Goal: Information Seeking & Learning: Learn about a topic

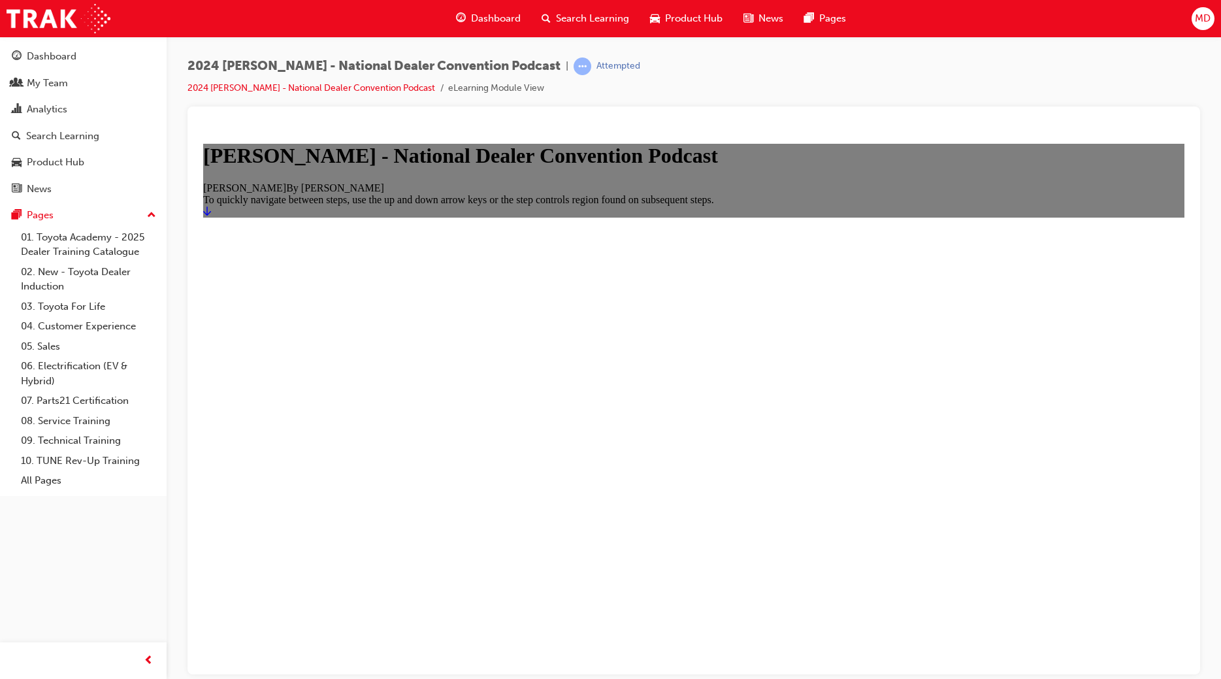
click at [657, 193] on div "[PERSON_NAME] By [PERSON_NAME]" at bounding box center [693, 188] width 981 height 12
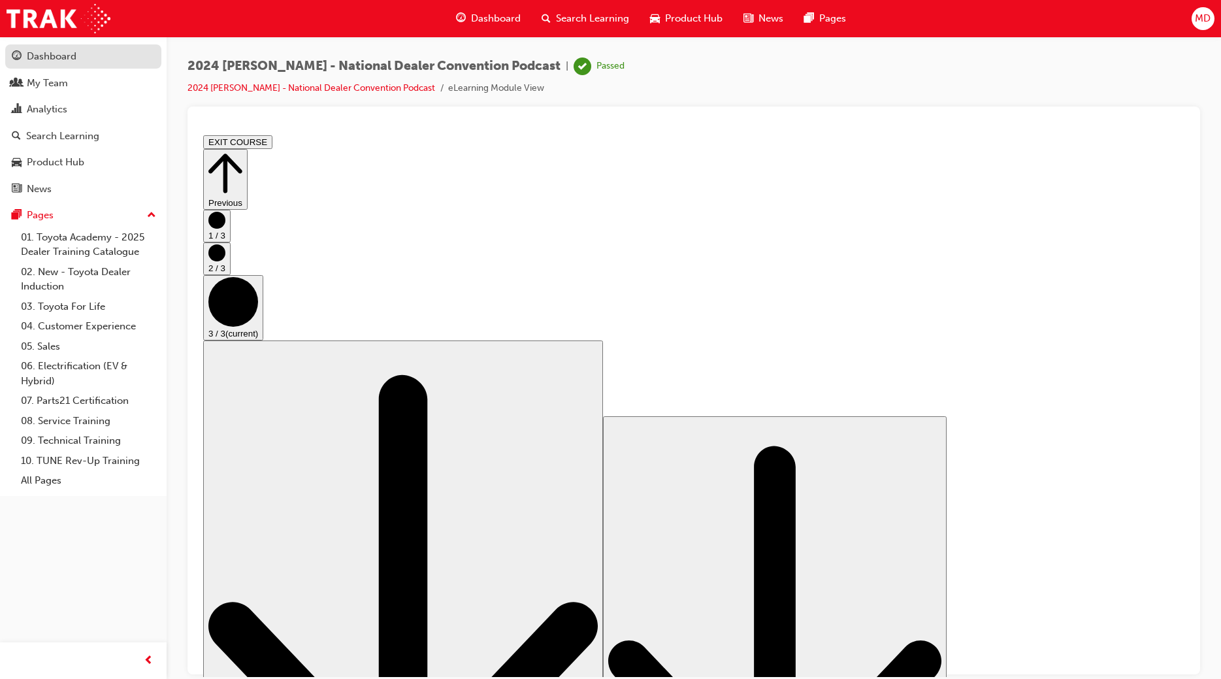
click at [52, 58] on div "Dashboard" at bounding box center [52, 56] width 50 height 15
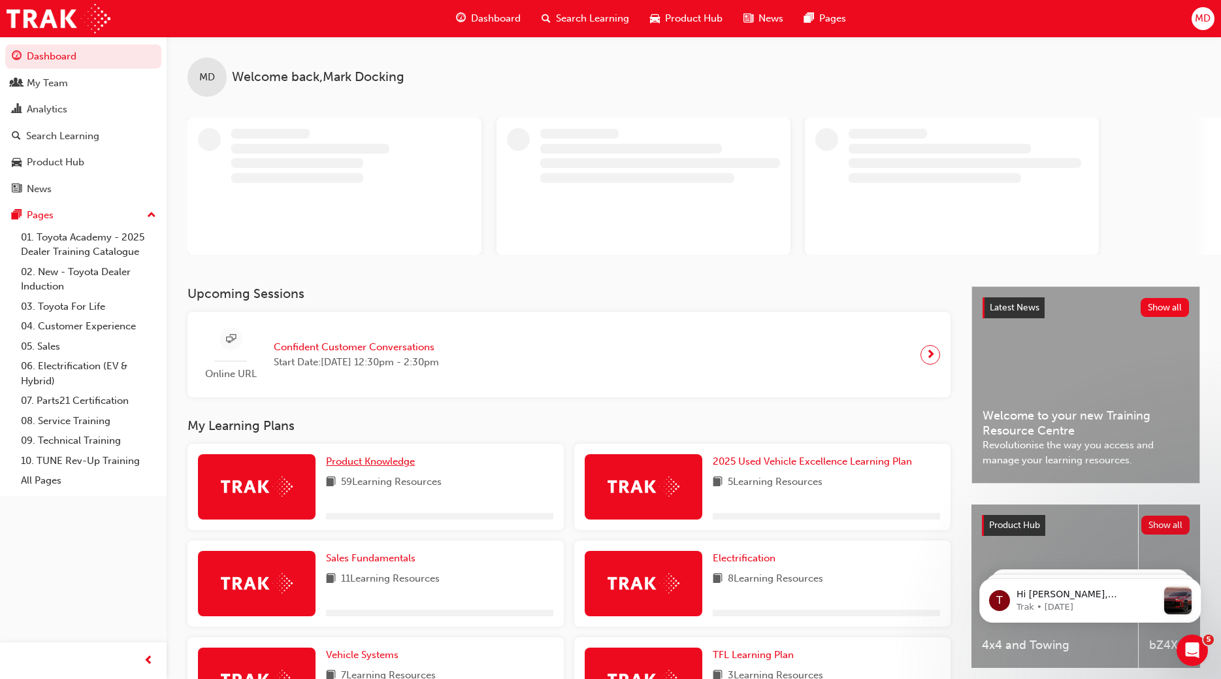
click at [390, 463] on span "Product Knowledge" at bounding box center [370, 461] width 89 height 12
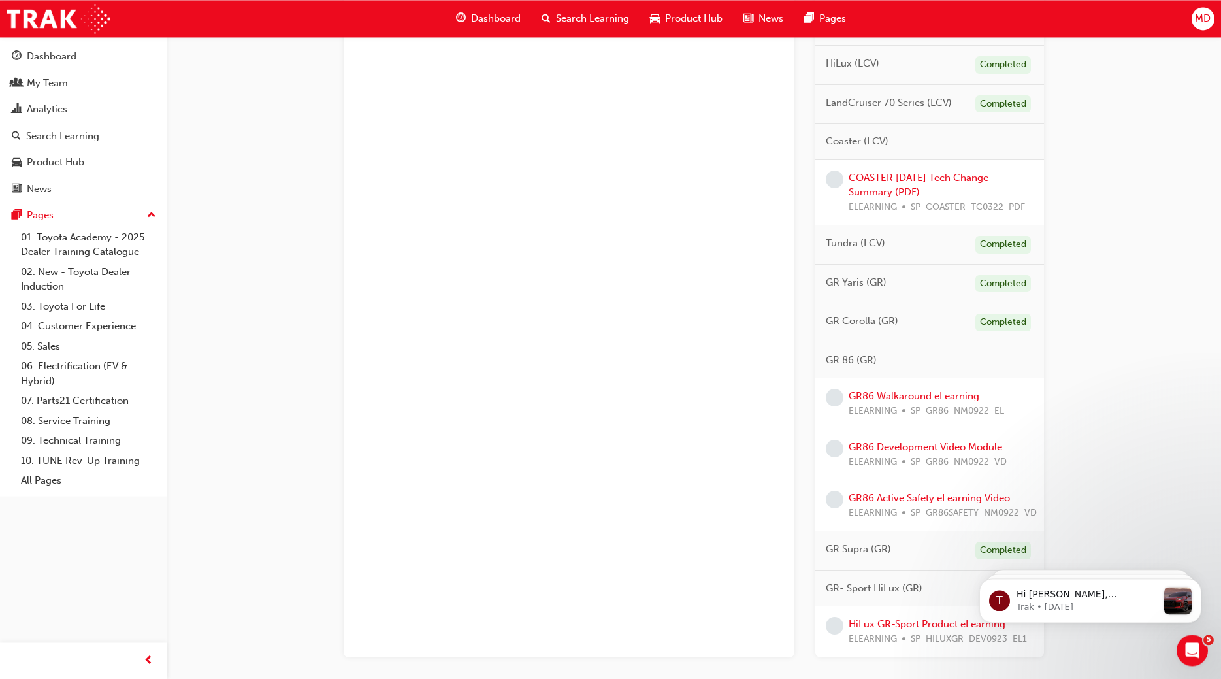
scroll to position [795, 0]
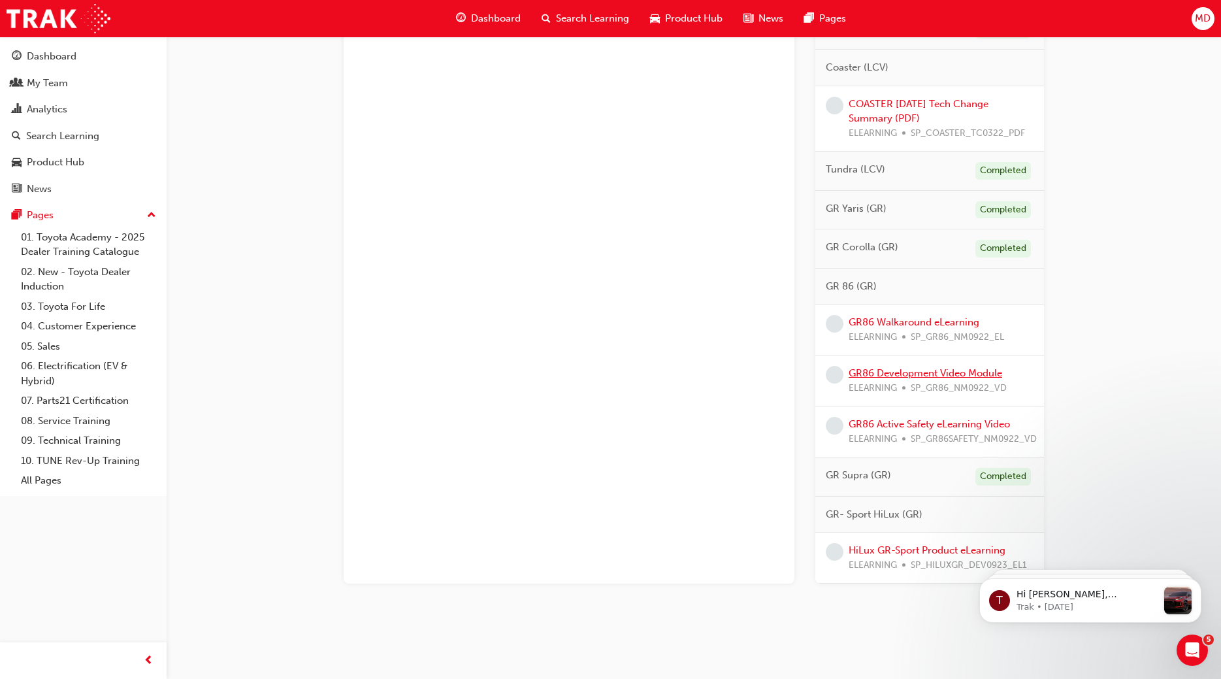
click at [954, 369] on link "GR86 Development Video Module" at bounding box center [926, 373] width 154 height 12
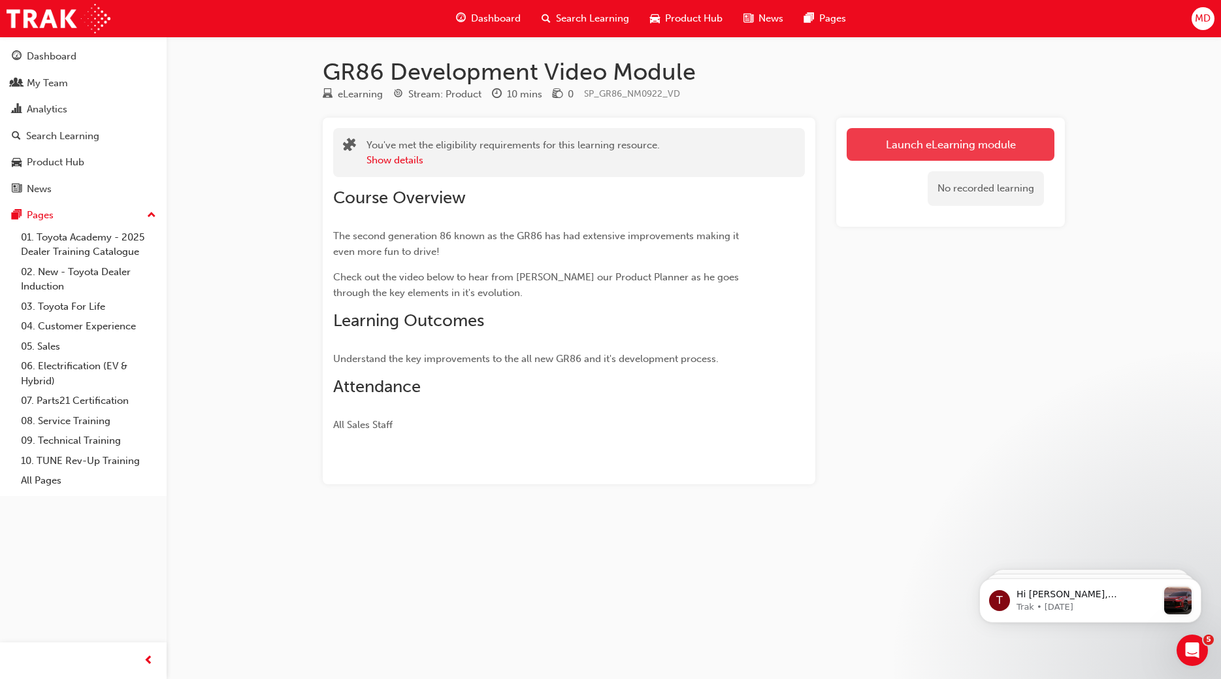
click at [975, 149] on link "Launch eLearning module" at bounding box center [951, 144] width 208 height 33
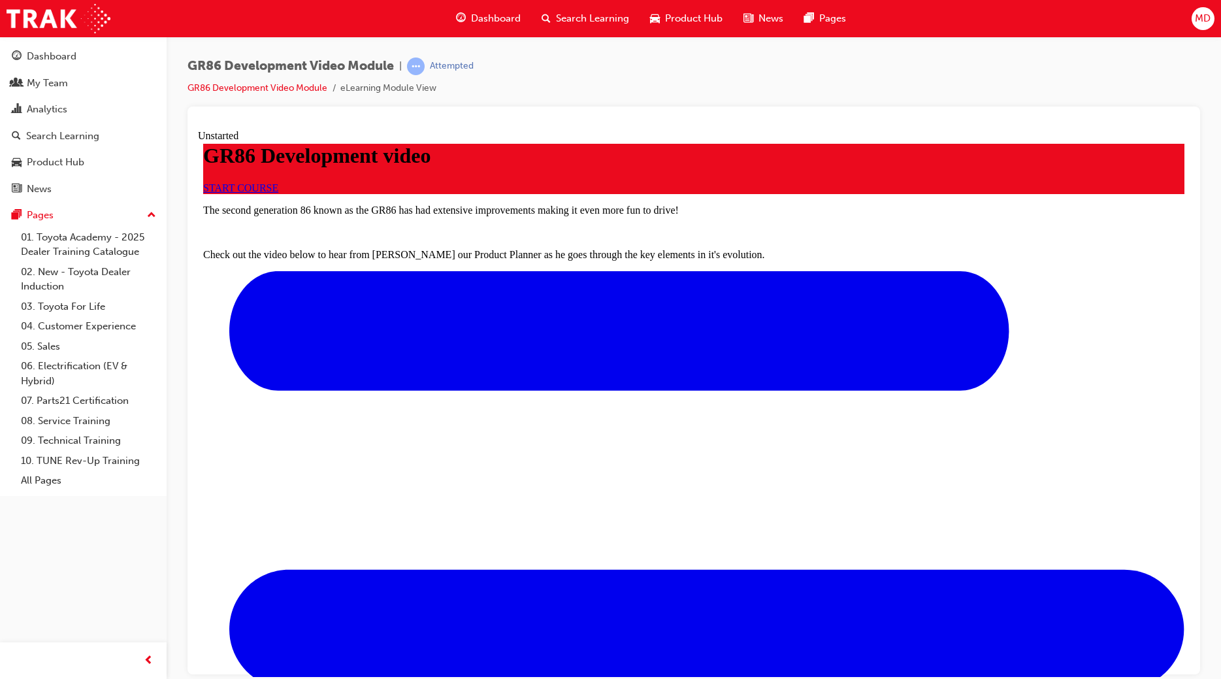
click at [278, 193] on span "START COURSE" at bounding box center [240, 187] width 75 height 11
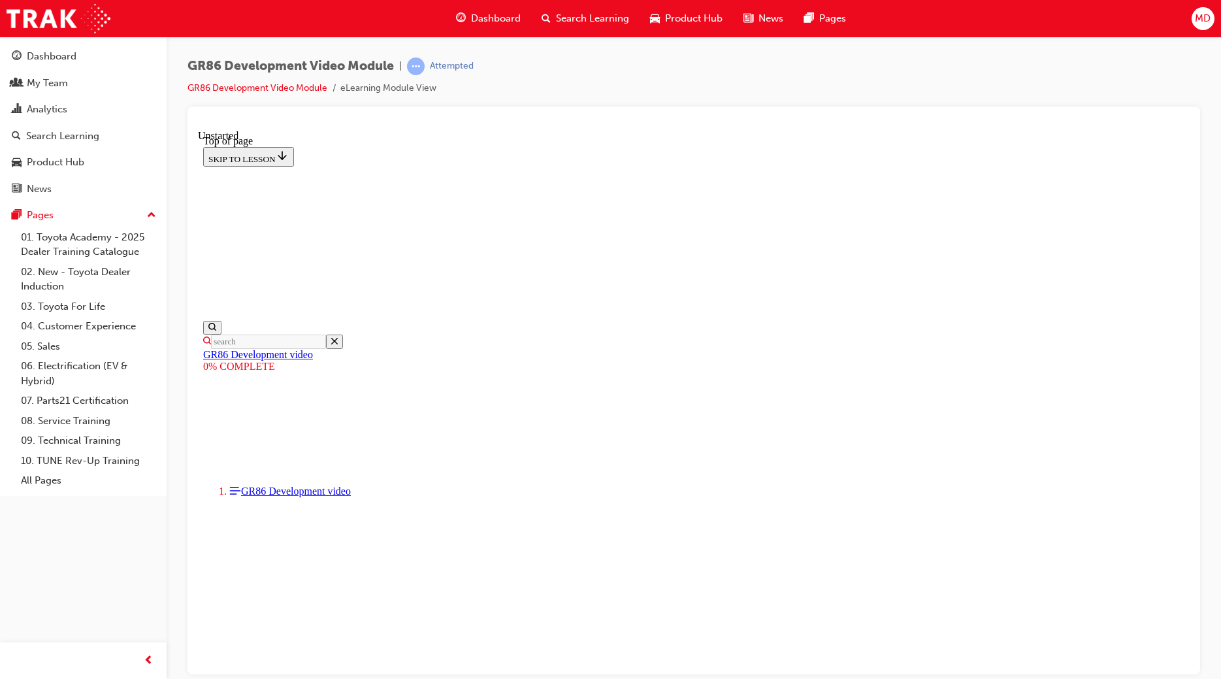
scroll to position [257, 0]
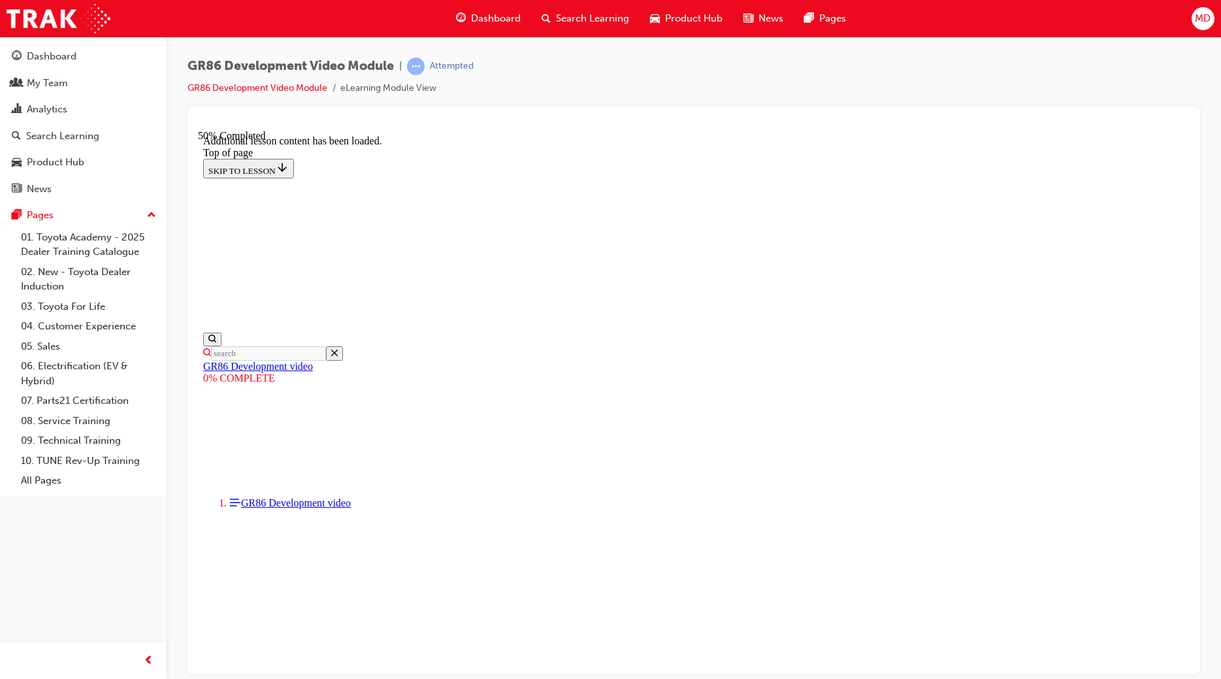
scroll to position [768, 0]
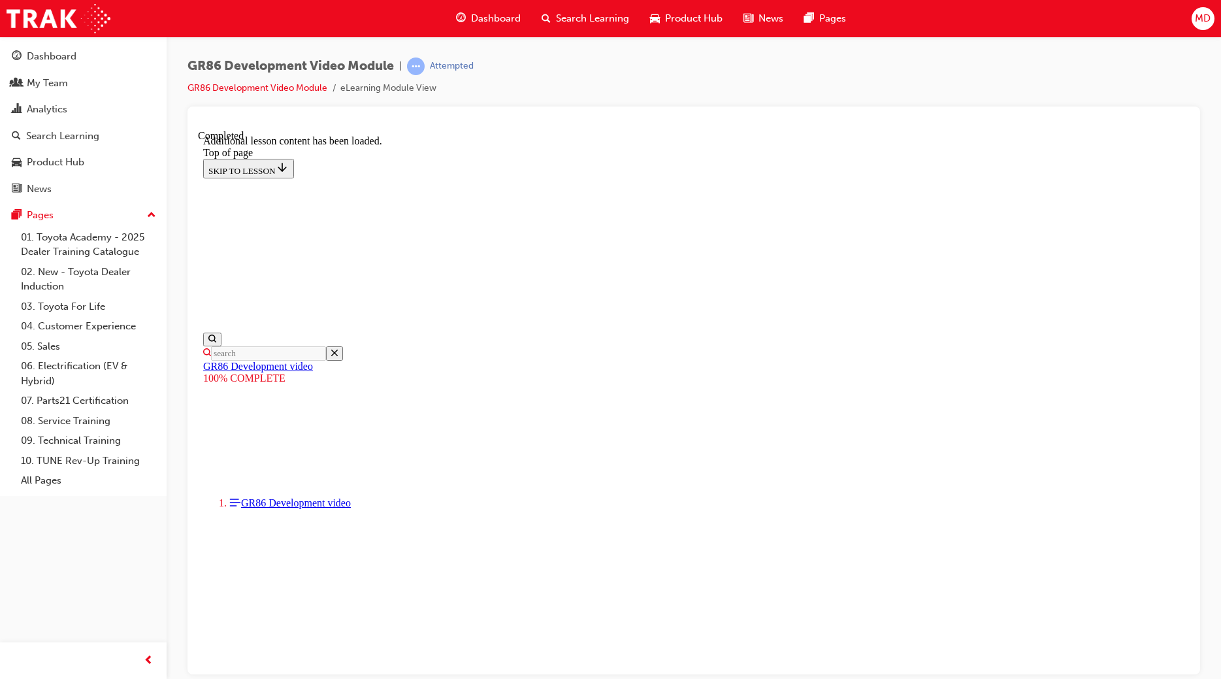
scroll to position [1058, 0]
click at [67, 60] on div "Dashboard" at bounding box center [52, 56] width 50 height 15
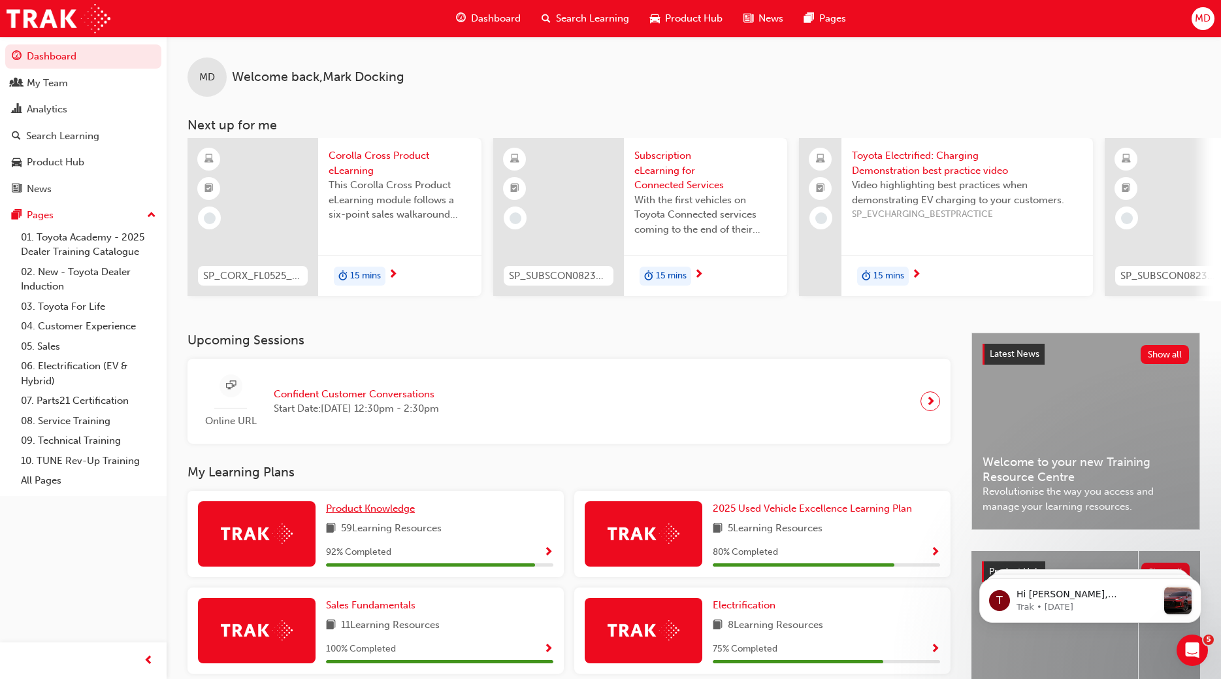
click at [385, 506] on span "Product Knowledge" at bounding box center [370, 508] width 89 height 12
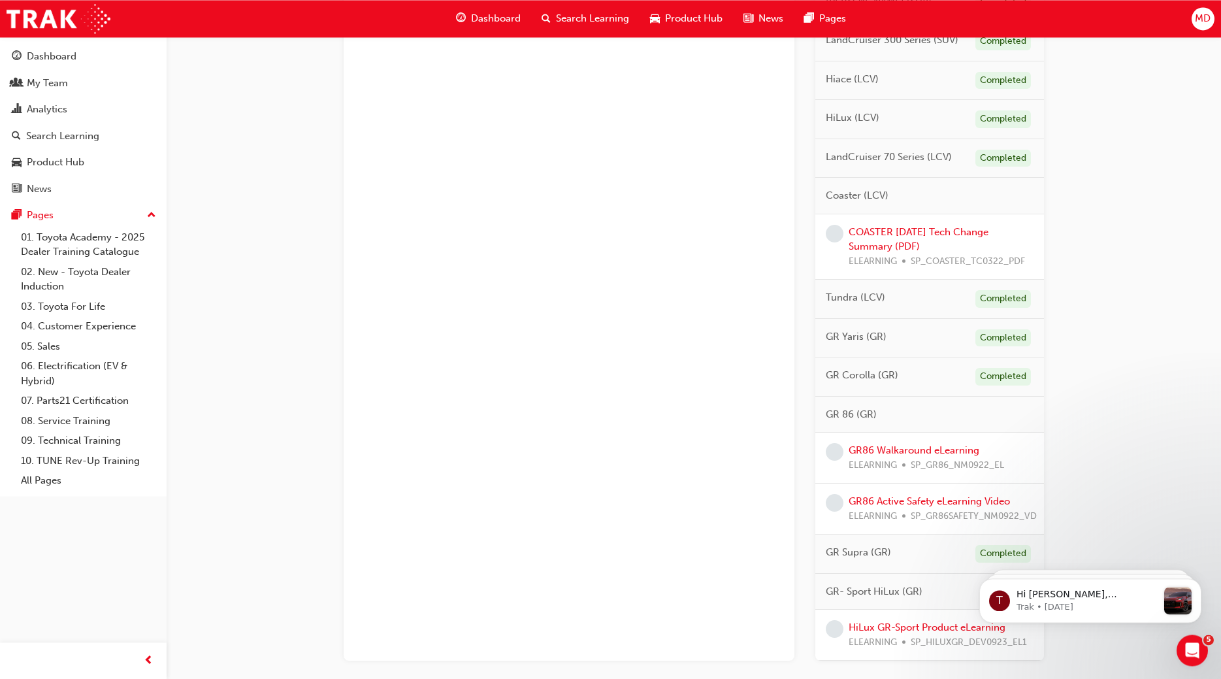
scroll to position [744, 0]
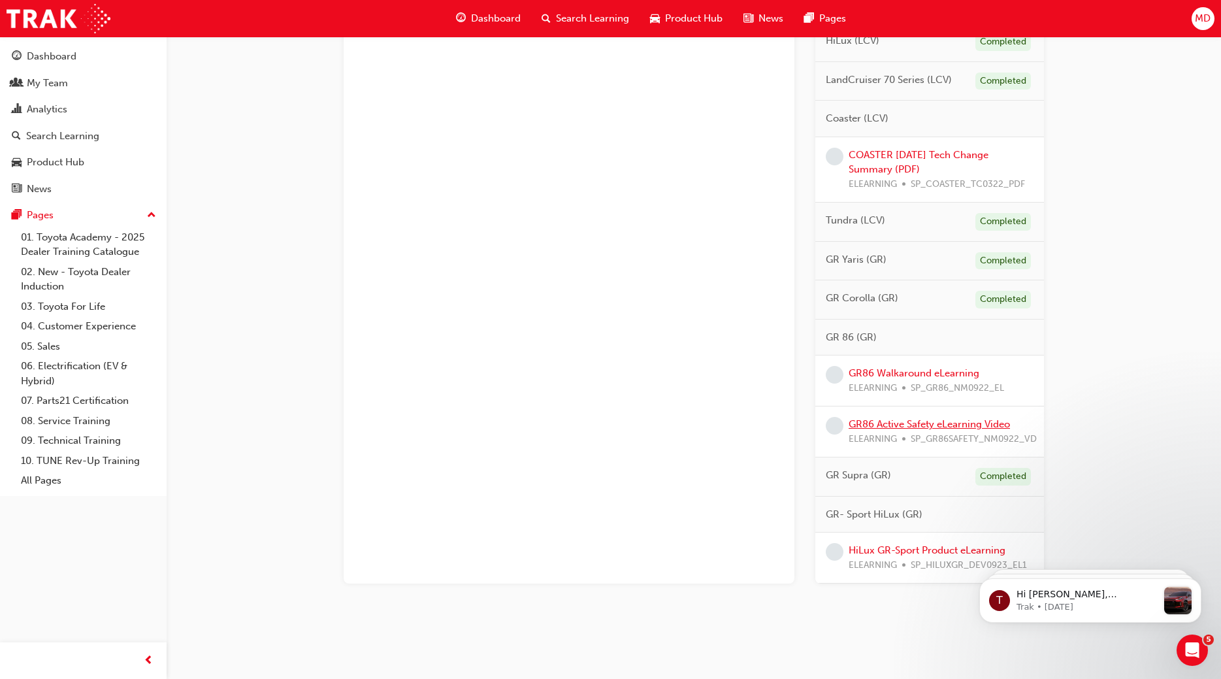
click at [952, 421] on link "GR86 Active Safety eLearning Video" at bounding box center [929, 424] width 161 height 12
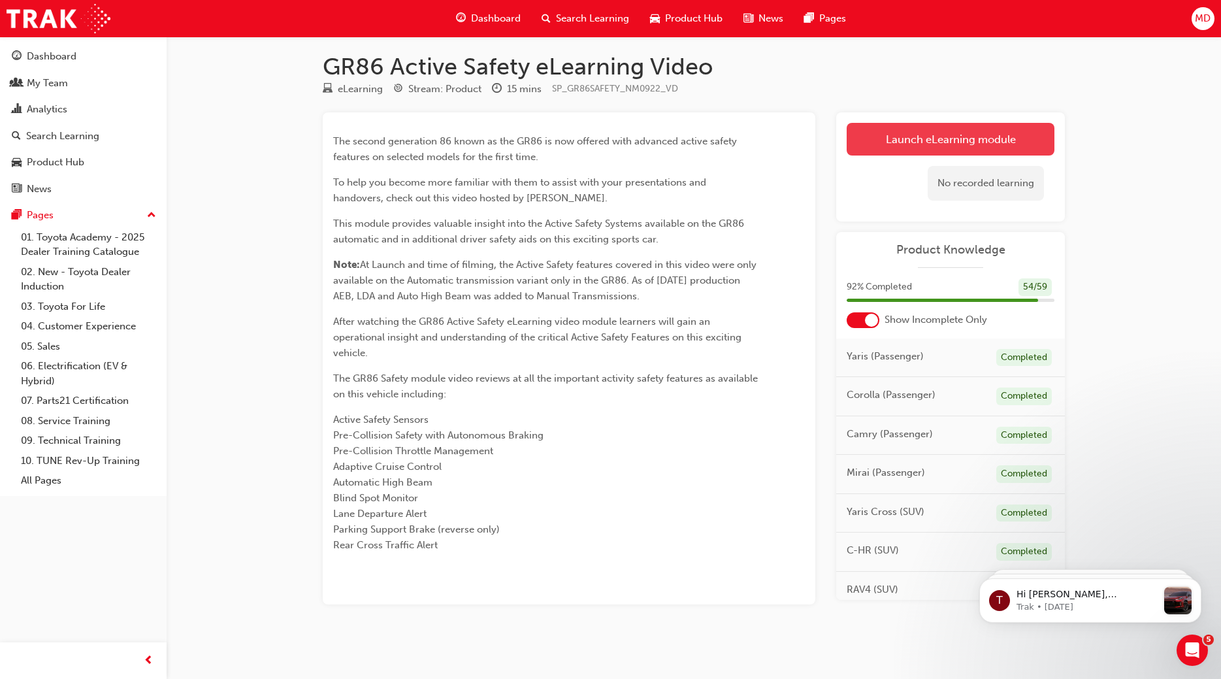
click at [977, 137] on link "Launch eLearning module" at bounding box center [951, 139] width 208 height 33
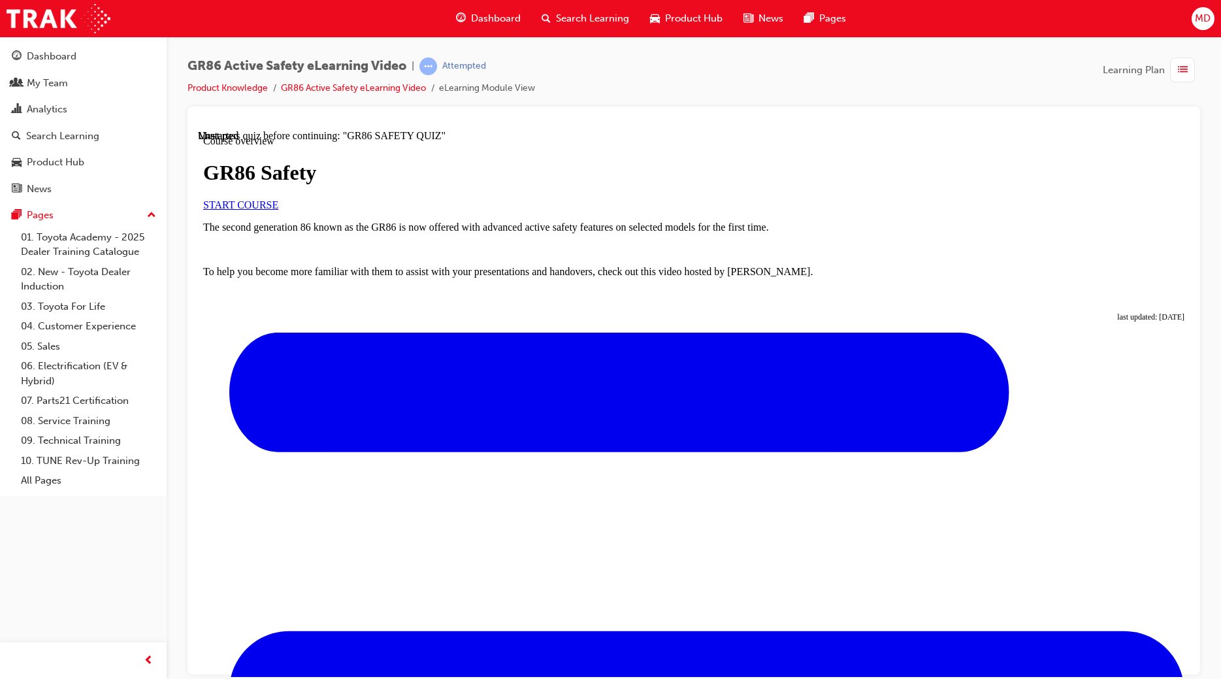
click at [278, 210] on span "START COURSE" at bounding box center [240, 204] width 75 height 11
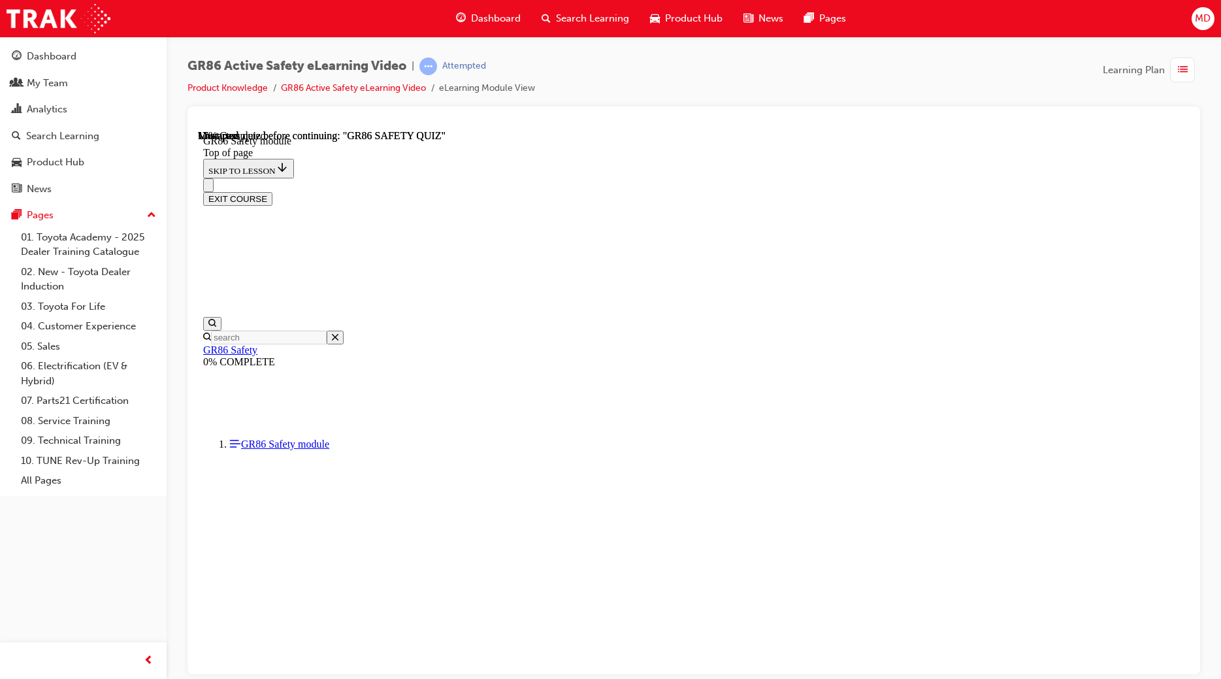
scroll to position [40, 0]
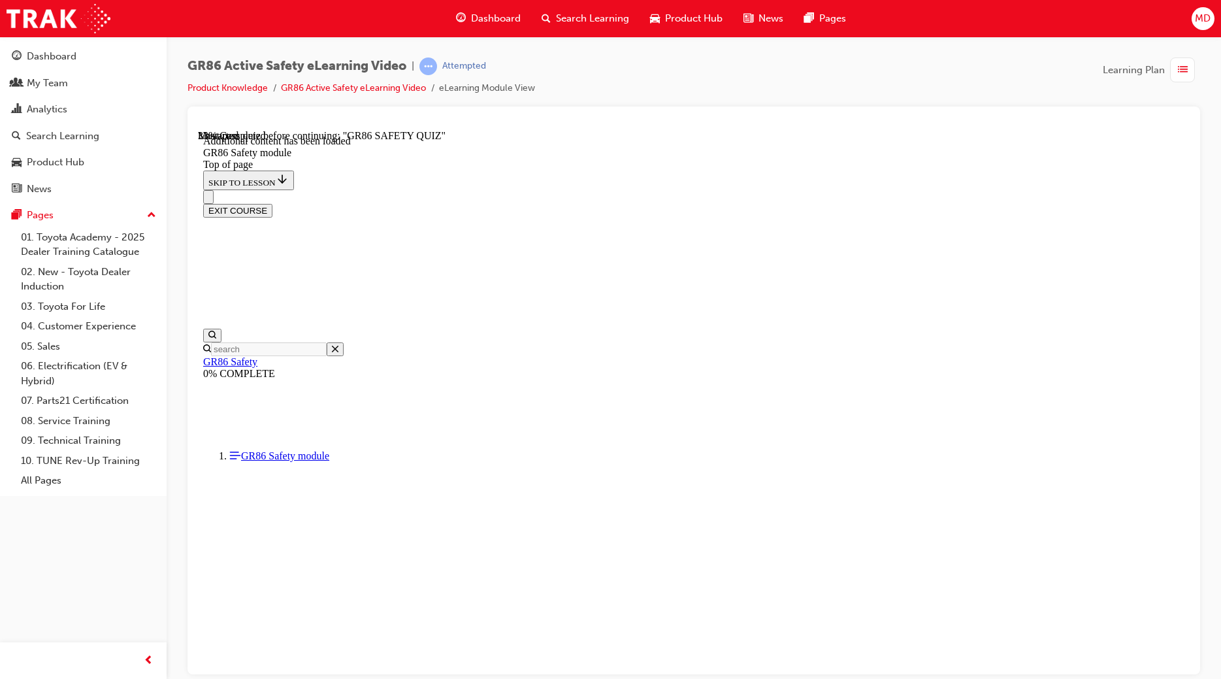
scroll to position [396, 0]
drag, startPoint x: 461, startPoint y: 578, endPoint x: 639, endPoint y: 576, distance: 177.7
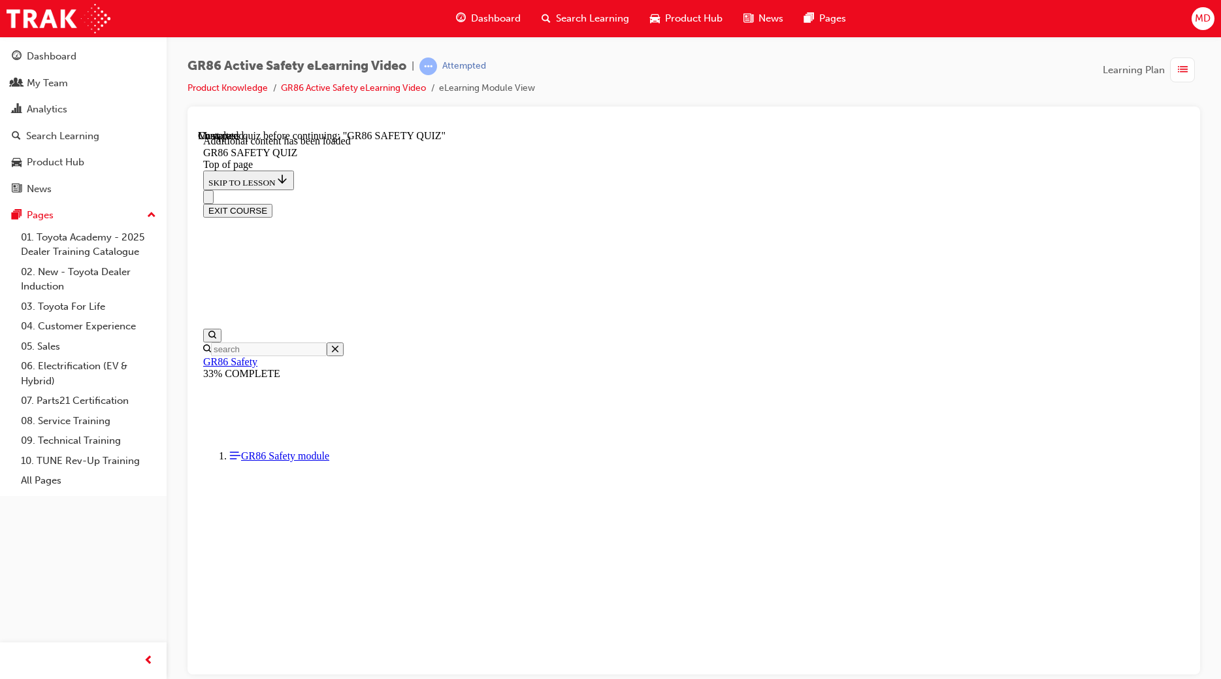
scroll to position [276, 0]
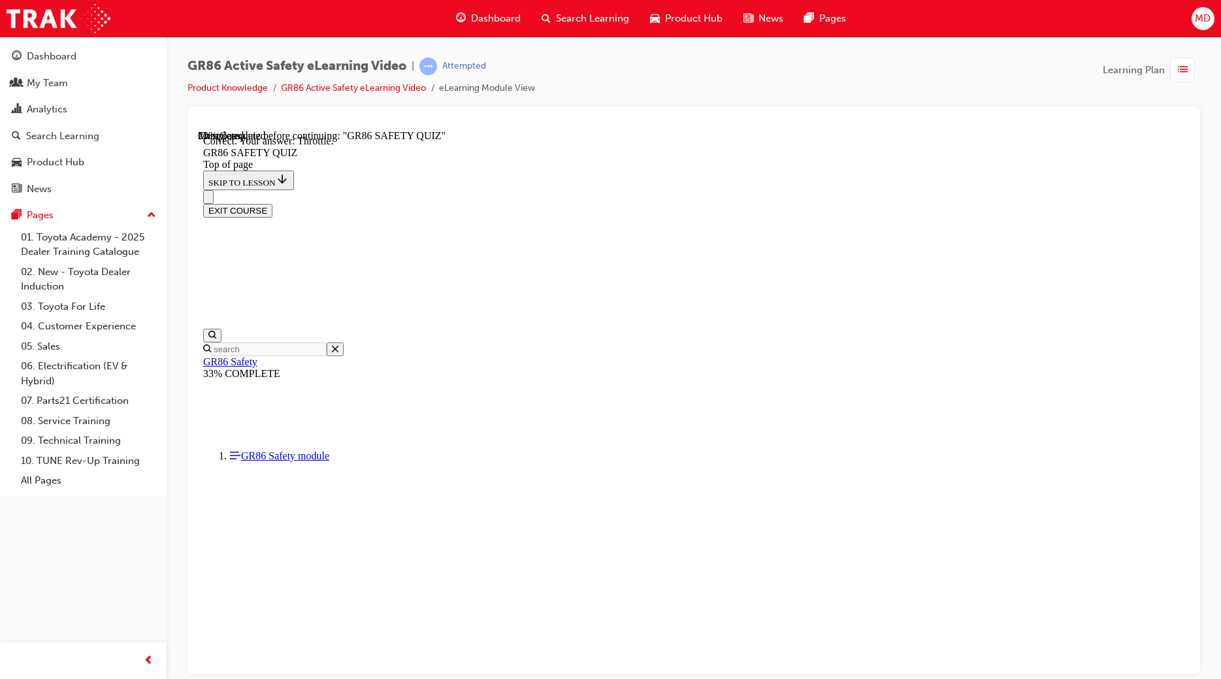
scroll to position [189, 0]
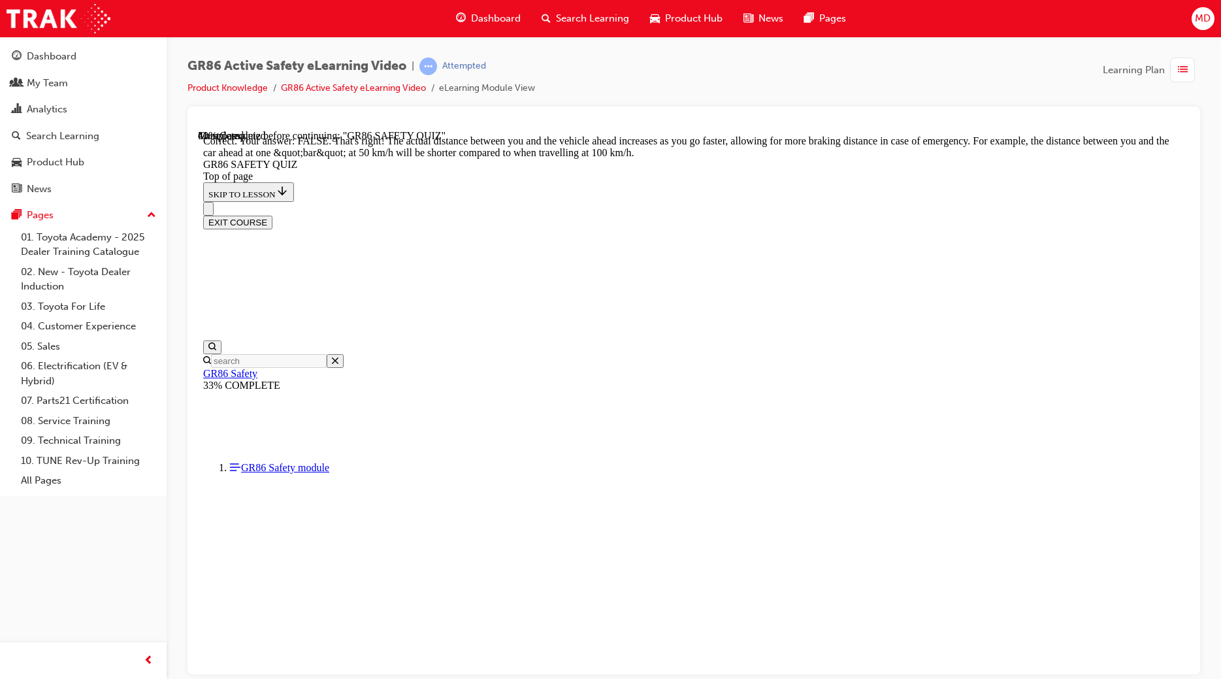
scroll to position [444, 0]
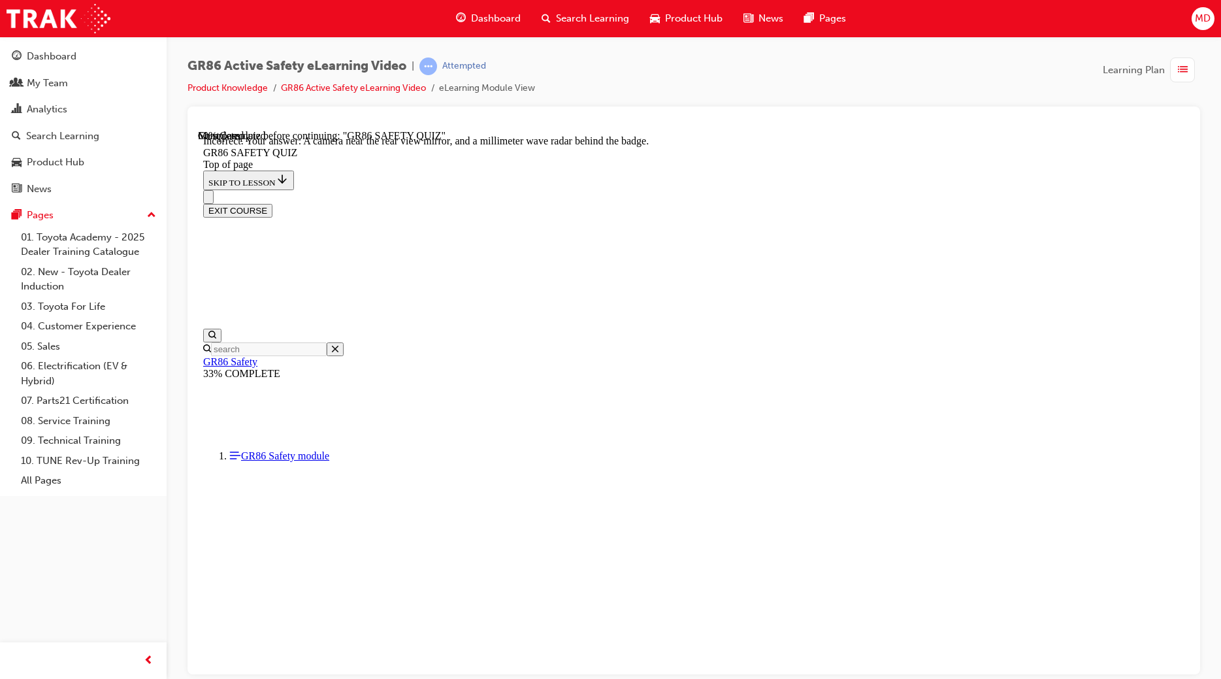
scroll to position [138, 0]
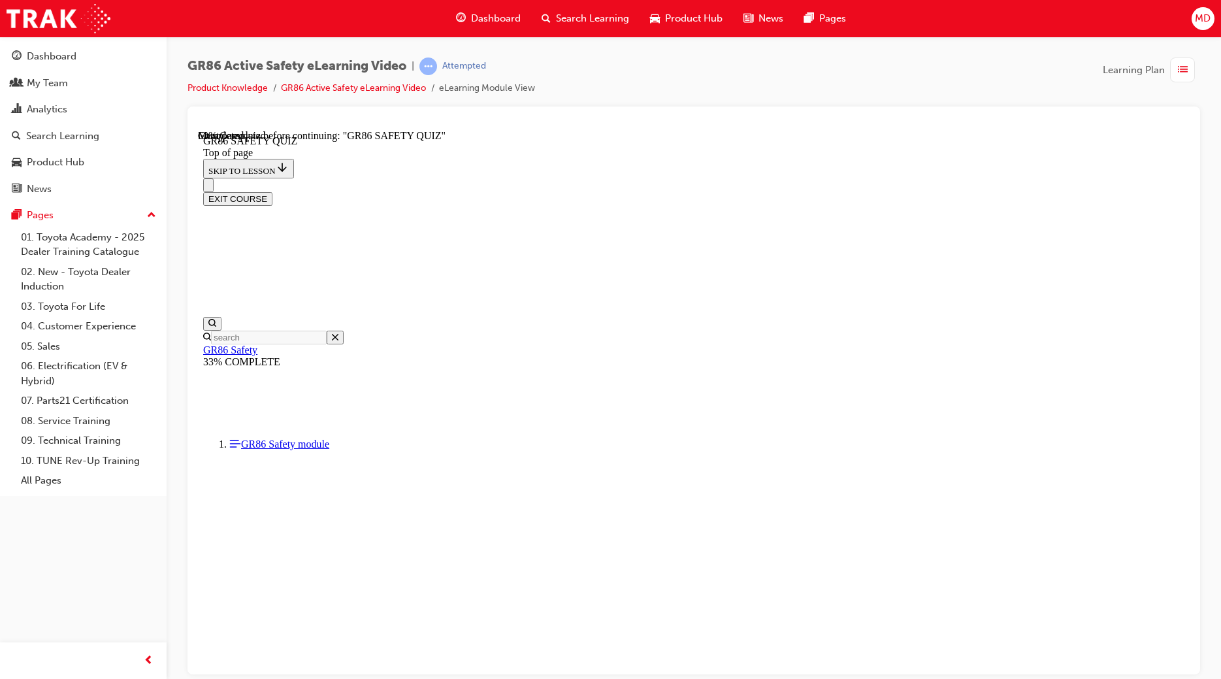
scroll to position [189, 0]
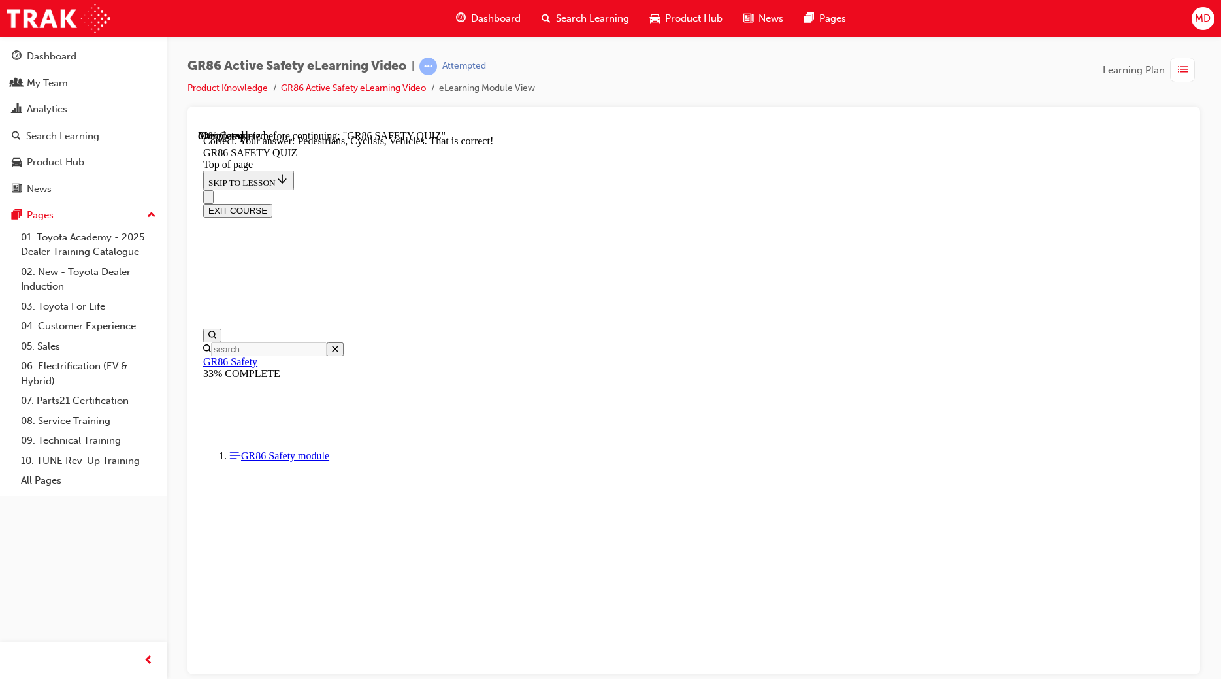
scroll to position [487, 0]
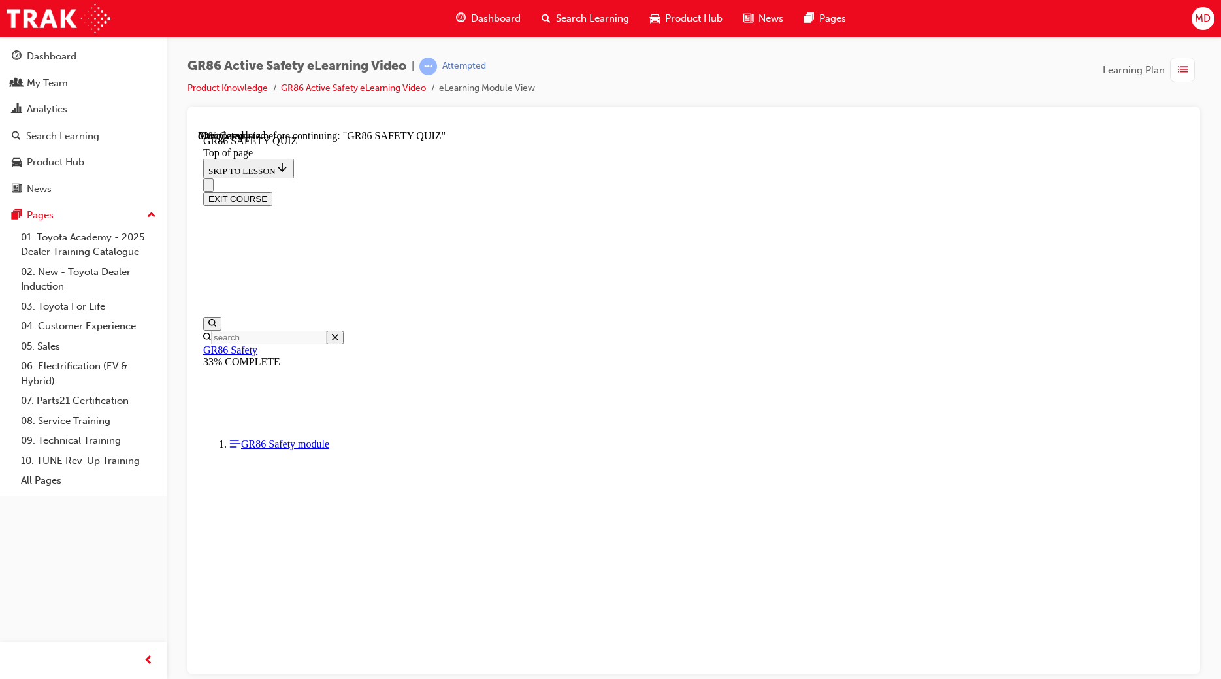
scroll to position [338, 0]
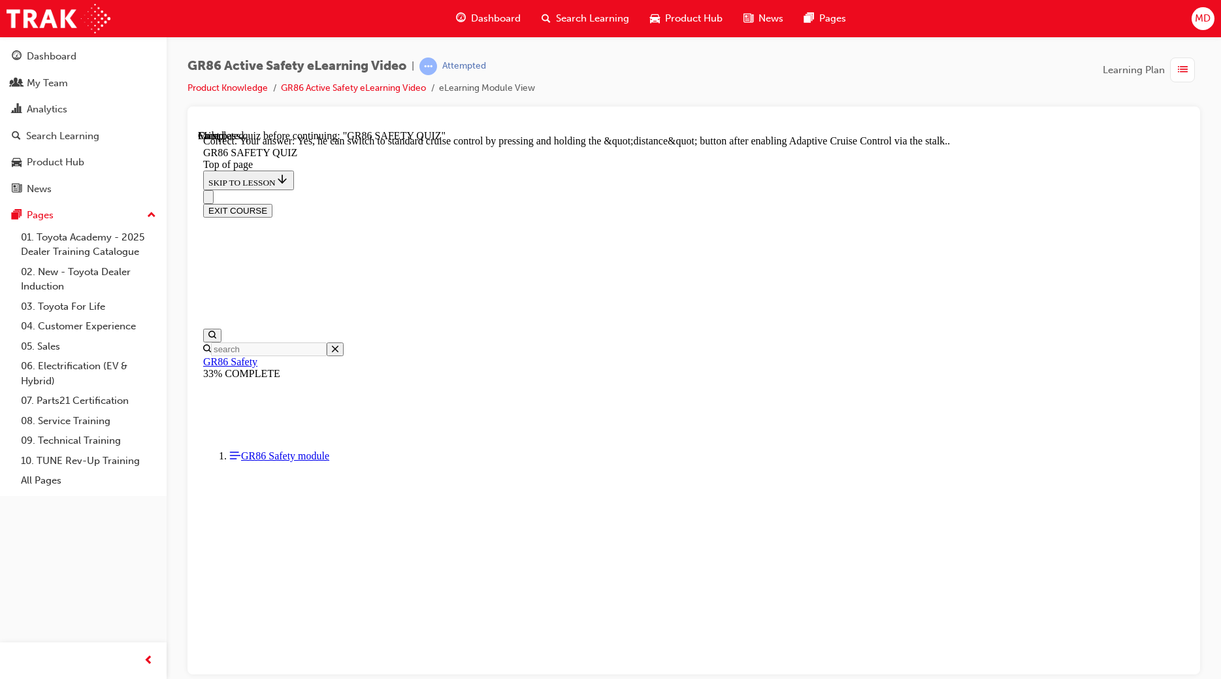
scroll to position [409, 0]
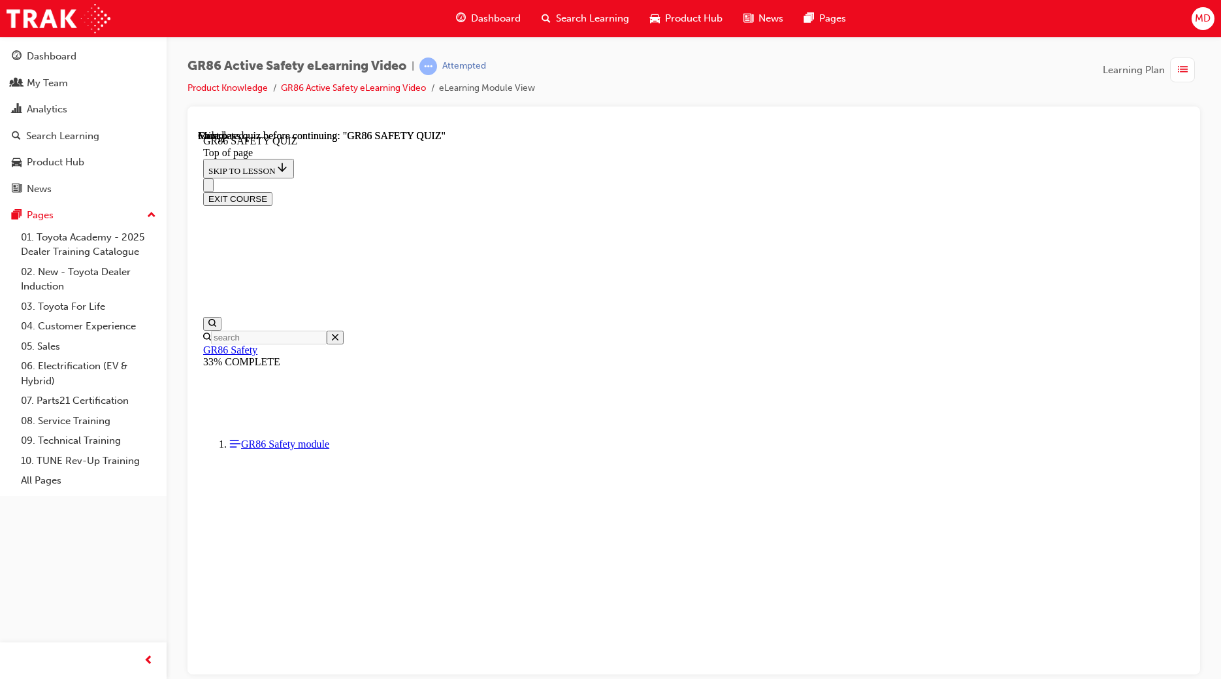
scroll to position [163, 0]
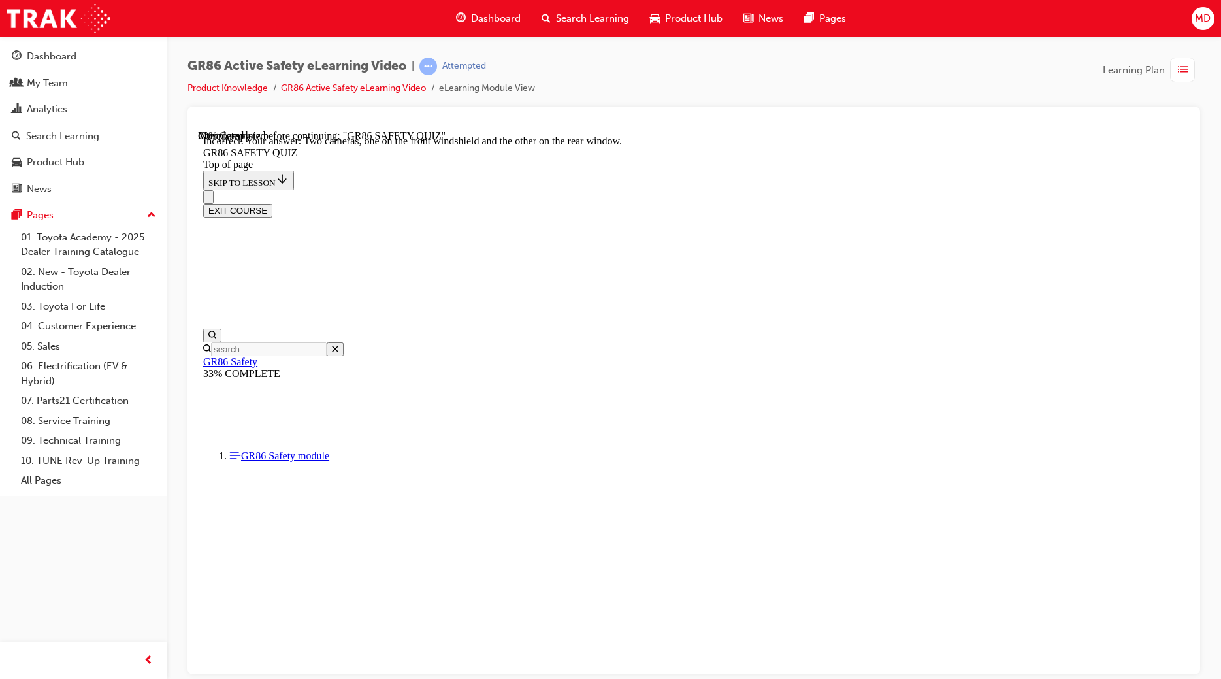
scroll to position [138, 0]
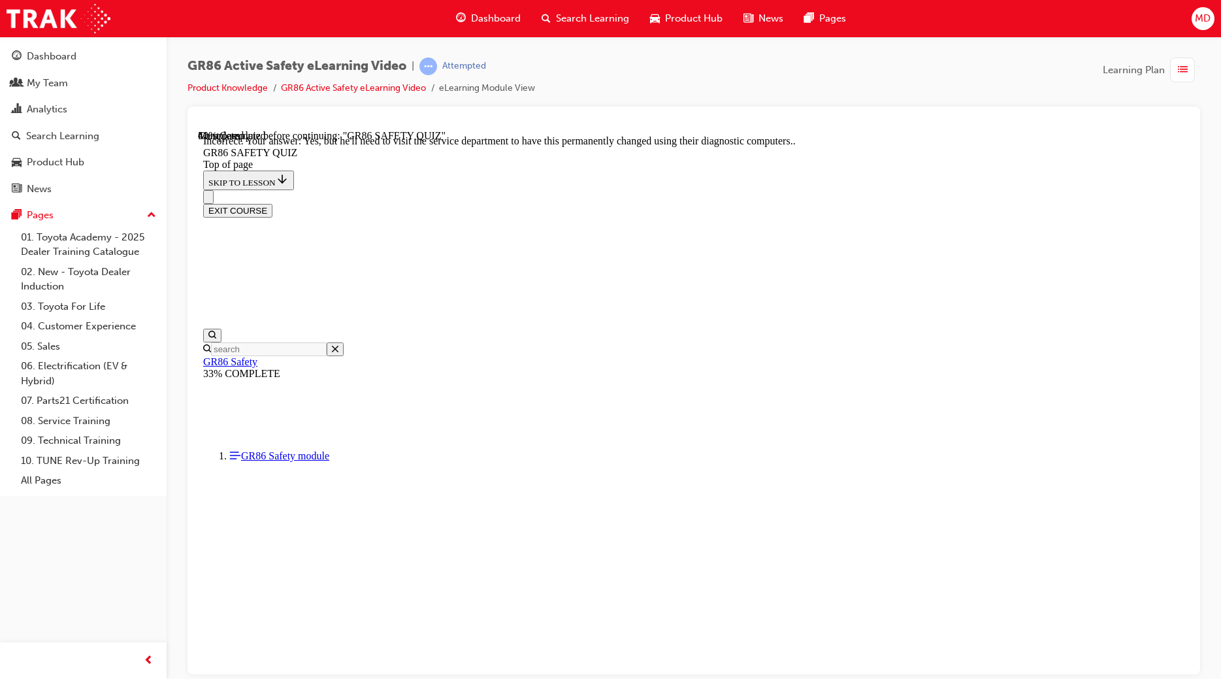
scroll to position [409, 0]
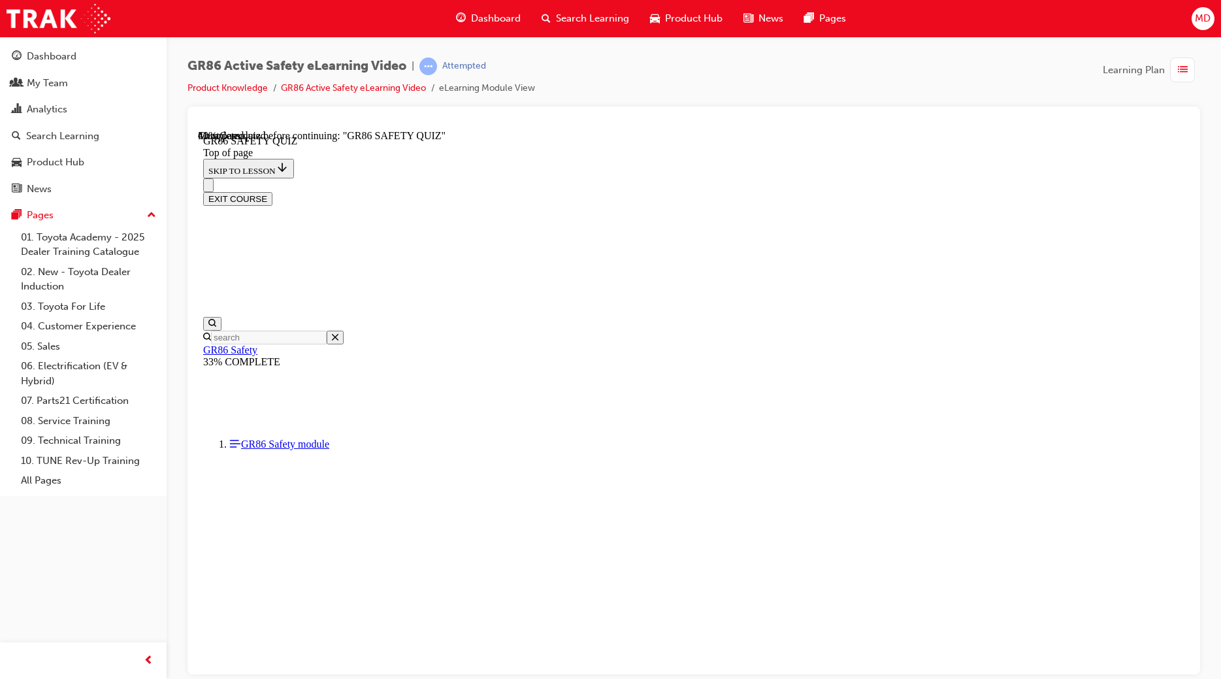
scroll to position [263, 0]
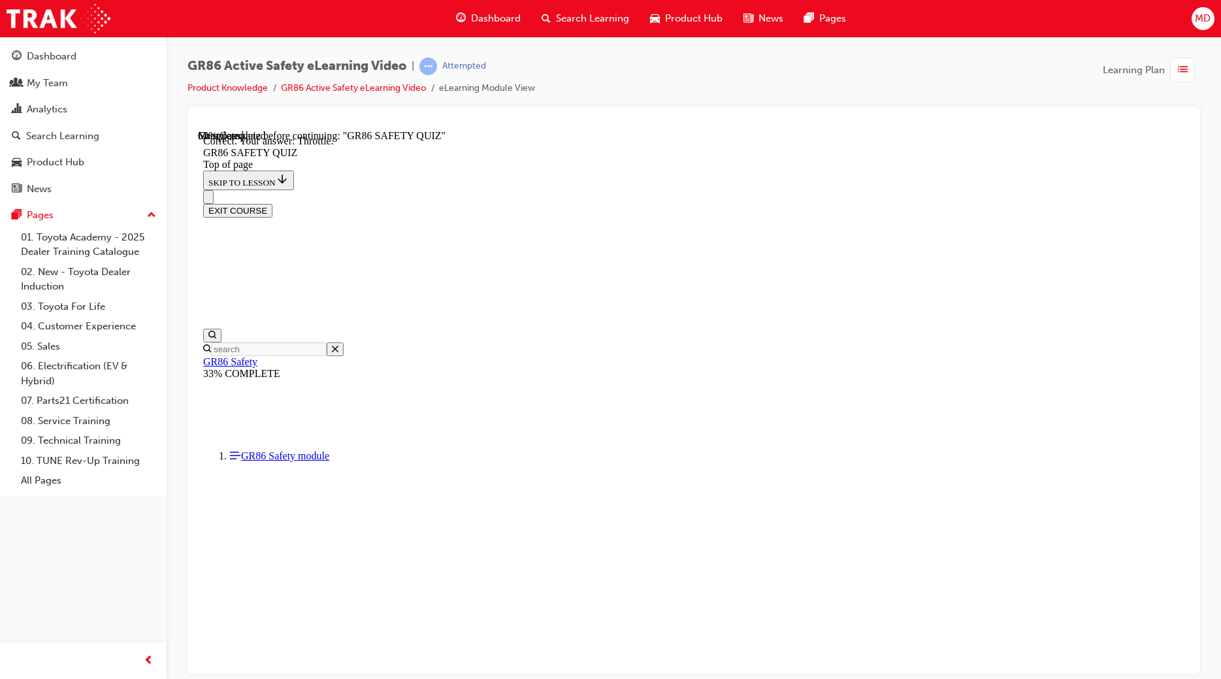
scroll to position [392, 0]
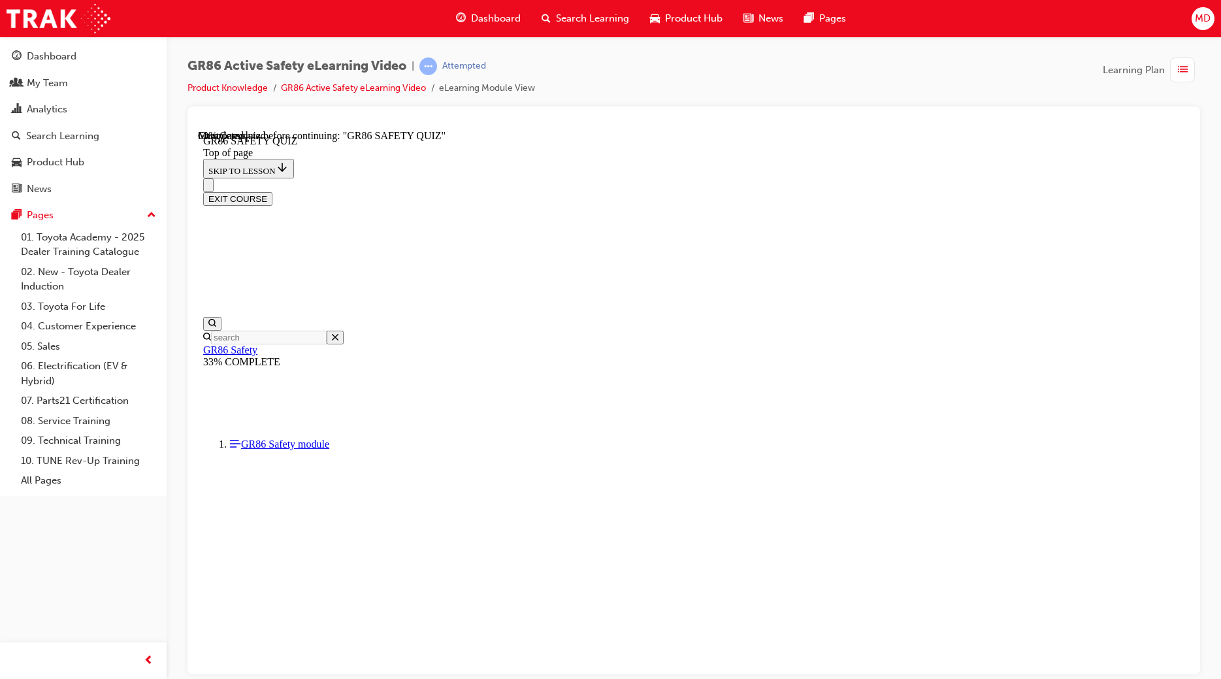
scroll to position [276, 0]
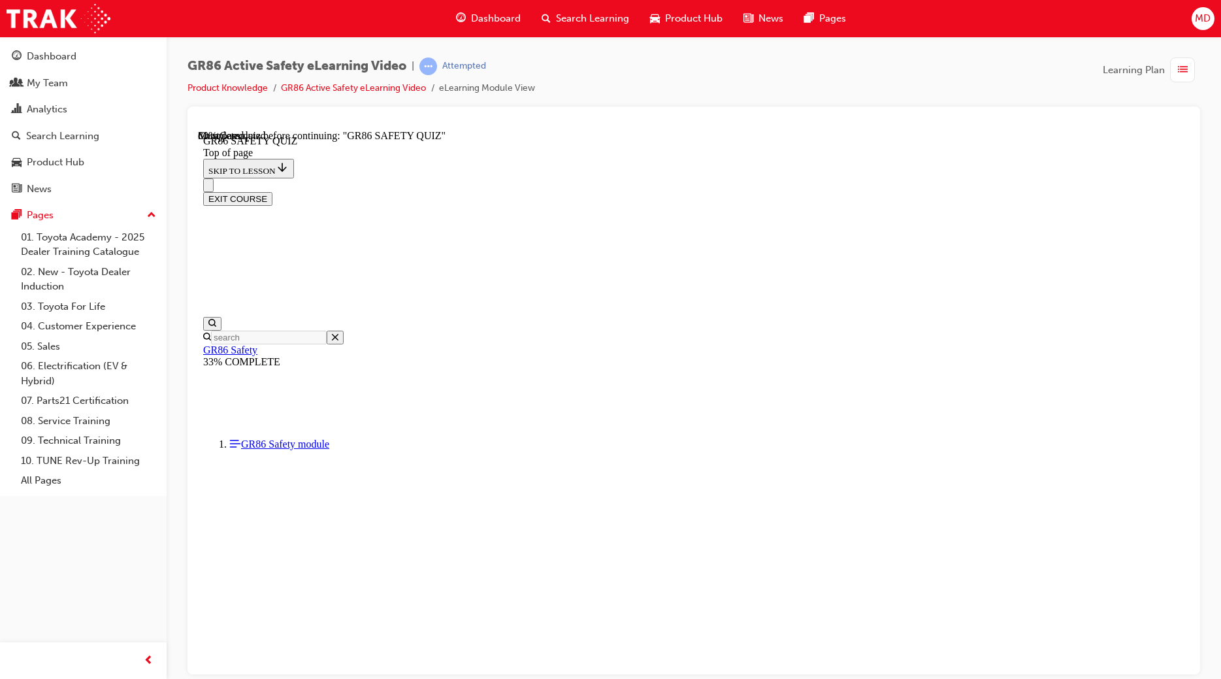
scroll to position [337, 0]
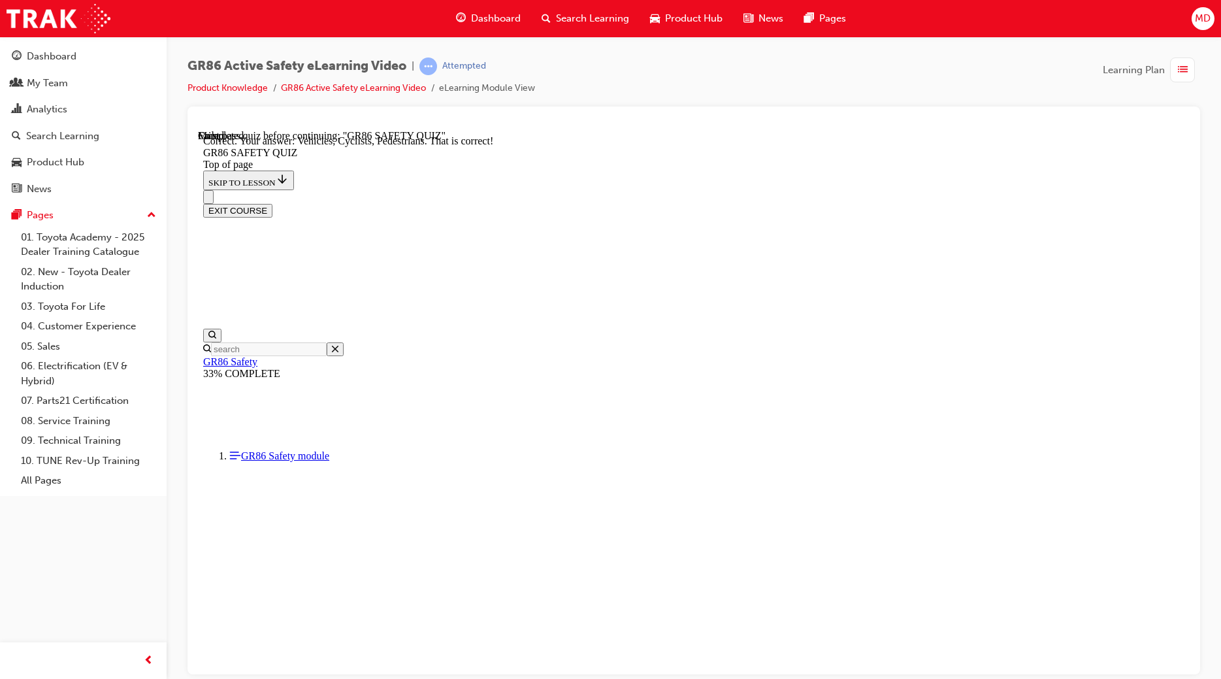
scroll to position [487, 0]
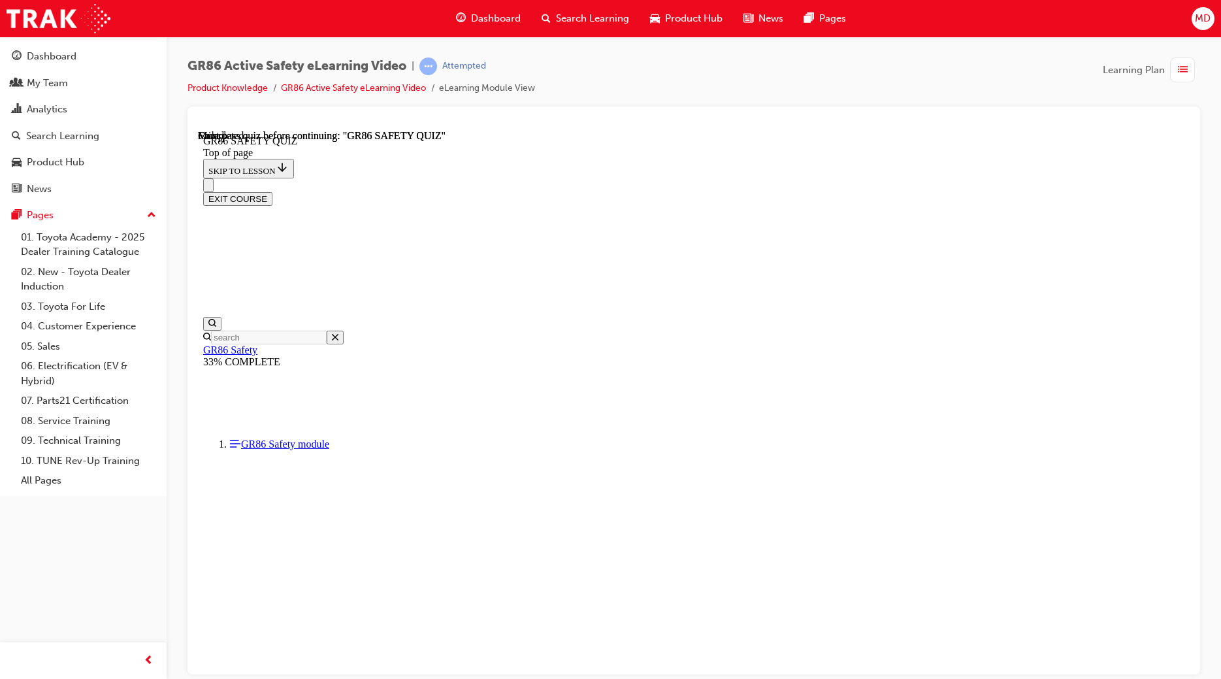
scroll to position [163, 0]
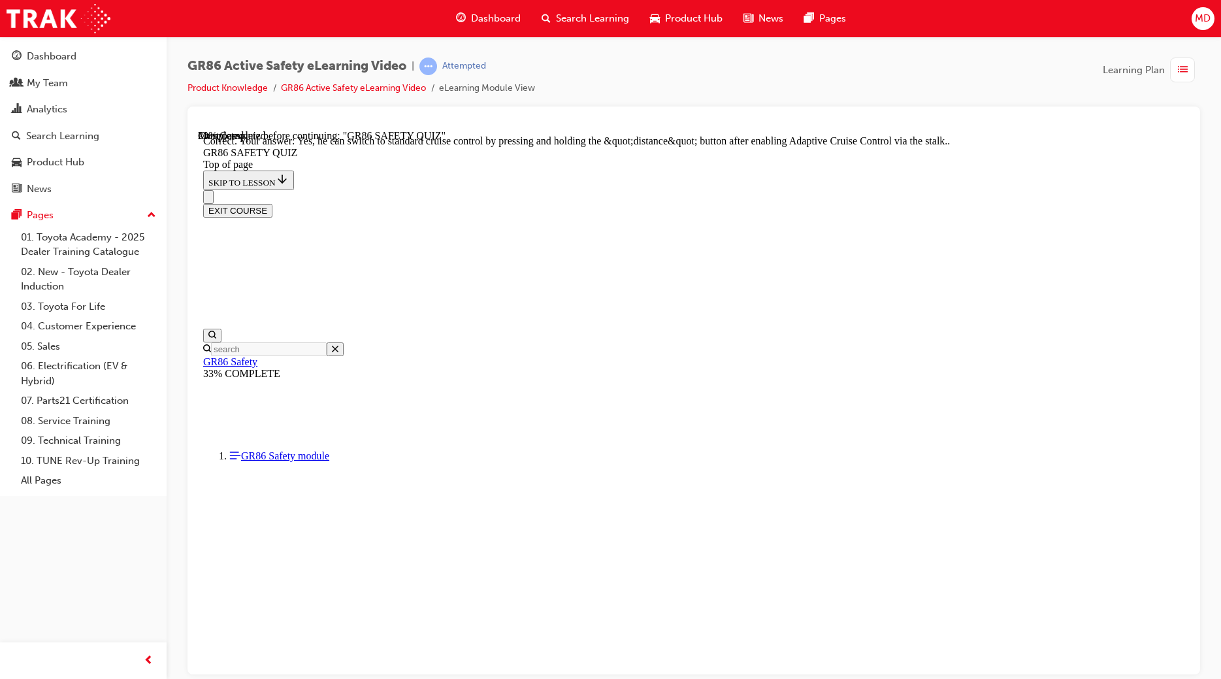
scroll to position [409, 0]
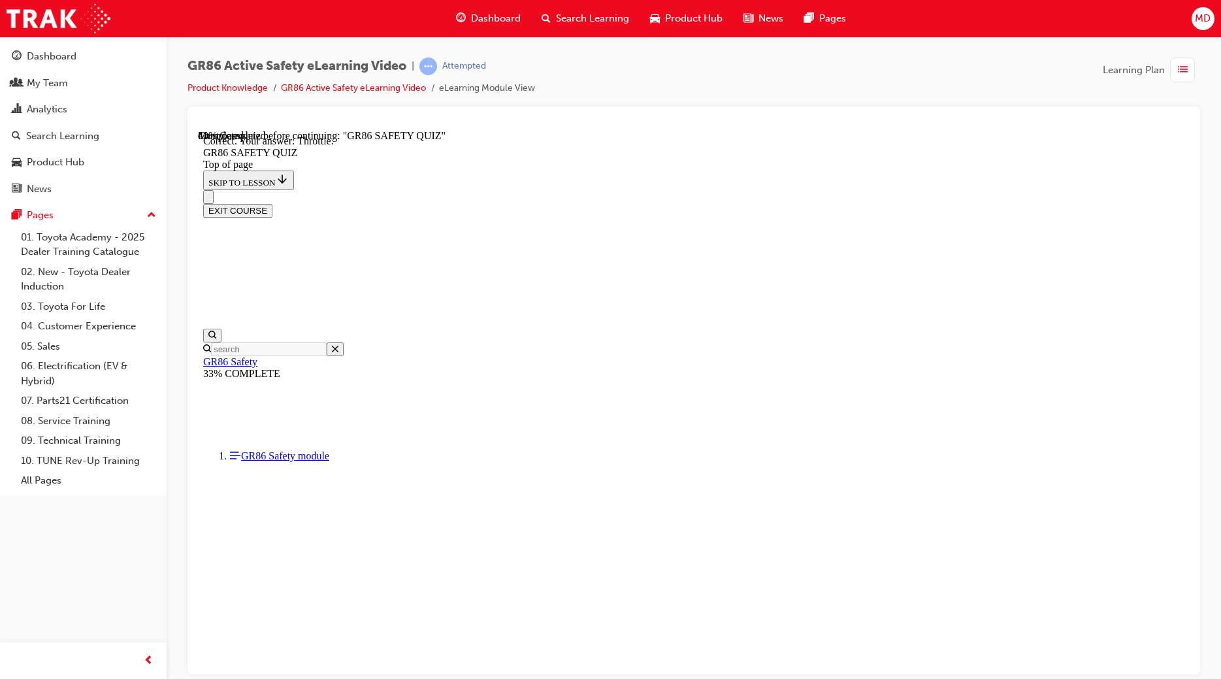
scroll to position [392, 0]
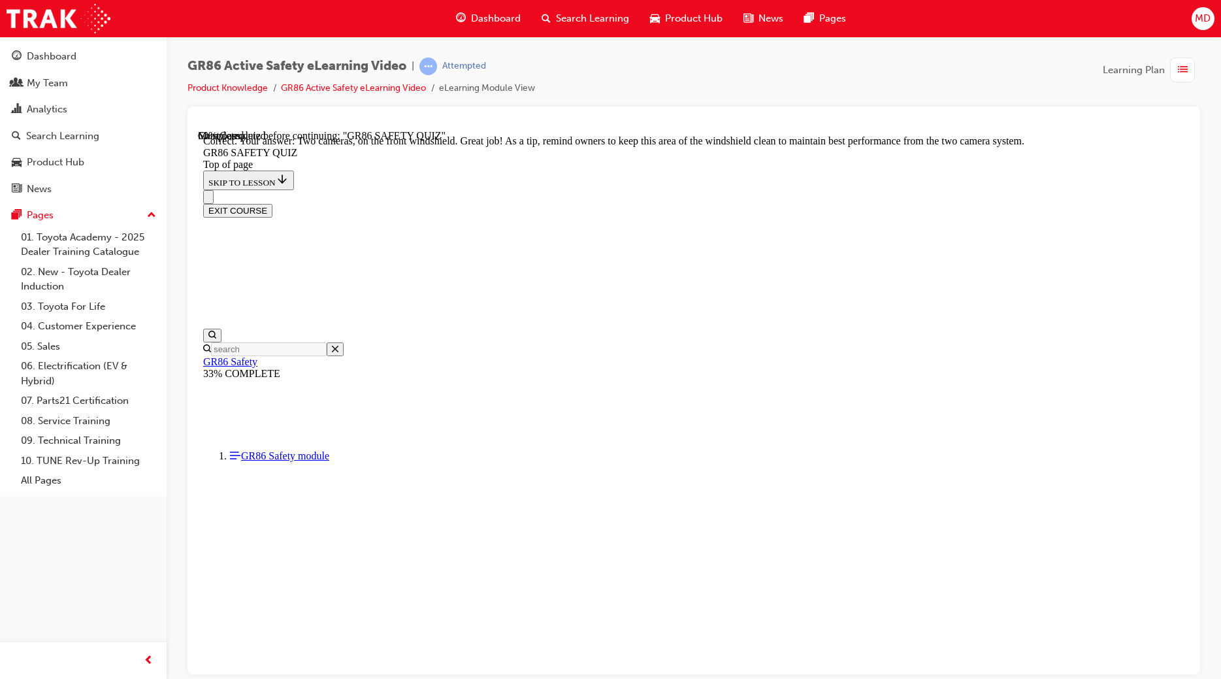
scroll to position [218, 0]
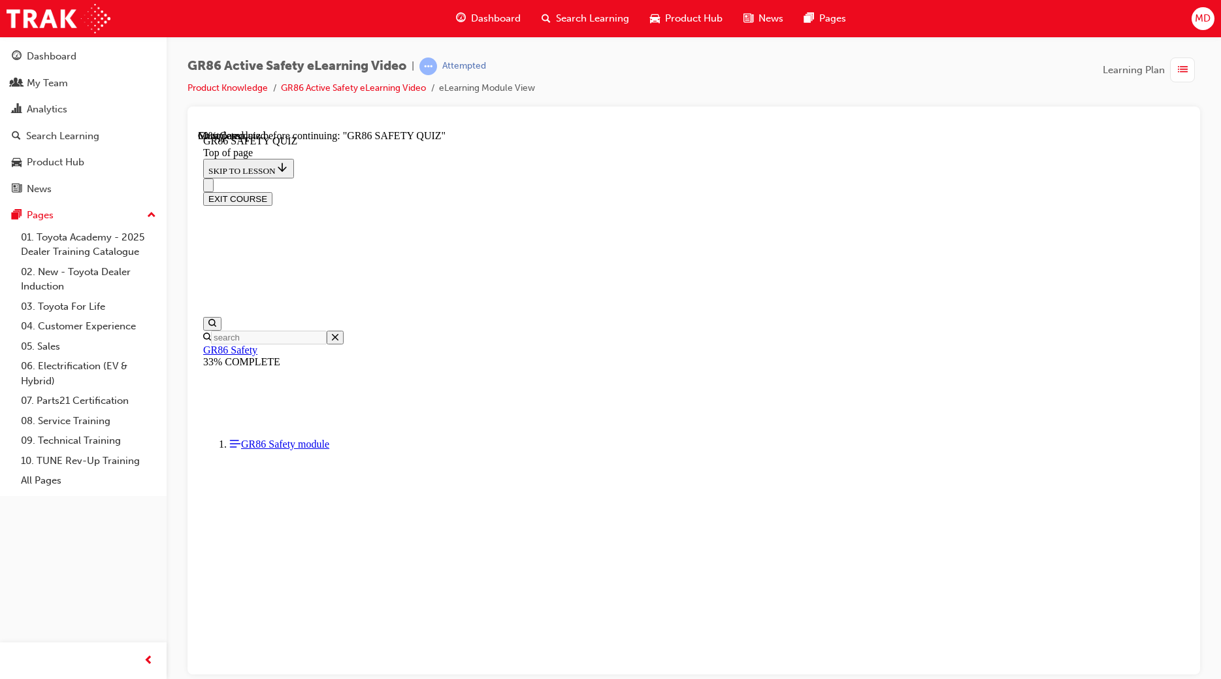
scroll to position [338, 0]
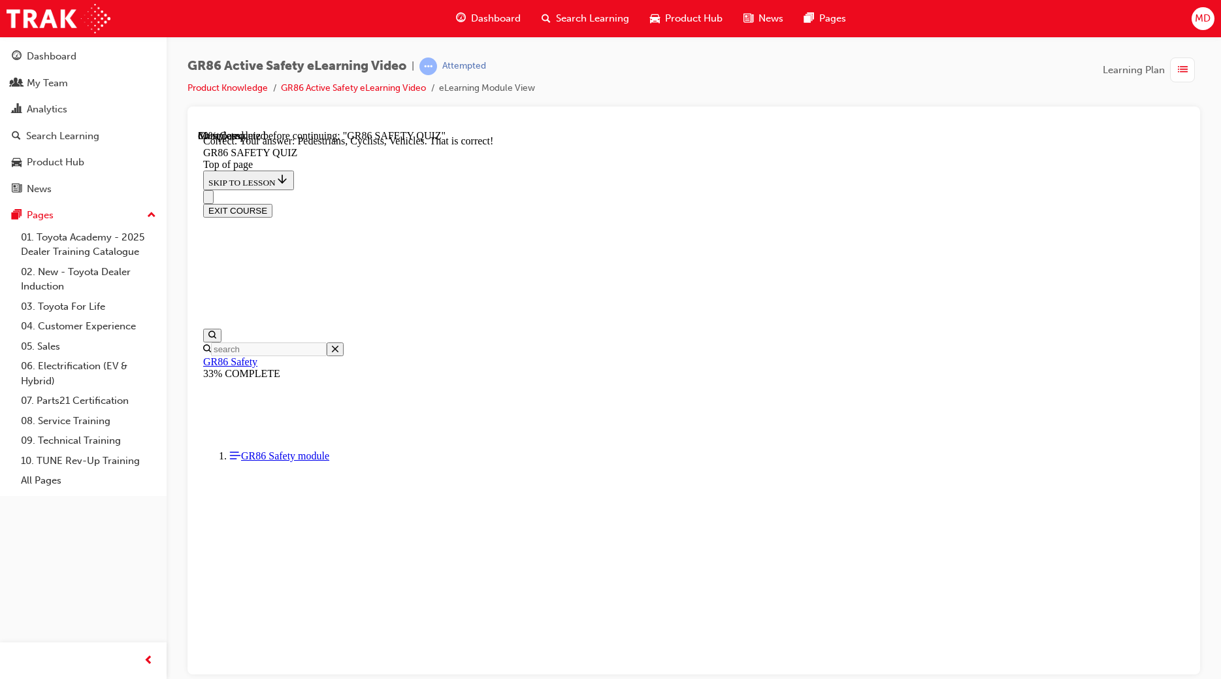
scroll to position [487, 0]
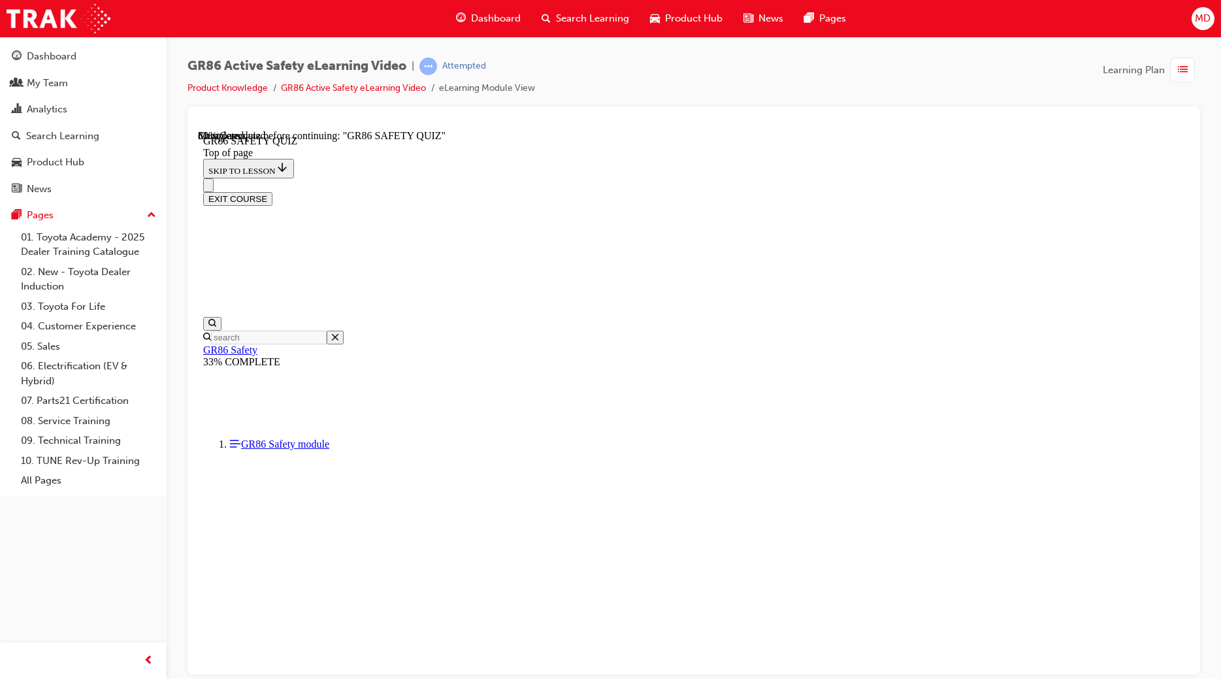
scroll to position [276, 0]
drag, startPoint x: 623, startPoint y: 480, endPoint x: 632, endPoint y: 486, distance: 10.9
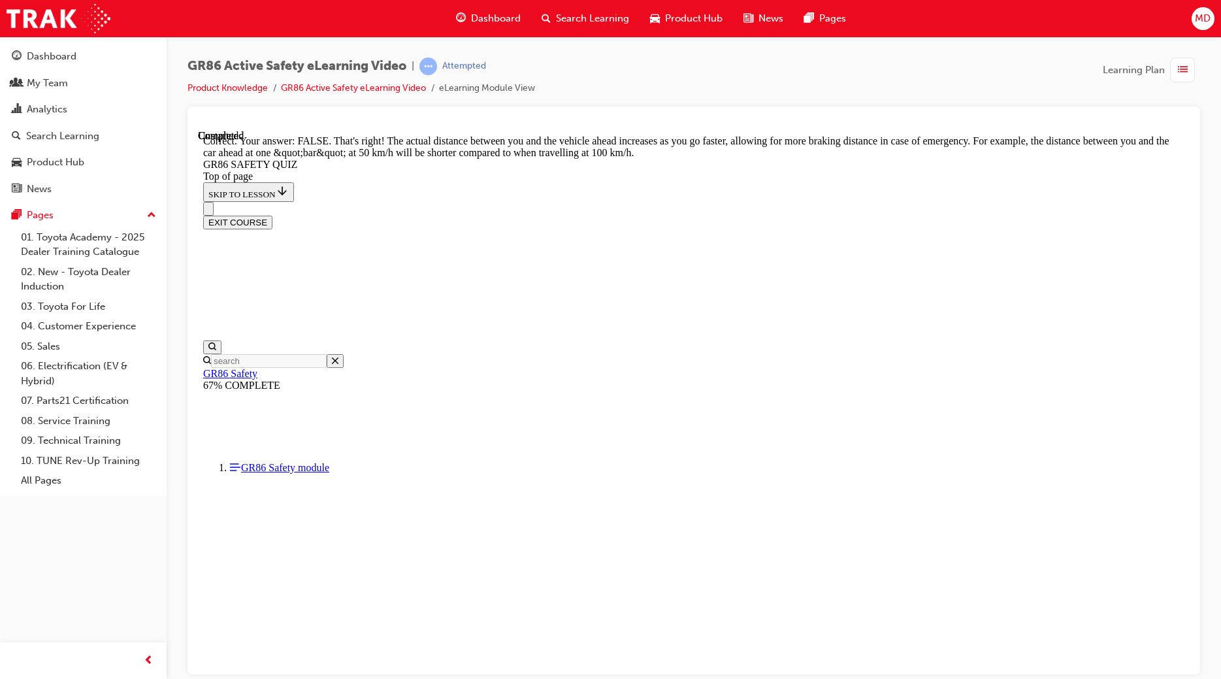
scroll to position [444, 0]
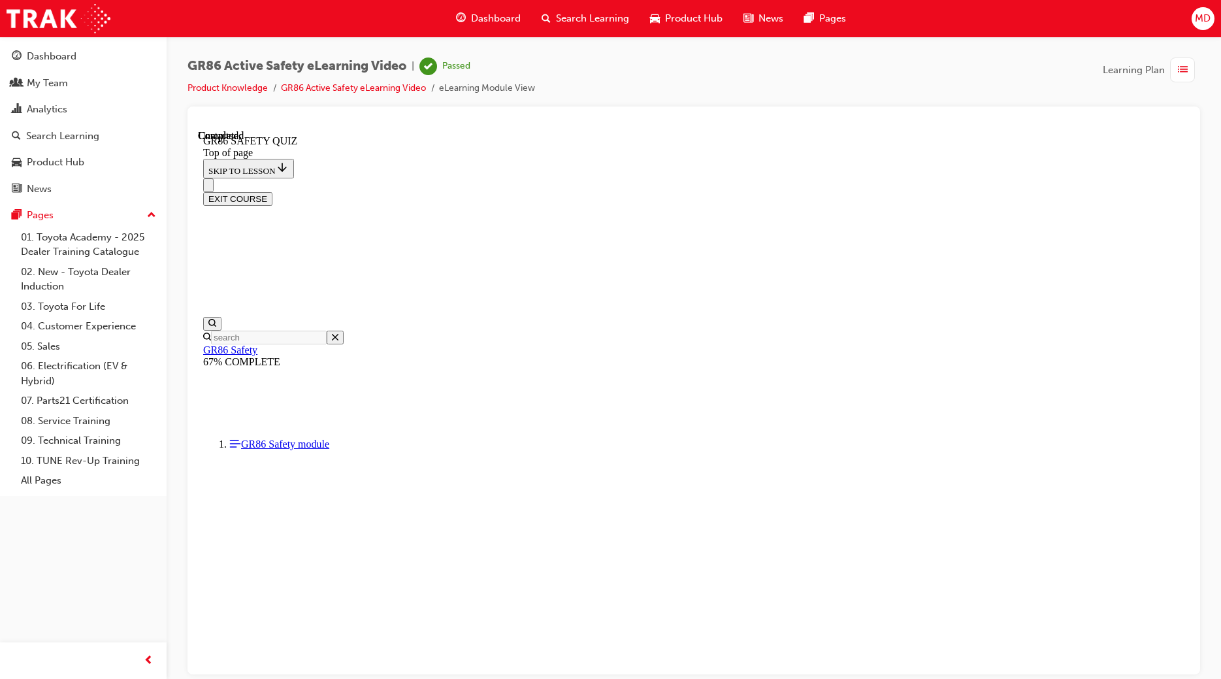
scroll to position [163, 0]
click at [253, 85] on link "Product Knowledge" at bounding box center [227, 87] width 80 height 11
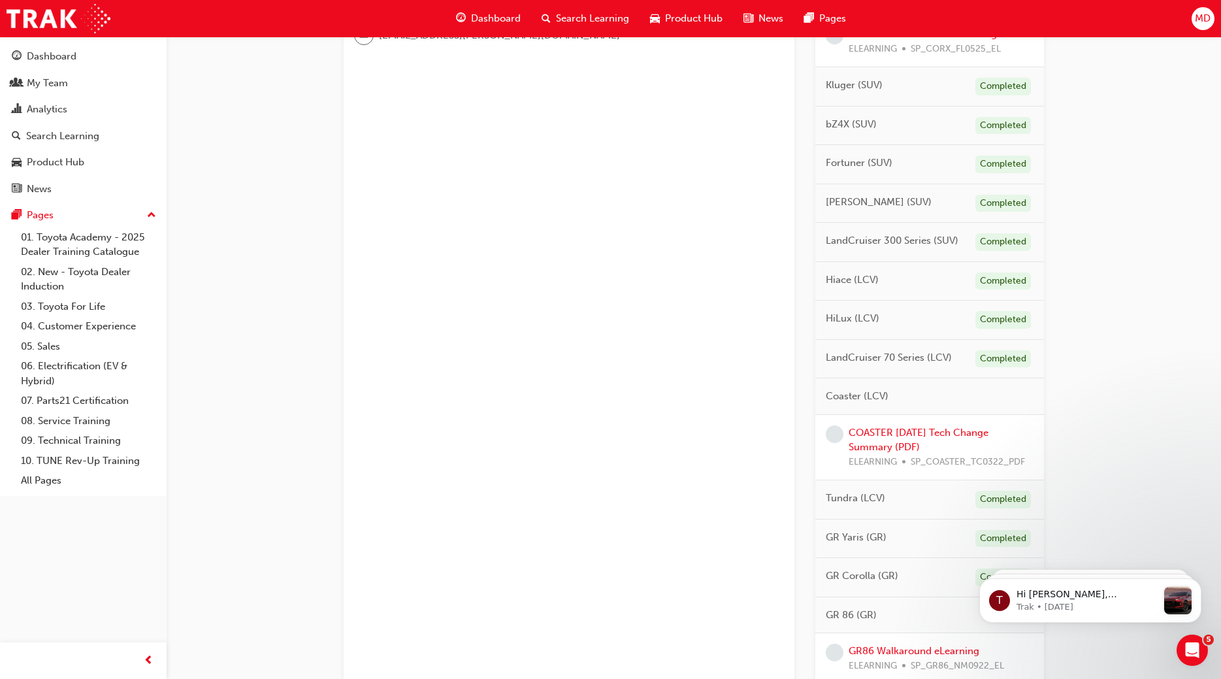
scroll to position [693, 0]
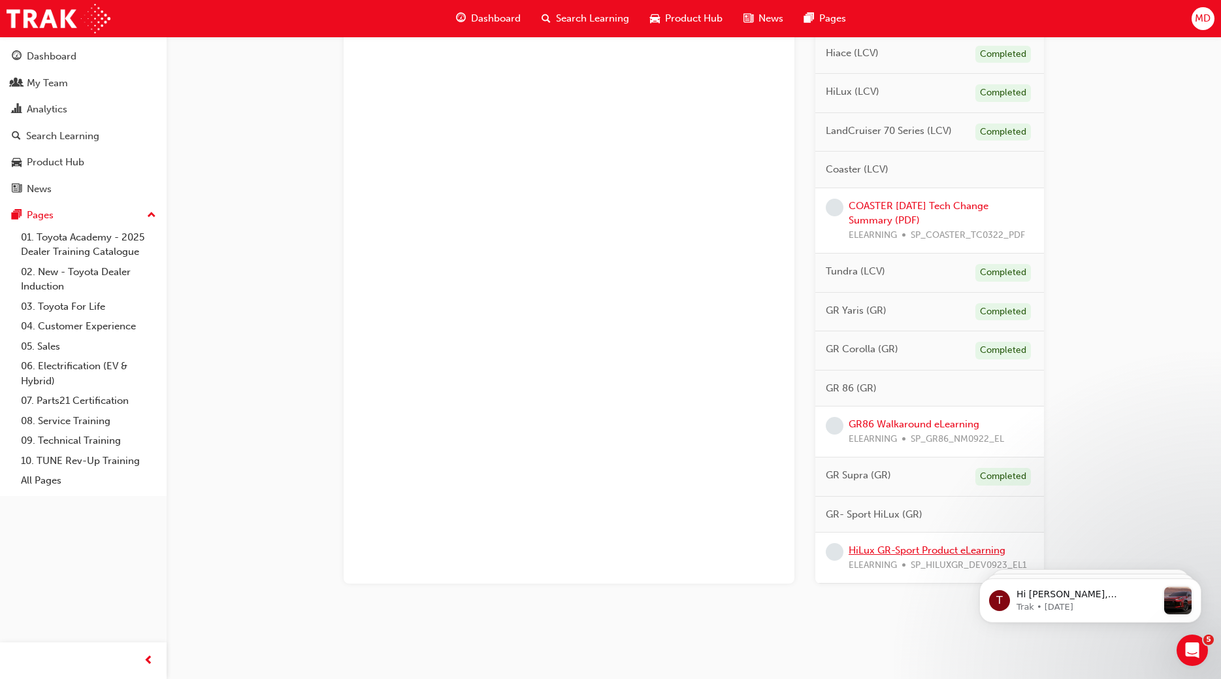
click at [950, 547] on link "HiLux GR-Sport Product eLearning" at bounding box center [927, 550] width 157 height 12
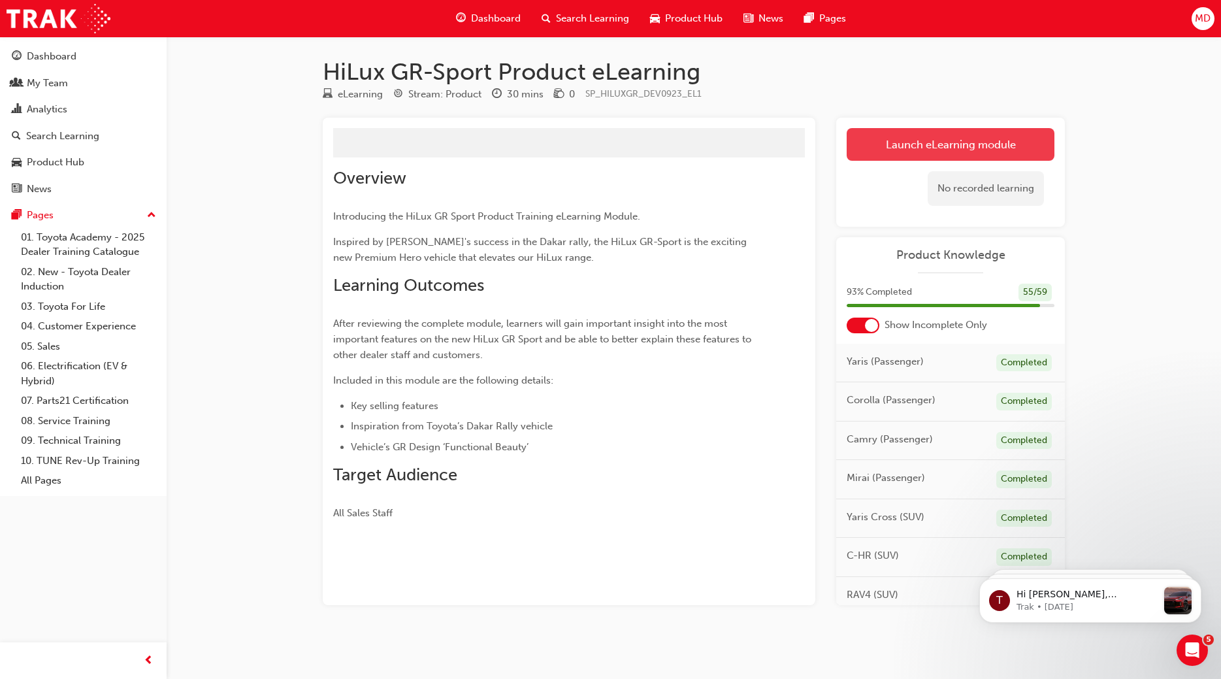
click at [937, 133] on link "Launch eLearning module" at bounding box center [951, 144] width 208 height 33
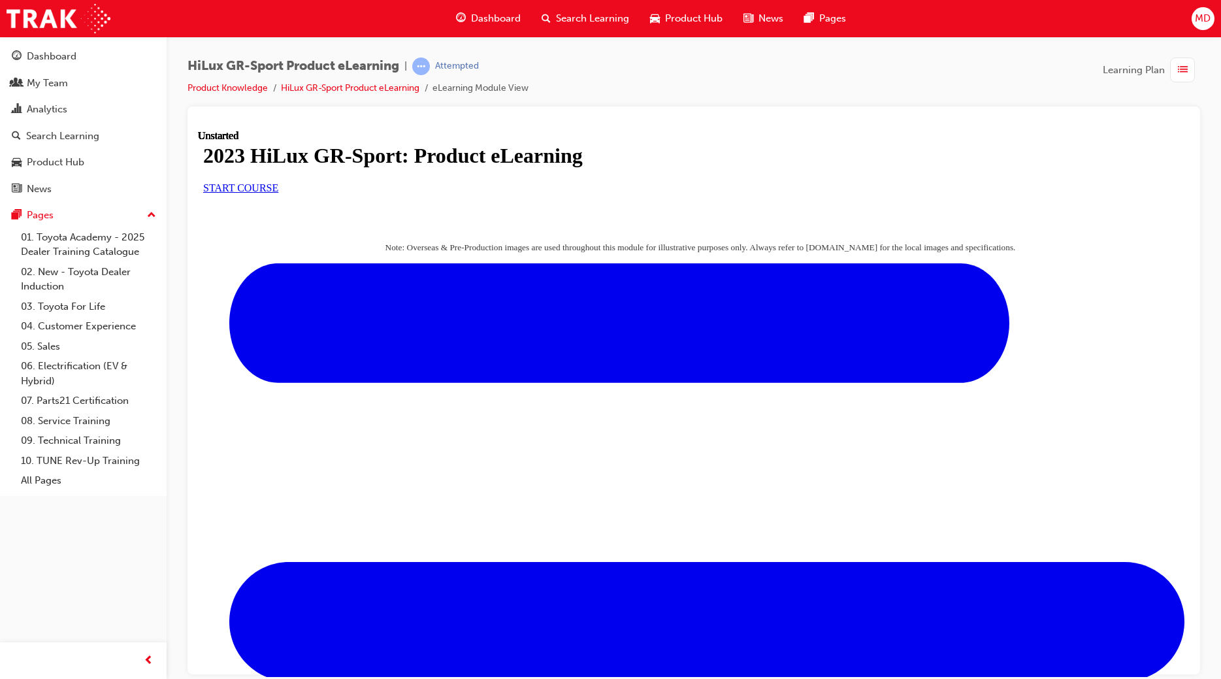
click at [278, 193] on span "START COURSE" at bounding box center [240, 187] width 75 height 11
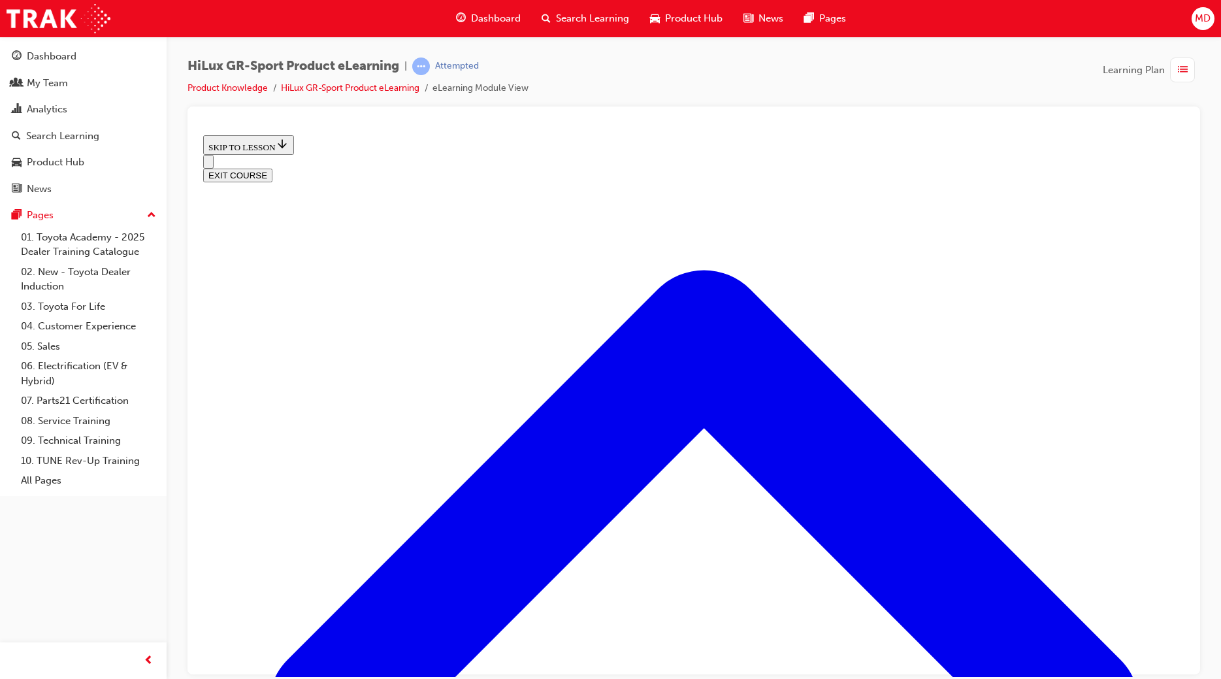
scroll to position [480, 0]
drag, startPoint x: 674, startPoint y: 457, endPoint x: 692, endPoint y: 449, distance: 20.2
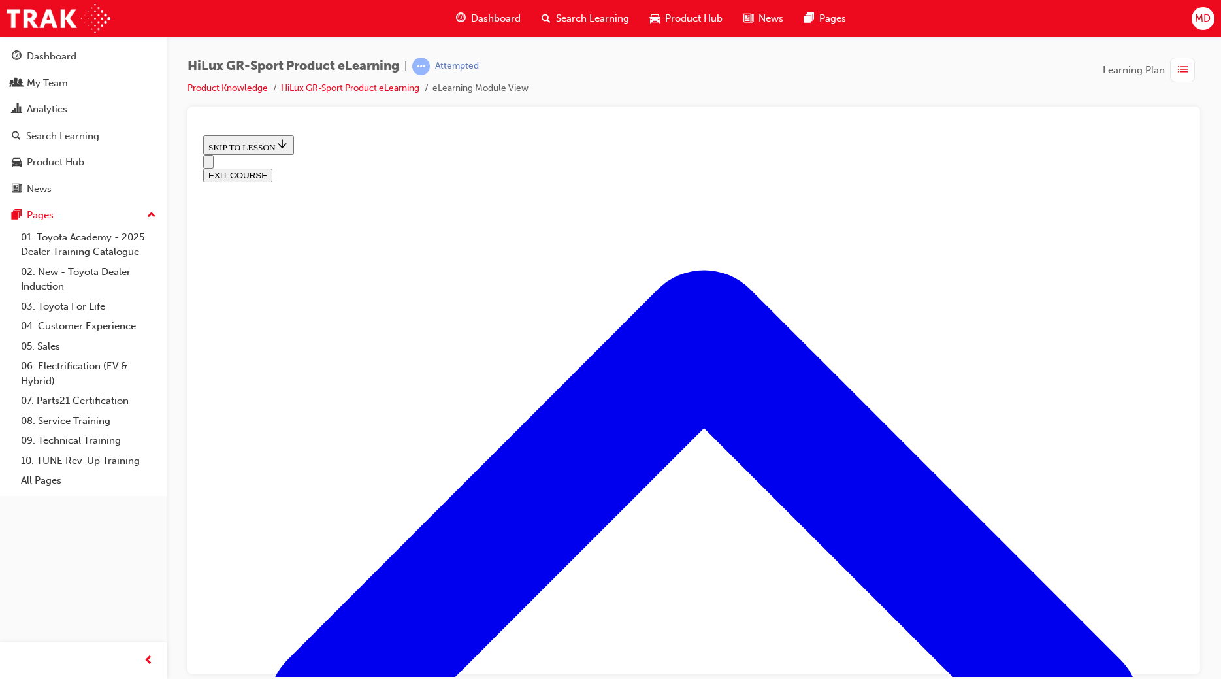
scroll to position [813, 0]
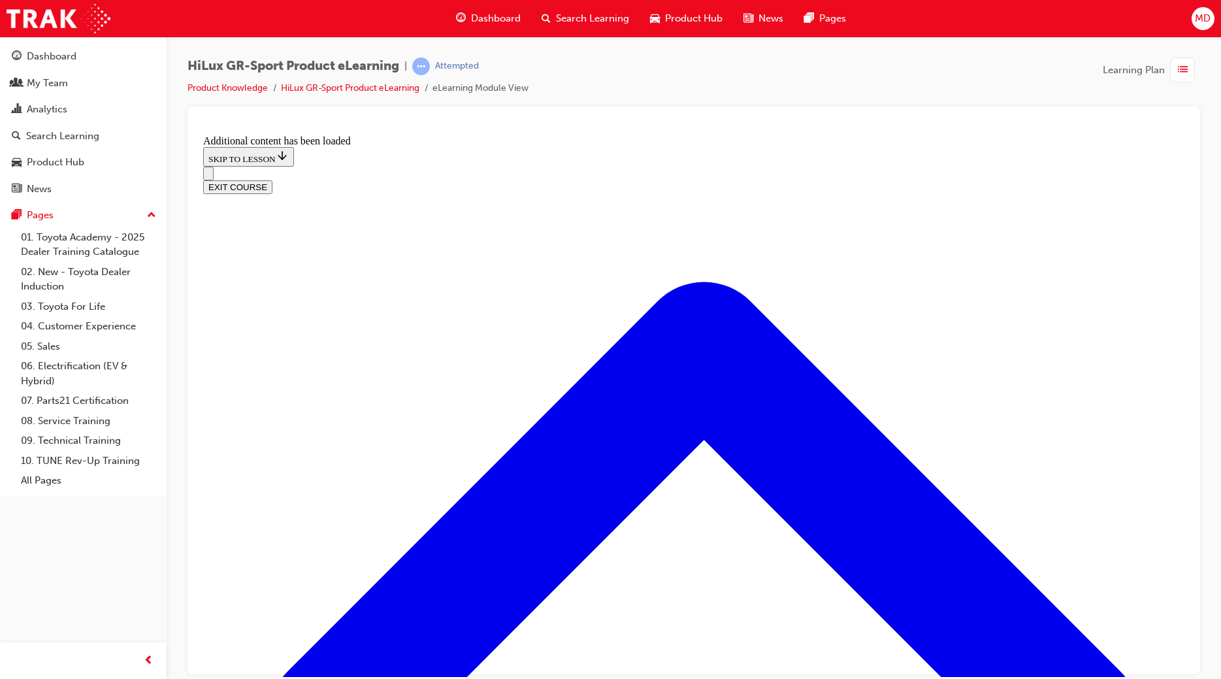
scroll to position [1234, 0]
drag, startPoint x: 815, startPoint y: 403, endPoint x: 657, endPoint y: 463, distance: 169.7
drag, startPoint x: 589, startPoint y: 468, endPoint x: 838, endPoint y: 389, distance: 261.2
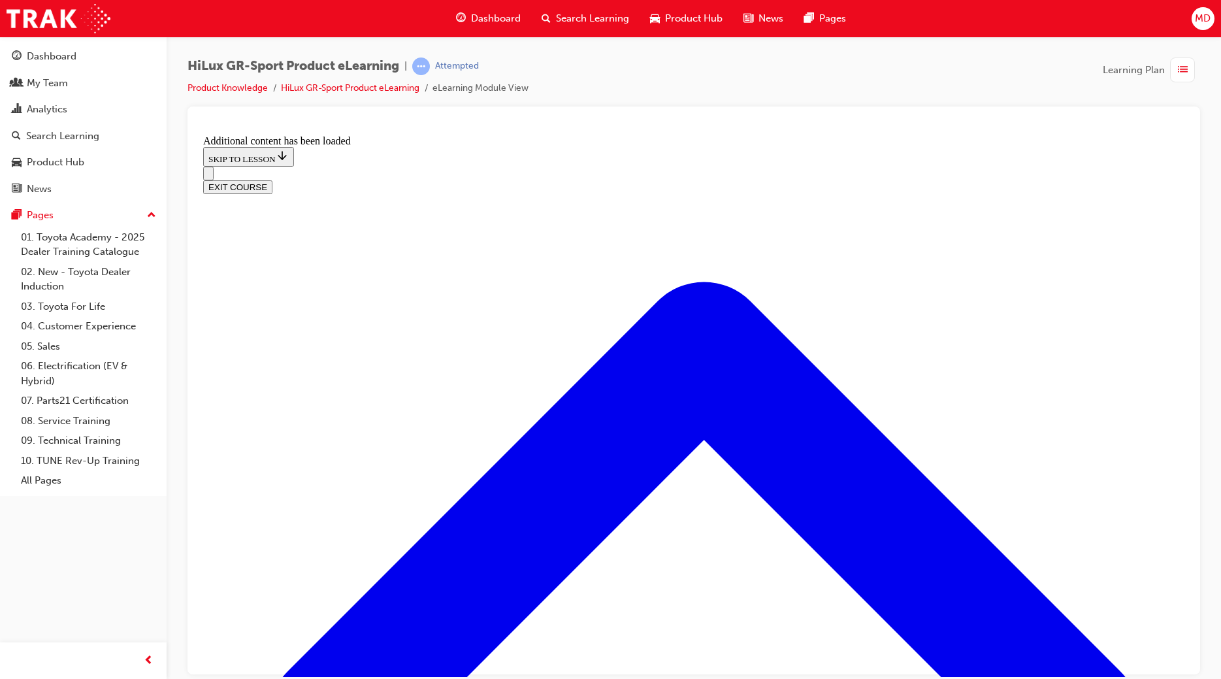
drag, startPoint x: 782, startPoint y: 481, endPoint x: 715, endPoint y: 485, distance: 66.7
drag, startPoint x: 602, startPoint y: 477, endPoint x: 717, endPoint y: 459, distance: 116.3
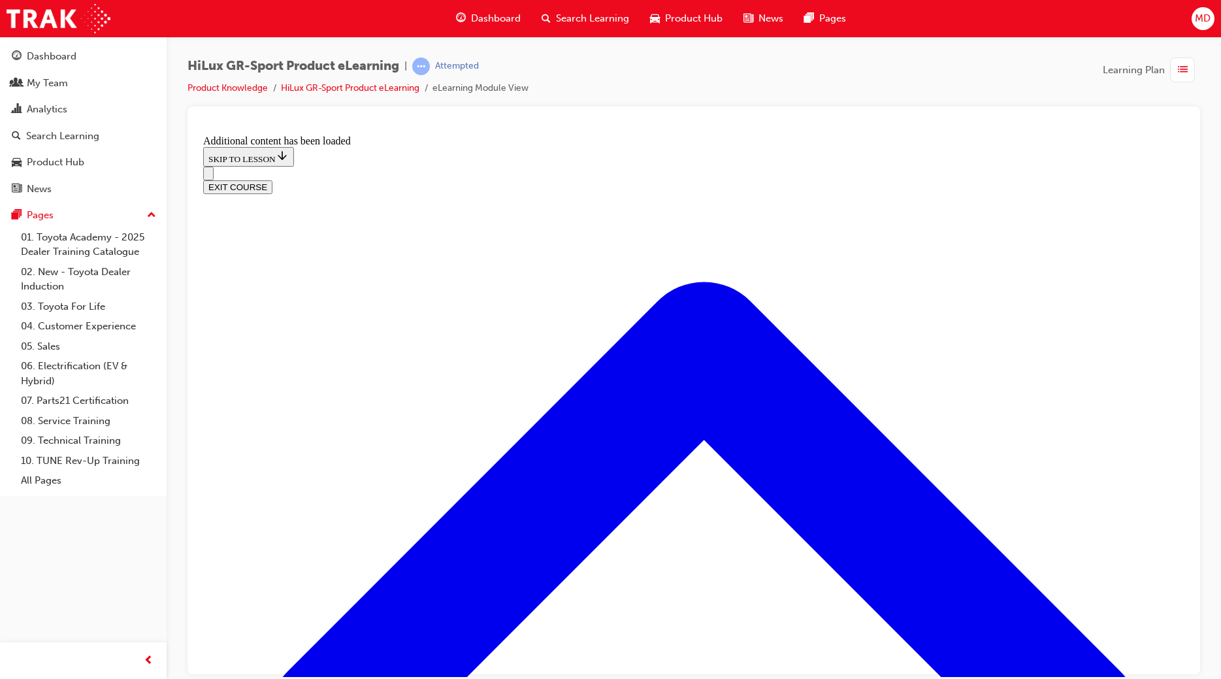
drag, startPoint x: 692, startPoint y: 341, endPoint x: 716, endPoint y: 339, distance: 24.3
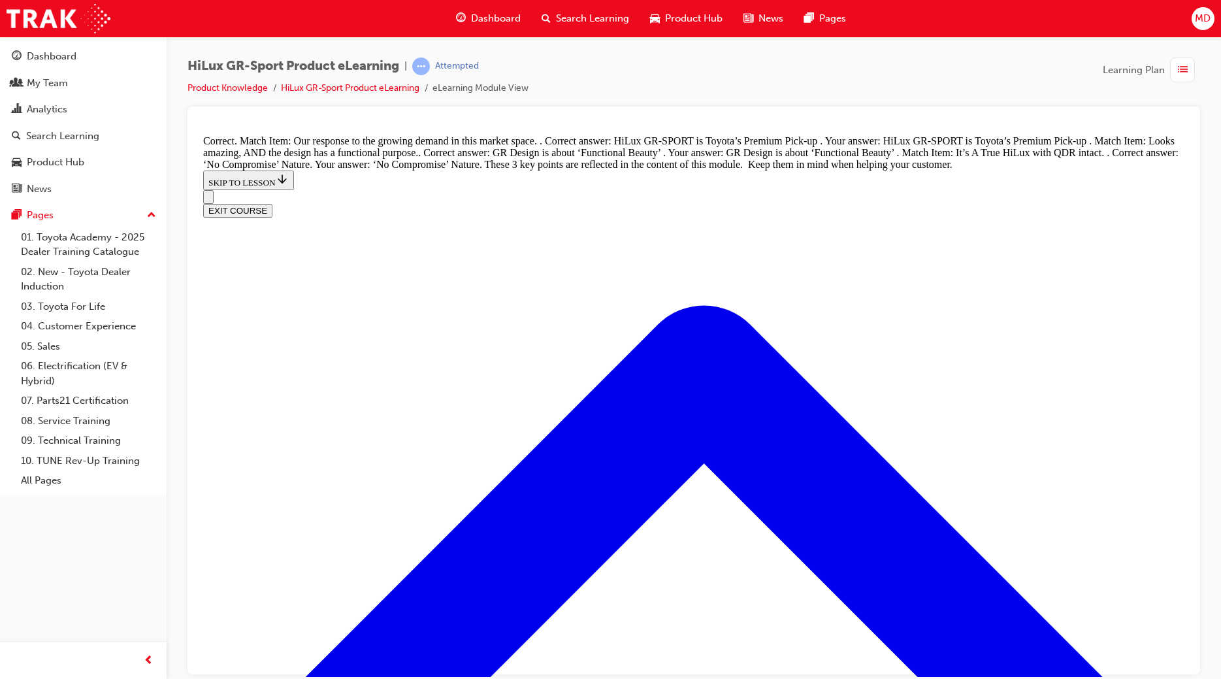
scroll to position [1422, 0]
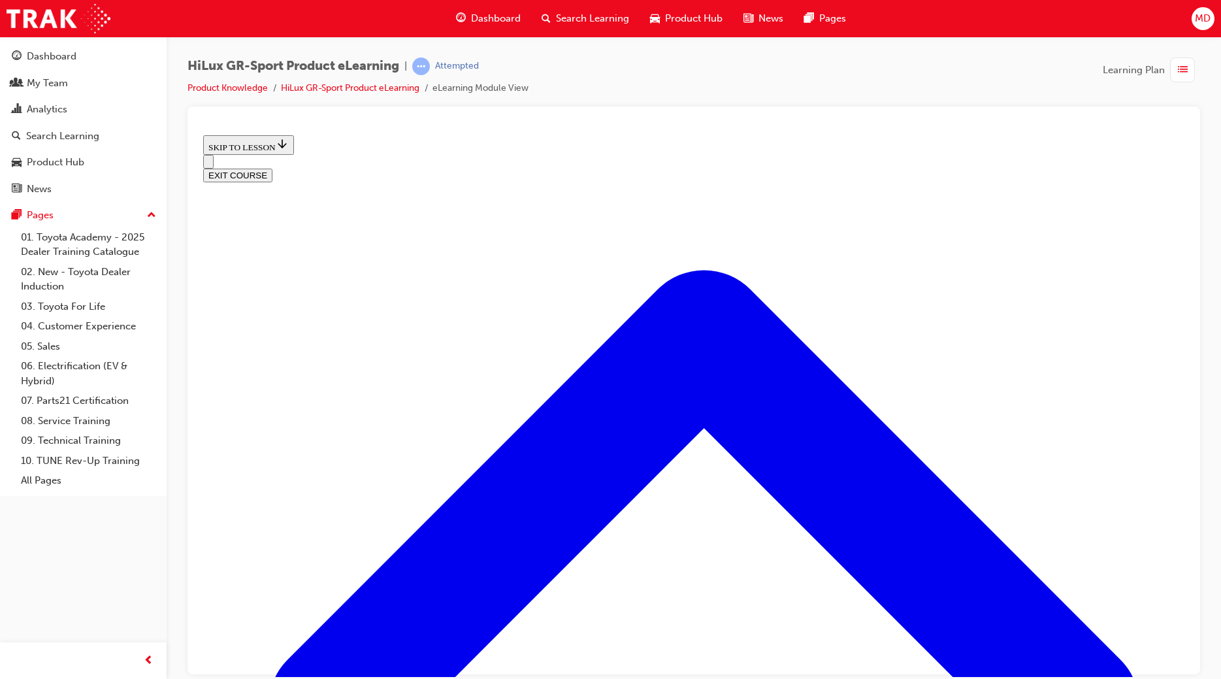
scroll to position [417, 0]
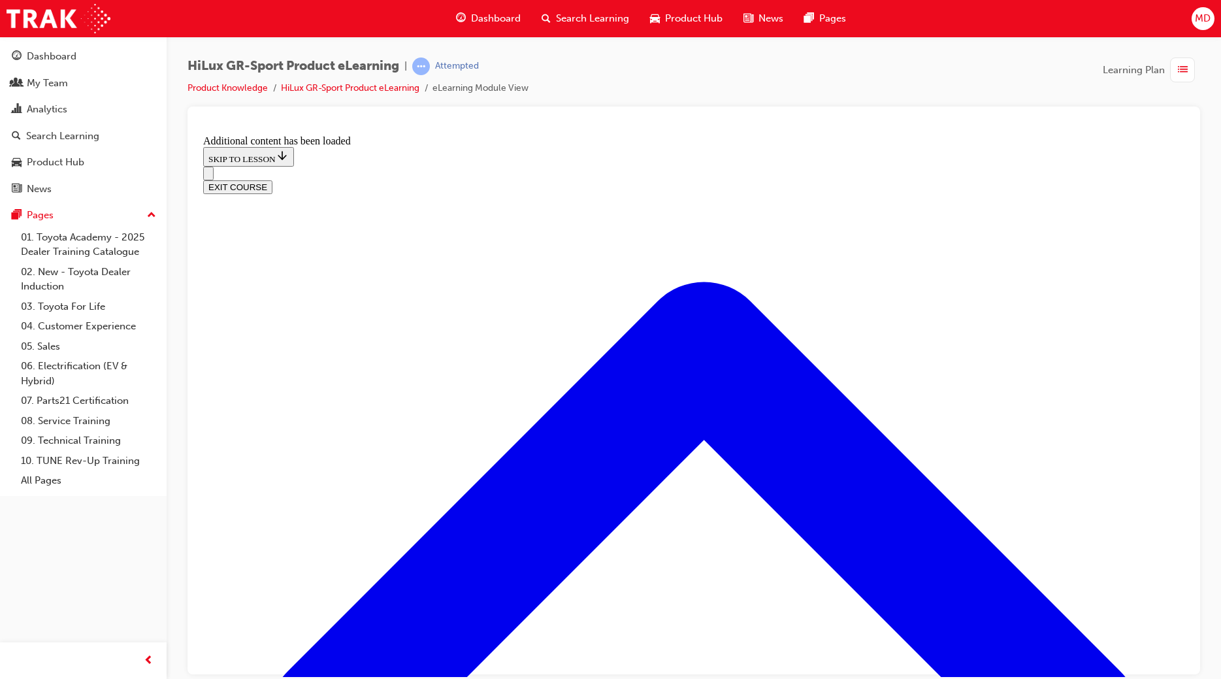
scroll to position [1075, 0]
radio input "true"
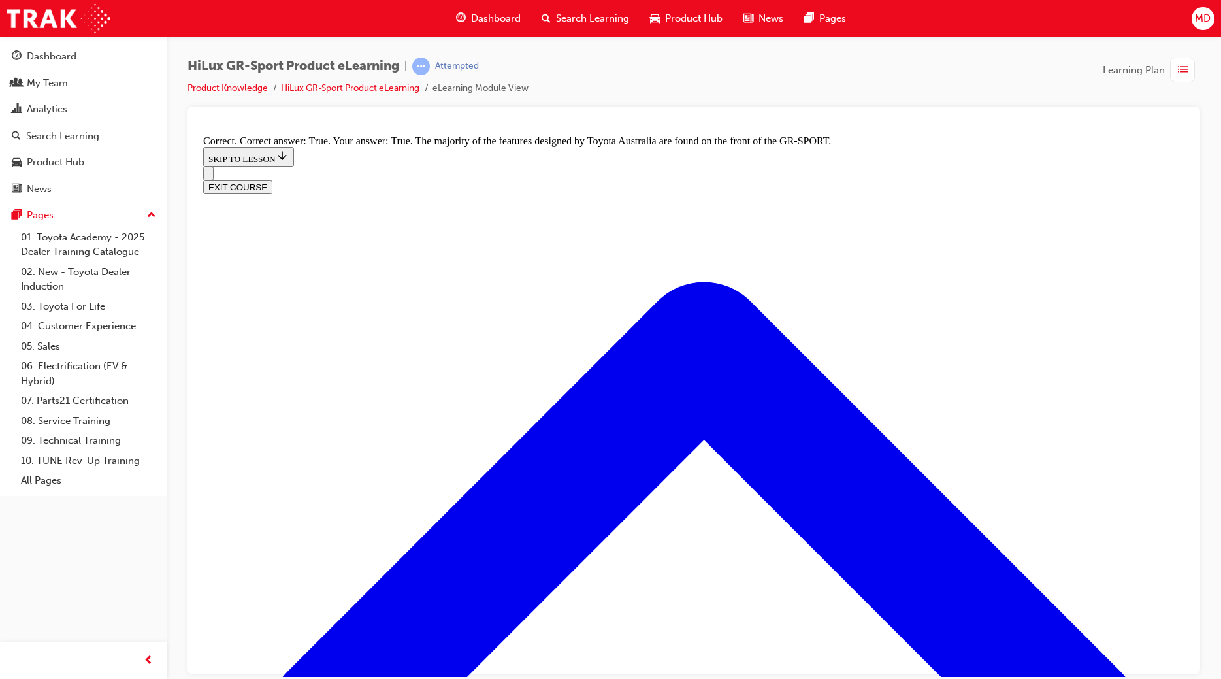
scroll to position [1514, 0]
radio input "true"
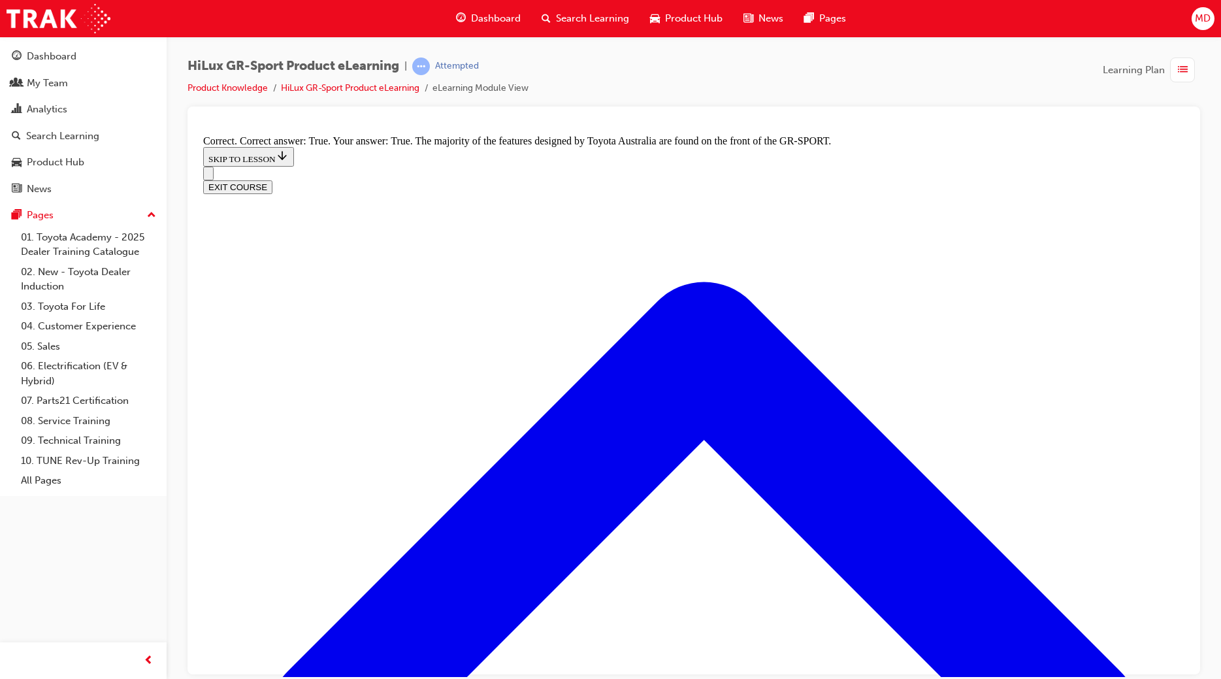
drag, startPoint x: 557, startPoint y: 225, endPoint x: 560, endPoint y: 233, distance: 7.9
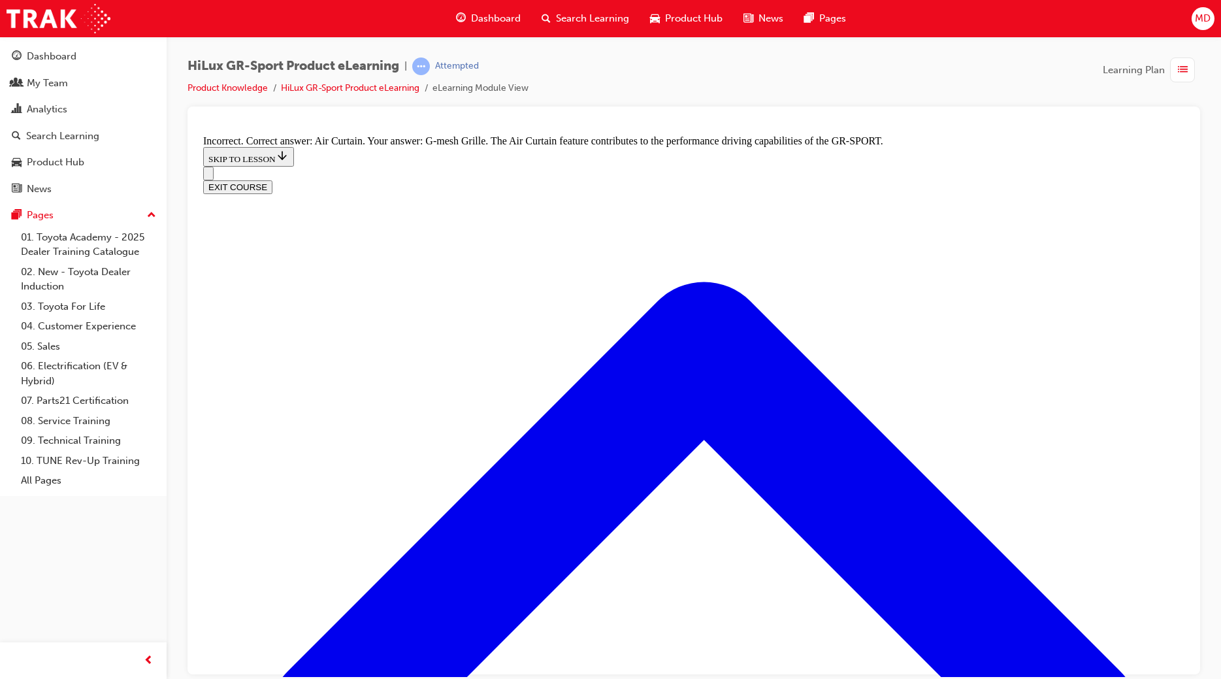
radio input "true"
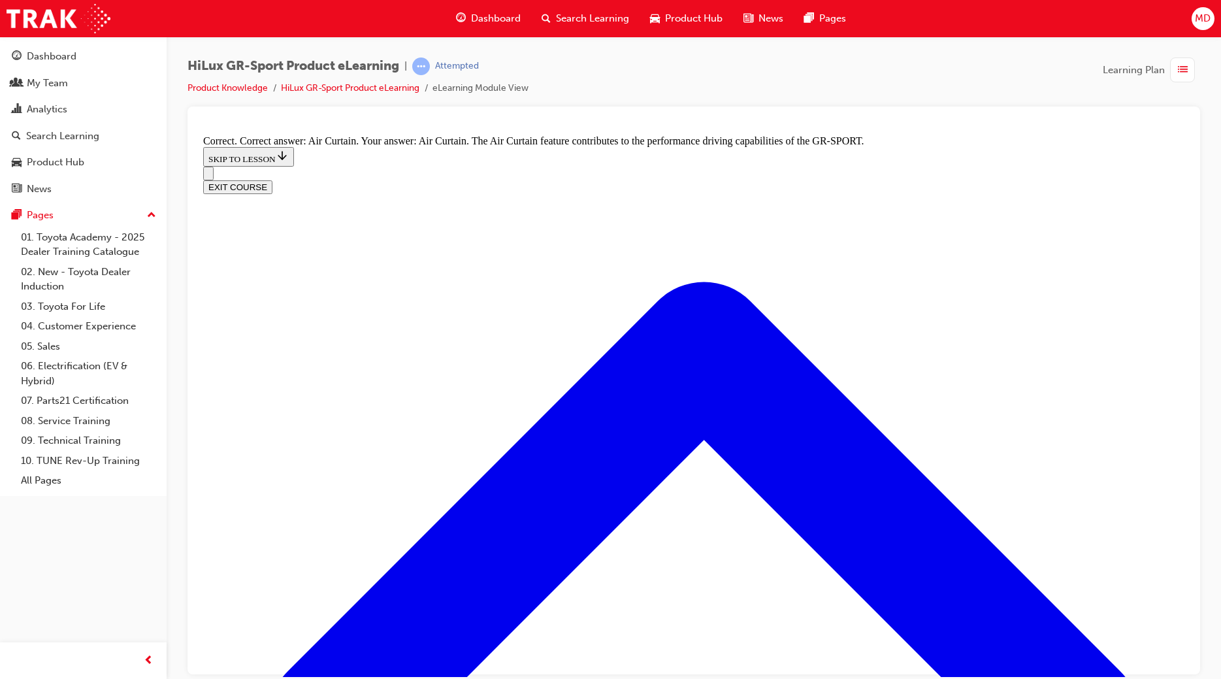
radio input "true"
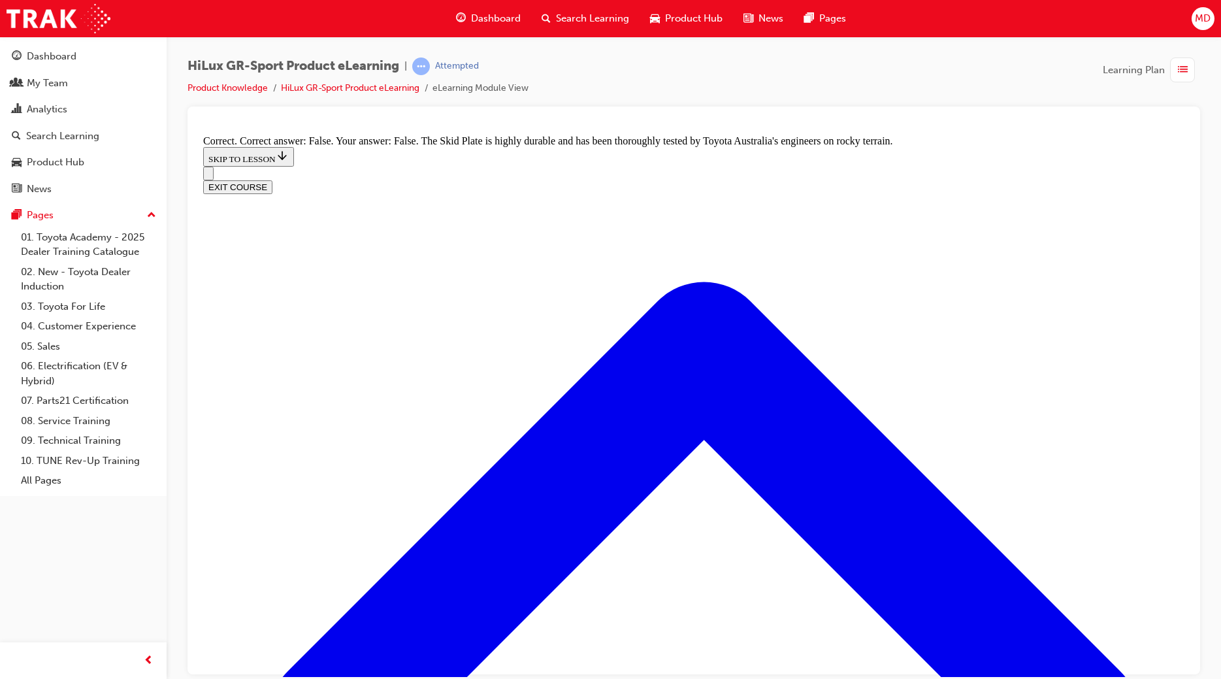
scroll to position [2331, 0]
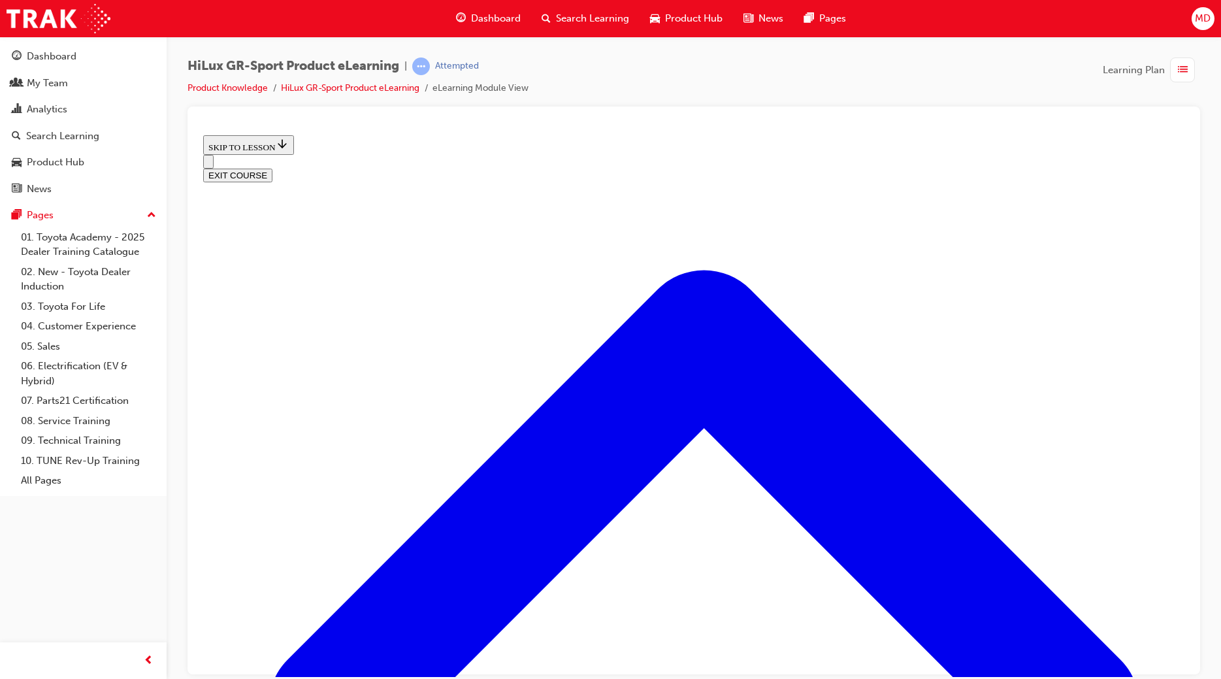
scroll to position [41, 0]
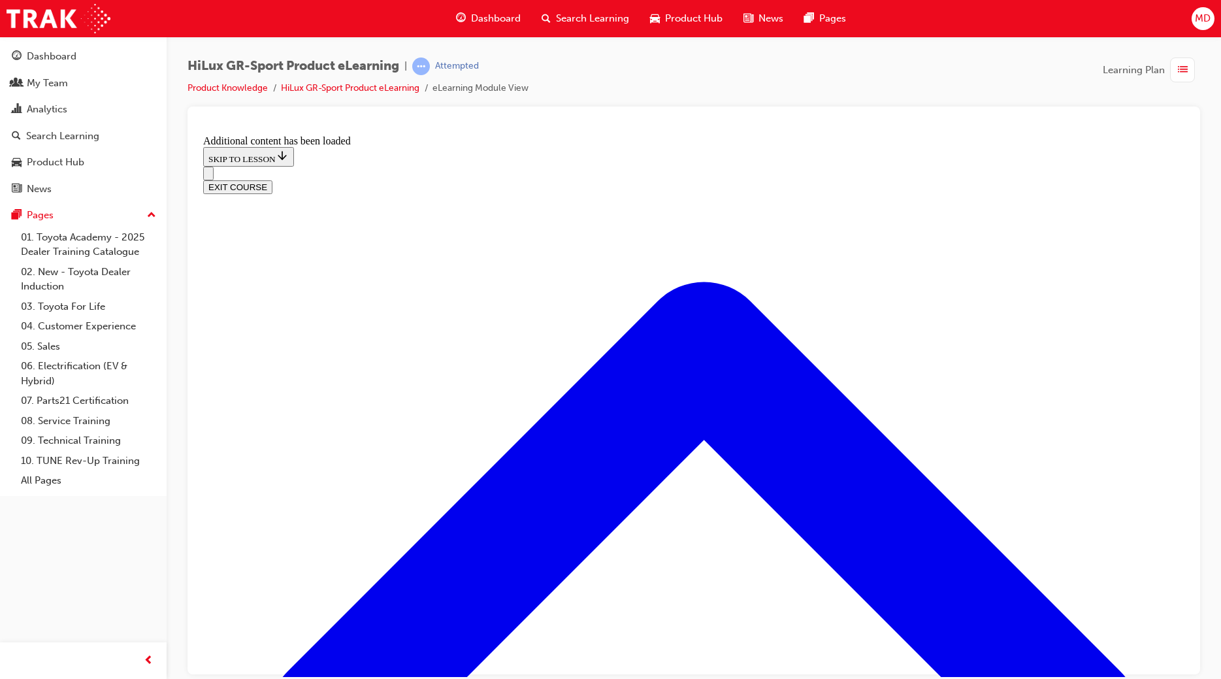
scroll to position [687, 0]
drag, startPoint x: 553, startPoint y: 397, endPoint x: 627, endPoint y: 400, distance: 74.5
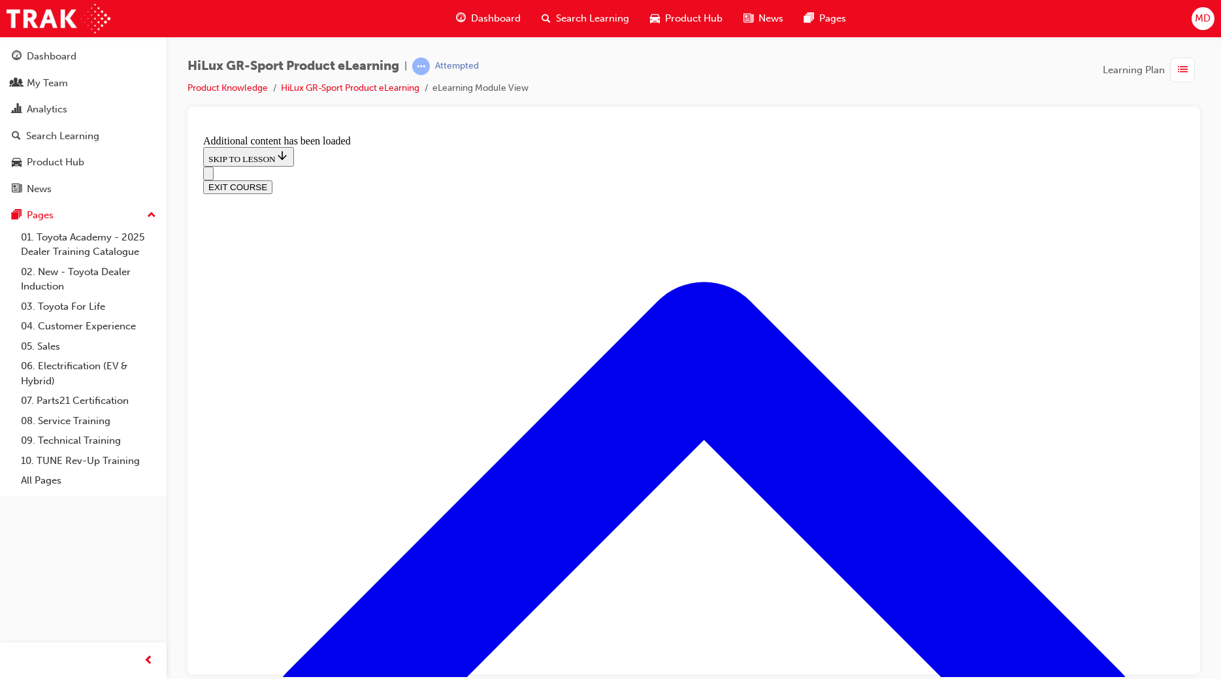
radio input "true"
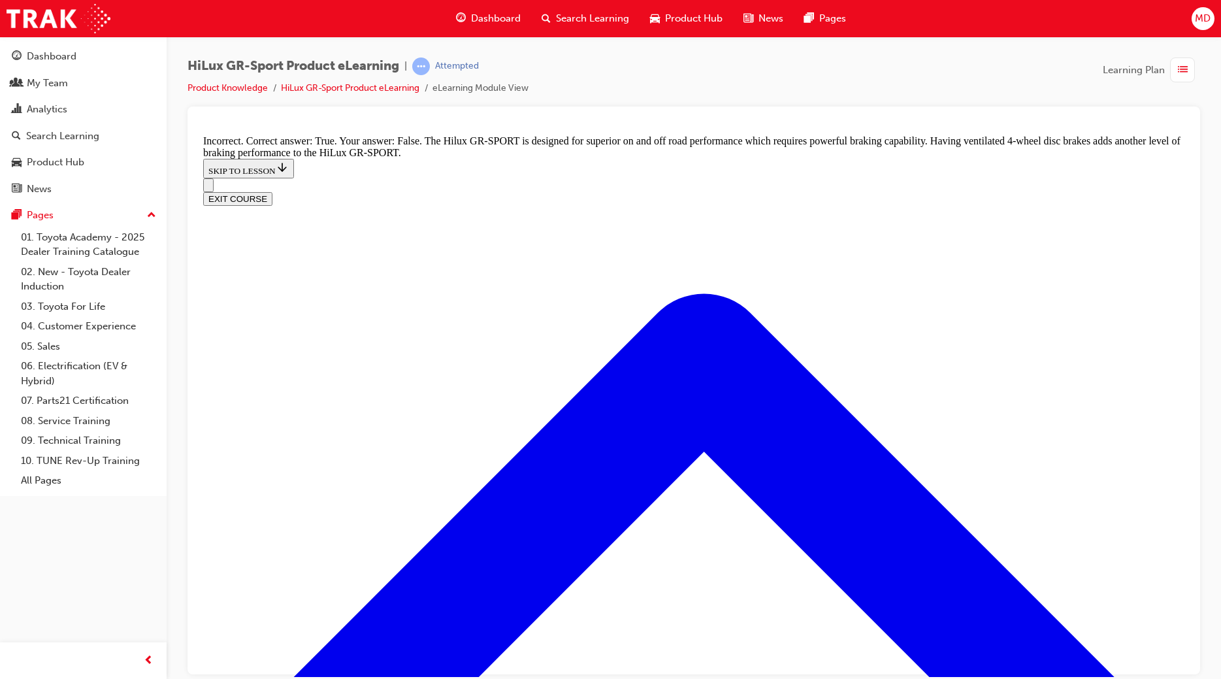
scroll to position [911, 0]
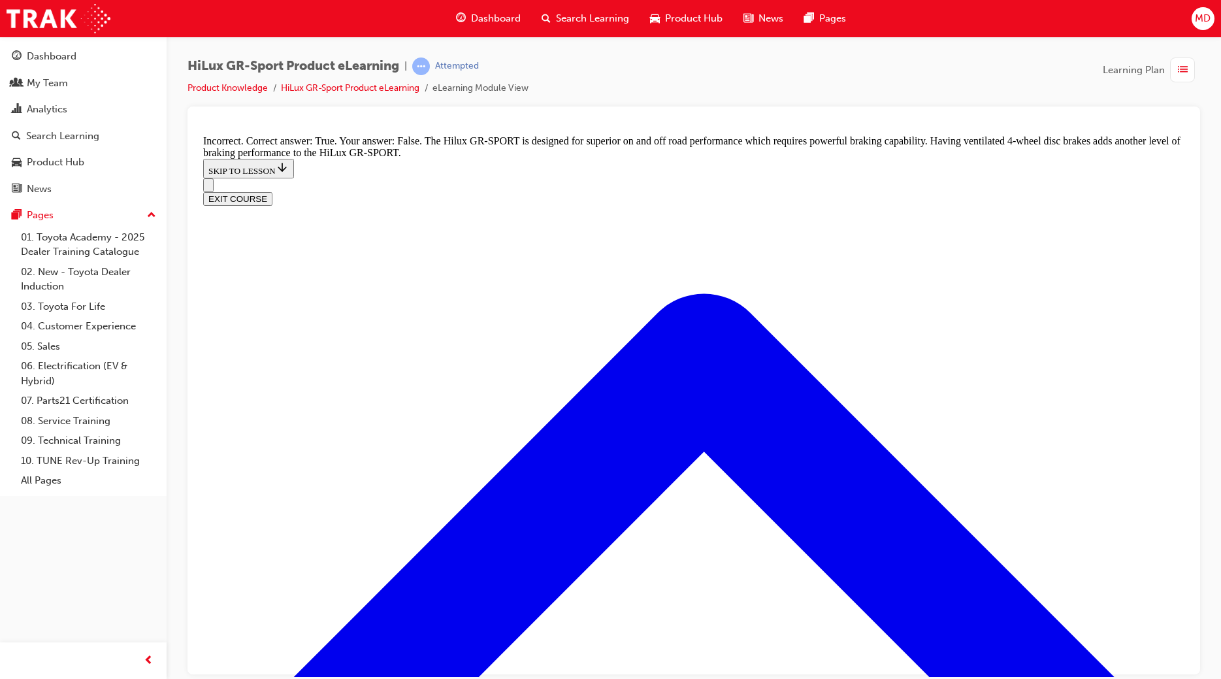
radio input "true"
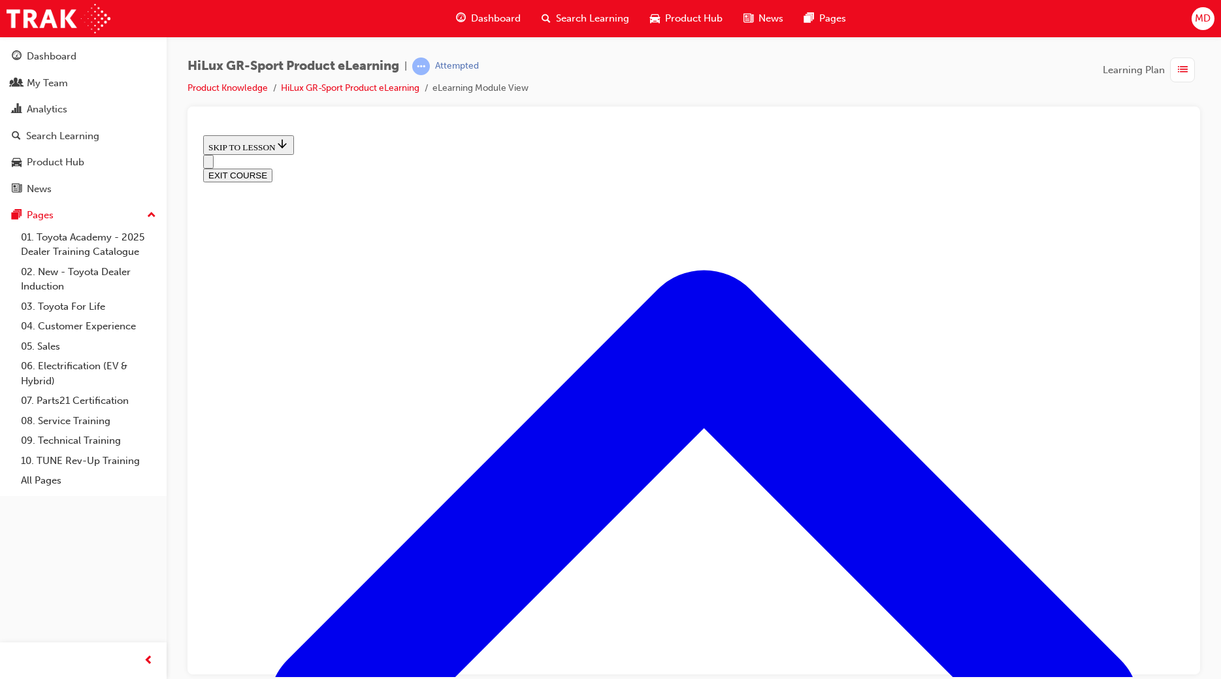
scroll to position [668, 0]
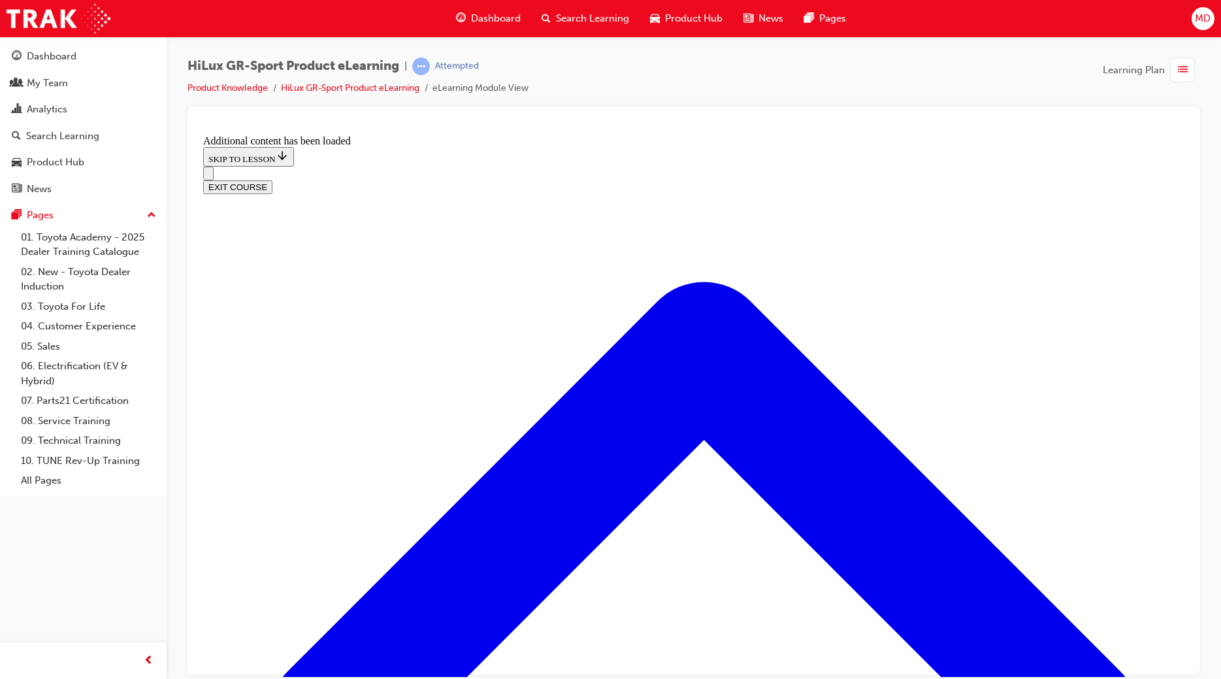
scroll to position [1571, 0]
checkbox input "true"
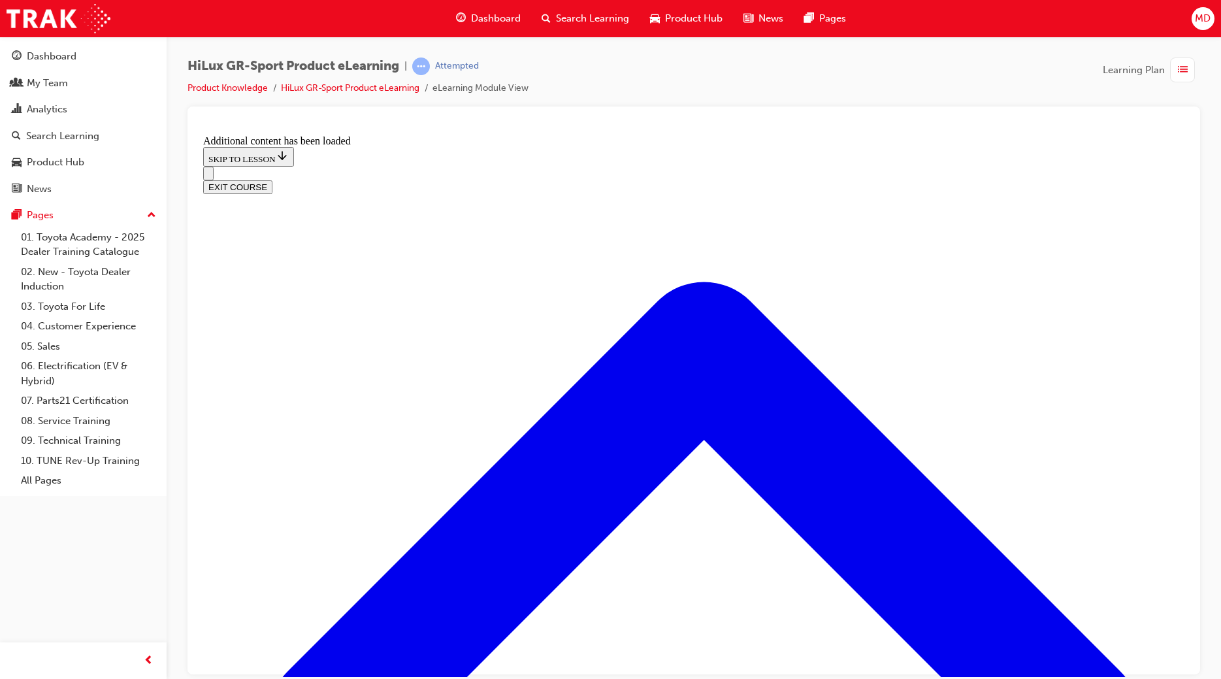
checkbox input "true"
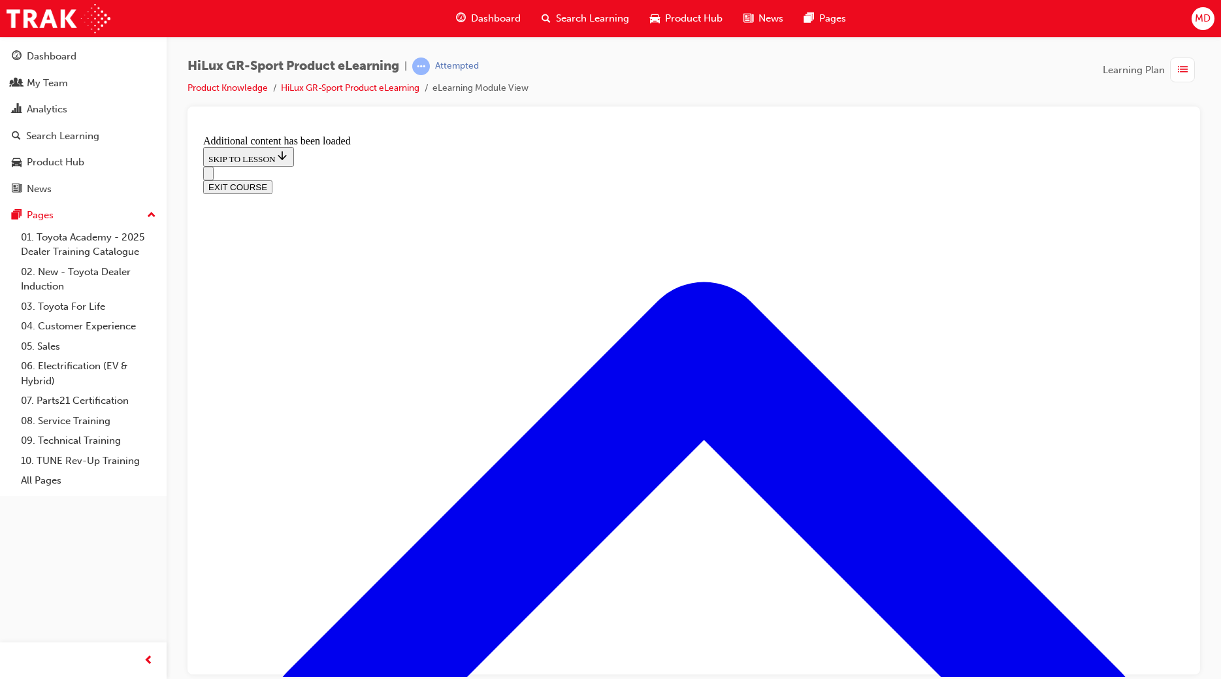
checkbox input "true"
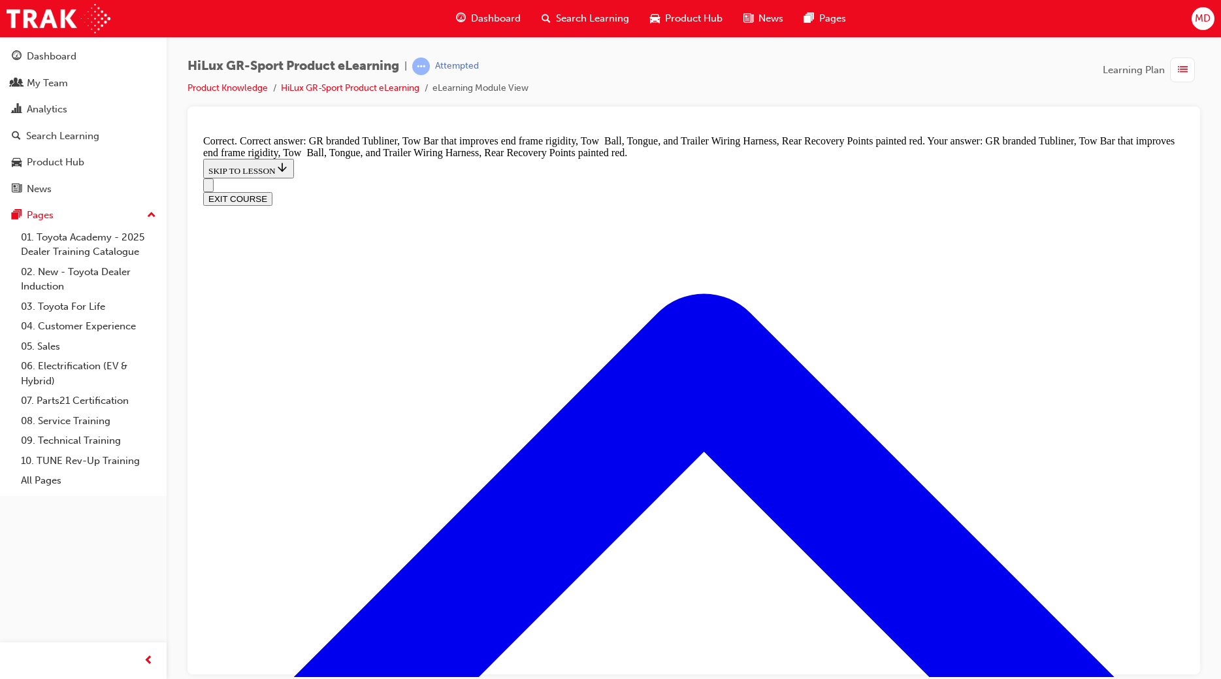
scroll to position [1792, 0]
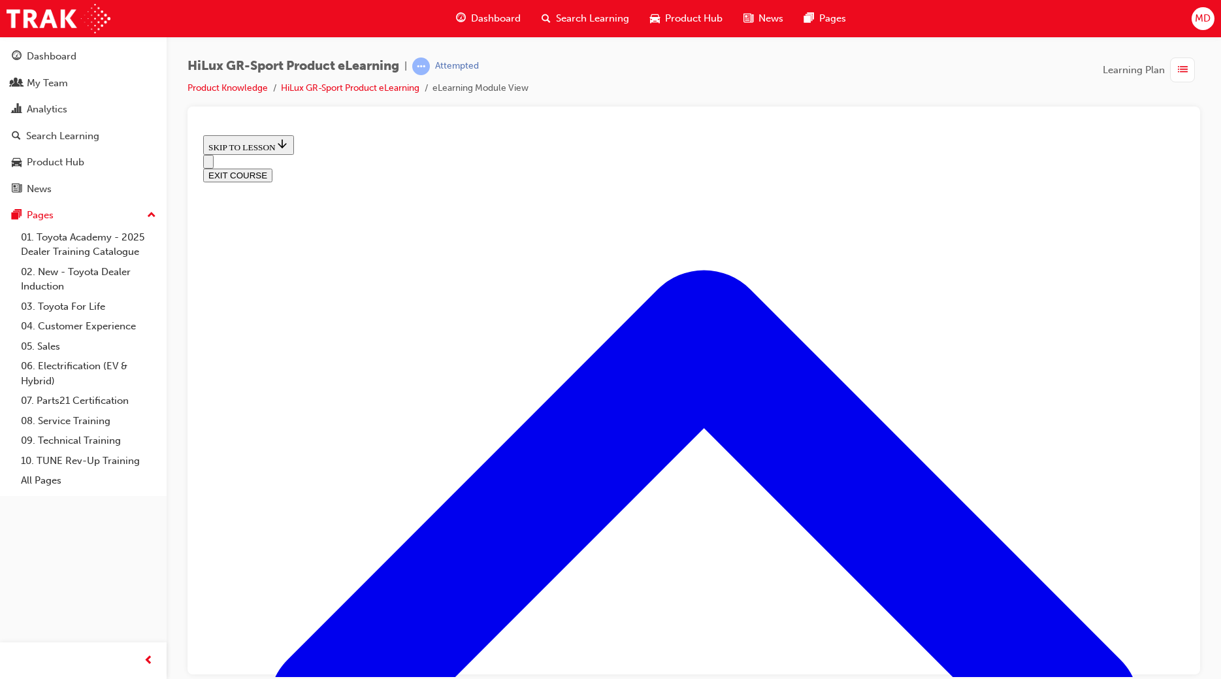
scroll to position [291, 0]
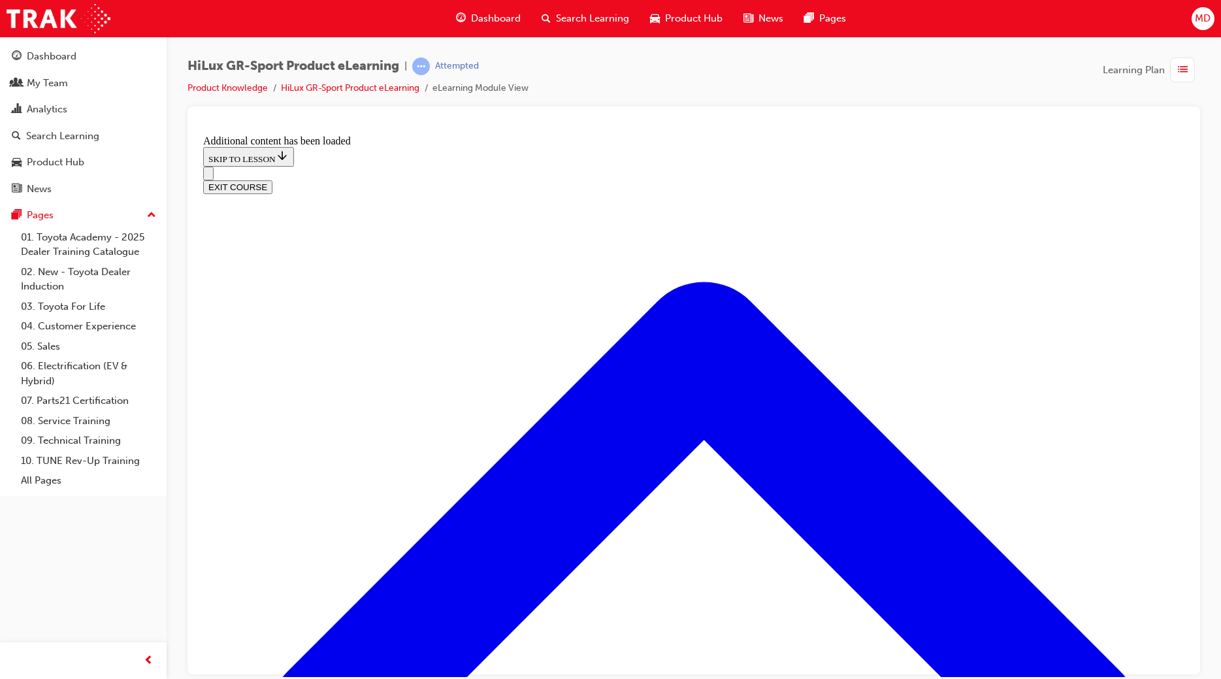
scroll to position [1092, 0]
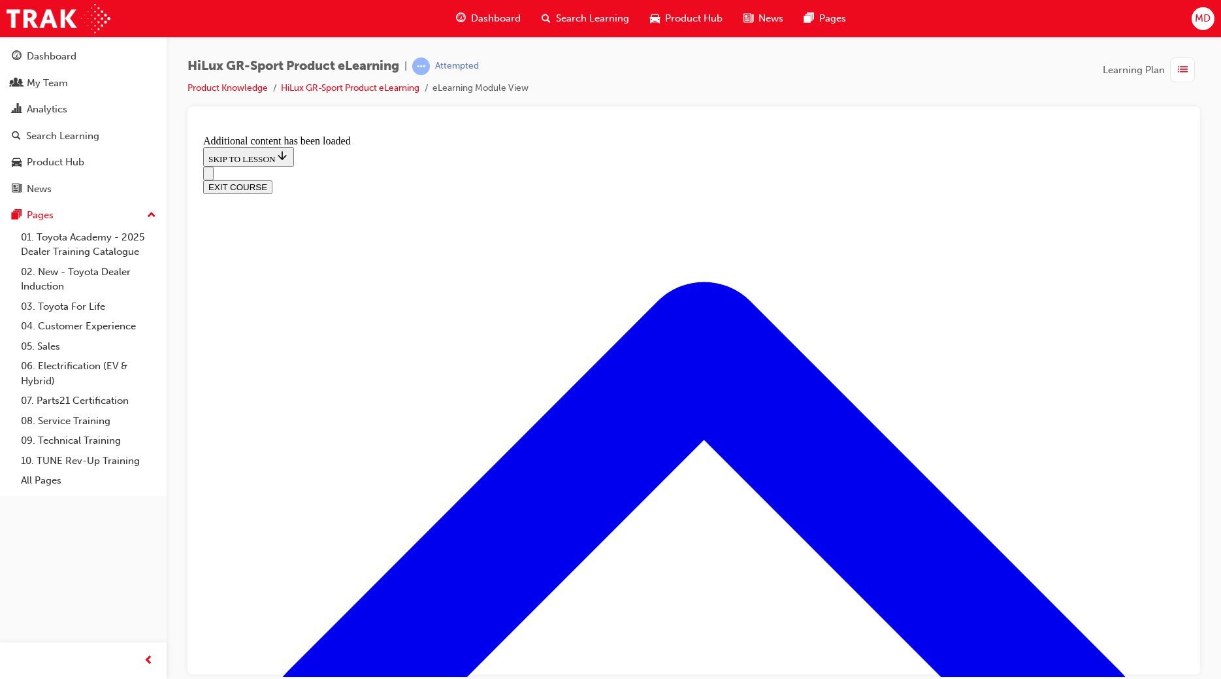
checkbox input "true"
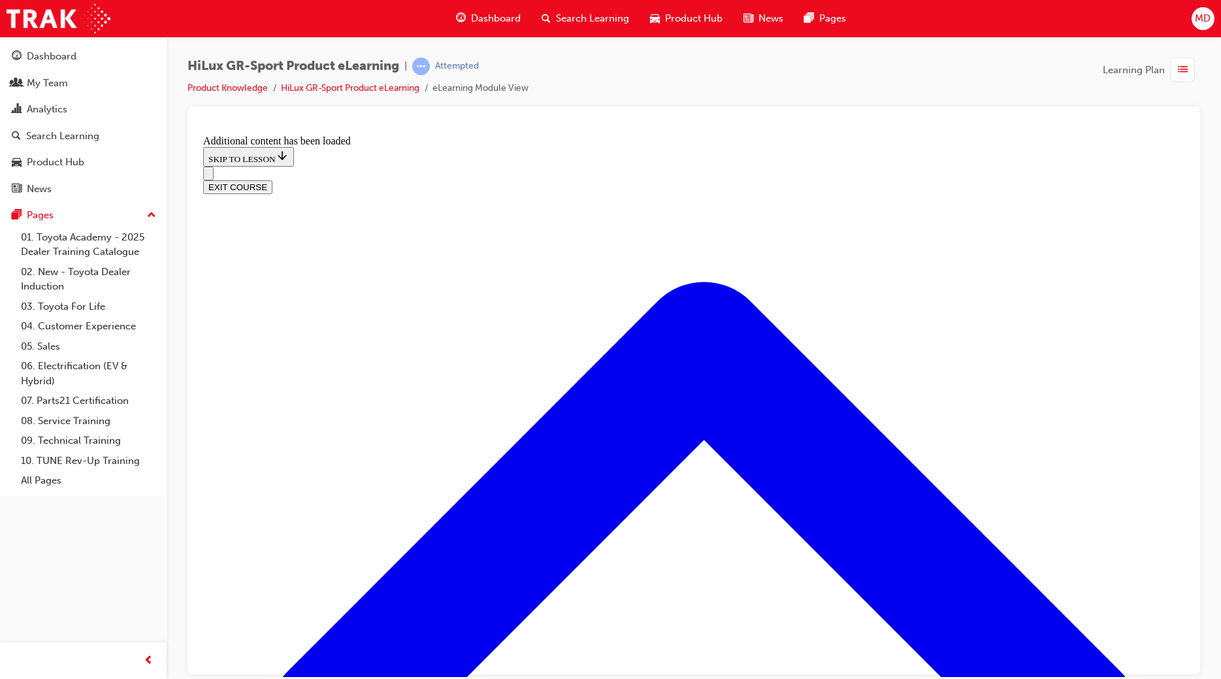
radio input "true"
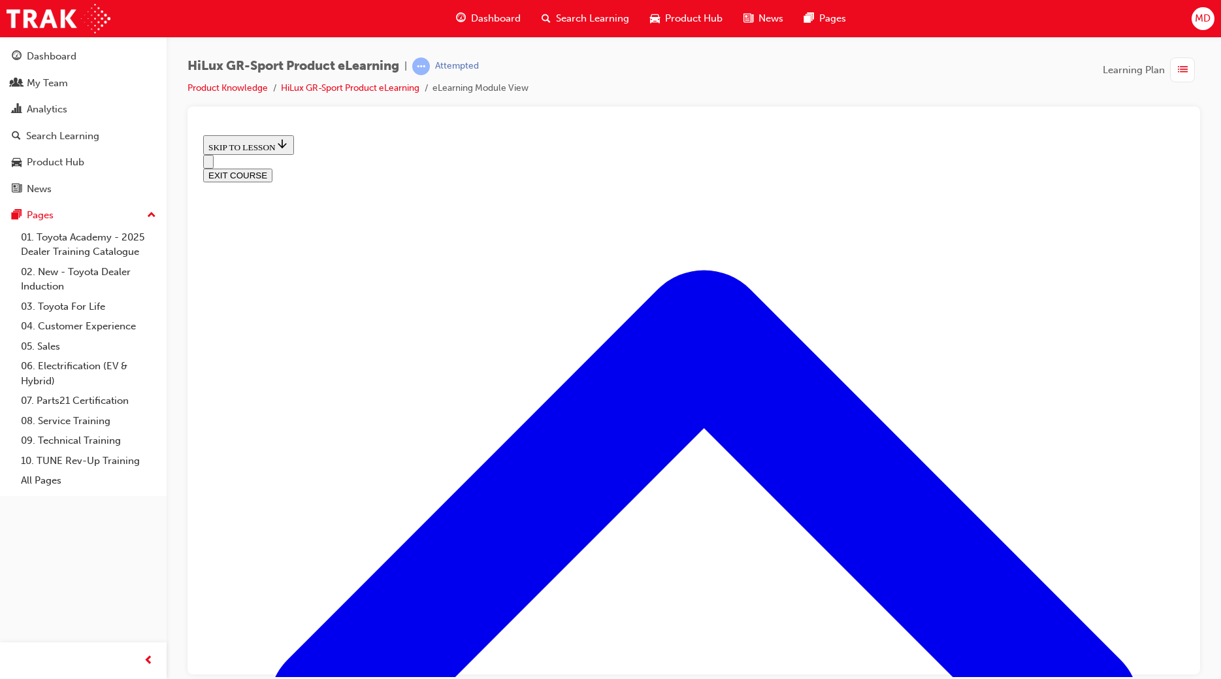
scroll to position [466, 0]
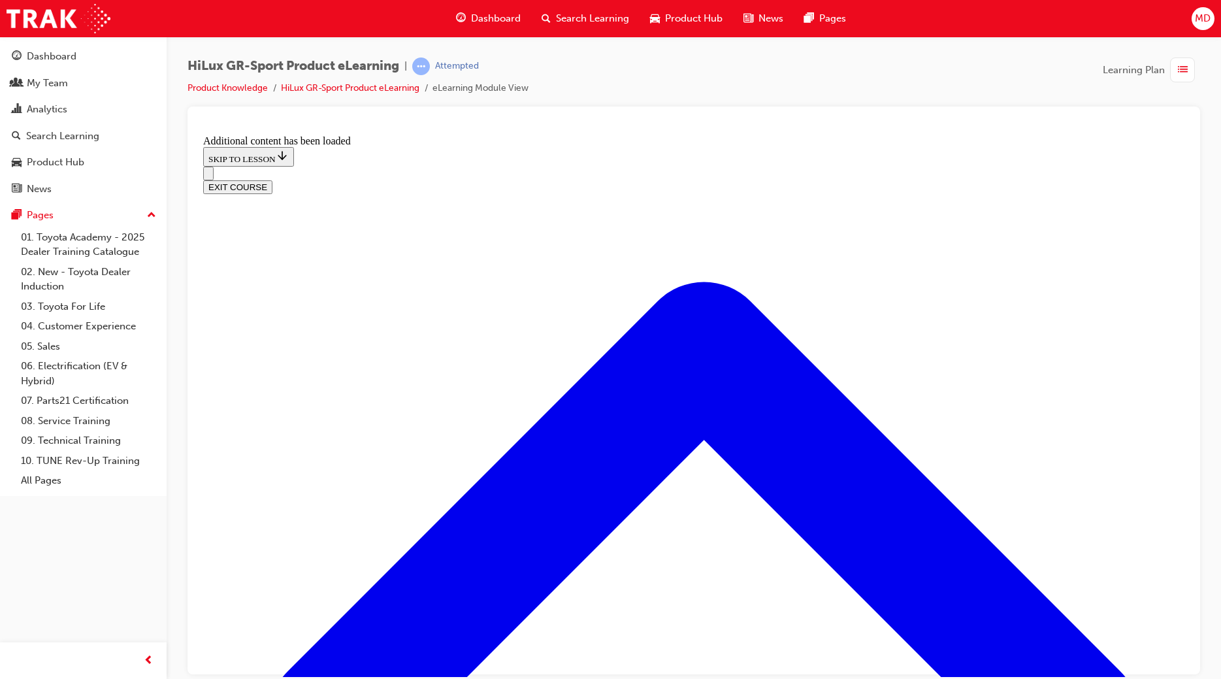
scroll to position [887, 0]
radio input "true"
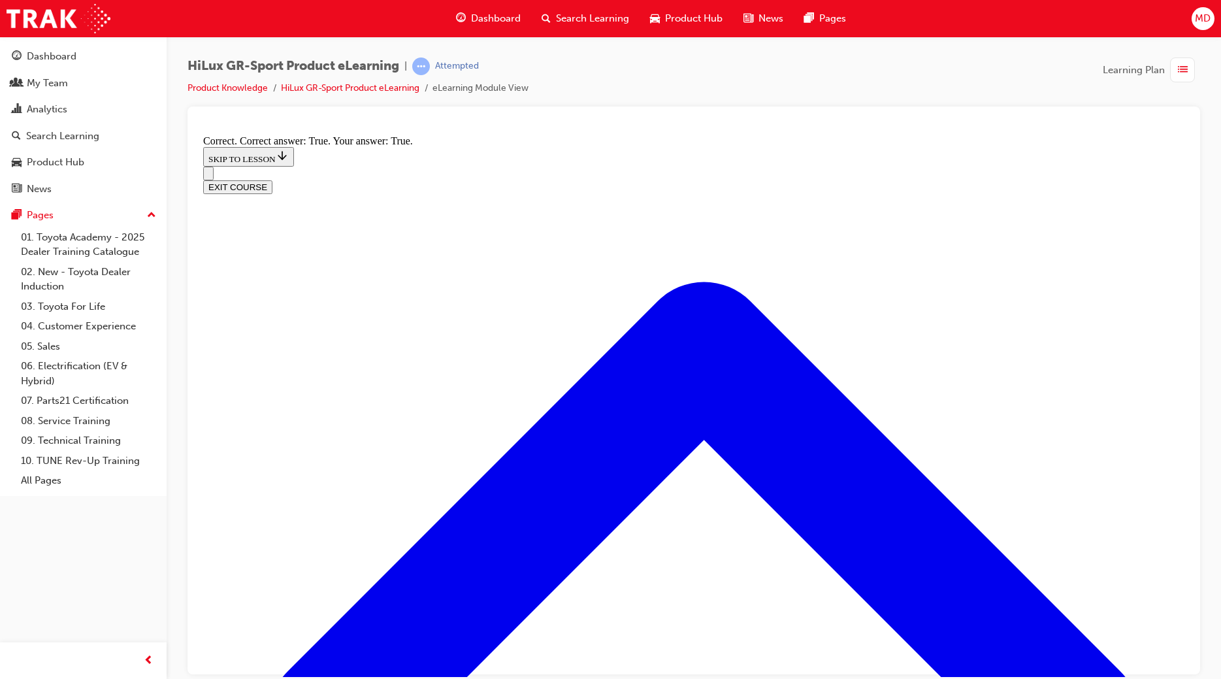
scroll to position [952, 0]
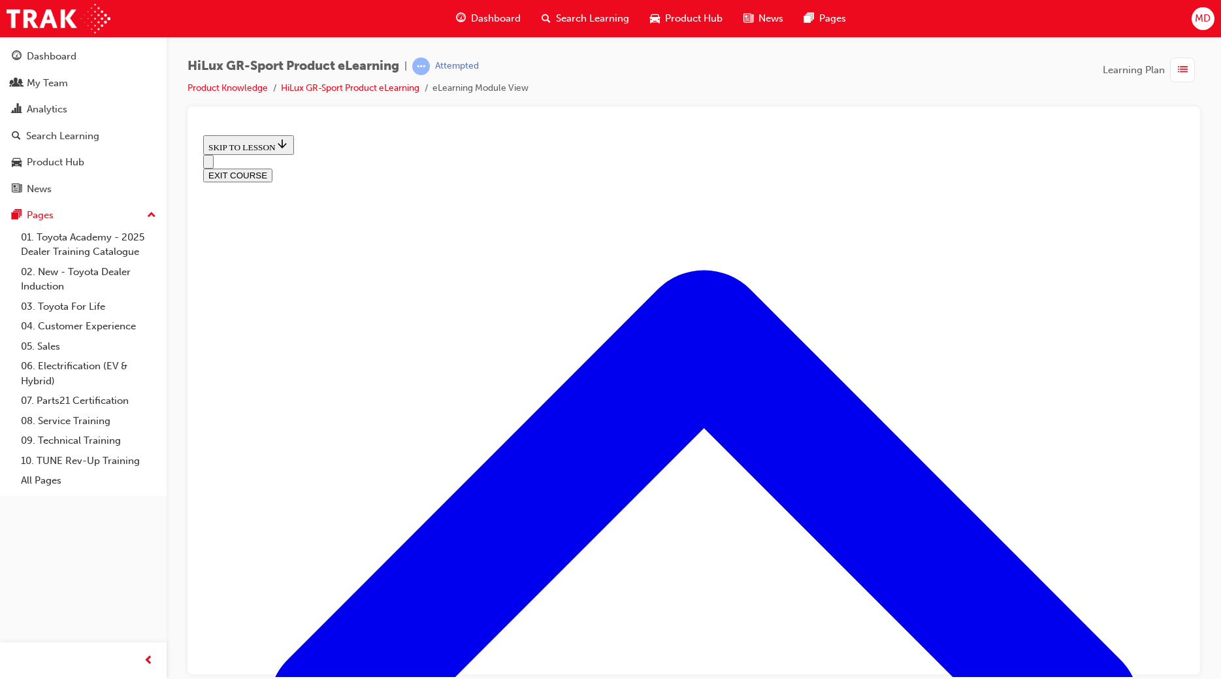
scroll to position [1621, 0]
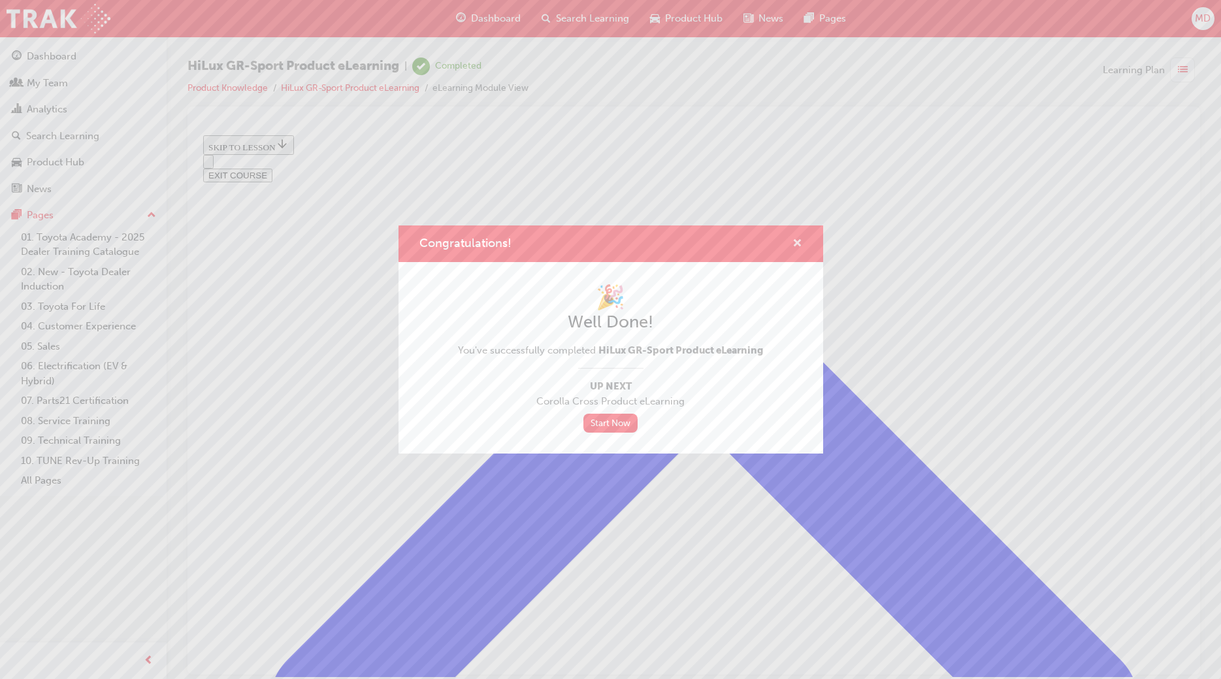
click at [796, 242] on span "cross-icon" at bounding box center [797, 244] width 10 height 12
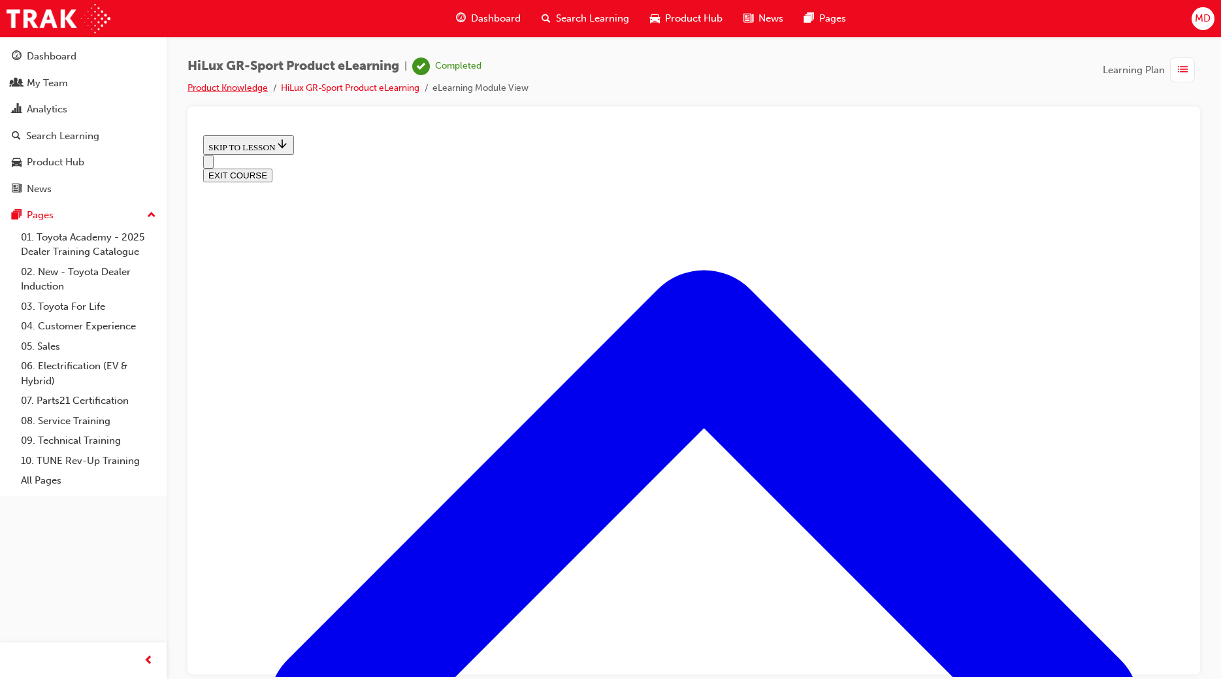
click at [246, 89] on link "Product Knowledge" at bounding box center [227, 87] width 80 height 11
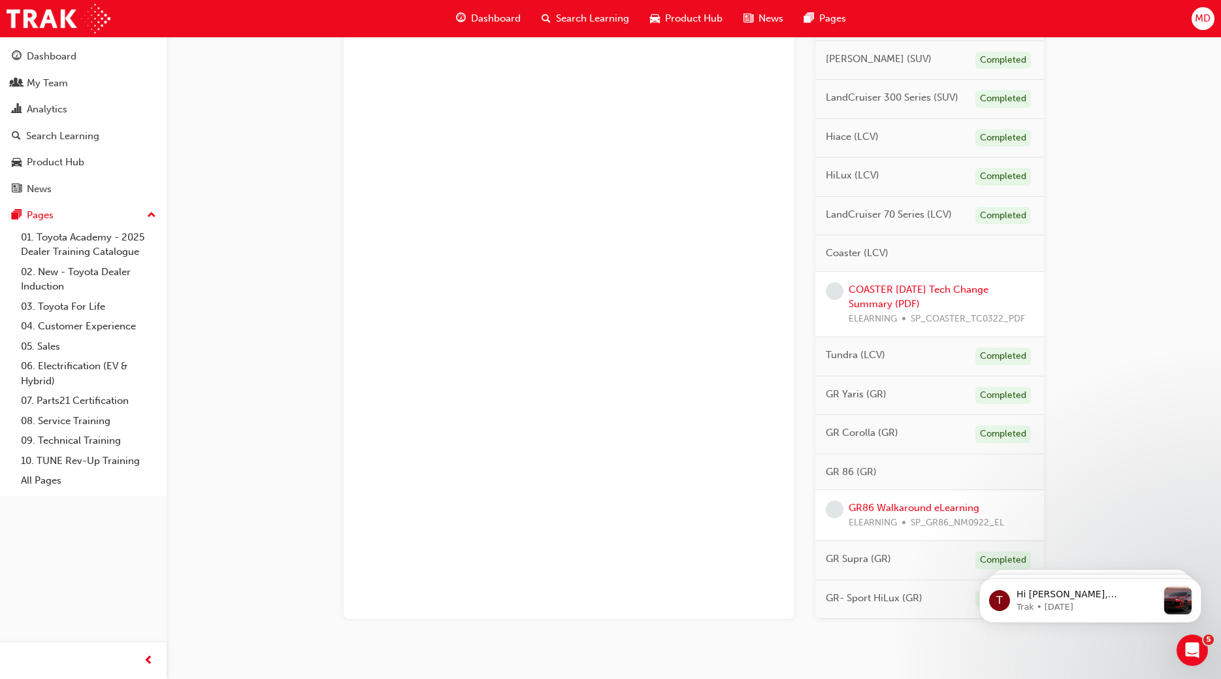
scroll to position [645, 0]
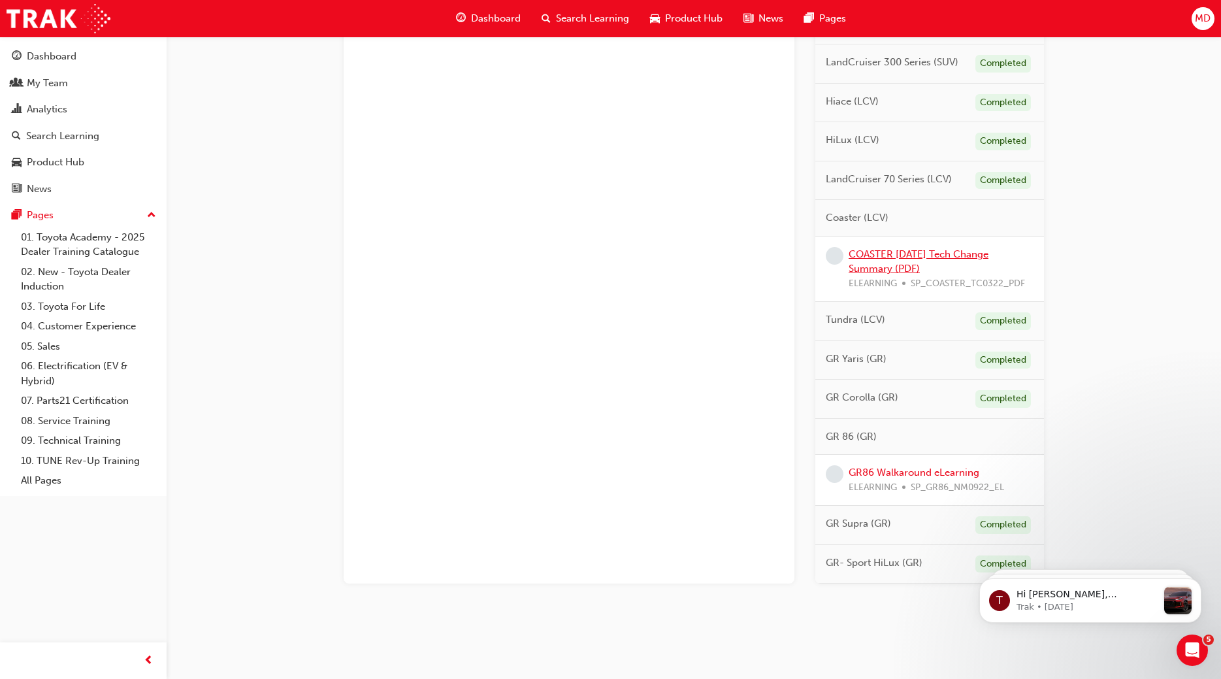
click at [893, 267] on link "COASTER [DATE] Tech Change Summary (PDF)" at bounding box center [919, 261] width 140 height 27
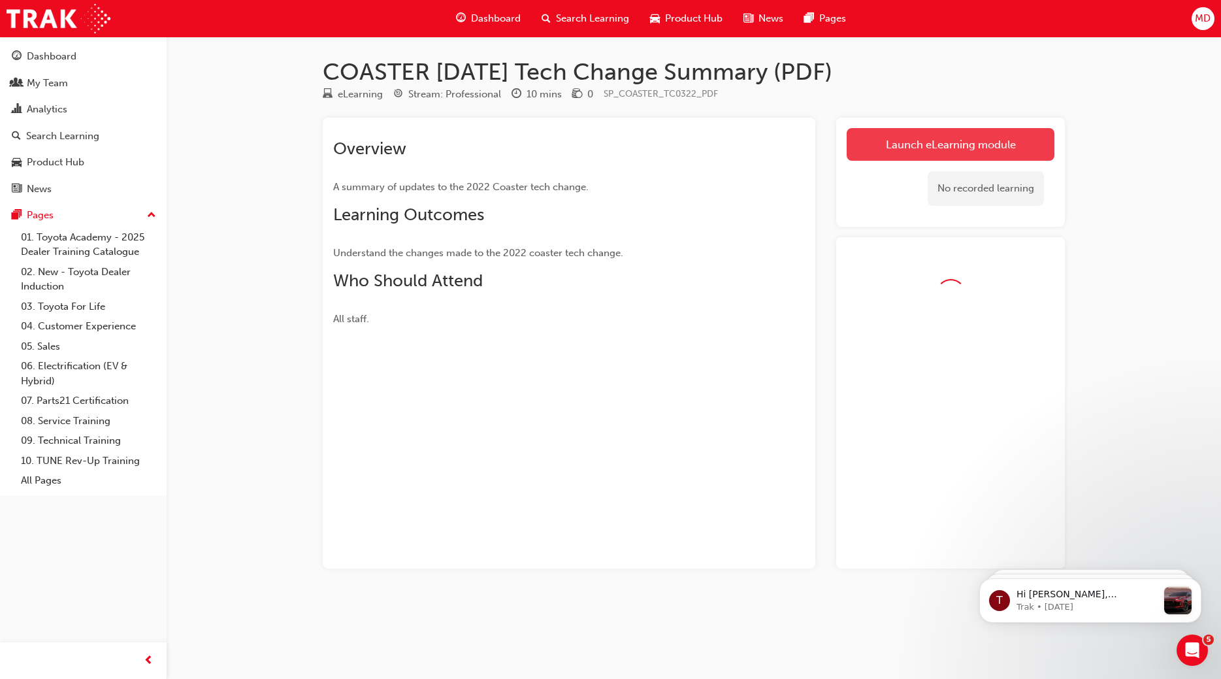
click at [957, 149] on link "Launch eLearning module" at bounding box center [951, 144] width 208 height 33
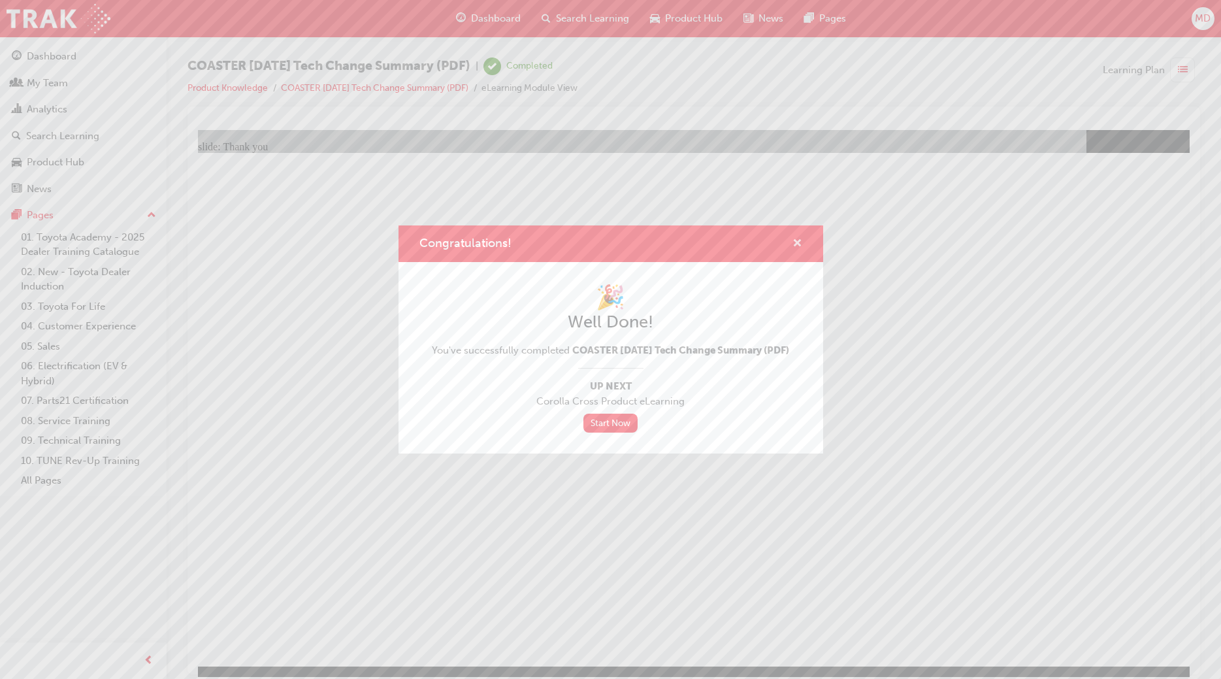
click at [792, 236] on div "Congratulations!" at bounding box center [792, 244] width 20 height 16
click at [794, 238] on span "cross-icon" at bounding box center [797, 244] width 10 height 12
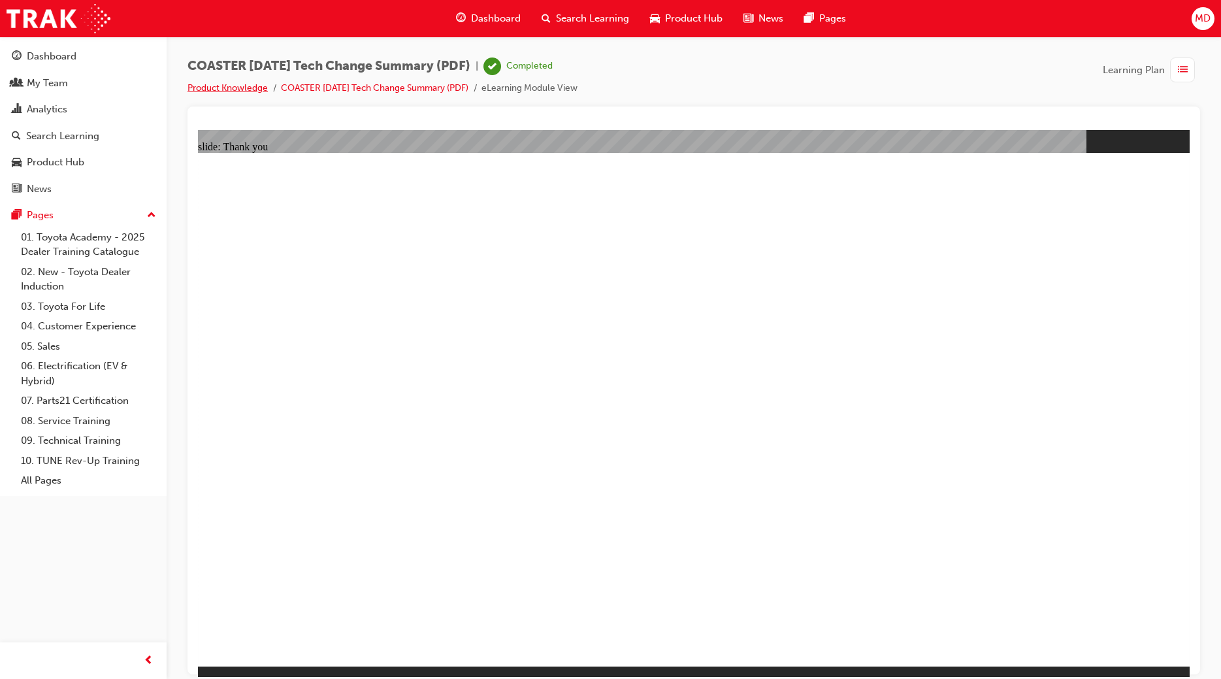
click at [236, 84] on link "Product Knowledge" at bounding box center [227, 87] width 80 height 11
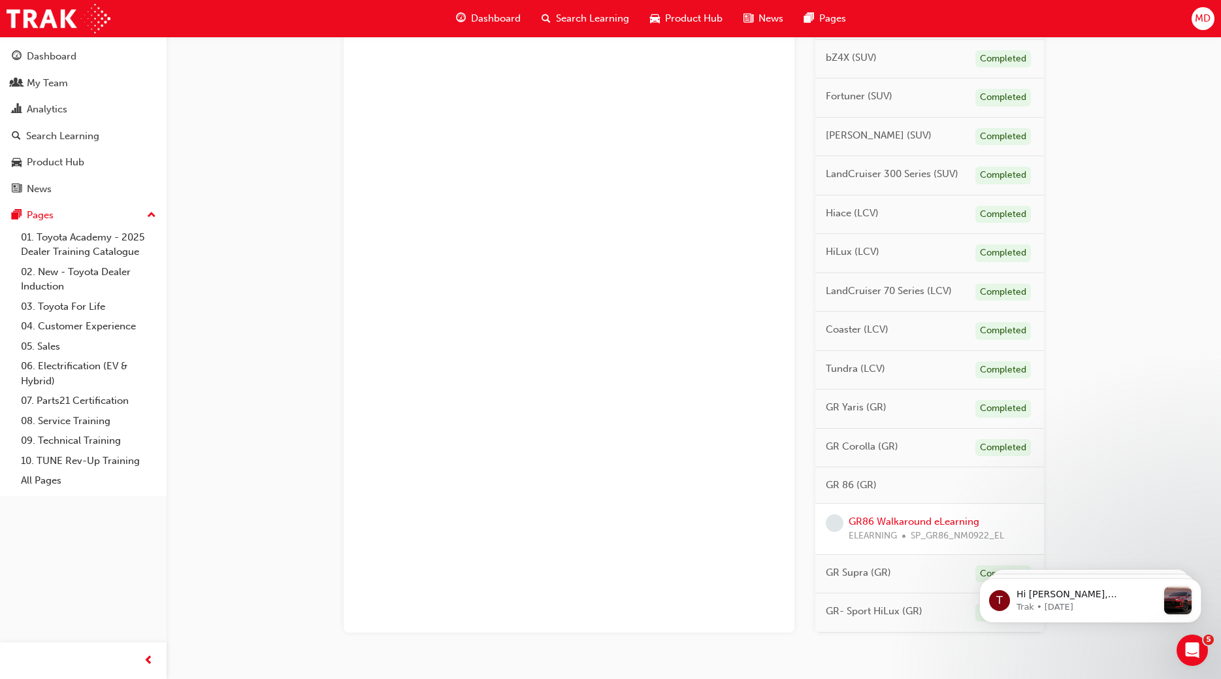
scroll to position [582, 0]
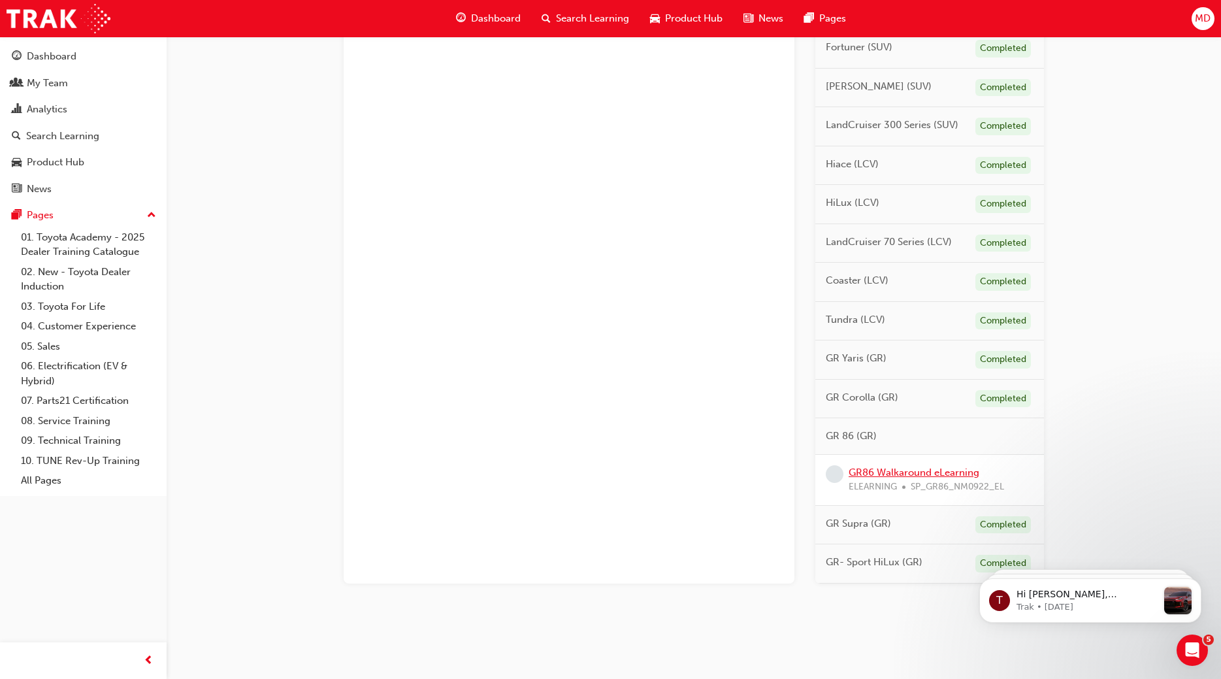
click at [932, 474] on link "GR86 Walkaround eLearning" at bounding box center [914, 472] width 131 height 12
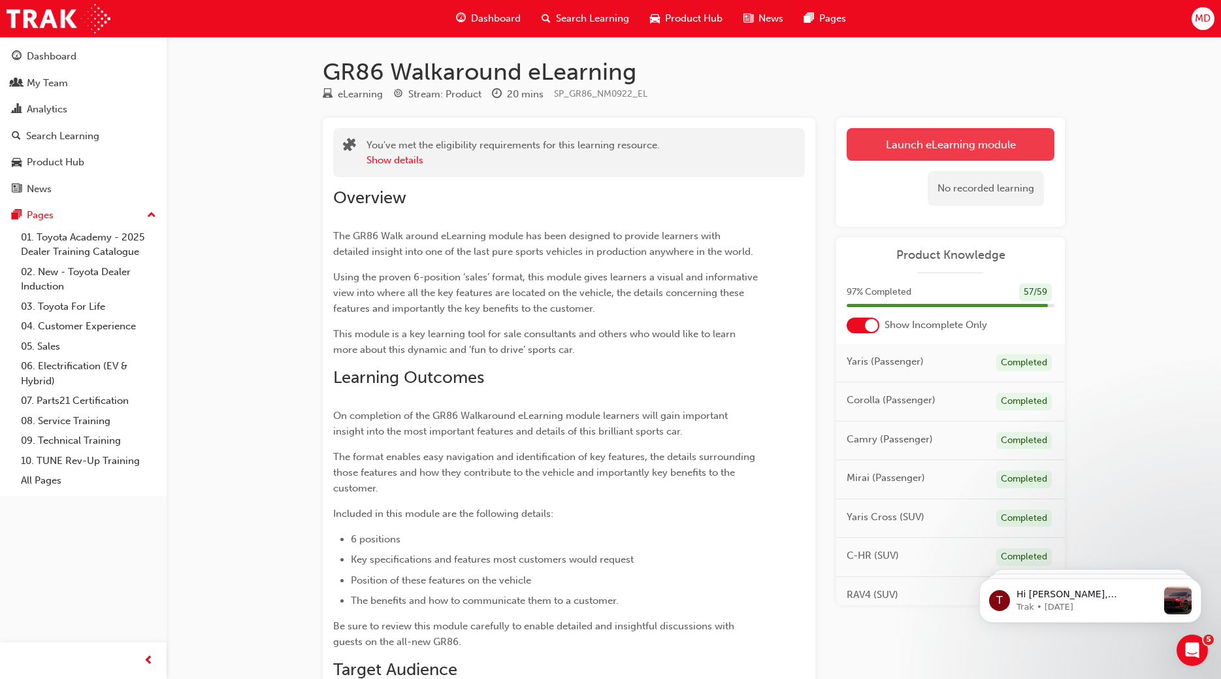
click at [938, 129] on link "Launch eLearning module" at bounding box center [951, 144] width 208 height 33
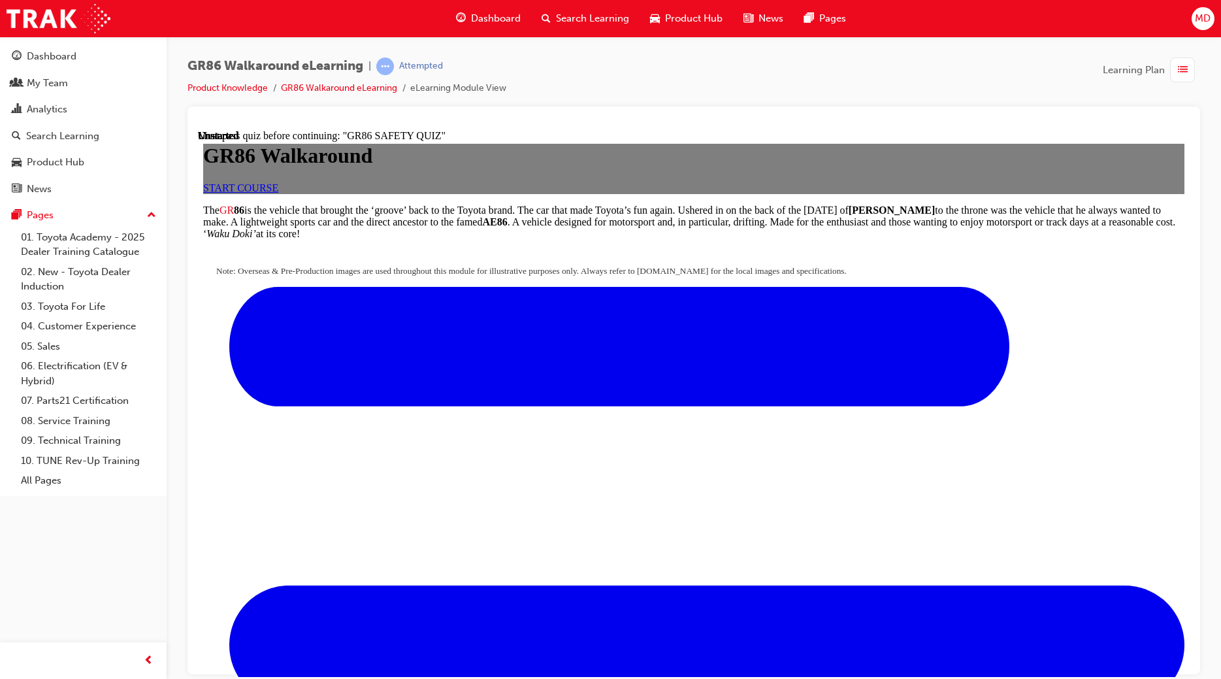
click at [278, 193] on link "START COURSE" at bounding box center [240, 187] width 75 height 11
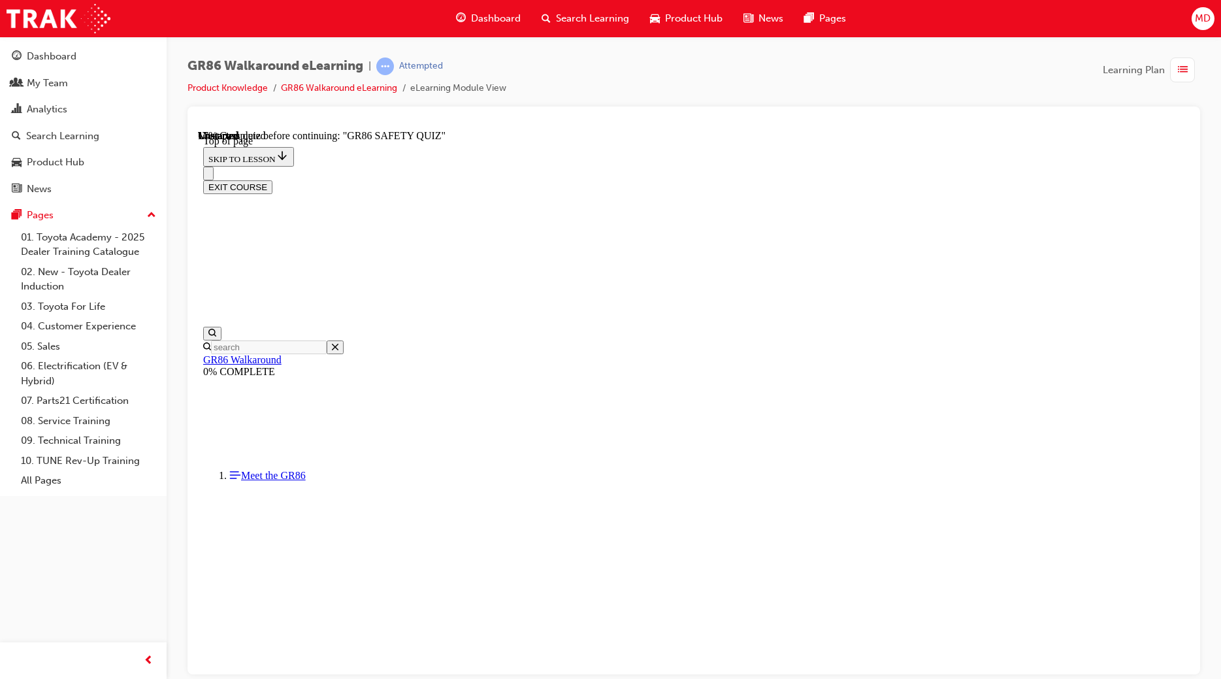
scroll to position [250, 0]
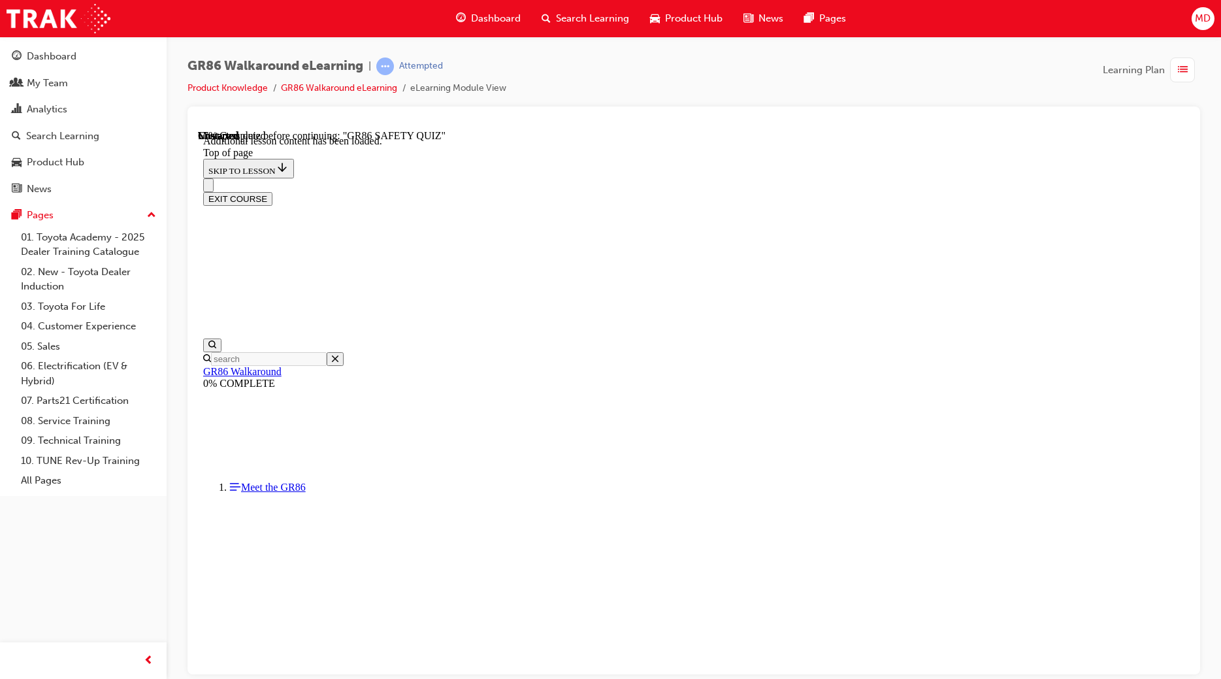
scroll to position [1403, 0]
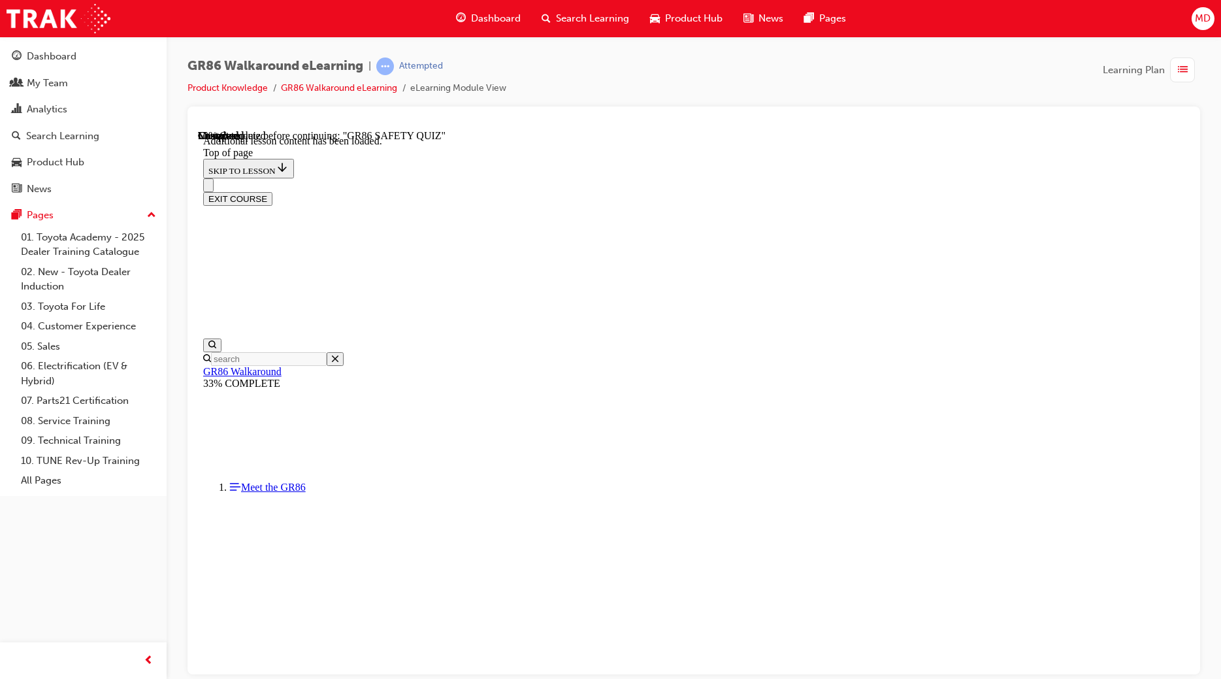
scroll to position [426, 0]
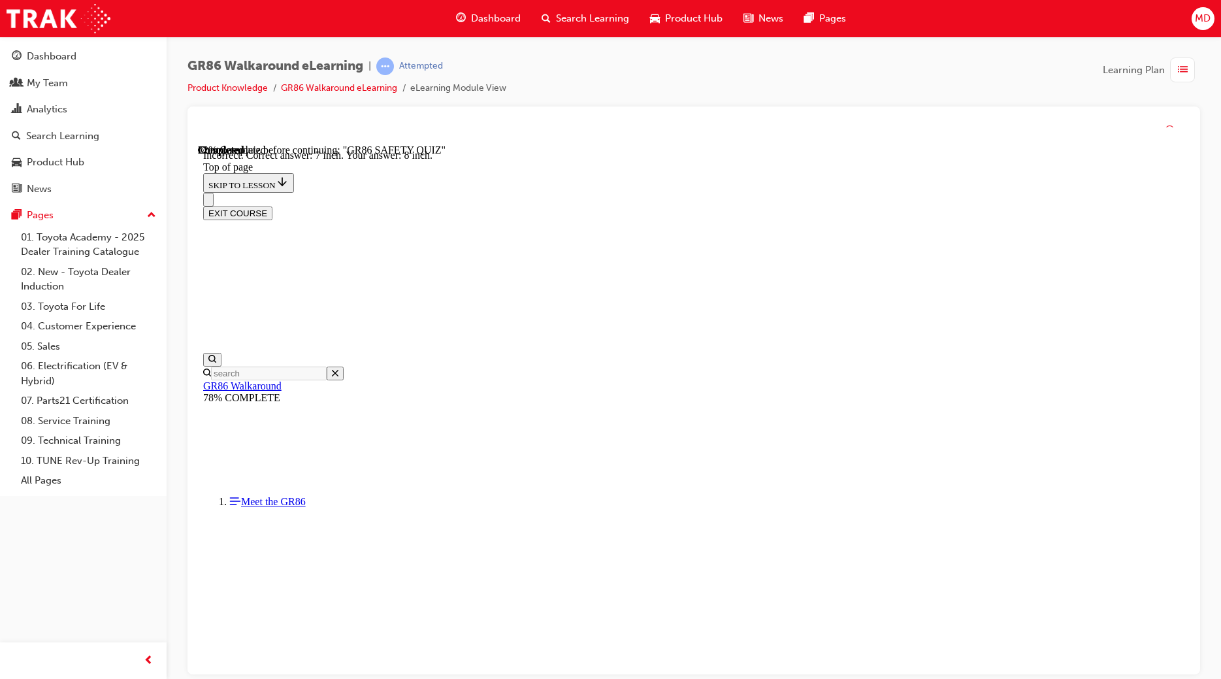
scroll to position [473, 0]
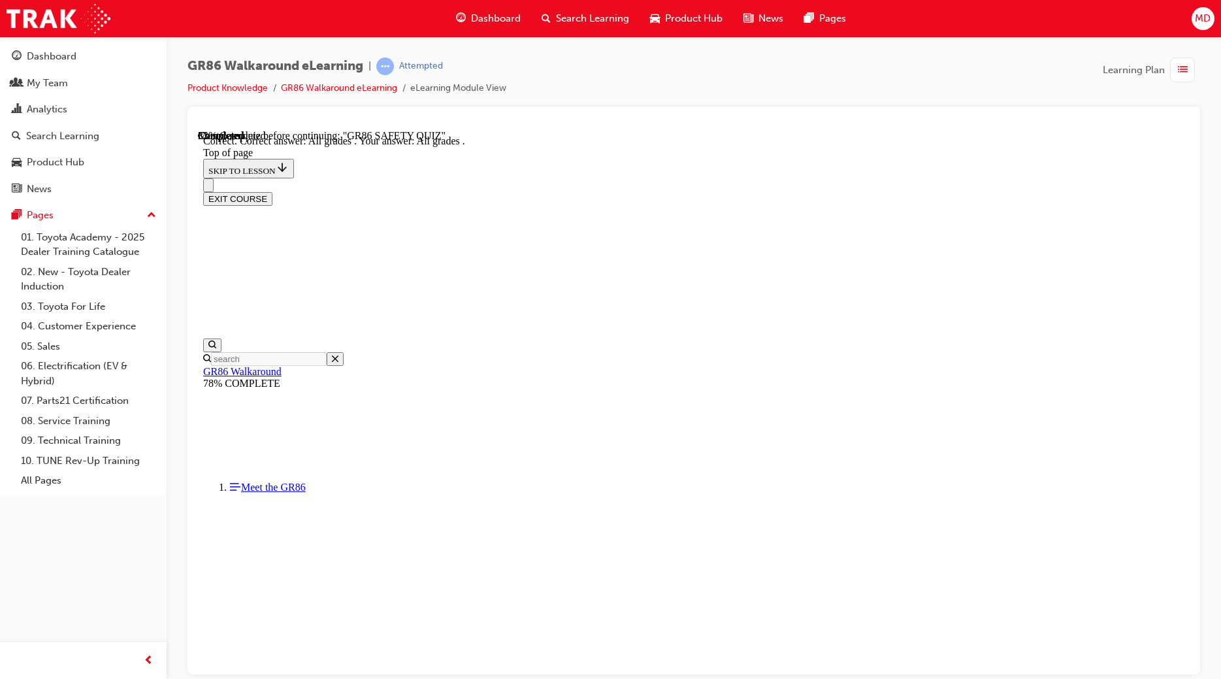
scroll to position [215, 0]
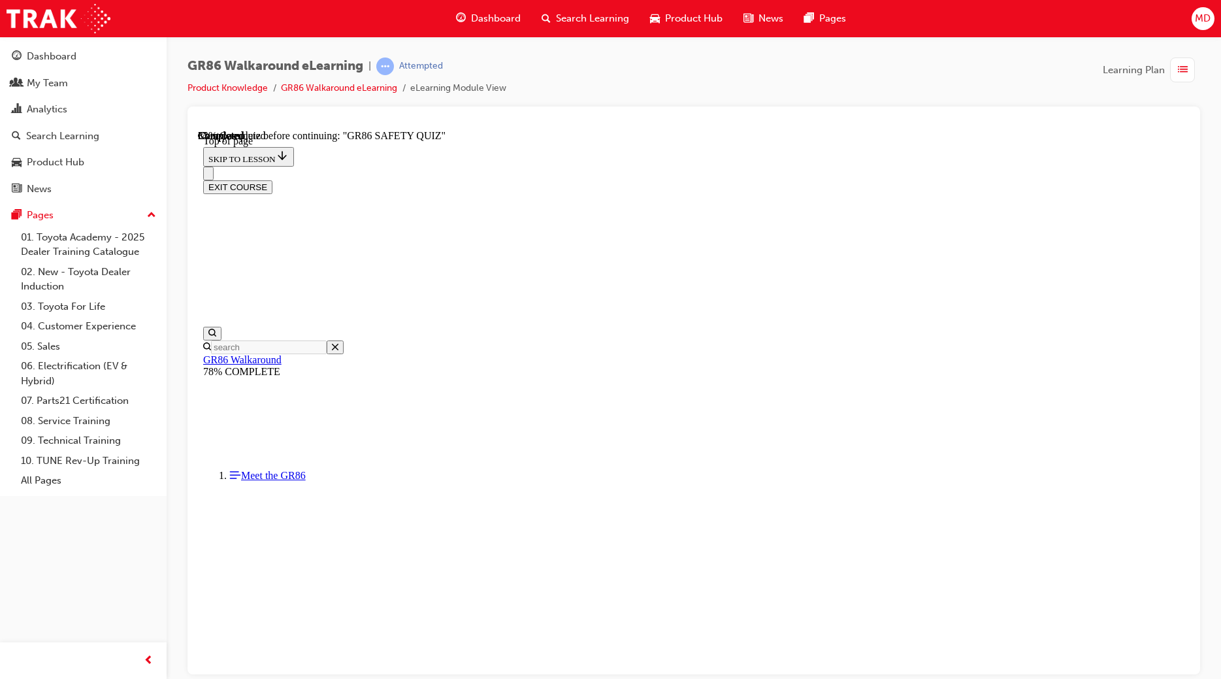
scroll to position [338, 0]
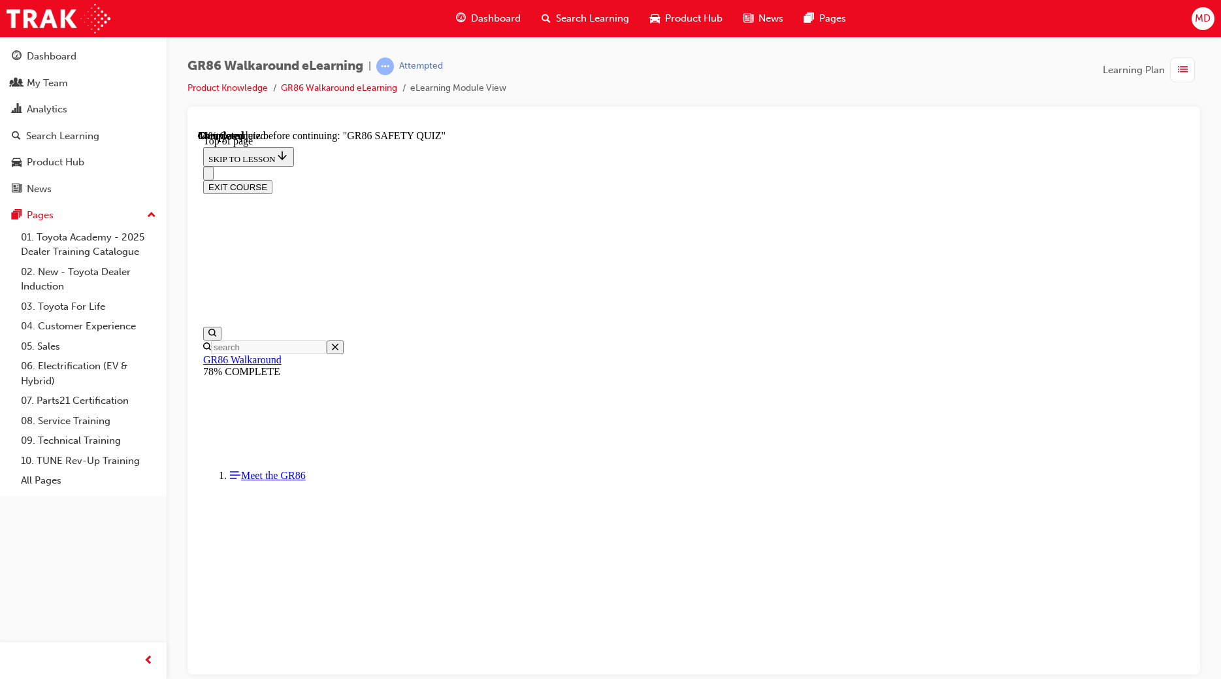
scroll to position [189, 0]
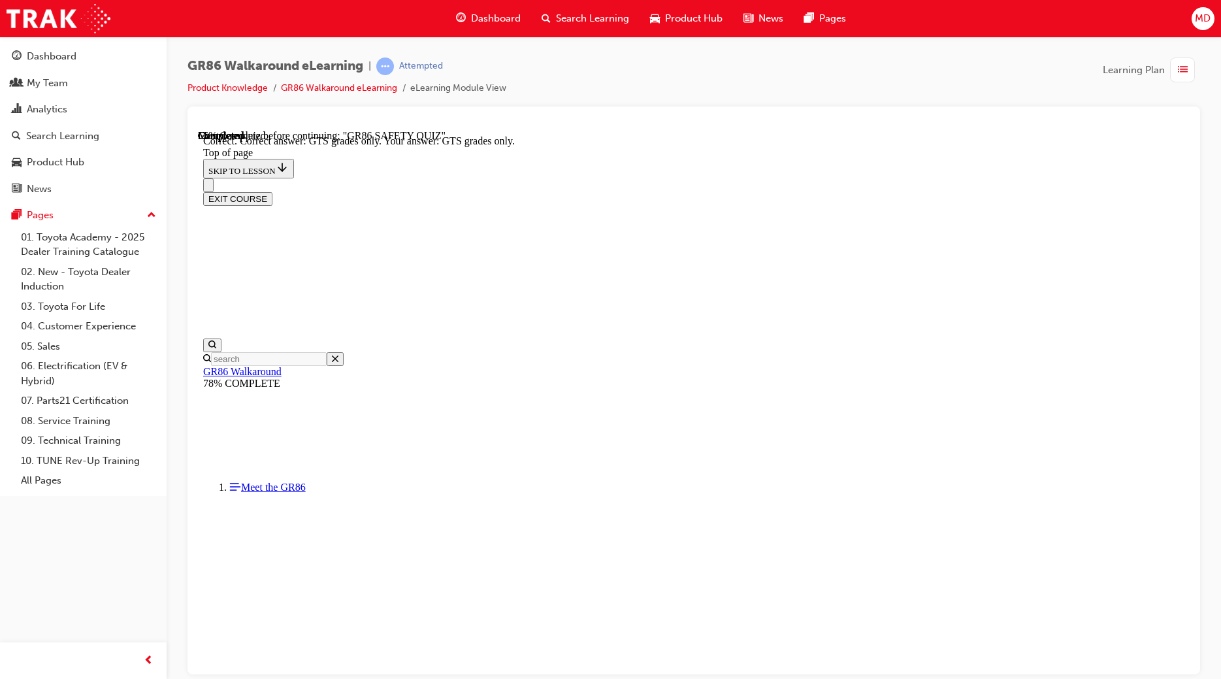
scroll to position [237, 0]
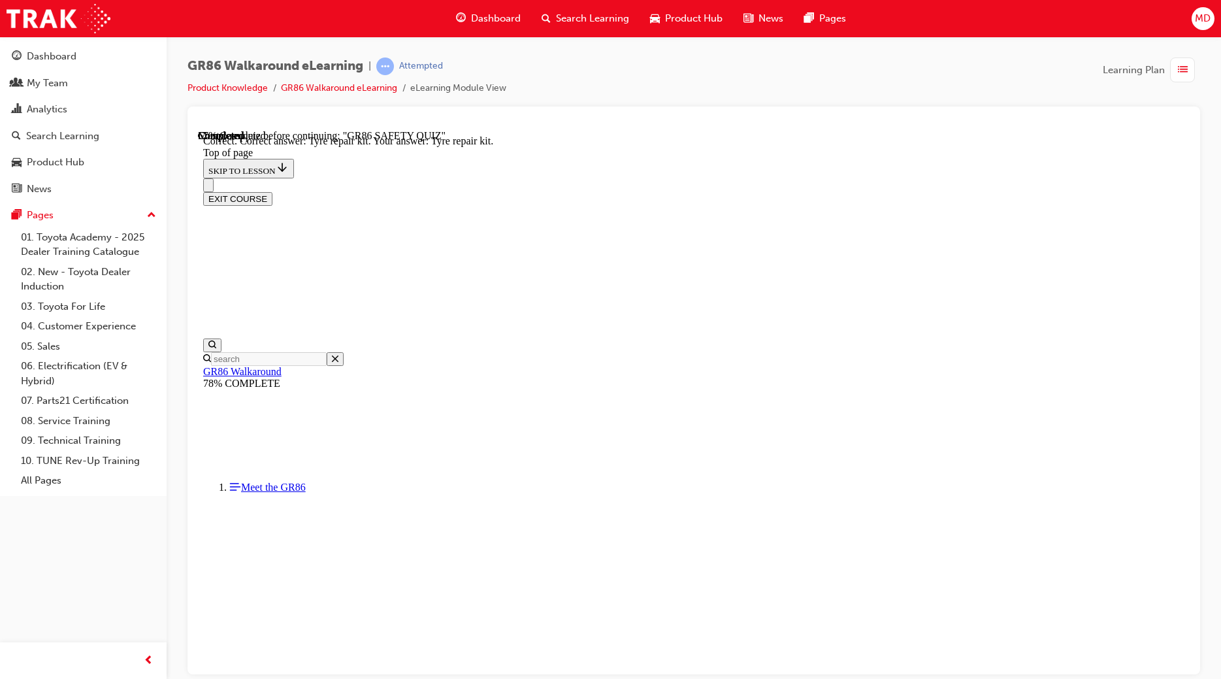
scroll to position [171, 0]
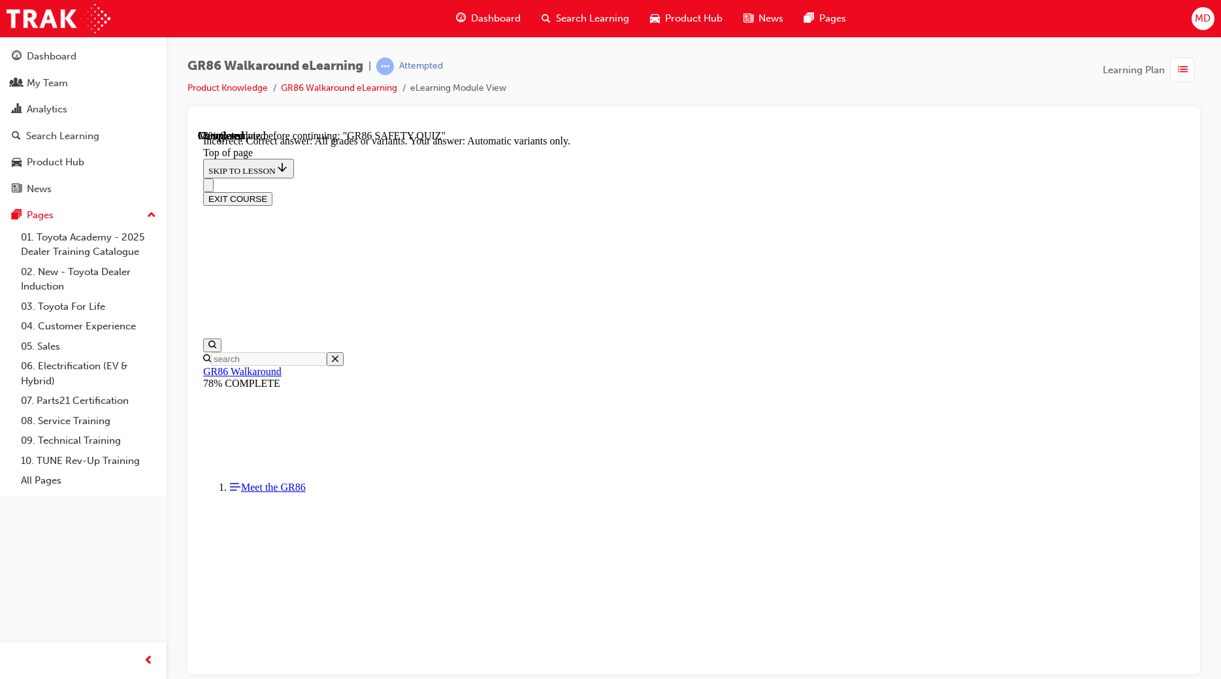
scroll to position [171, 0]
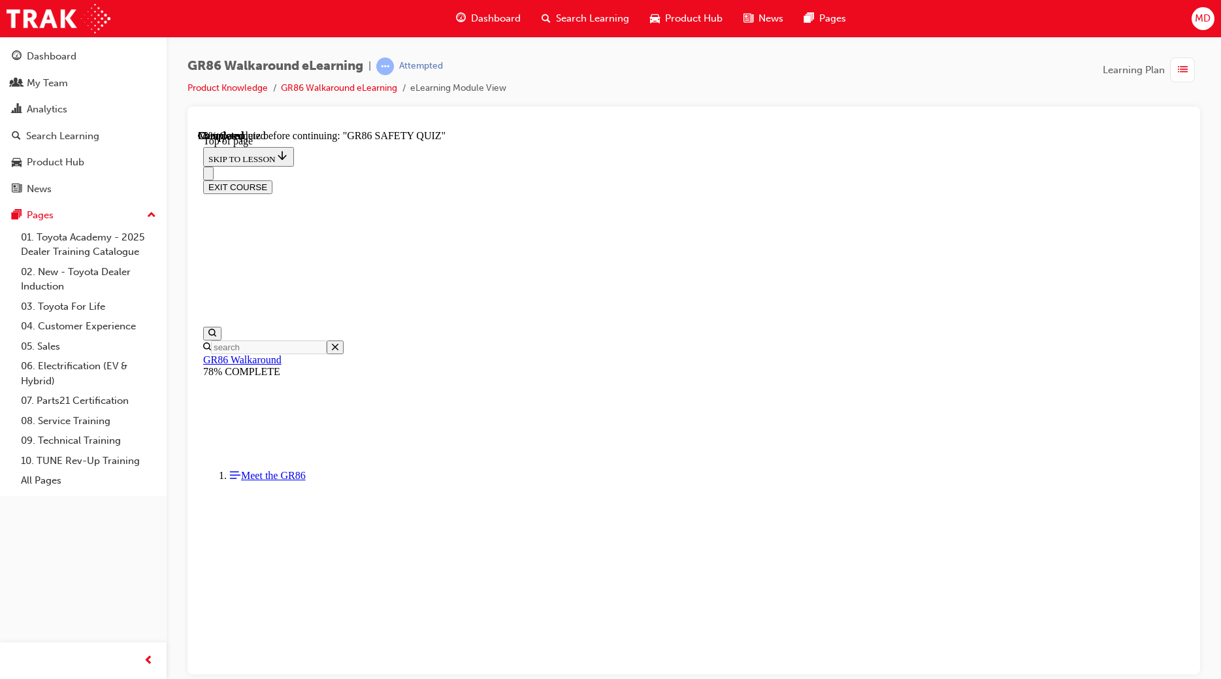
scroll to position [161, 0]
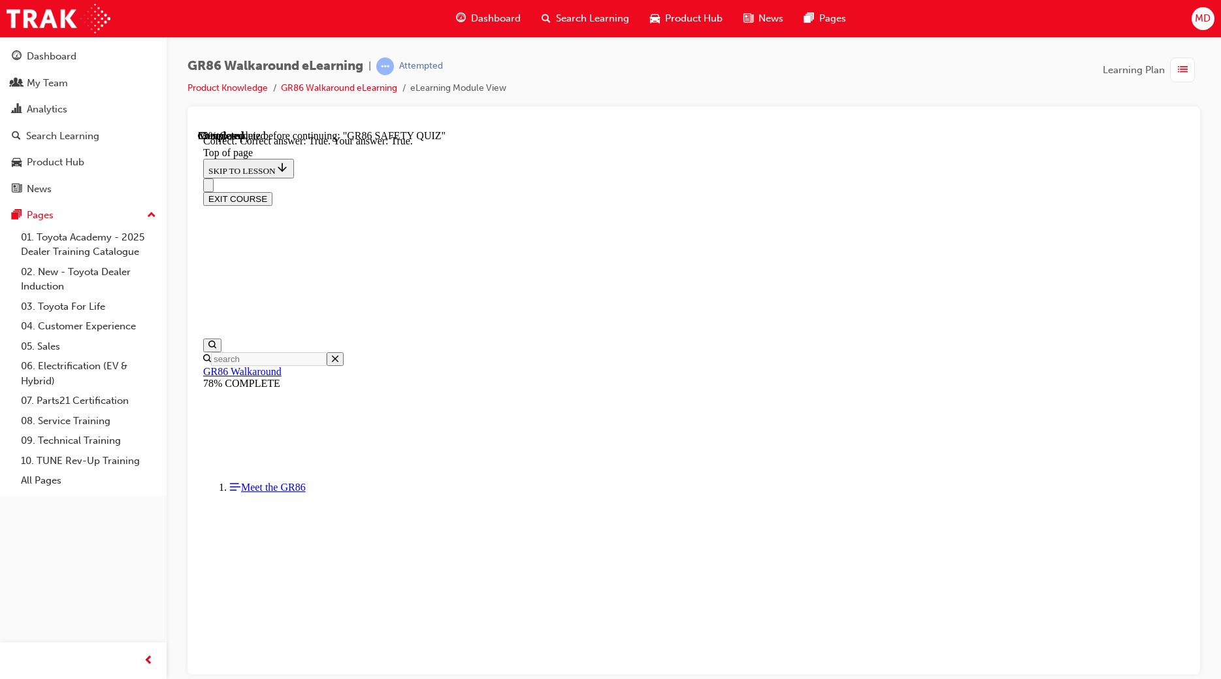
scroll to position [277, 0]
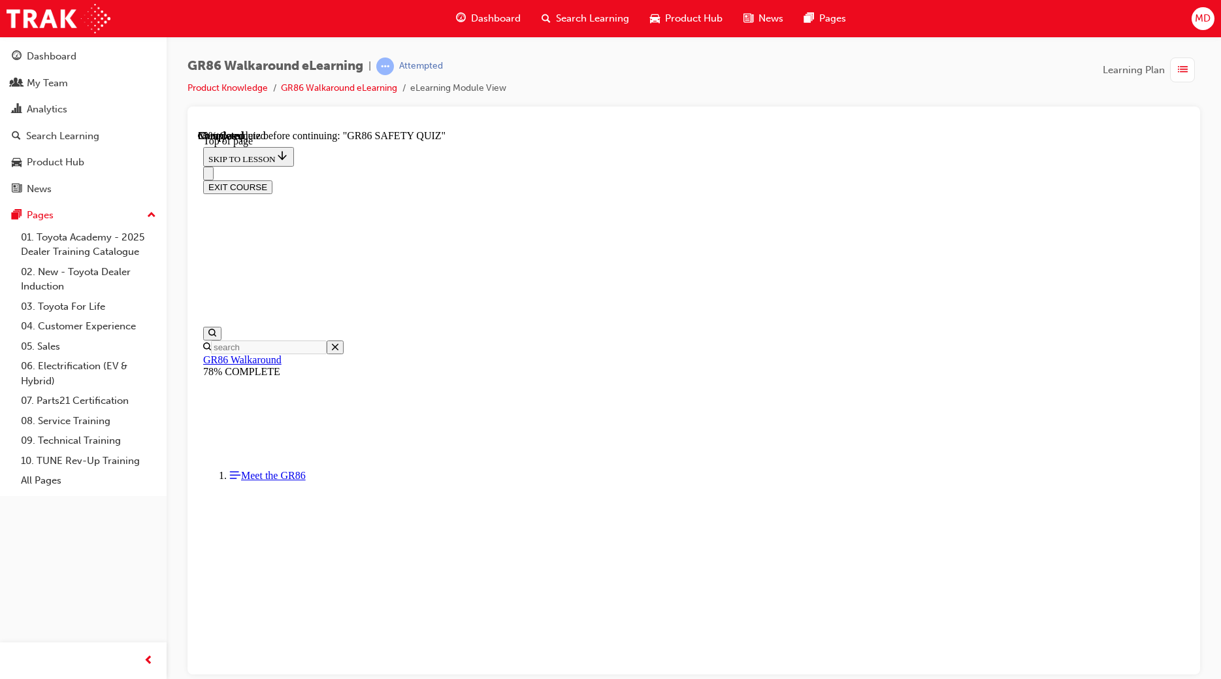
scroll to position [174, 0]
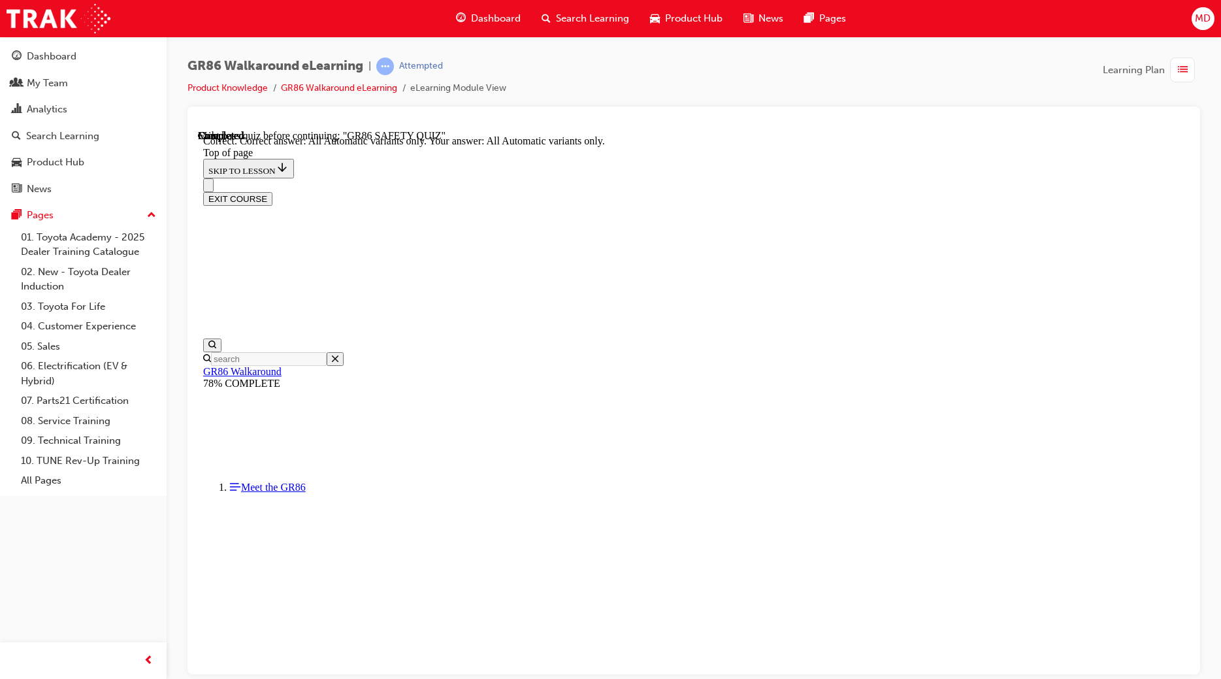
scroll to position [215, 0]
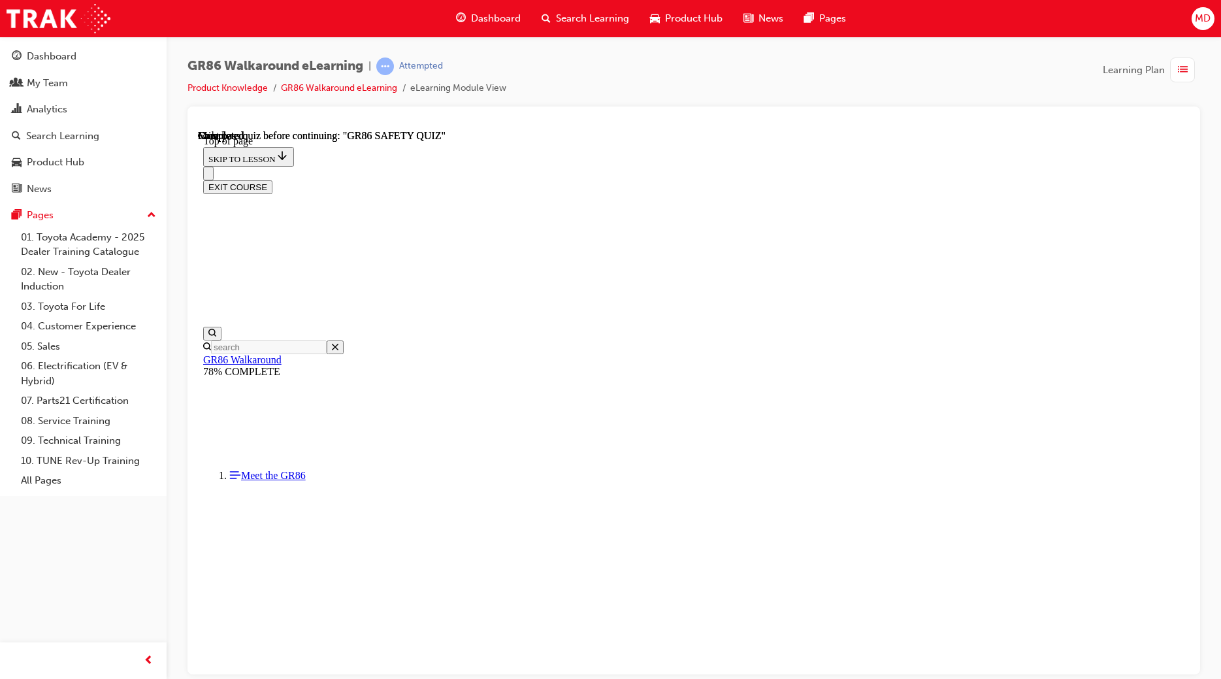
scroll to position [163, 0]
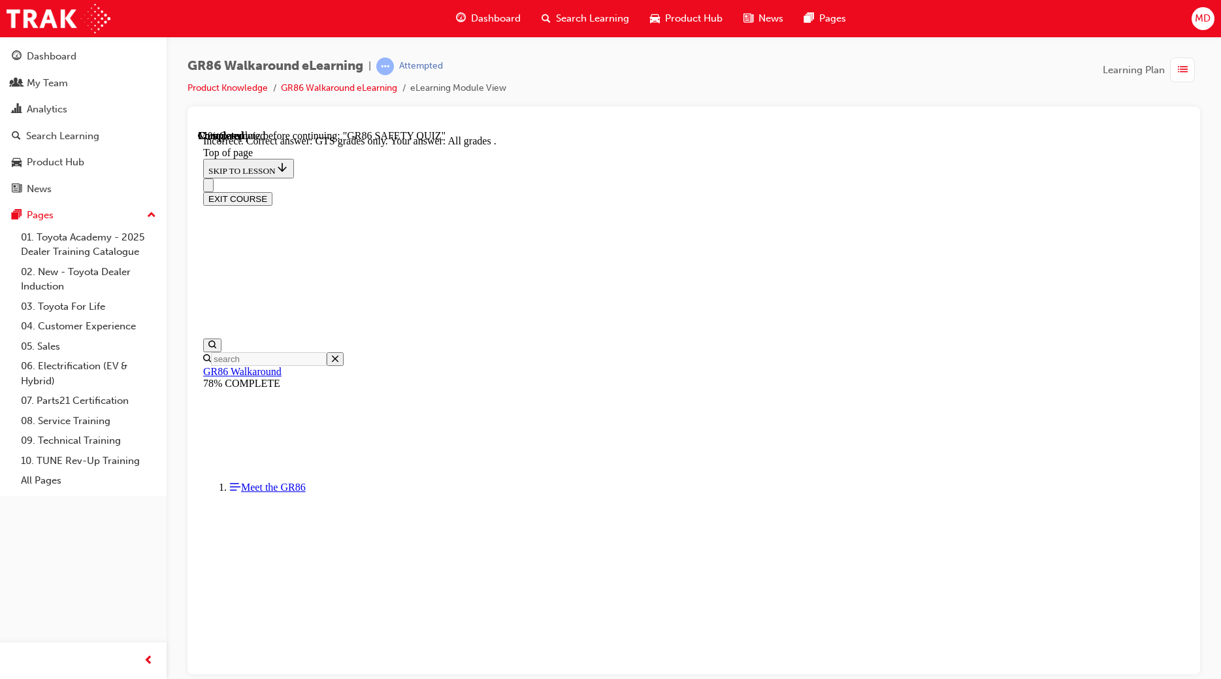
scroll to position [237, 0]
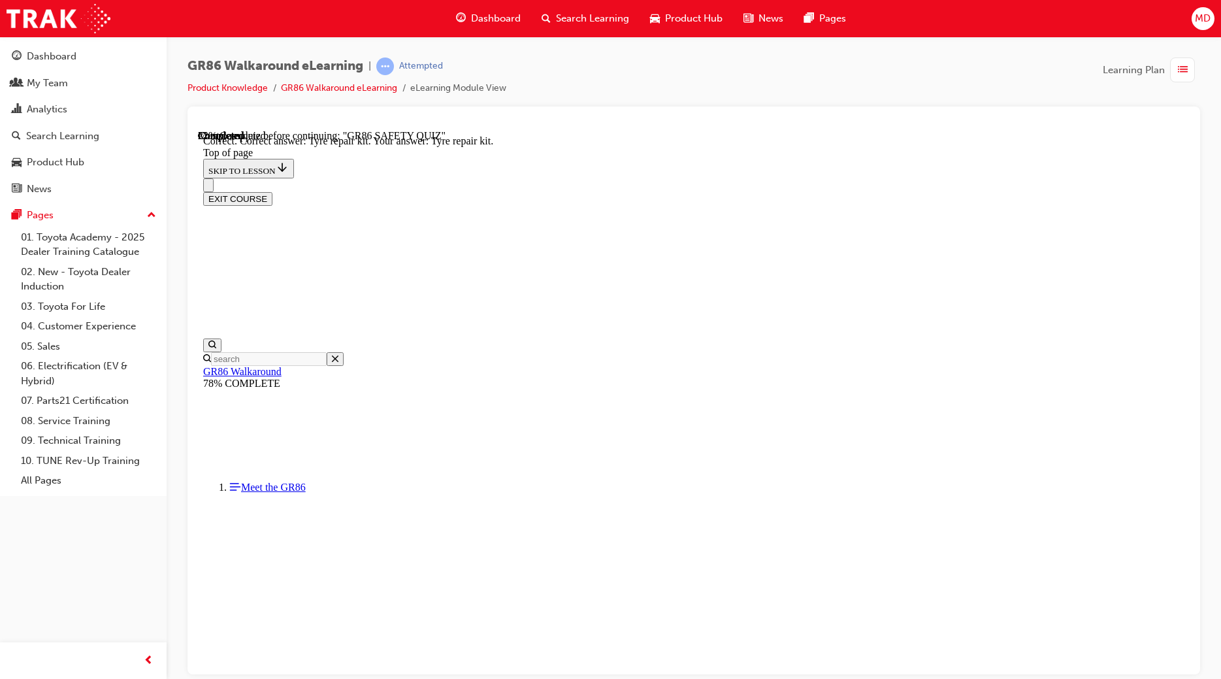
scroll to position [171, 0]
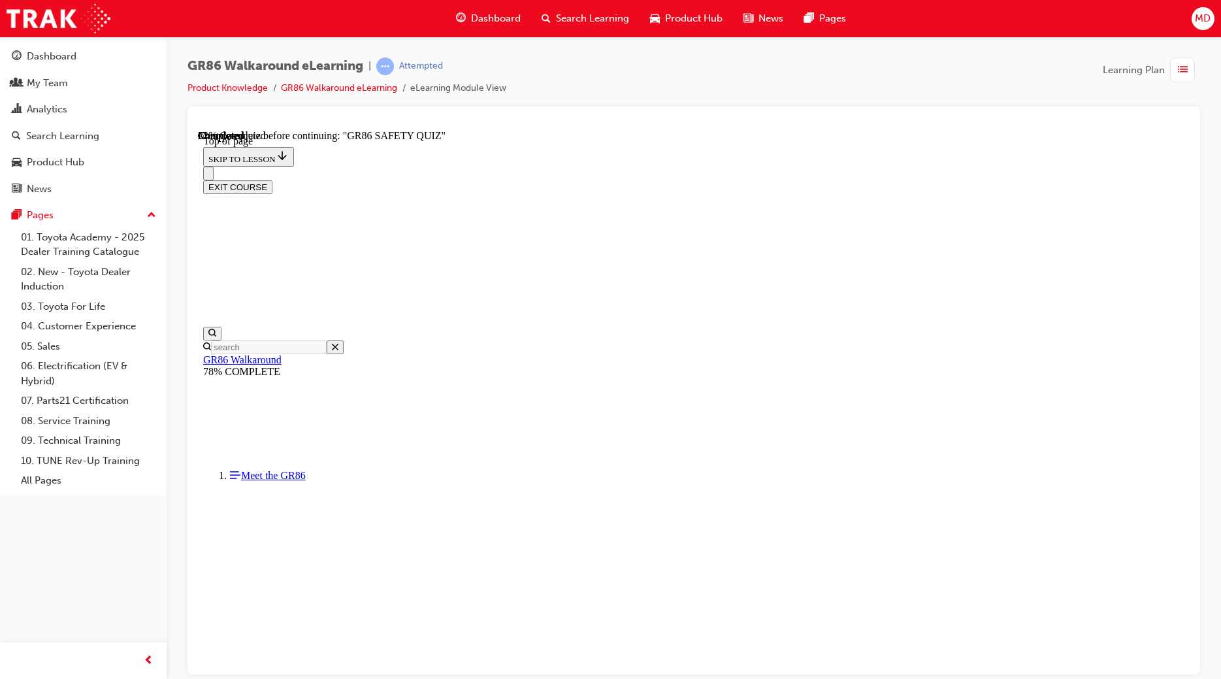
scroll to position [413, 0]
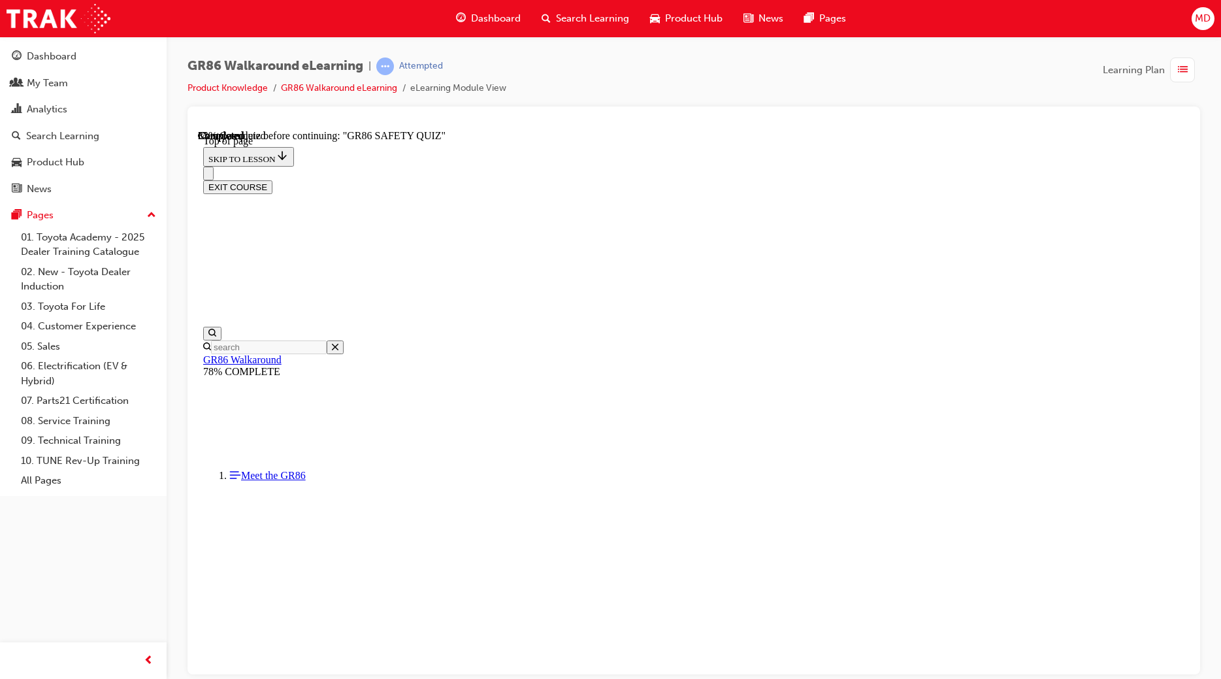
scroll to position [338, 0]
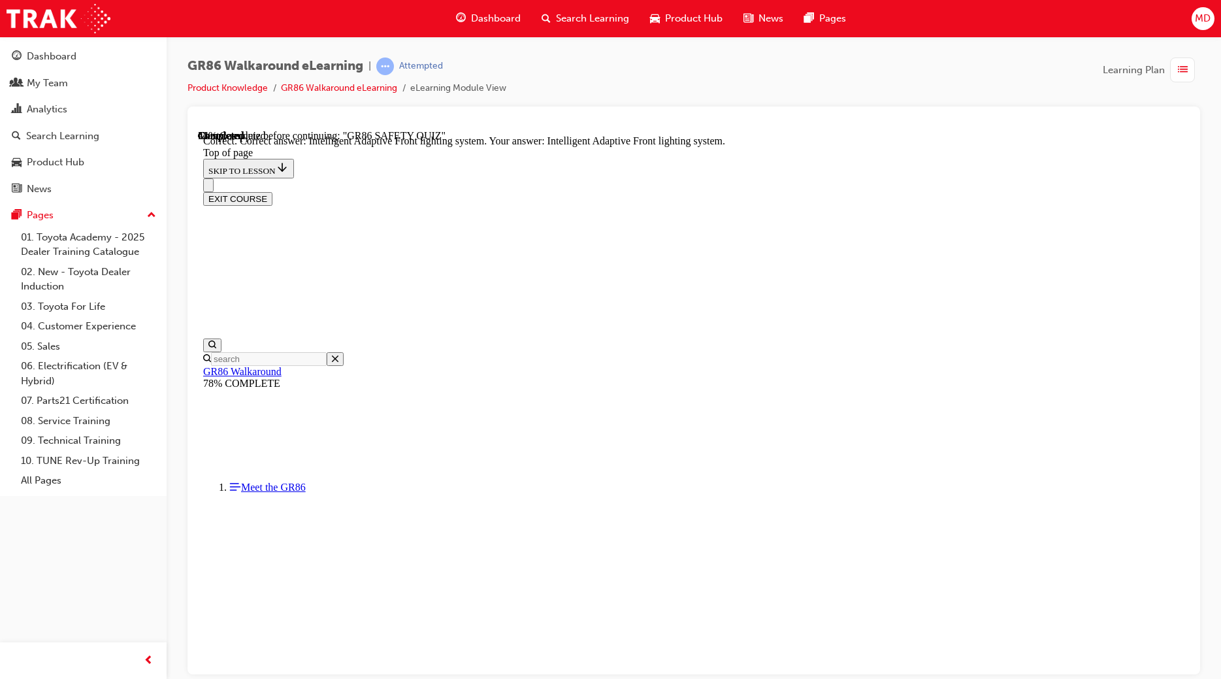
scroll to position [429, 0]
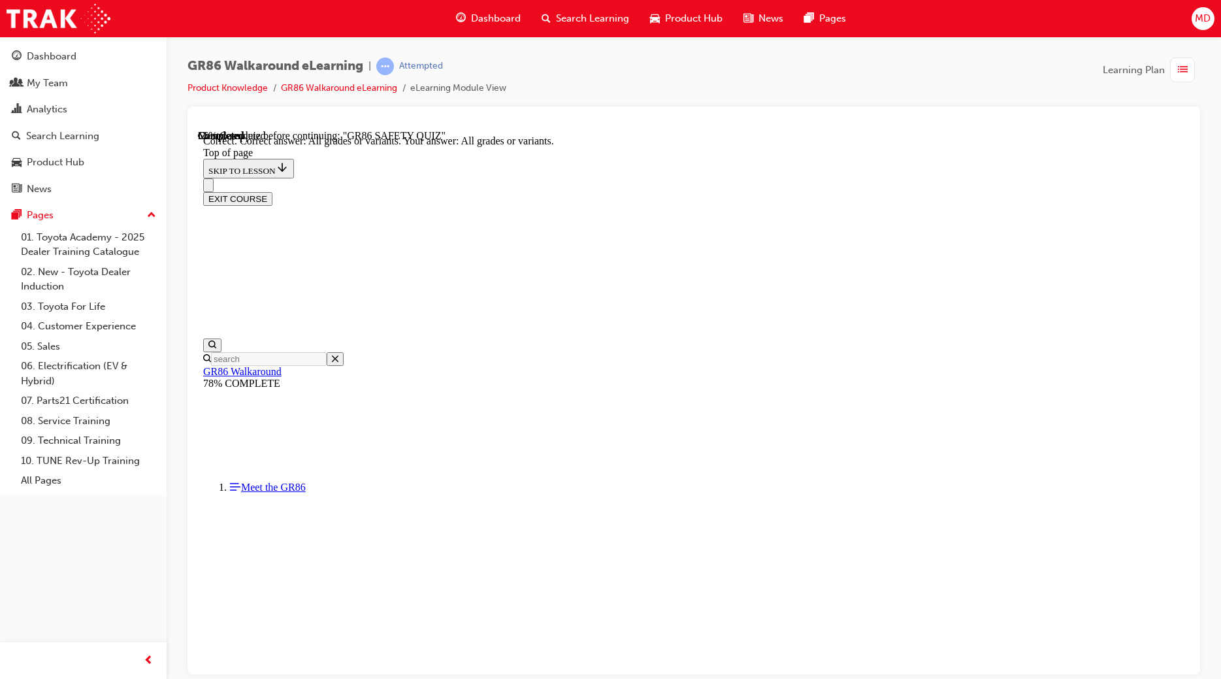
scroll to position [171, 0]
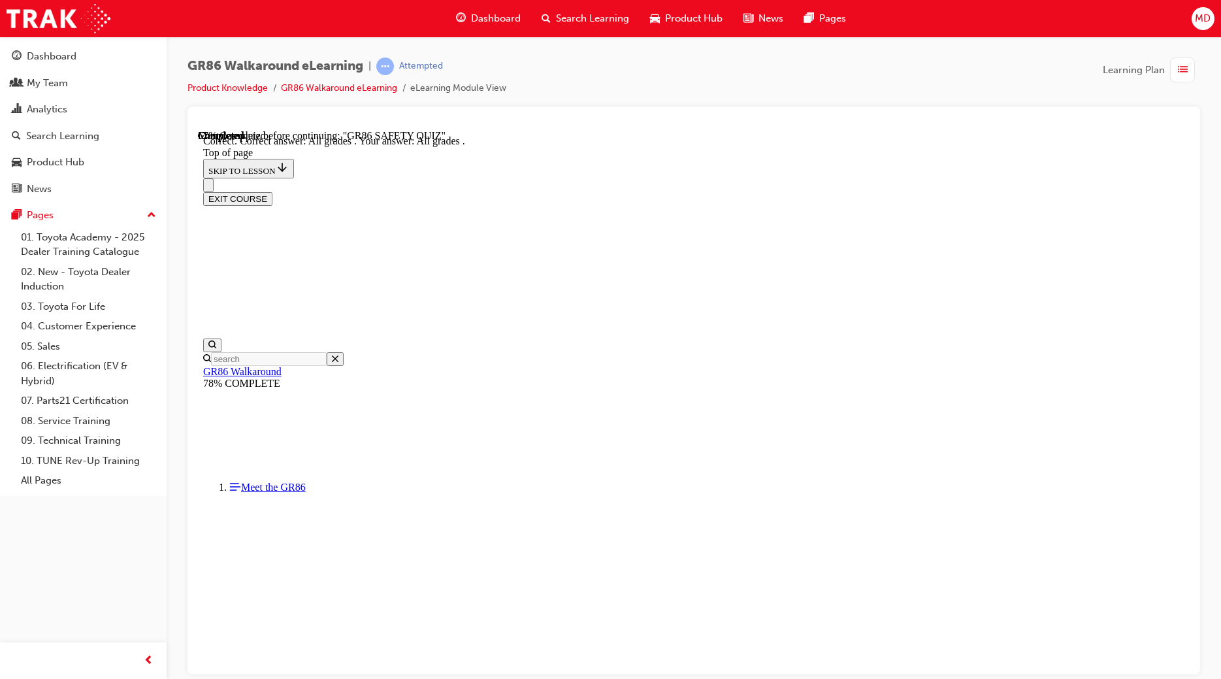
scroll to position [215, 0]
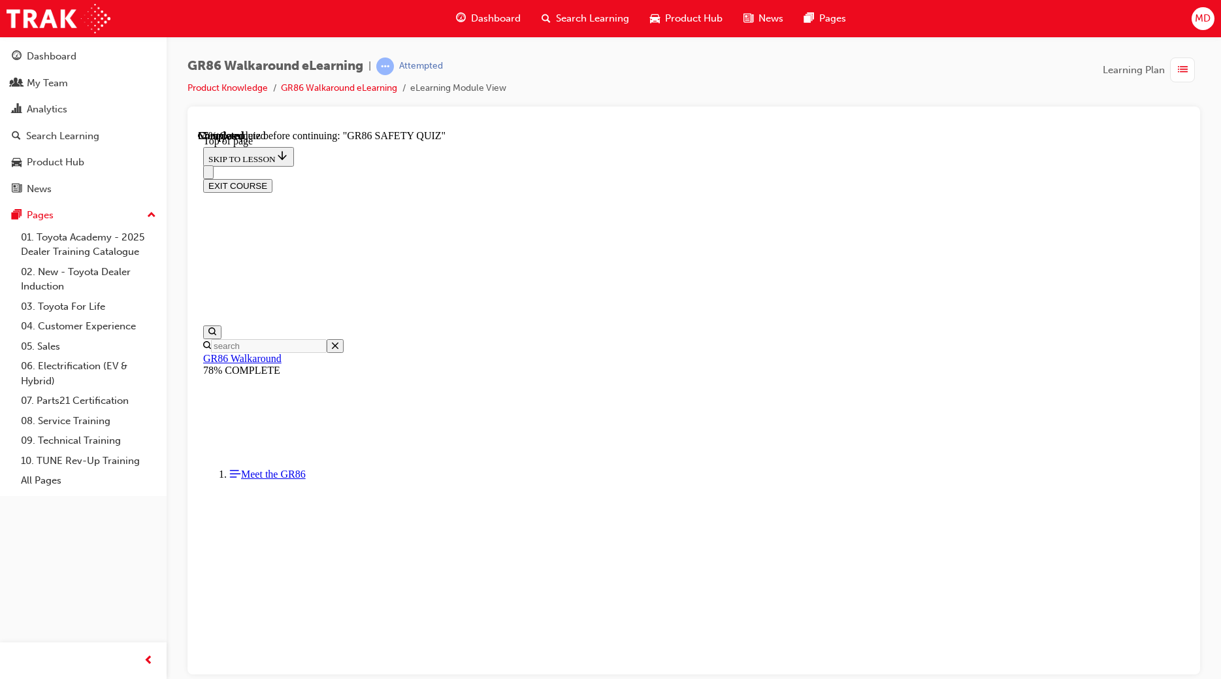
scroll to position [189, 0]
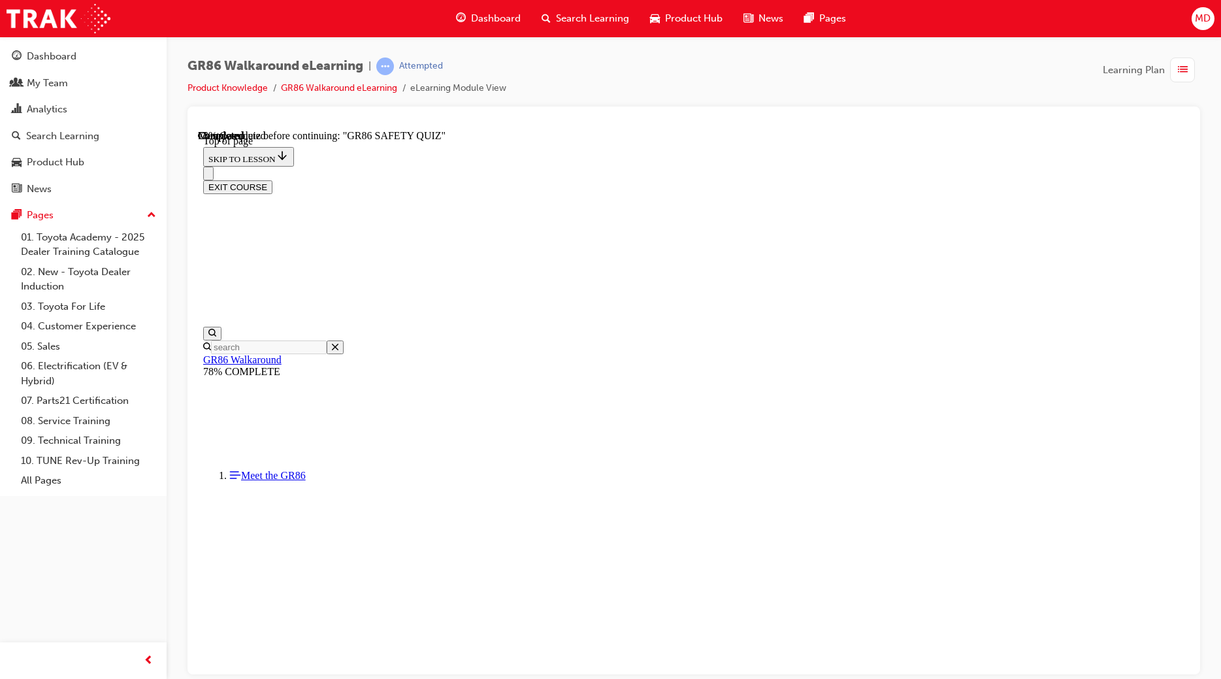
scroll to position [338, 0]
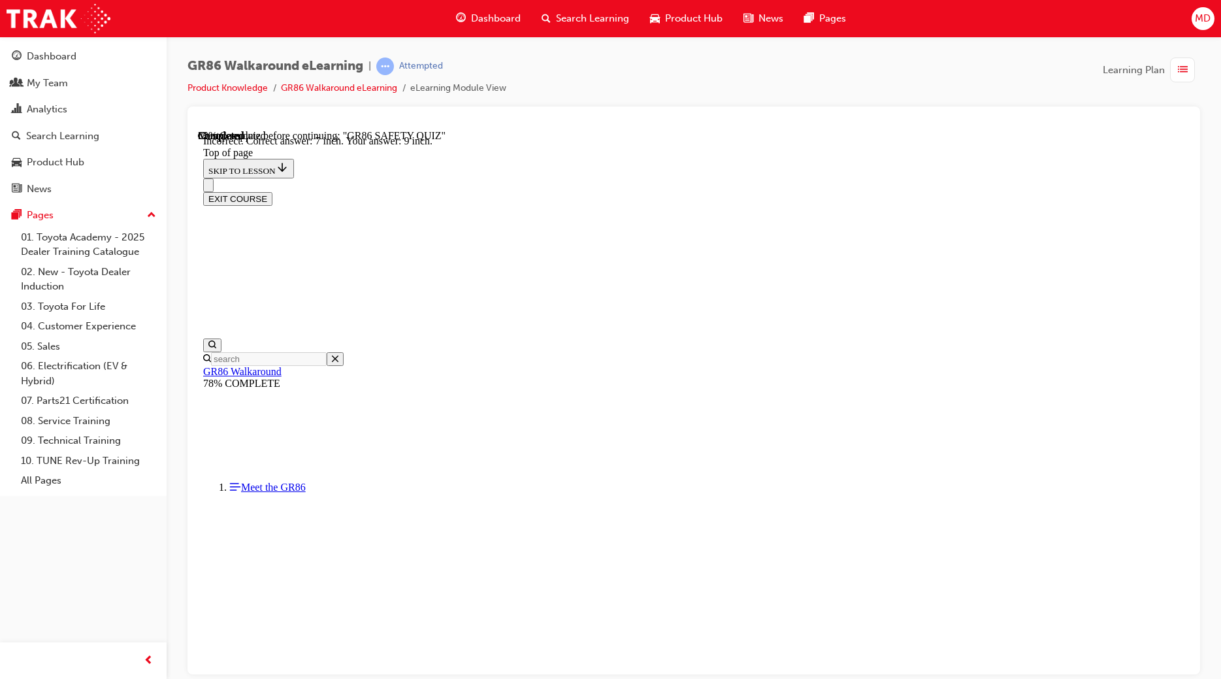
scroll to position [473, 0]
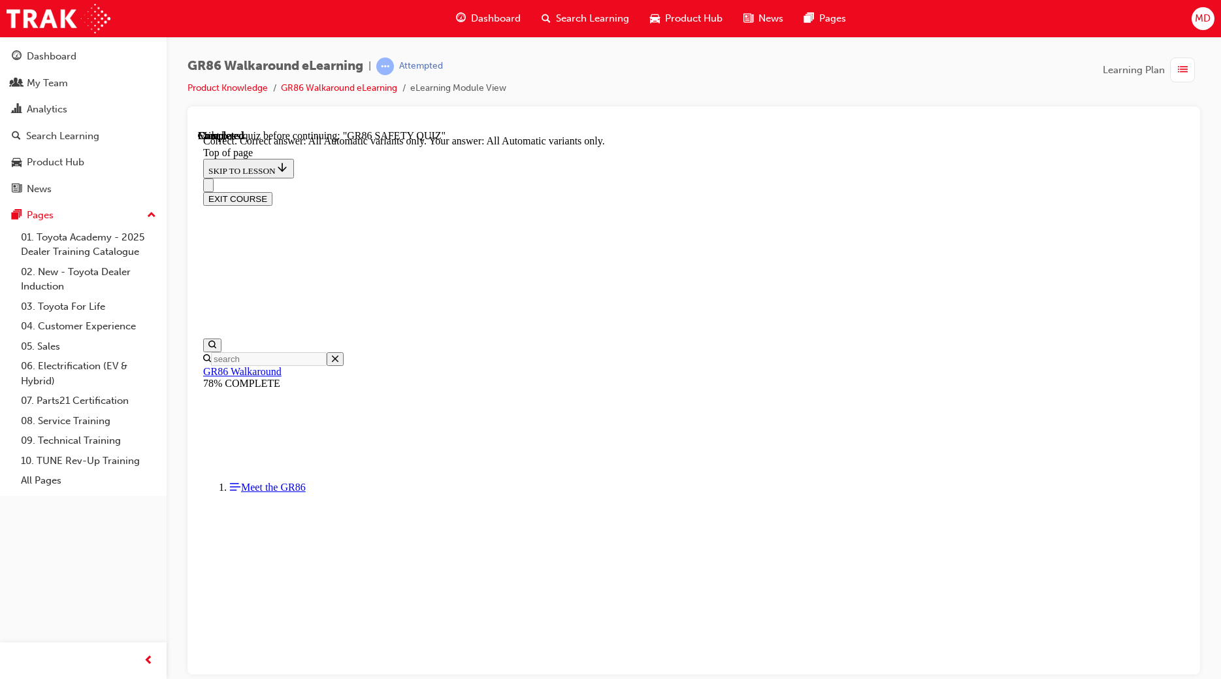
scroll to position [215, 0]
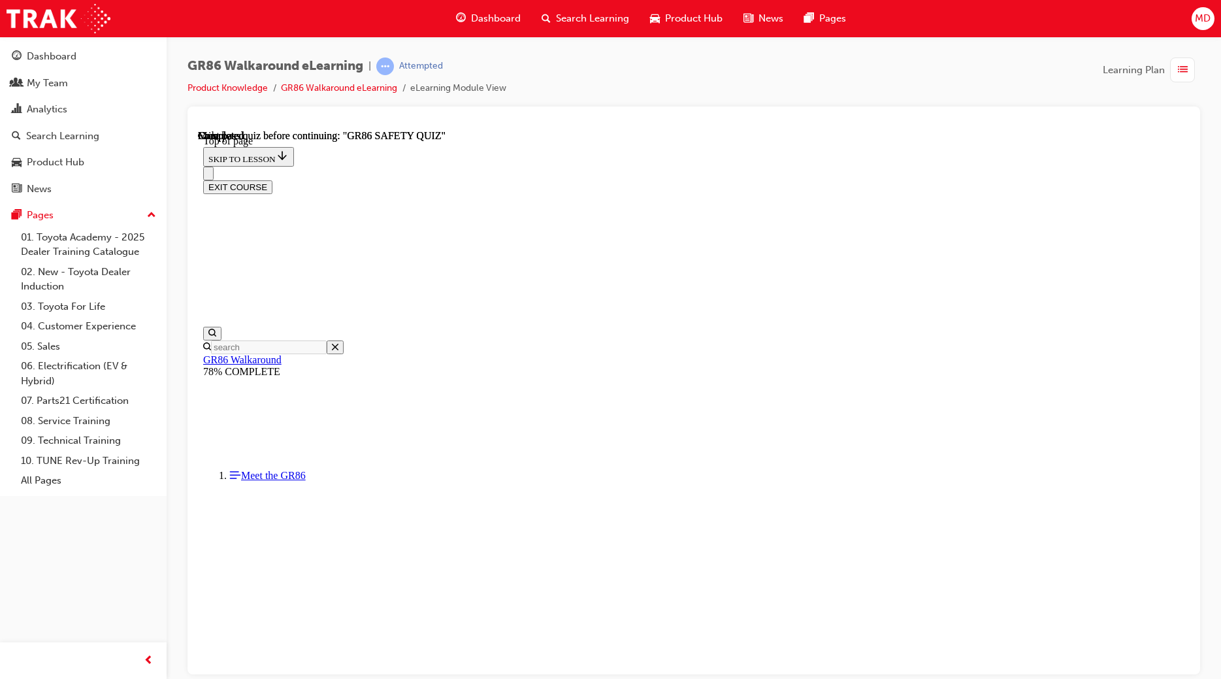
scroll to position [163, 0]
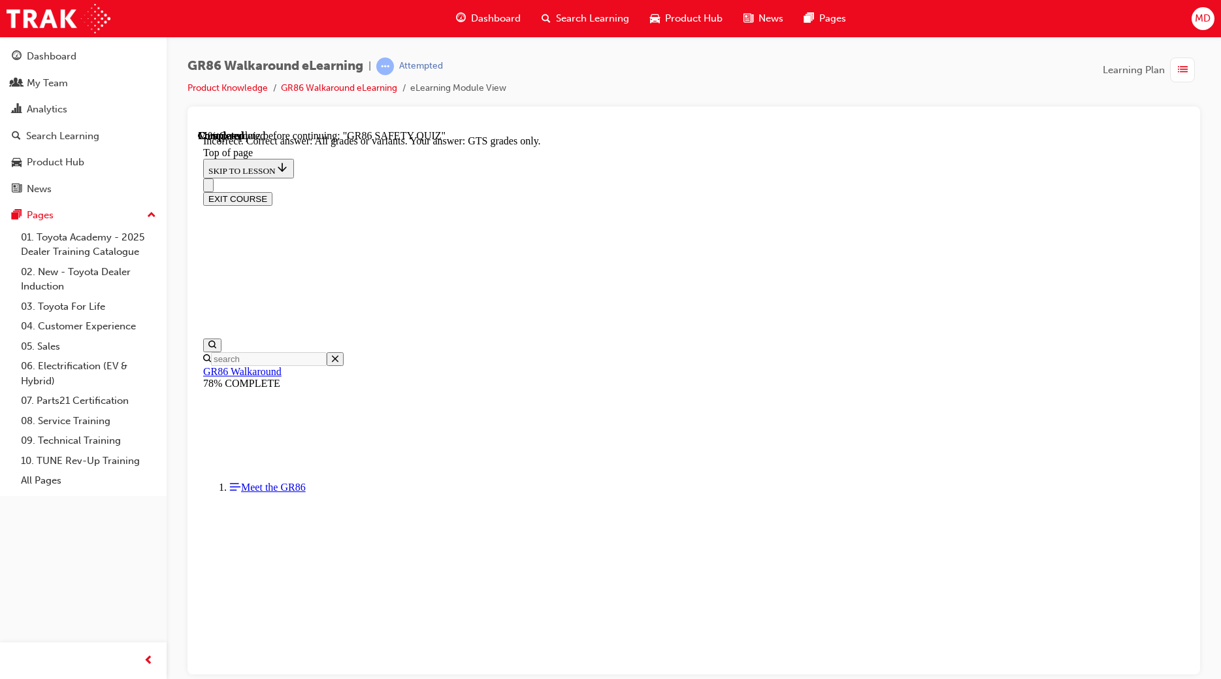
scroll to position [171, 0]
drag, startPoint x: 622, startPoint y: 487, endPoint x: 653, endPoint y: 495, distance: 31.7
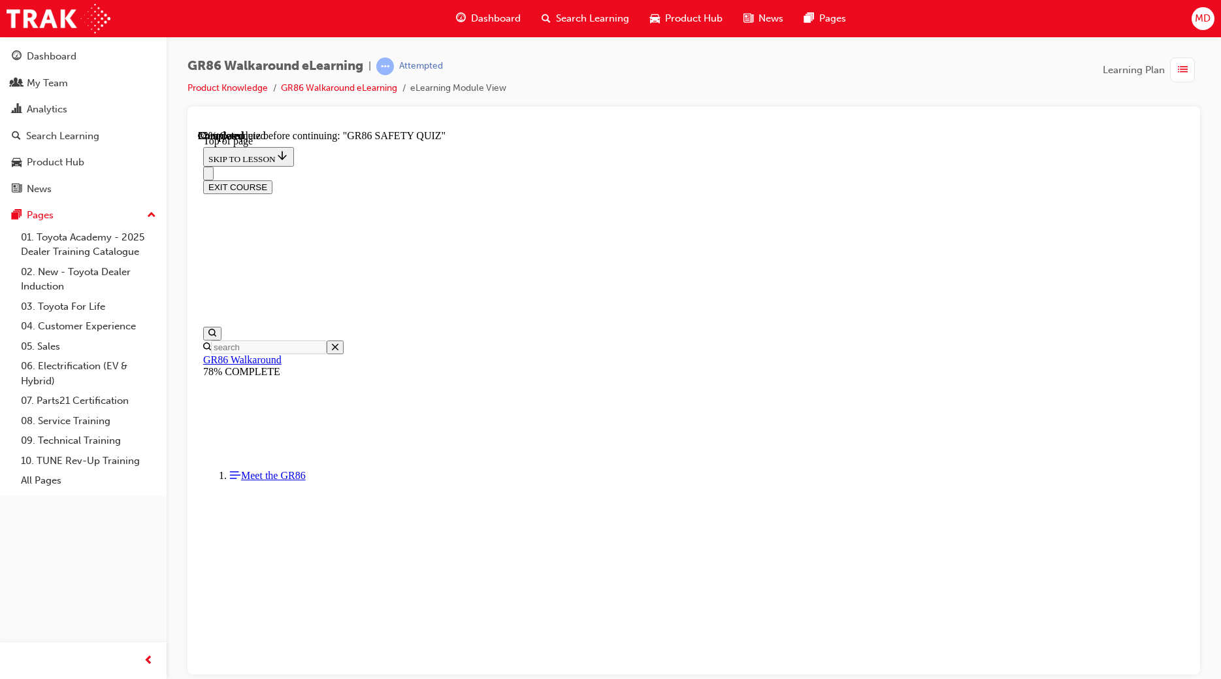
scroll to position [263, 0]
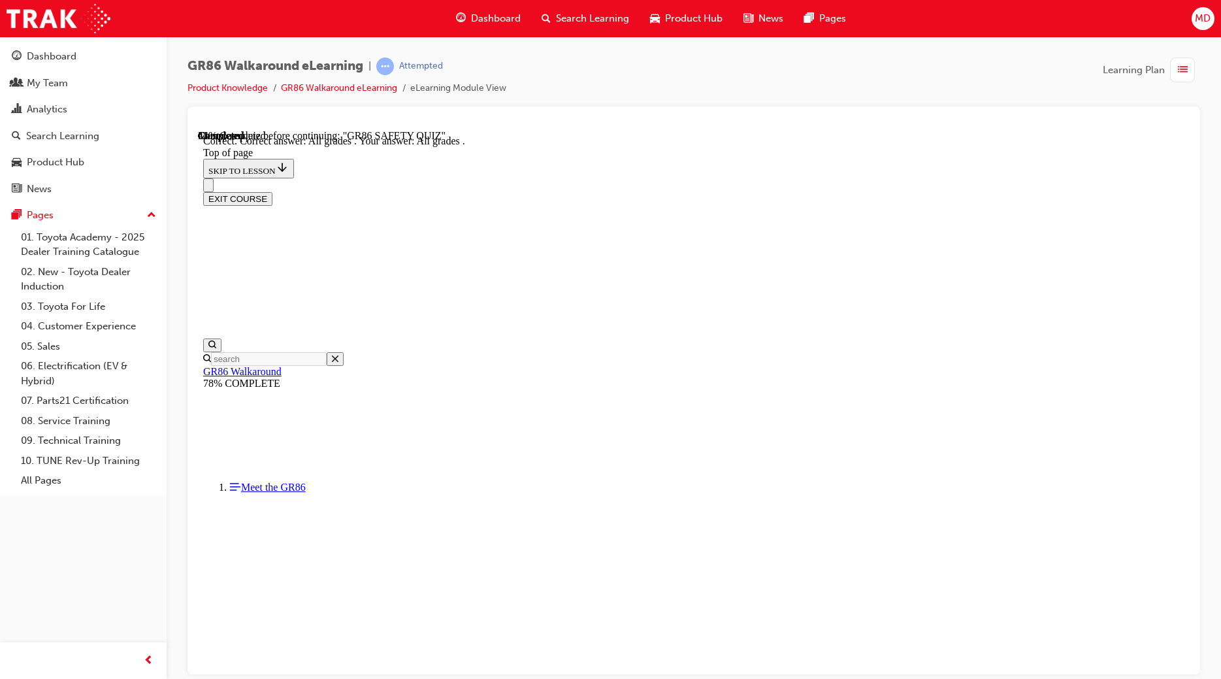
scroll to position [215, 0]
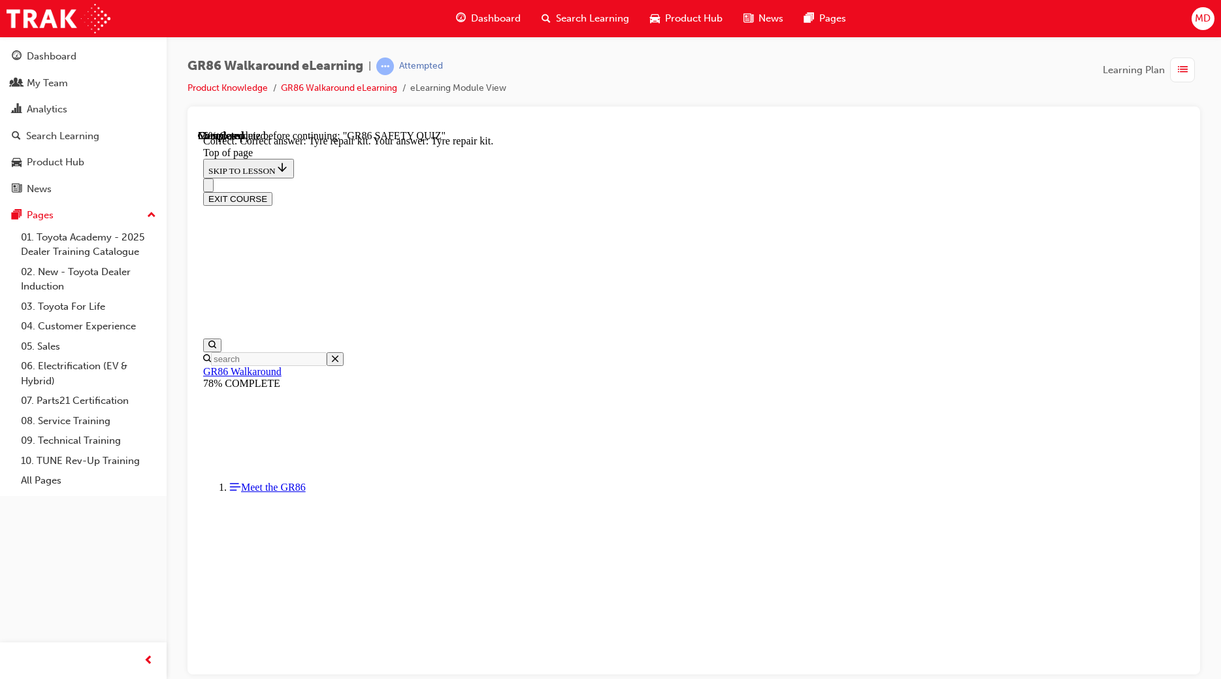
scroll to position [171, 0]
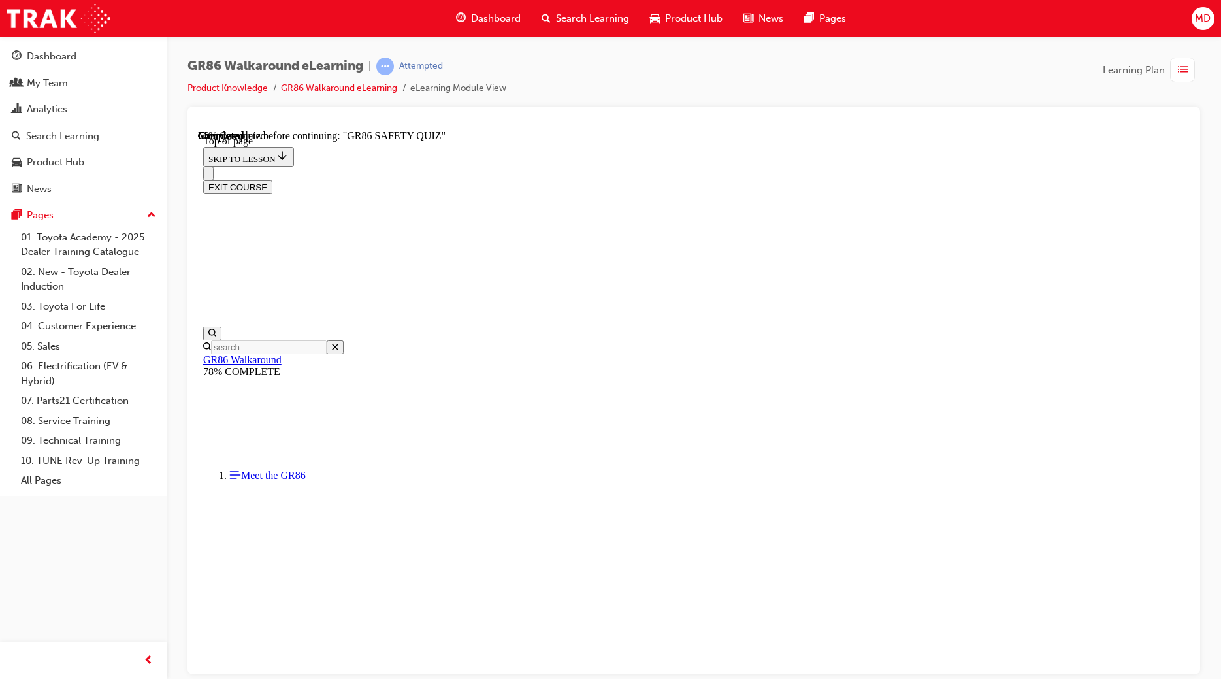
scroll to position [454, 0]
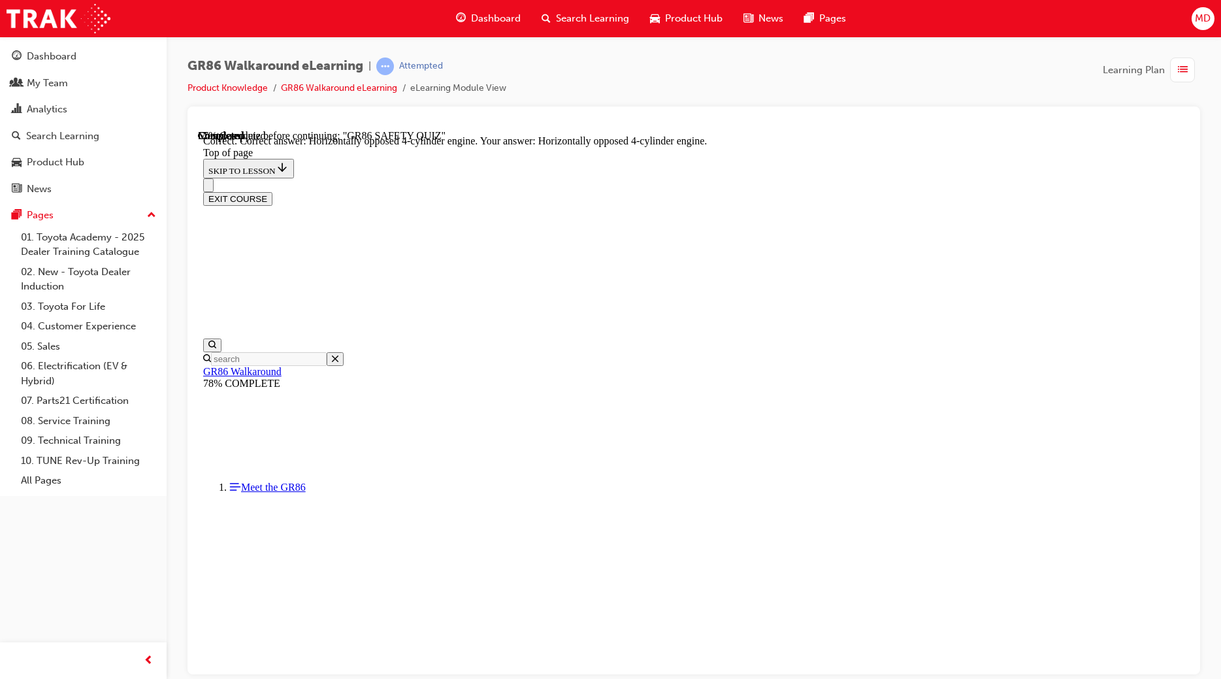
scroll to position [495, 0]
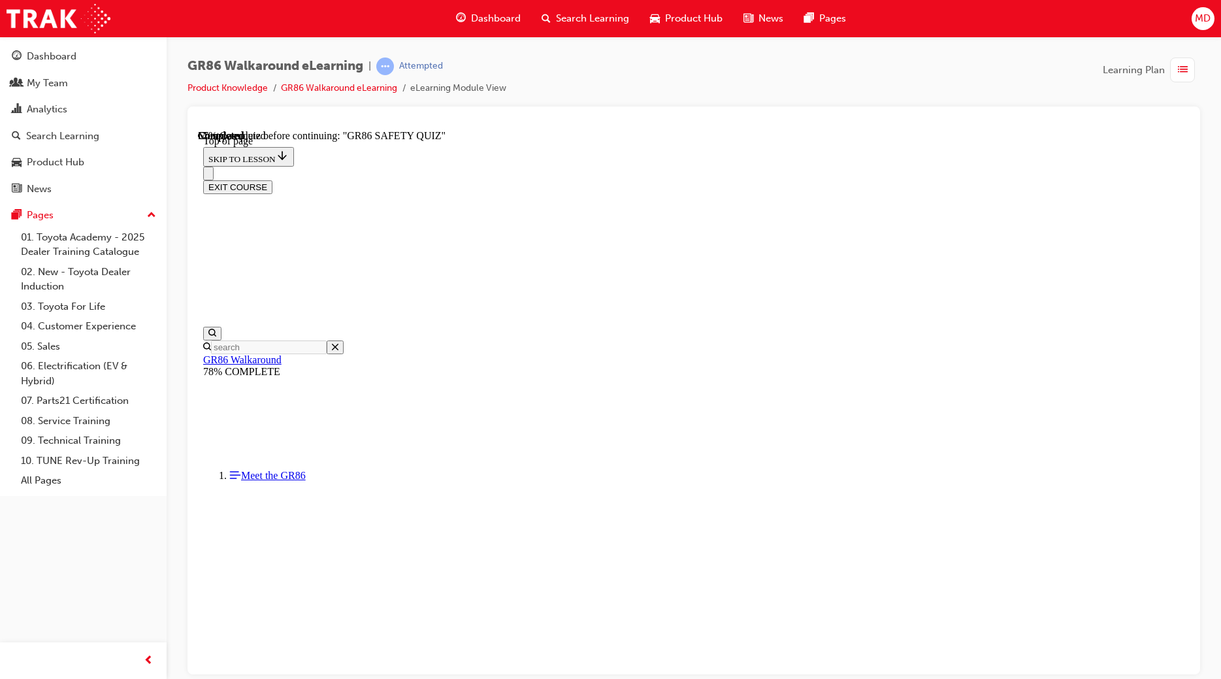
scroll to position [189, 0]
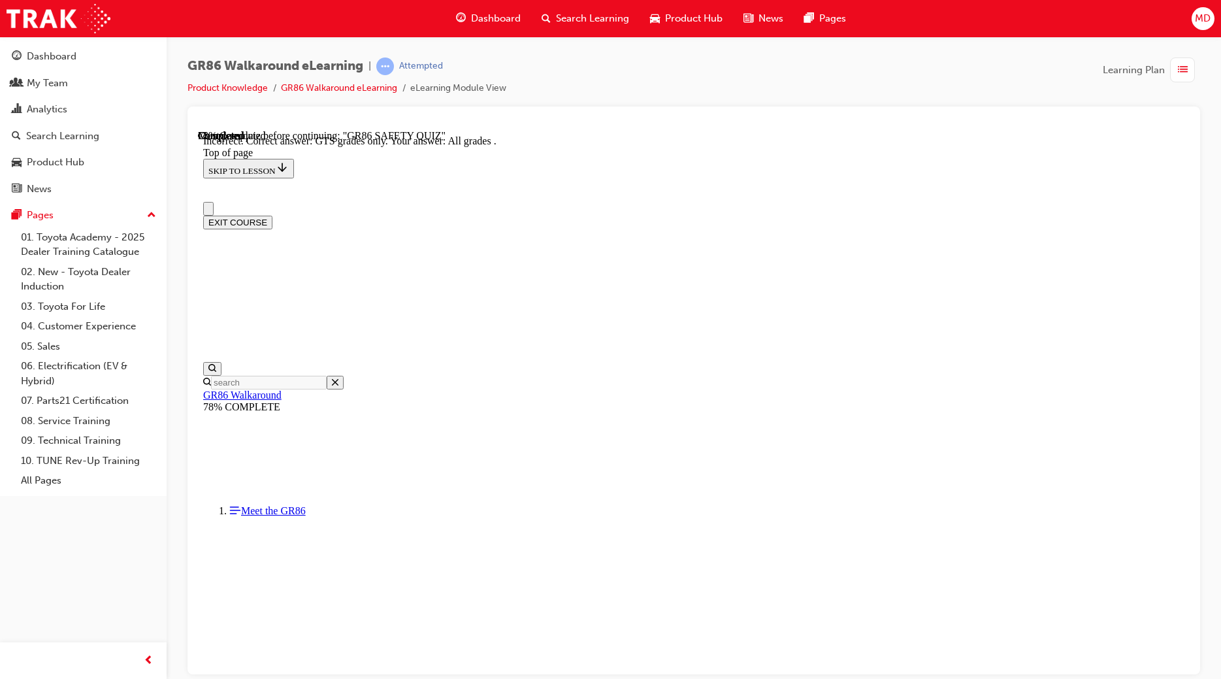
scroll to position [237, 0]
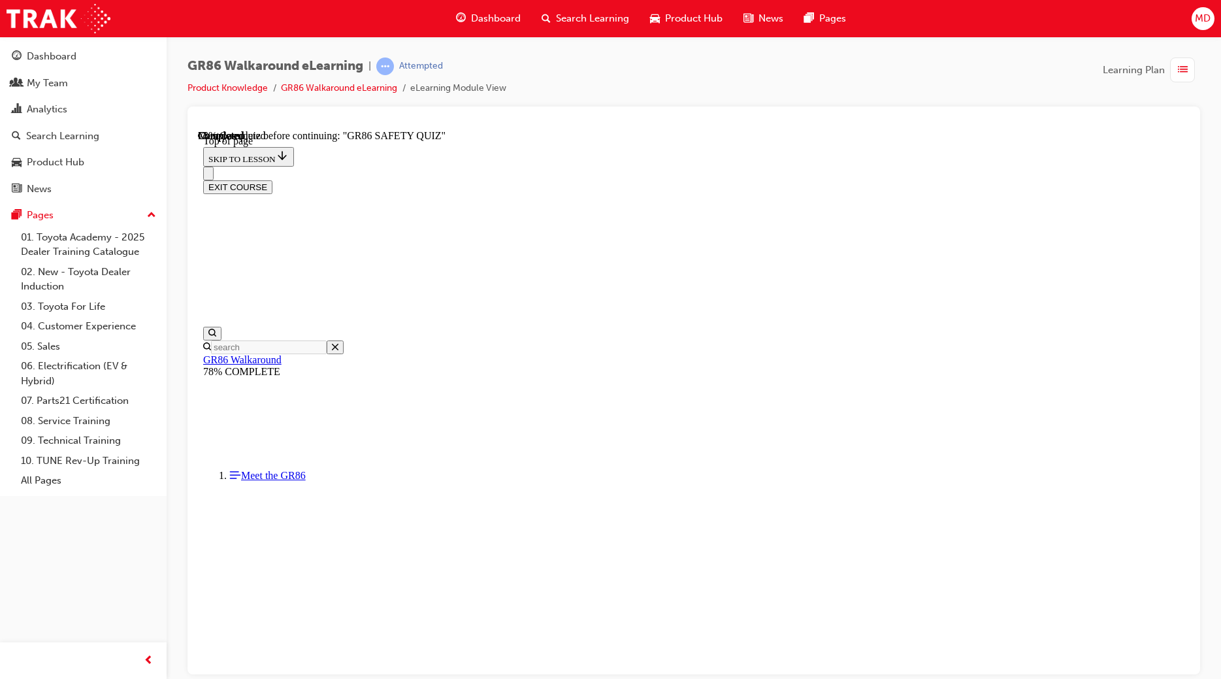
scroll to position [412, 0]
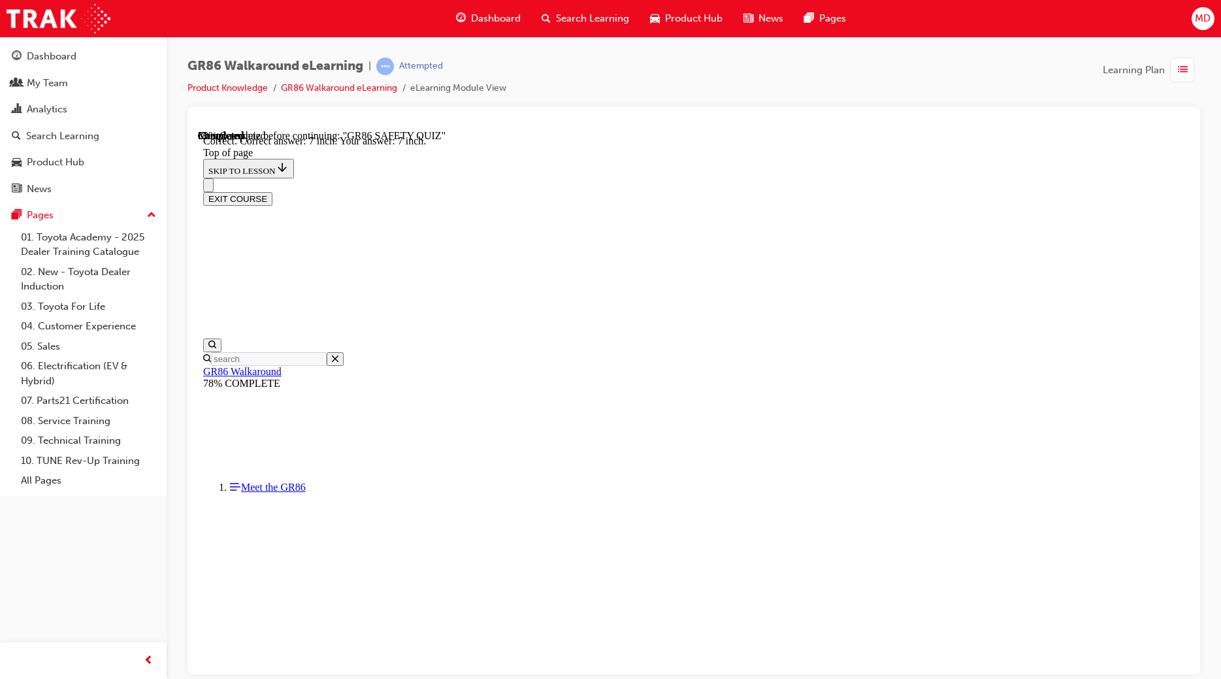
scroll to position [473, 0]
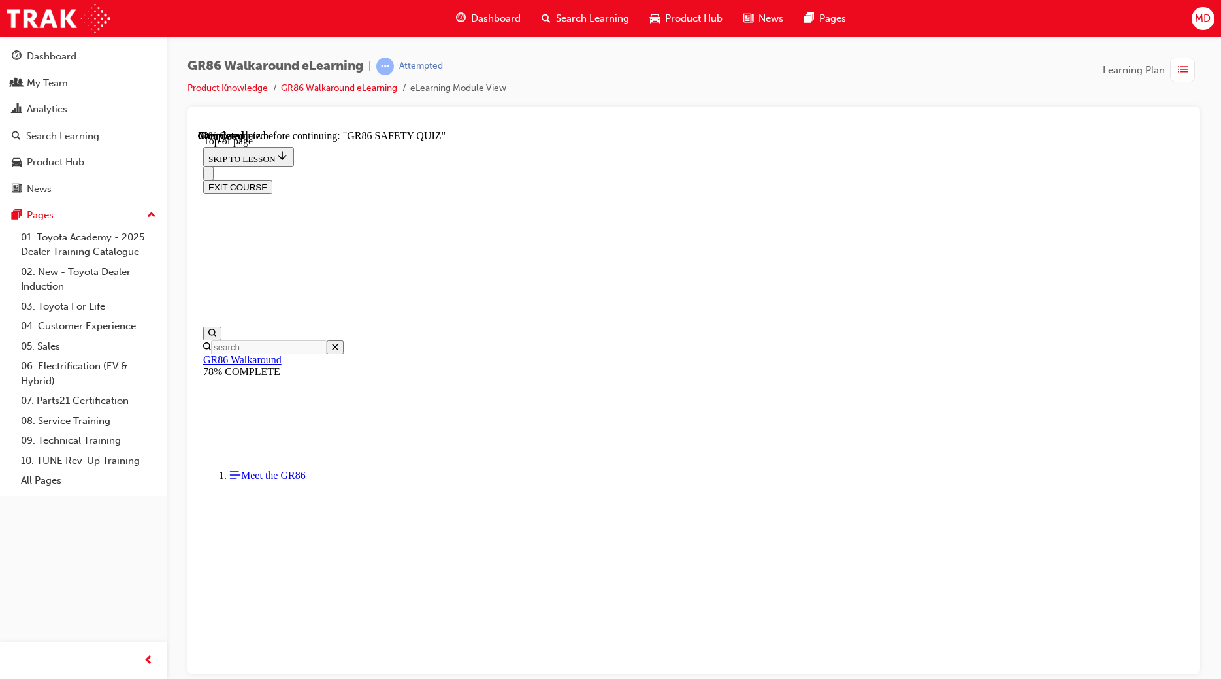
scroll to position [40, 0]
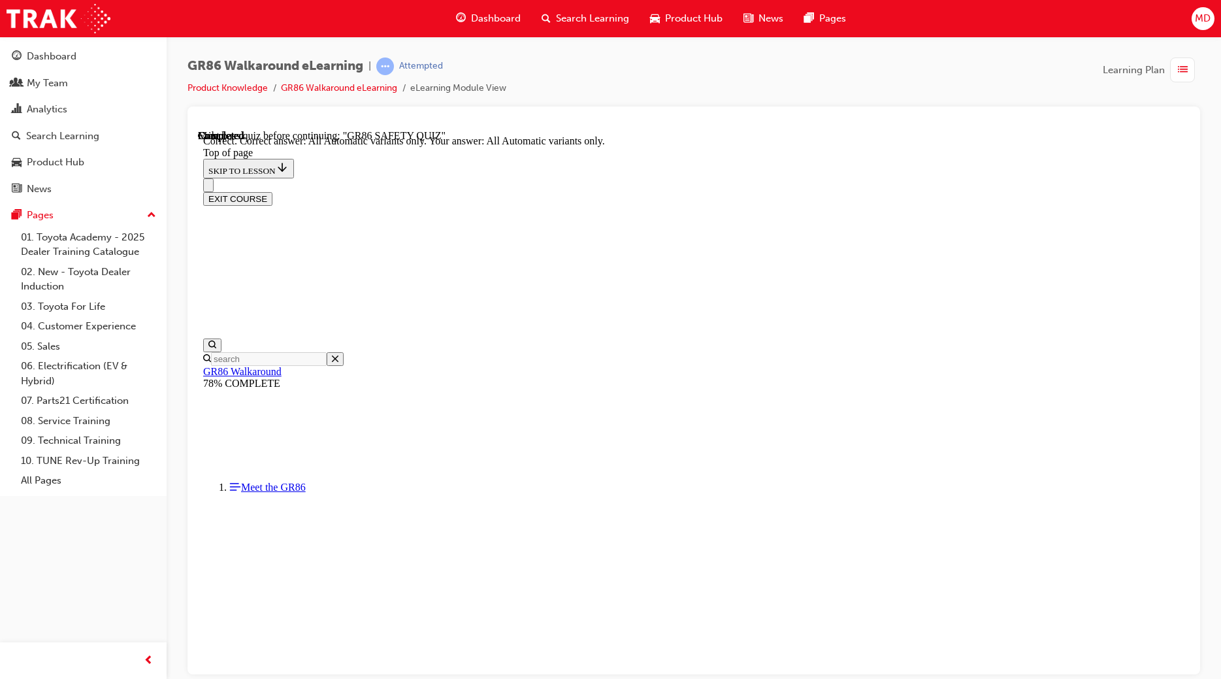
scroll to position [215, 0]
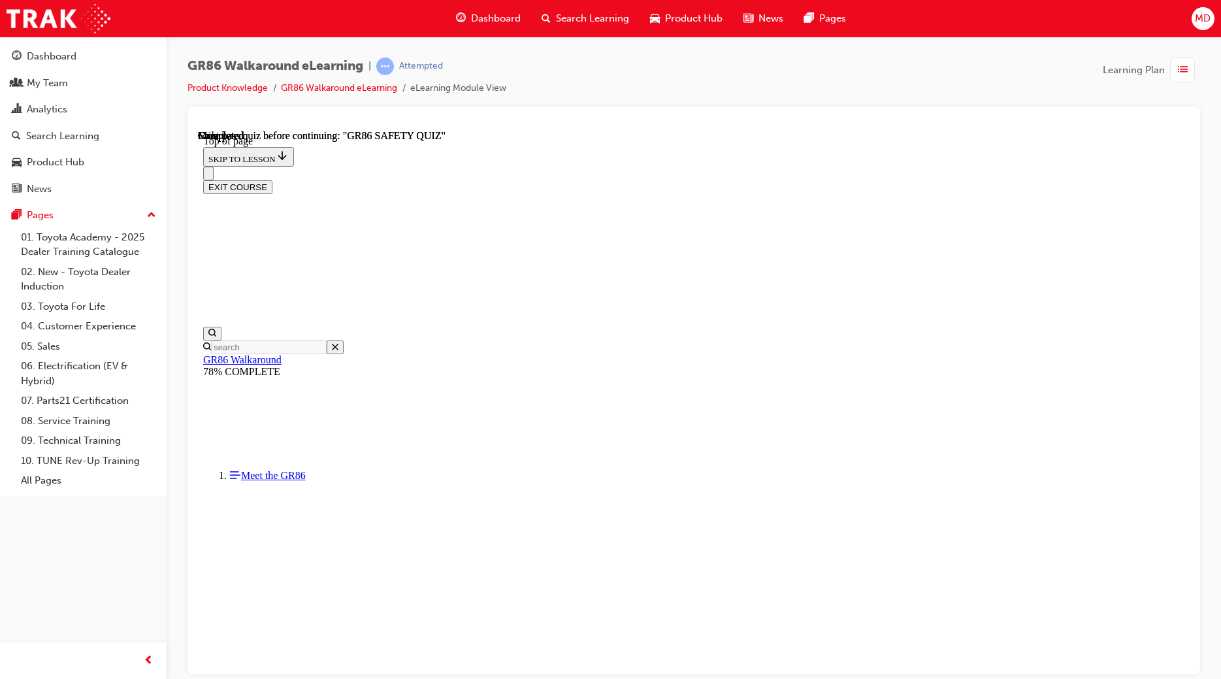
scroll to position [163, 0]
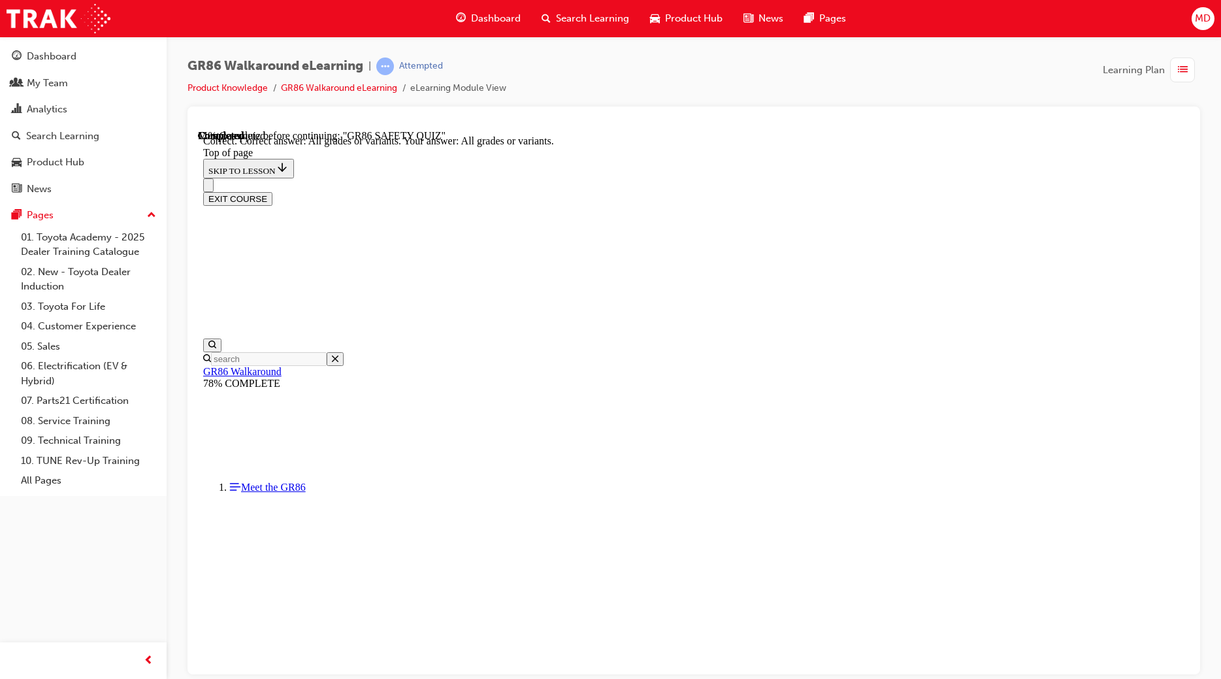
scroll to position [171, 0]
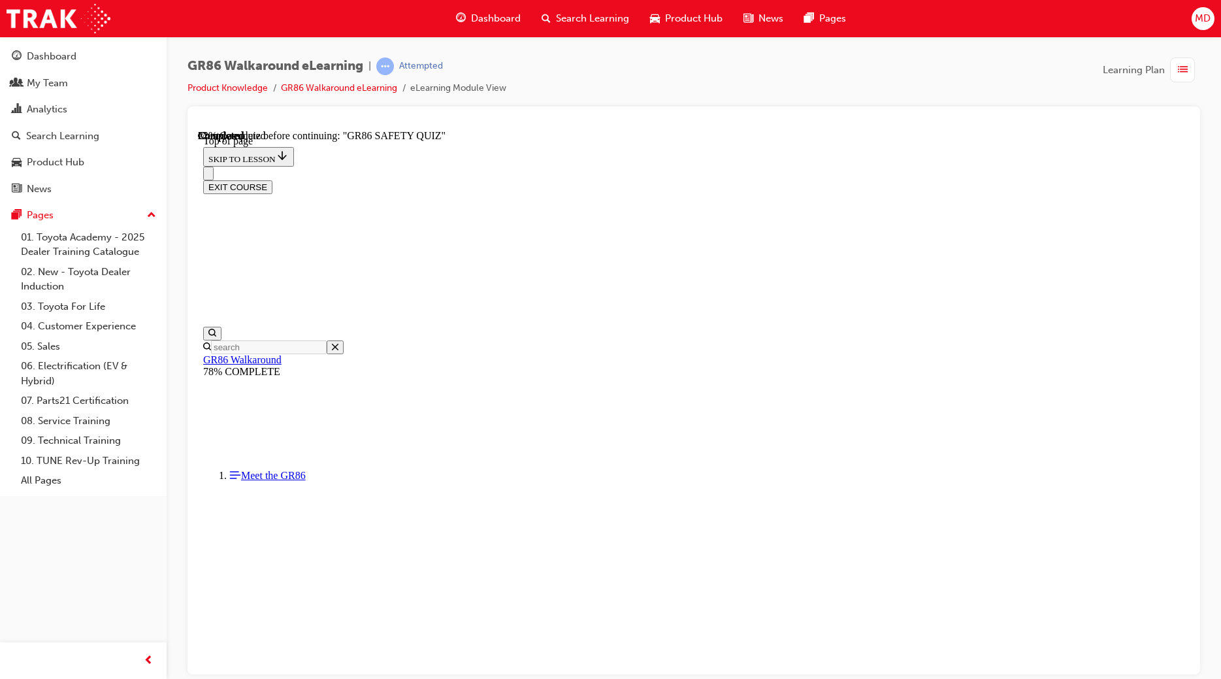
scroll to position [454, 0]
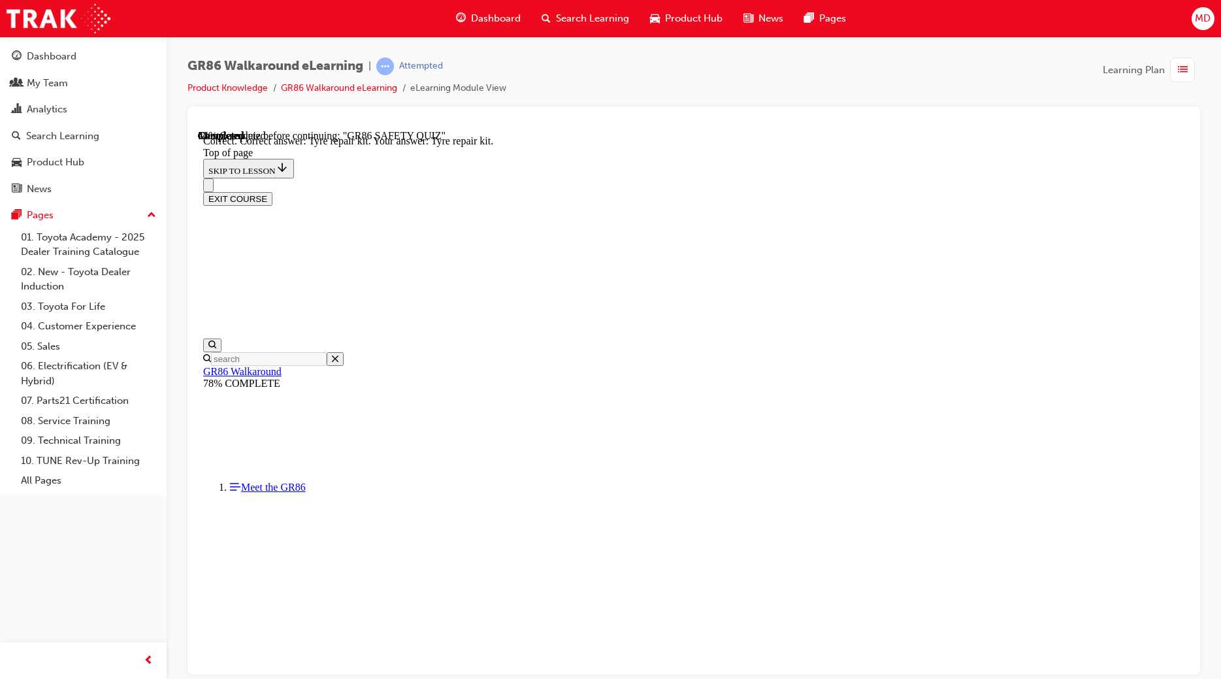
scroll to position [171, 0]
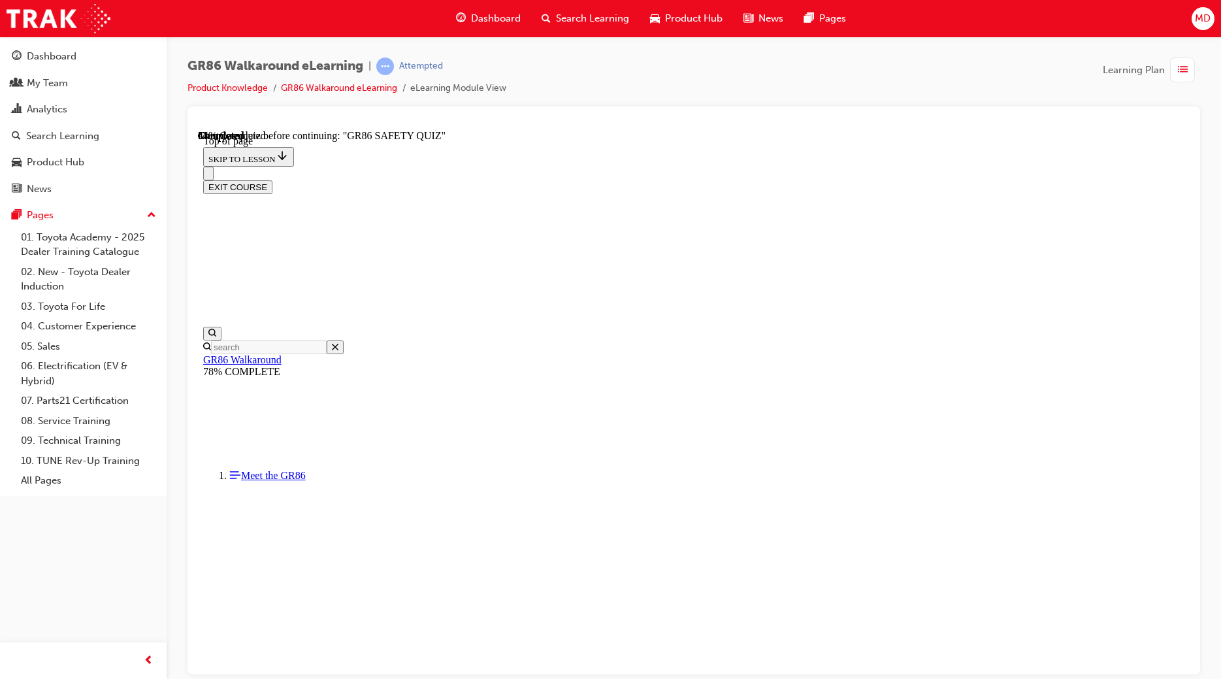
scroll to position [236, 0]
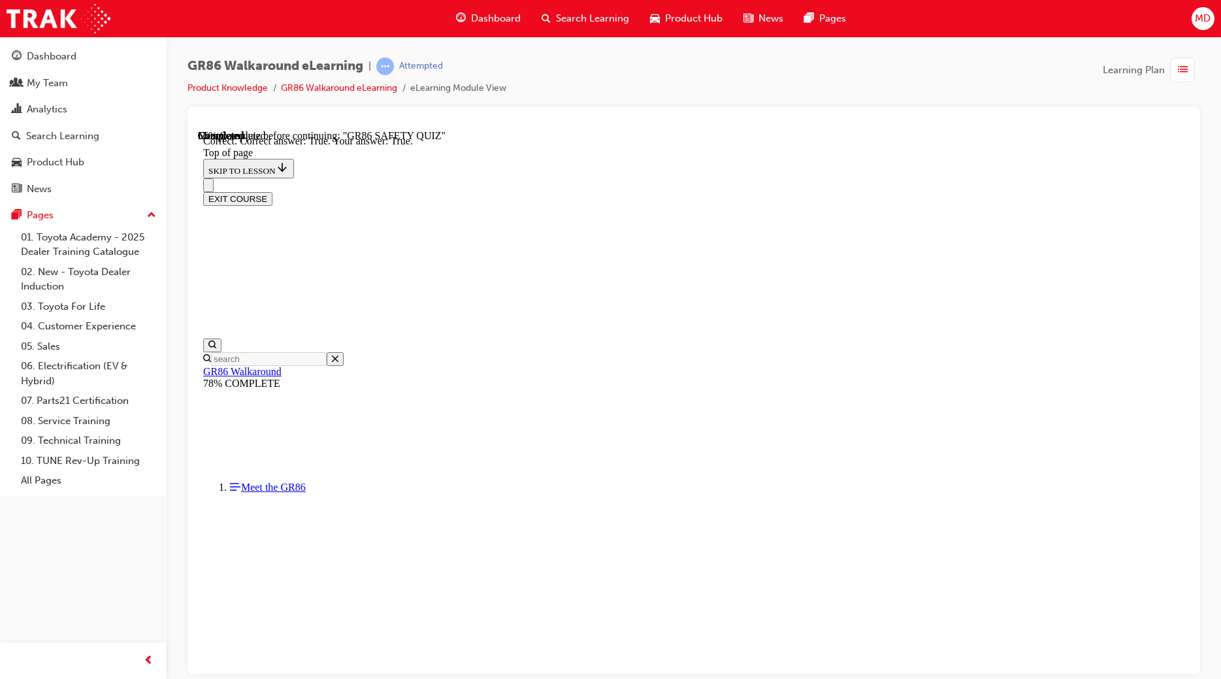
scroll to position [277, 0]
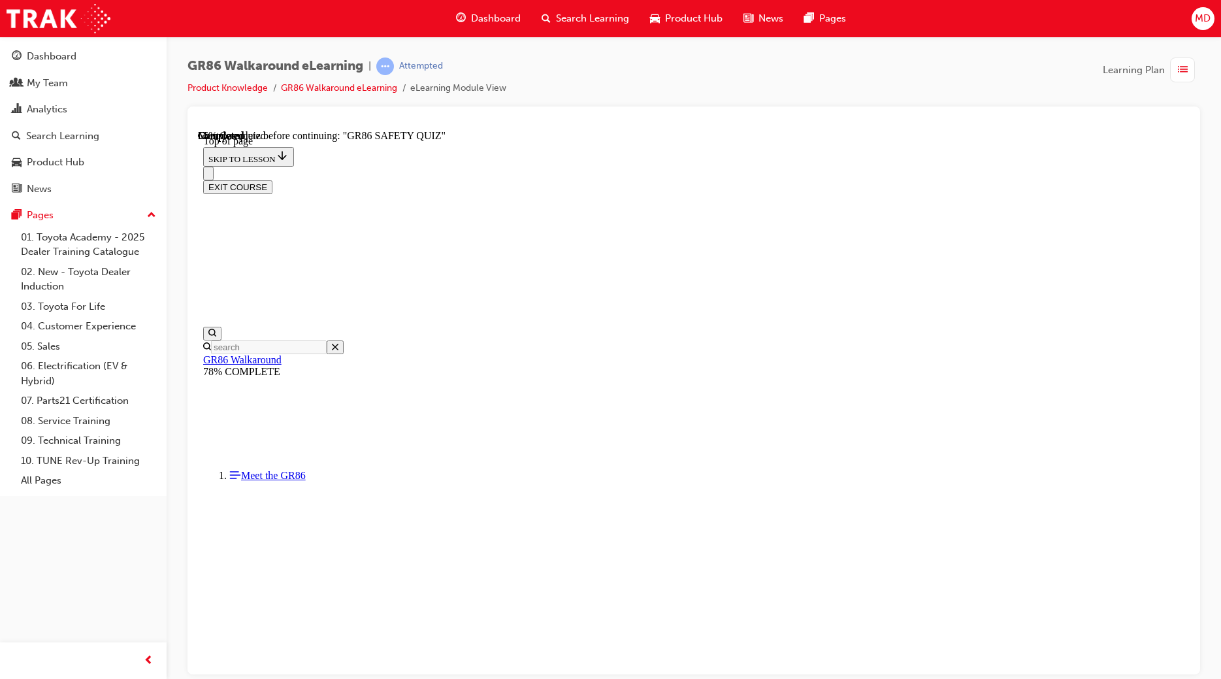
scroll to position [338, 0]
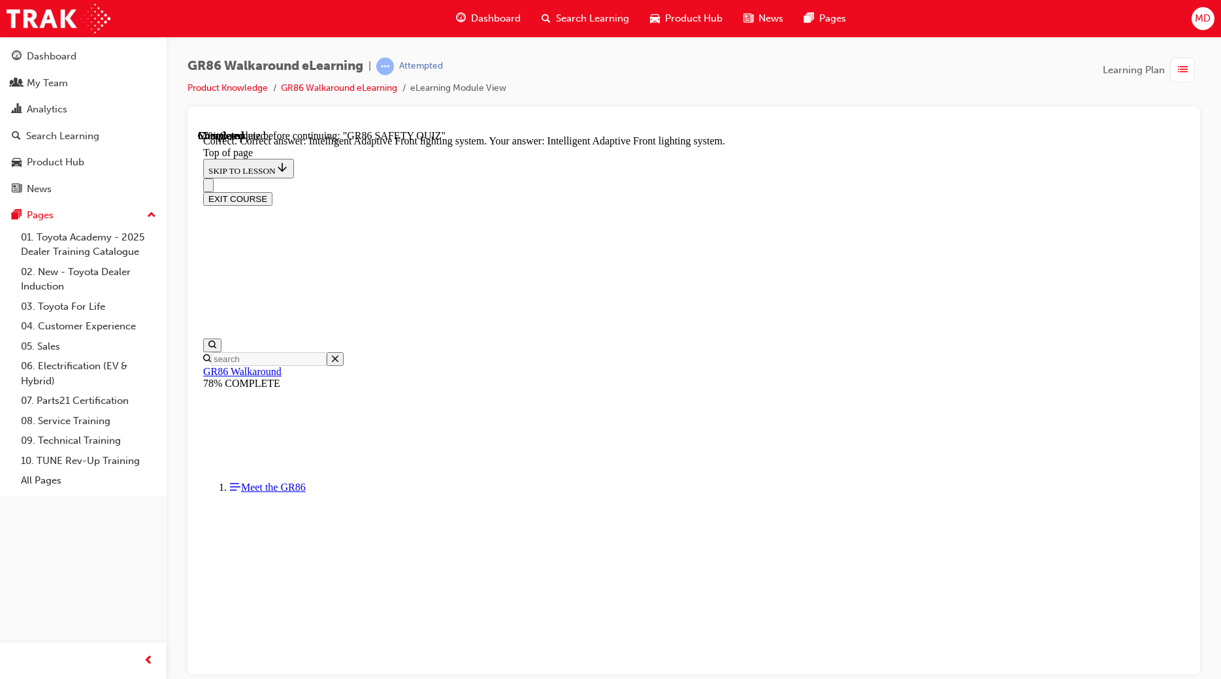
scroll to position [429, 0]
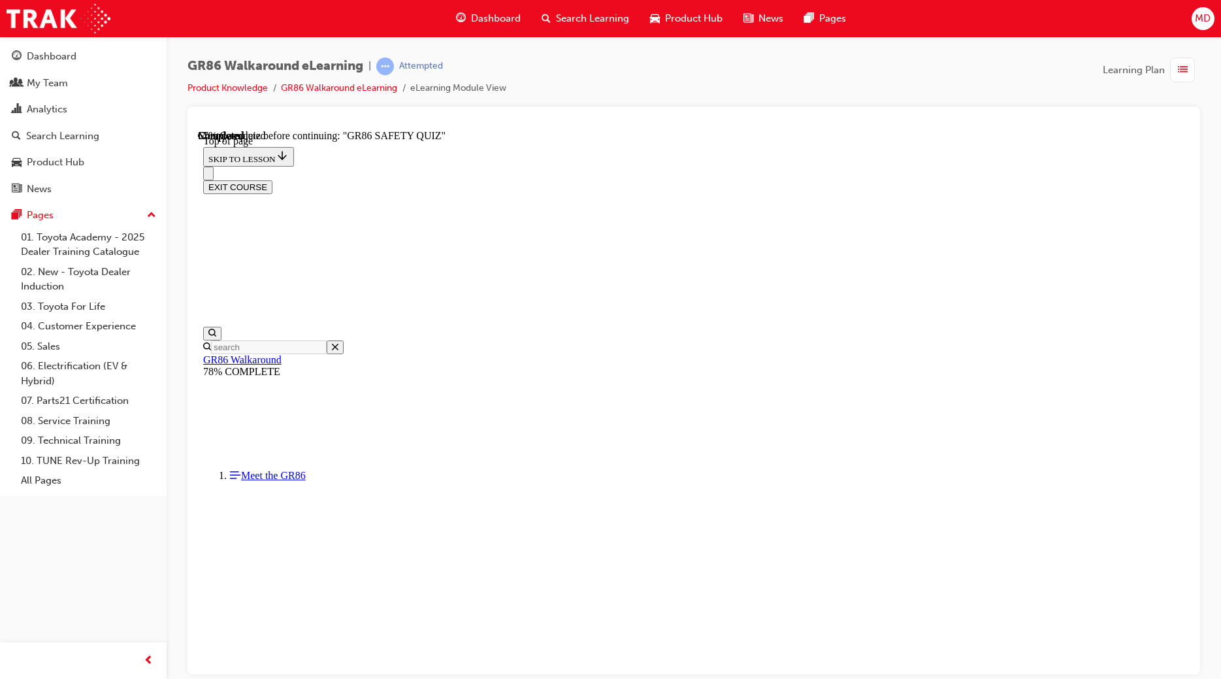
scroll to position [396, 0]
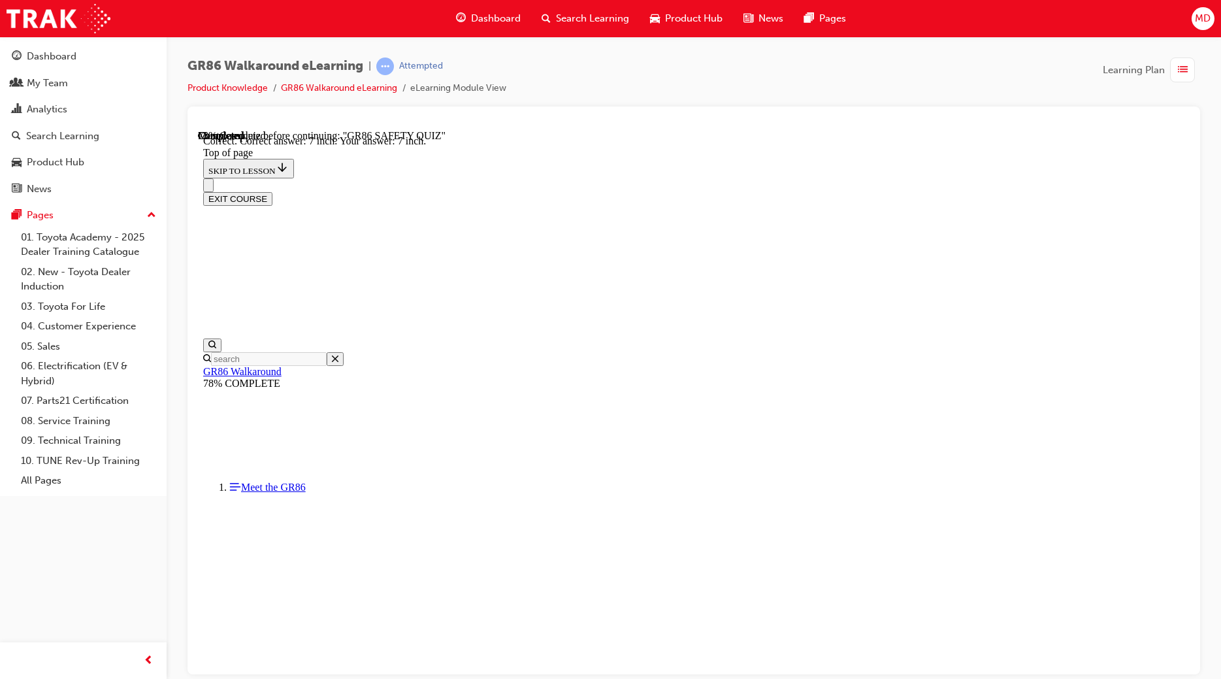
scroll to position [473, 0]
drag, startPoint x: 801, startPoint y: 617, endPoint x: 808, endPoint y: 618, distance: 7.3
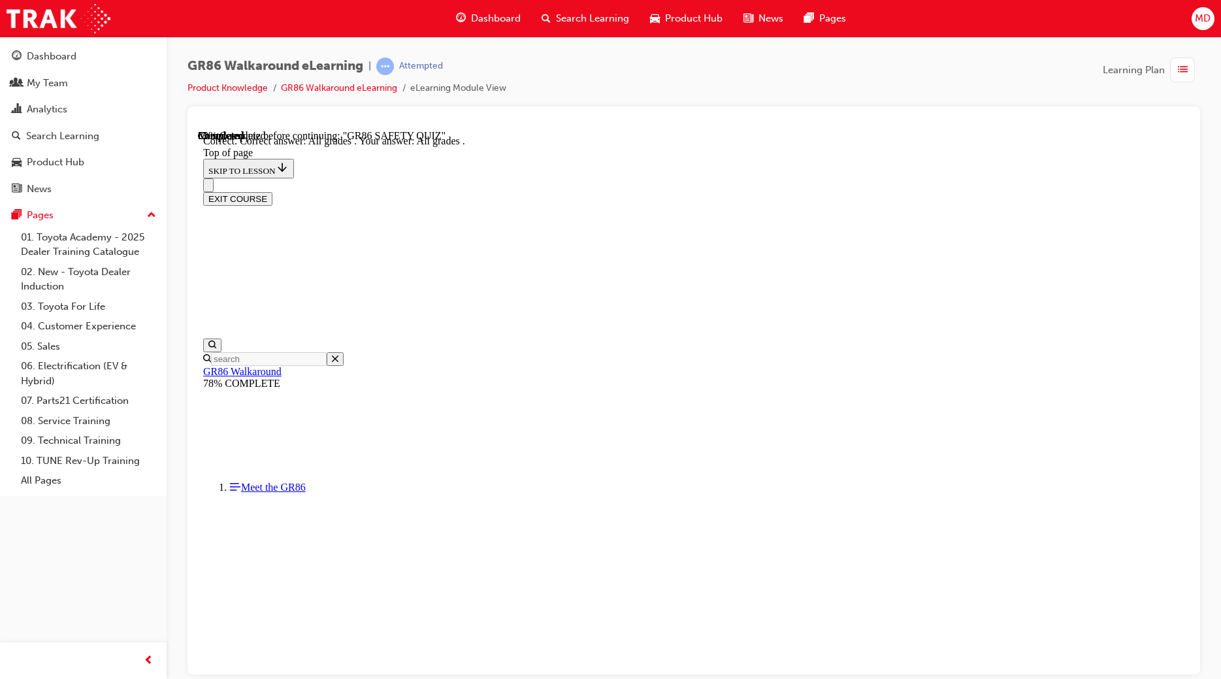
scroll to position [215, 0]
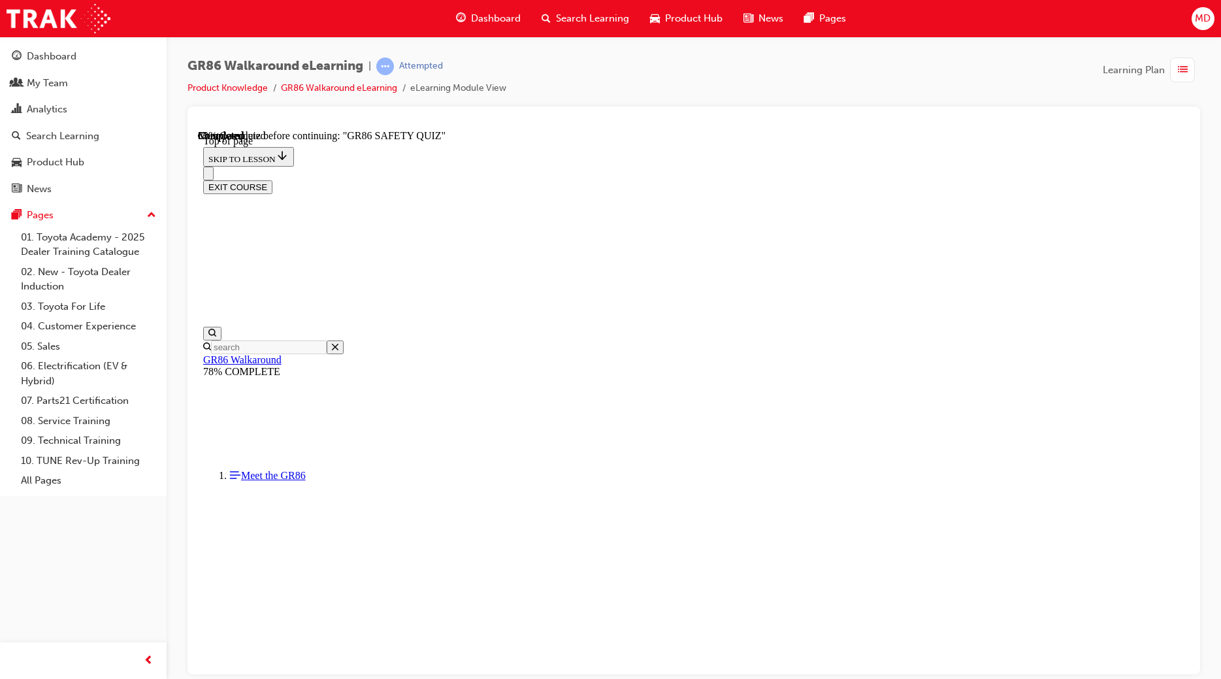
scroll to position [174, 0]
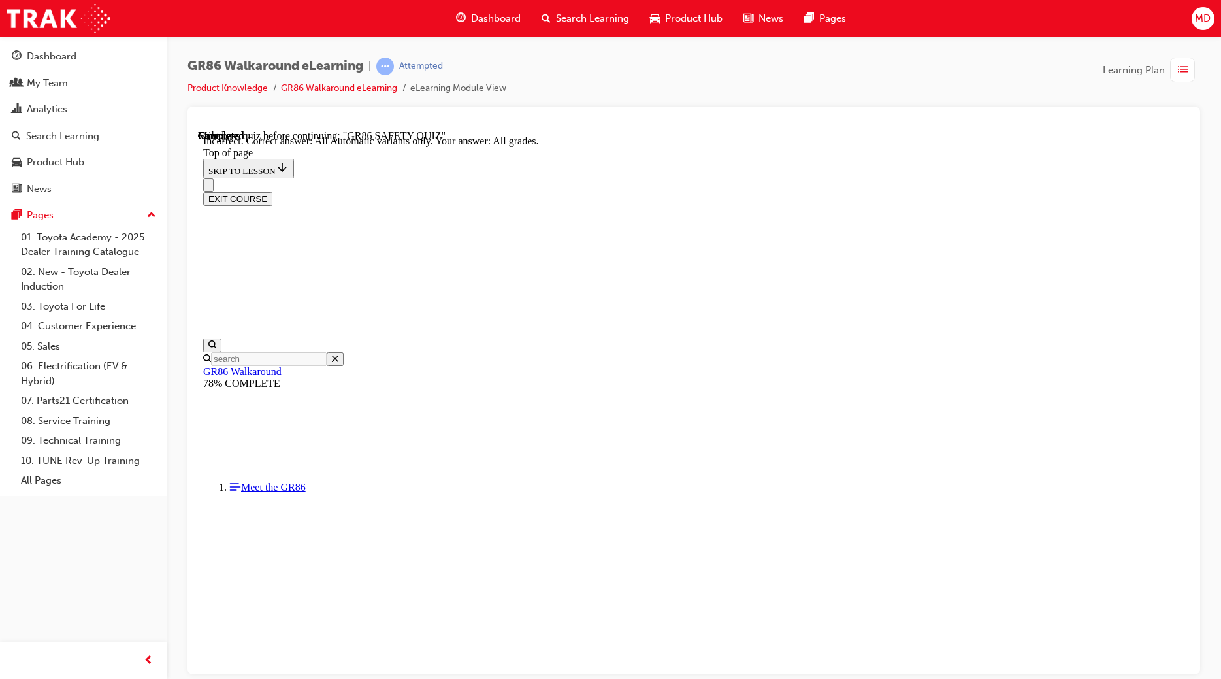
scroll to position [215, 0]
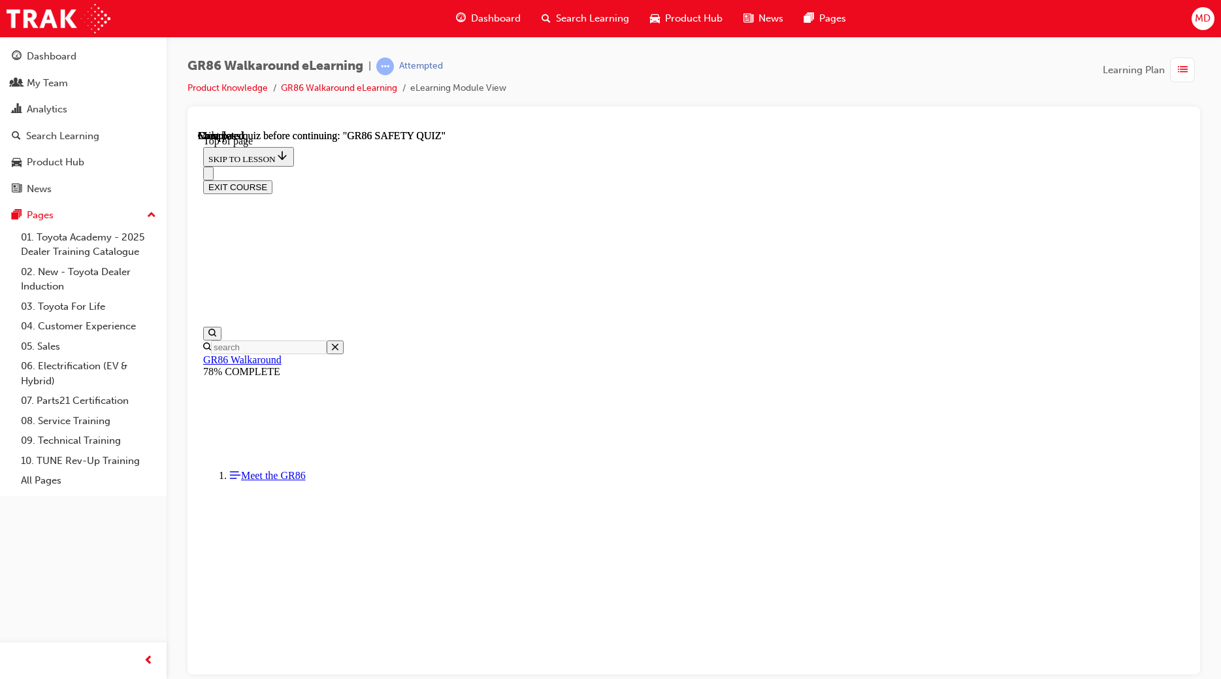
scroll to position [163, 0]
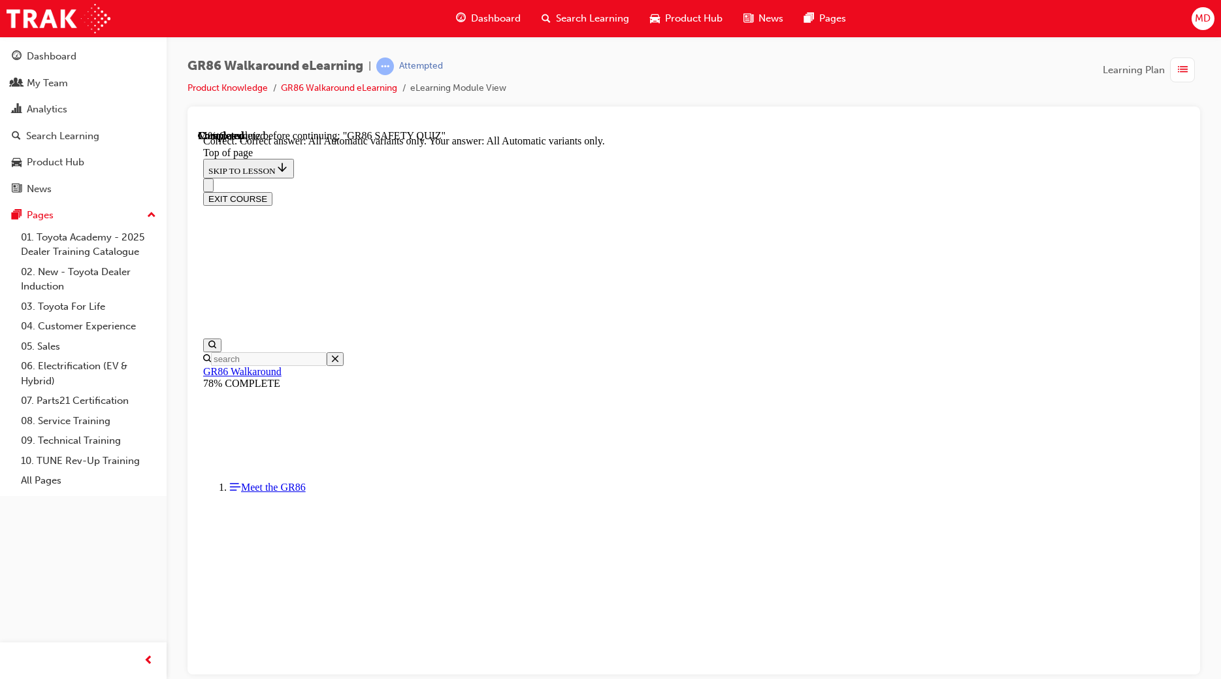
scroll to position [215, 0]
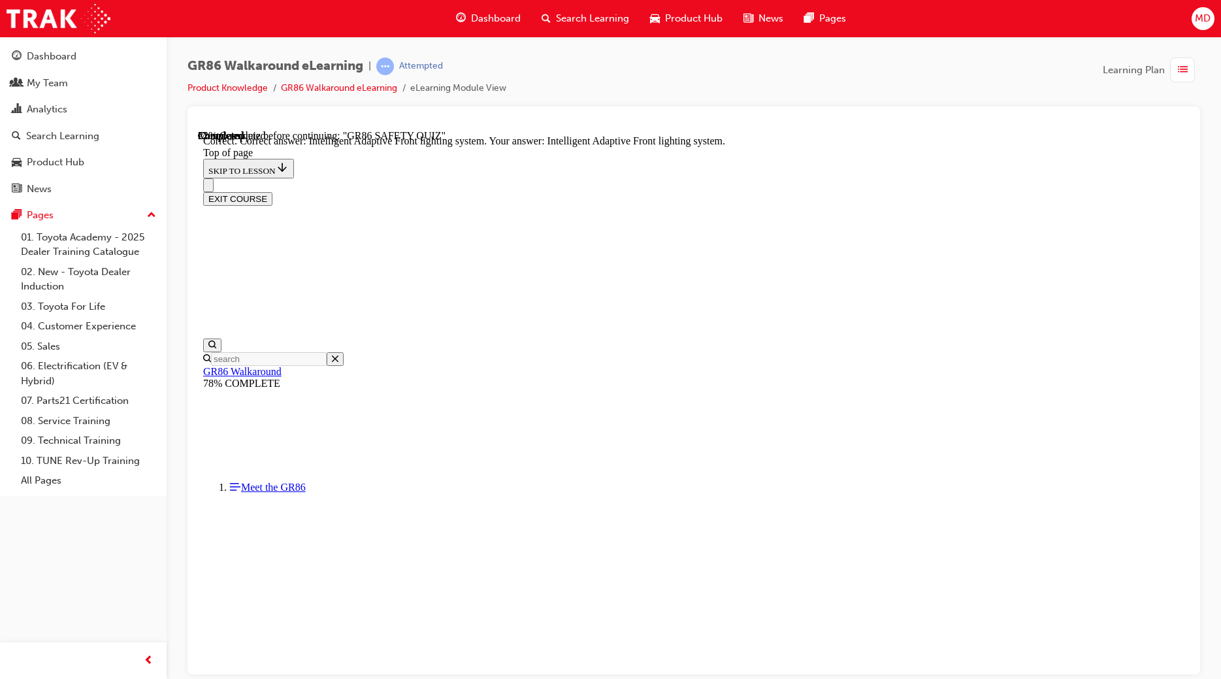
scroll to position [429, 0]
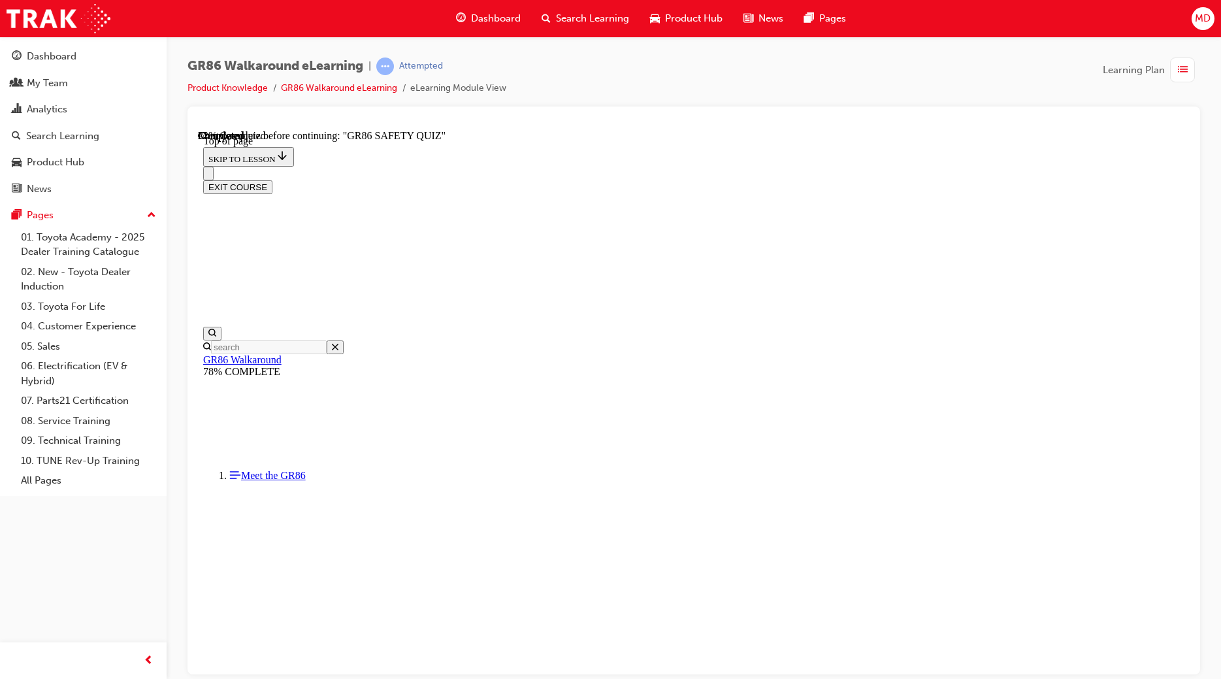
scroll to position [236, 0]
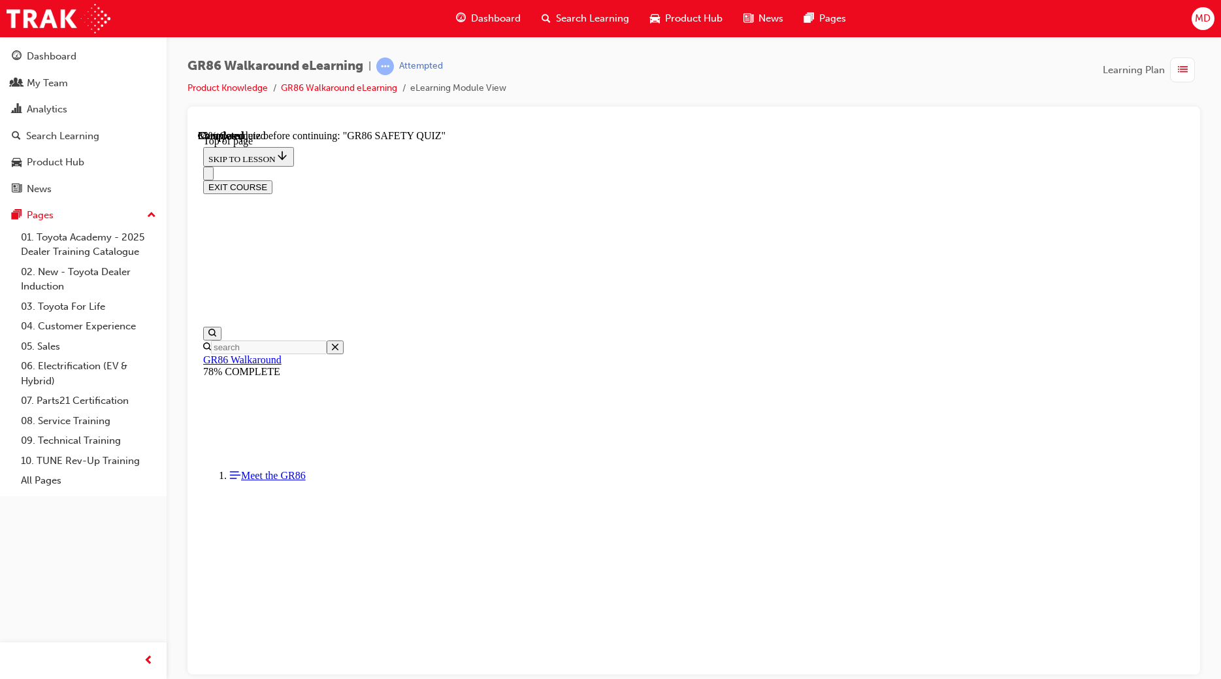
scroll to position [454, 0]
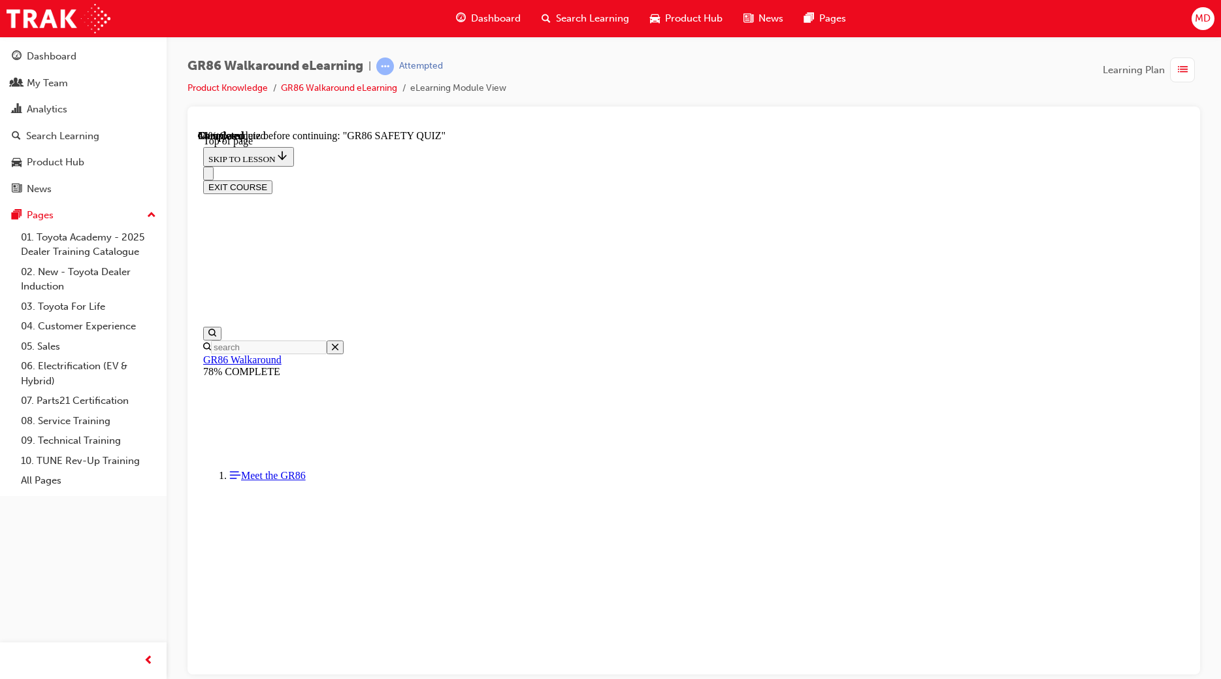
drag, startPoint x: 647, startPoint y: 538, endPoint x: 655, endPoint y: 538, distance: 7.2
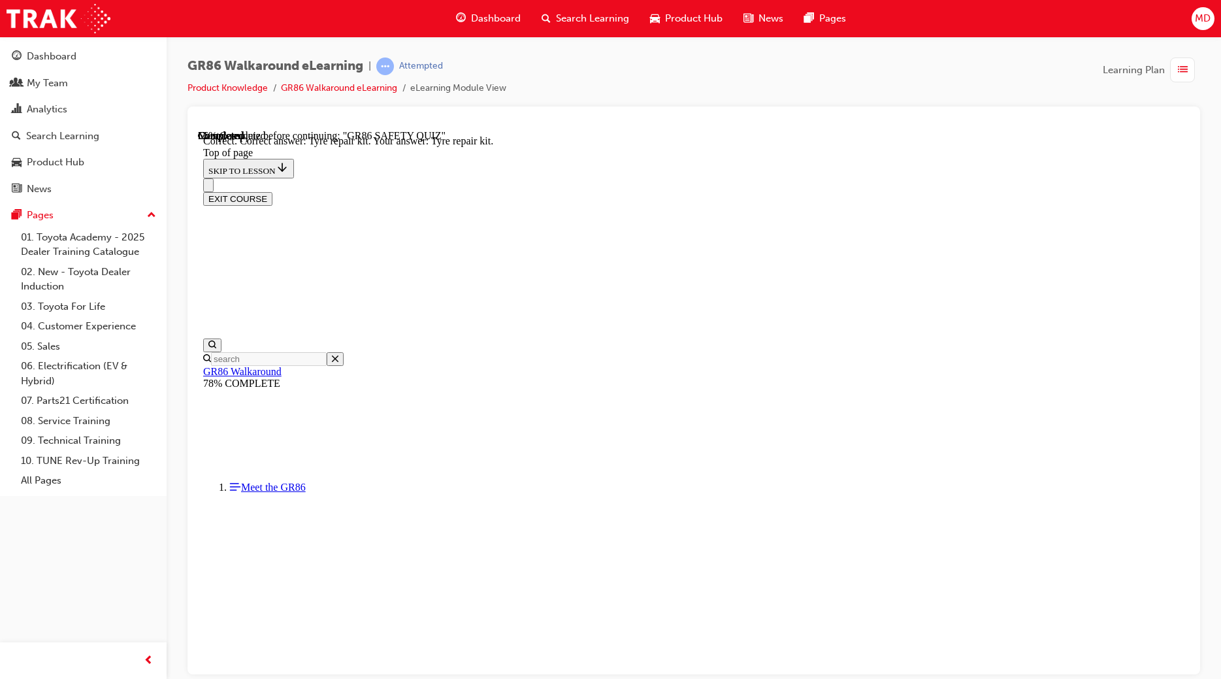
scroll to position [171, 0]
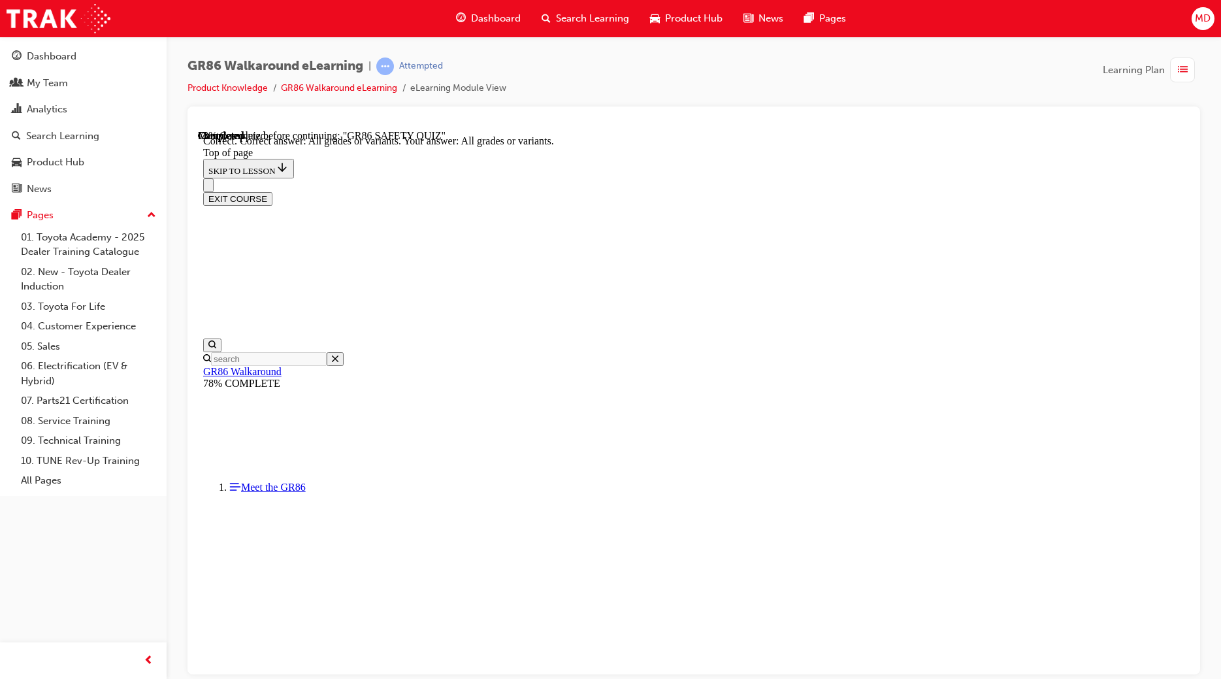
scroll to position [171, 0]
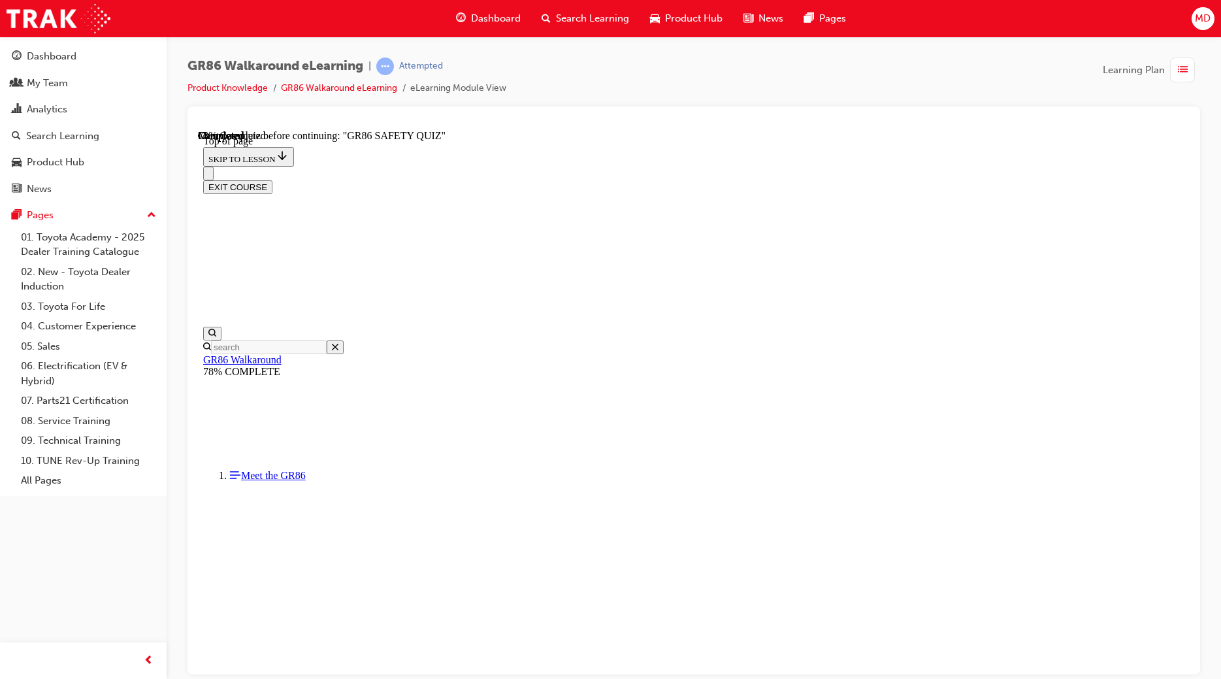
scroll to position [403, 0]
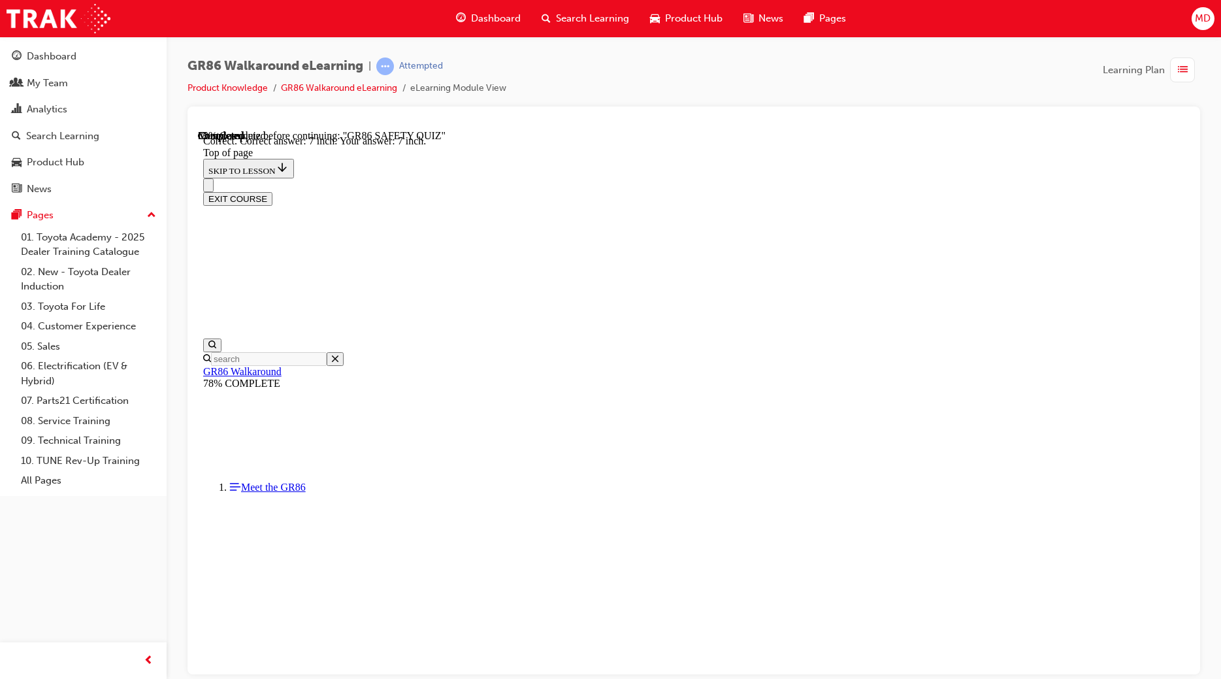
scroll to position [473, 0]
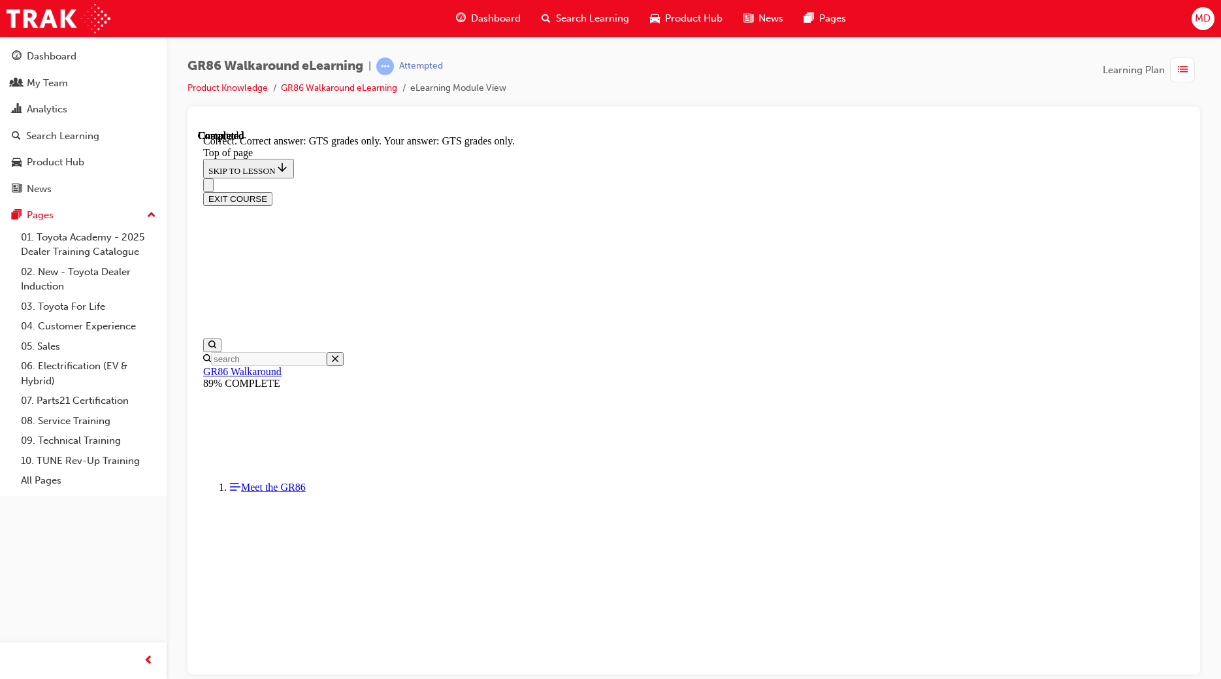
scroll to position [237, 0]
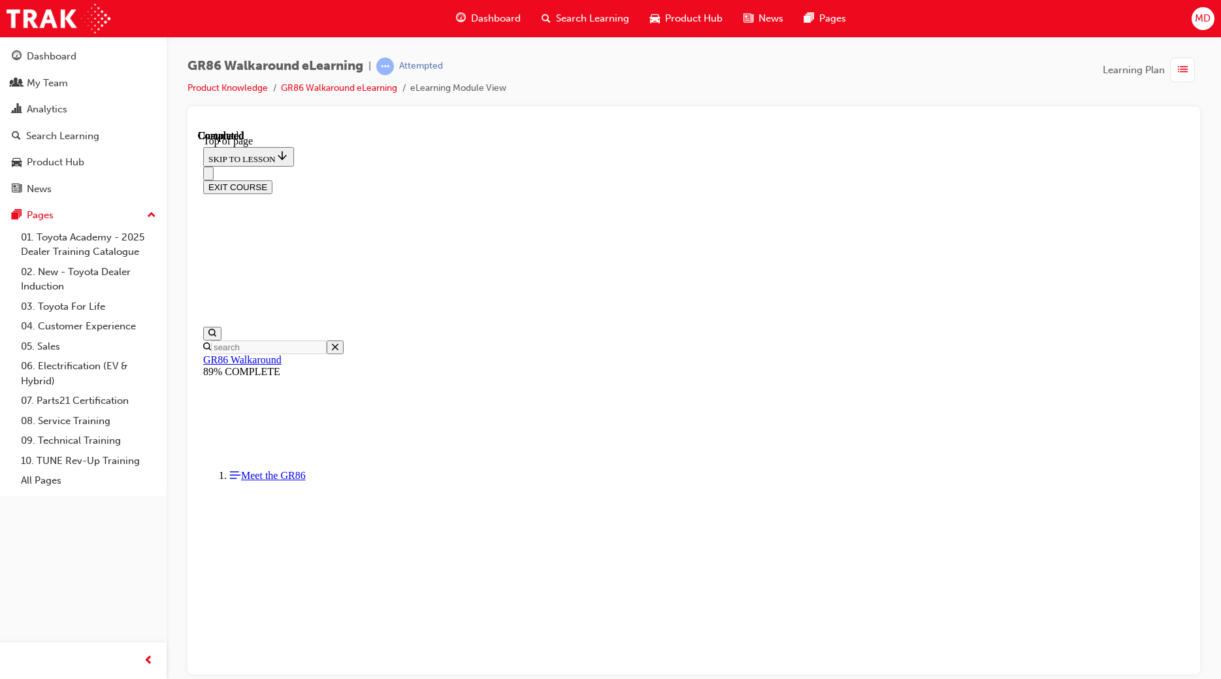
scroll to position [163, 0]
click at [39, 85] on div "My Team" at bounding box center [47, 83] width 41 height 15
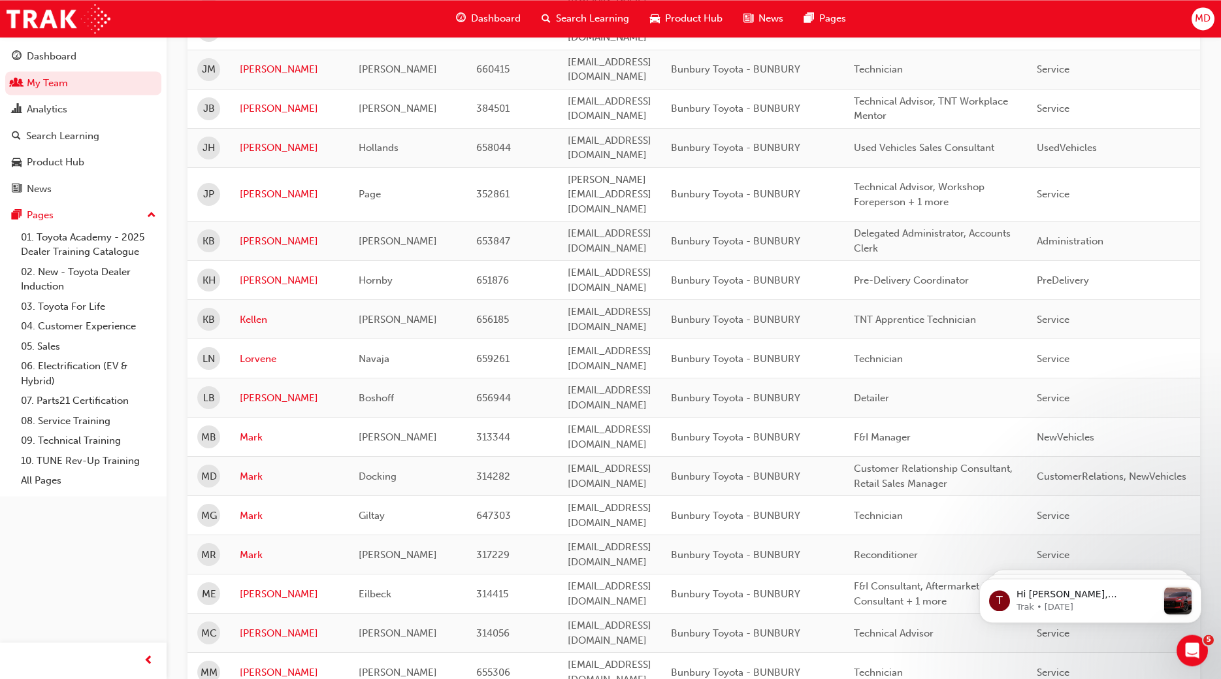
scroll to position [933, 0]
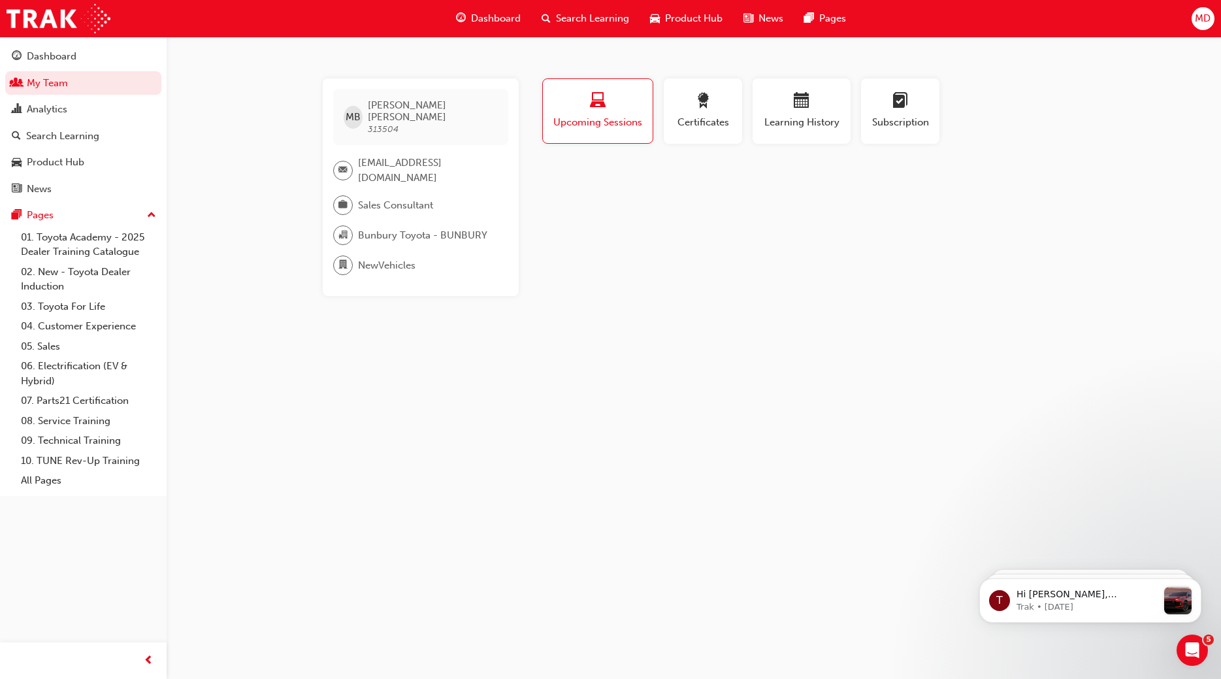
click at [575, 220] on div "Profile Upcoming Sessions Certificates Learning History Subscription MB [PERSON…" at bounding box center [802, 187] width 525 height 218
click at [625, 169] on div "Profile Upcoming Sessions Certificates Learning History Subscription MB [PERSON…" at bounding box center [802, 187] width 525 height 218
click at [809, 122] on span "Learning History" at bounding box center [801, 122] width 78 height 15
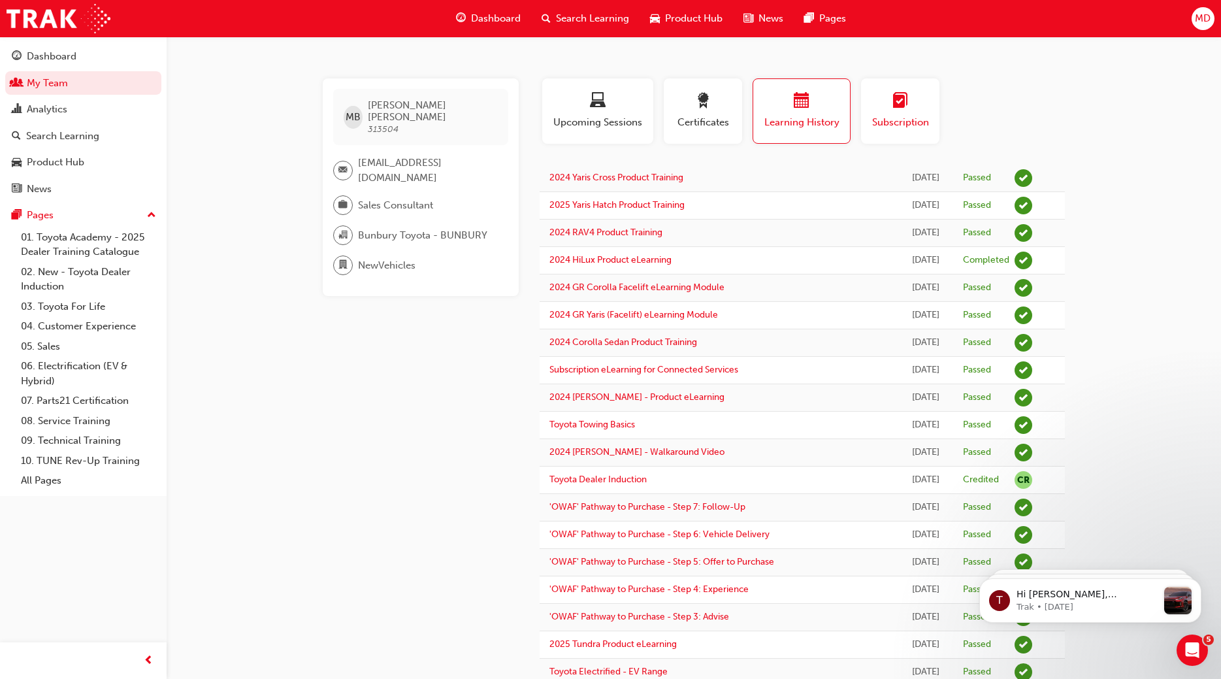
click at [887, 109] on div "button" at bounding box center [900, 103] width 59 height 20
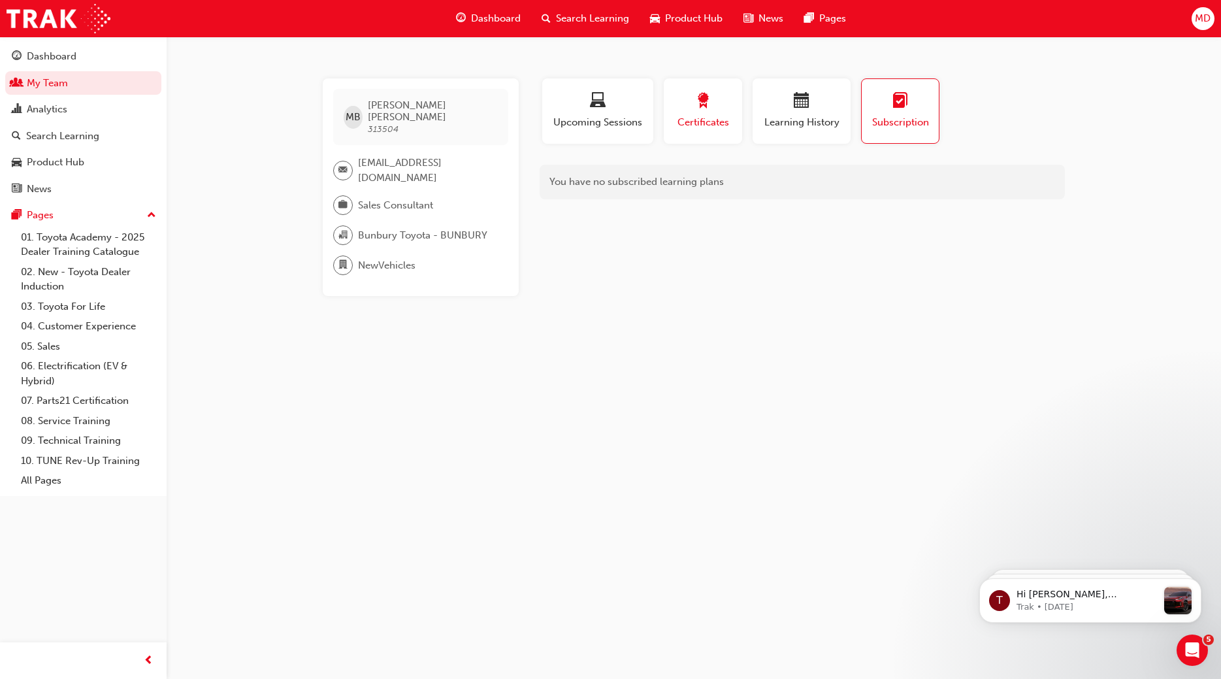
click at [698, 117] on span "Certificates" at bounding box center [703, 122] width 59 height 15
click at [792, 123] on span "Learning History" at bounding box center [801, 122] width 78 height 15
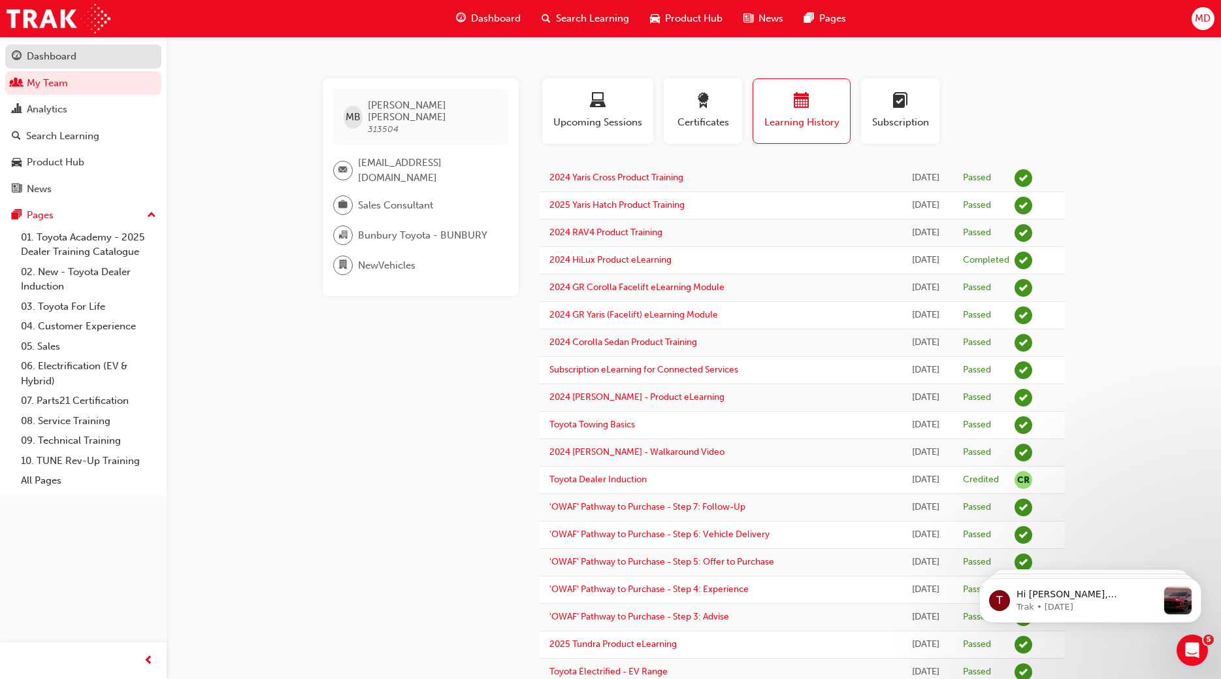
click at [46, 63] on div "Dashboard" at bounding box center [52, 56] width 50 height 15
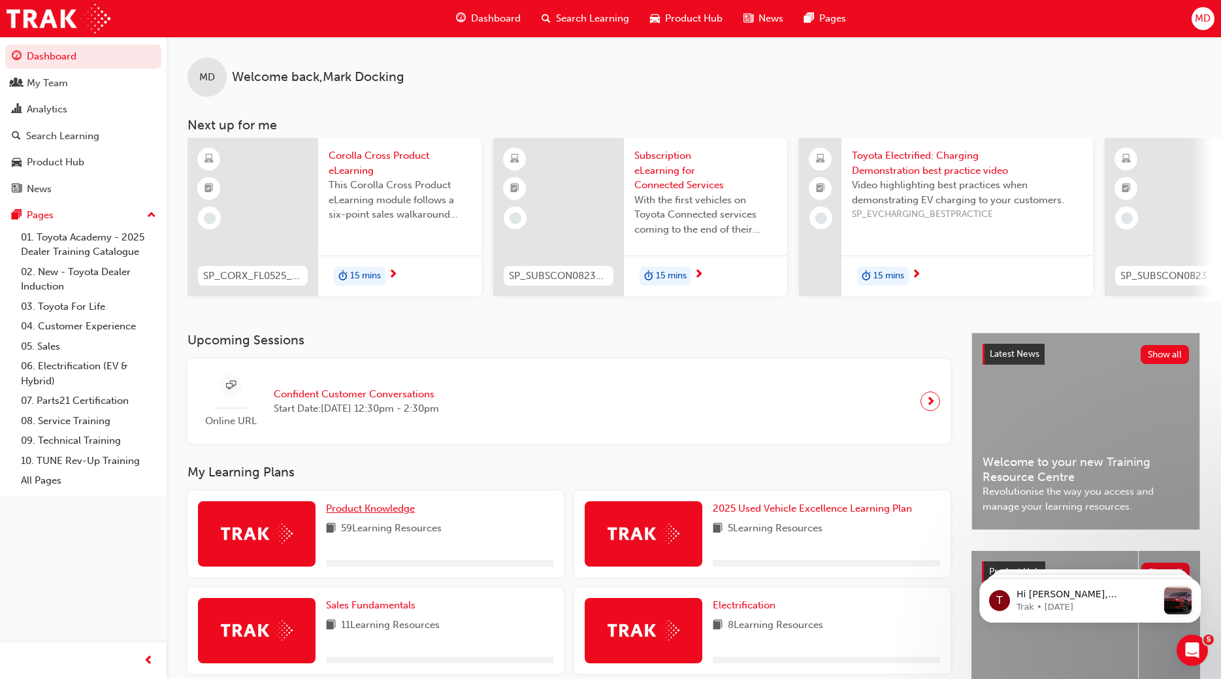
click at [380, 506] on span "Product Knowledge" at bounding box center [370, 508] width 89 height 12
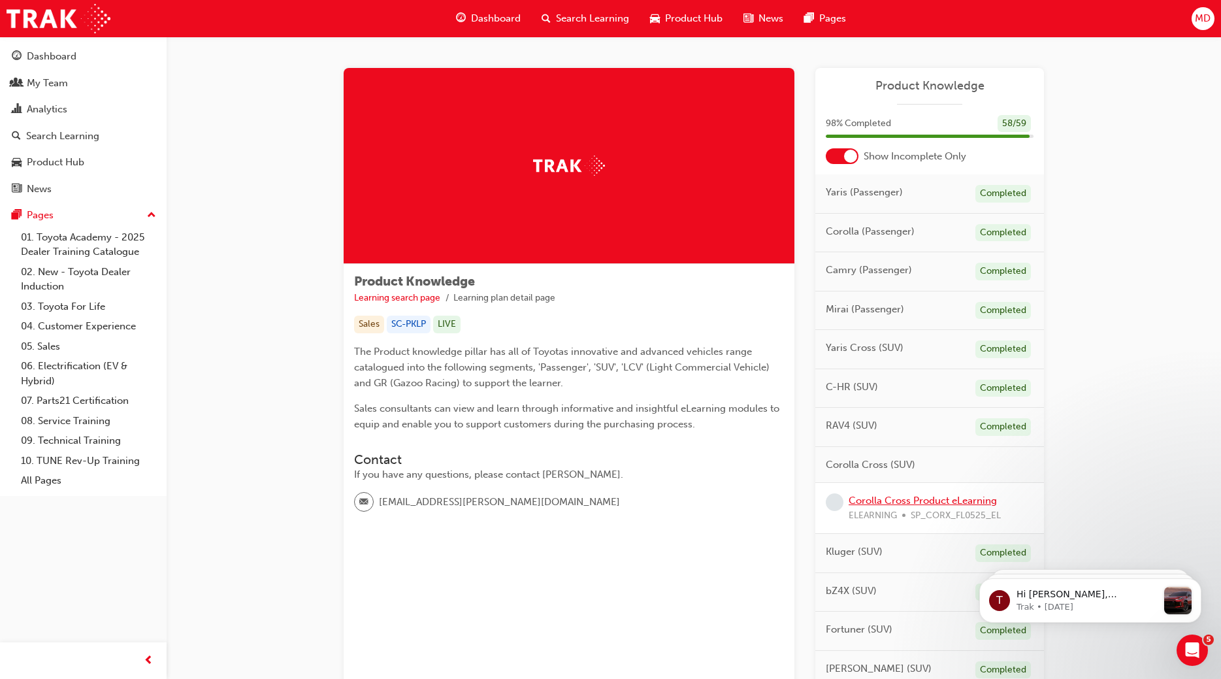
click at [922, 498] on link "Corolla Cross Product eLearning" at bounding box center [923, 501] width 148 height 12
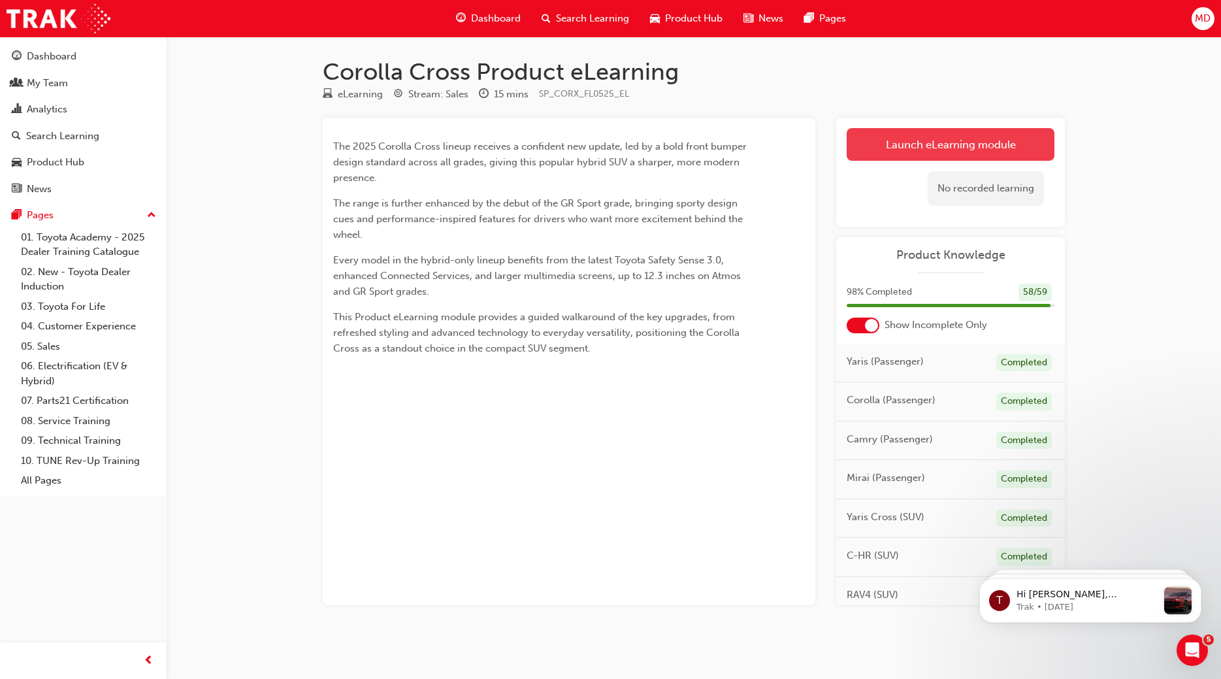
click at [978, 150] on link "Launch eLearning module" at bounding box center [951, 144] width 208 height 33
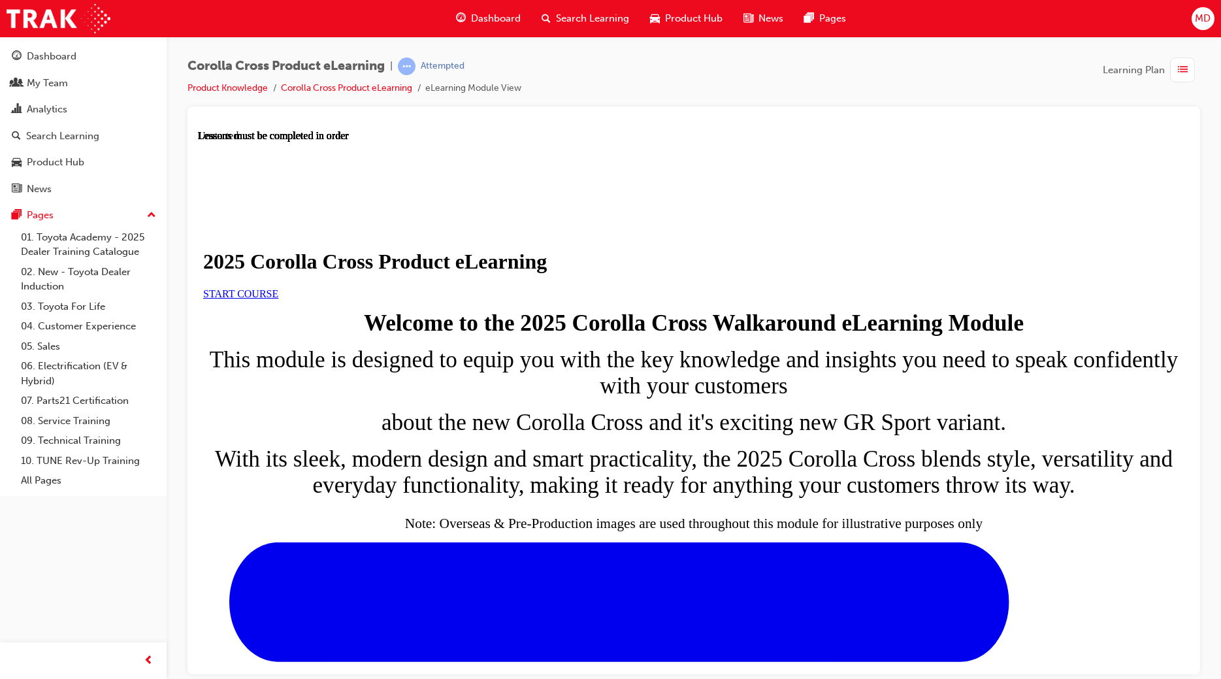
click at [278, 299] on link "START COURSE" at bounding box center [240, 292] width 75 height 11
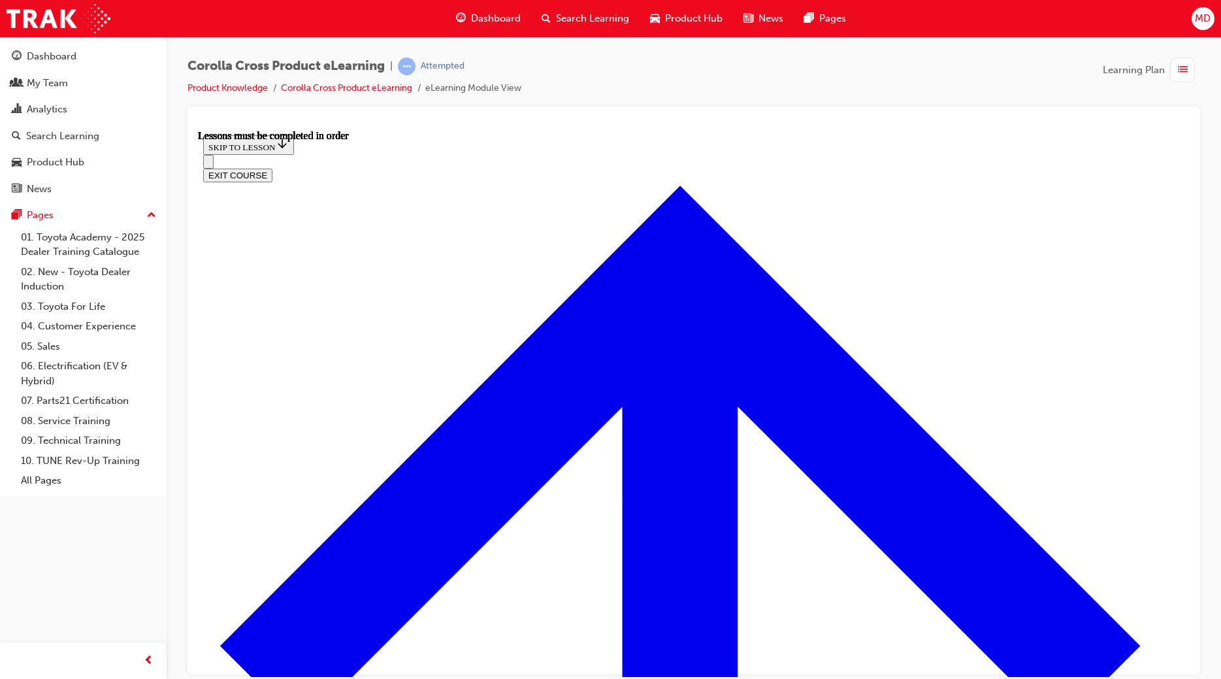
scroll to position [666, 0]
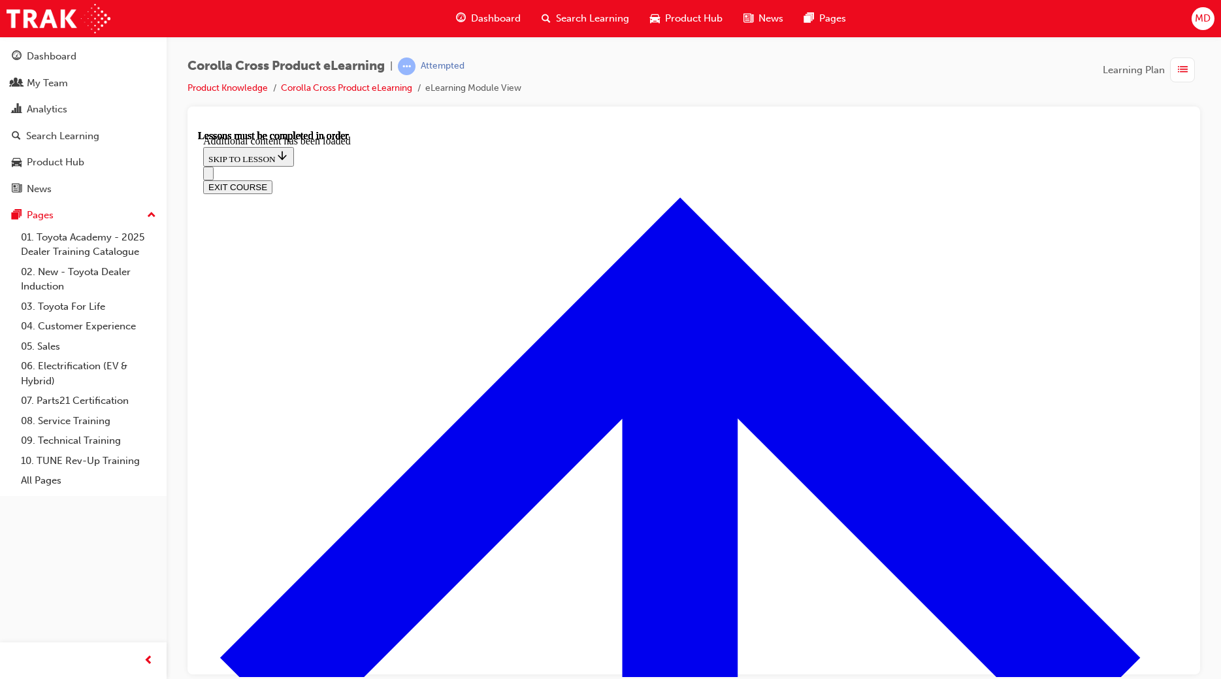
scroll to position [2115, 0]
drag, startPoint x: 525, startPoint y: 397, endPoint x: 544, endPoint y: 402, distance: 19.7
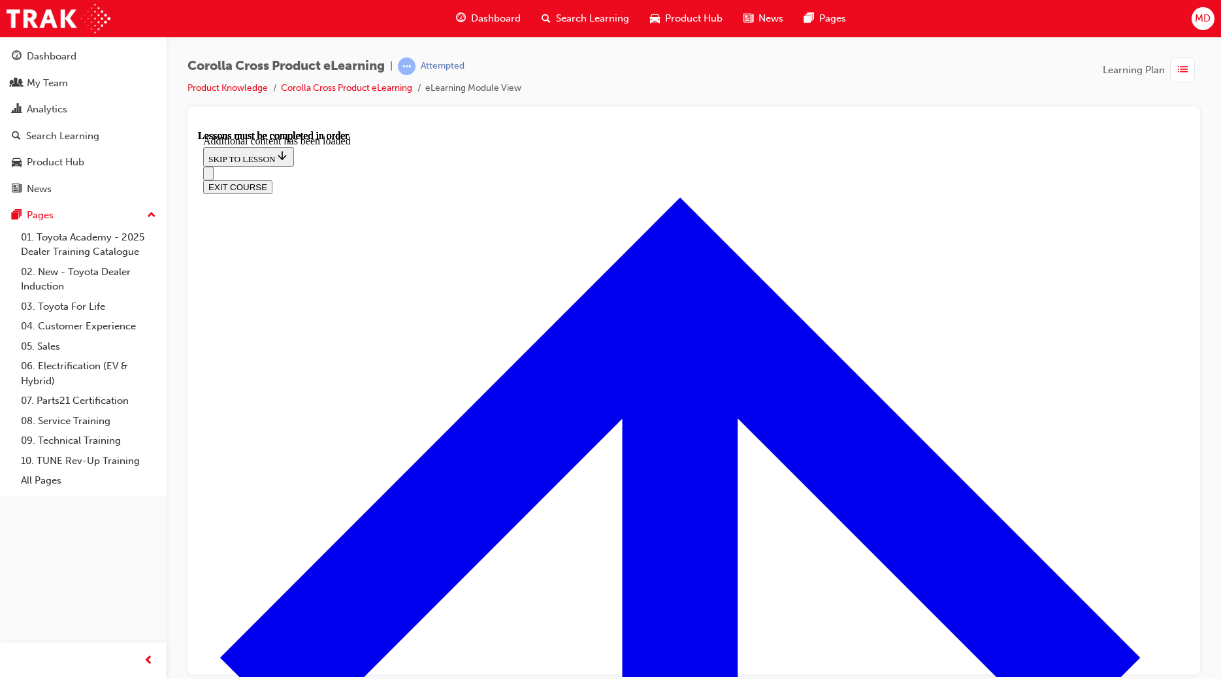
radio input "true"
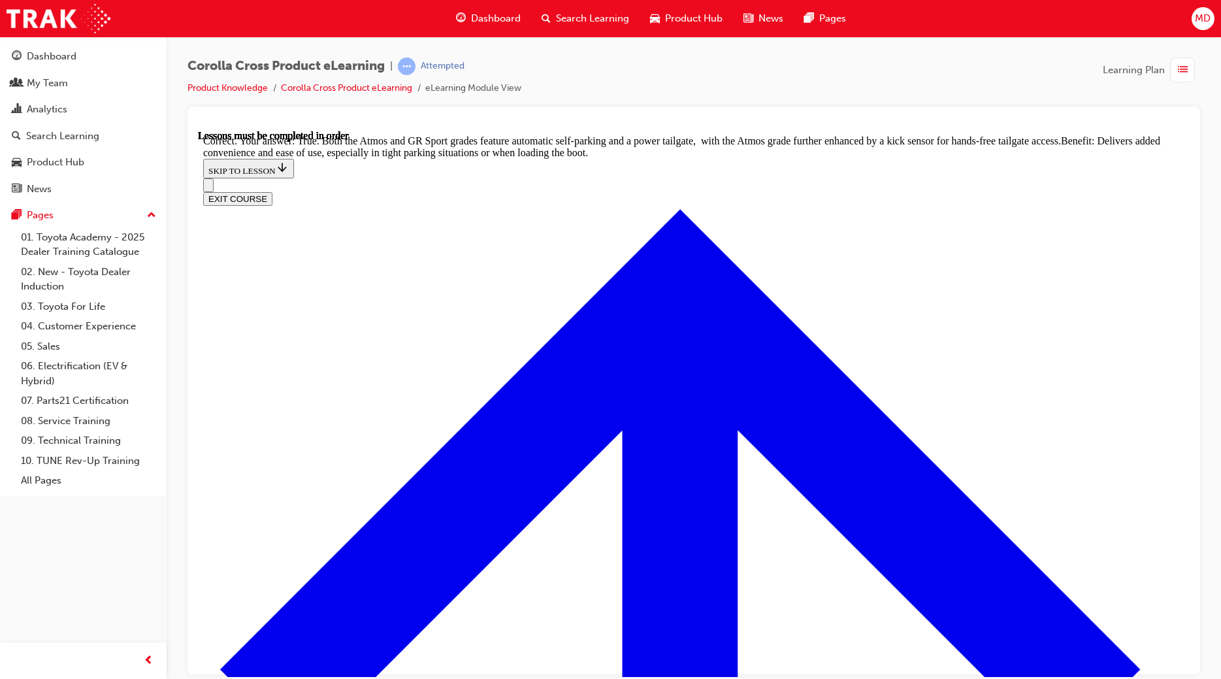
scroll to position [2765, 0]
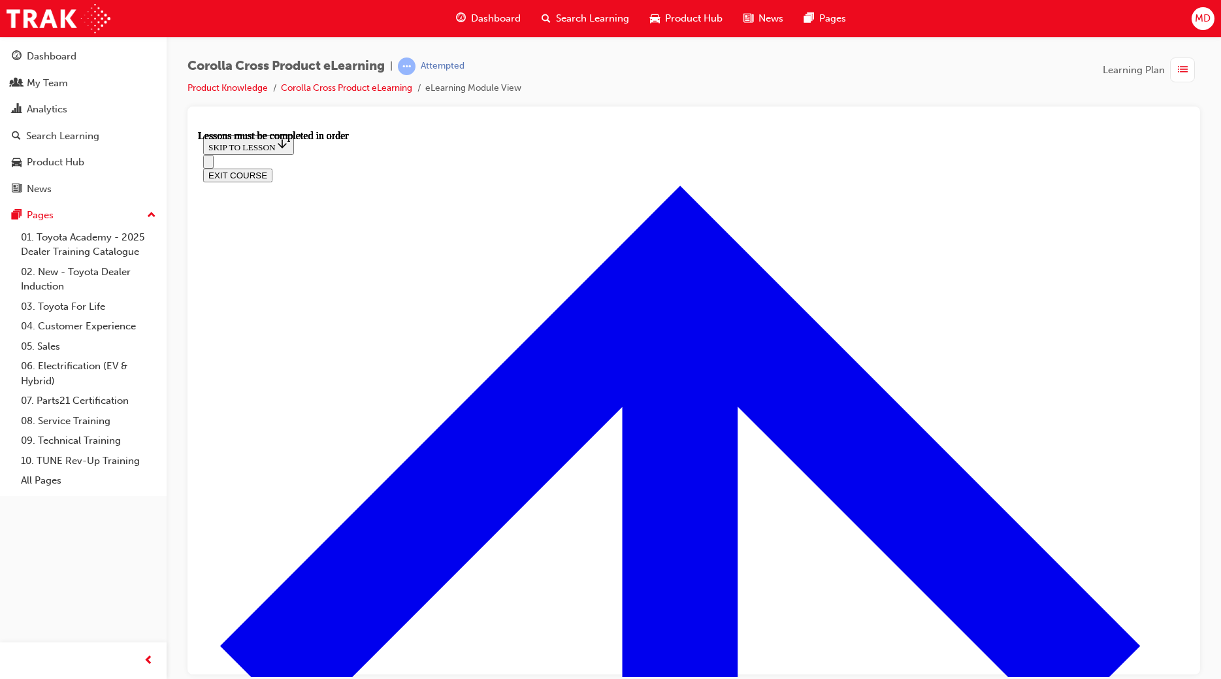
scroll to position [1065, 0]
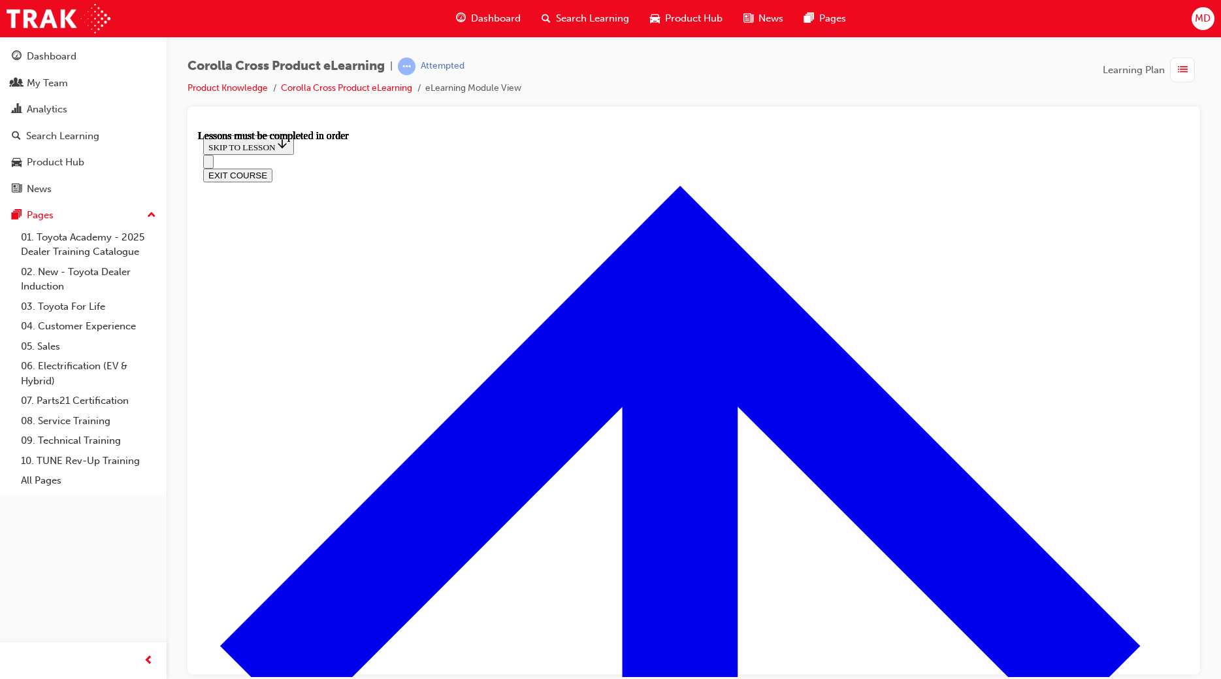
scroll to position [1388, 0]
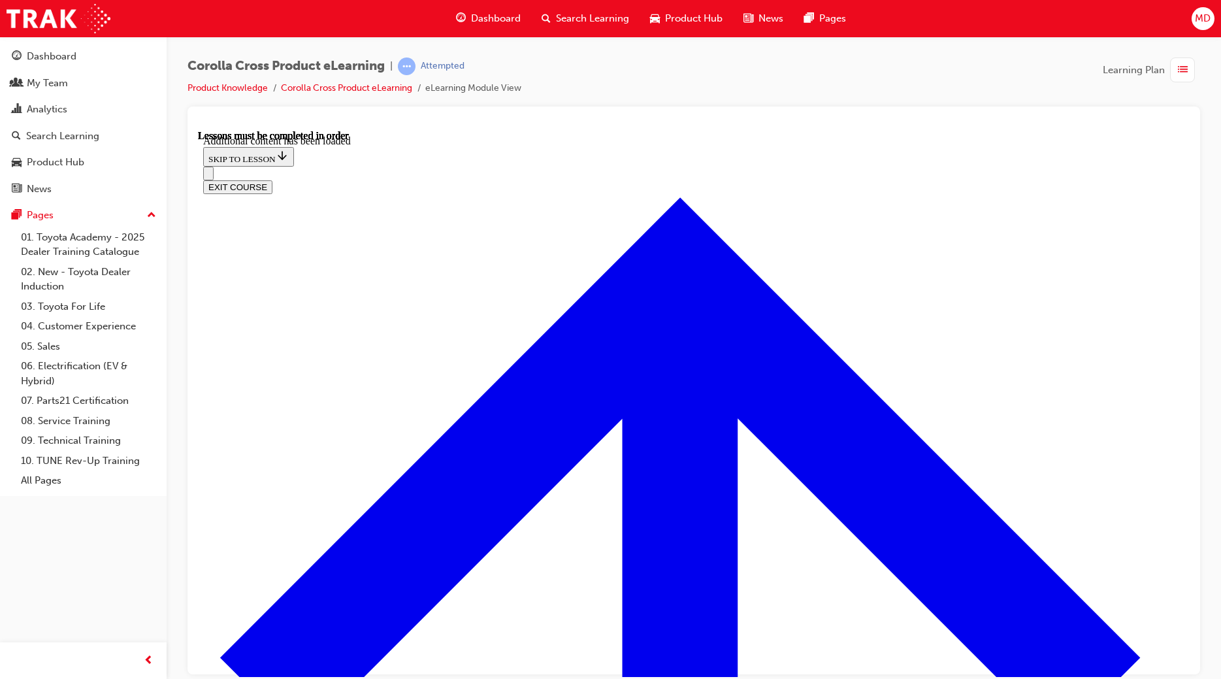
scroll to position [1797, 0]
radio input "true"
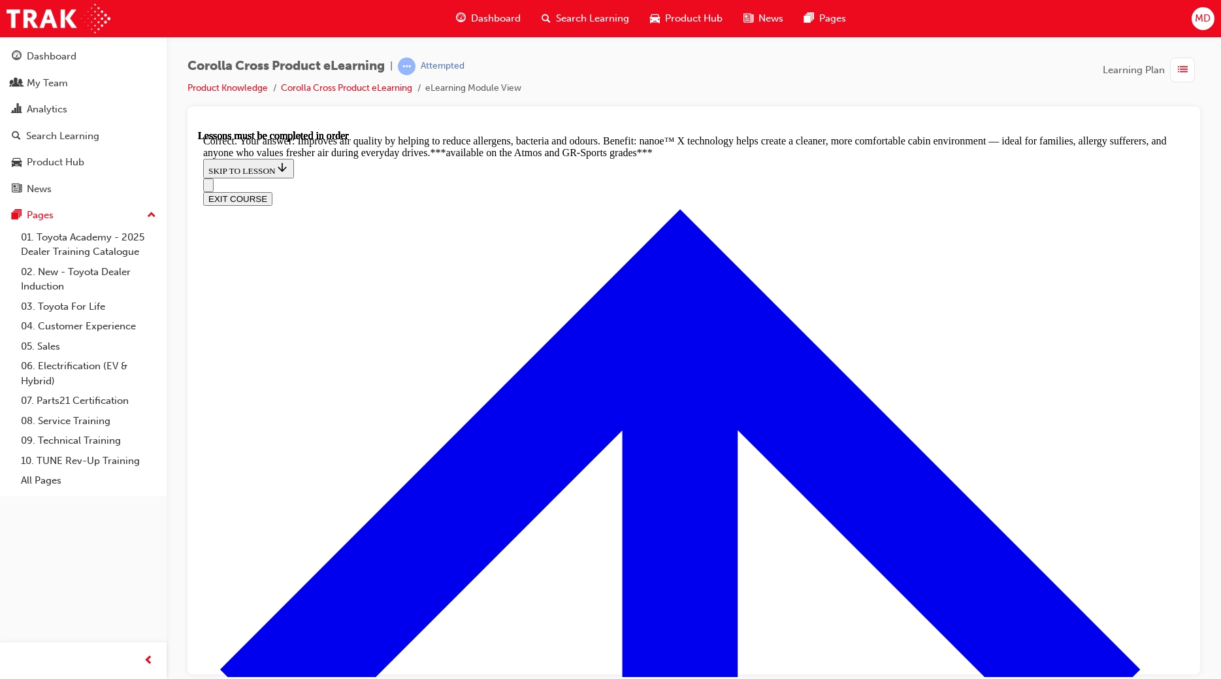
scroll to position [2424, 0]
drag, startPoint x: 508, startPoint y: 467, endPoint x: 519, endPoint y: 472, distance: 12.9
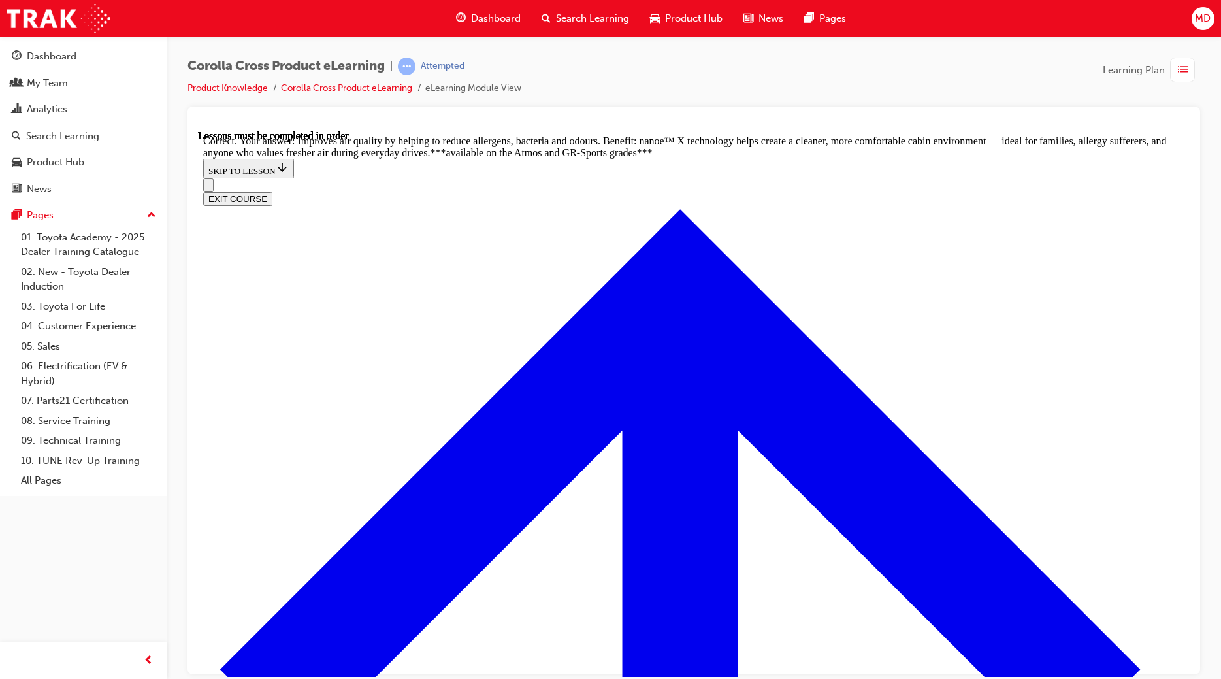
radio input "true"
drag, startPoint x: 768, startPoint y: 574, endPoint x: 774, endPoint y: 576, distance: 6.8
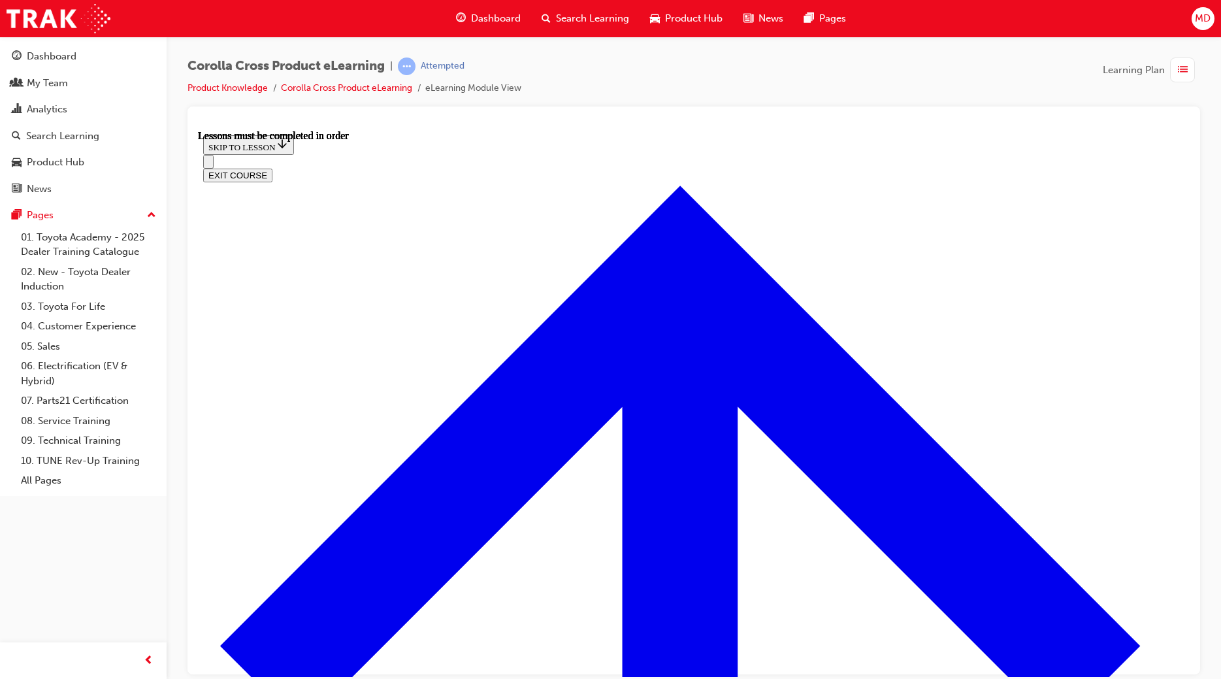
scroll to position [986, 0]
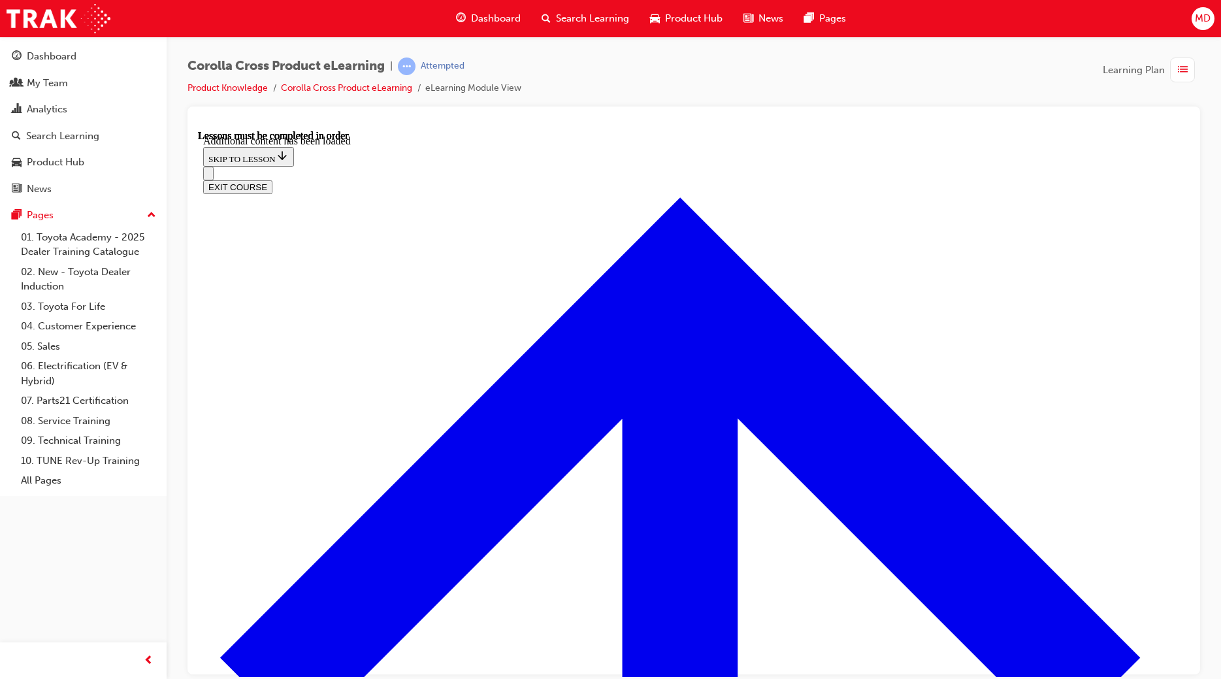
scroll to position [1891, 0]
radio input "true"
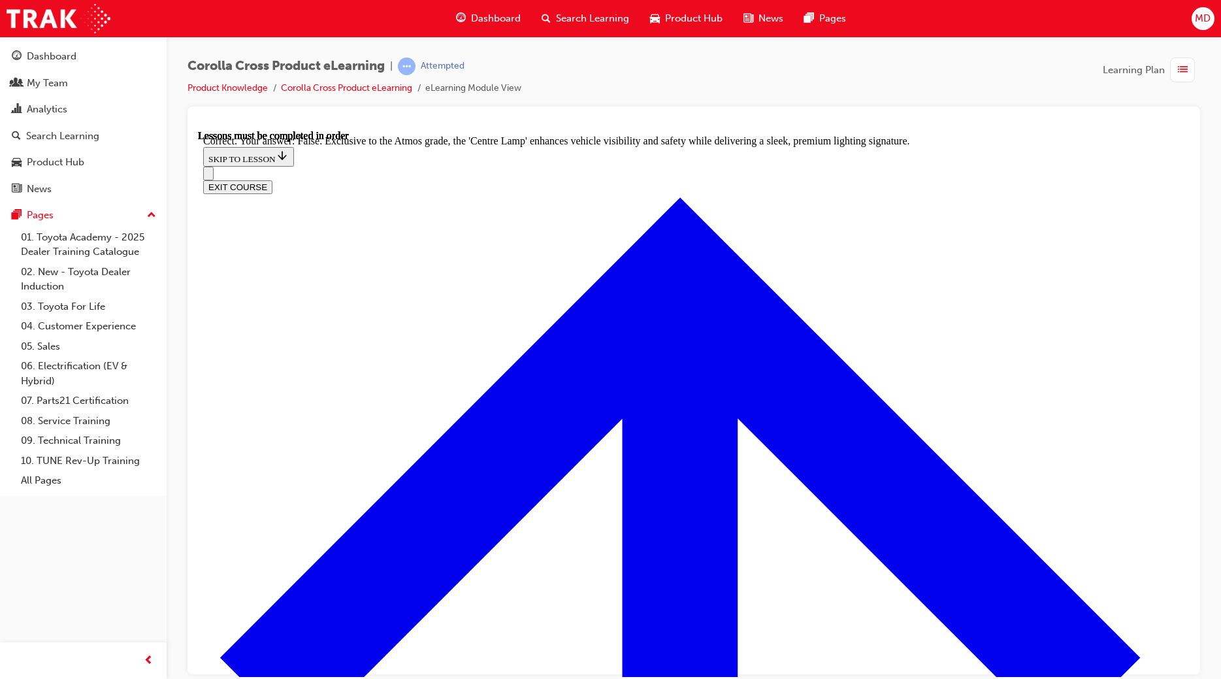
scroll to position [2205, 0]
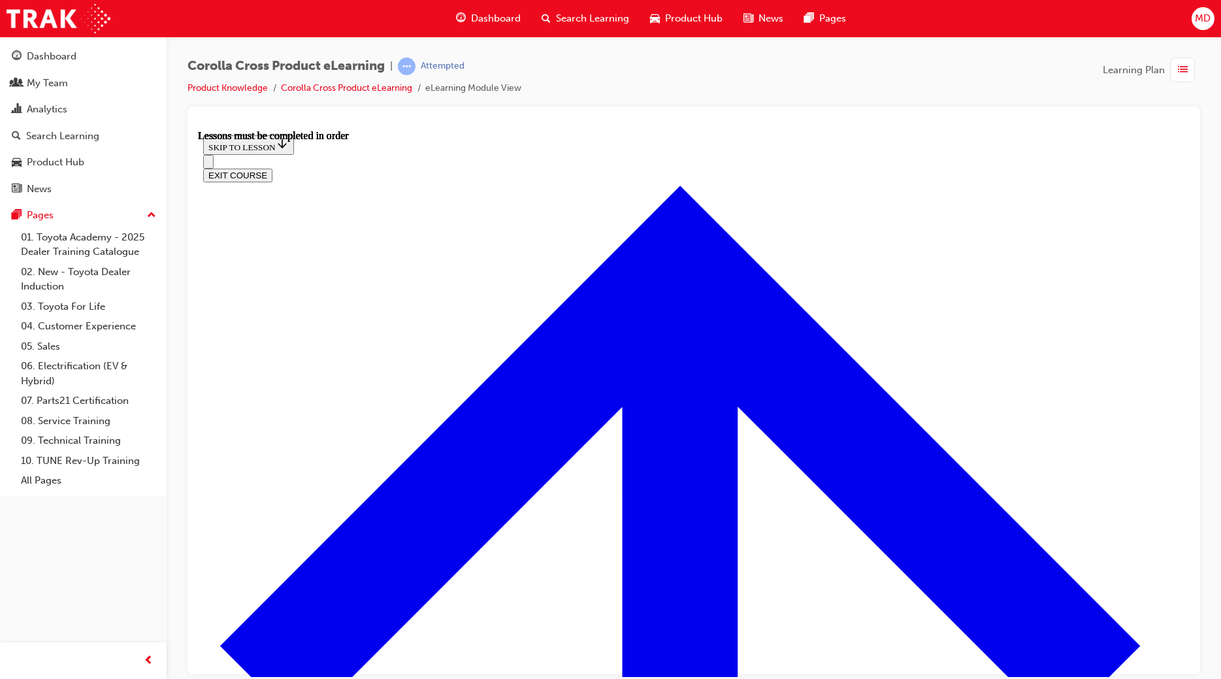
scroll to position [956, 0]
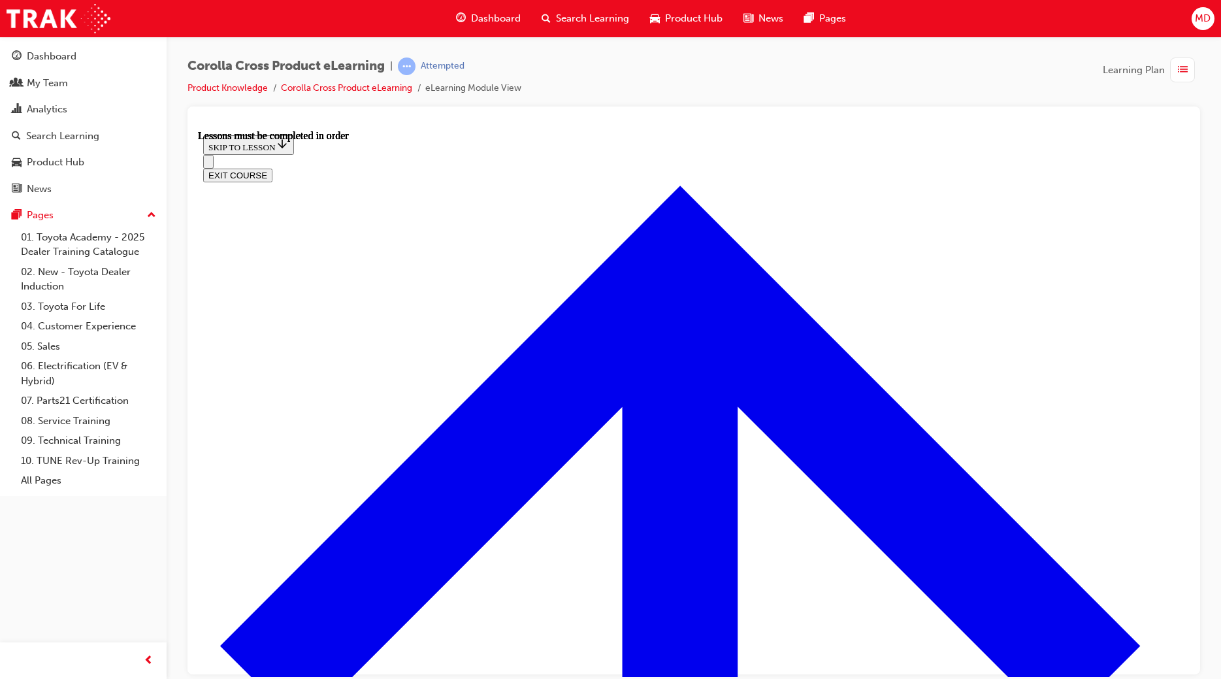
drag, startPoint x: 815, startPoint y: 314, endPoint x: 816, endPoint y: 325, distance: 11.2
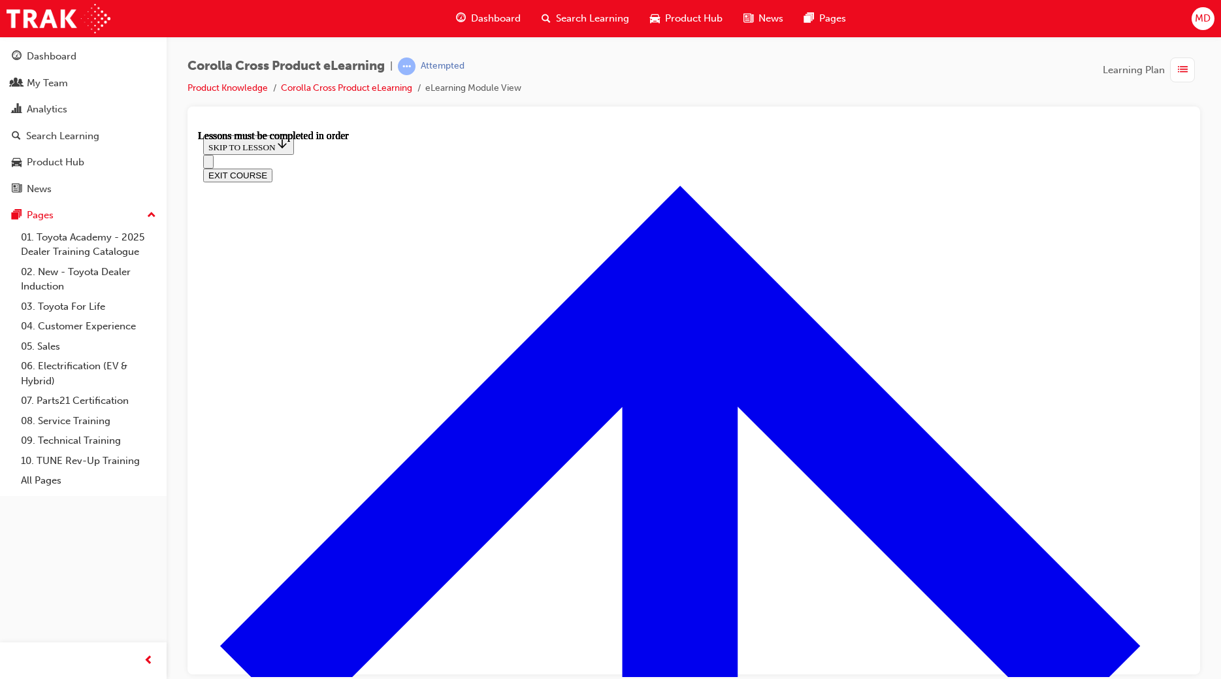
scroll to position [1189, 0]
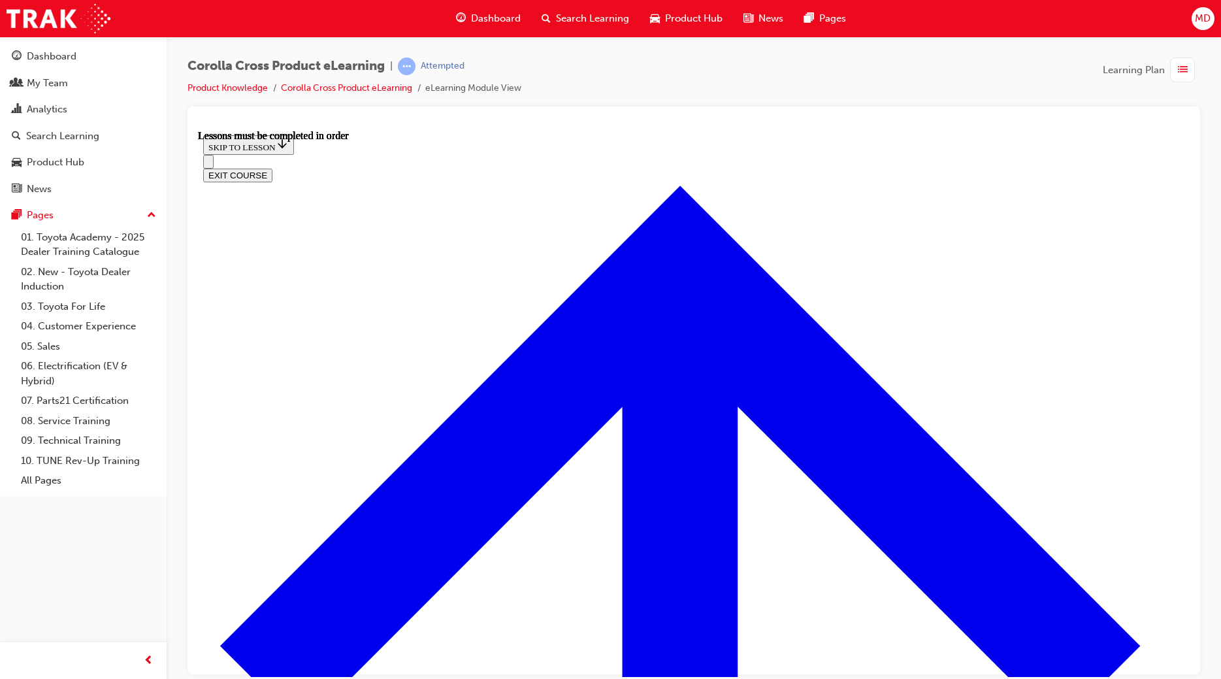
scroll to position [1189, 0]
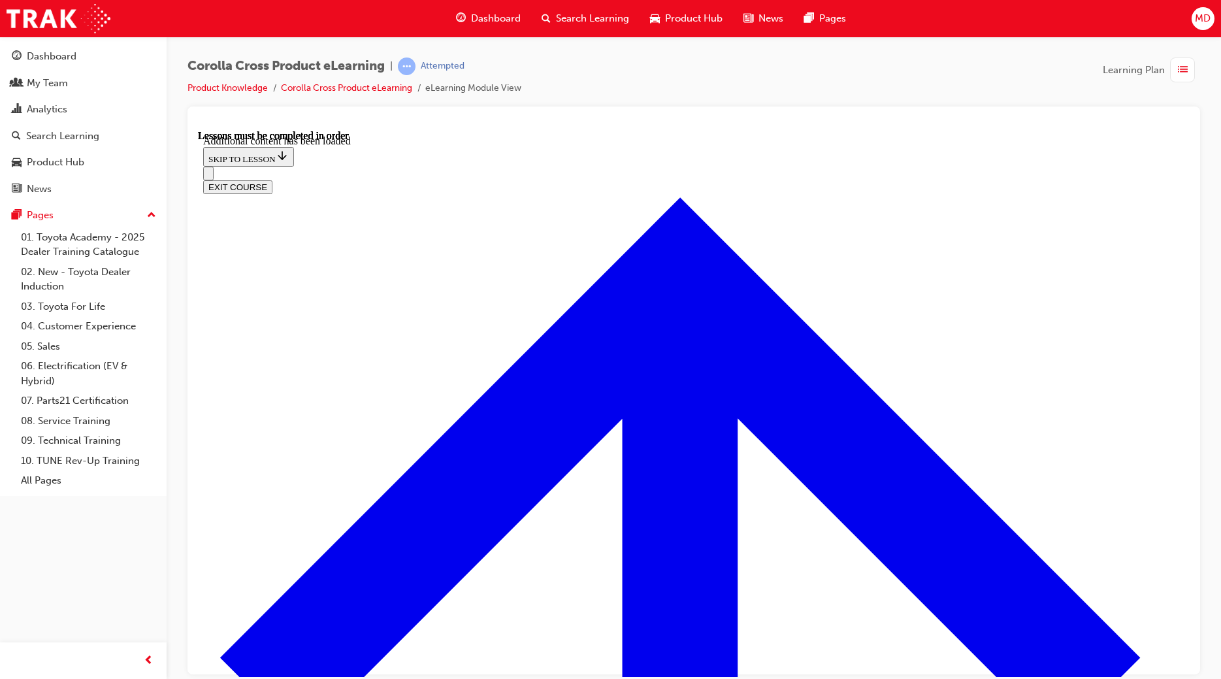
scroll to position [1522, 0]
radio input "true"
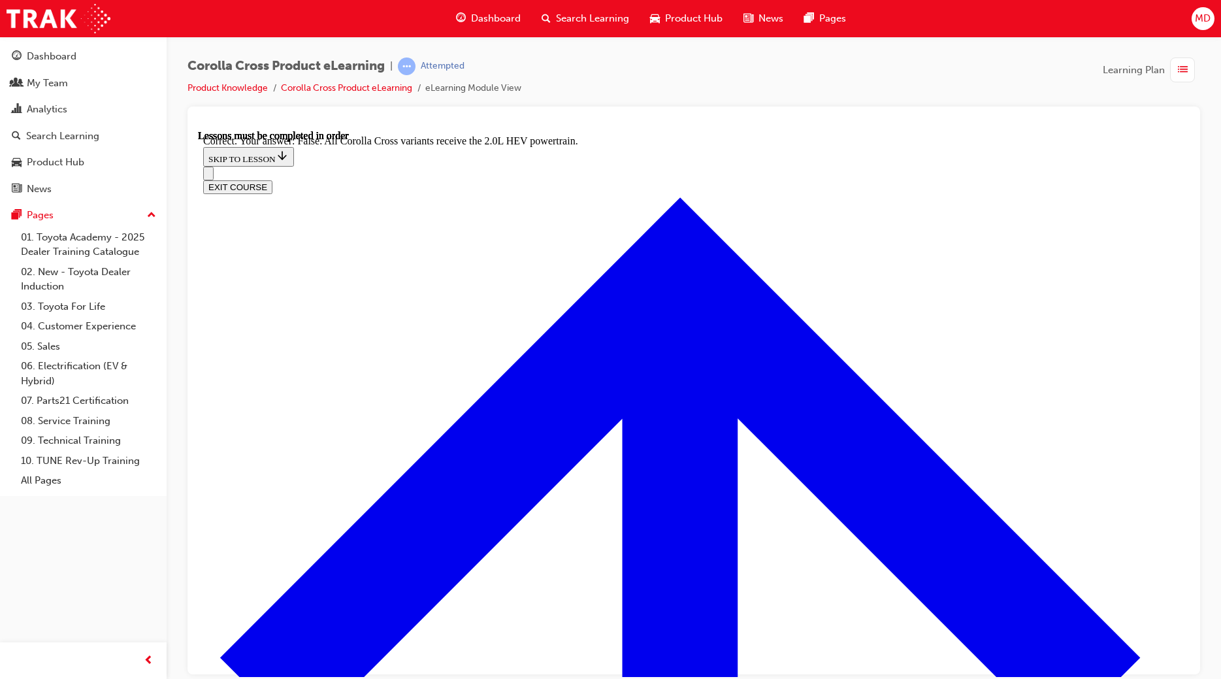
scroll to position [1733, 0]
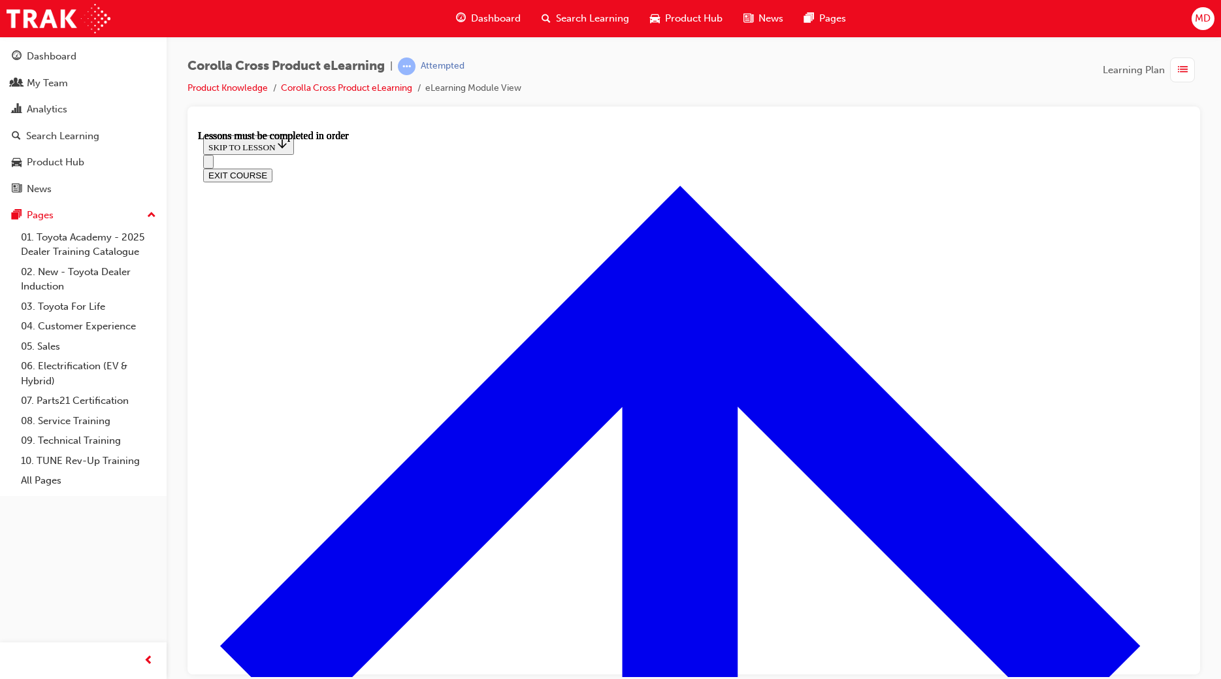
scroll to position [979, 0]
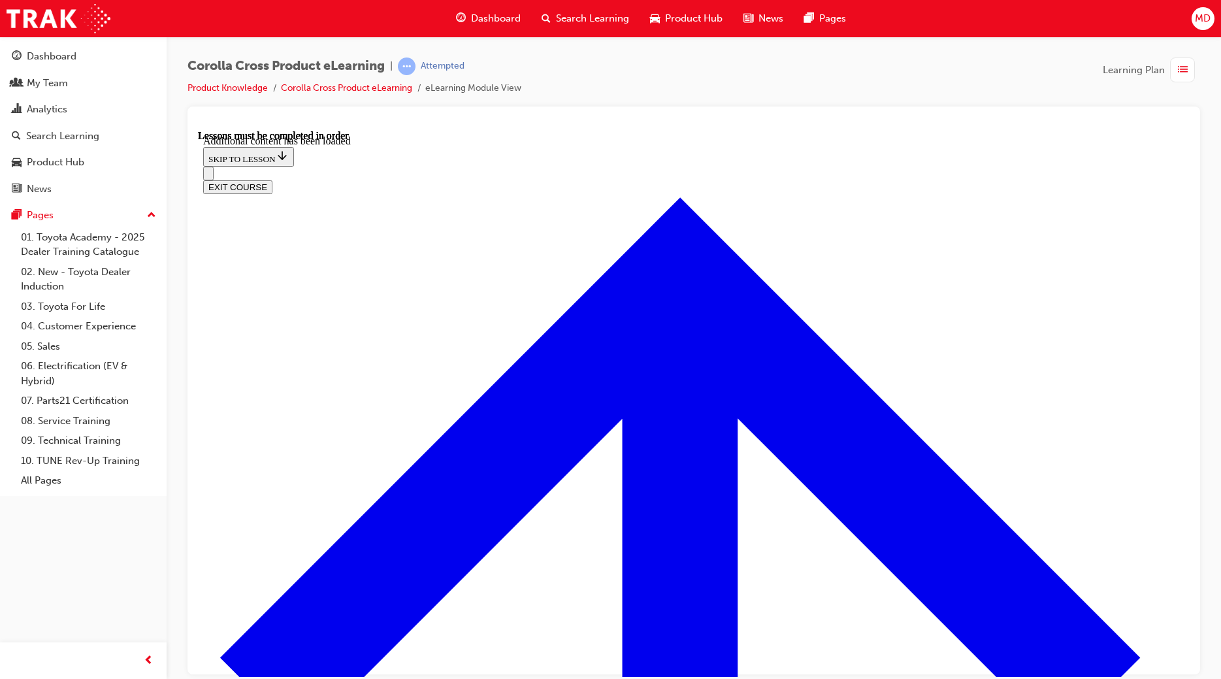
scroll to position [1544, 0]
radio input "true"
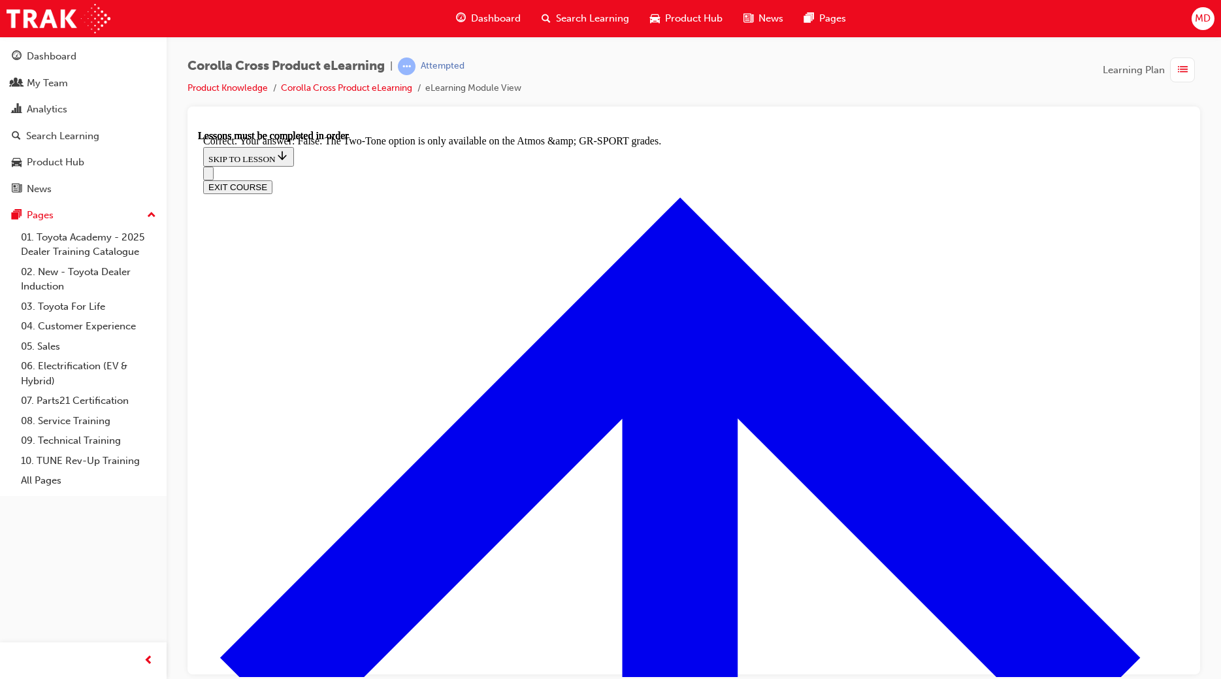
scroll to position [1771, 0]
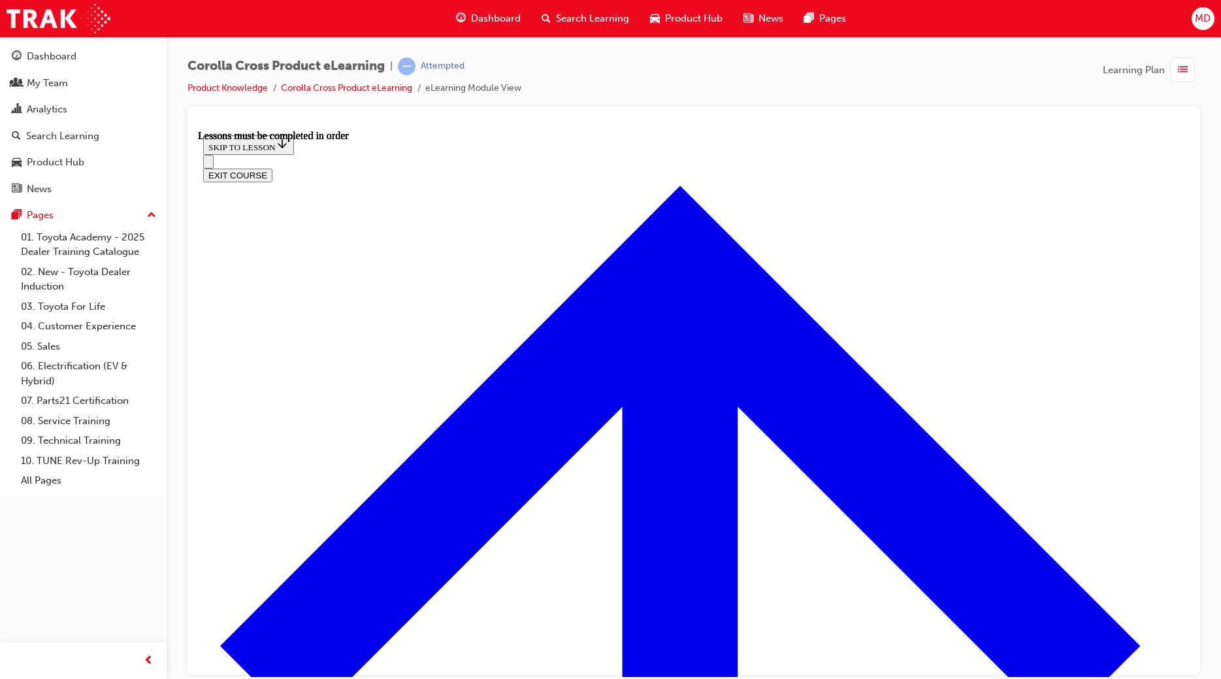
scroll to position [1065, 0]
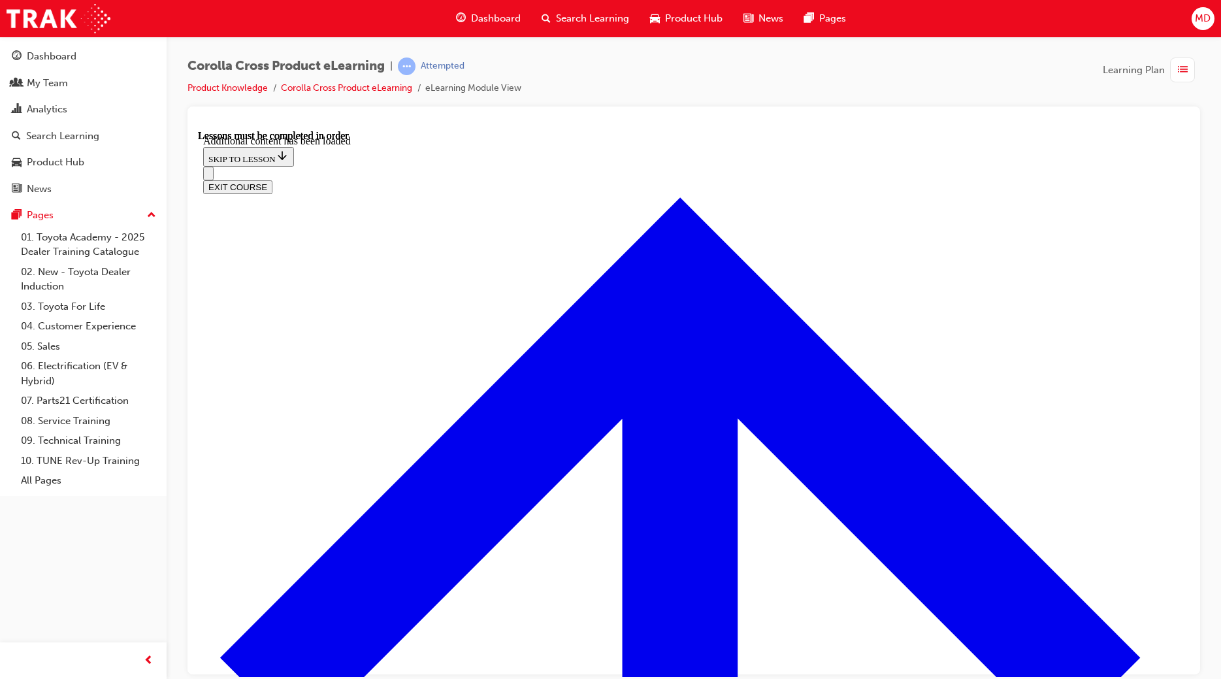
scroll to position [1938, 0]
radio input "true"
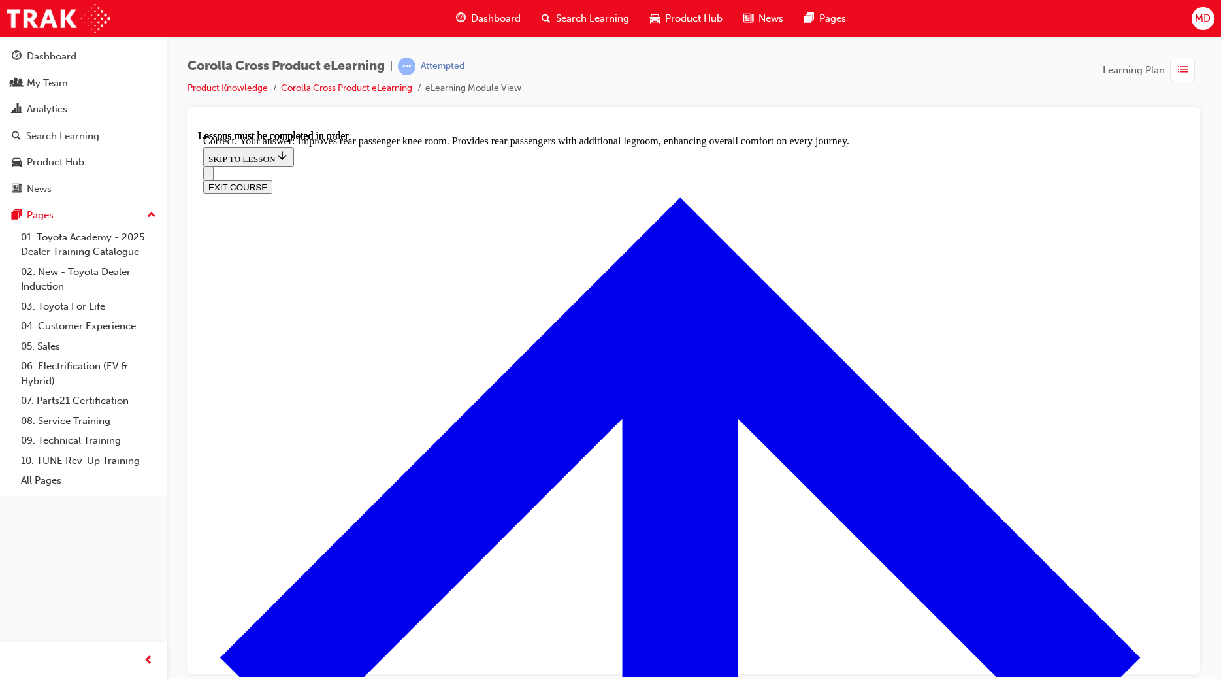
scroll to position [2324, 0]
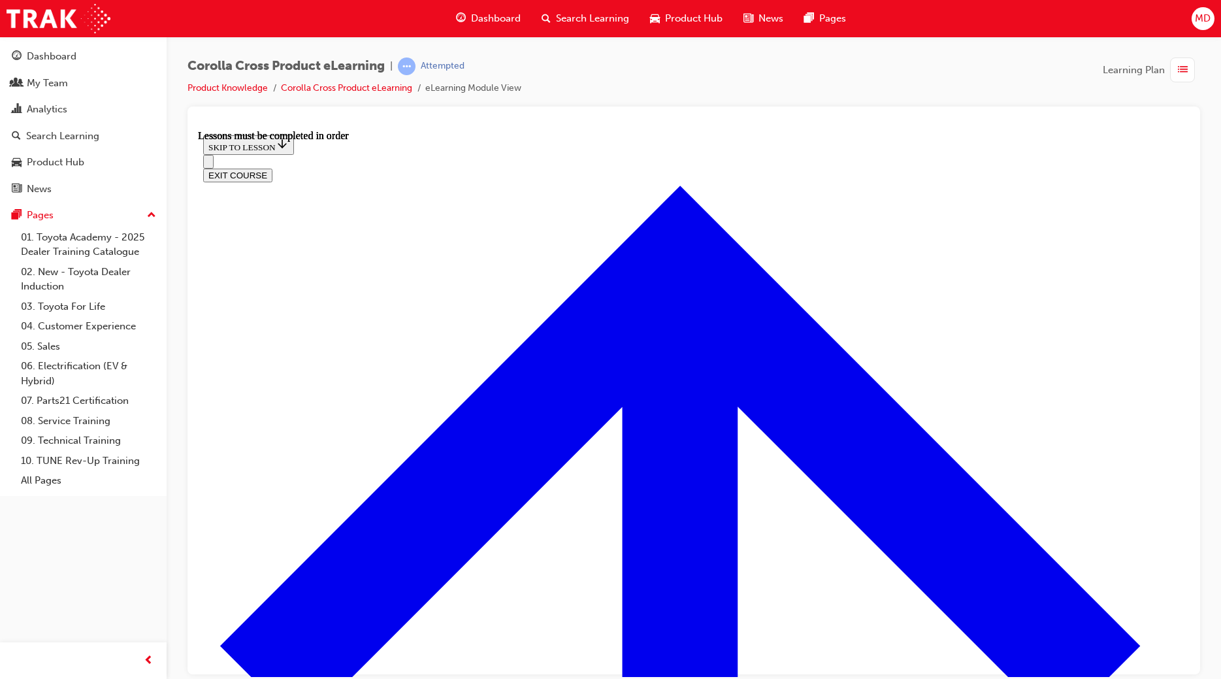
scroll to position [1065, 0]
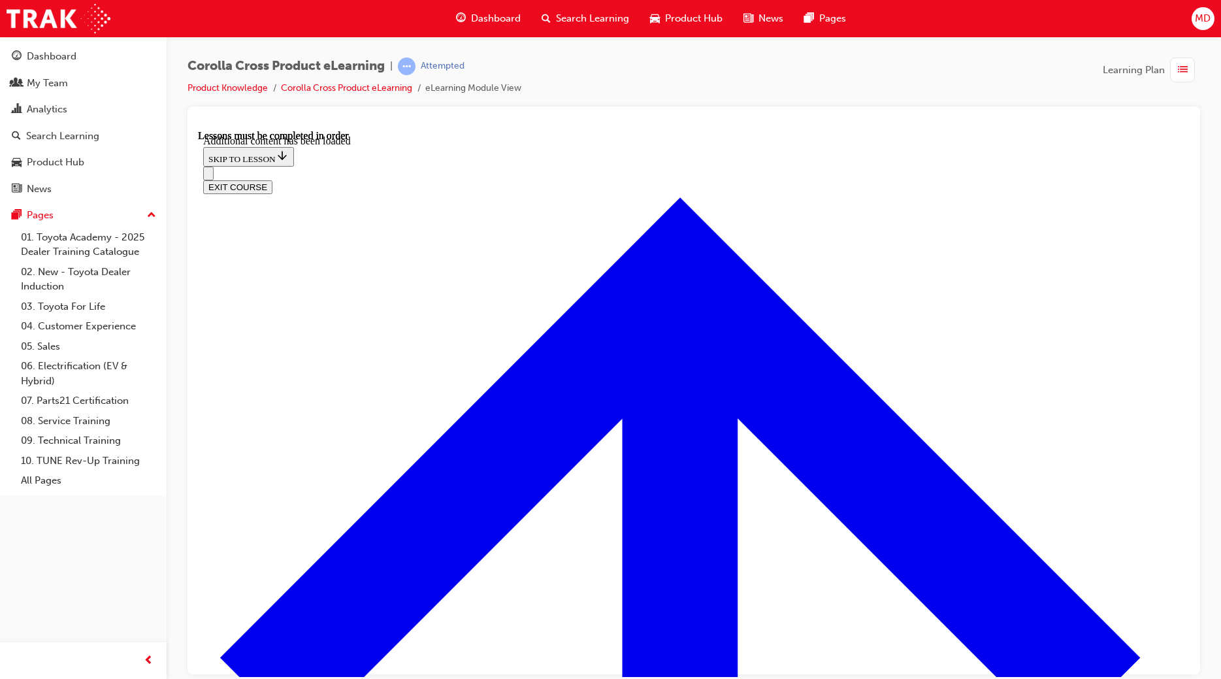
scroll to position [1815, 0]
radio input "true"
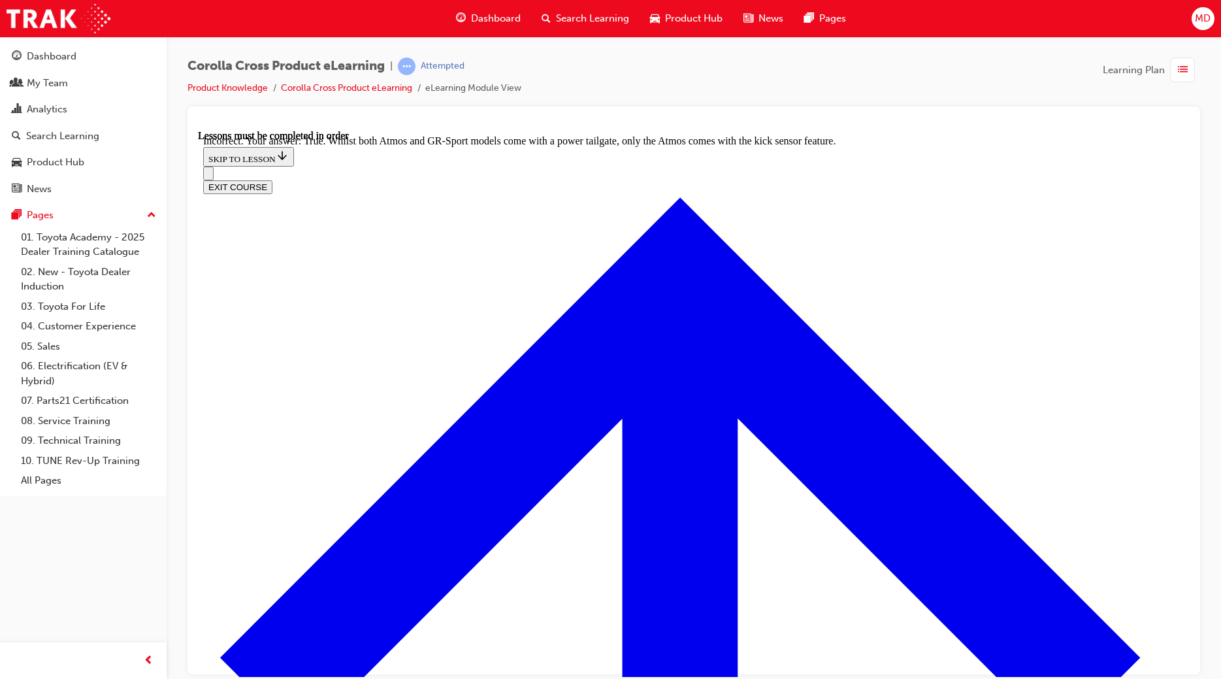
scroll to position [1981, 0]
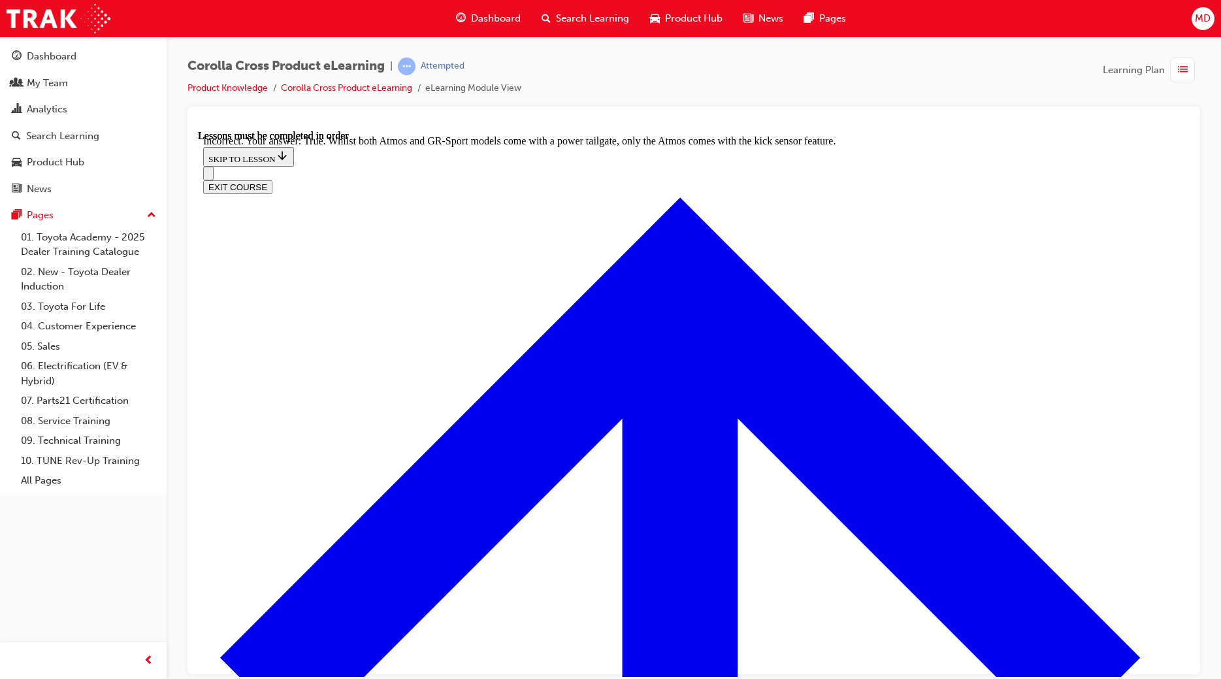
radio input "true"
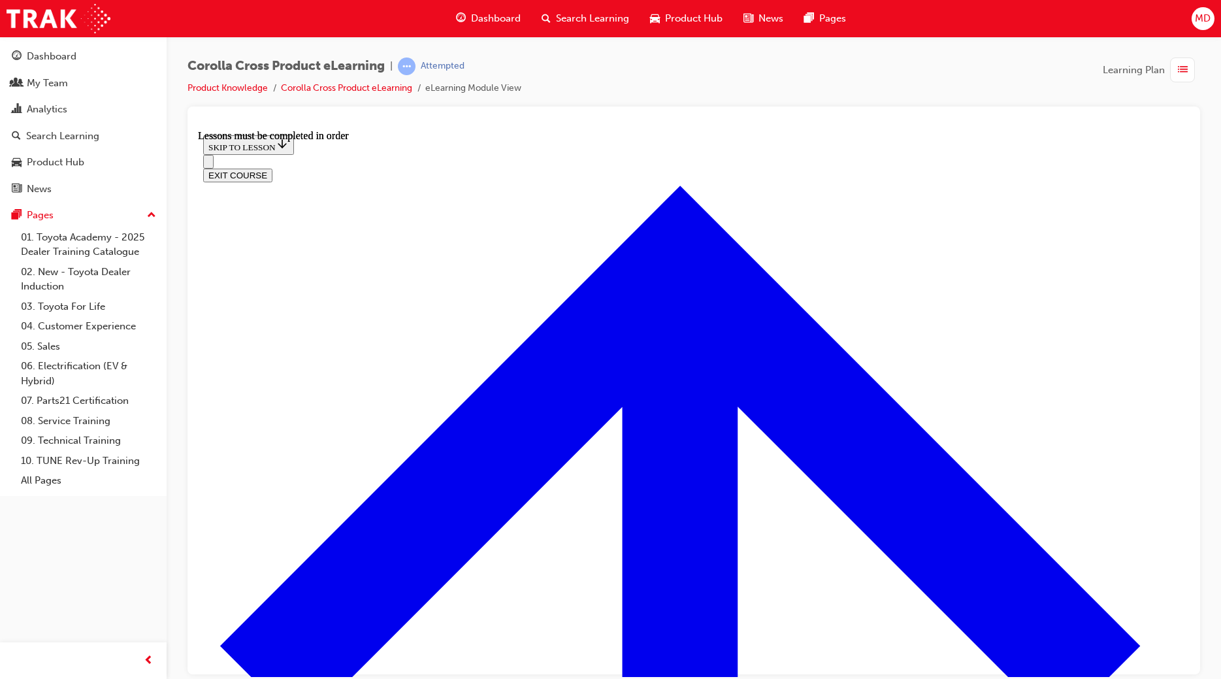
scroll to position [1378, 0]
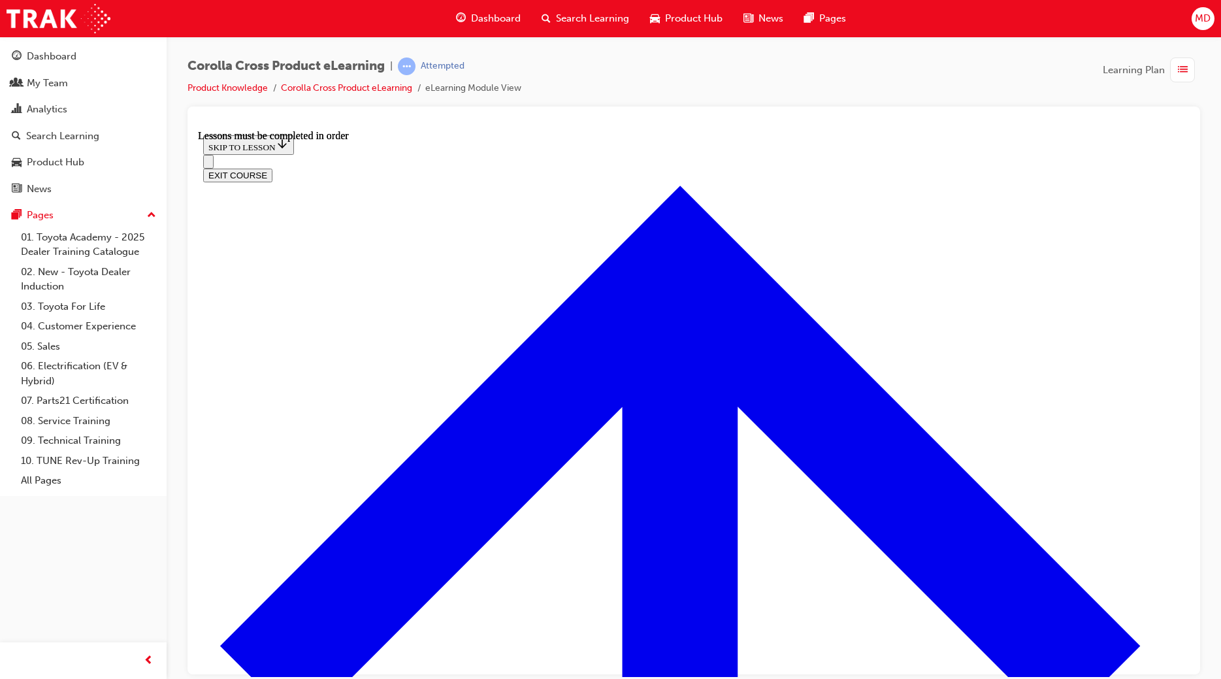
drag, startPoint x: 920, startPoint y: 308, endPoint x: 915, endPoint y: 325, distance: 17.1
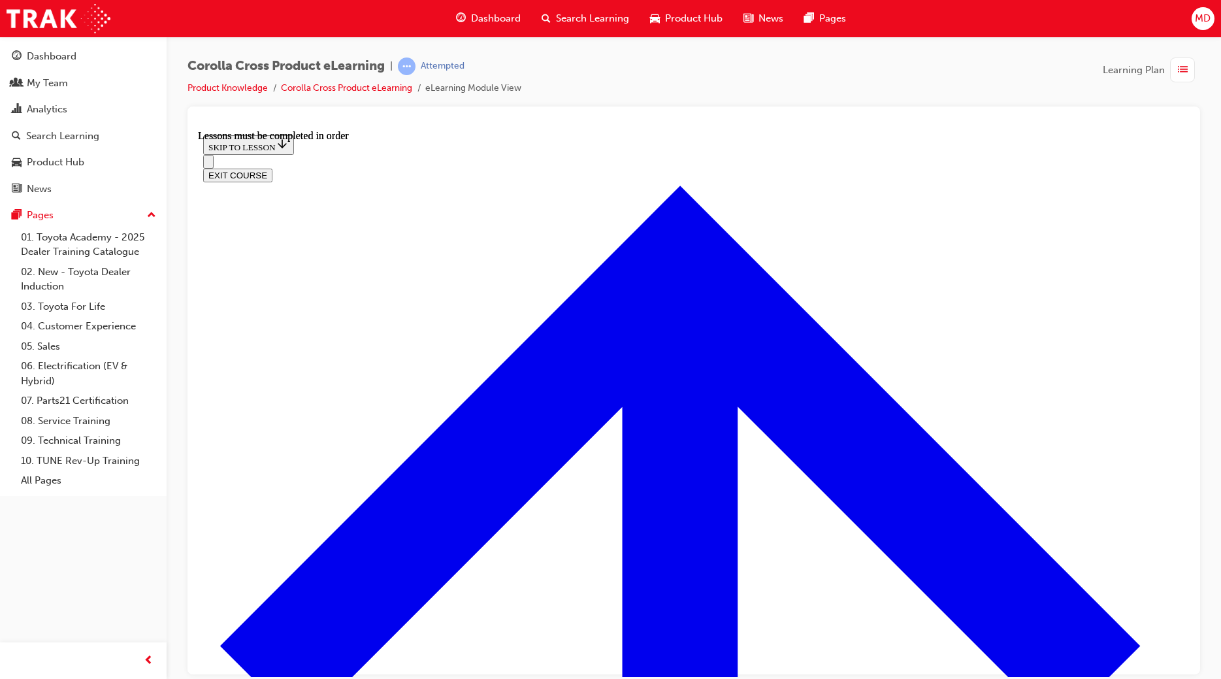
drag, startPoint x: 1060, startPoint y: 274, endPoint x: 1051, endPoint y: 277, distance: 9.5
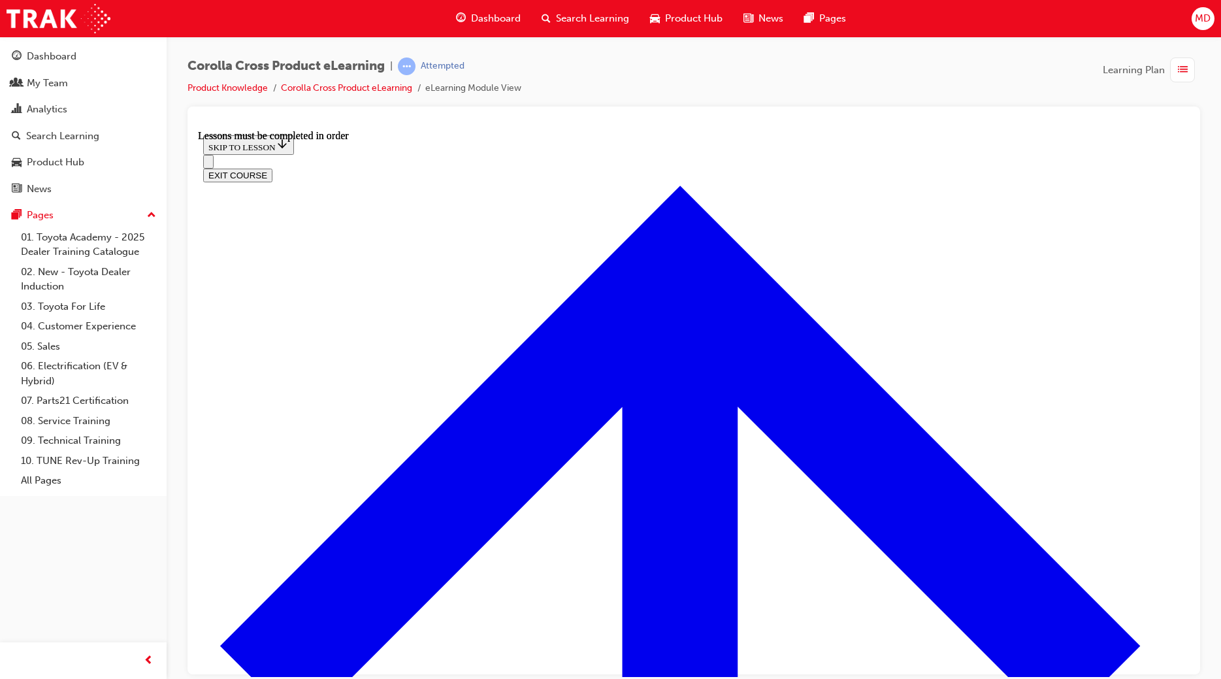
scroll to position [2442, 0]
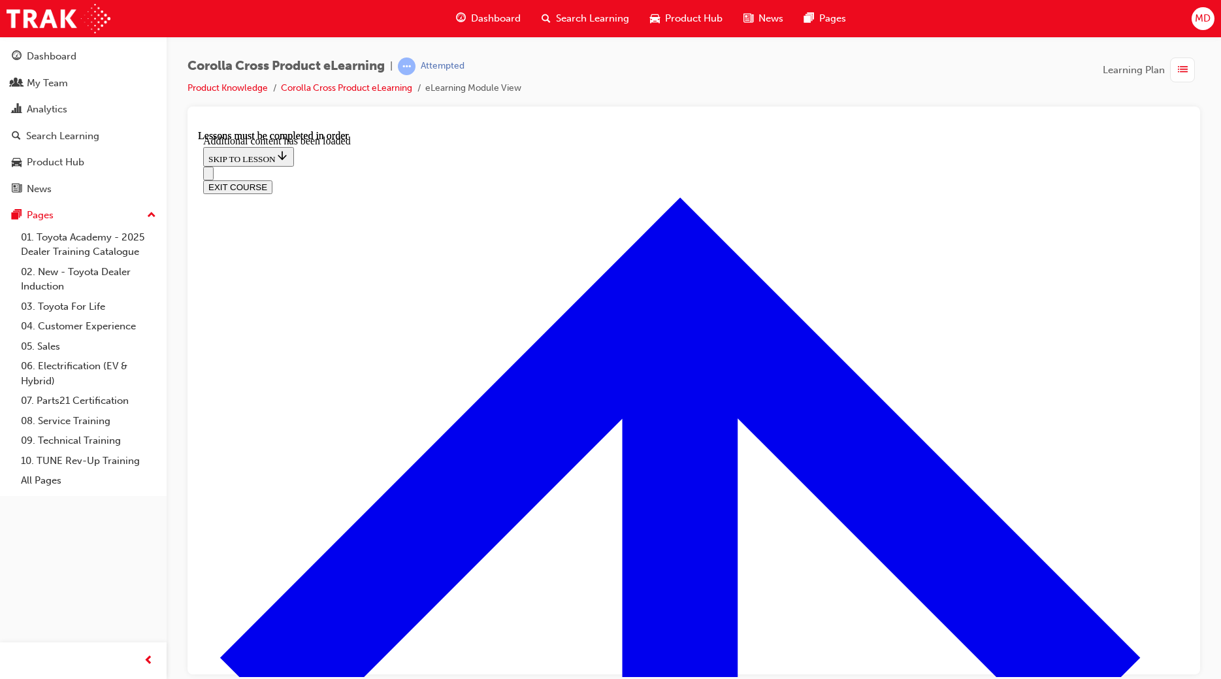
scroll to position [3164, 0]
checkbox input "true"
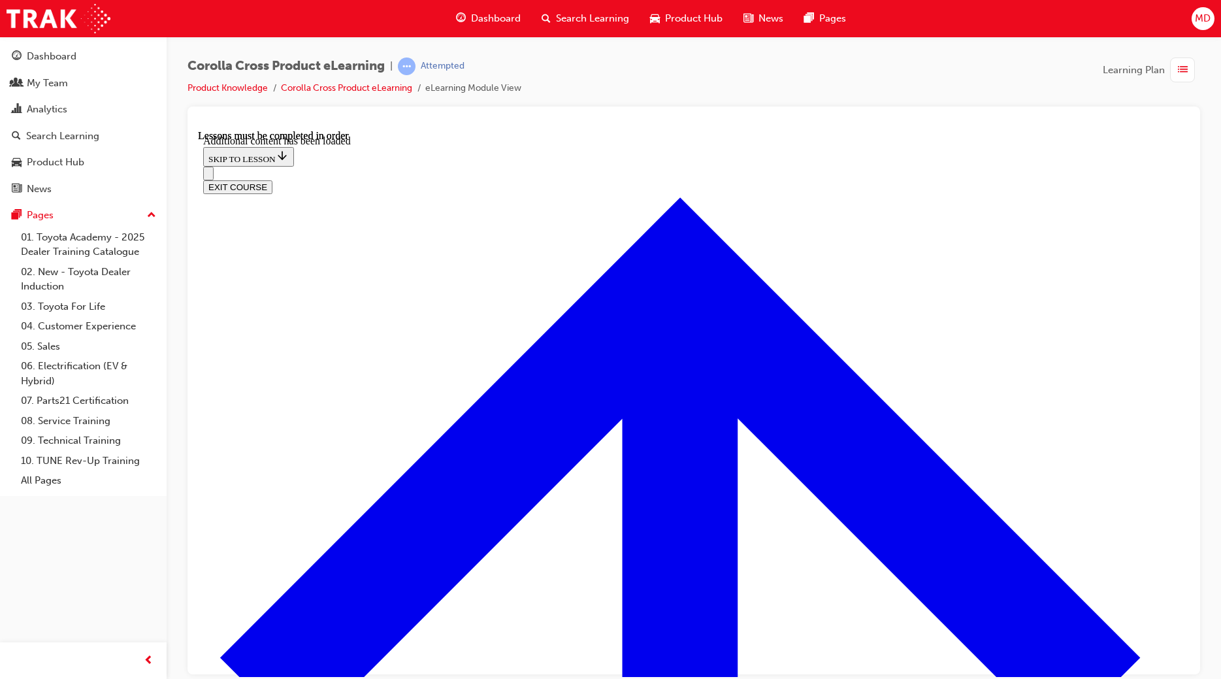
checkbox input "true"
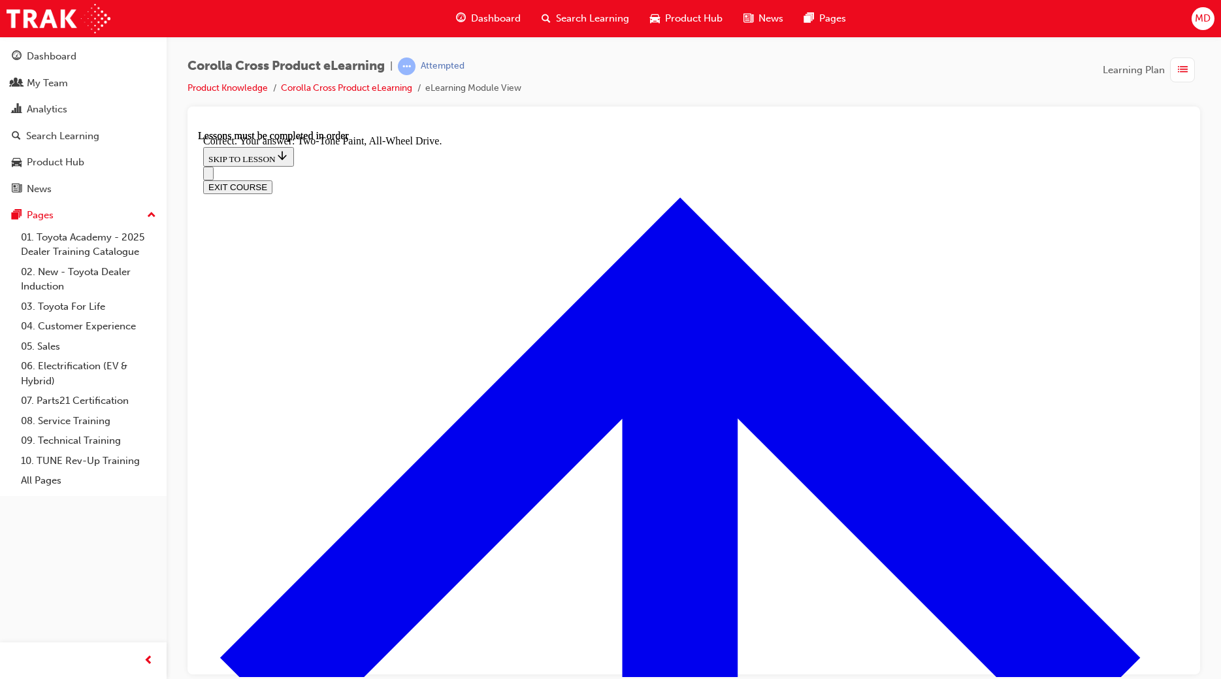
radio input "true"
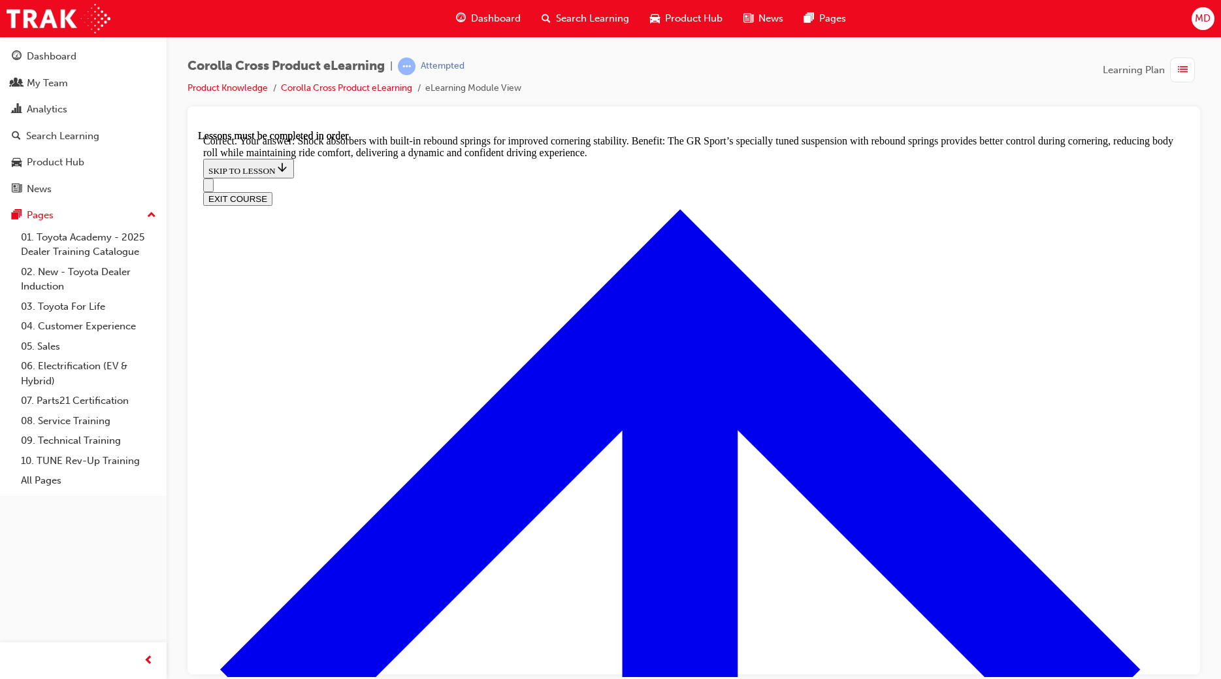
scroll to position [4051, 0]
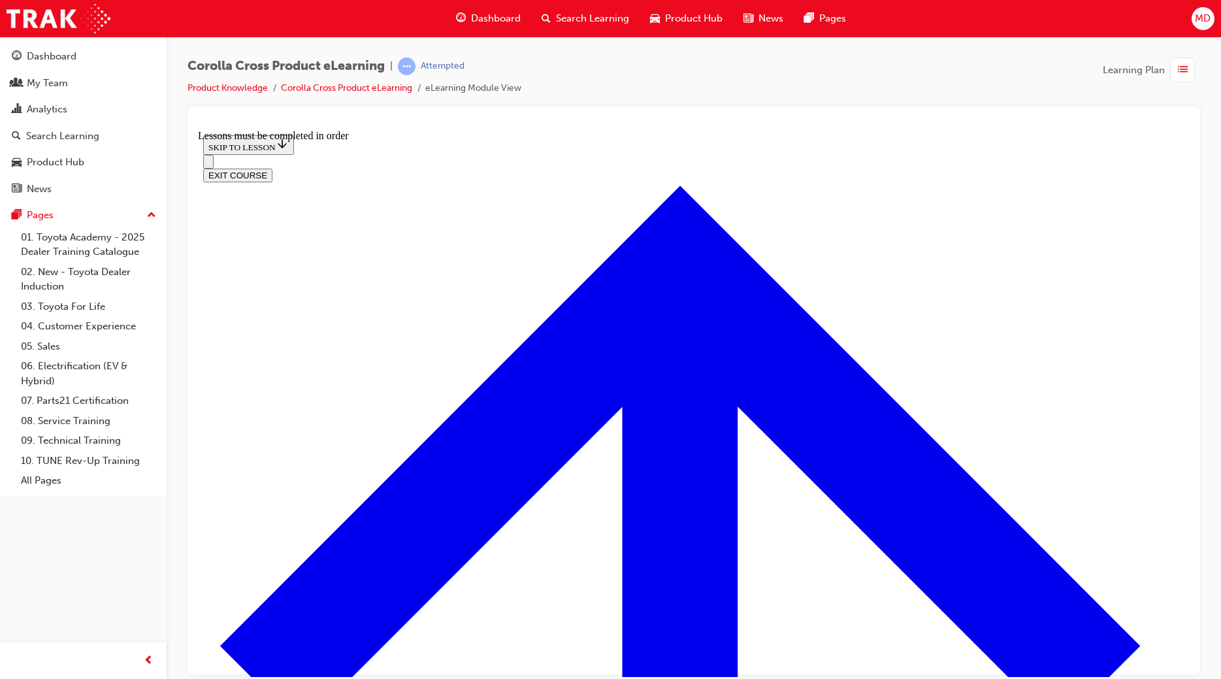
scroll to position [751, 0]
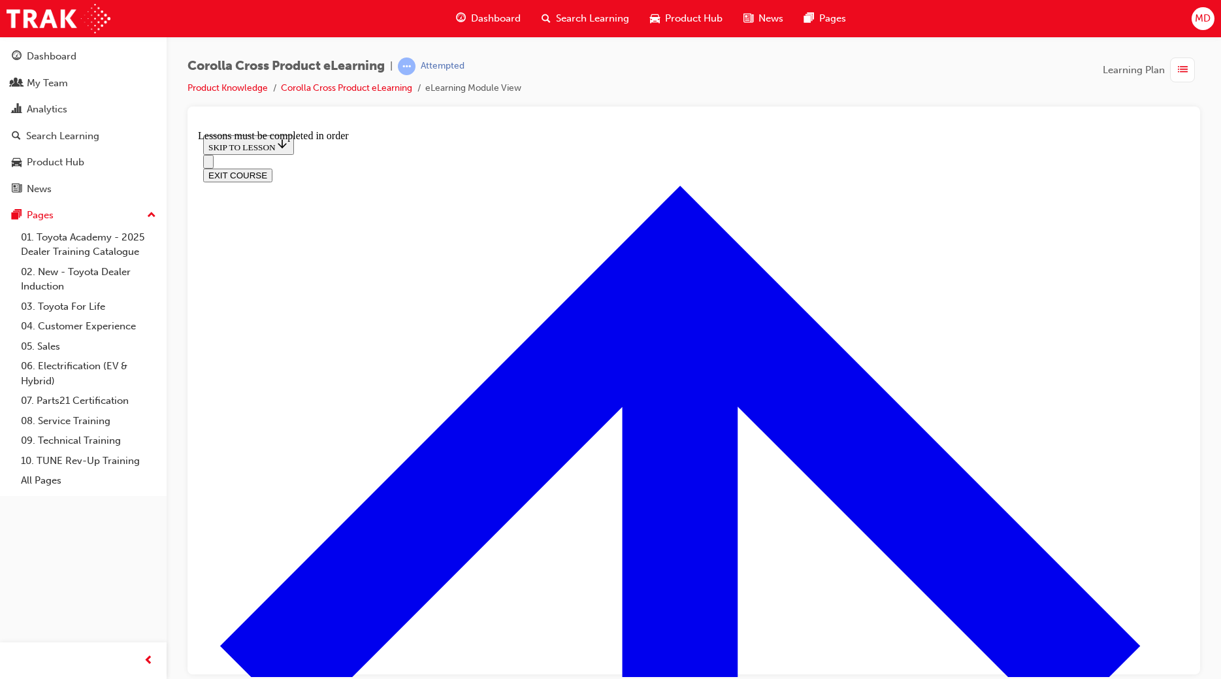
drag, startPoint x: 713, startPoint y: 414, endPoint x: 734, endPoint y: 412, distance: 21.0
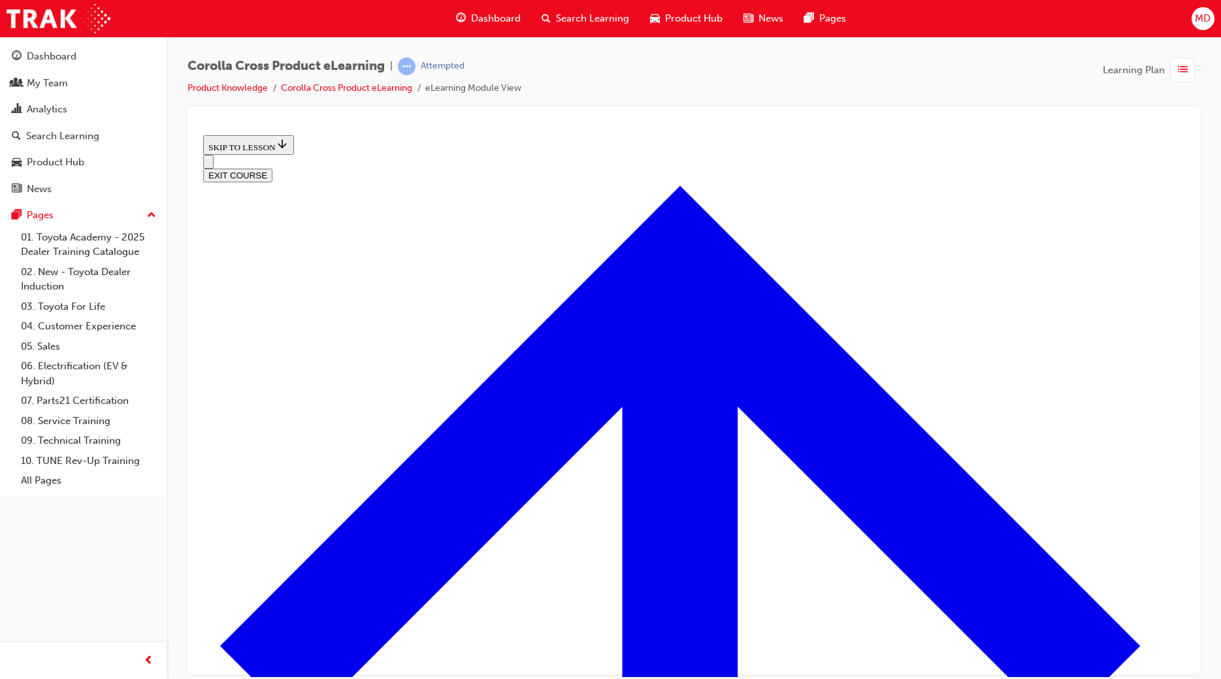
scroll to position [487, 0]
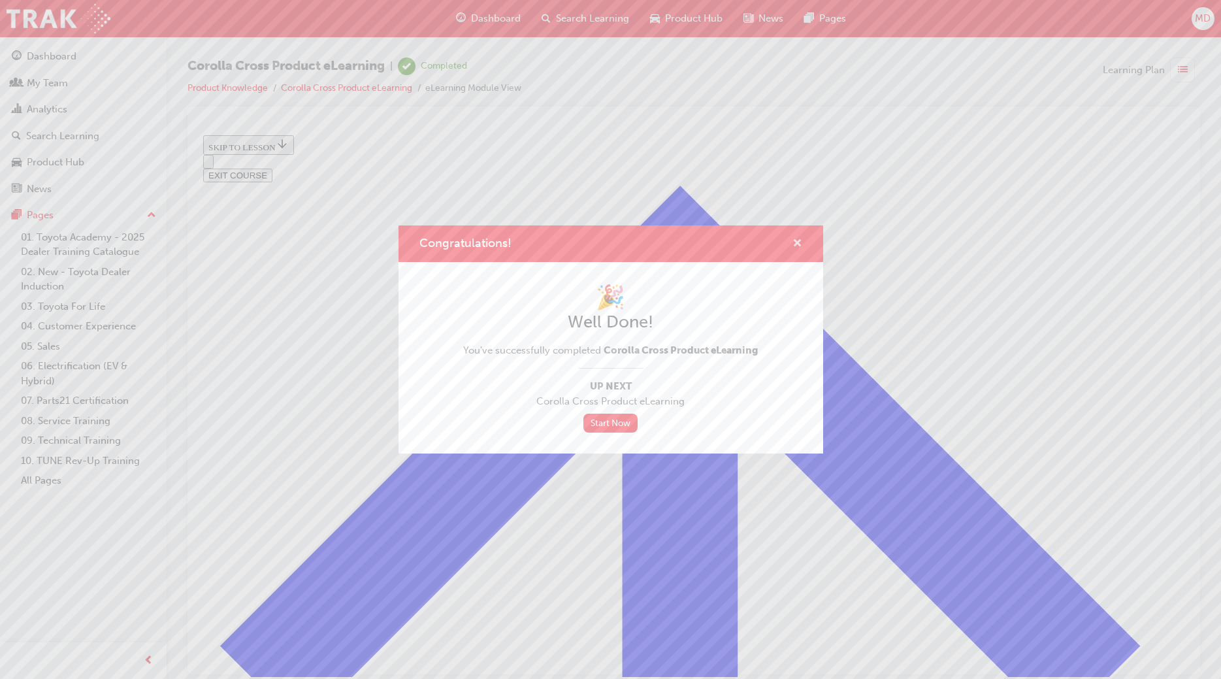
click at [793, 238] on span "cross-icon" at bounding box center [797, 244] width 10 height 12
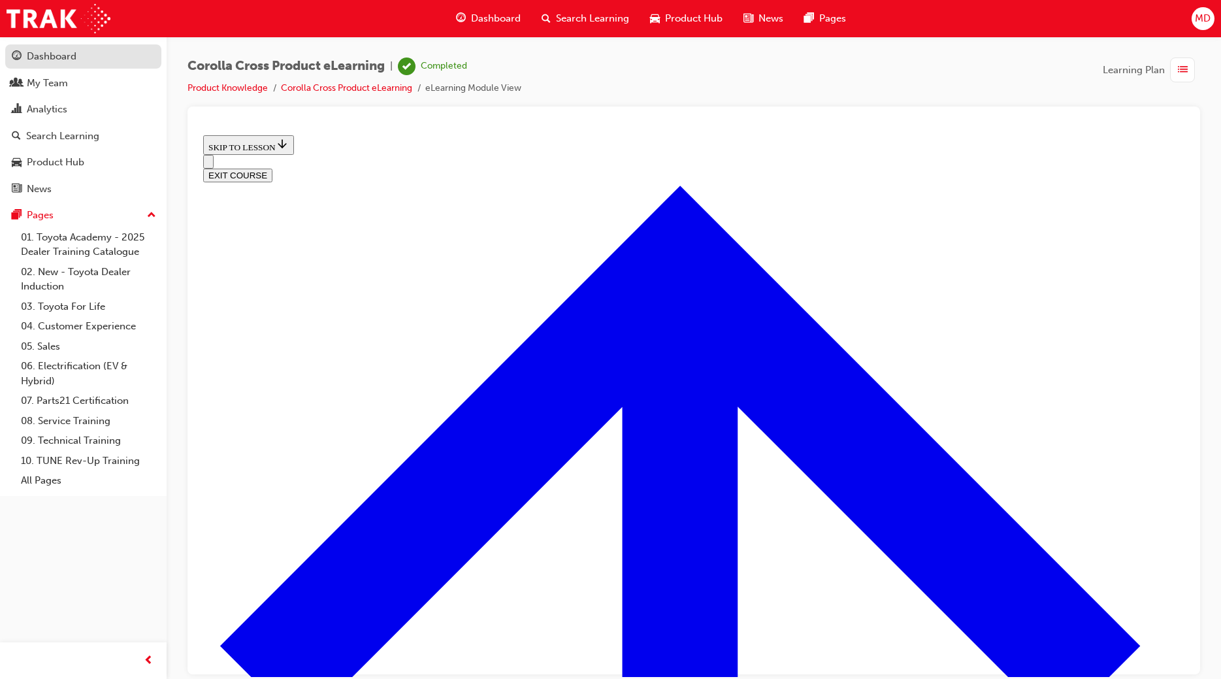
click at [50, 56] on div "Dashboard" at bounding box center [52, 56] width 50 height 15
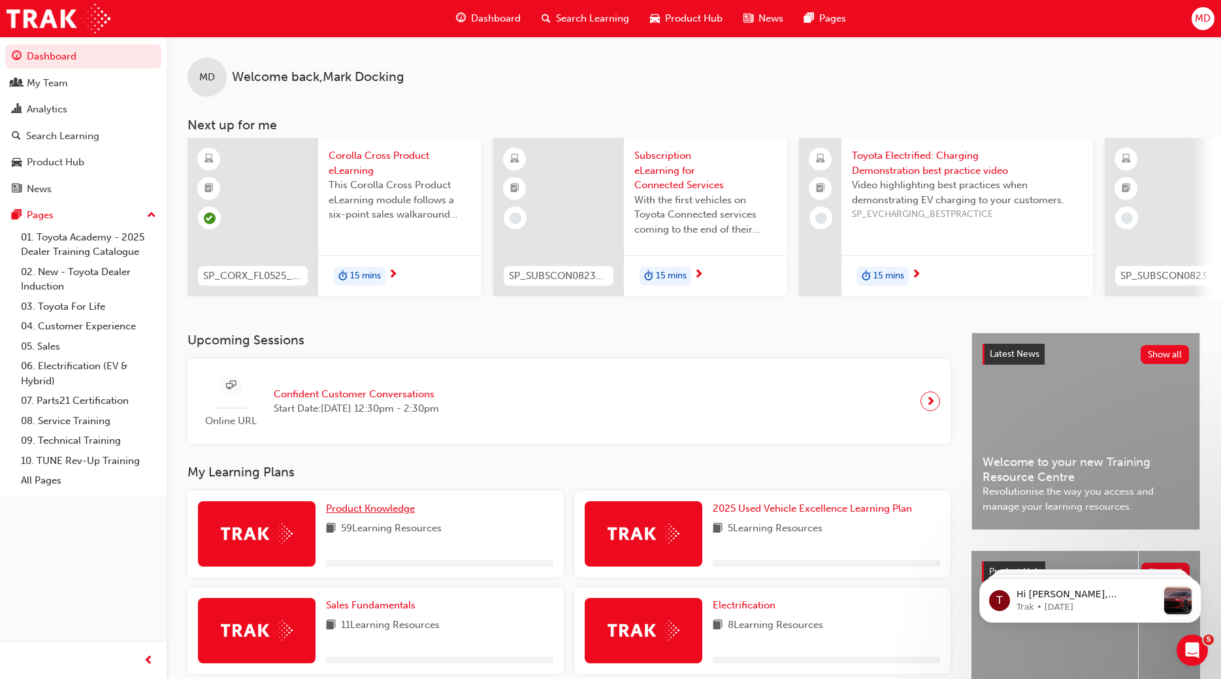
click at [380, 504] on span "Product Knowledge" at bounding box center [370, 508] width 89 height 12
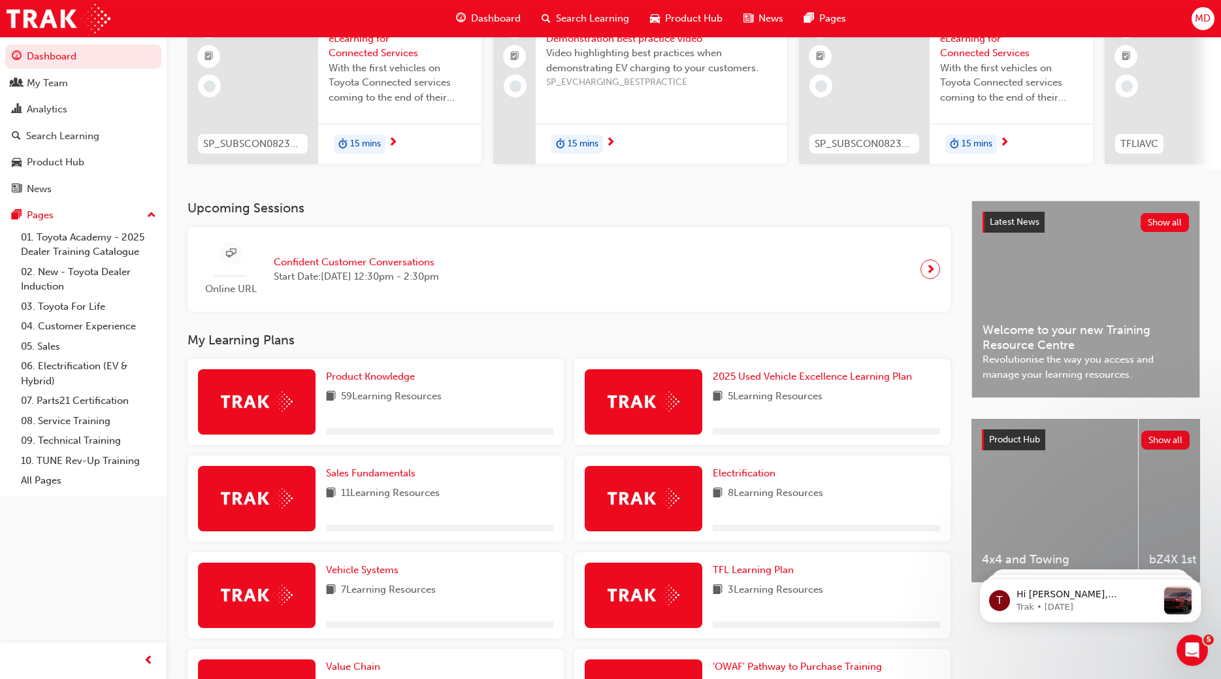
scroll to position [133, 0]
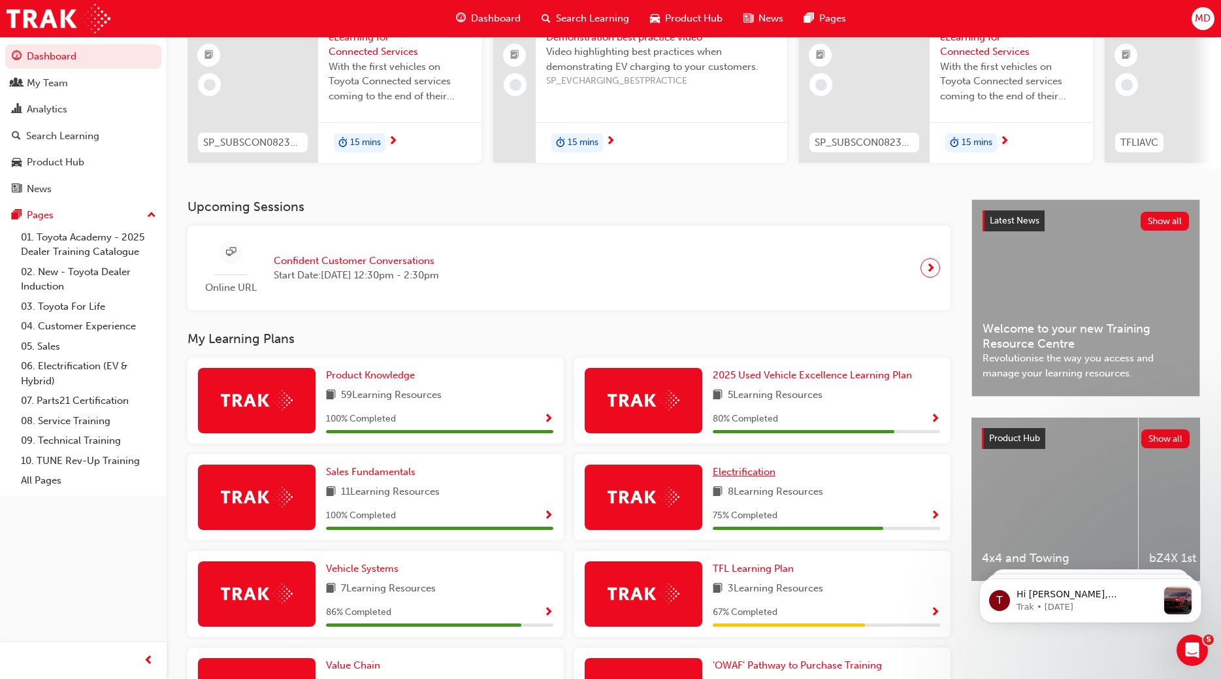
click at [744, 470] on span "Electrification" at bounding box center [744, 472] width 63 height 12
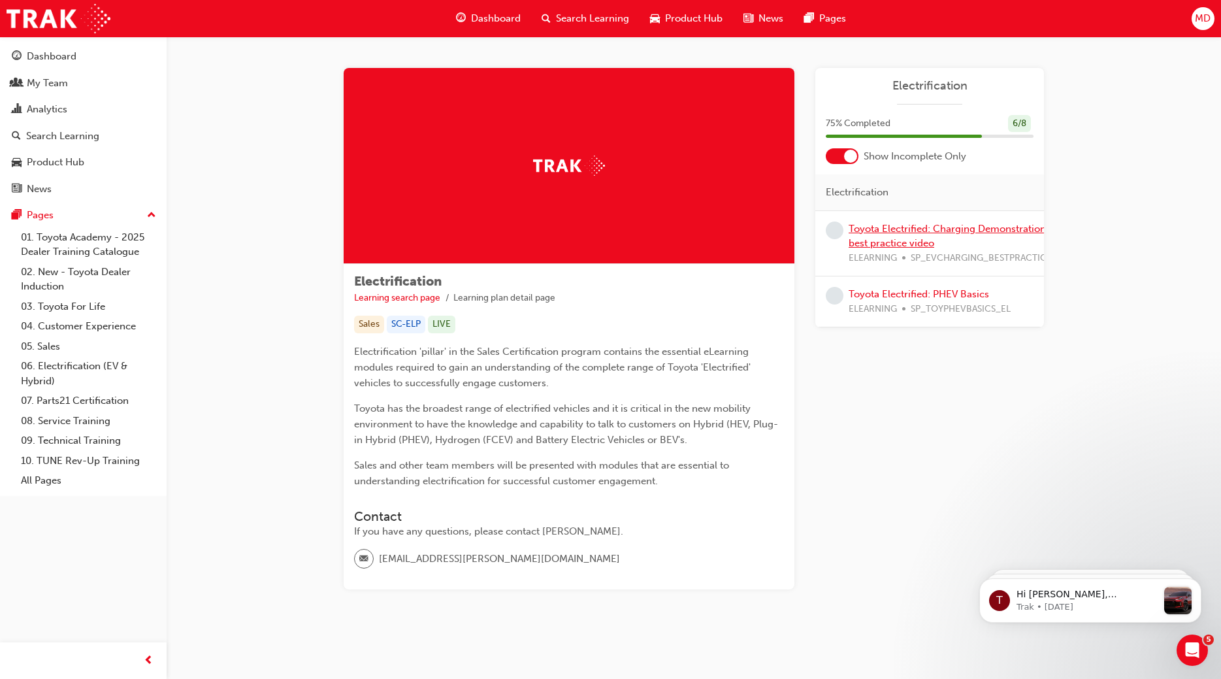
click at [943, 231] on link "Toyota Electrified: Charging Demonstration best practice video" at bounding box center [947, 236] width 197 height 27
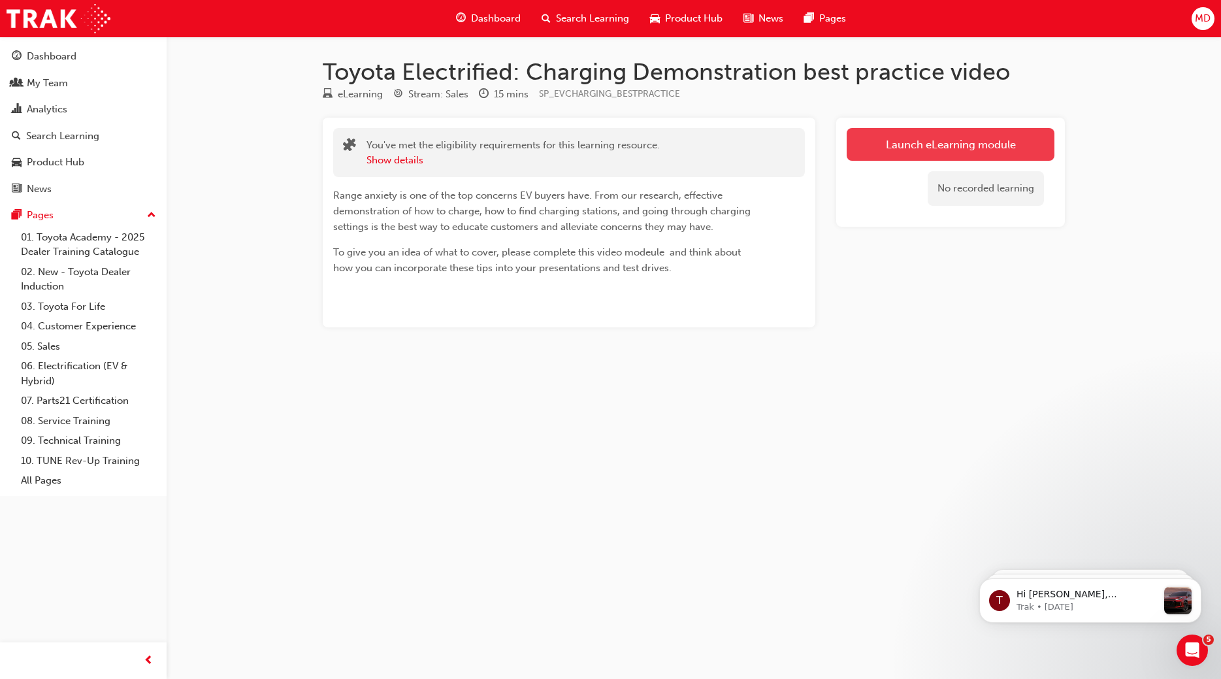
click at [960, 155] on link "Launch eLearning module" at bounding box center [951, 144] width 208 height 33
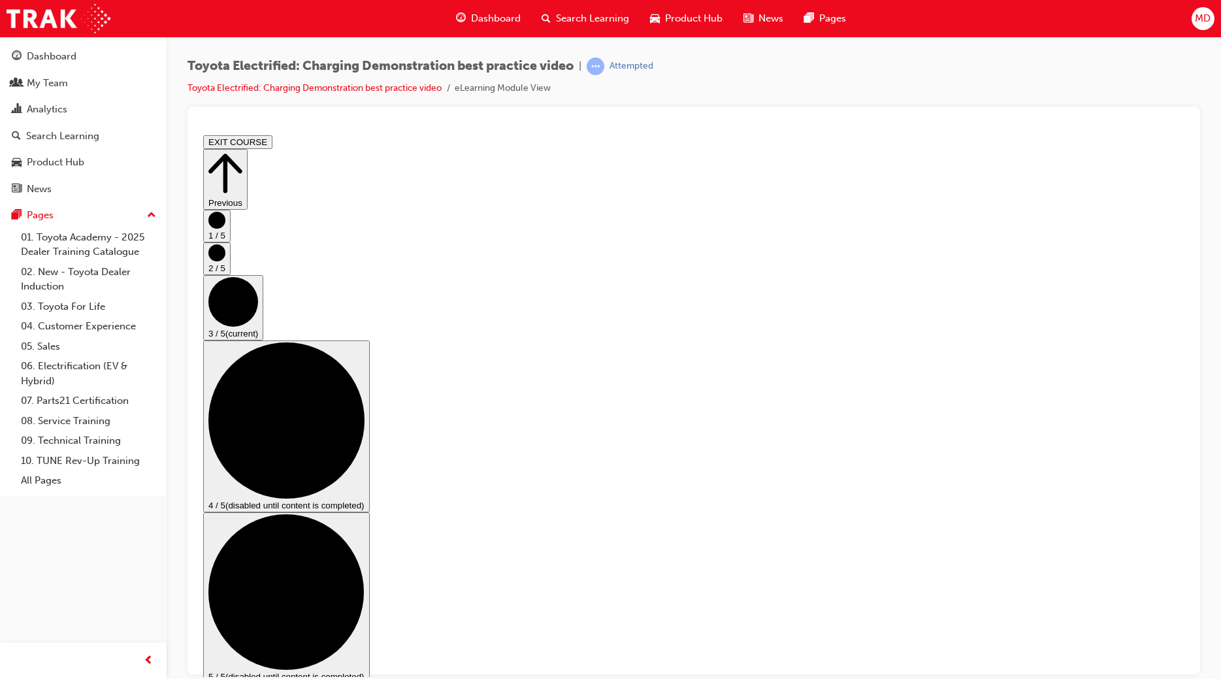
checkbox input "true"
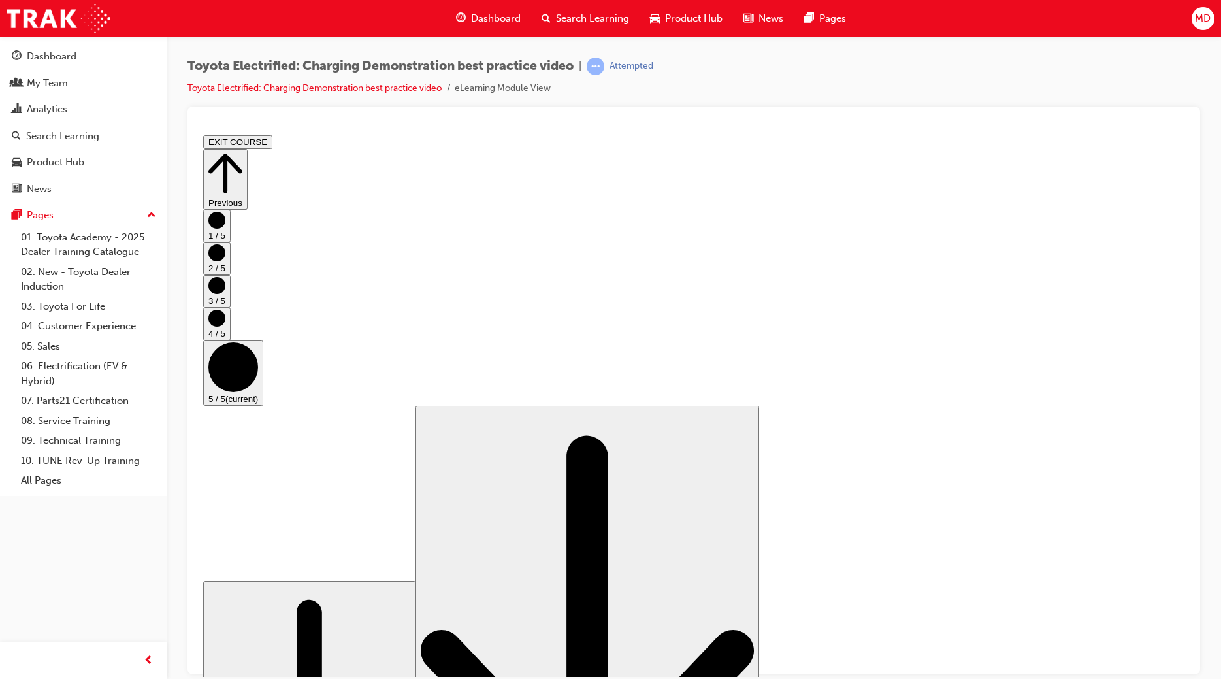
scroll to position [54, 0]
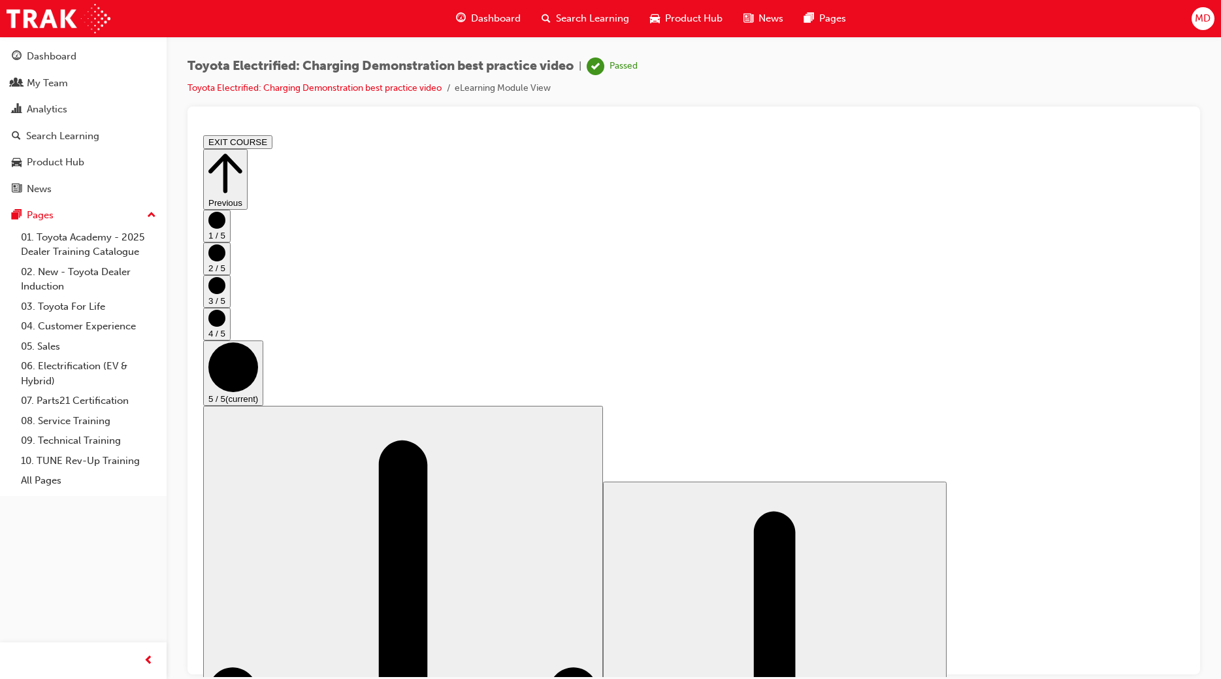
click at [272, 136] on button "EXIT COURSE" at bounding box center [237, 142] width 69 height 14
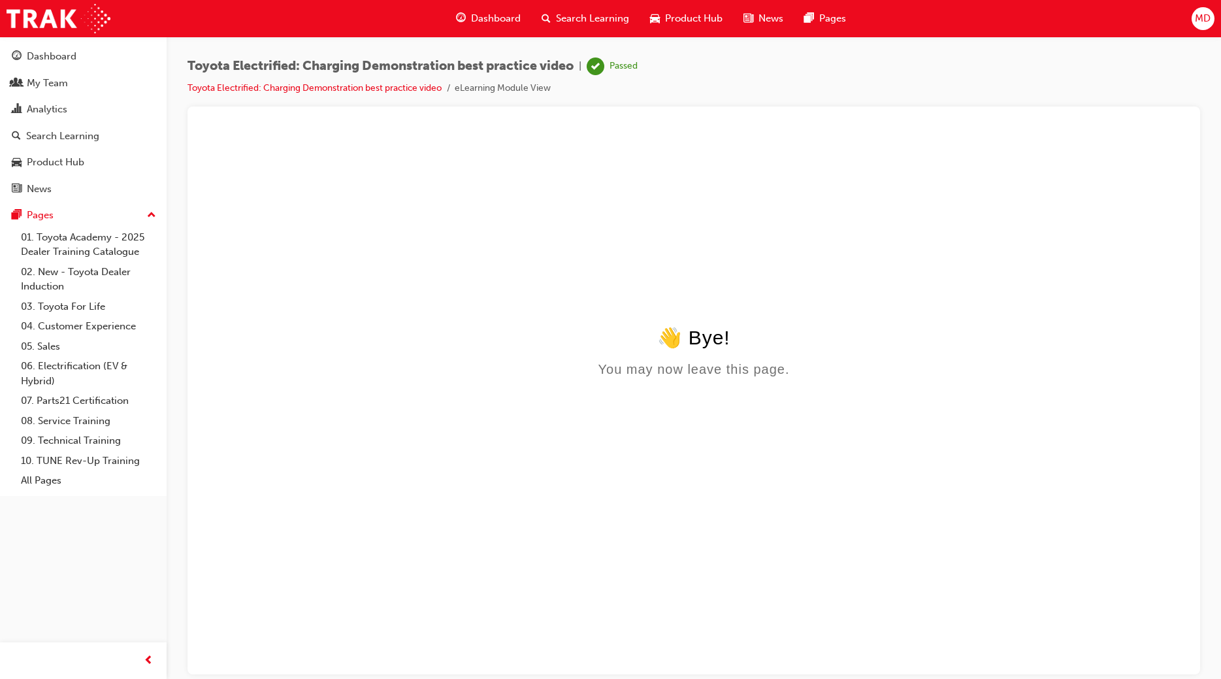
scroll to position [0, 0]
click at [285, 90] on link "Toyota Electrified: Charging Demonstration best practice video" at bounding box center [314, 87] width 254 height 11
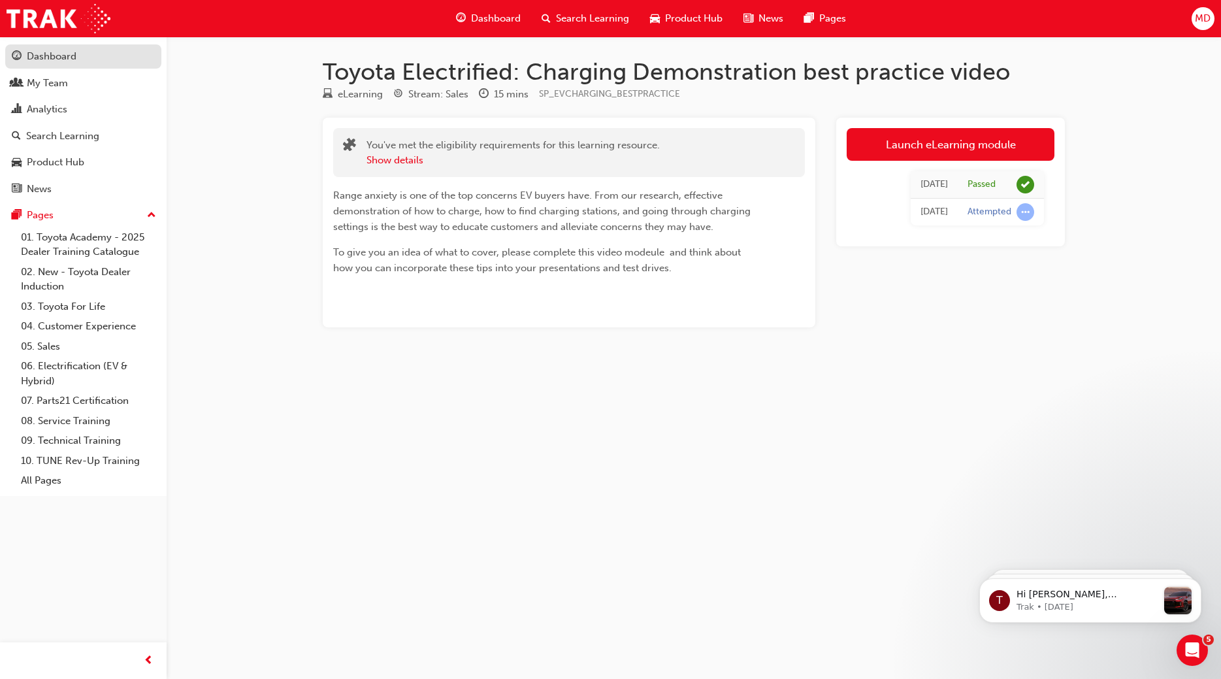
click at [47, 63] on div "Dashboard" at bounding box center [52, 56] width 50 height 15
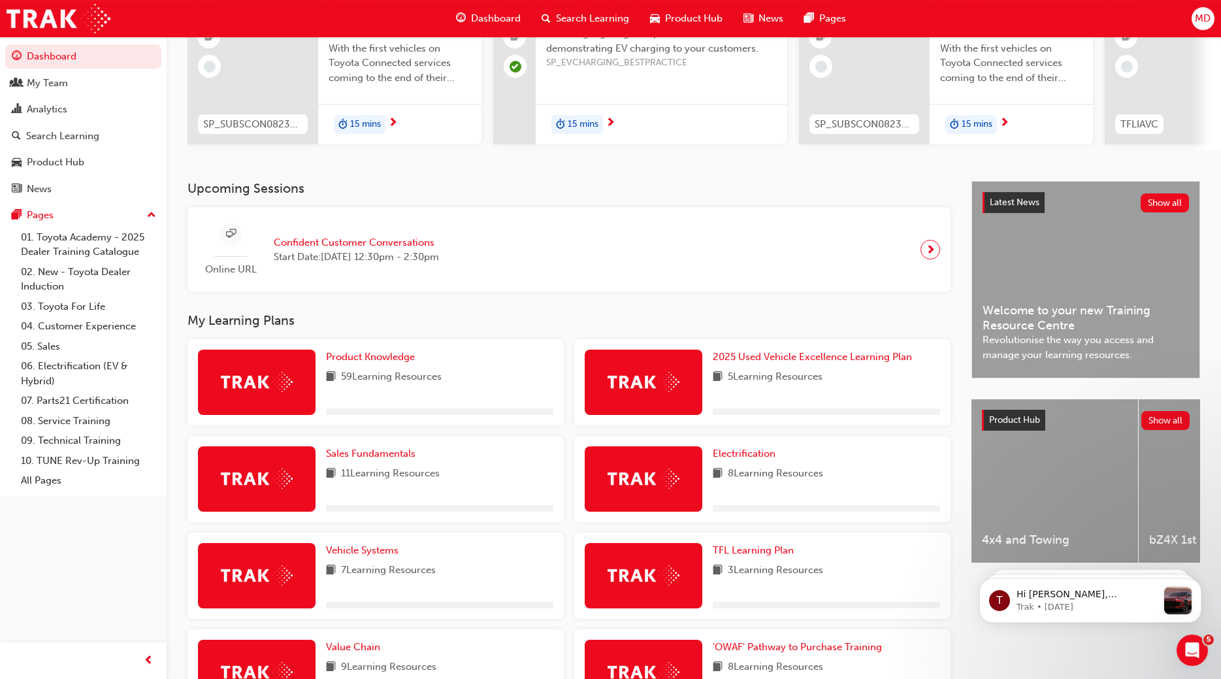
scroll to position [267, 0]
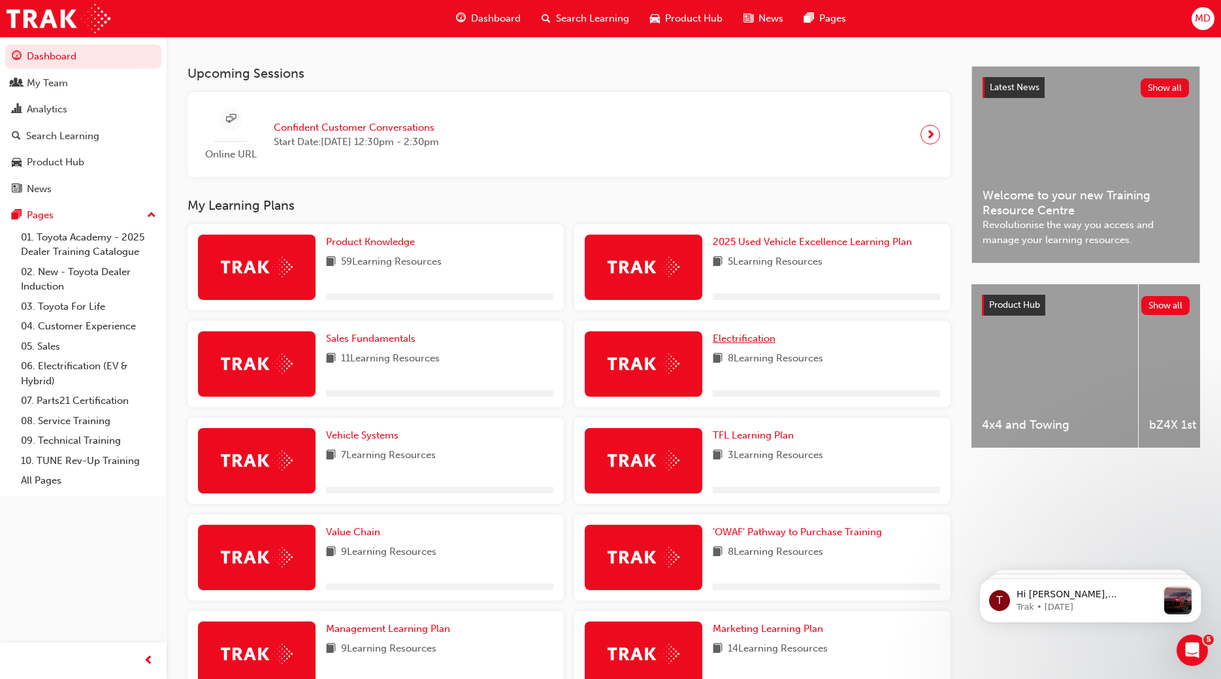
click at [749, 342] on span "Electrification" at bounding box center [744, 339] width 63 height 12
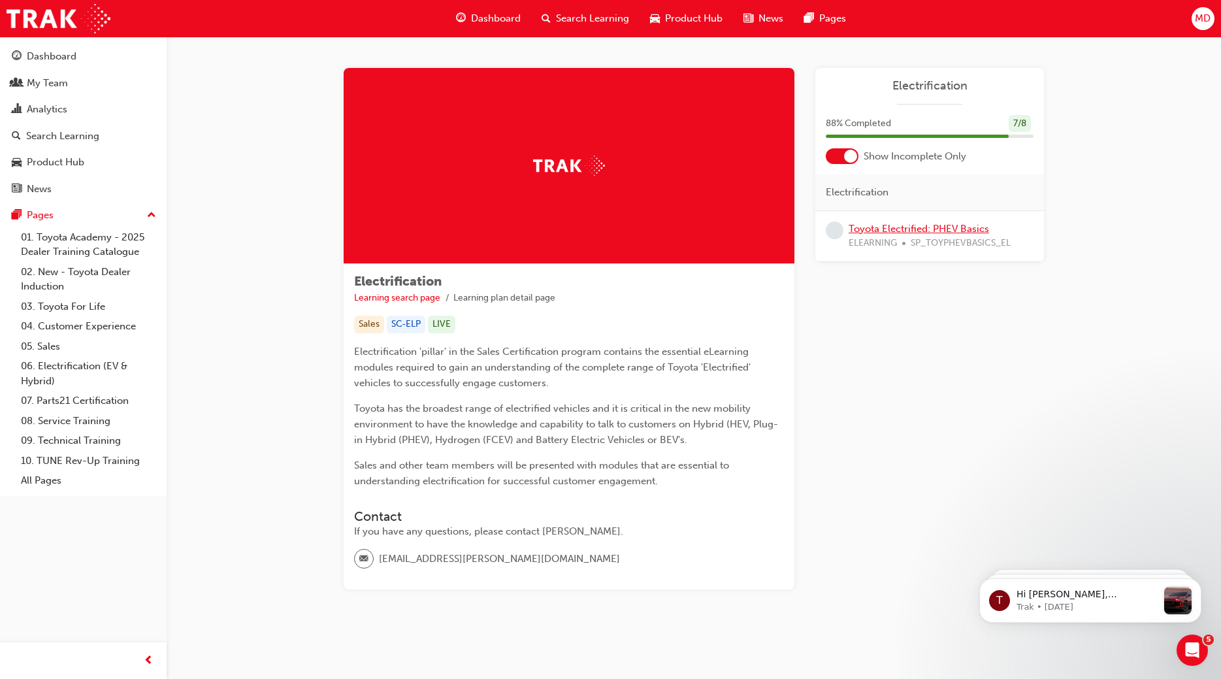
click at [917, 233] on link "Toyota Electrified: PHEV Basics" at bounding box center [919, 229] width 140 height 12
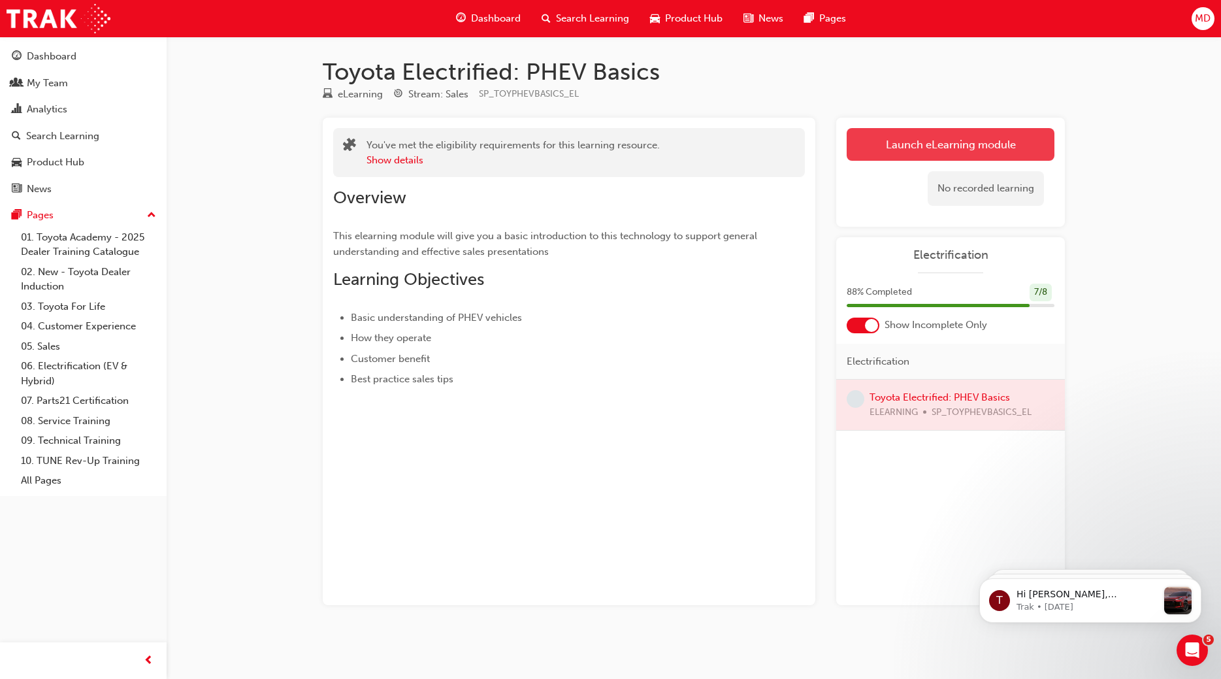
click at [962, 132] on link "Launch eLearning module" at bounding box center [951, 144] width 208 height 33
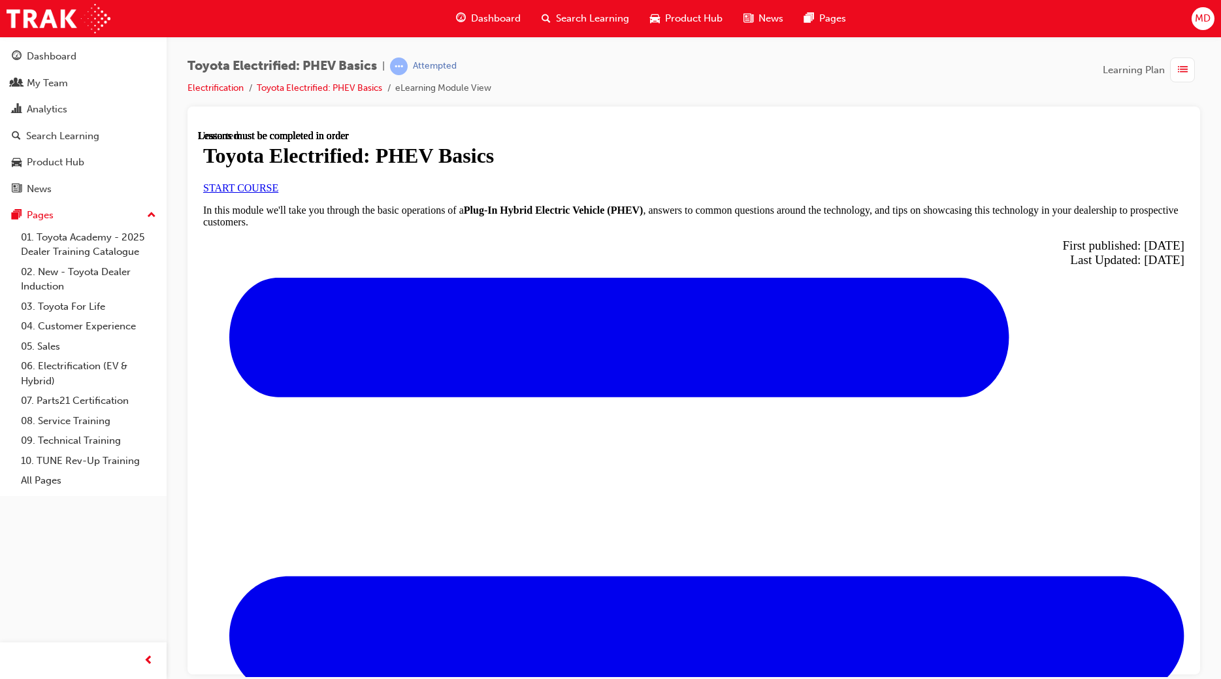
click at [278, 193] on span "START COURSE" at bounding box center [240, 187] width 75 height 11
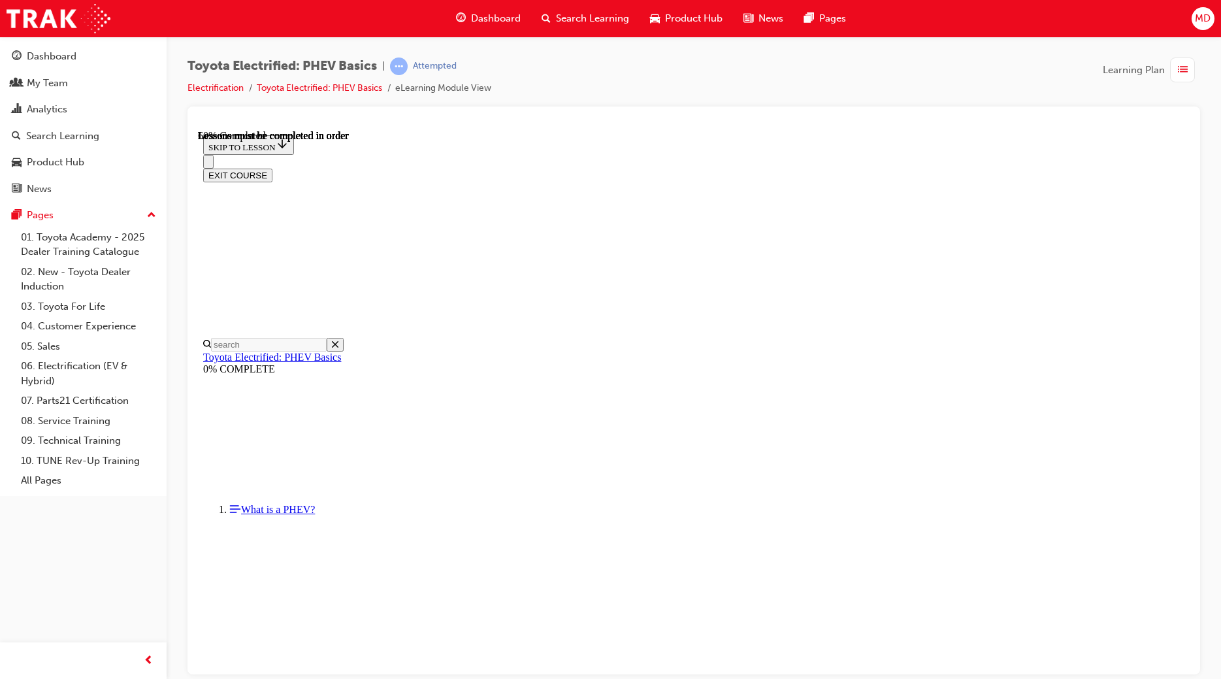
scroll to position [730, 0]
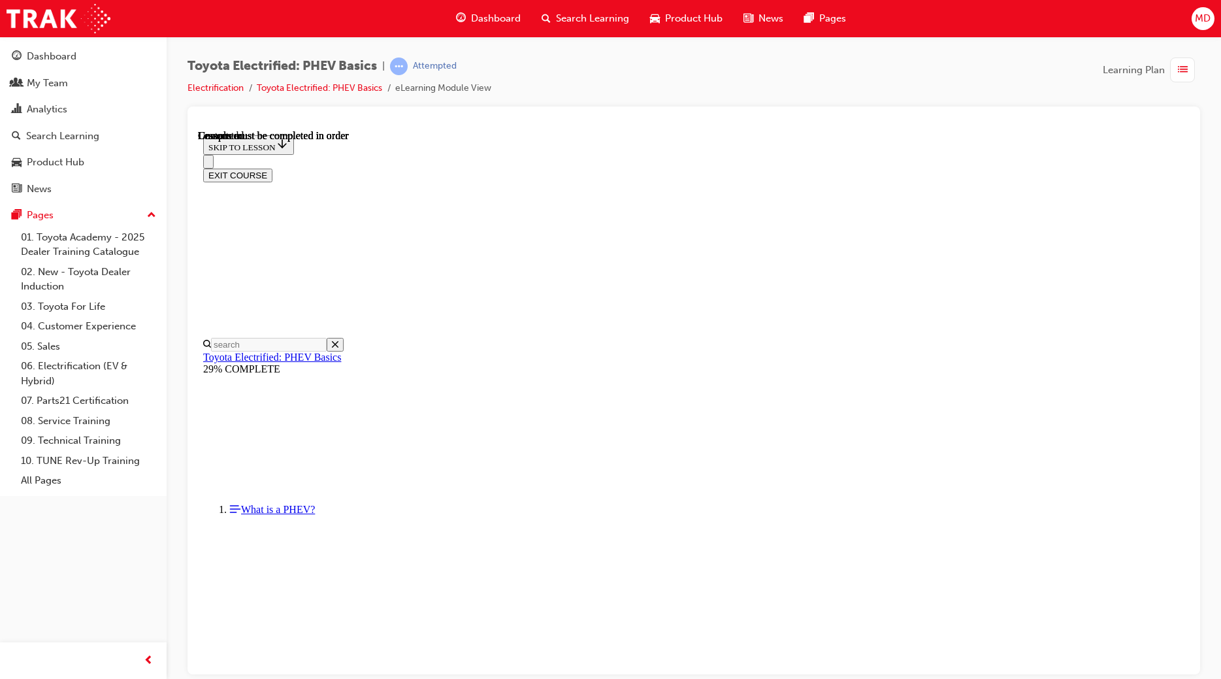
scroll to position [331, 0]
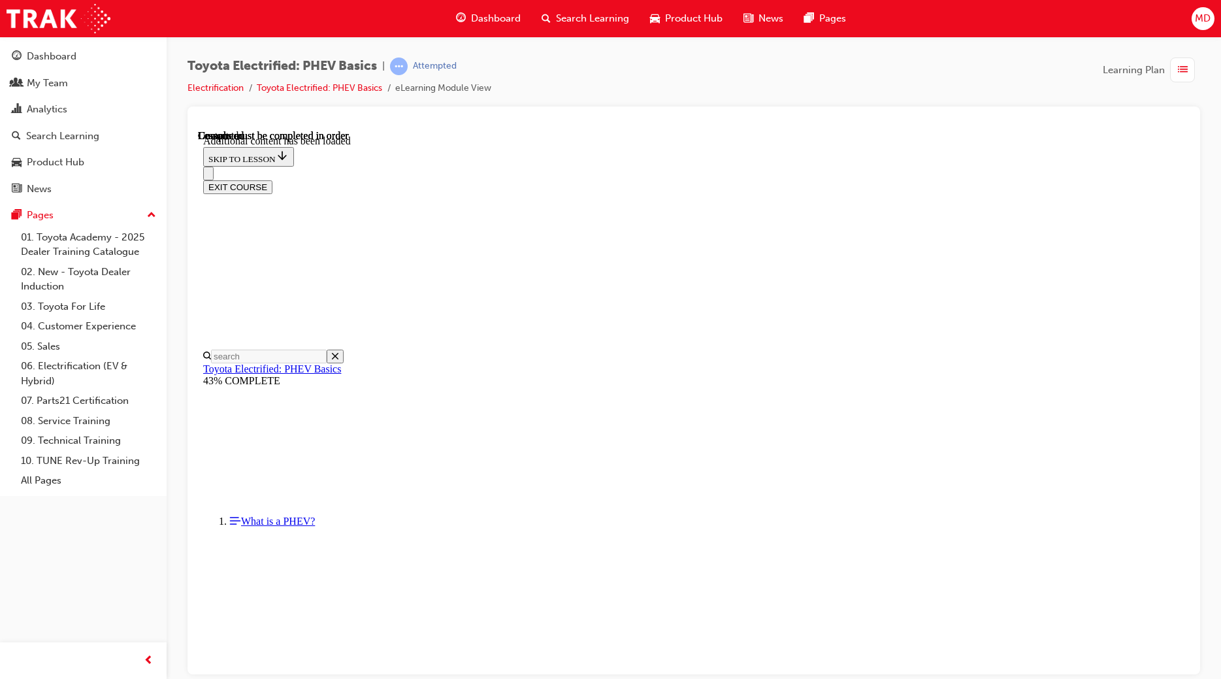
scroll to position [196, 0]
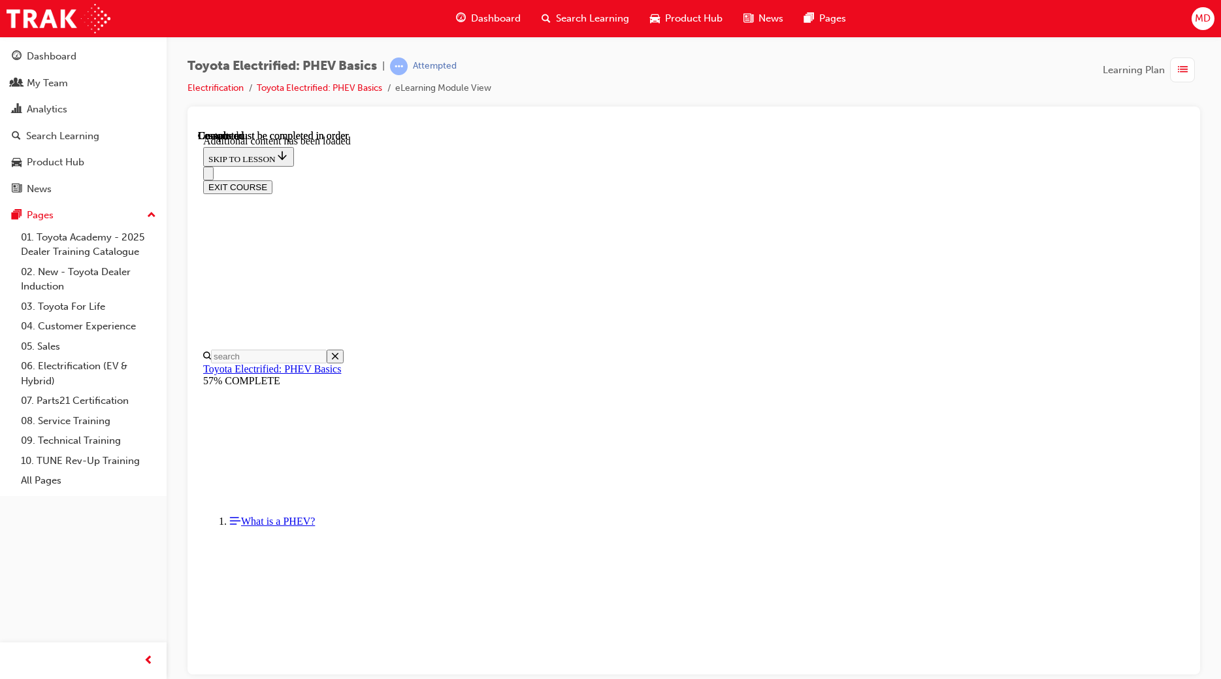
scroll to position [1608, 0]
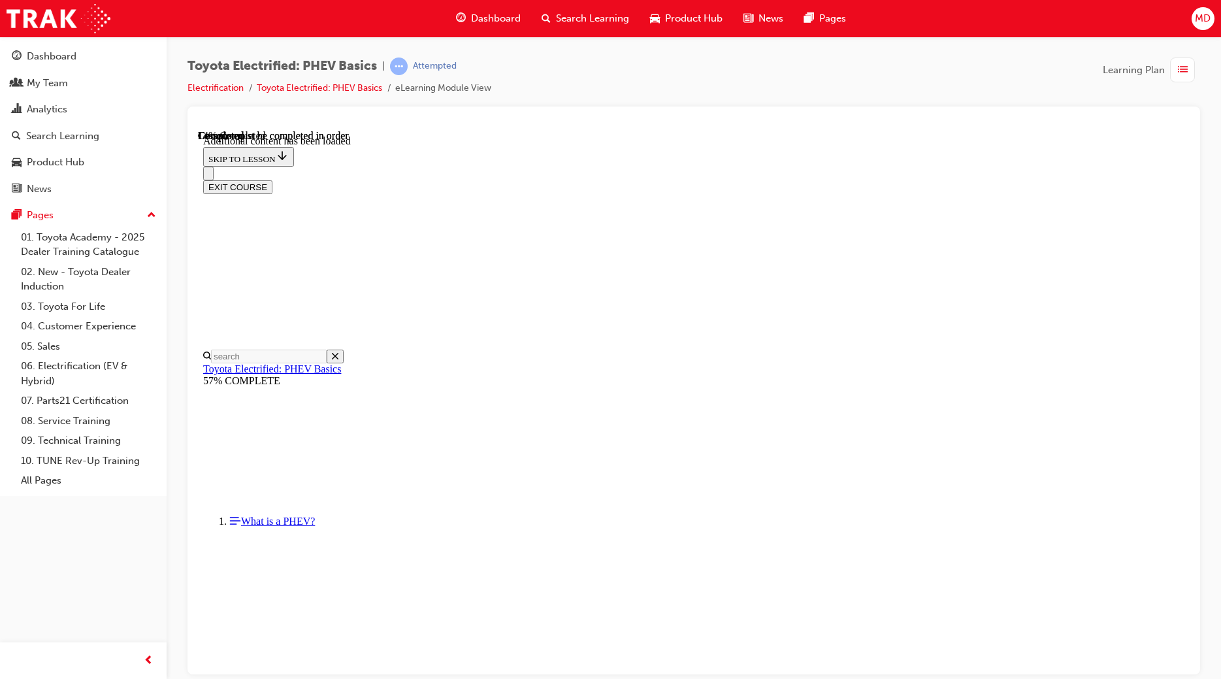
scroll to position [40, 0]
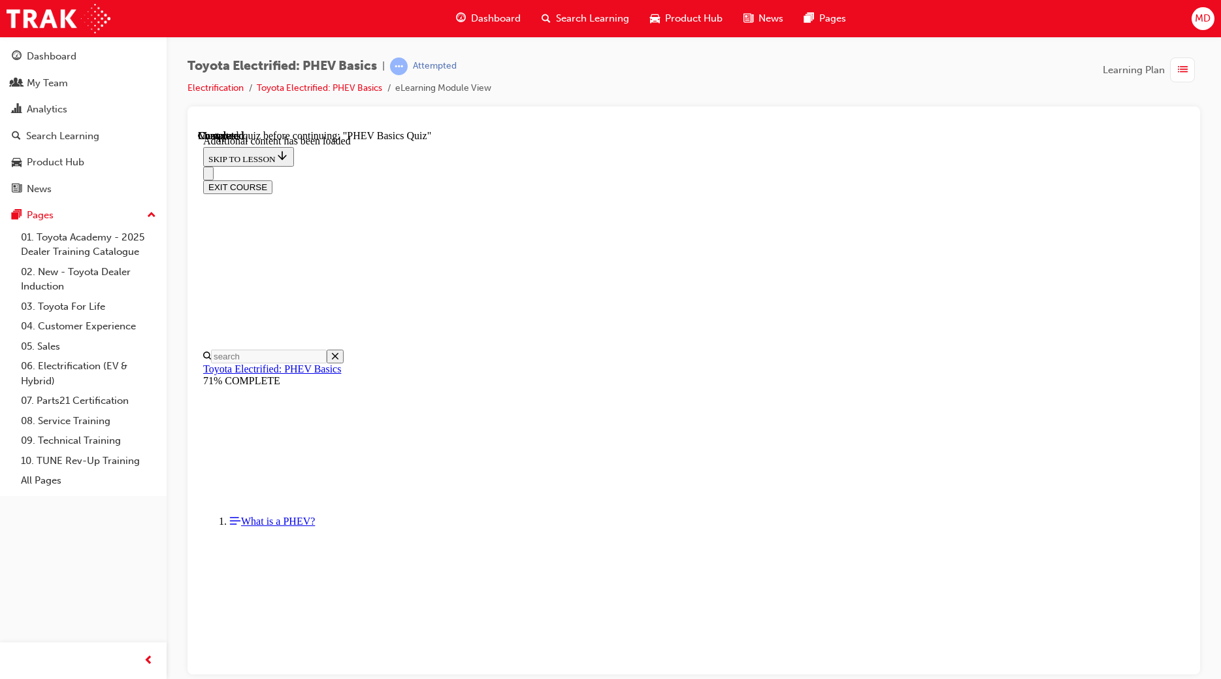
scroll to position [817, 0]
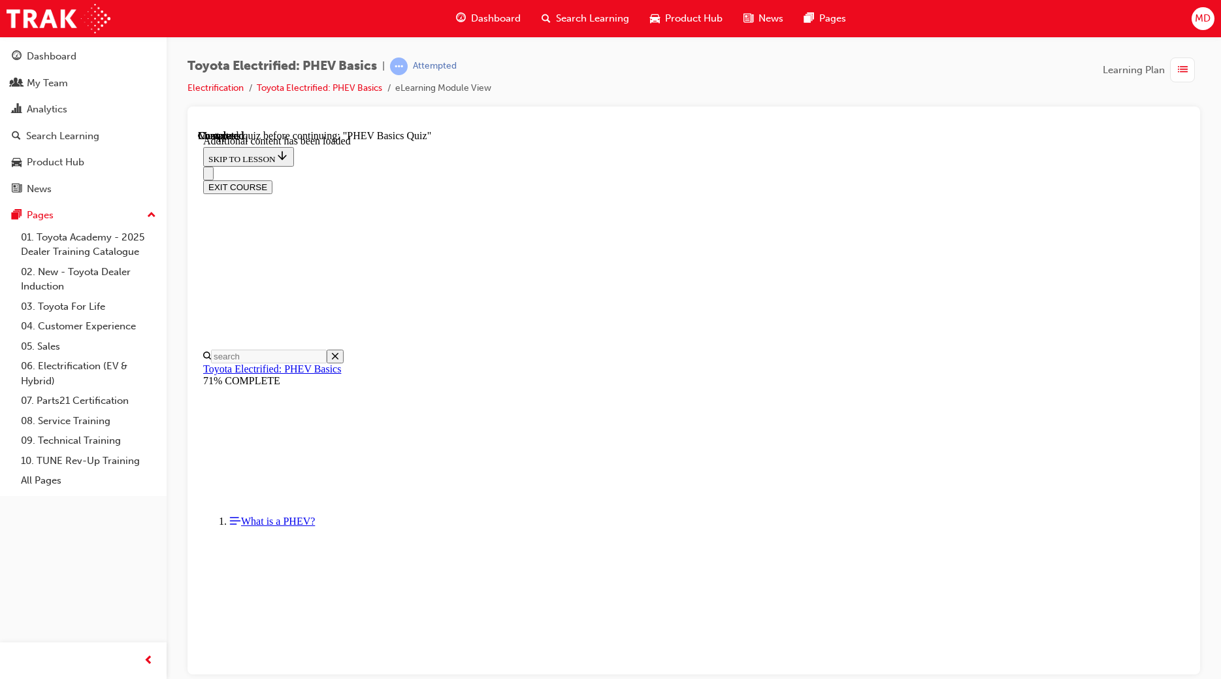
radio input "true"
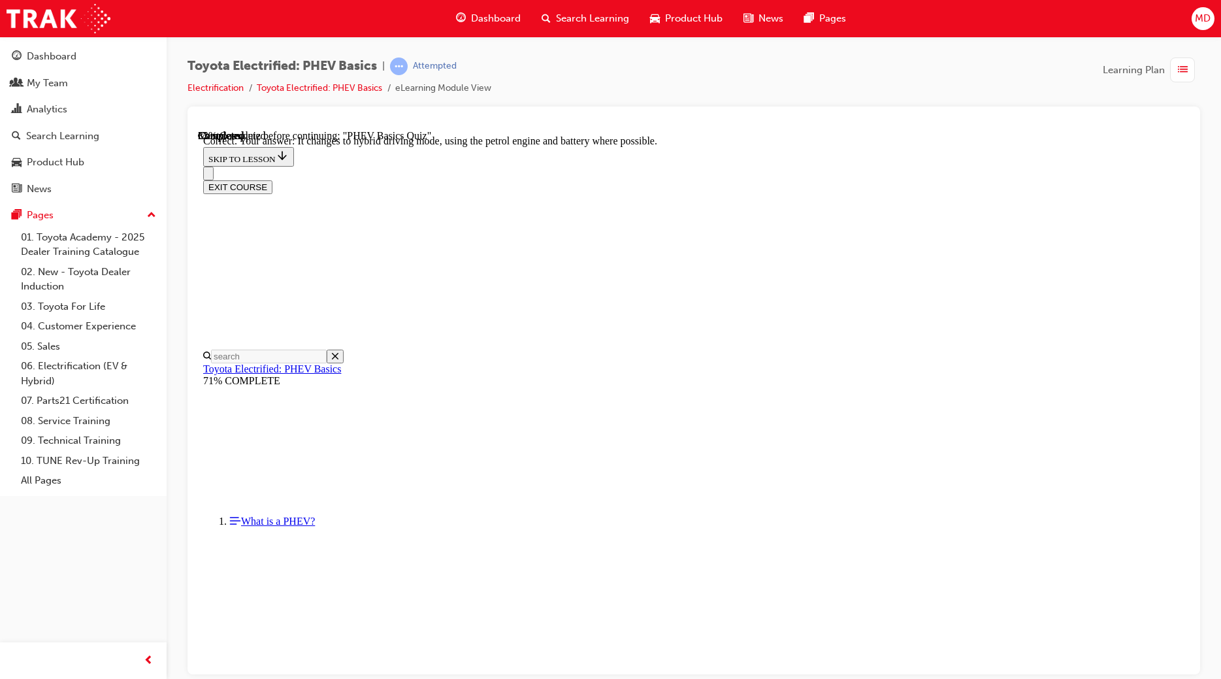
radio input "true"
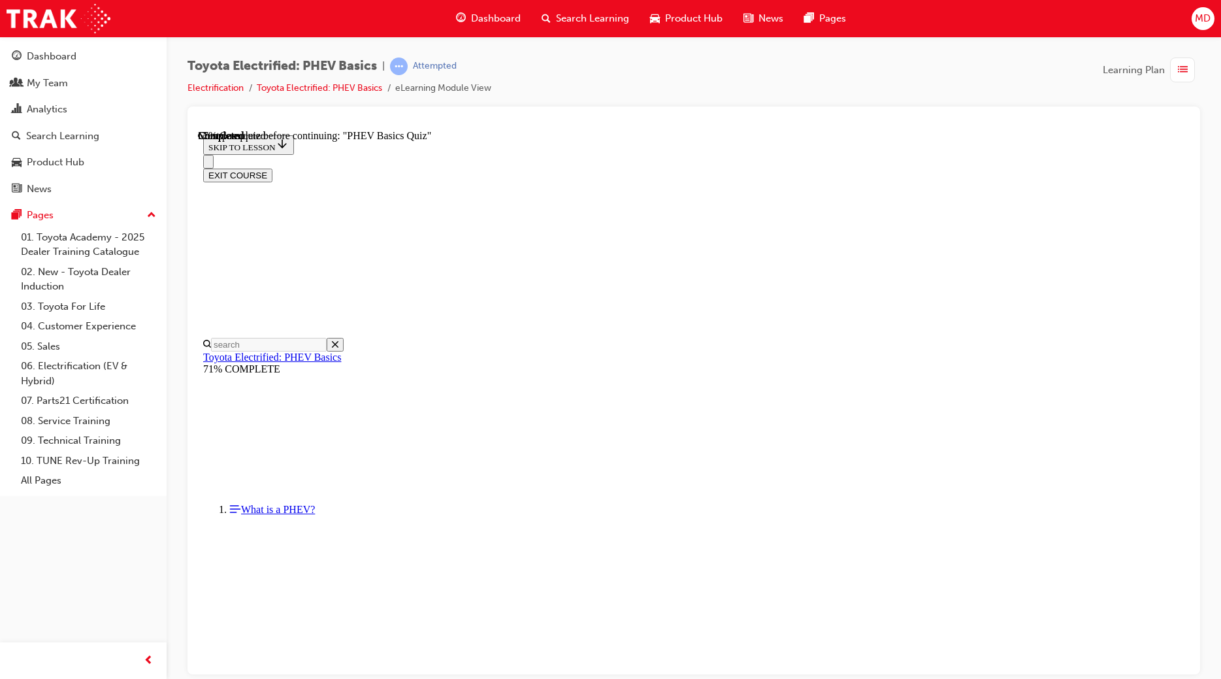
scroll to position [40, 0]
radio input "true"
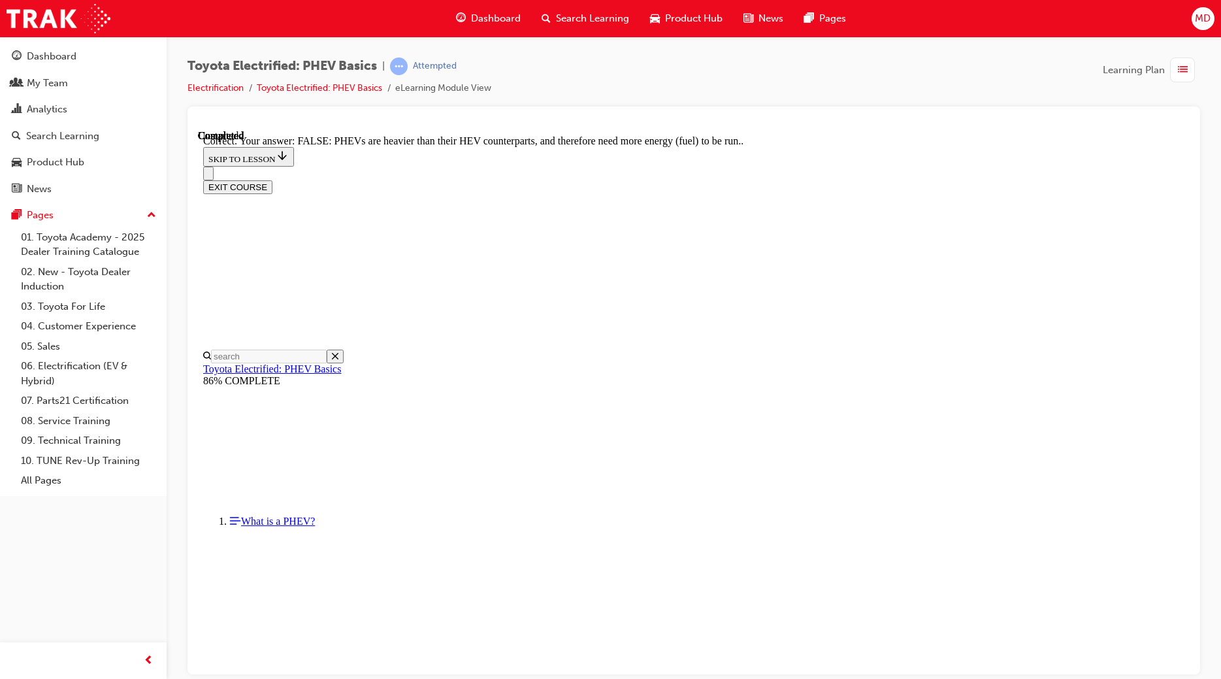
scroll to position [131, 0]
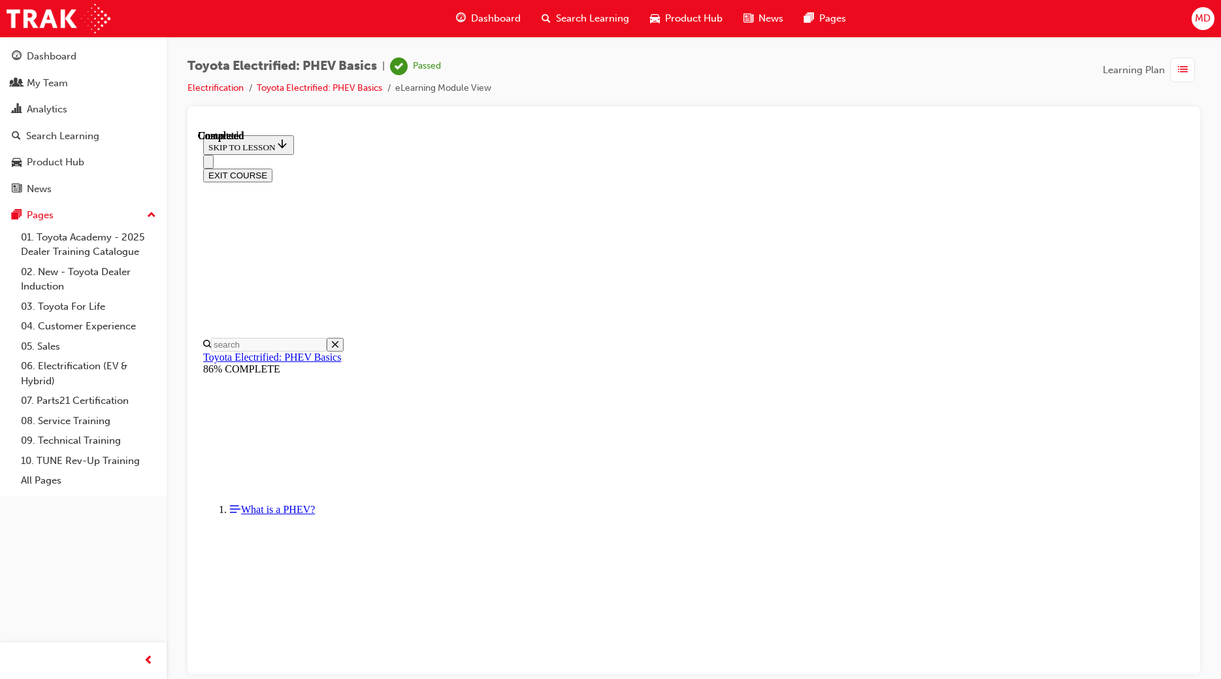
scroll to position [163, 0]
click at [57, 54] on div "Dashboard" at bounding box center [52, 56] width 50 height 15
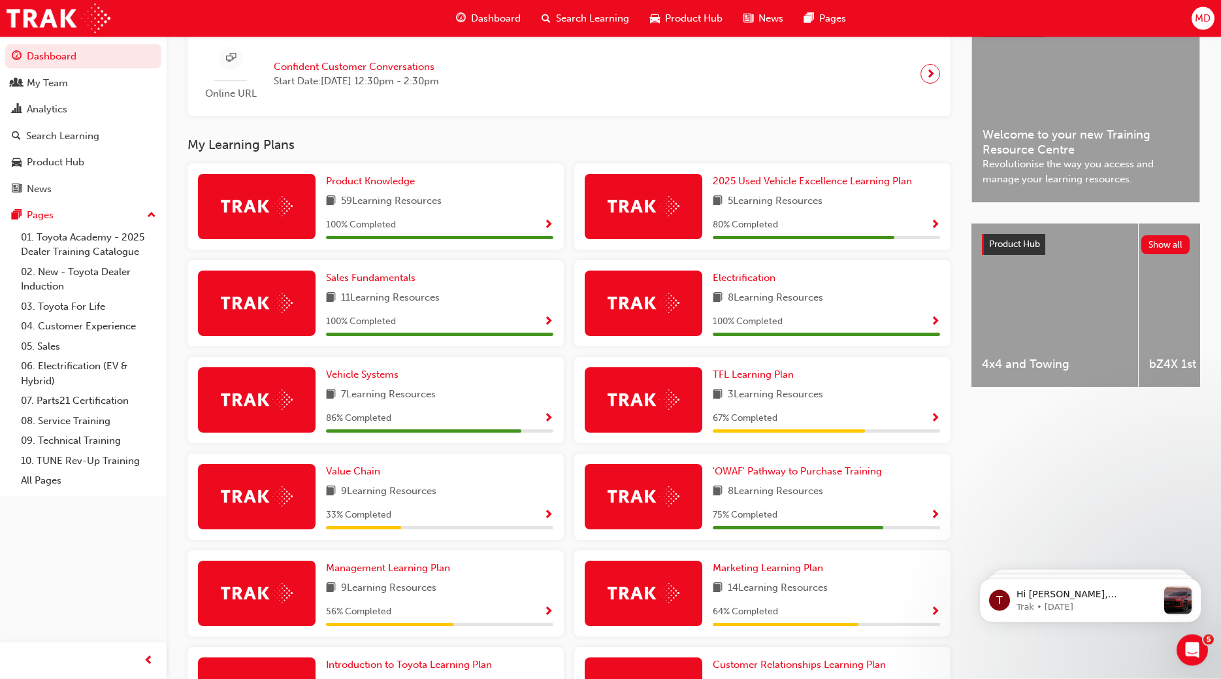
scroll to position [333, 0]
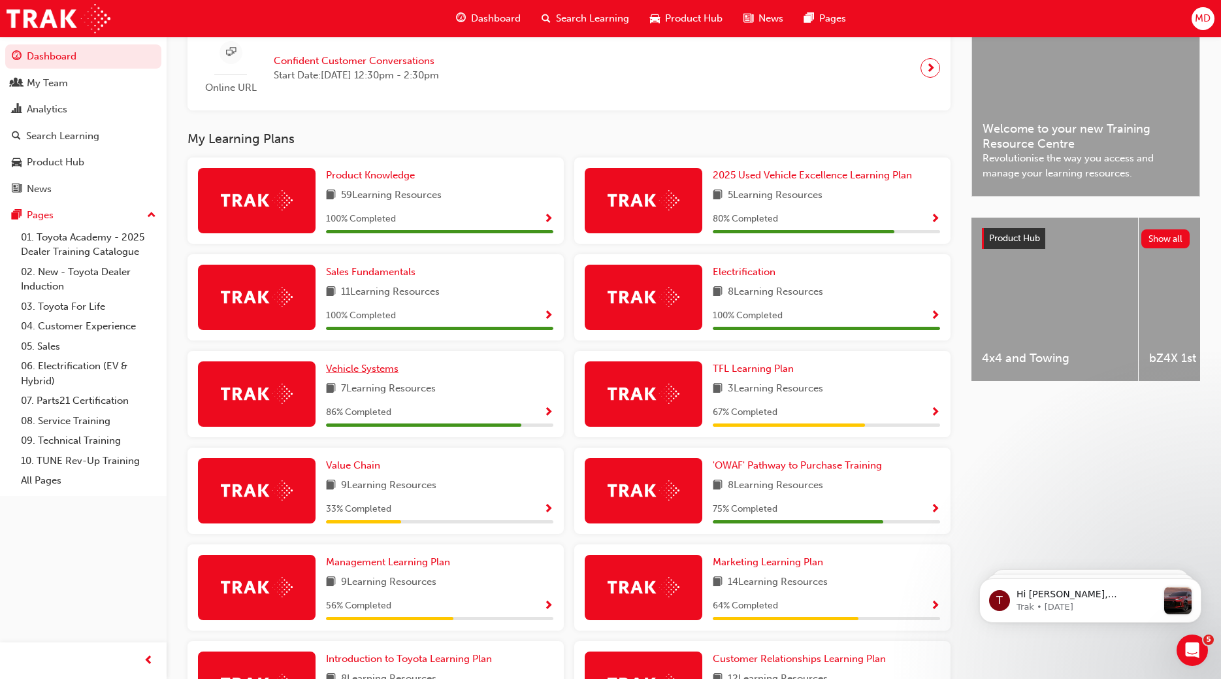
click at [365, 371] on span "Vehicle Systems" at bounding box center [362, 369] width 73 height 12
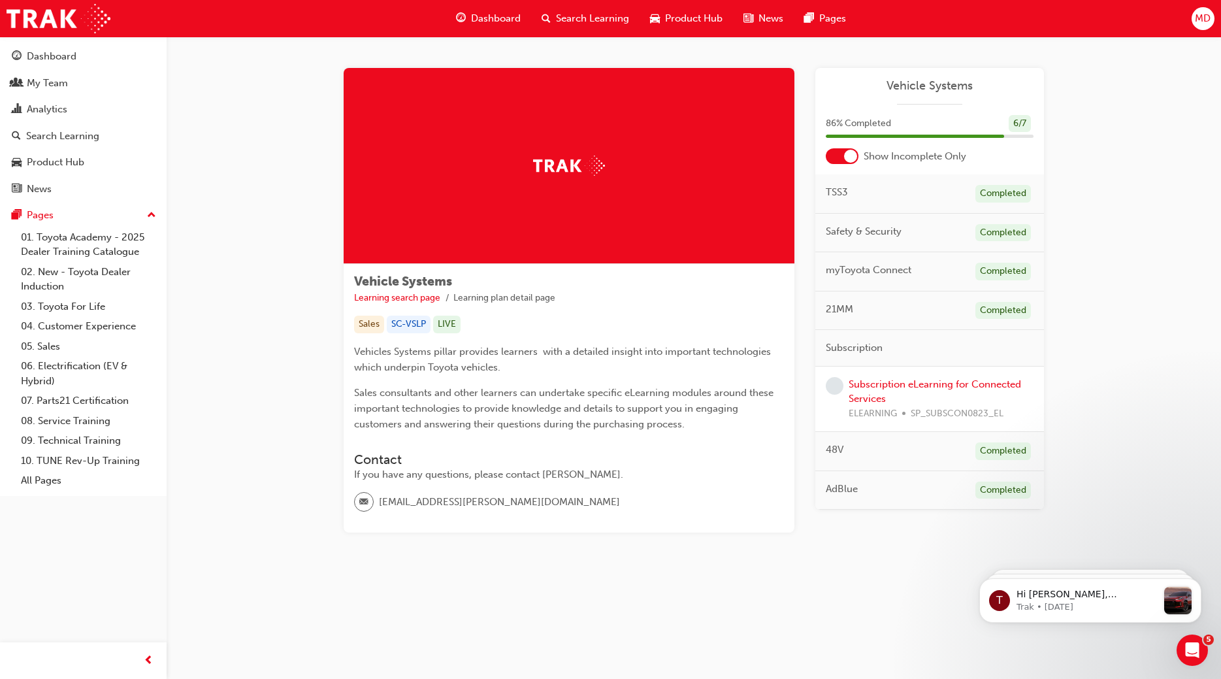
click at [888, 390] on div "Subscription eLearning for Connected Services ELEARNING SP_SUBSCON0823_EL" at bounding box center [941, 399] width 185 height 44
click at [976, 383] on link "Subscription eLearning for Connected Services" at bounding box center [935, 391] width 172 height 27
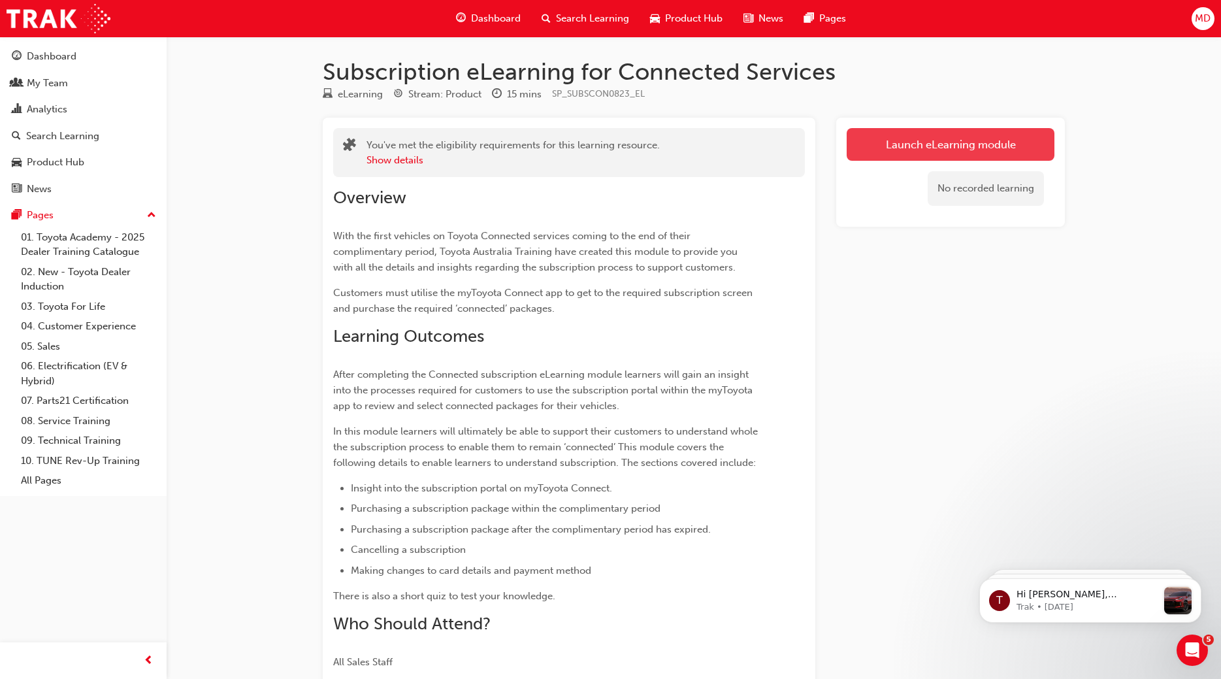
click at [961, 152] on link "Launch eLearning module" at bounding box center [951, 144] width 208 height 33
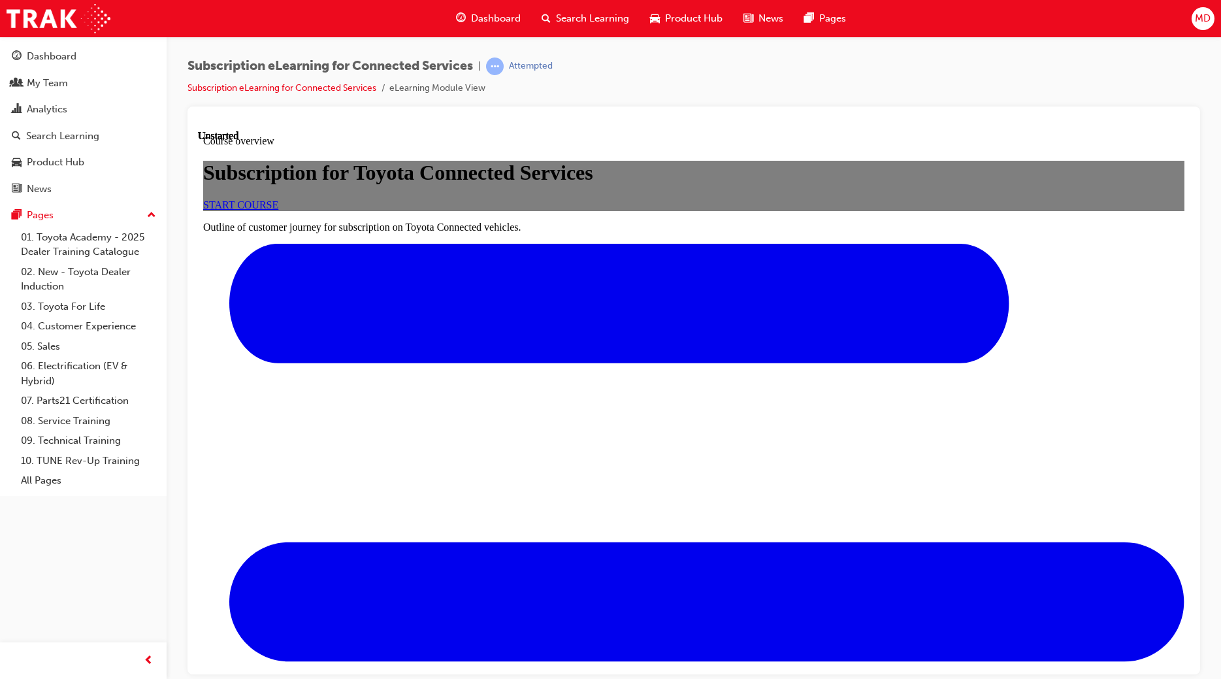
click at [278, 210] on span "START COURSE" at bounding box center [240, 204] width 75 height 11
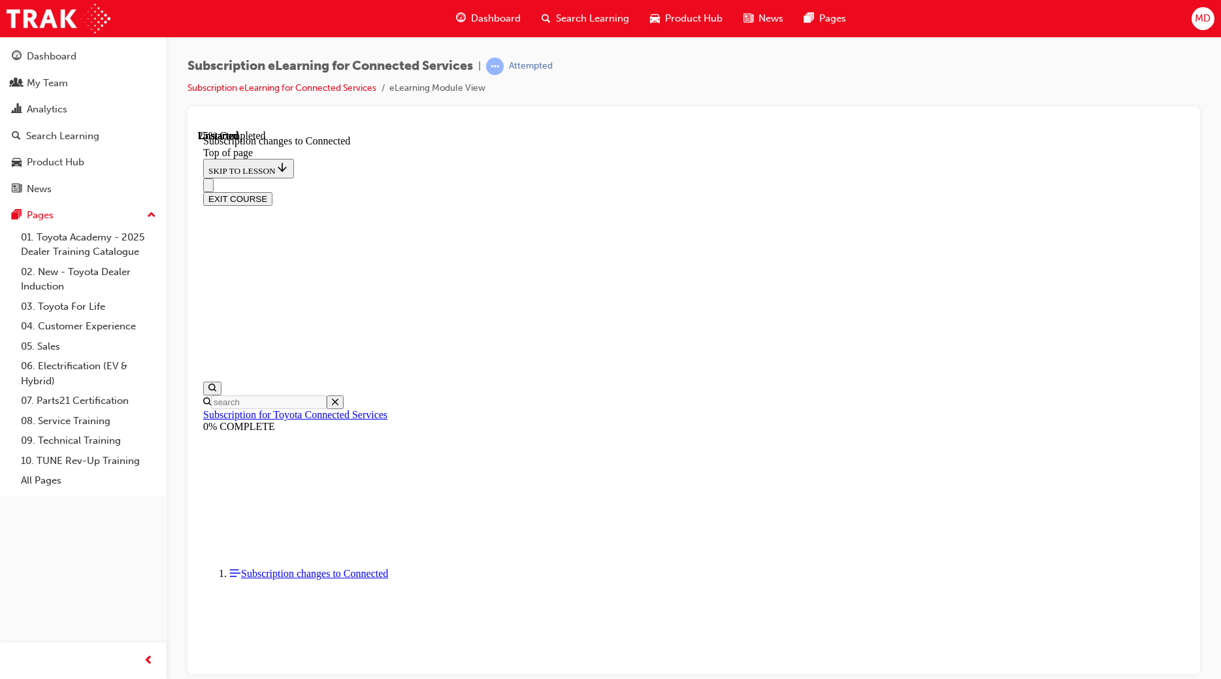
scroll to position [562, 0]
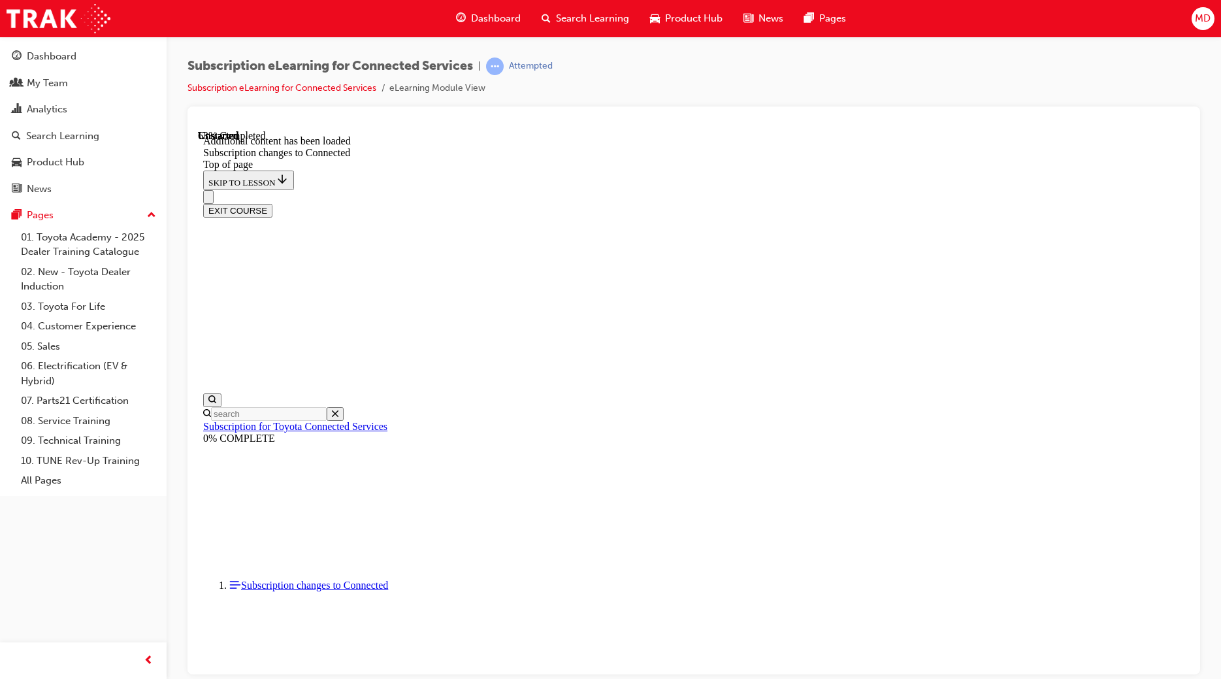
scroll to position [1503, 0]
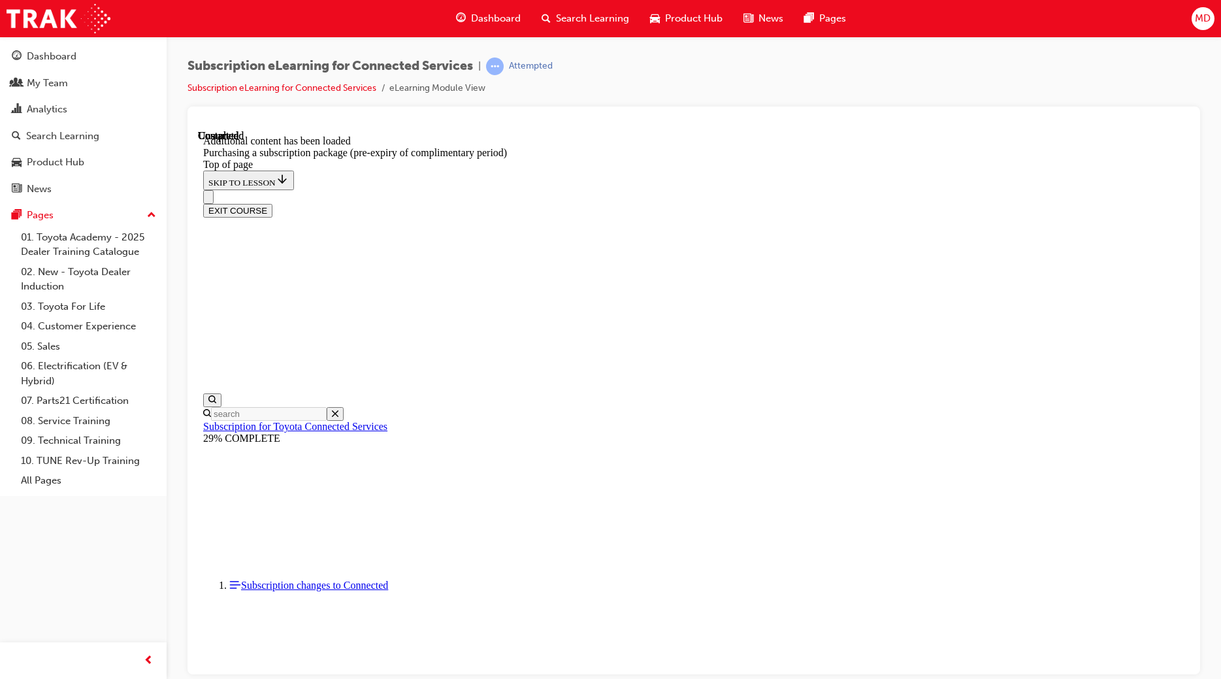
scroll to position [1444, 0]
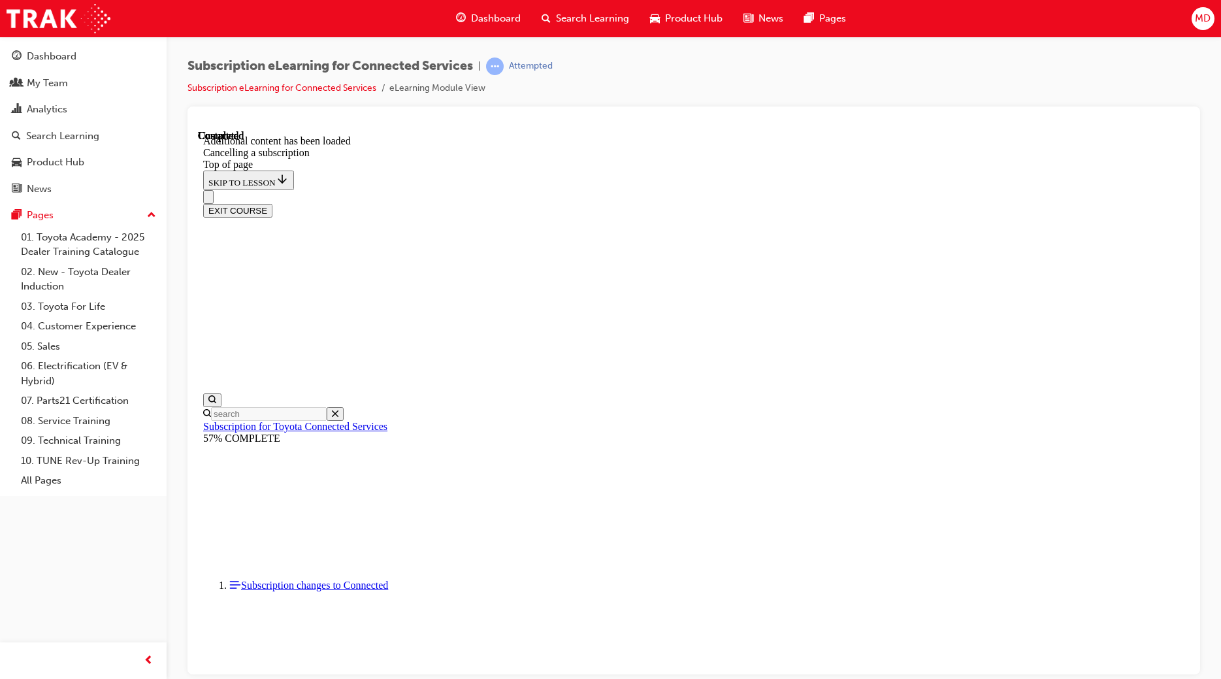
scroll to position [1148, 0]
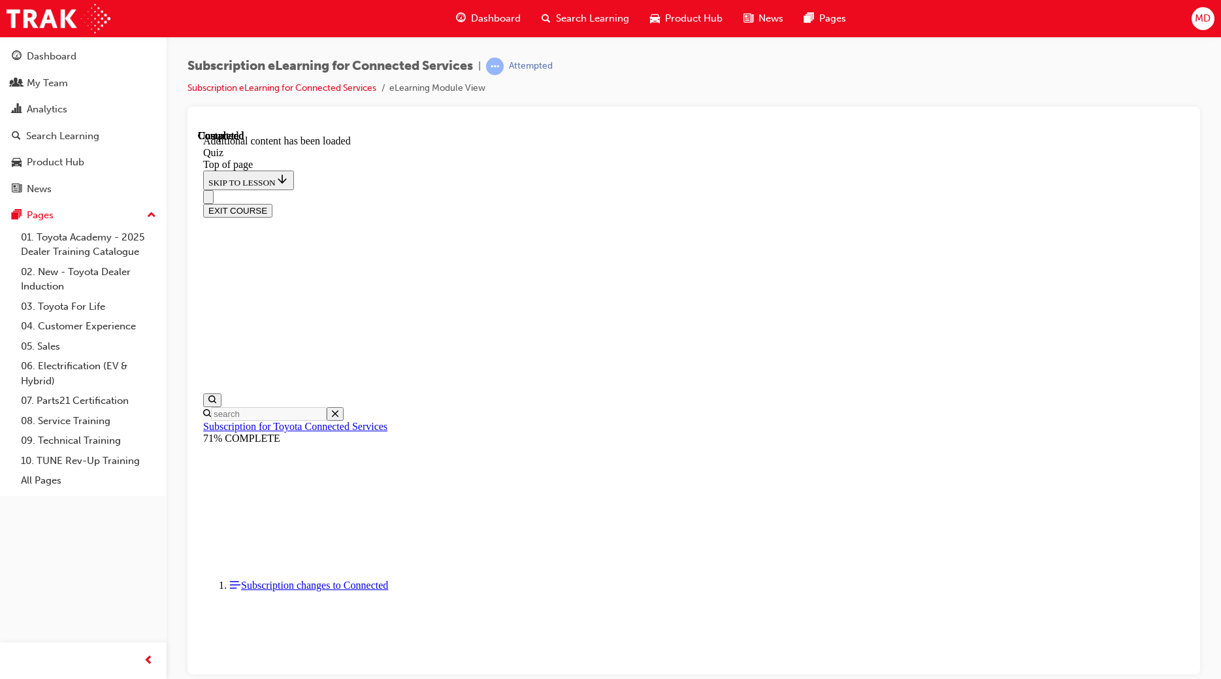
scroll to position [40, 0]
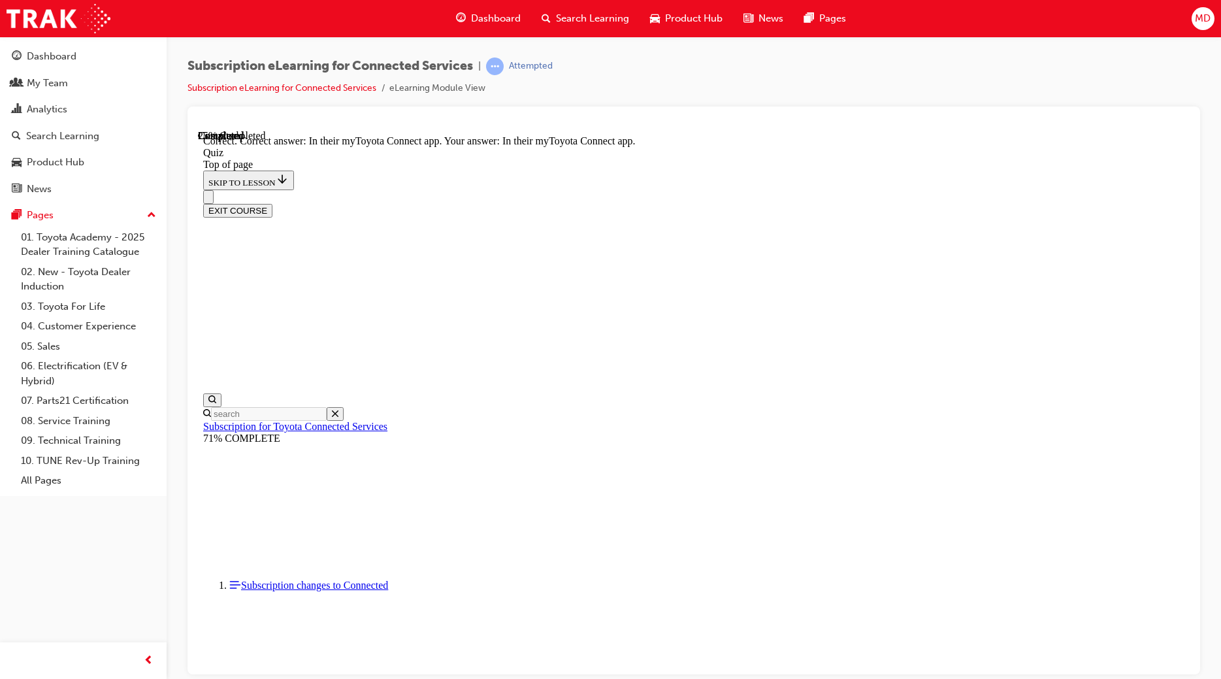
scroll to position [40, 0]
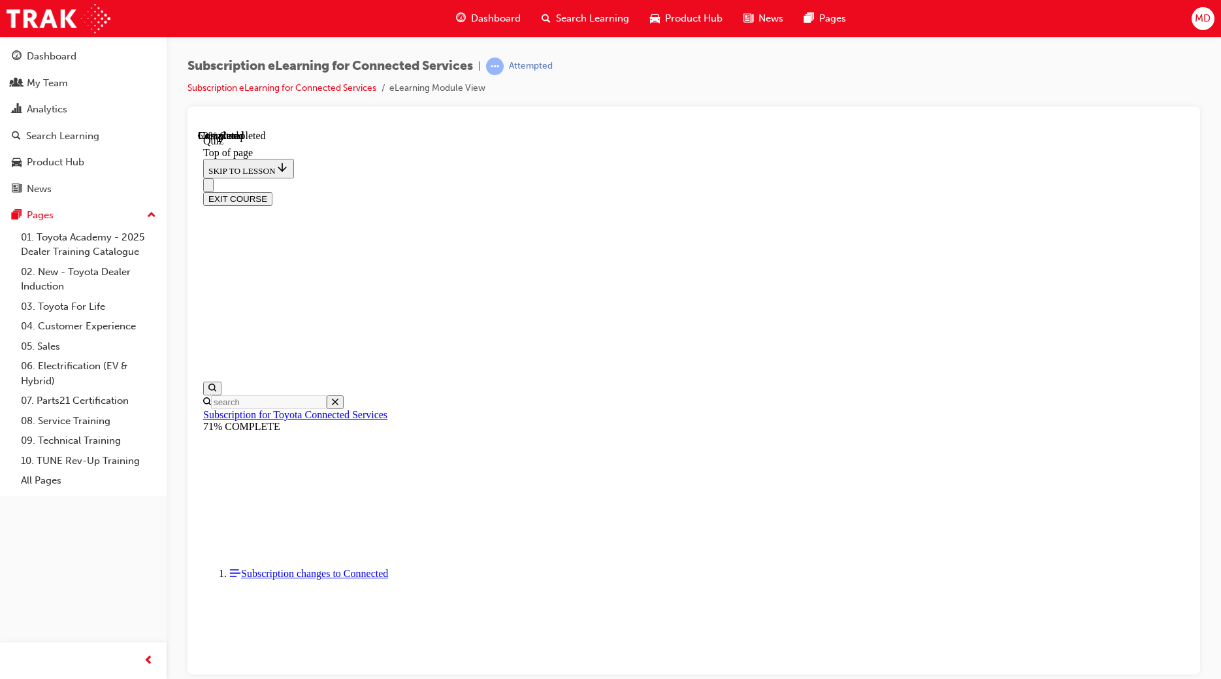
scroll to position [40, 0]
drag, startPoint x: 768, startPoint y: 556, endPoint x: 777, endPoint y: 564, distance: 12.0
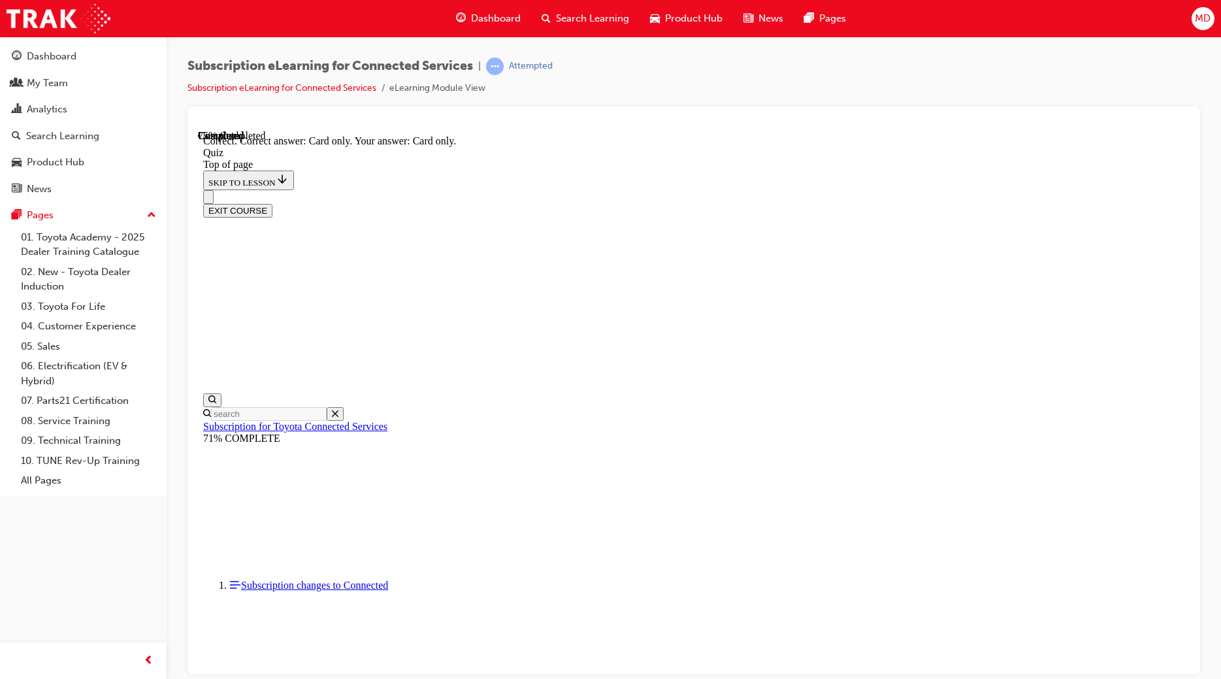
scroll to position [74, 0]
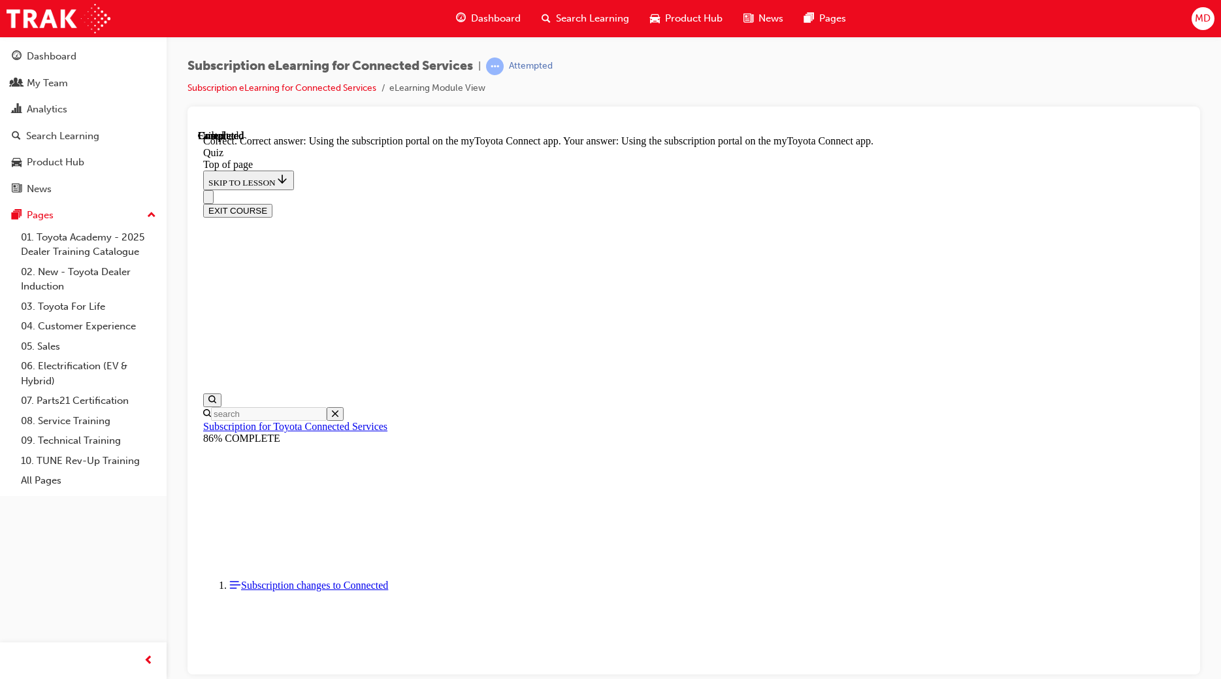
scroll to position [74, 0]
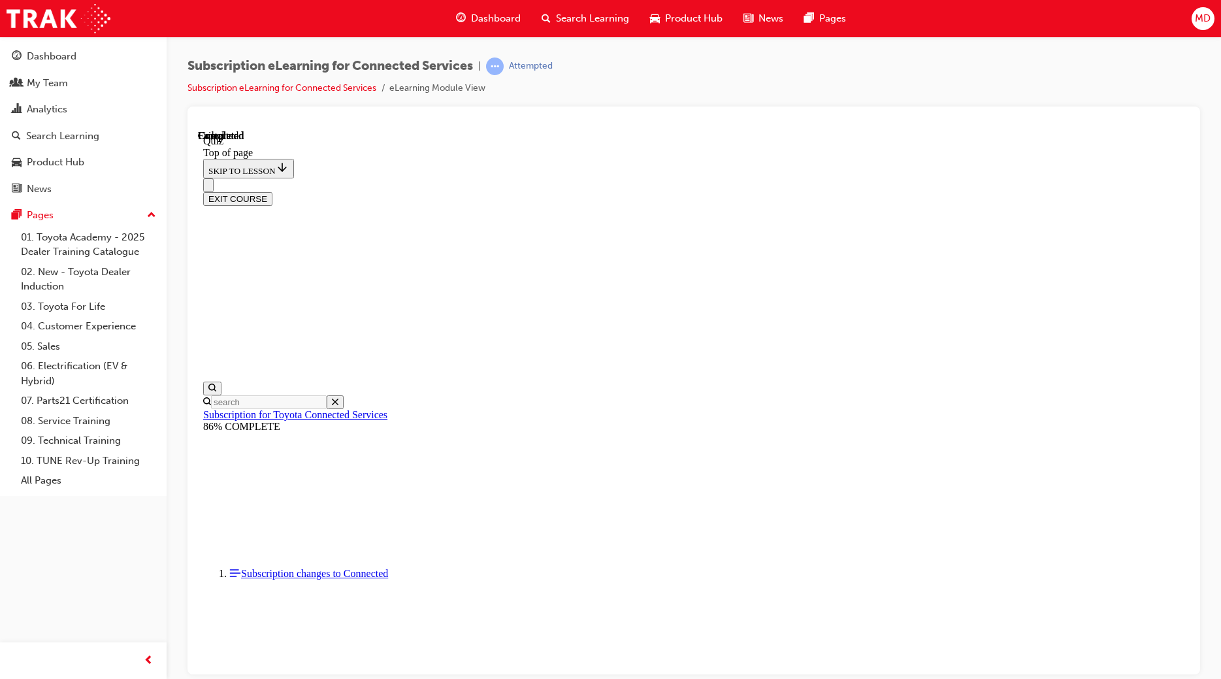
scroll to position [163, 0]
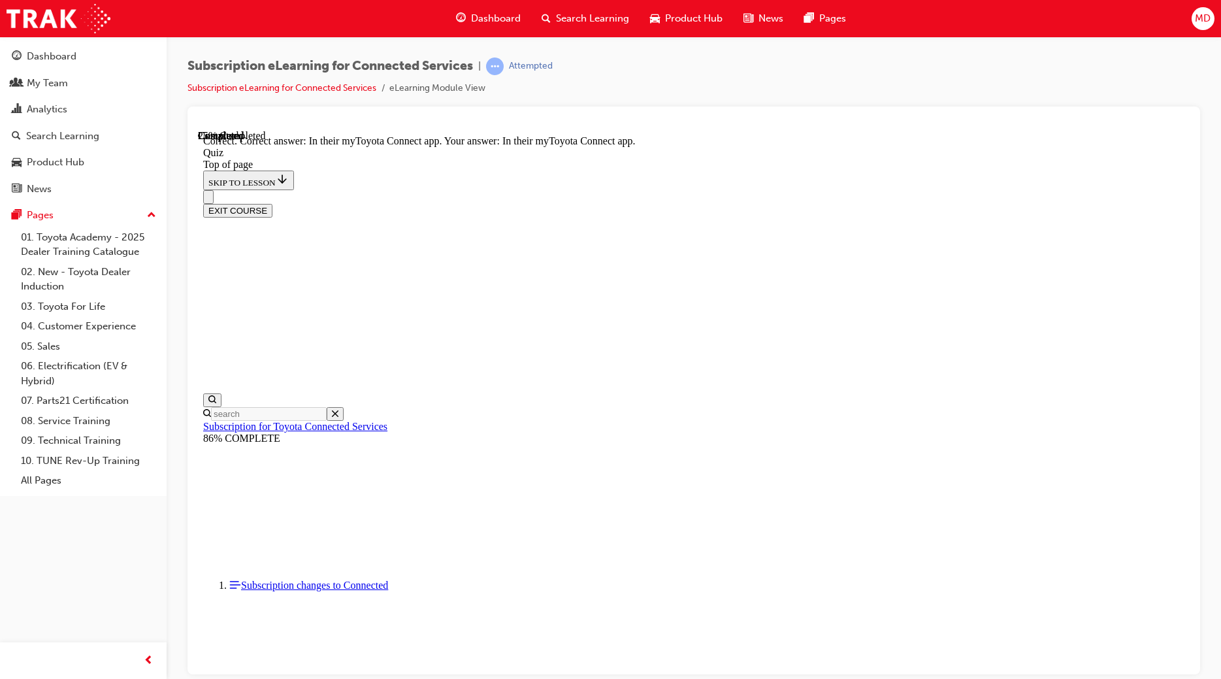
scroll to position [96, 0]
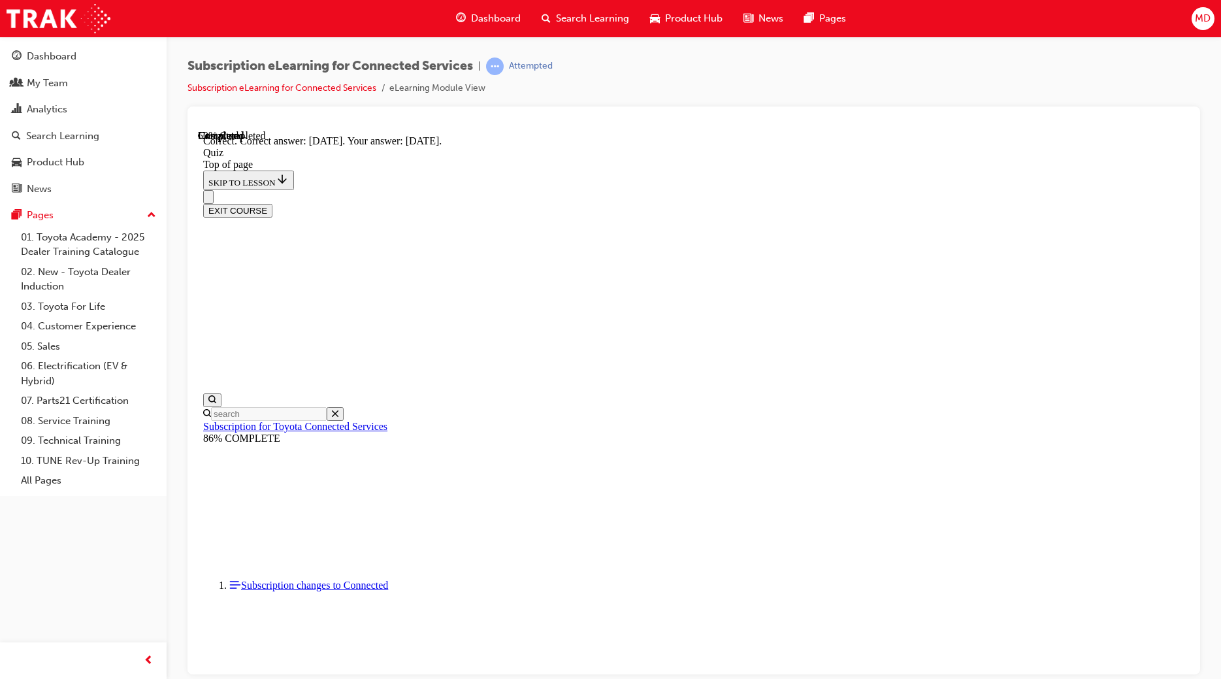
scroll to position [96, 0]
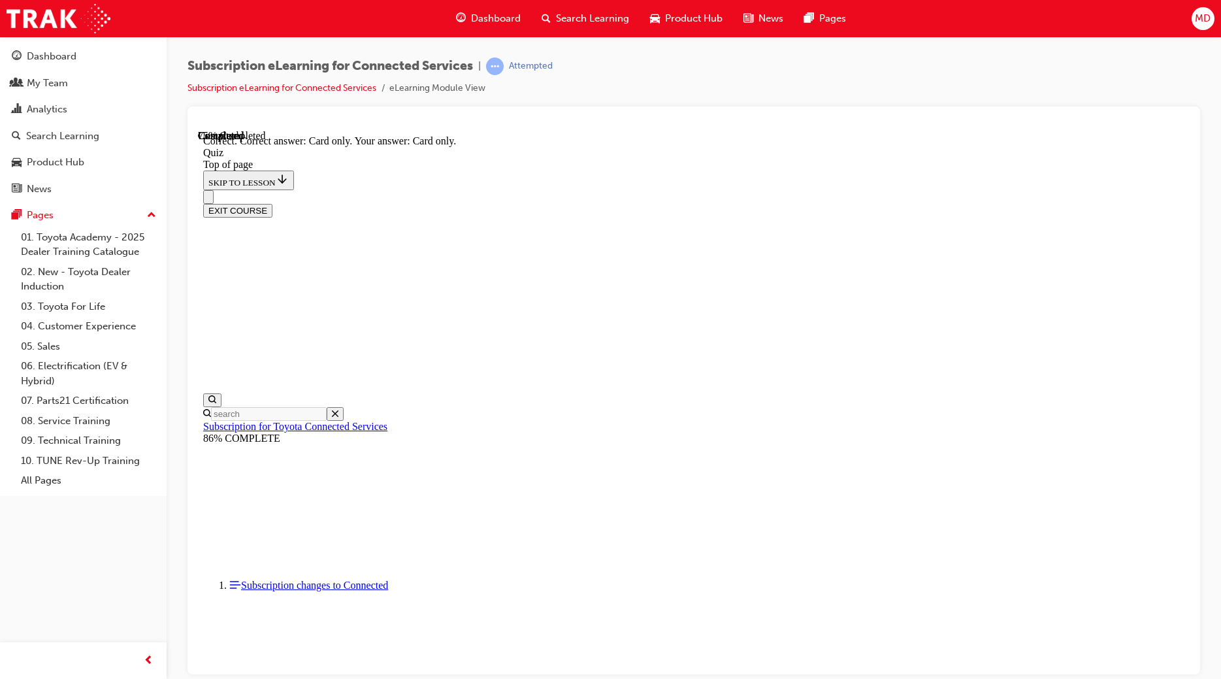
scroll to position [74, 0]
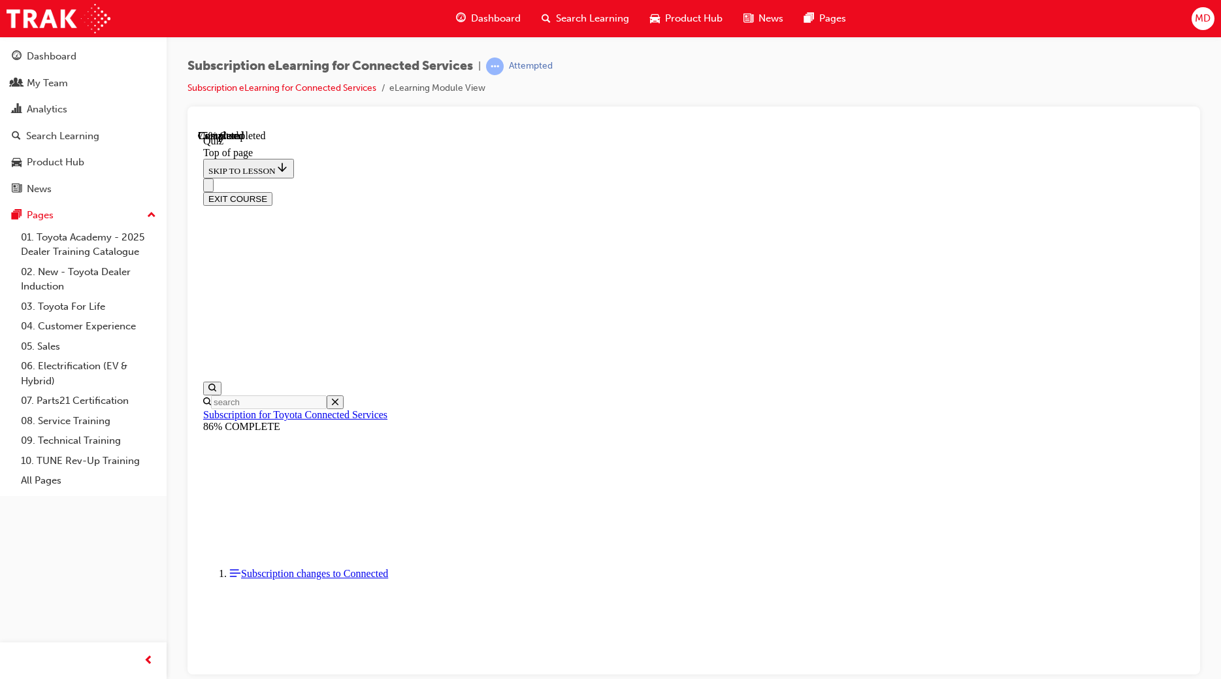
scroll to position [40, 0]
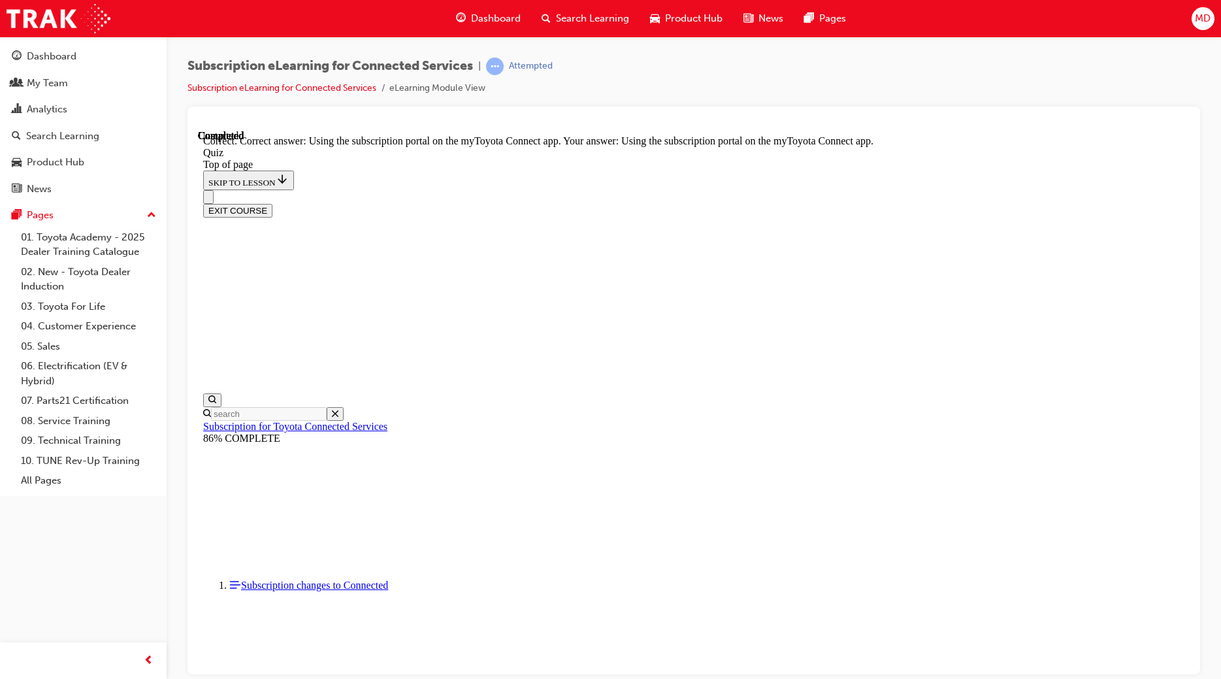
scroll to position [74, 0]
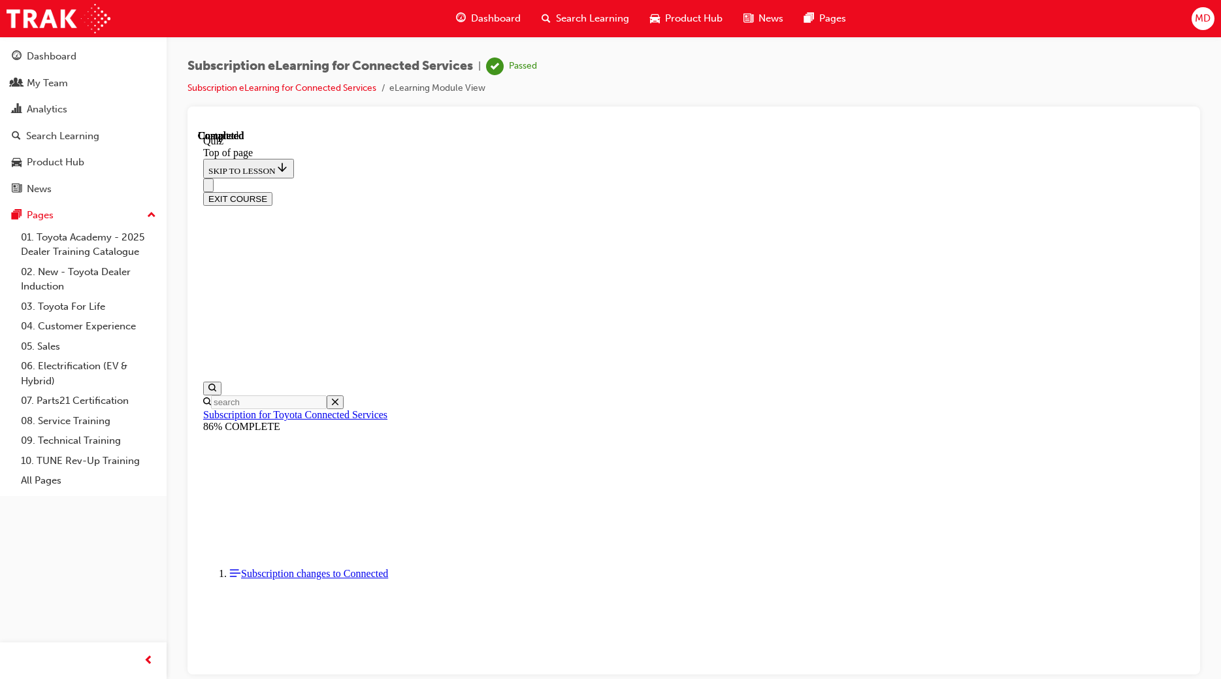
scroll to position [163, 0]
click at [272, 191] on button "EXIT COURSE" at bounding box center [237, 198] width 69 height 14
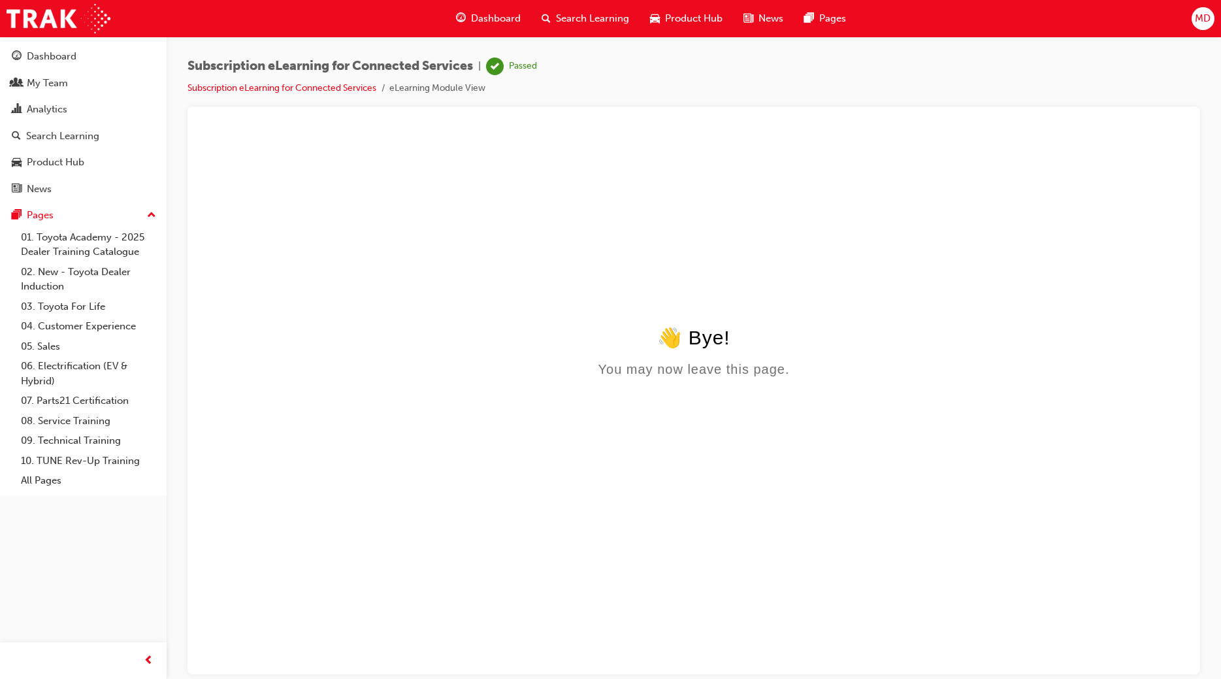
scroll to position [0, 0]
click at [53, 53] on div "Dashboard" at bounding box center [52, 56] width 50 height 15
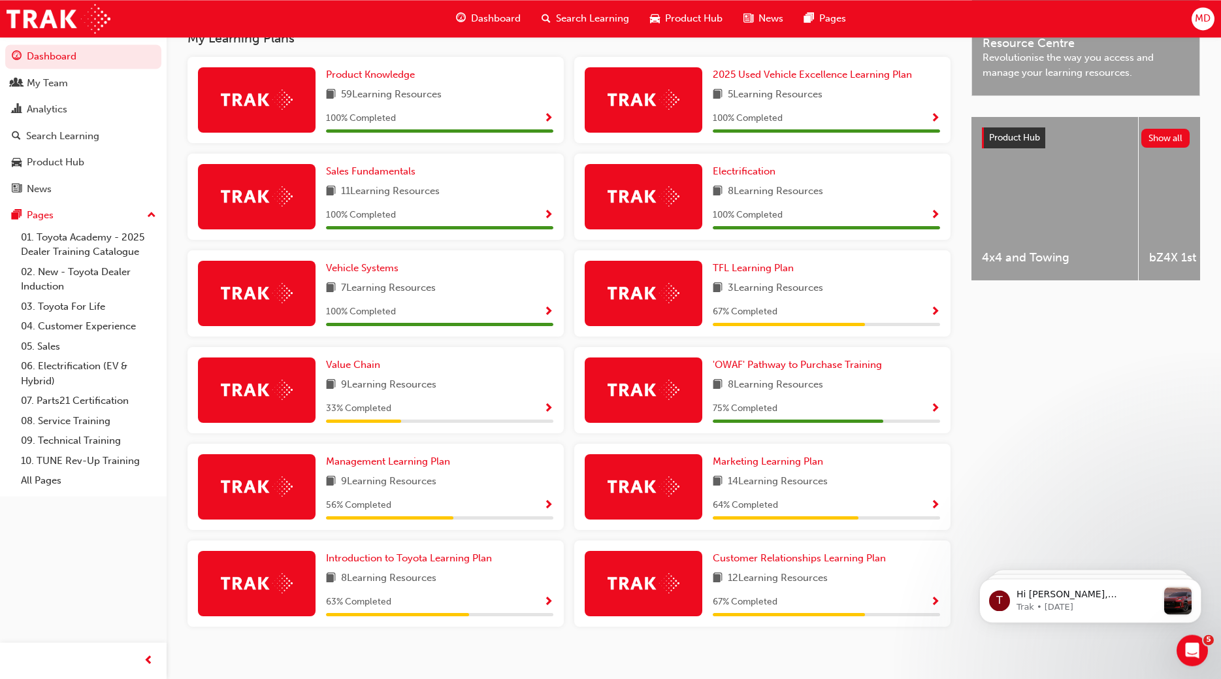
scroll to position [445, 0]
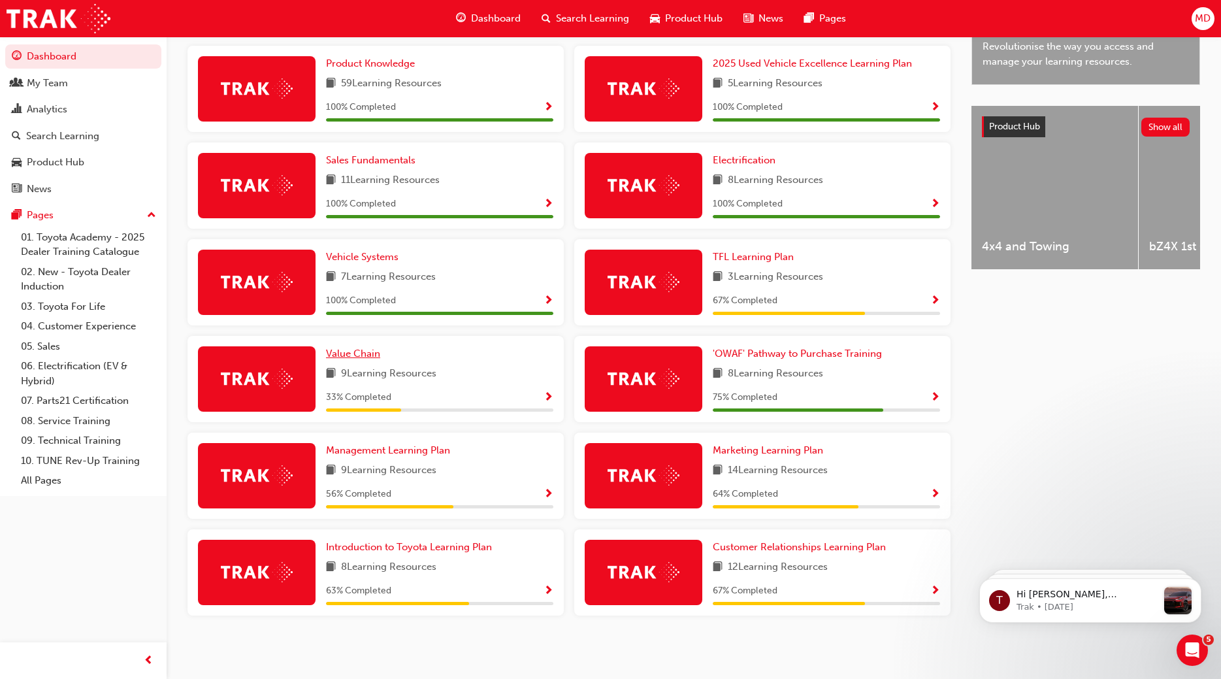
click at [361, 349] on span "Value Chain" at bounding box center [353, 354] width 54 height 12
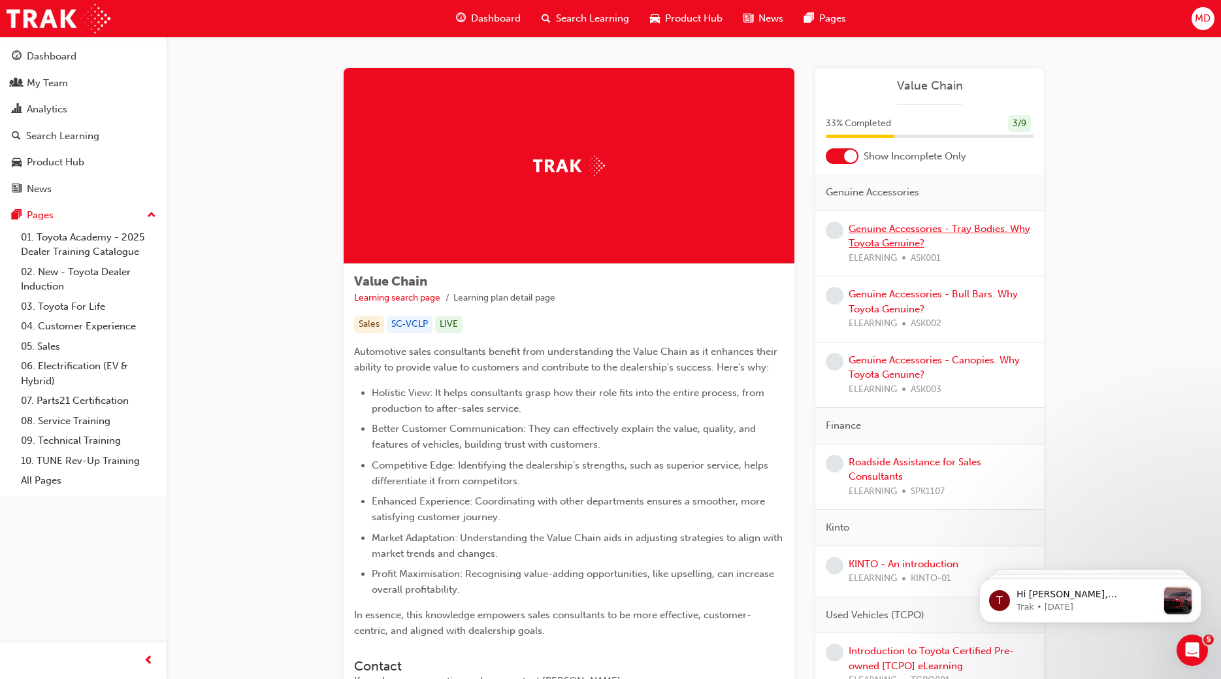
click at [900, 238] on link "Genuine Accessories - Tray Bodies. Why Toyota Genuine?" at bounding box center [940, 236] width 182 height 27
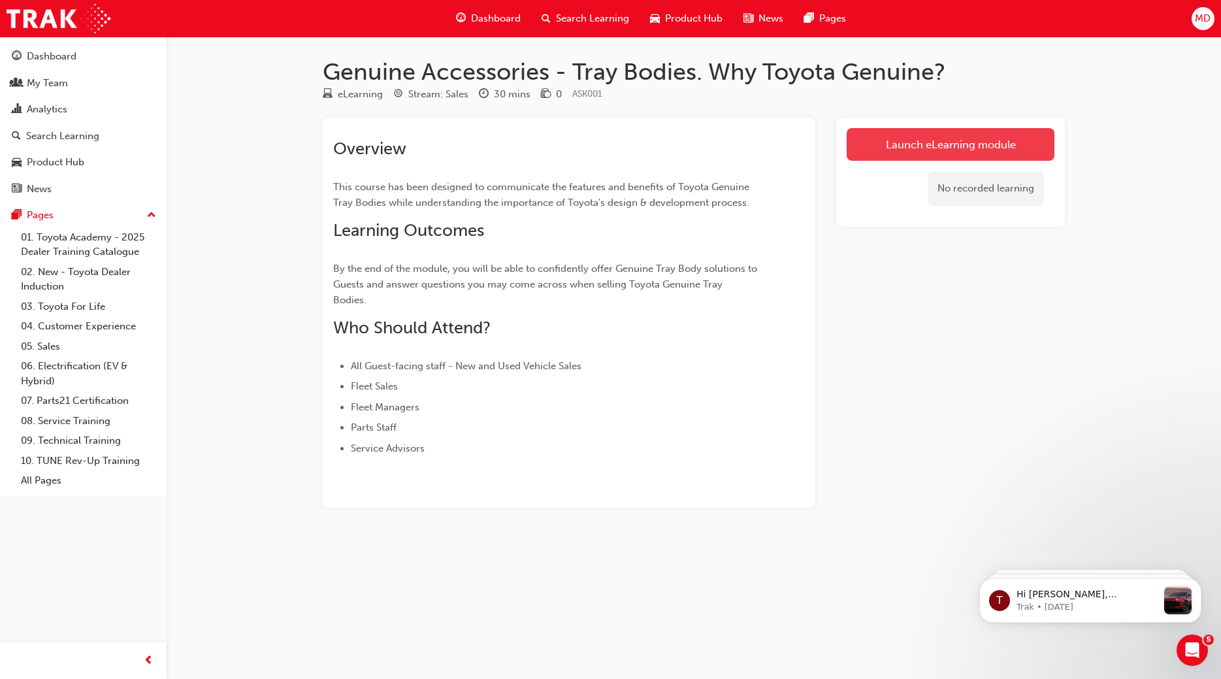
click at [979, 142] on link "Launch eLearning module" at bounding box center [951, 144] width 208 height 33
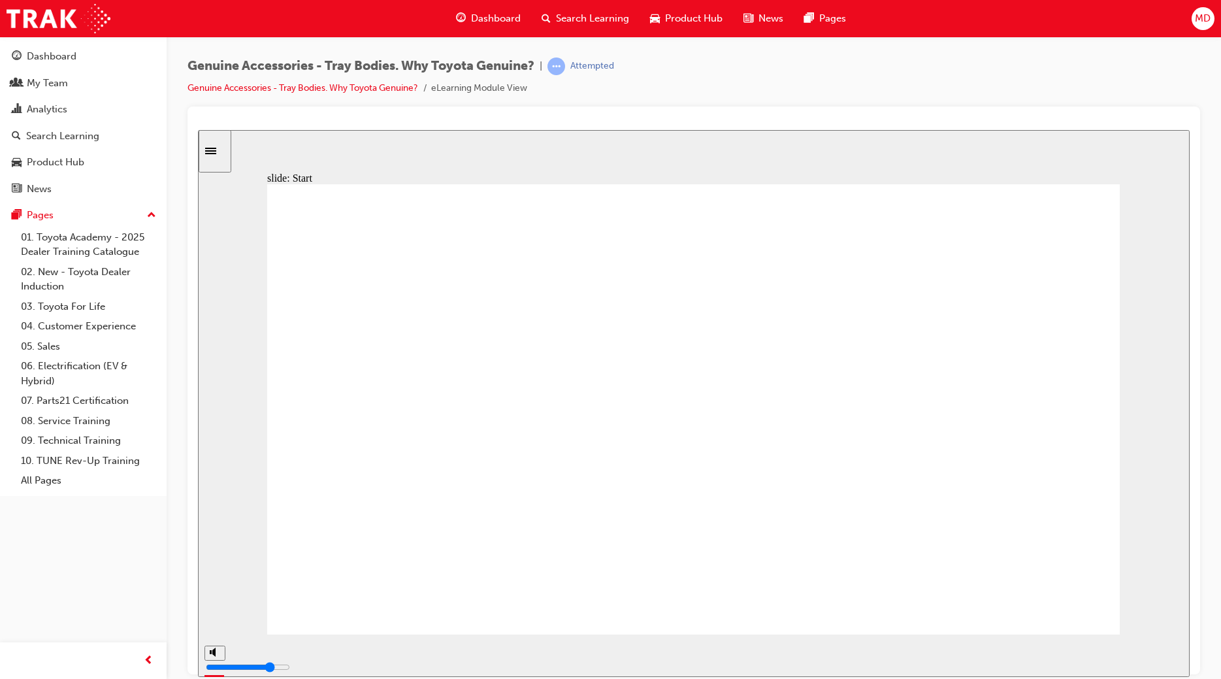
drag, startPoint x: 576, startPoint y: 659, endPoint x: 1053, endPoint y: 659, distance: 477.6
click at [1053, 659] on div "playback controls" at bounding box center [653, 652] width 840 height 14
drag, startPoint x: 280, startPoint y: 653, endPoint x: 1053, endPoint y: 662, distance: 772.9
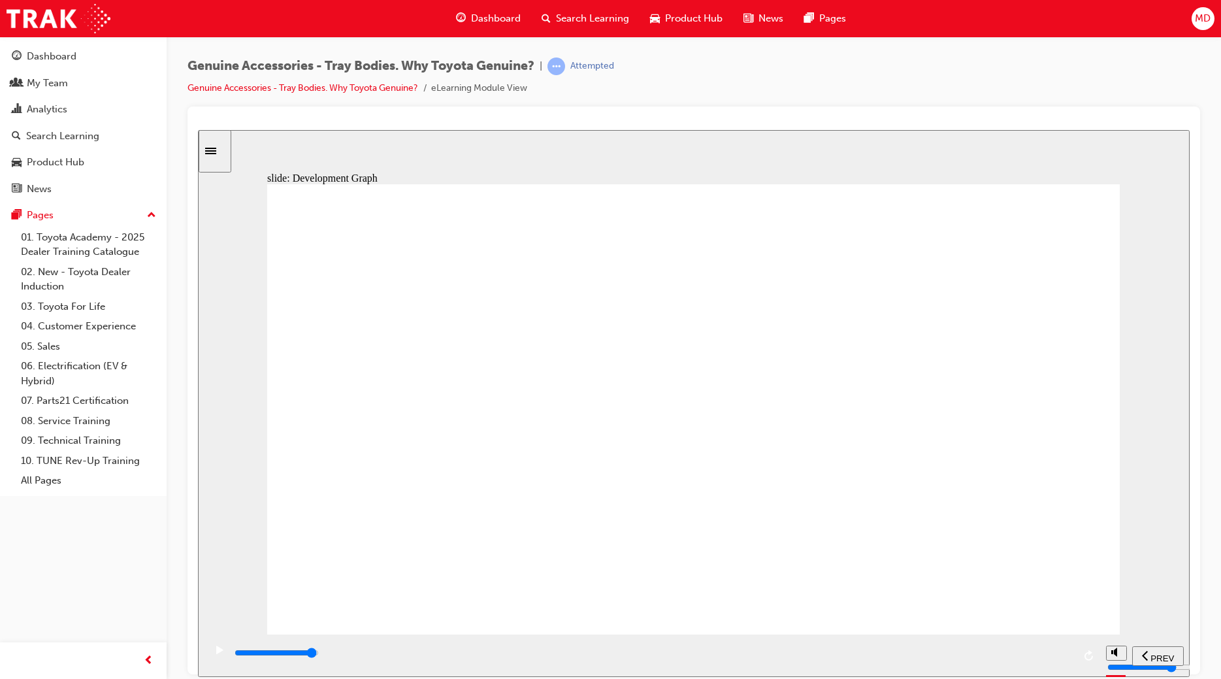
click at [1053, 660] on div "playback controls" at bounding box center [653, 652] width 840 height 14
drag, startPoint x: 353, startPoint y: 649, endPoint x: 1037, endPoint y: 653, distance: 683.4
click at [1037, 653] on div "playback controls" at bounding box center [653, 655] width 840 height 20
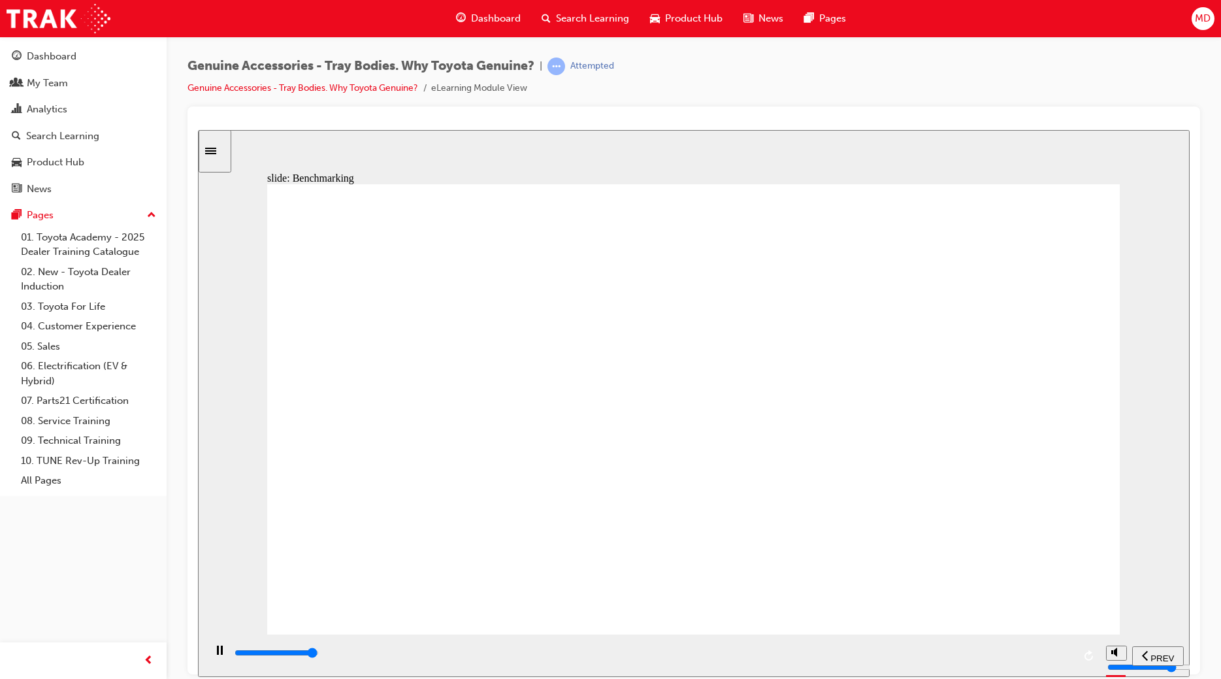
click at [1056, 653] on div "playback controls" at bounding box center [653, 652] width 840 height 14
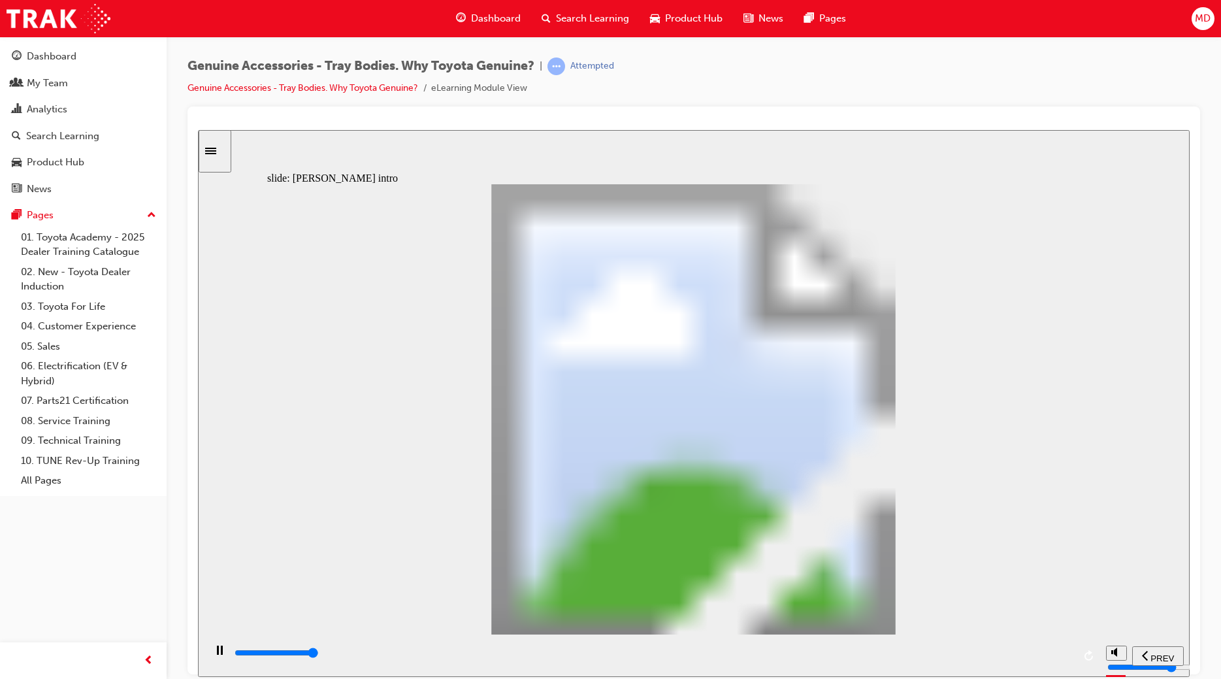
click at [1052, 657] on div "playback controls" at bounding box center [653, 652] width 840 height 14
click at [319, 655] on input "slide progress" at bounding box center [277, 652] width 84 height 10
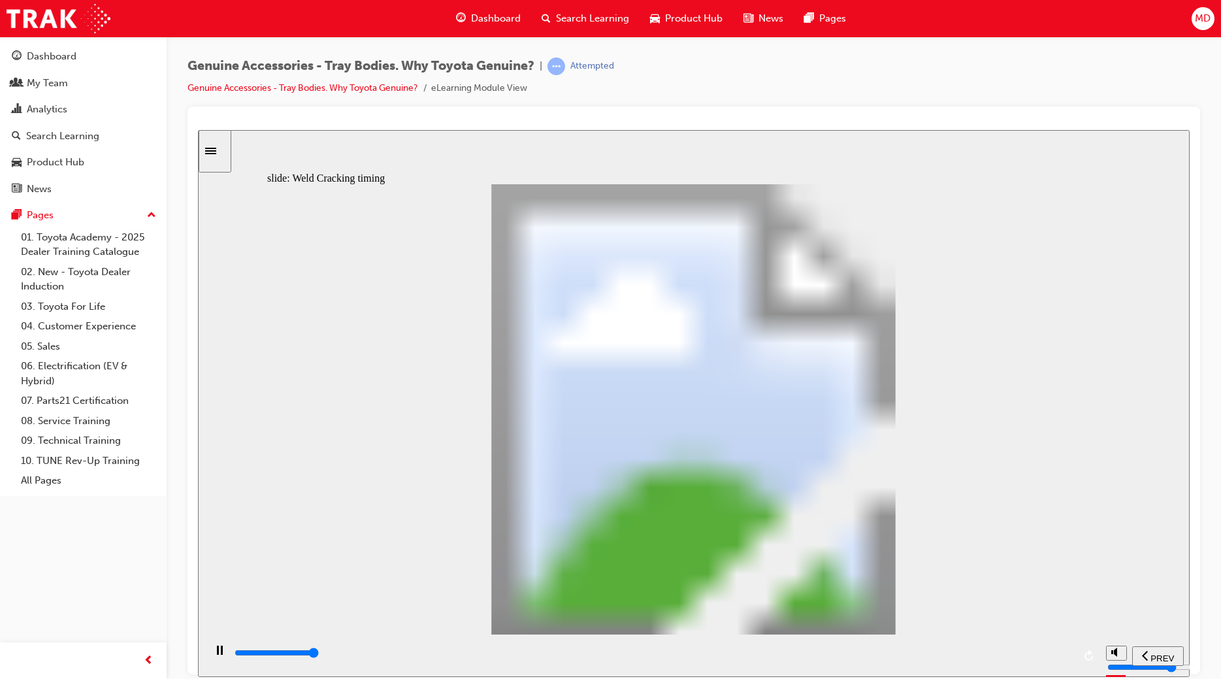
type input "21700"
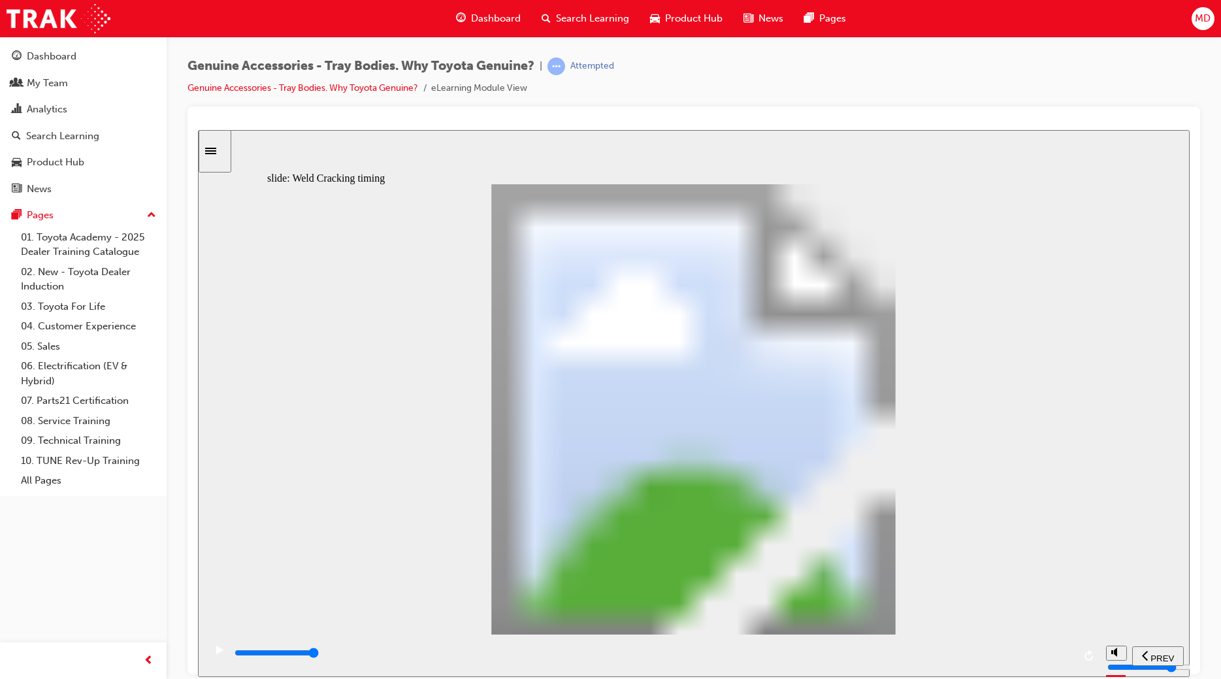
type input "2"
drag, startPoint x: 529, startPoint y: 498, endPoint x: 532, endPoint y: 481, distance: 17.3
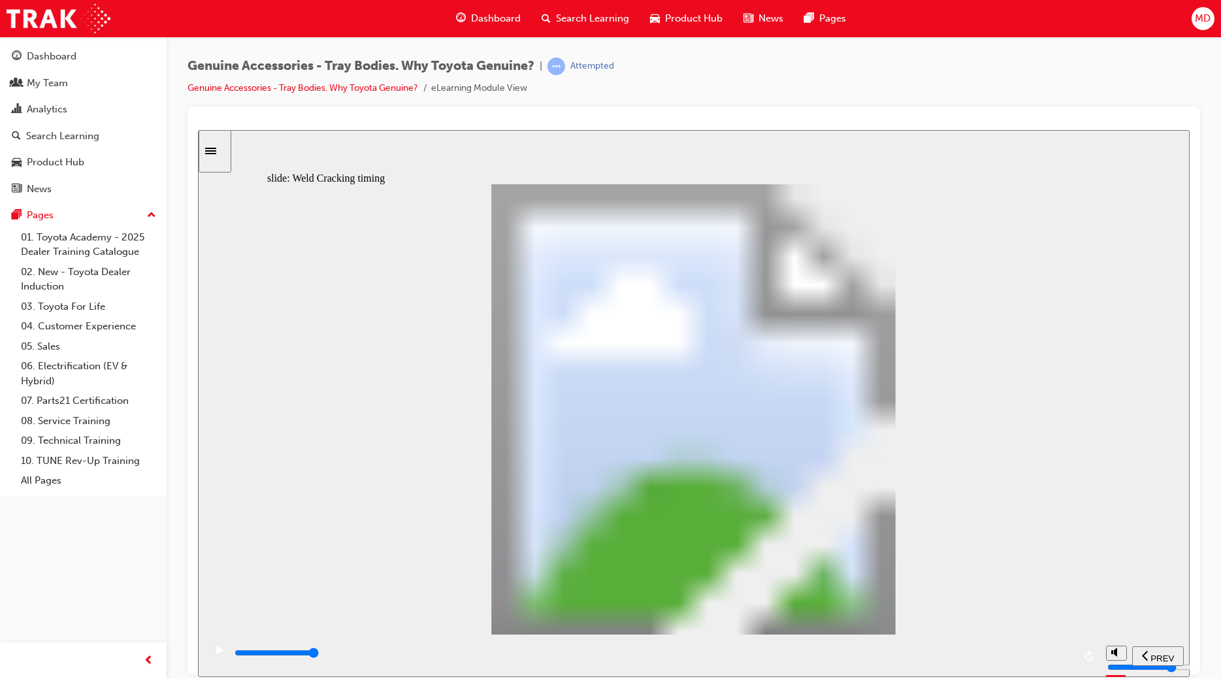
type input "8200"
type input "2"
type input "0"
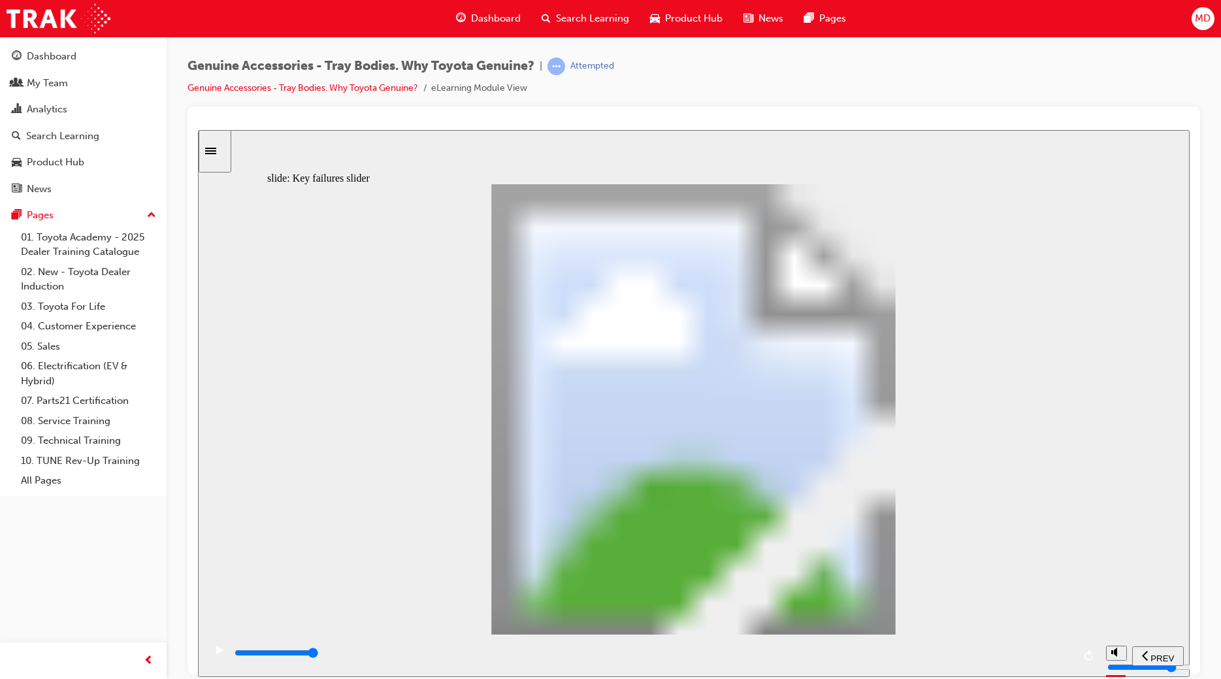
type input "3"
drag, startPoint x: 308, startPoint y: 497, endPoint x: 520, endPoint y: 493, distance: 211.7
type input "5300"
type input "2"
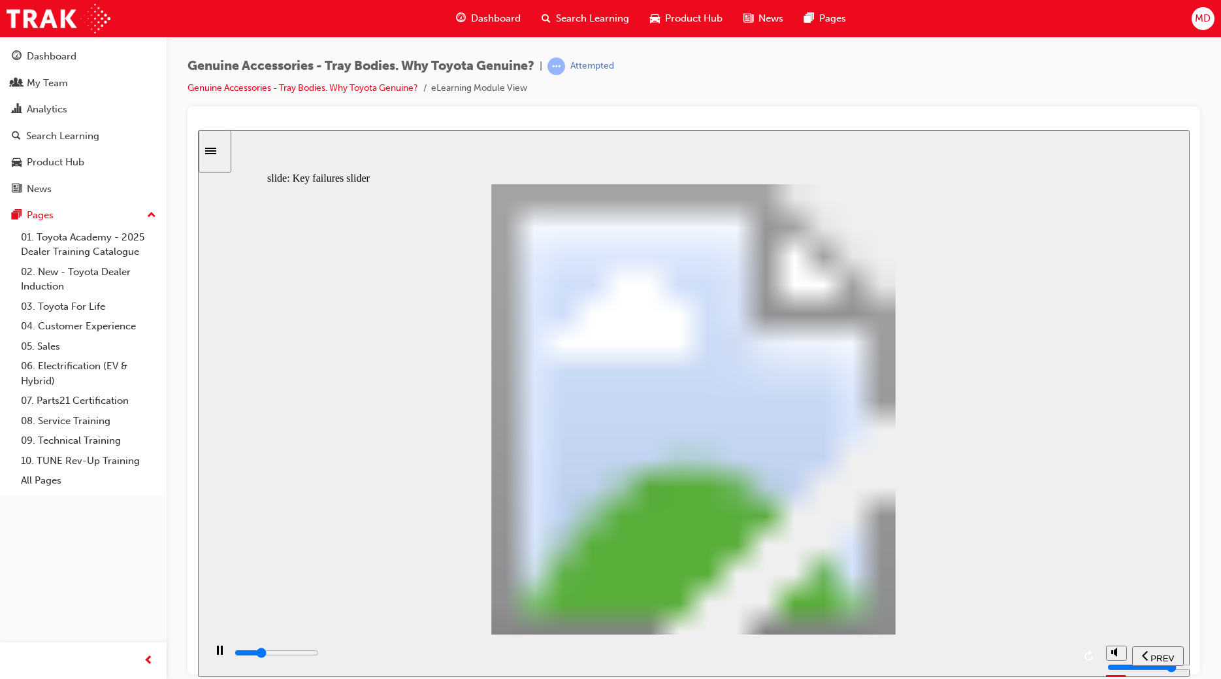
drag, startPoint x: 538, startPoint y: 495, endPoint x: 467, endPoint y: 497, distance: 71.2
type input "6500"
type input "3"
drag, startPoint x: 466, startPoint y: 498, endPoint x: 657, endPoint y: 500, distance: 190.8
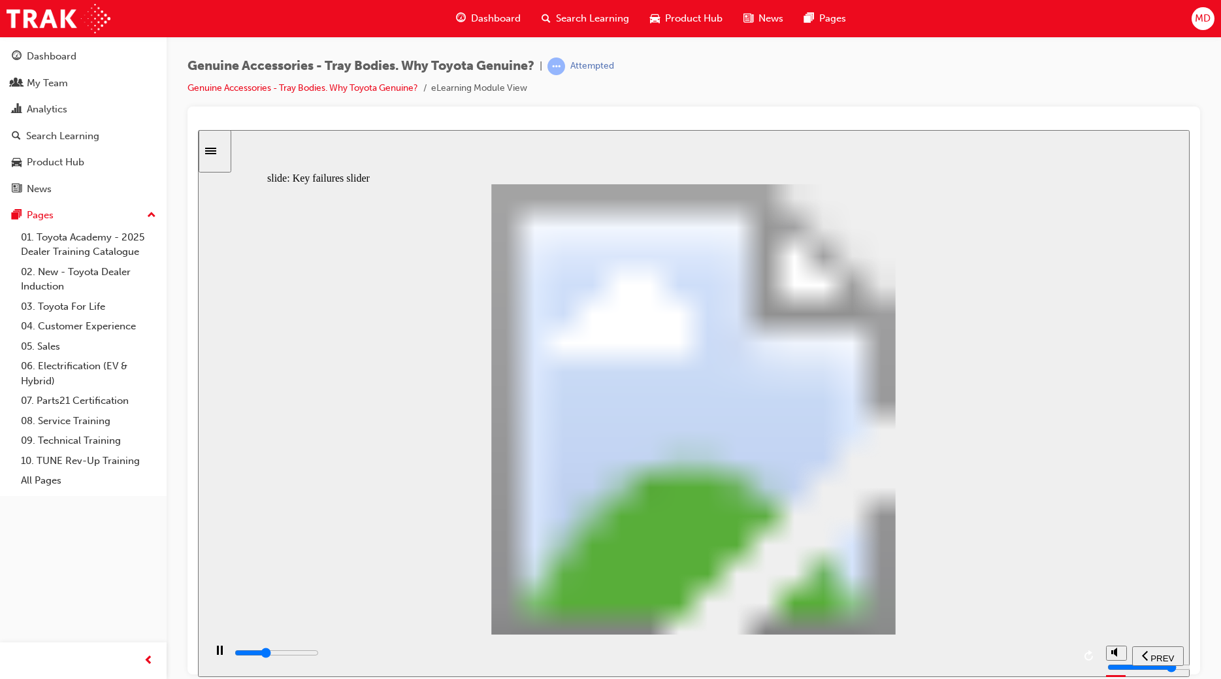
drag, startPoint x: 547, startPoint y: 497, endPoint x: 824, endPoint y: 510, distance: 278.0
drag, startPoint x: 548, startPoint y: 498, endPoint x: 794, endPoint y: 497, distance: 245.6
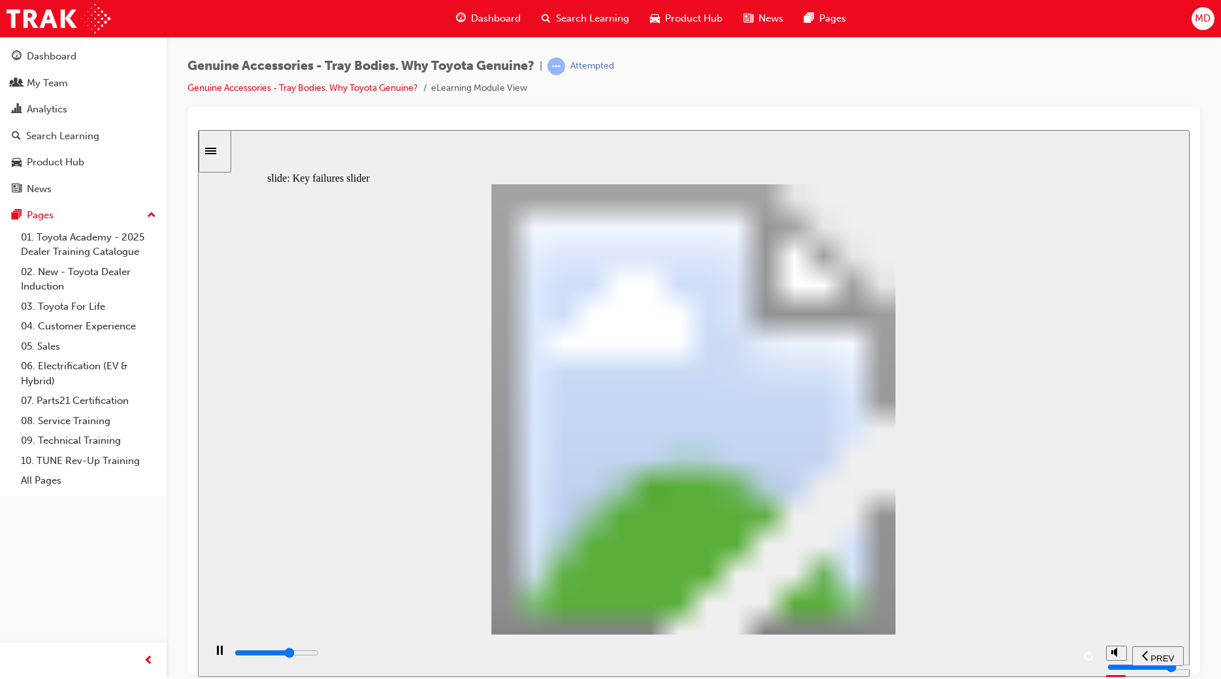
click at [1058, 653] on div "playback controls" at bounding box center [653, 652] width 840 height 14
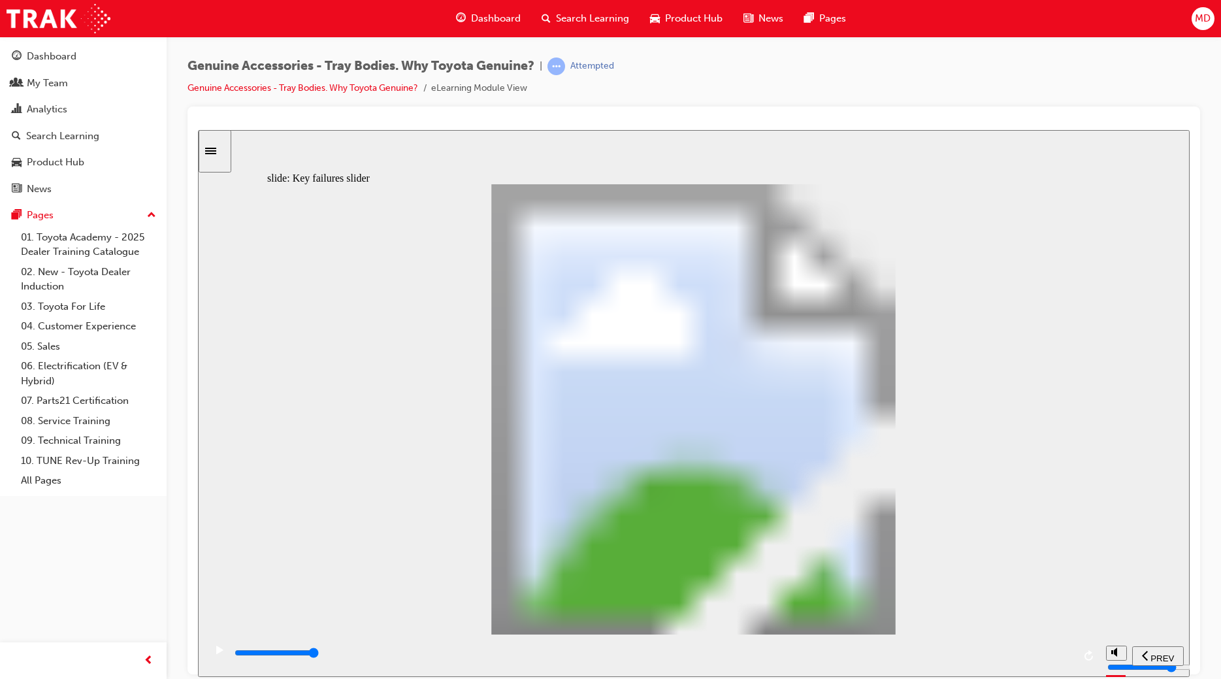
click at [319, 655] on input "slide progress" at bounding box center [277, 652] width 84 height 10
click at [1055, 648] on div "playback controls" at bounding box center [653, 655] width 840 height 20
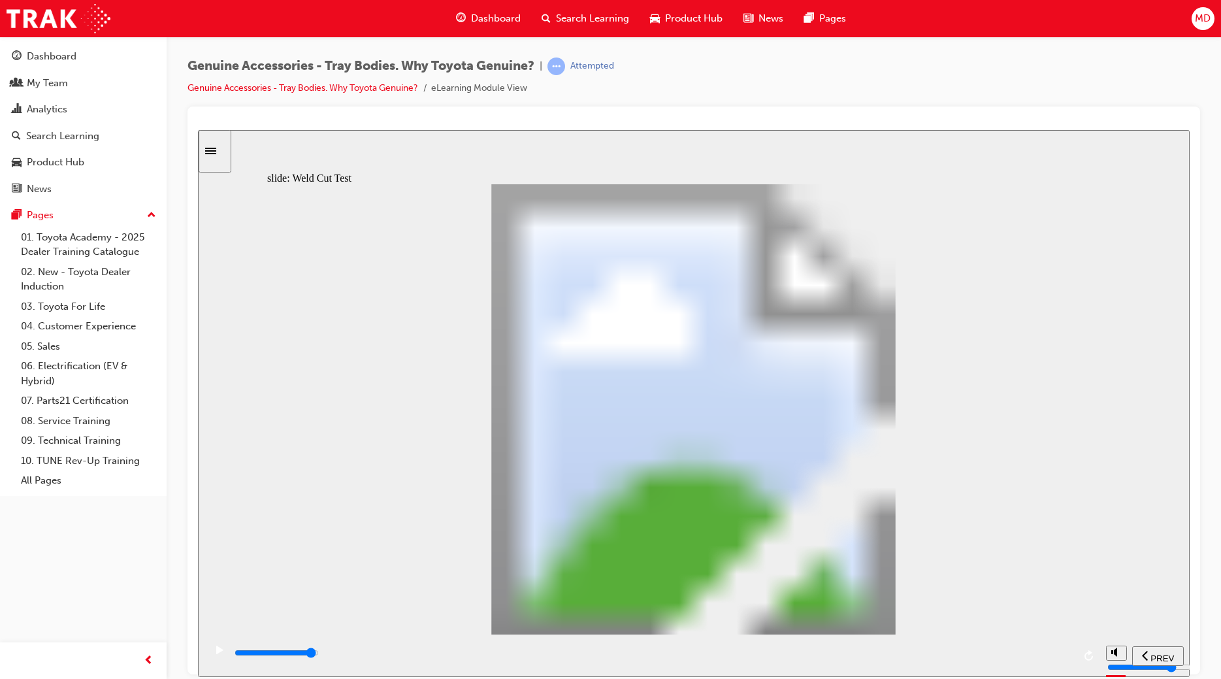
click at [1045, 657] on div "playback controls" at bounding box center [653, 652] width 840 height 14
click at [1055, 657] on div "playback controls" at bounding box center [653, 652] width 840 height 14
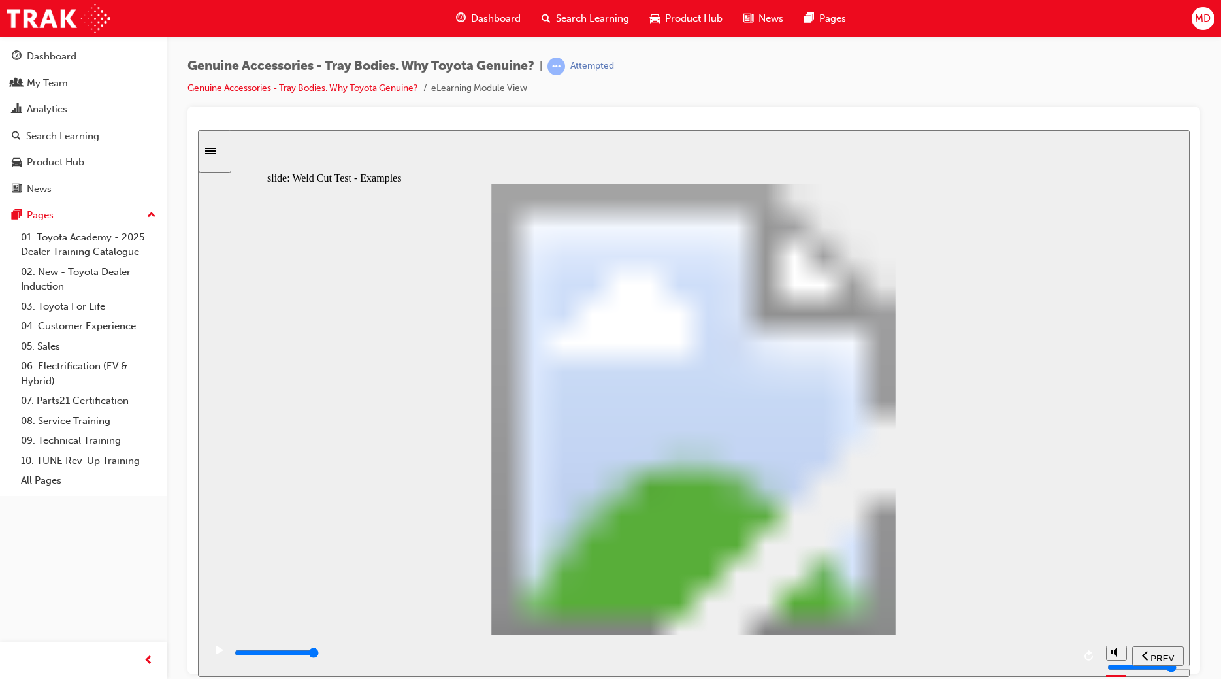
click at [1047, 651] on div "playback controls" at bounding box center [653, 652] width 840 height 14
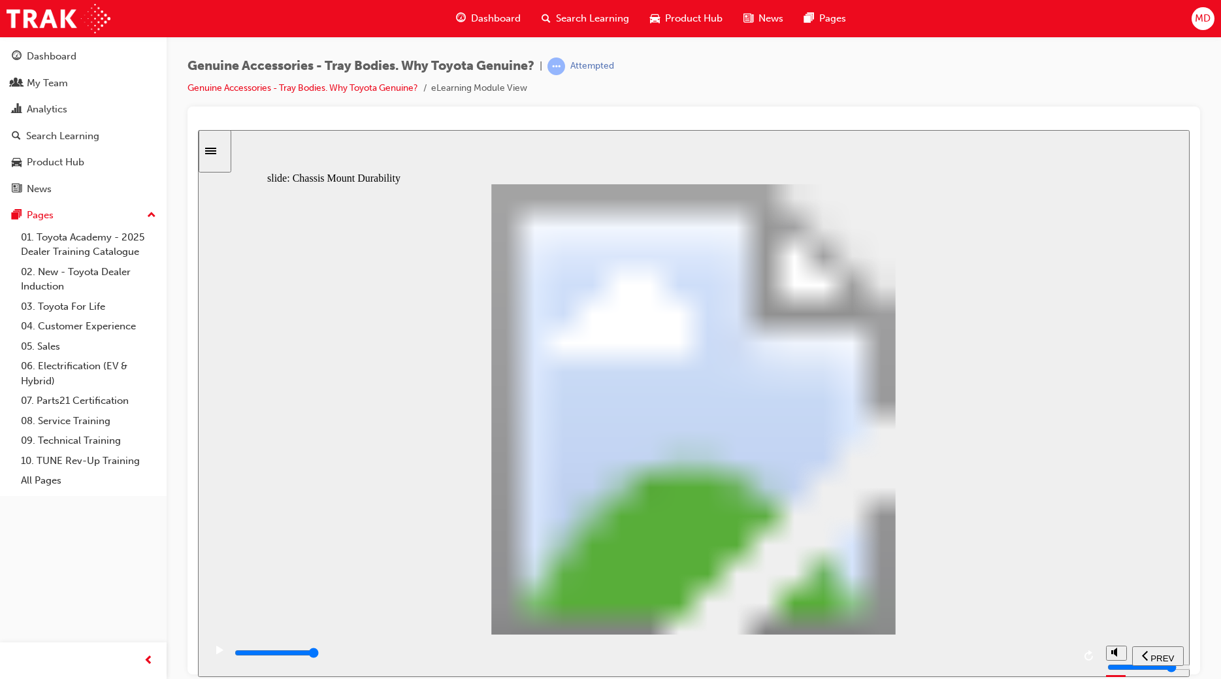
click at [1048, 651] on div "playback controls" at bounding box center [653, 652] width 840 height 14
drag, startPoint x: 1022, startPoint y: 649, endPoint x: 1034, endPoint y: 649, distance: 11.8
click at [1024, 649] on div "playback controls" at bounding box center [653, 655] width 840 height 20
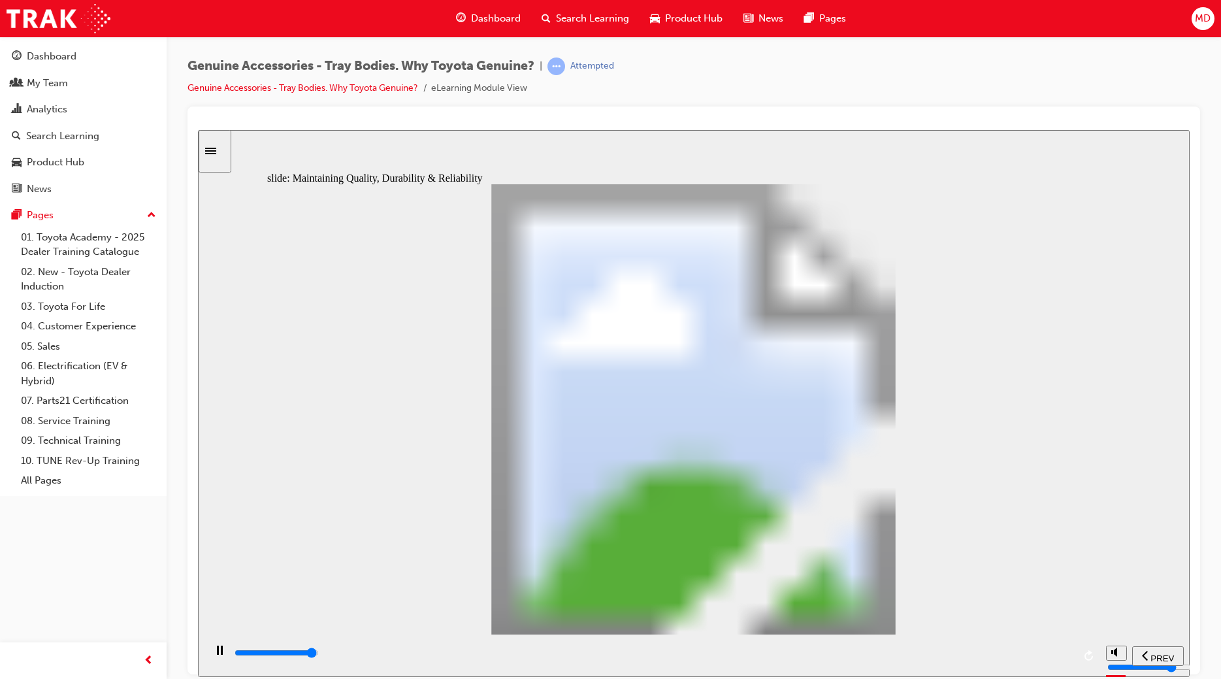
click at [319, 654] on input "slide progress" at bounding box center [277, 652] width 84 height 10
click at [1048, 651] on div "playback controls" at bounding box center [653, 652] width 840 height 14
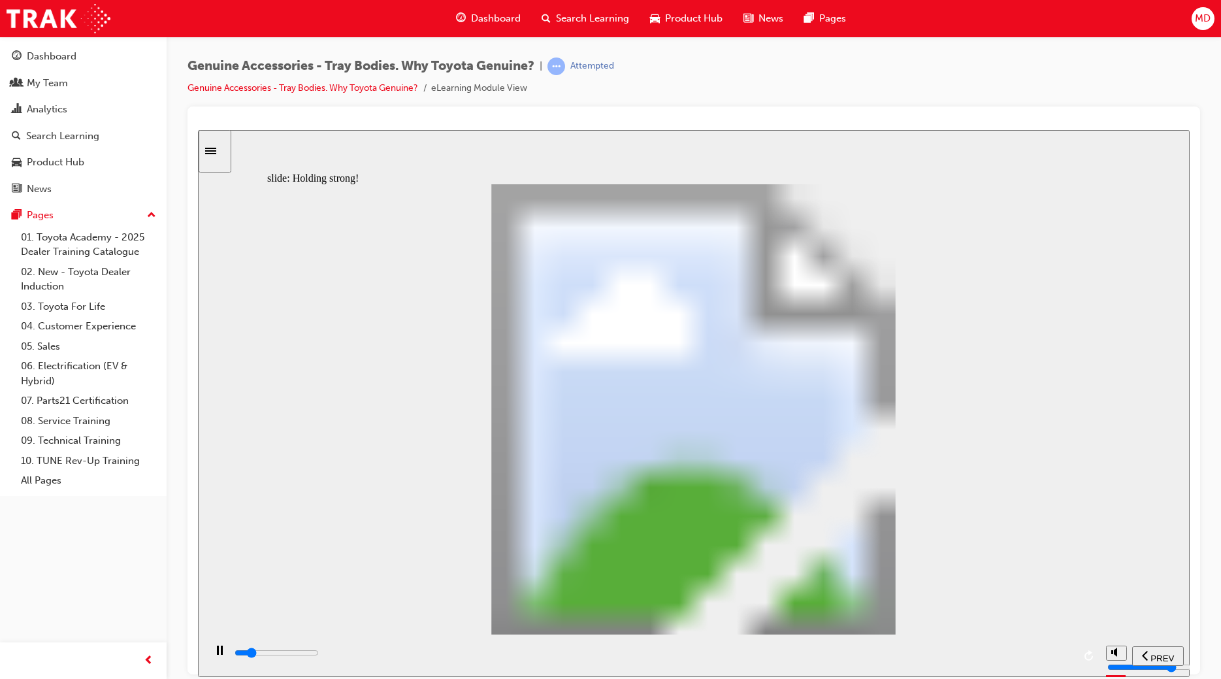
type input "1700"
click at [1040, 649] on div "playback controls" at bounding box center [653, 655] width 840 height 20
click at [1037, 658] on div "playback controls" at bounding box center [653, 652] width 840 height 14
type input "12300"
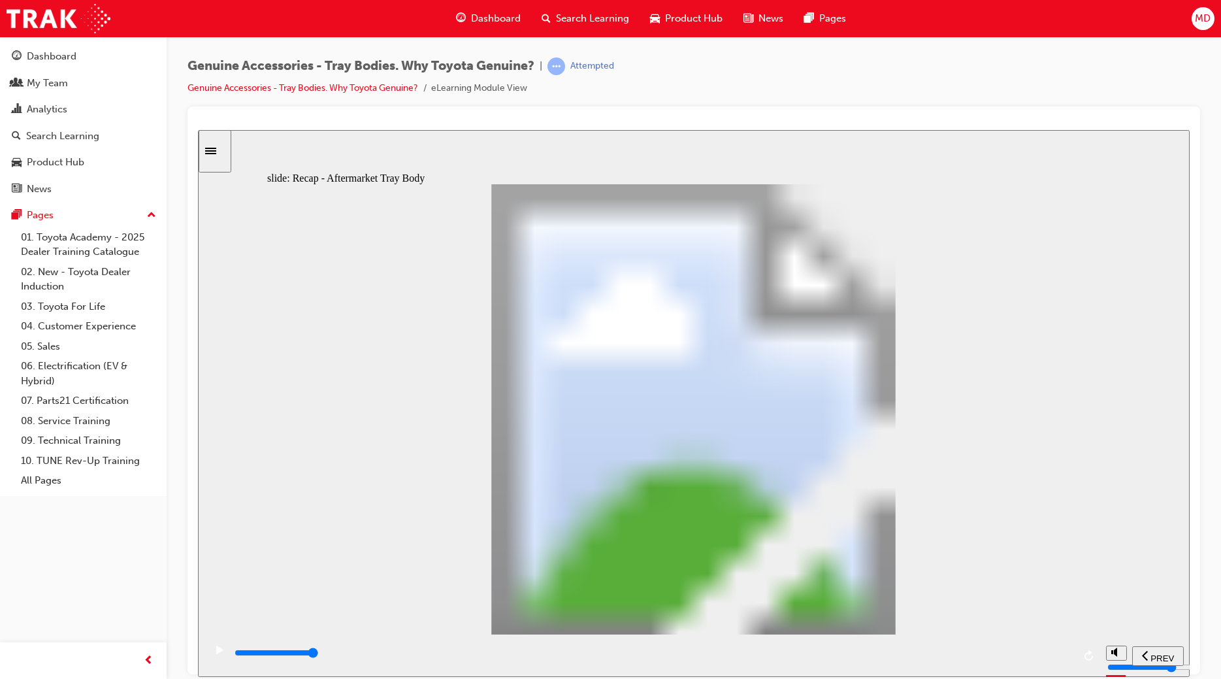
radio input "true"
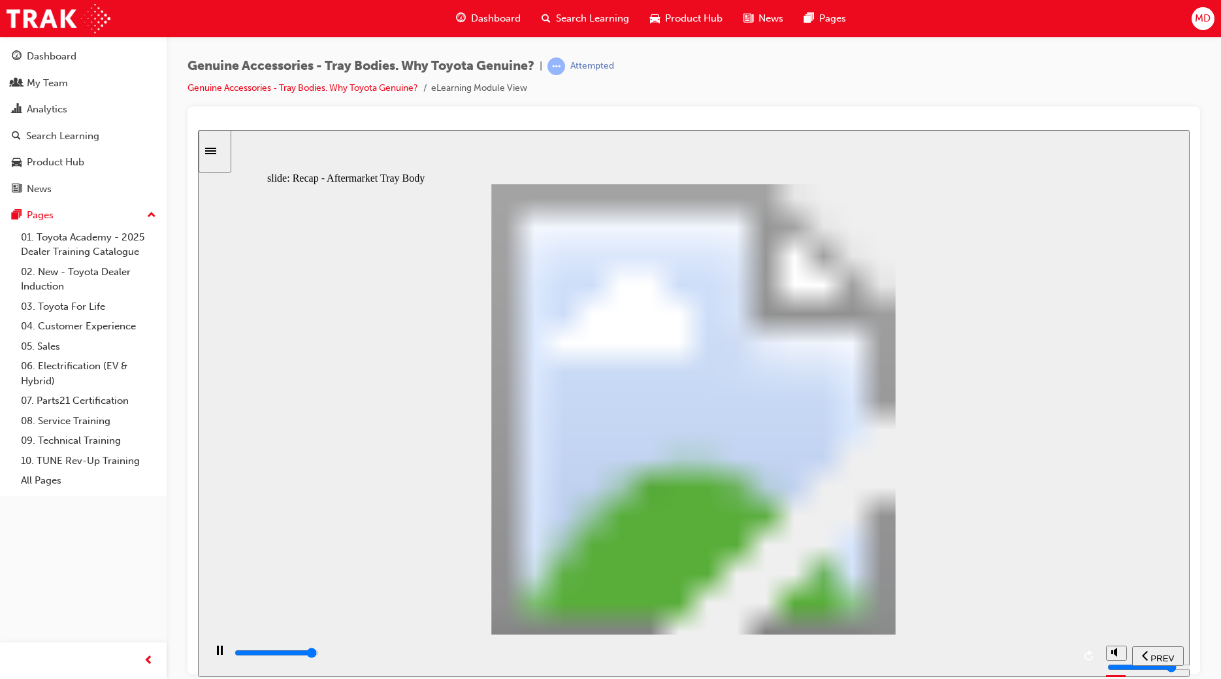
click at [1050, 647] on div "playback controls" at bounding box center [653, 655] width 840 height 20
click at [1047, 651] on div "playback controls" at bounding box center [653, 652] width 840 height 14
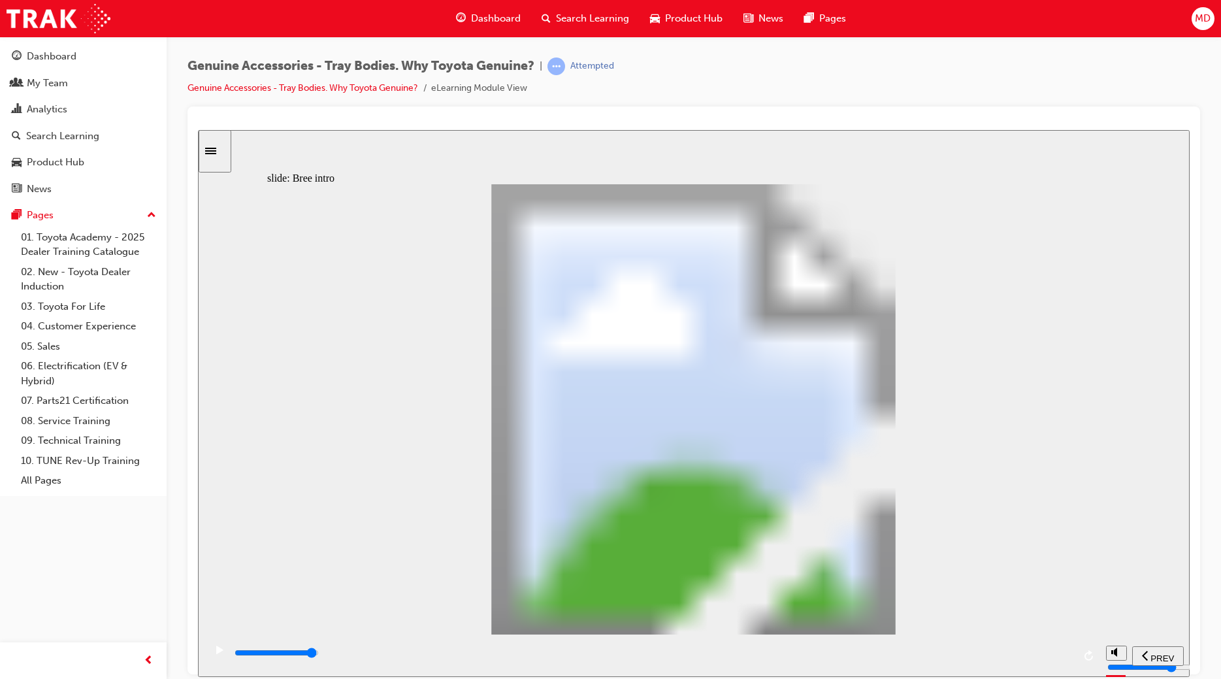
click at [1048, 649] on div "playback controls" at bounding box center [653, 652] width 840 height 14
click at [1056, 656] on div "playback controls" at bounding box center [653, 652] width 840 height 14
click at [1042, 650] on div "playback controls" at bounding box center [653, 652] width 840 height 14
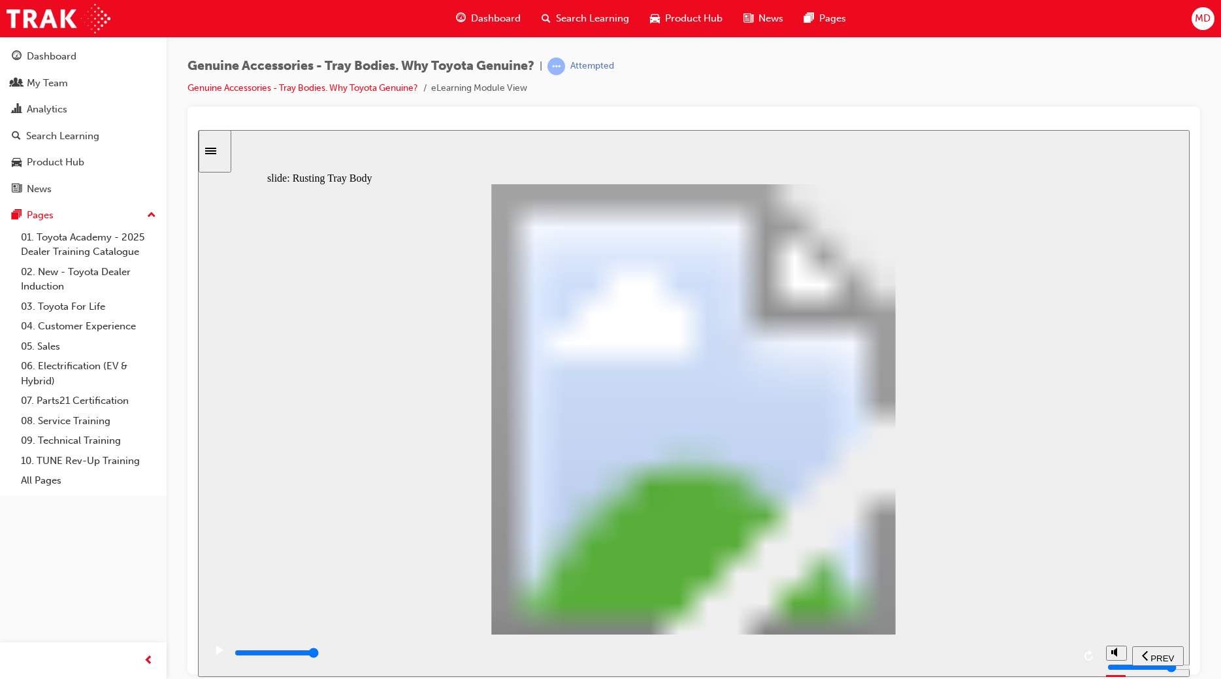
click at [1047, 653] on div "playback controls" at bounding box center [653, 652] width 840 height 14
click at [319, 654] on input "slide progress" at bounding box center [277, 652] width 84 height 10
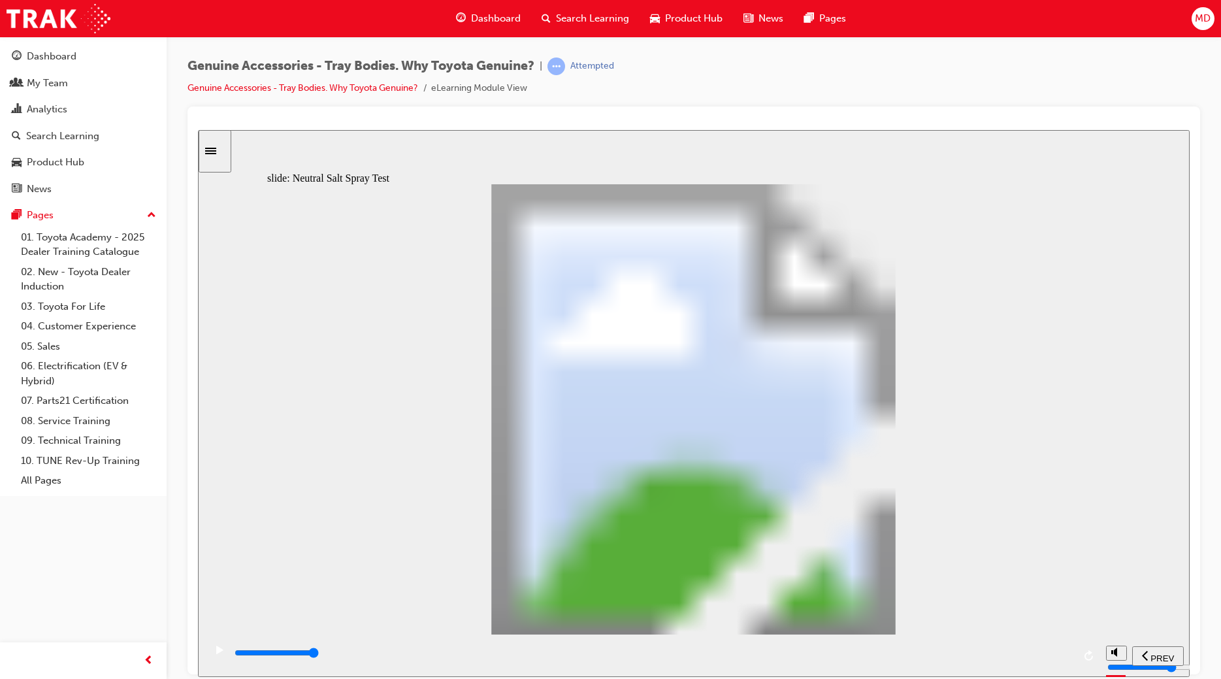
type input "0"
type input "1"
drag, startPoint x: 414, startPoint y: 498, endPoint x: 476, endPoint y: 505, distance: 63.1
type input "3200"
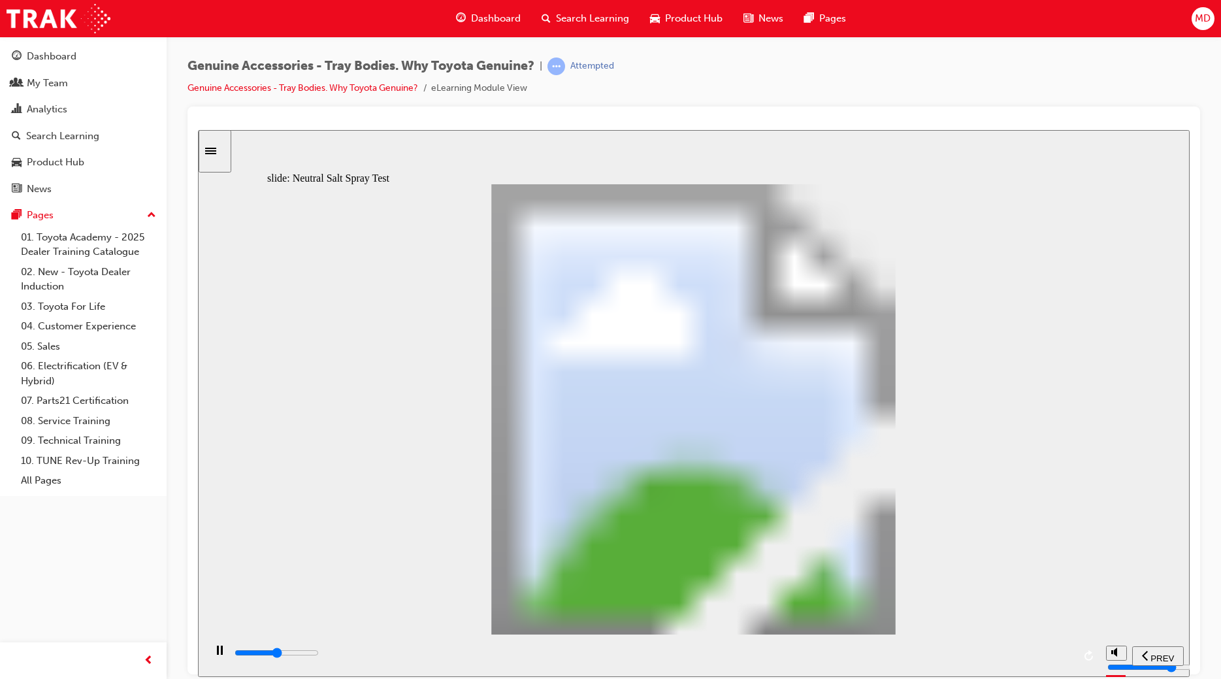
type input "2"
type input "3300"
type input "3"
type input "3300"
type input "4"
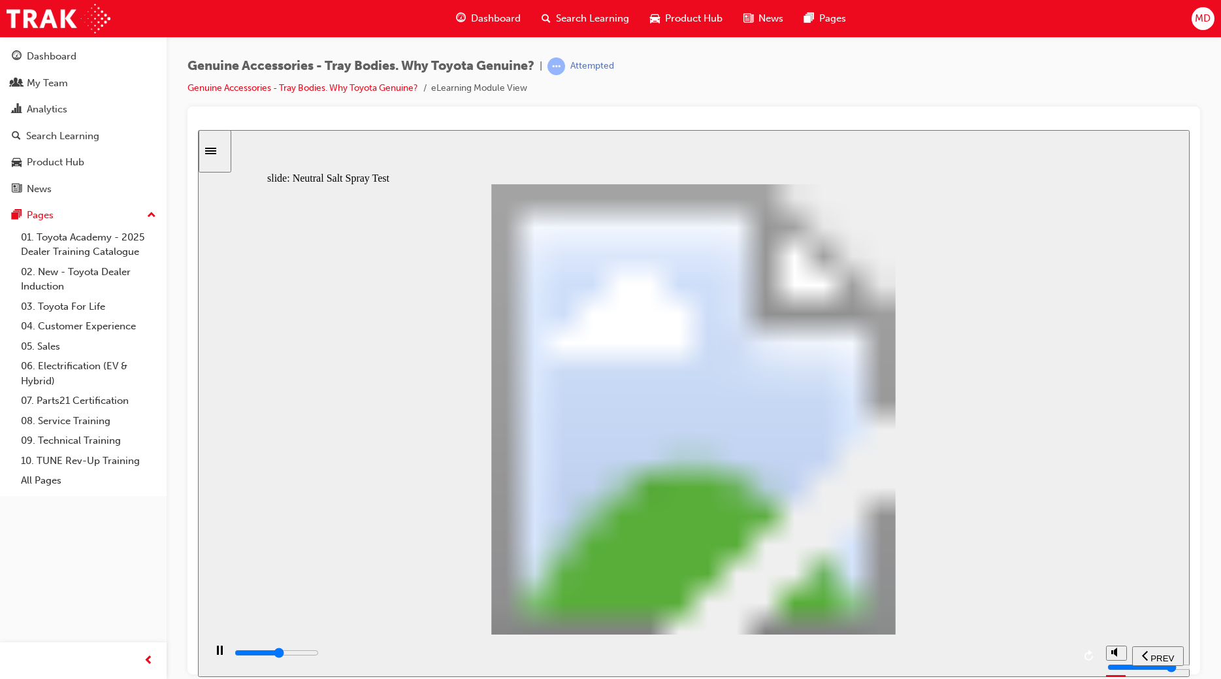
type input "3400"
type input "5"
type input "100"
type input "6"
drag, startPoint x: 472, startPoint y: 489, endPoint x: 709, endPoint y: 500, distance: 237.4
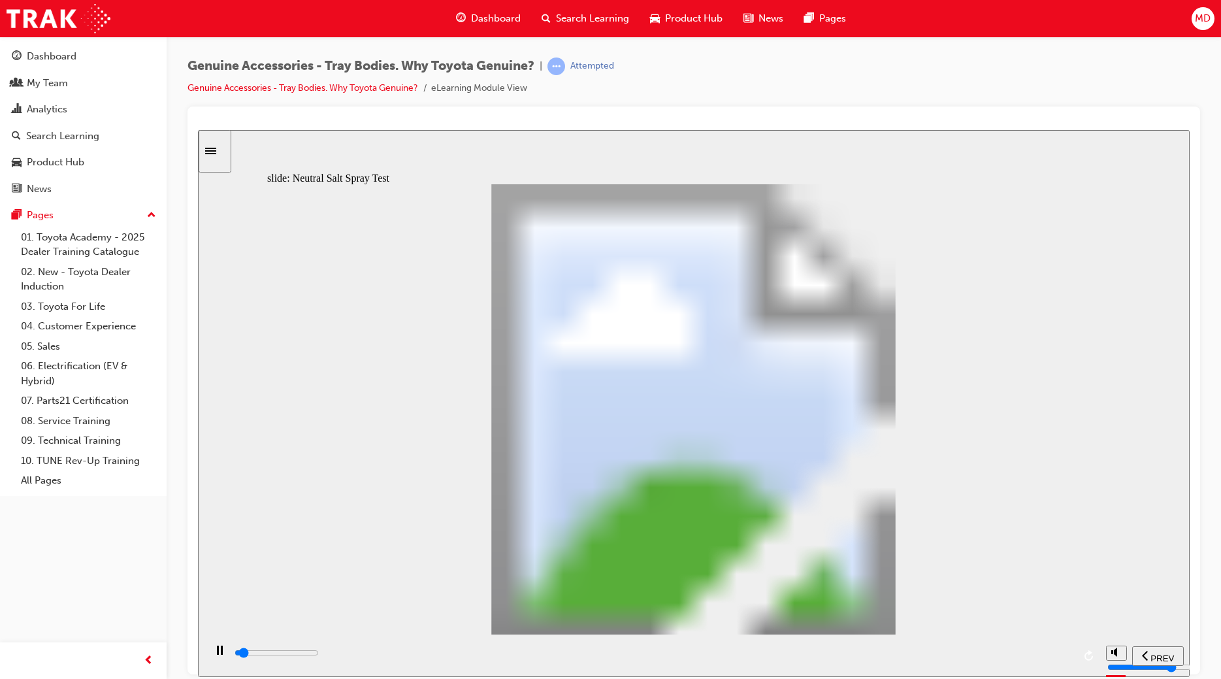
type input "4700"
type input "7"
type input "100"
type input "8"
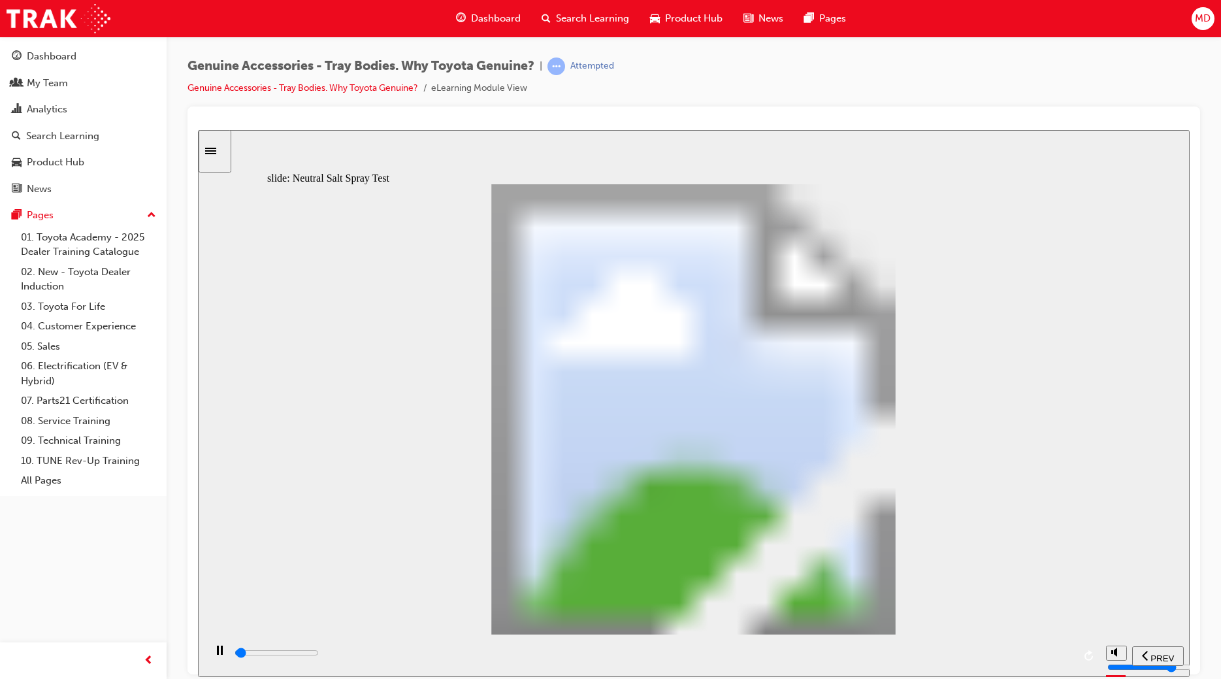
drag, startPoint x: 713, startPoint y: 495, endPoint x: 806, endPoint y: 510, distance: 93.9
click at [1054, 656] on div "playback controls" at bounding box center [653, 652] width 840 height 14
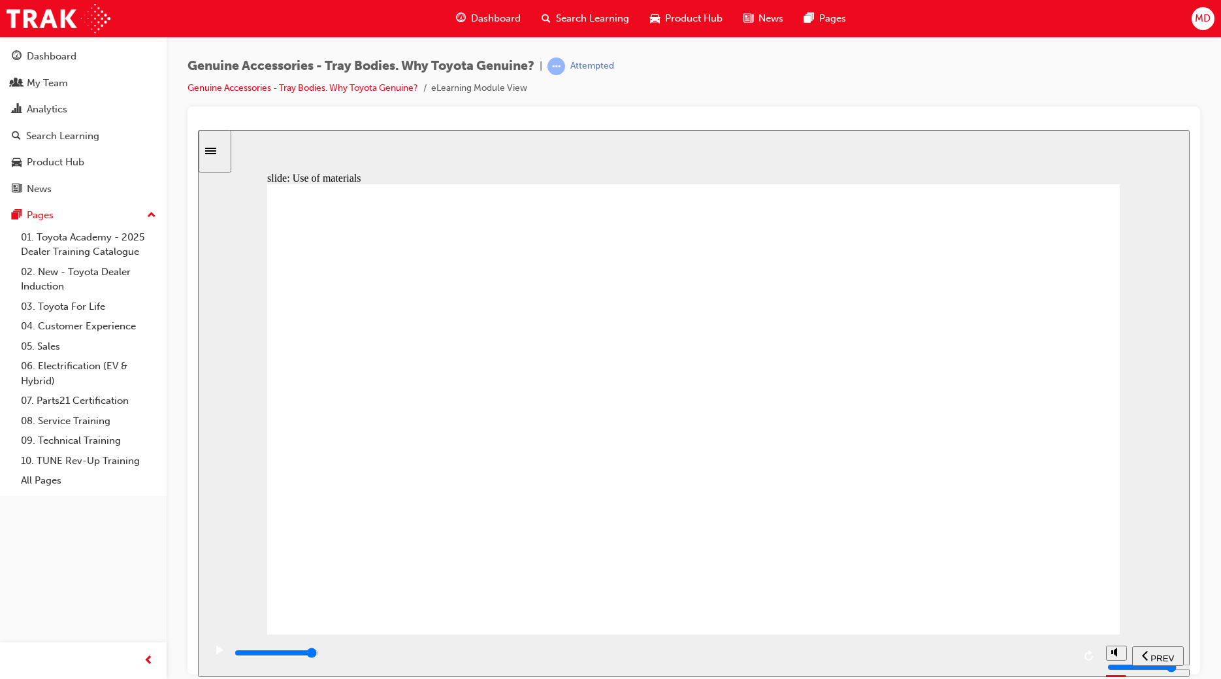
click at [319, 655] on input "slide progress" at bounding box center [277, 652] width 84 height 10
click at [1044, 656] on div "playback controls" at bounding box center [653, 652] width 840 height 14
drag, startPoint x: 354, startPoint y: 597, endPoint x: 374, endPoint y: 598, distance: 19.6
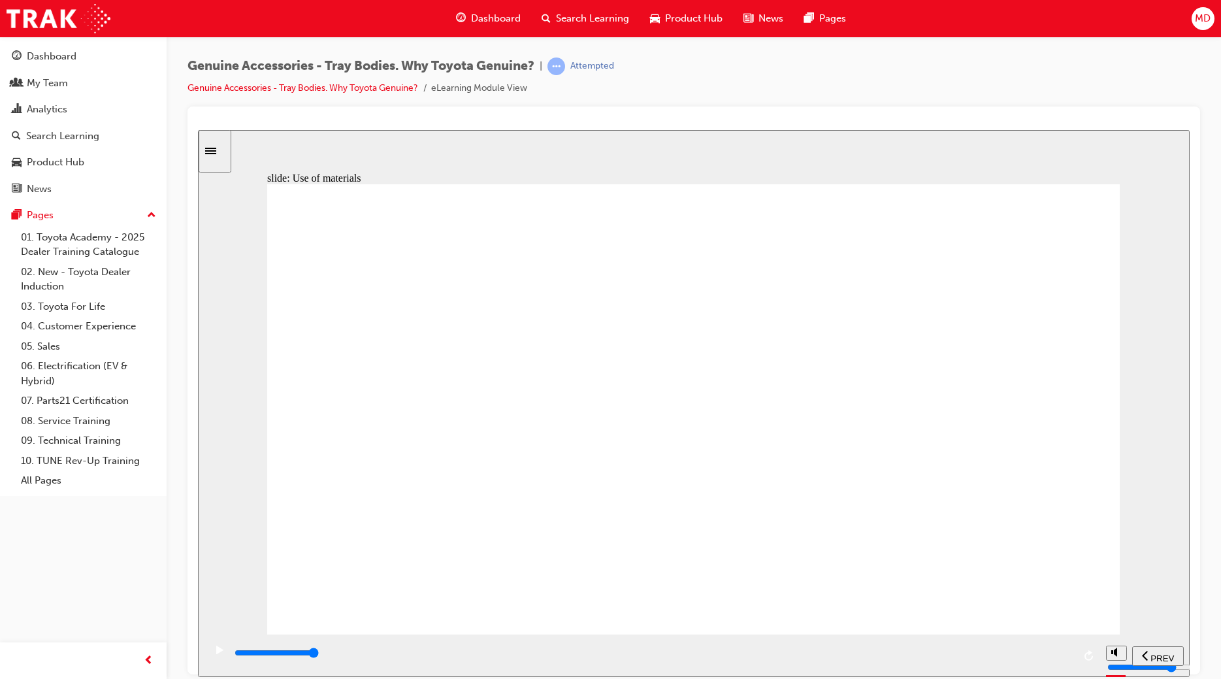
click at [1045, 650] on div "playback controls" at bounding box center [653, 652] width 840 height 14
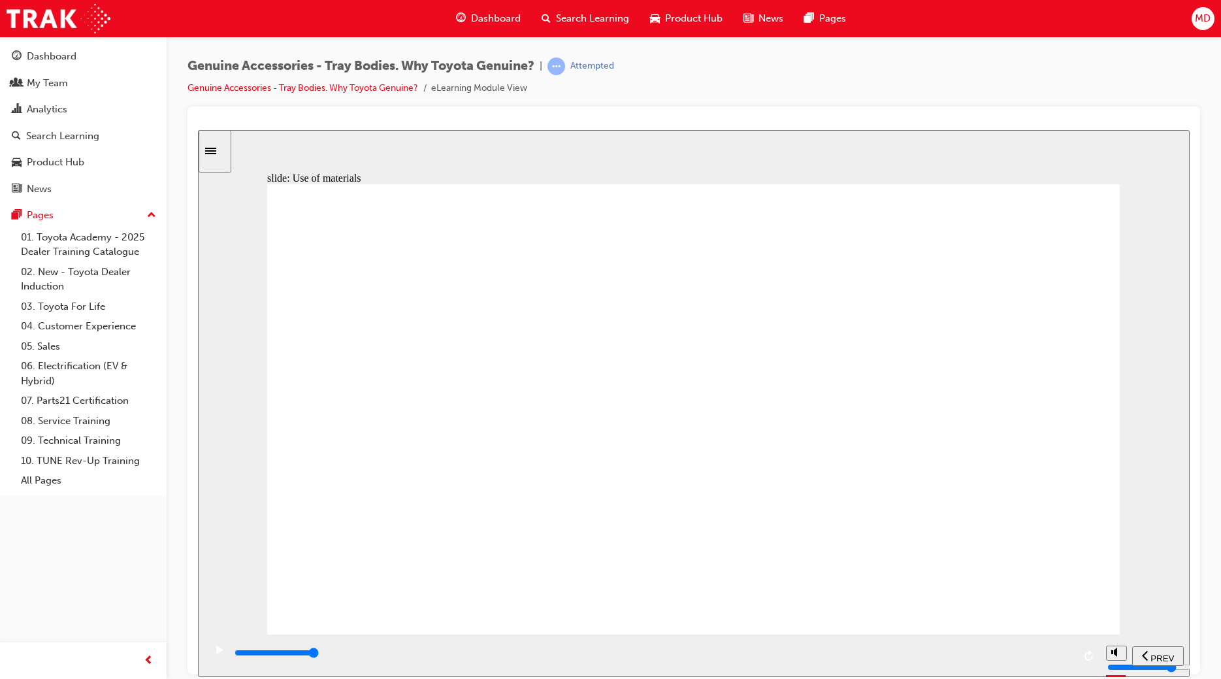
click at [1039, 655] on div "playback controls" at bounding box center [653, 652] width 840 height 14
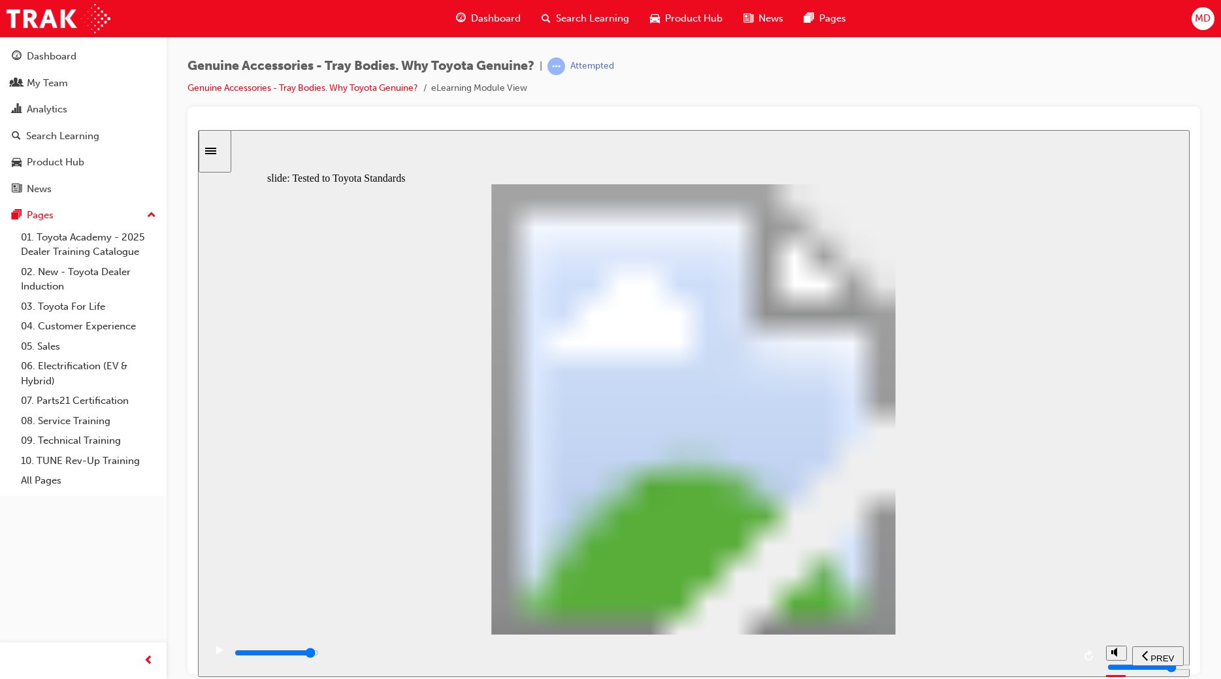
click at [1034, 651] on div "playback controls" at bounding box center [653, 652] width 840 height 14
click at [1052, 651] on div "playback controls" at bounding box center [653, 652] width 840 height 14
type input "13400"
drag, startPoint x: 687, startPoint y: 474, endPoint x: 677, endPoint y: 468, distance: 11.8
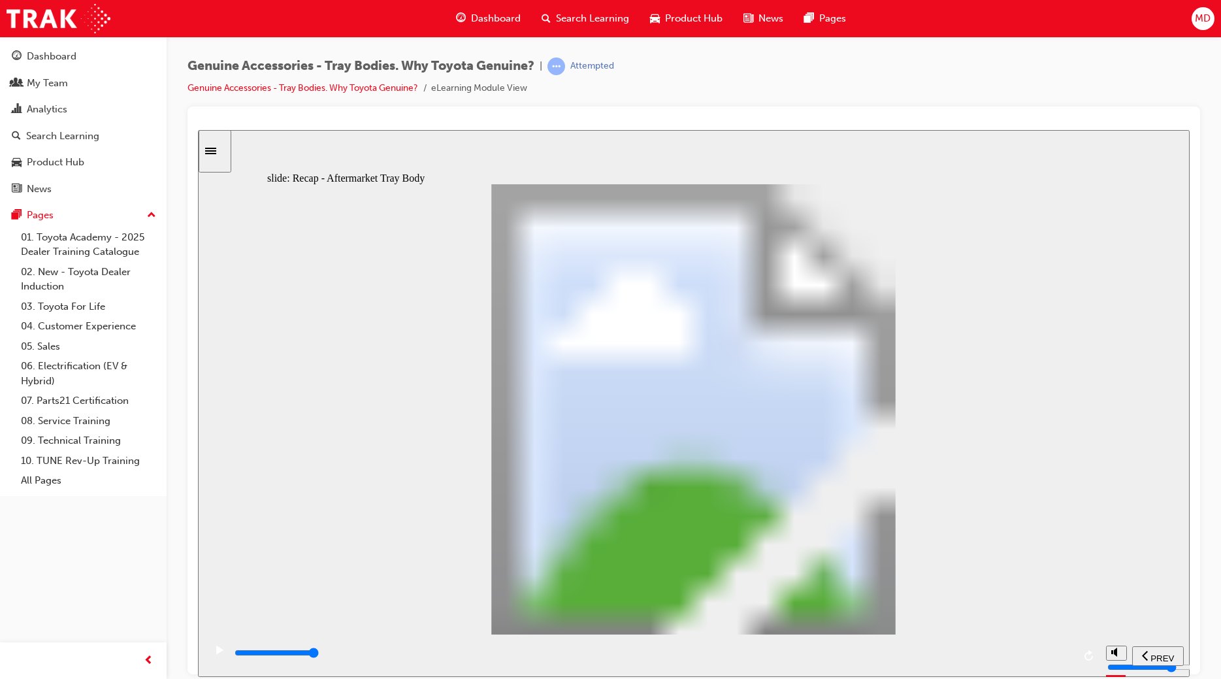
radio input "true"
click at [319, 655] on input "slide progress" at bounding box center [277, 652] width 84 height 10
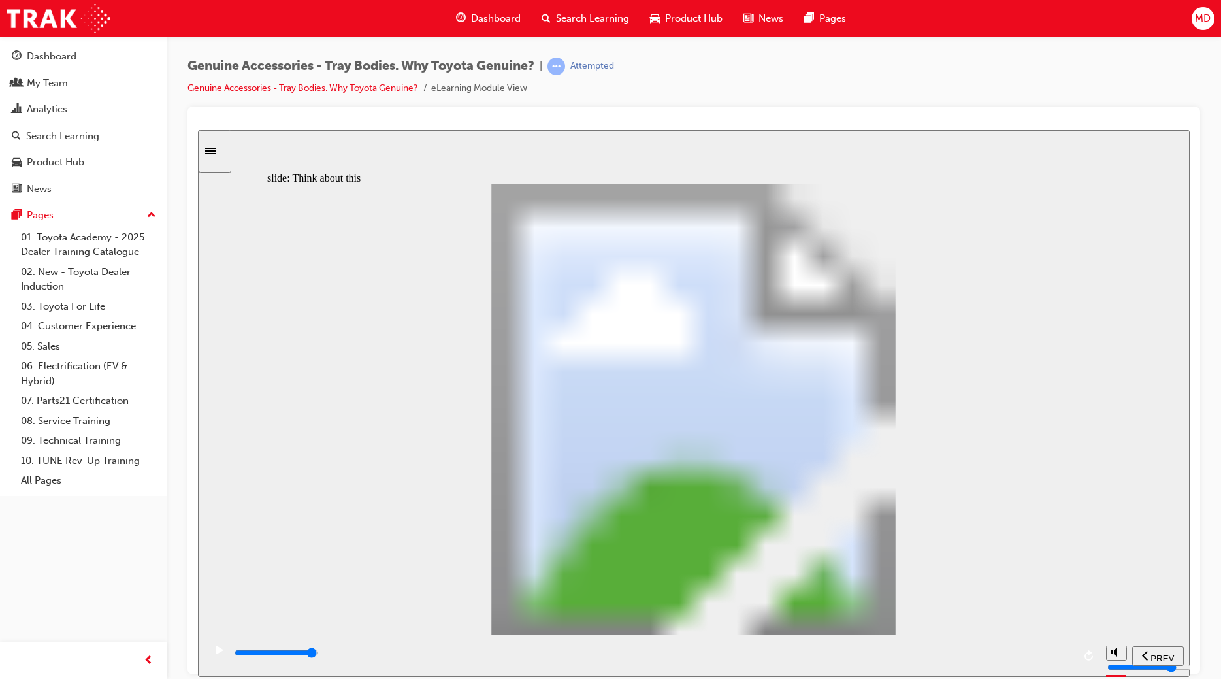
click at [319, 655] on input "slide progress" at bounding box center [277, 652] width 84 height 10
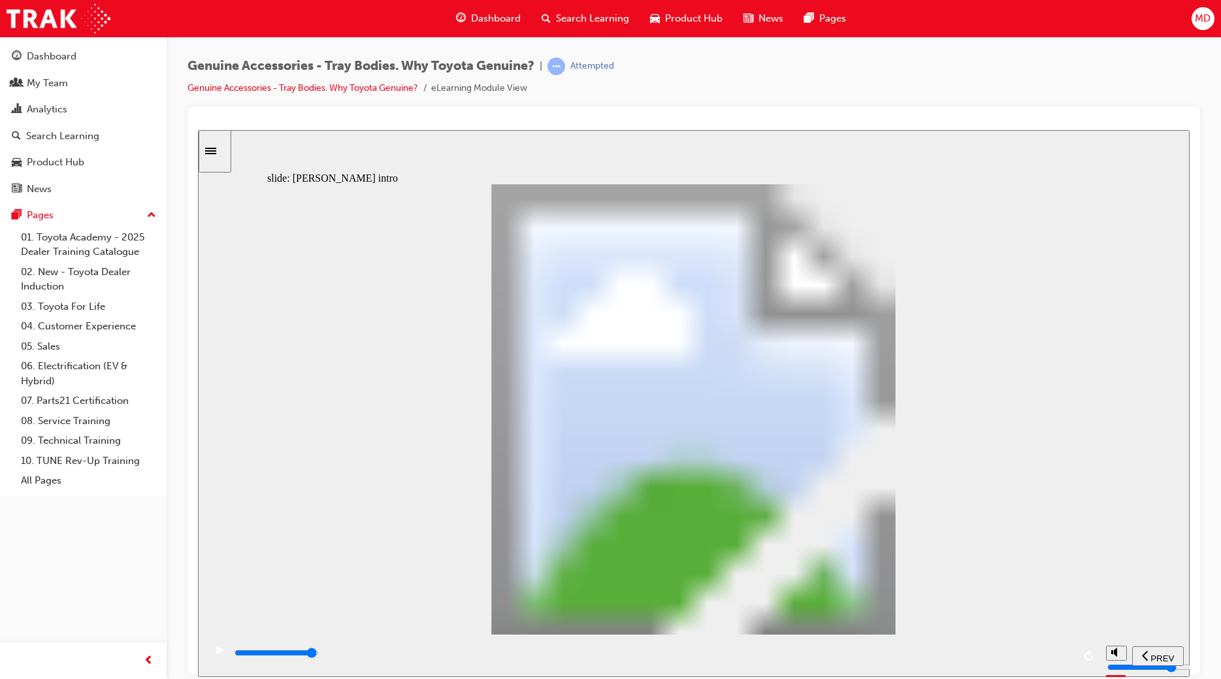
click at [1049, 653] on div "playback controls" at bounding box center [653, 652] width 840 height 14
click at [1045, 652] on div "playback controls" at bounding box center [653, 652] width 840 height 14
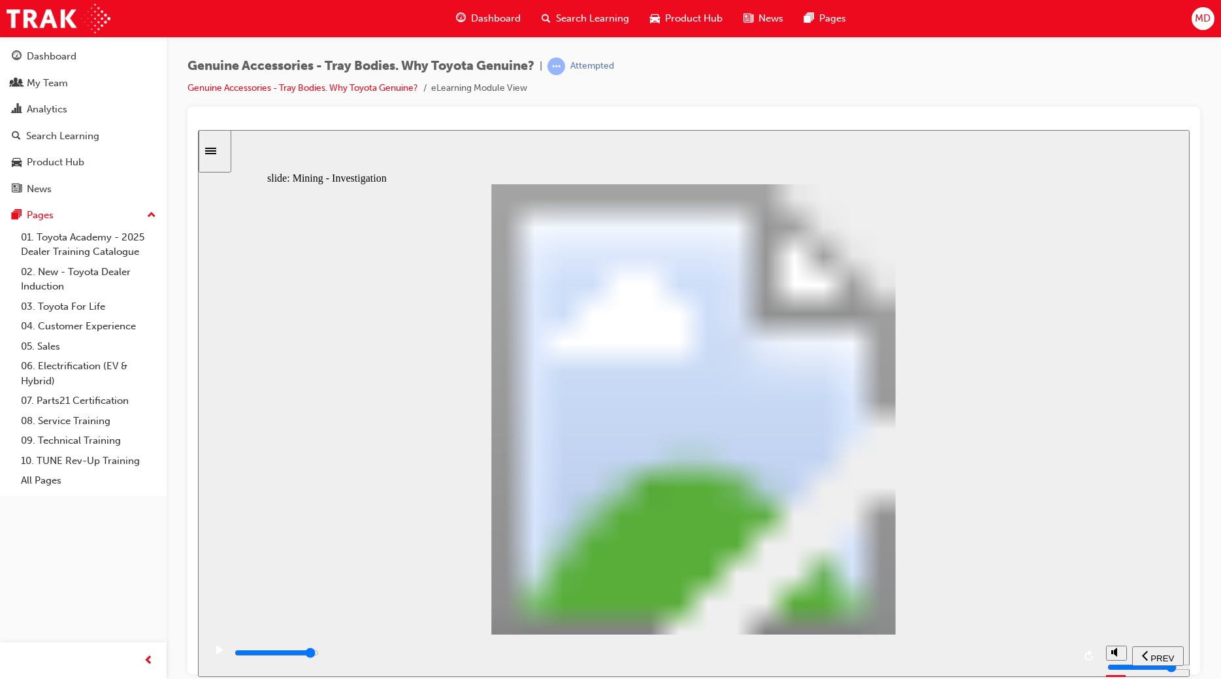
click at [1036, 651] on div "playback controls" at bounding box center [653, 652] width 840 height 14
click at [1041, 649] on div "playback controls" at bounding box center [653, 655] width 840 height 20
drag, startPoint x: 1095, startPoint y: 195, endPoint x: 1043, endPoint y: 221, distance: 58.4
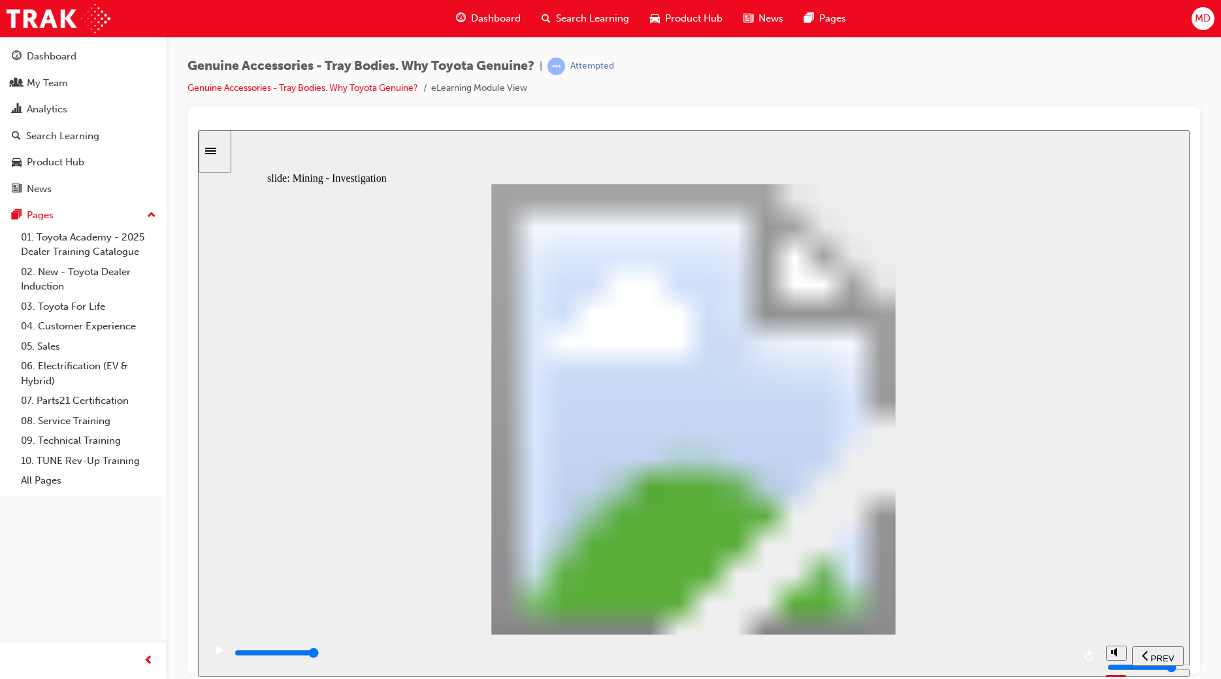
click at [1046, 653] on div "playback controls" at bounding box center [653, 655] width 840 height 20
drag, startPoint x: 621, startPoint y: 529, endPoint x: 623, endPoint y: 542, distance: 12.6
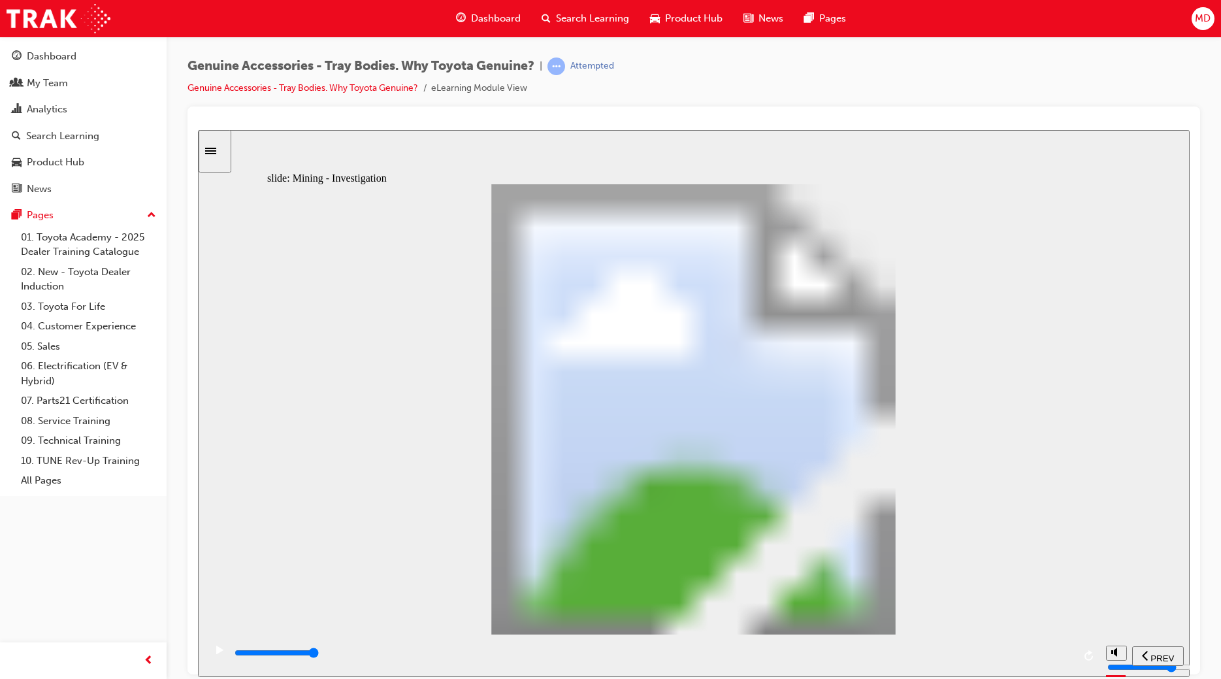
click at [1047, 653] on div "playback controls" at bounding box center [653, 652] width 840 height 14
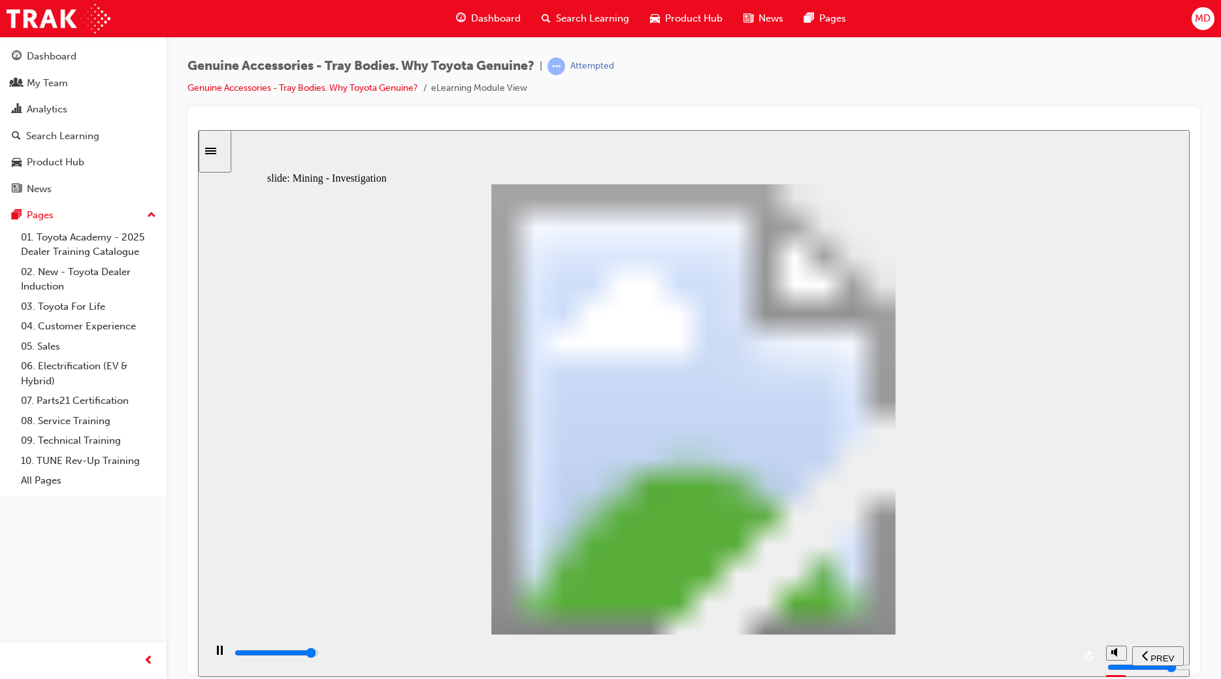
click at [1046, 660] on div "playback controls" at bounding box center [653, 652] width 840 height 14
click at [1045, 652] on div "playback controls" at bounding box center [653, 652] width 840 height 14
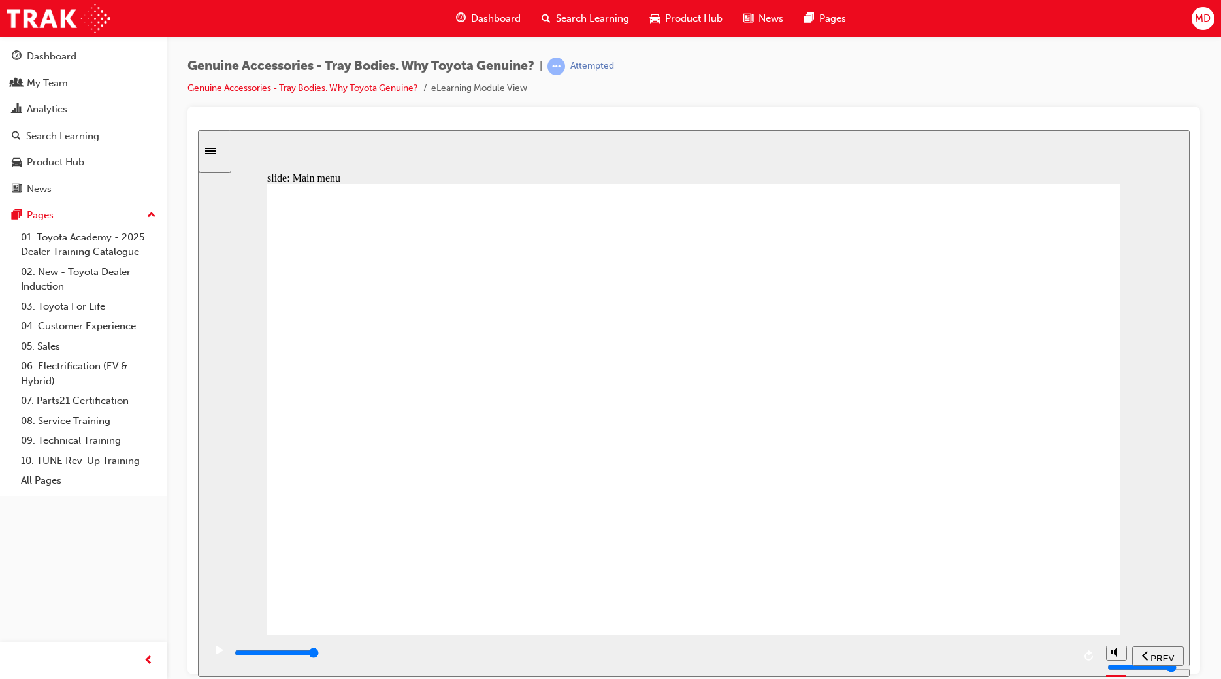
click at [1047, 653] on div "playback controls" at bounding box center [653, 652] width 840 height 14
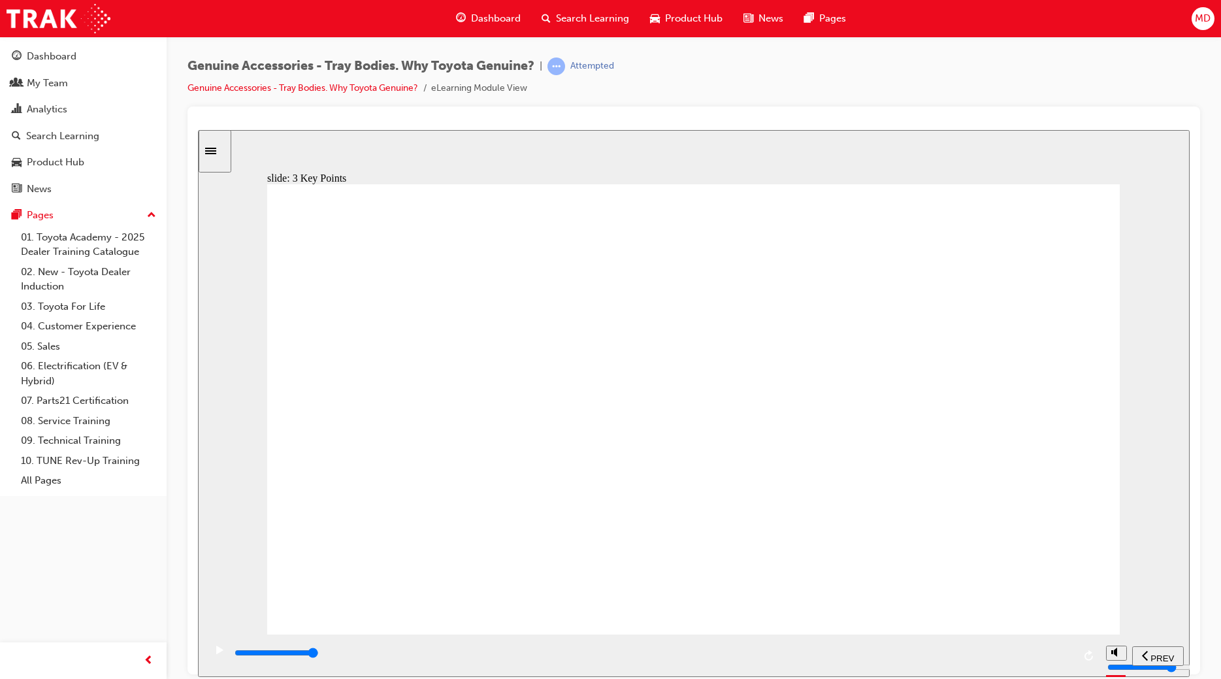
click at [319, 657] on input "slide progress" at bounding box center [277, 652] width 84 height 10
click at [1053, 649] on div "playback controls" at bounding box center [653, 655] width 840 height 20
type input "9000"
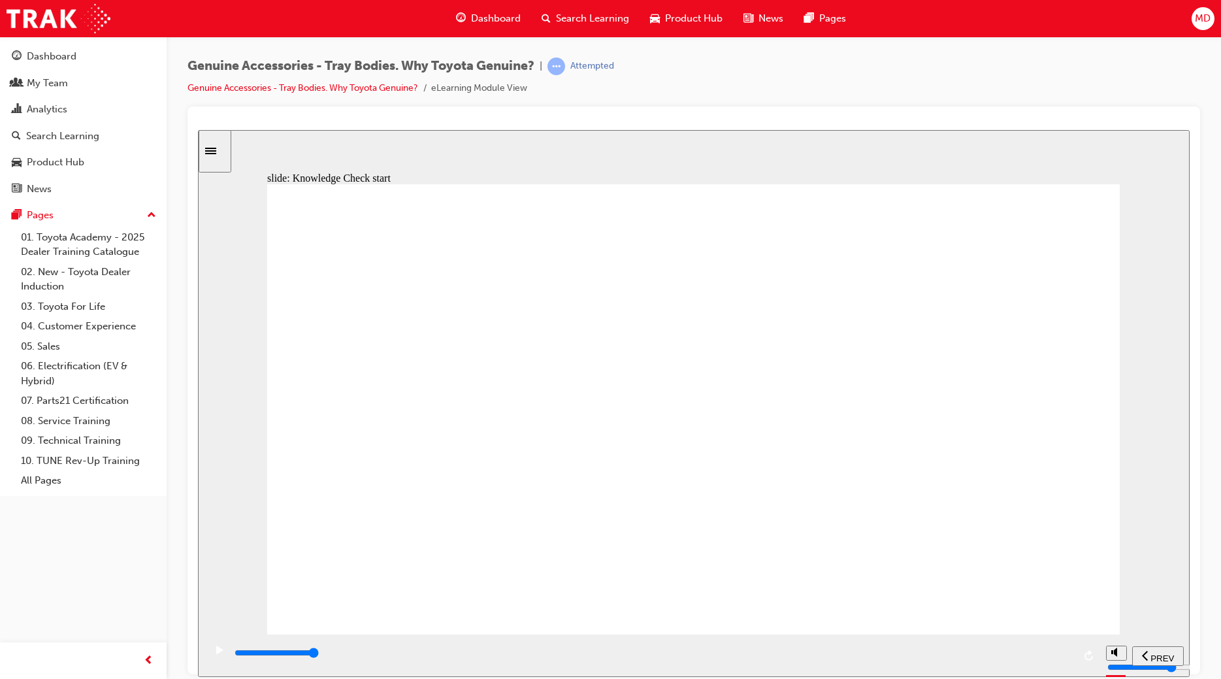
radio input "true"
click at [1136, 653] on span "SUBMIT" at bounding box center [1143, 658] width 33 height 10
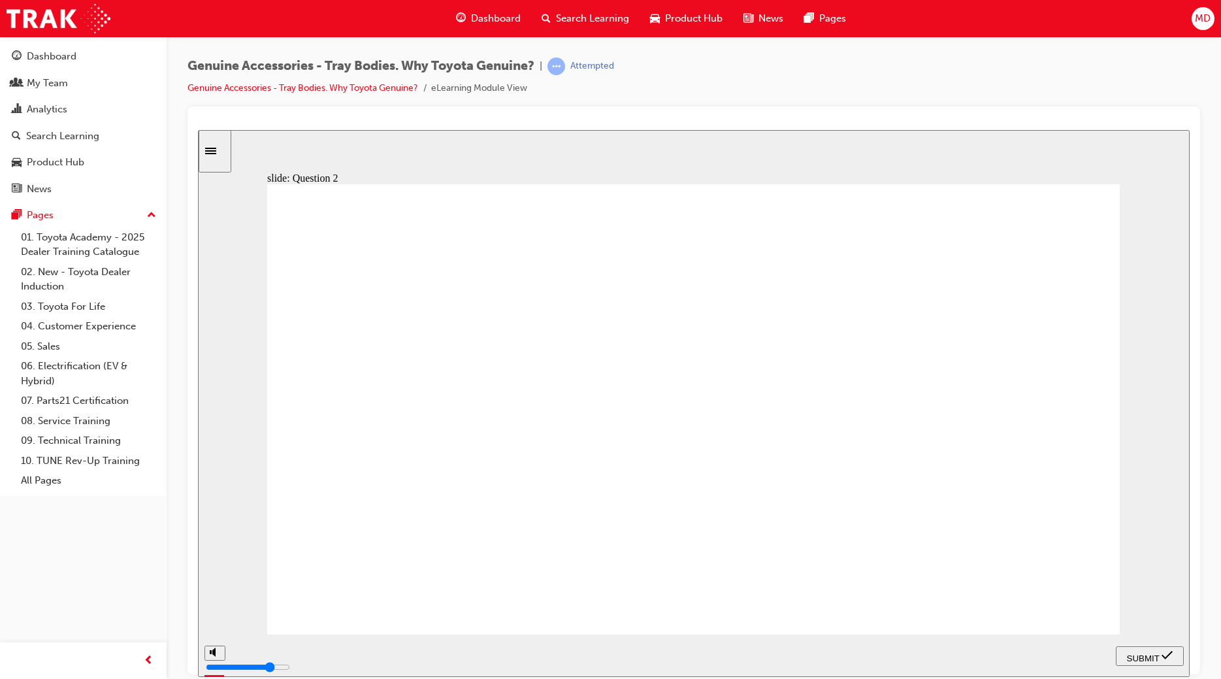
radio input "true"
click at [1139, 658] on span "SUBMIT" at bounding box center [1143, 658] width 33 height 10
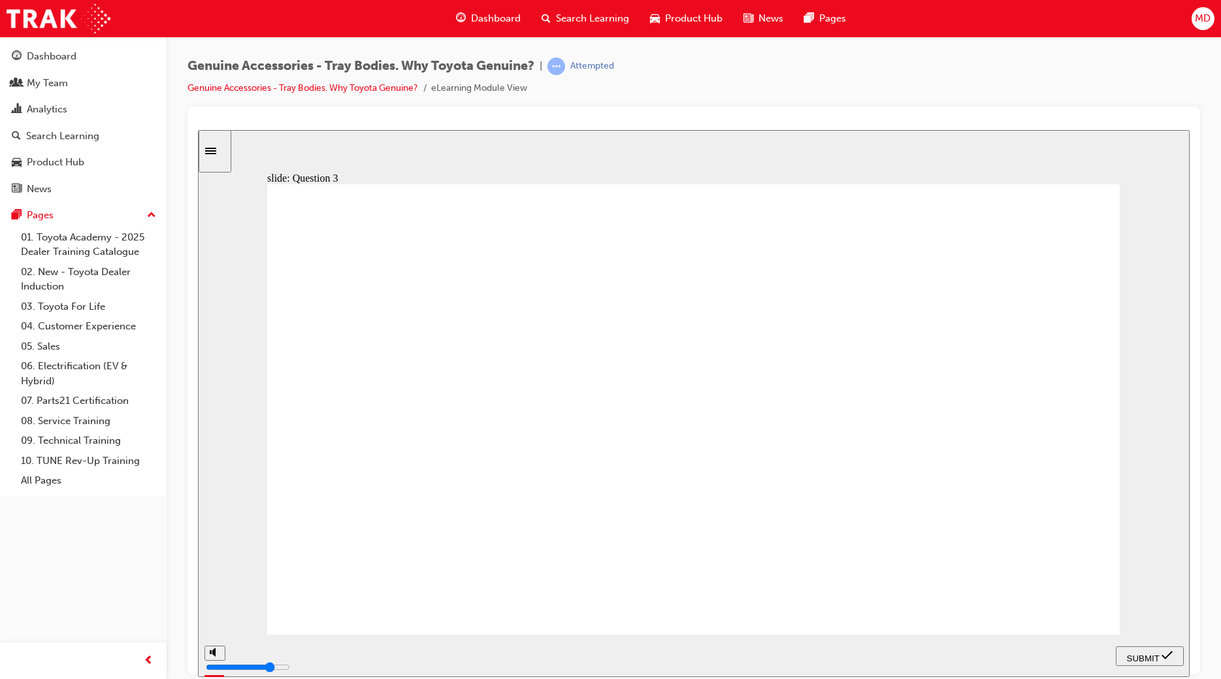
radio input "true"
click at [1144, 657] on span "SUBMIT" at bounding box center [1143, 658] width 33 height 10
radio input "true"
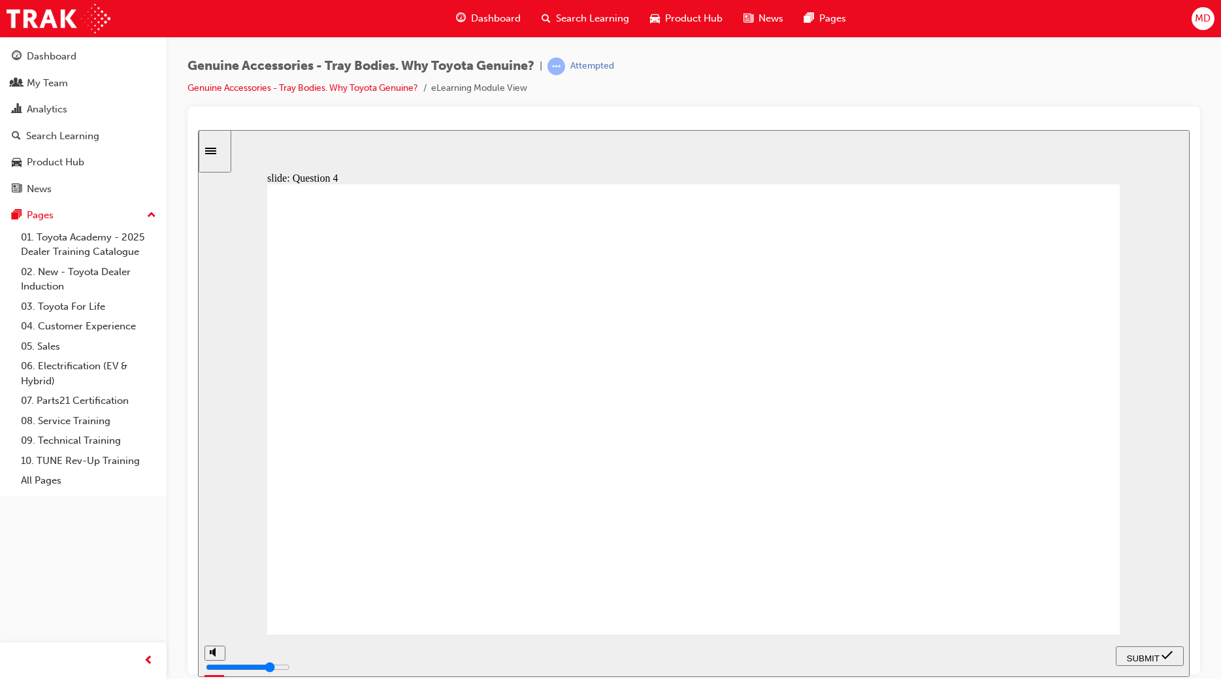
click at [1132, 657] on span "SUBMIT" at bounding box center [1143, 658] width 33 height 10
radio input "true"
click at [1132, 655] on span "SUBMIT" at bounding box center [1143, 658] width 33 height 10
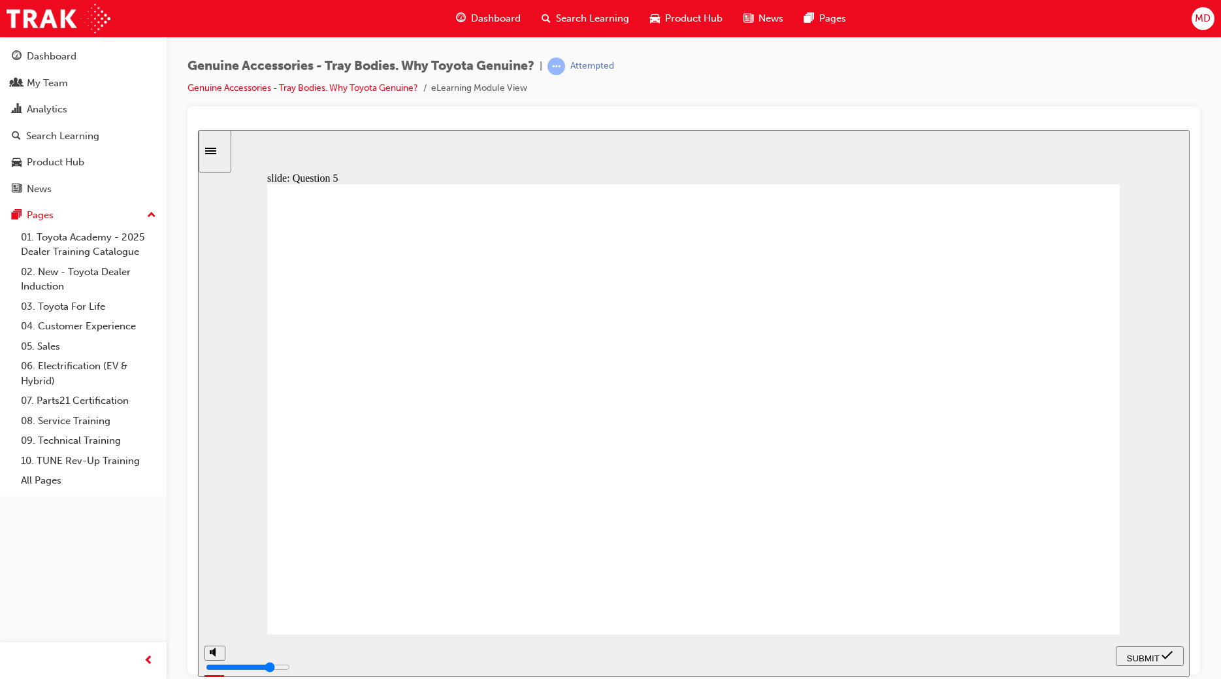
radio input "false"
radio input "true"
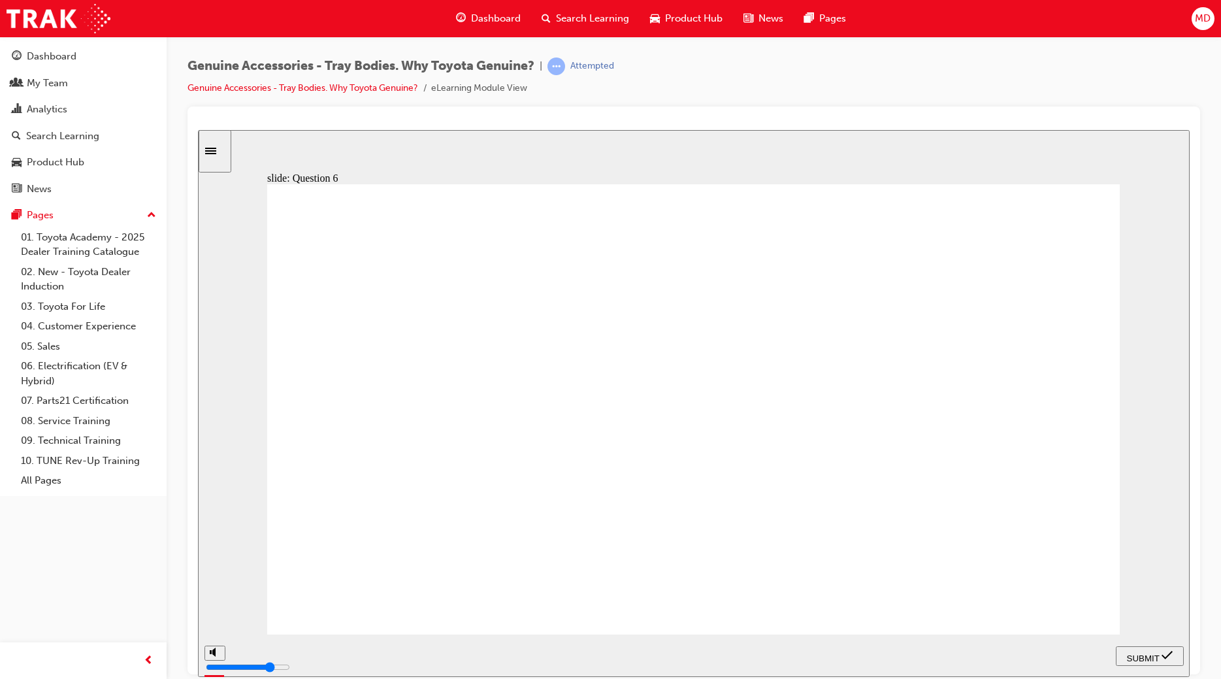
click at [1131, 659] on span "SUBMIT" at bounding box center [1143, 658] width 33 height 10
radio input "true"
click at [1142, 655] on span "SUBMIT" at bounding box center [1143, 658] width 33 height 10
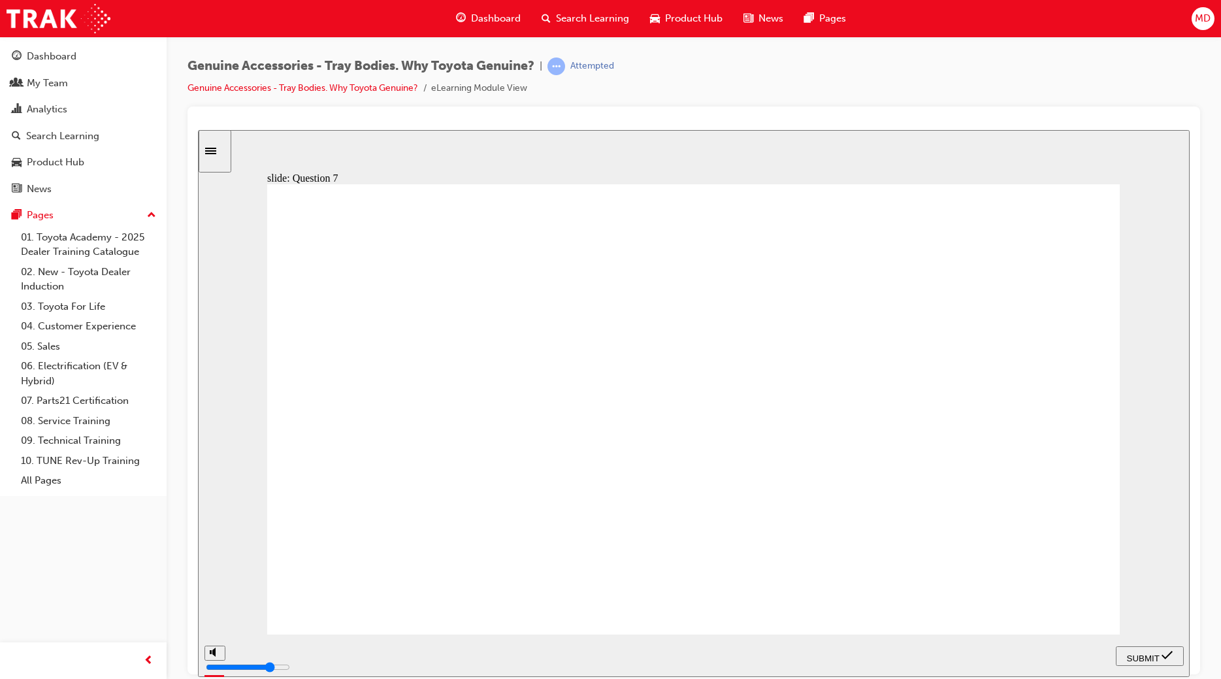
radio input "true"
click at [1139, 653] on span "SUBMIT" at bounding box center [1143, 658] width 33 height 10
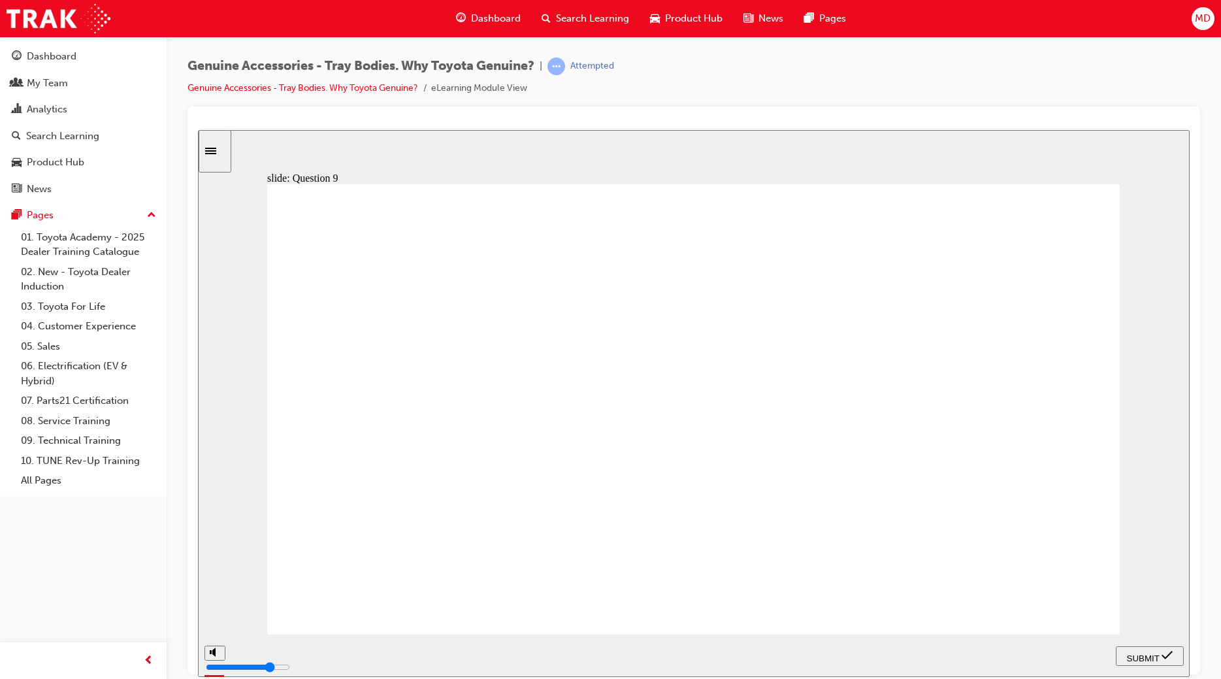
radio input "true"
click at [1143, 657] on span "SUBMIT" at bounding box center [1143, 658] width 33 height 10
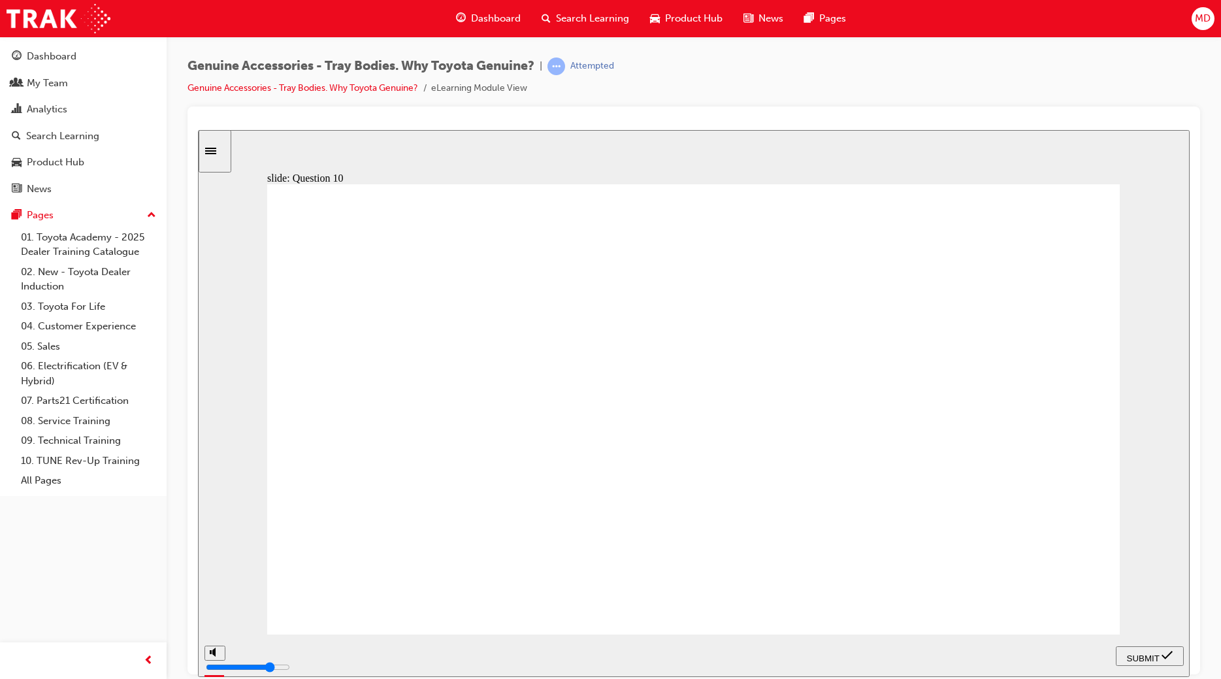
radio input "true"
click at [1147, 653] on span "SUBMIT" at bounding box center [1143, 658] width 33 height 10
type input "21500"
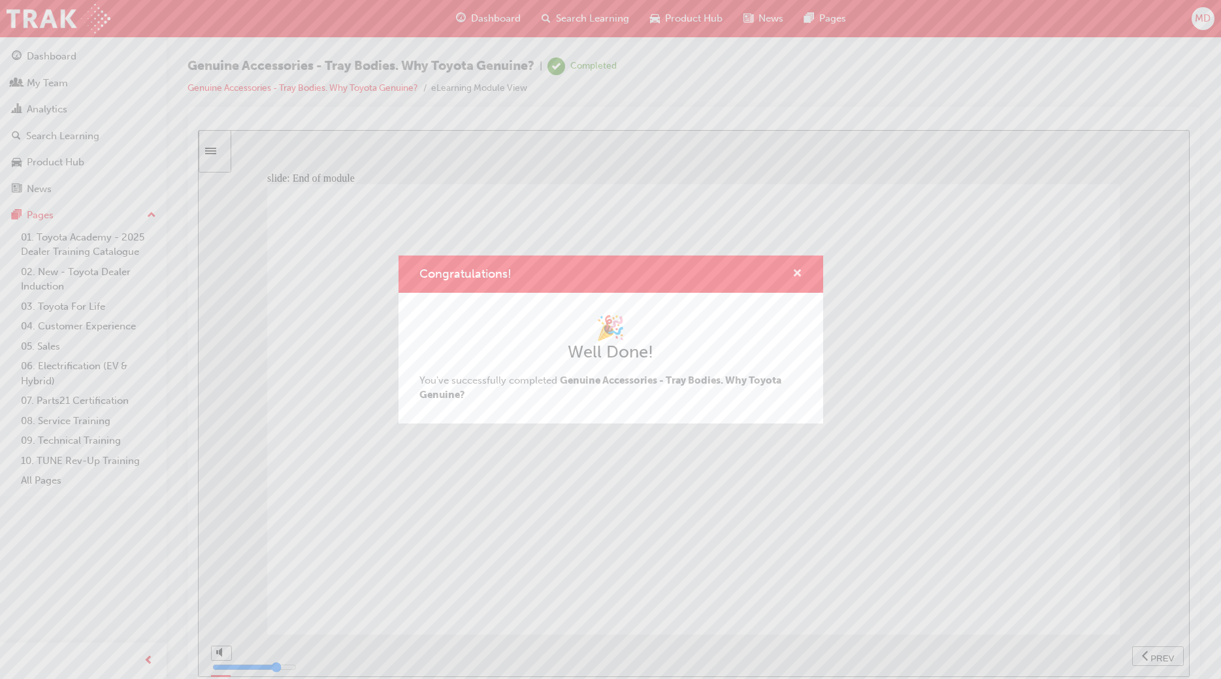
click at [794, 269] on span "cross-icon" at bounding box center [797, 275] width 10 height 12
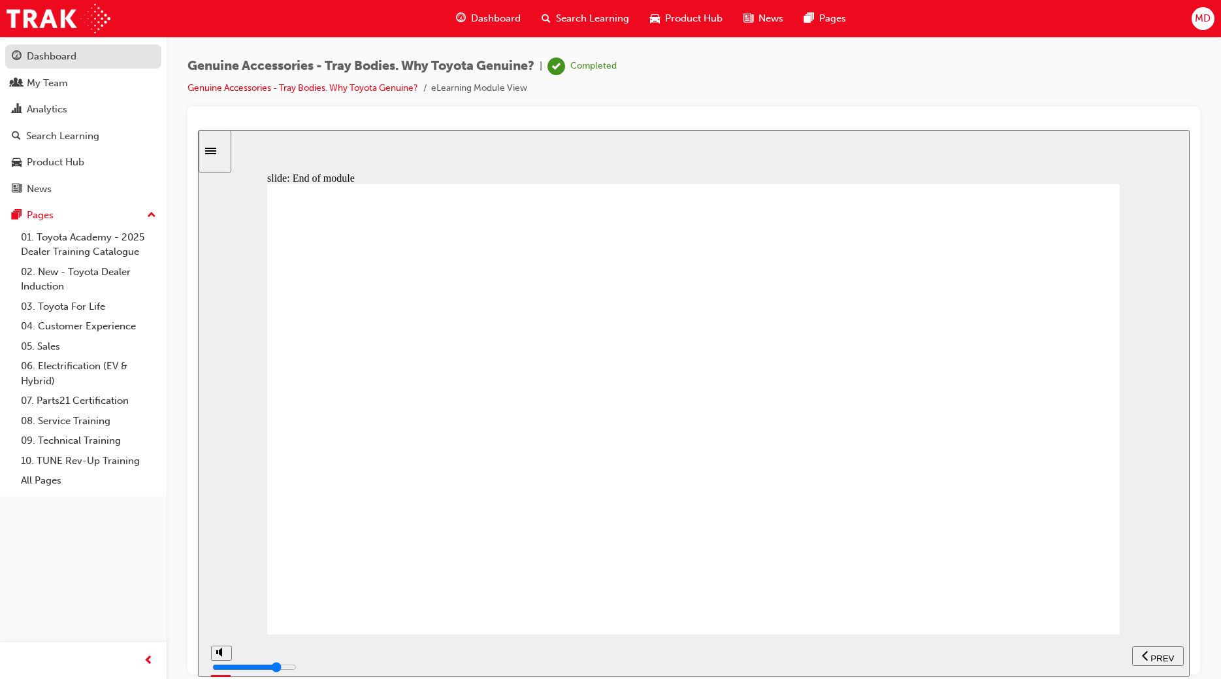
click at [58, 54] on div "Dashboard" at bounding box center [52, 56] width 50 height 15
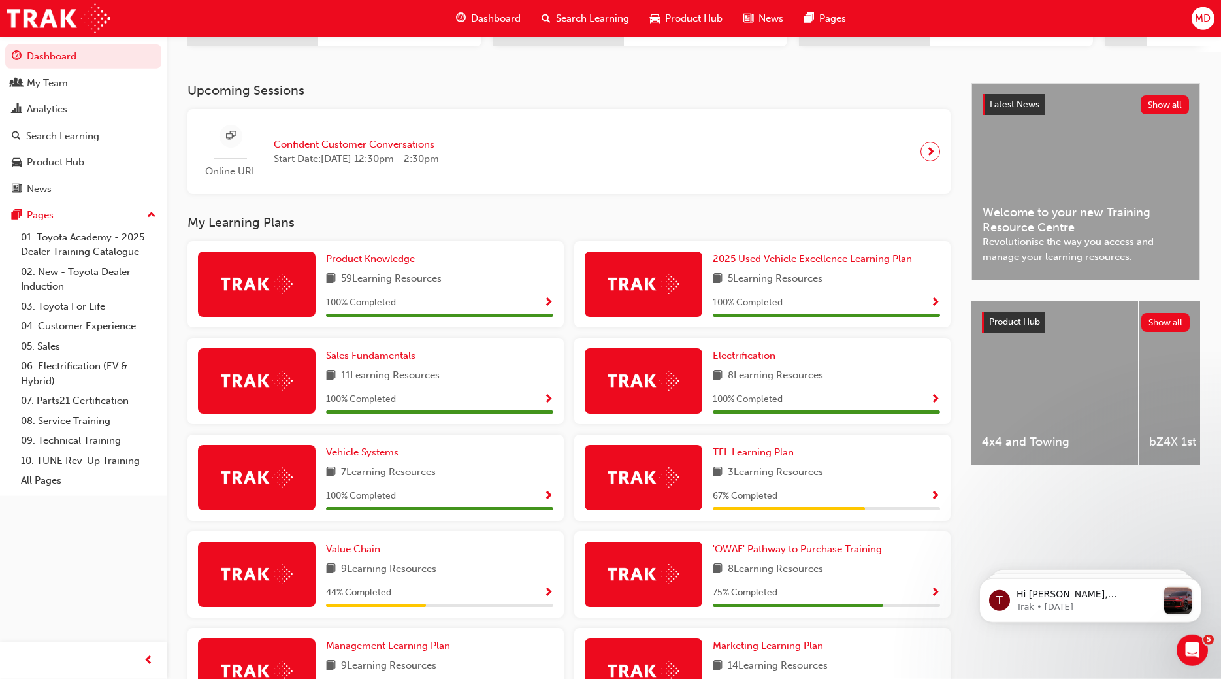
scroll to position [245, 0]
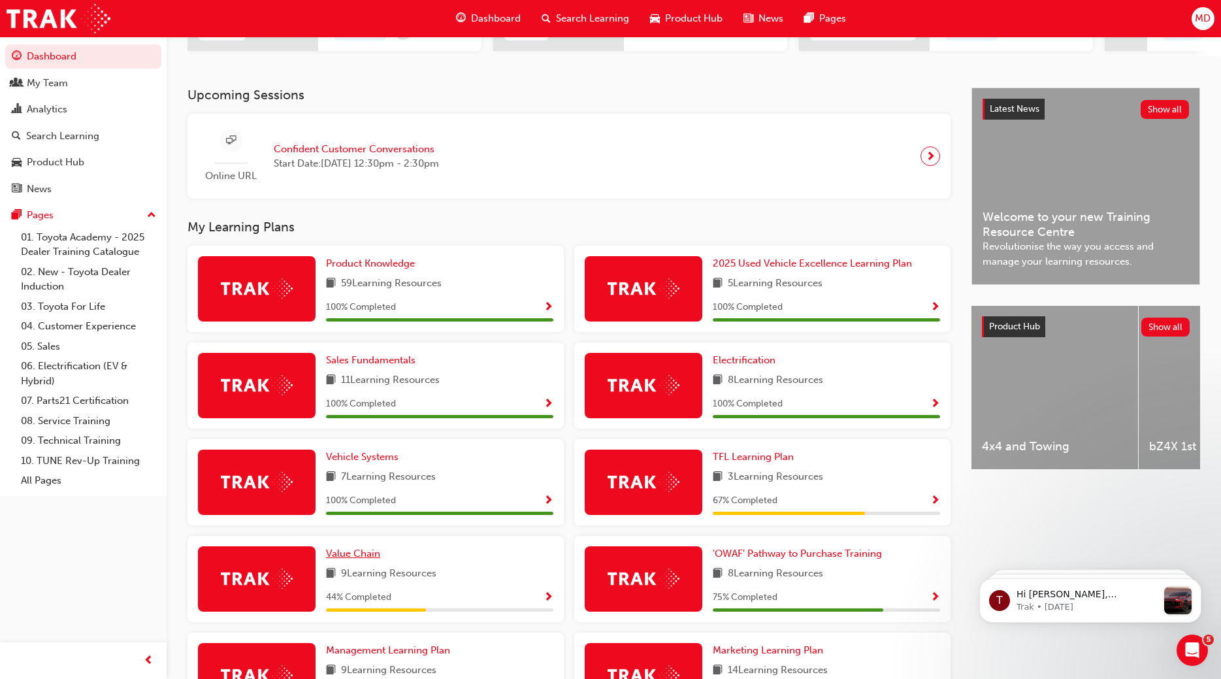
click at [346, 555] on span "Value Chain" at bounding box center [353, 553] width 54 height 12
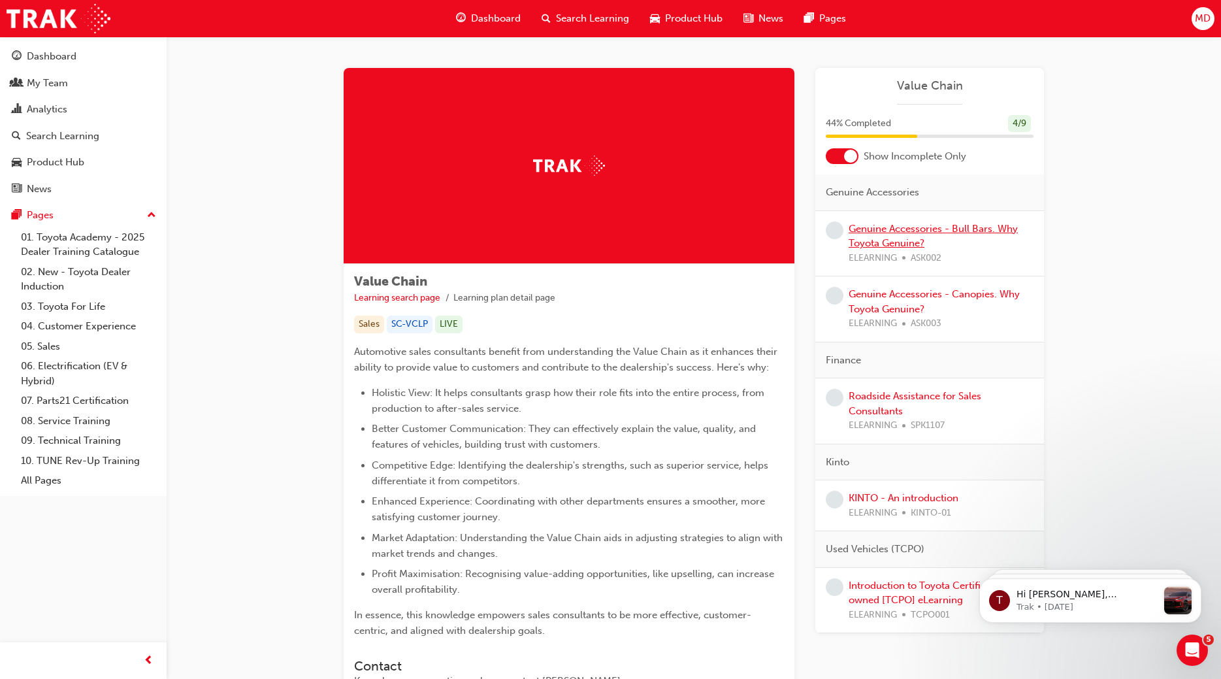
click at [889, 232] on link "Genuine Accessories - Bull Bars. Why Toyota Genuine?" at bounding box center [933, 236] width 169 height 27
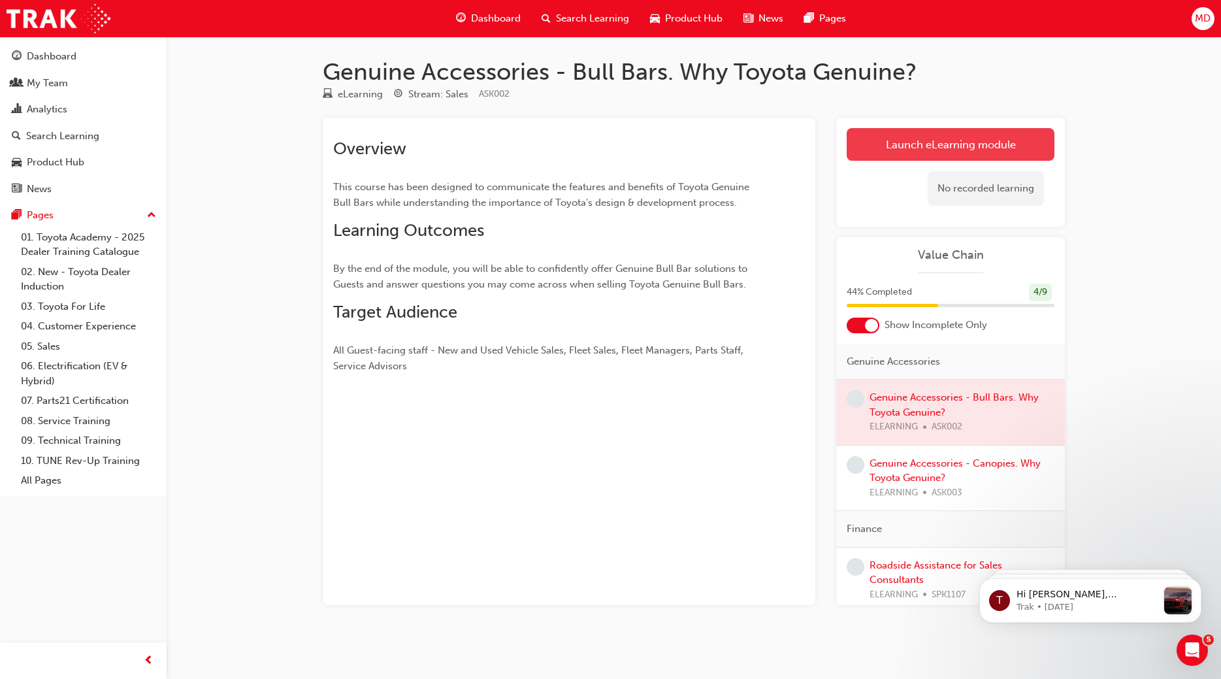
click at [921, 146] on link "Launch eLearning module" at bounding box center [951, 144] width 208 height 33
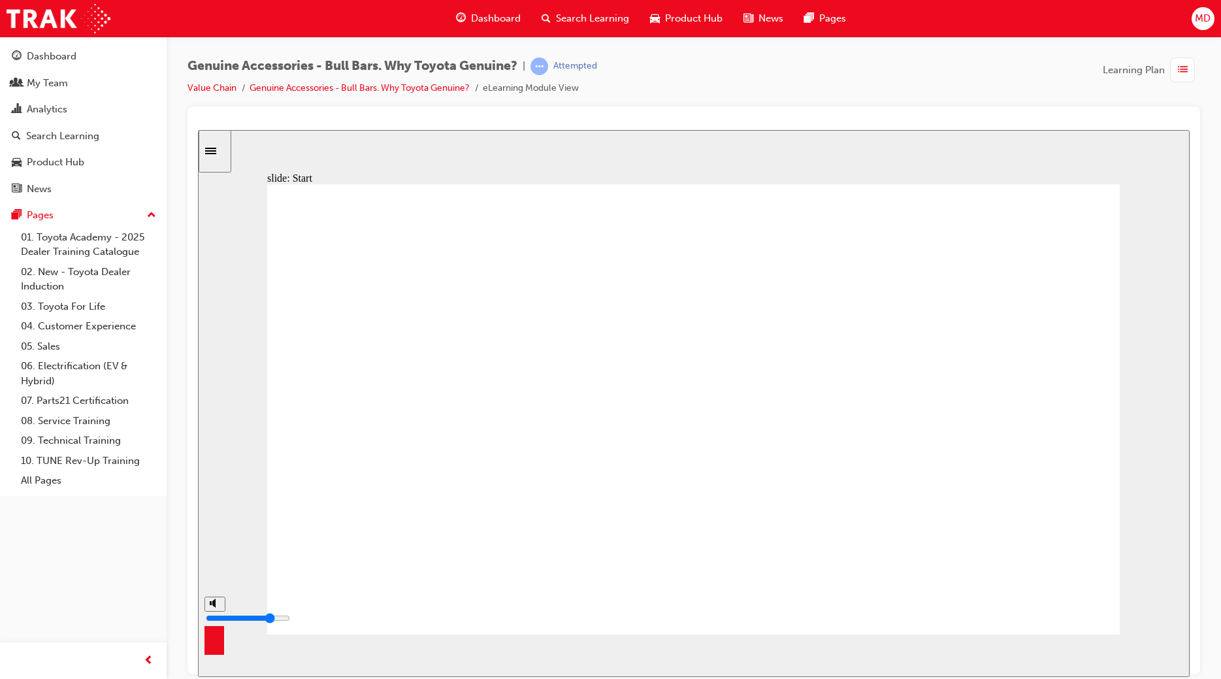
click at [212, 607] on circle "volume" at bounding box center [216, 602] width 8 height 8
type input "0"
click at [319, 655] on input "slide progress" at bounding box center [277, 652] width 84 height 10
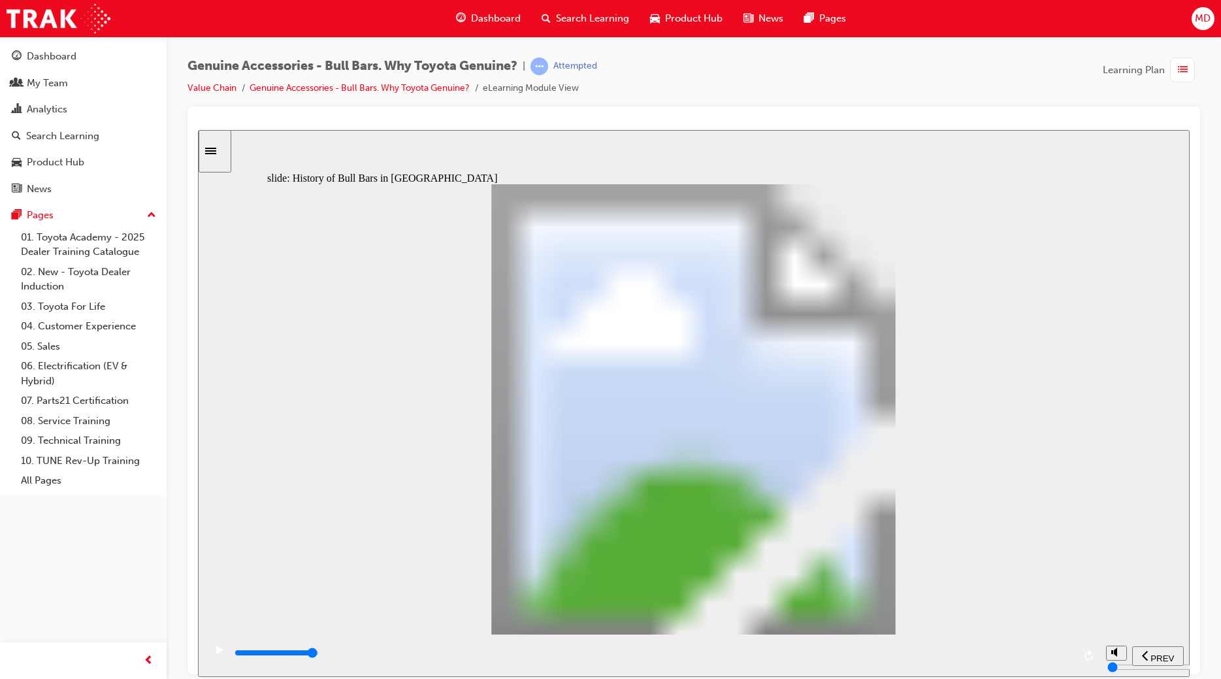
click at [319, 655] on input "slide progress" at bounding box center [277, 652] width 84 height 10
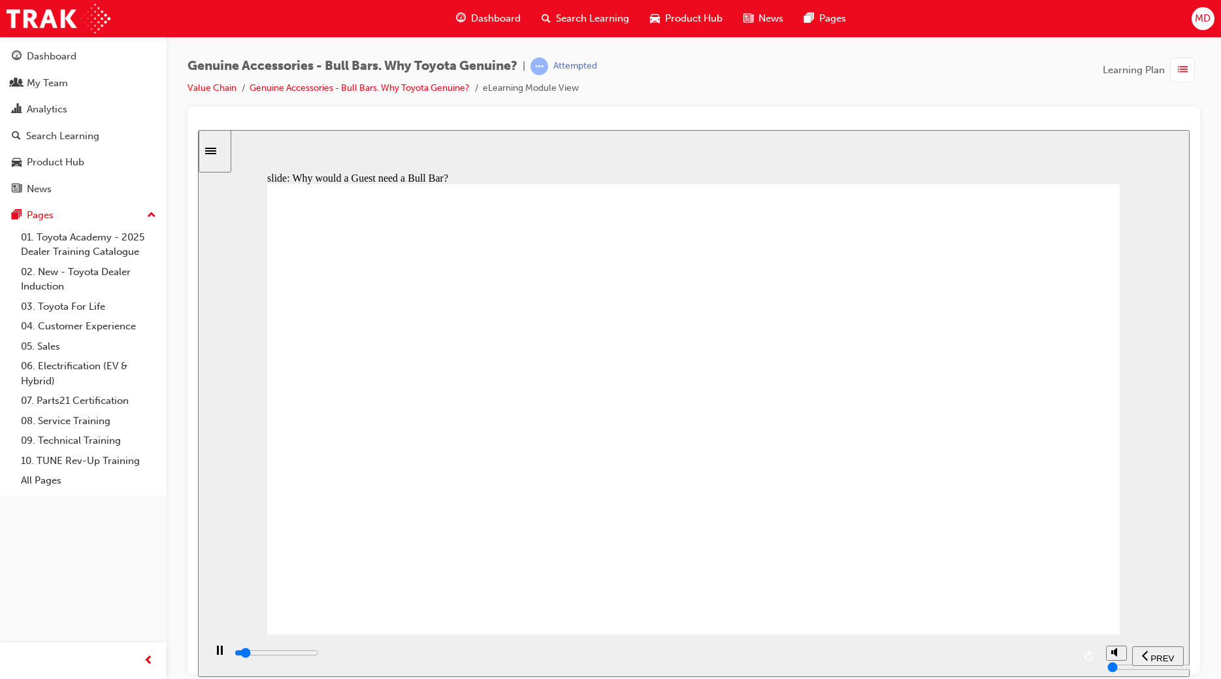
click at [1056, 653] on div "playback controls" at bounding box center [653, 652] width 840 height 14
click at [1052, 660] on div "playback controls" at bounding box center [653, 652] width 840 height 14
click at [319, 655] on input "slide progress" at bounding box center [277, 652] width 84 height 10
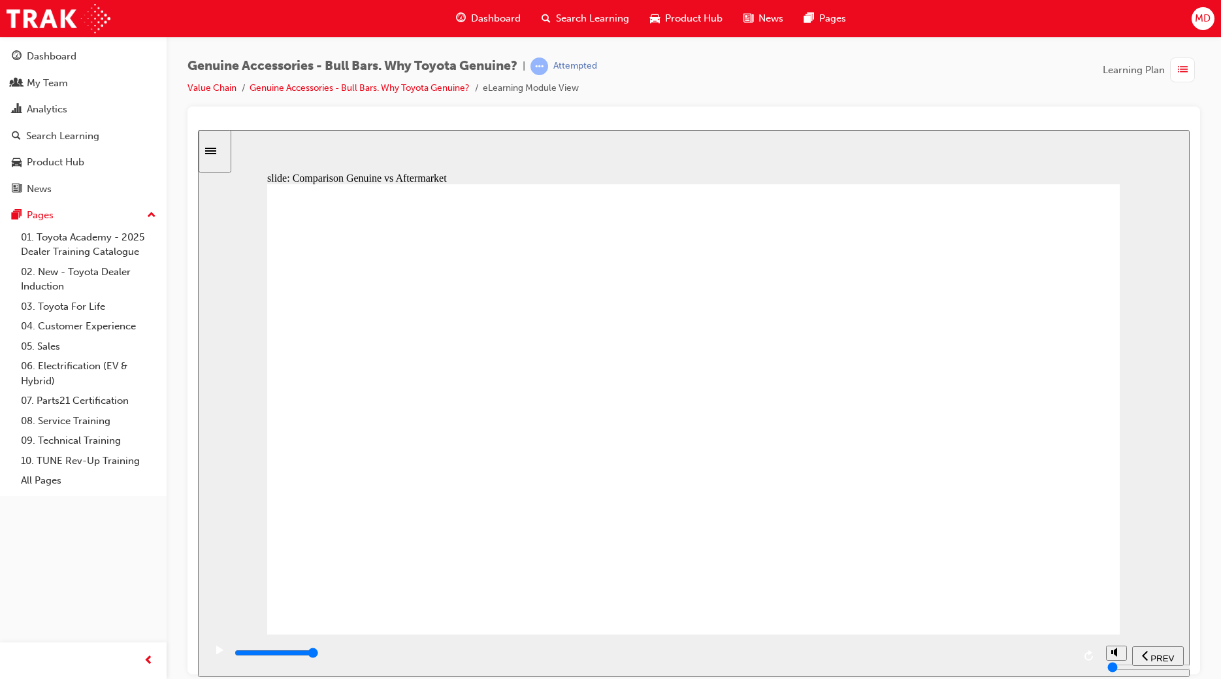
click at [1053, 656] on div "playback controls" at bounding box center [653, 652] width 840 height 14
click at [1048, 651] on div "playback controls" at bounding box center [653, 652] width 840 height 14
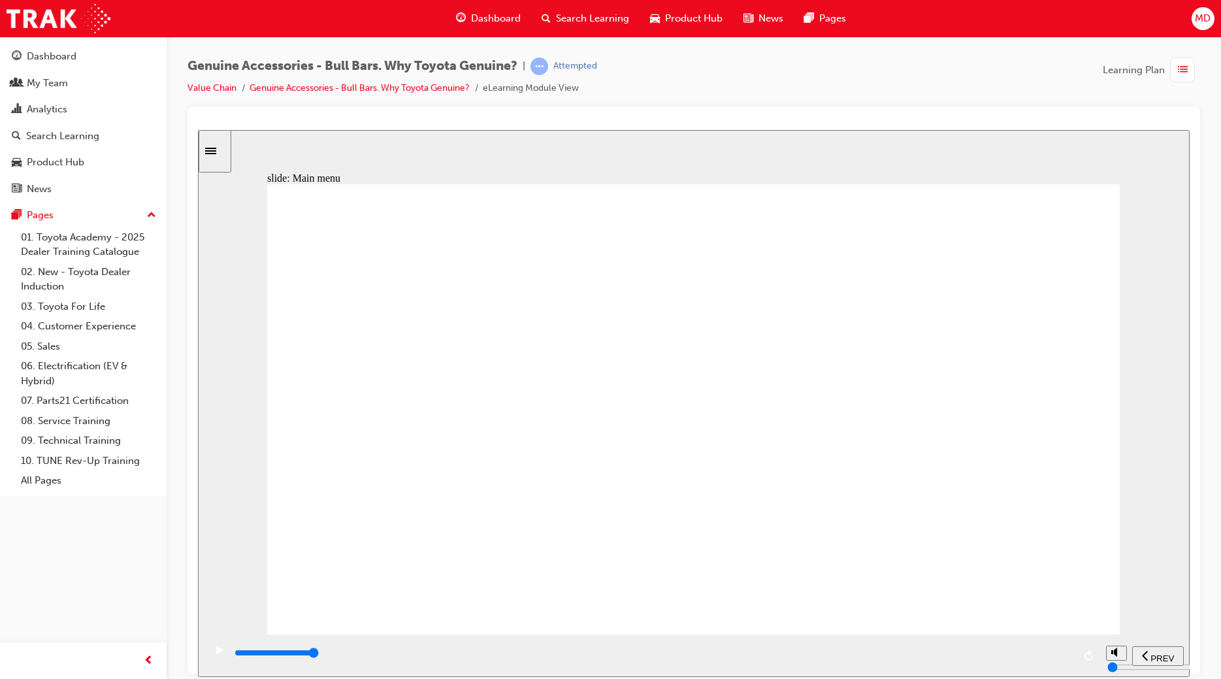
click at [319, 655] on input "slide progress" at bounding box center [277, 652] width 84 height 10
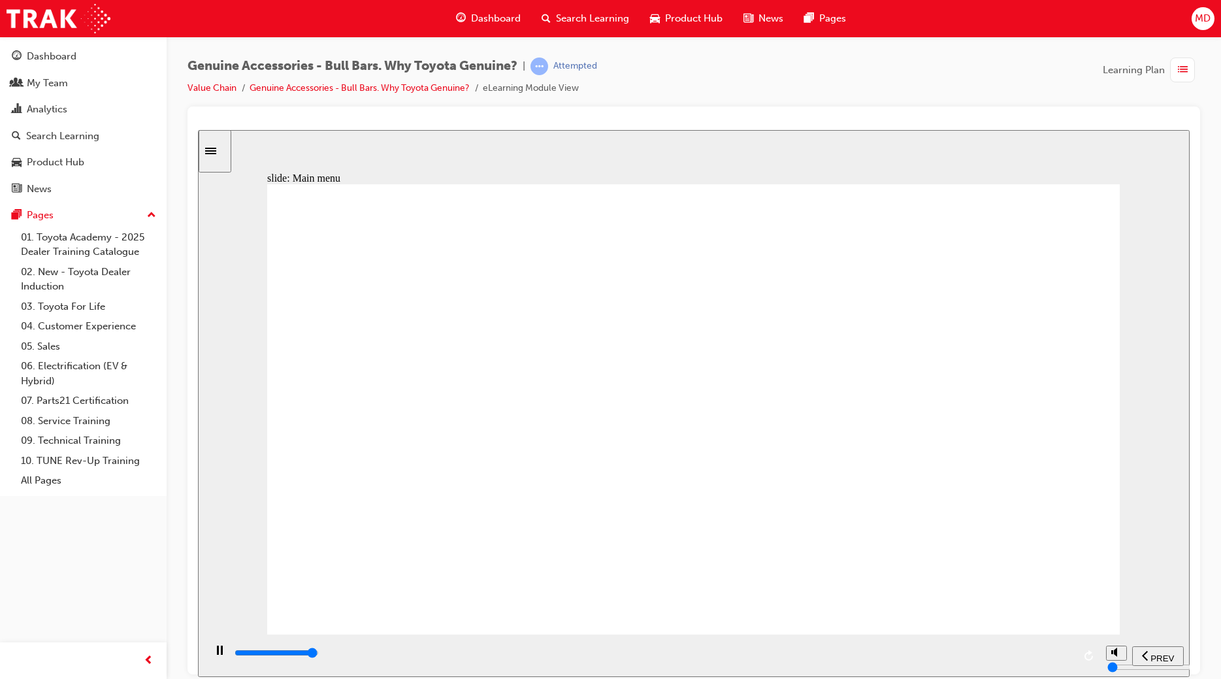
click at [1060, 656] on div "playback controls" at bounding box center [653, 652] width 840 height 14
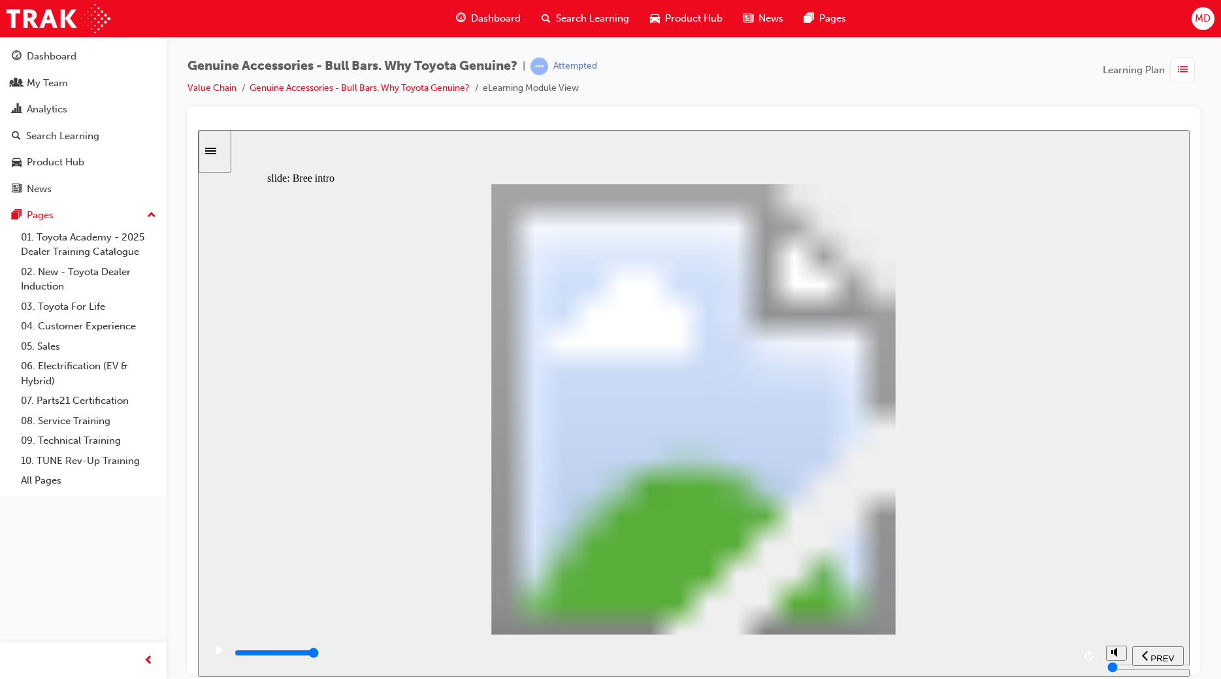
click at [1051, 658] on div "playback controls" at bounding box center [653, 652] width 840 height 14
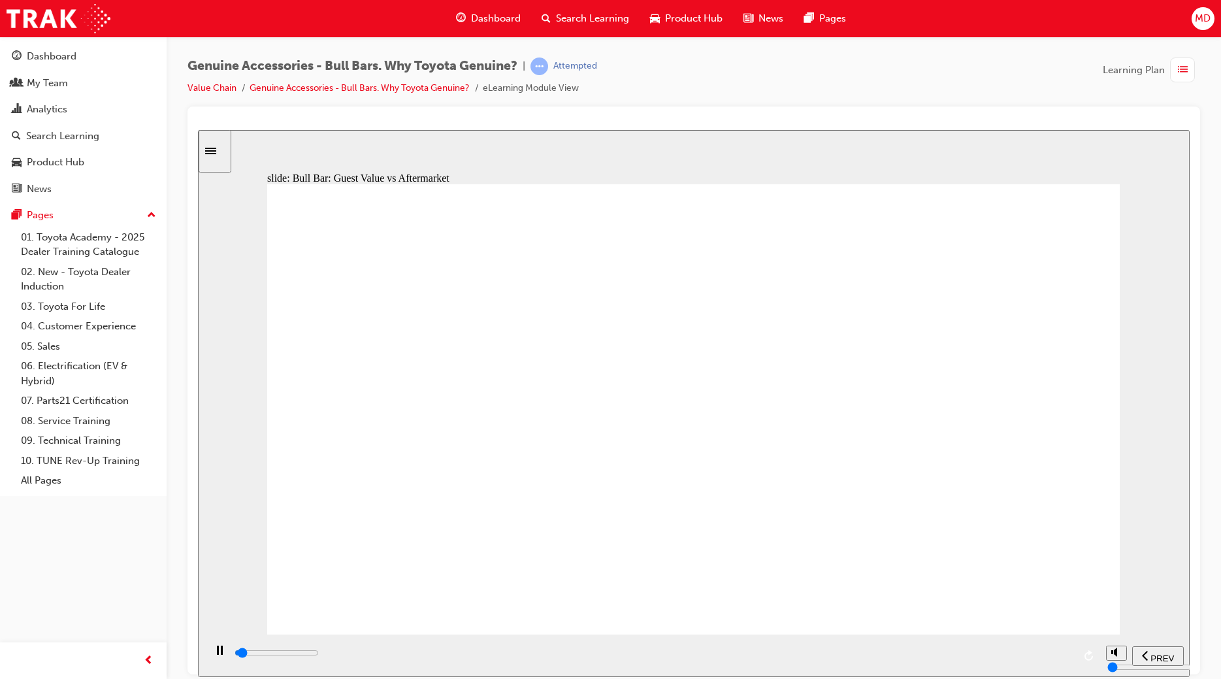
click at [1048, 651] on div "playback controls" at bounding box center [653, 652] width 840 height 14
click at [1049, 659] on div "playback controls" at bounding box center [653, 652] width 840 height 14
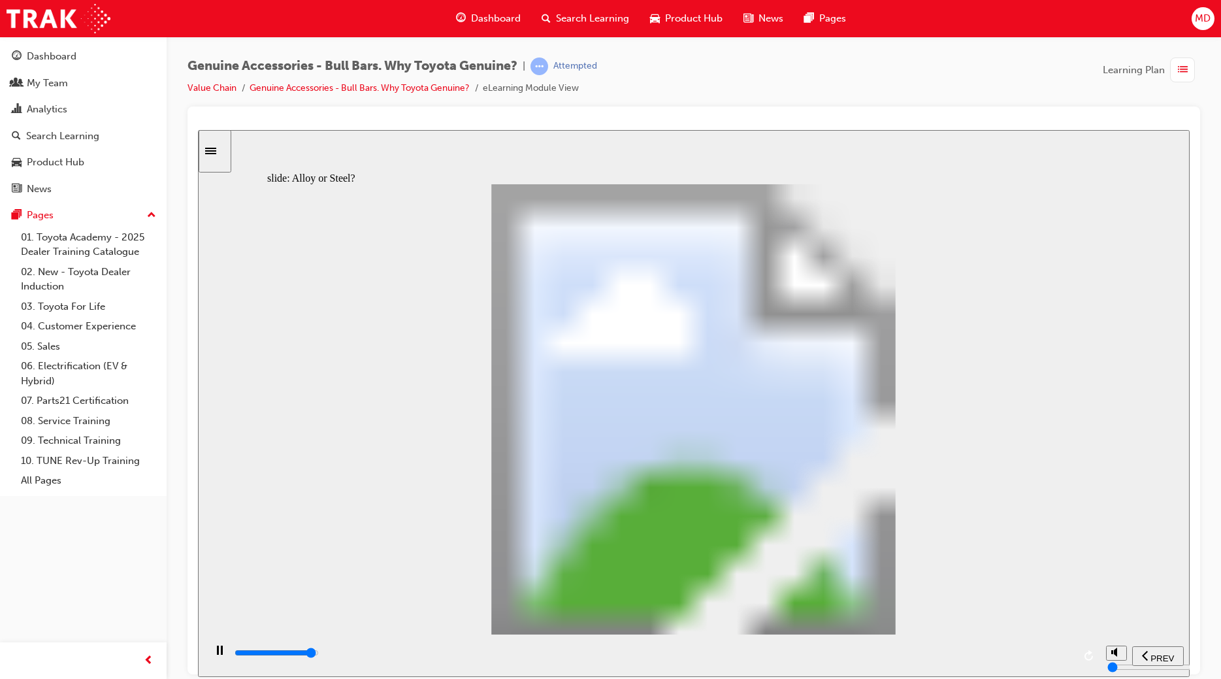
click at [1049, 659] on div "playback controls" at bounding box center [653, 652] width 840 height 14
click at [1047, 659] on div "playback controls" at bounding box center [653, 652] width 840 height 14
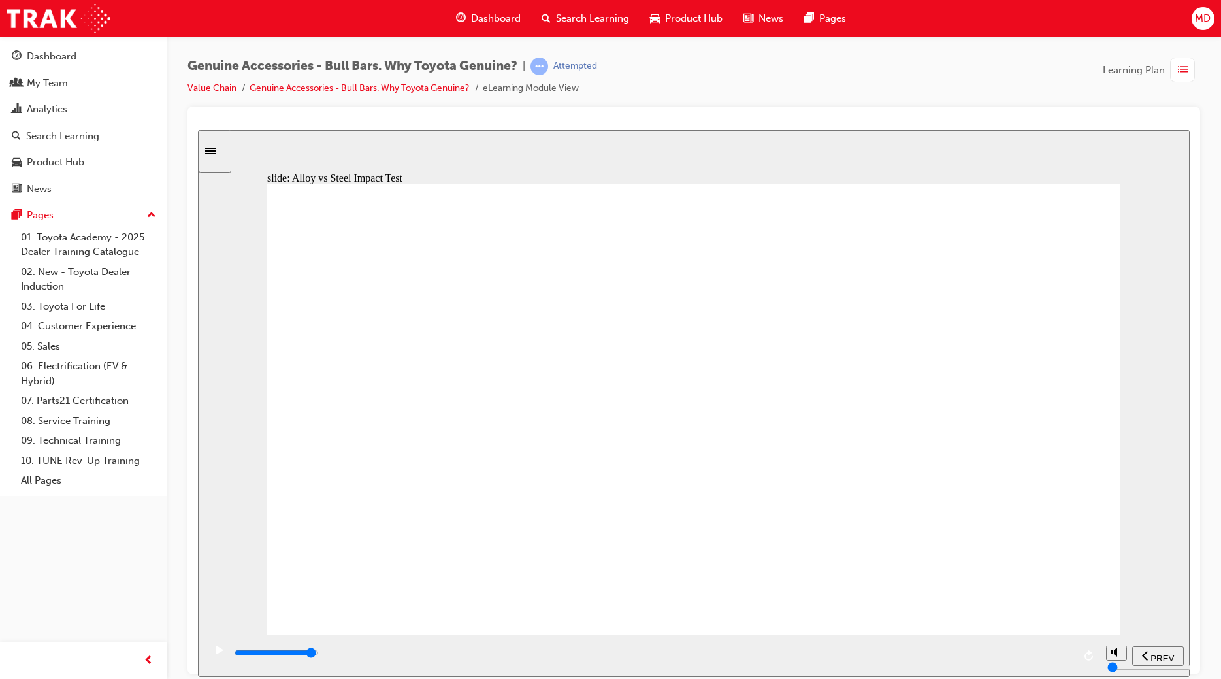
click at [1040, 653] on div "playback controls" at bounding box center [653, 652] width 840 height 14
click at [1048, 653] on div "playback controls" at bounding box center [653, 652] width 840 height 14
click at [1056, 659] on div "playback controls" at bounding box center [653, 652] width 840 height 14
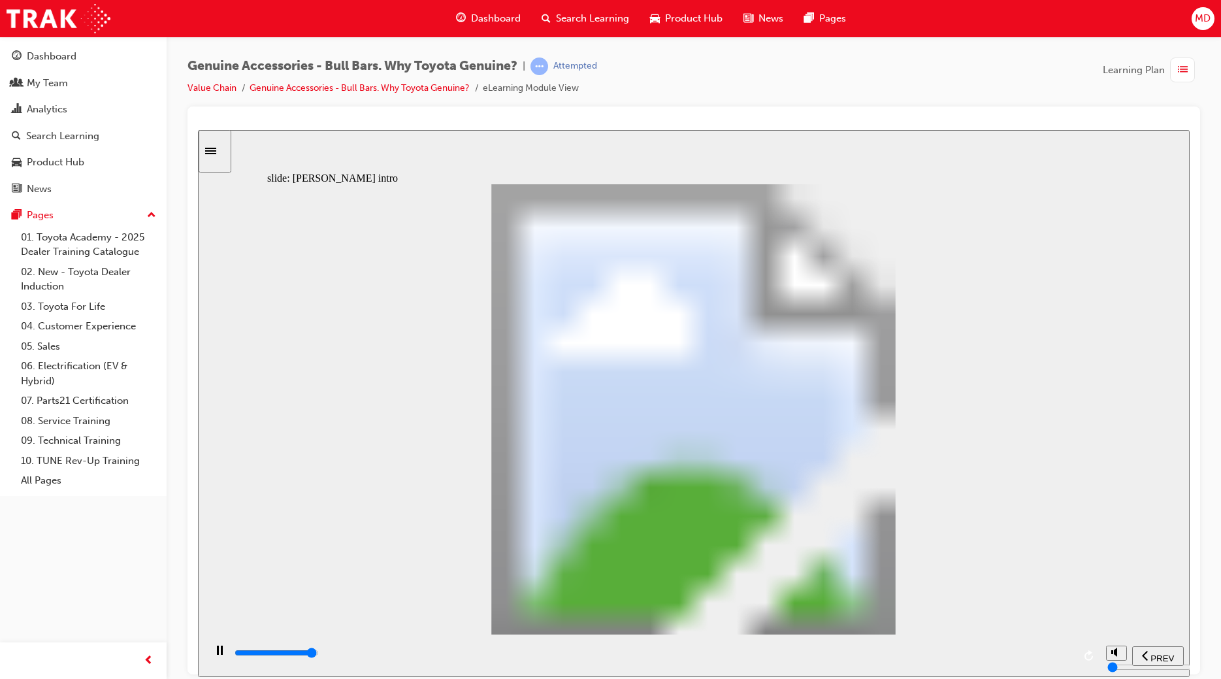
click at [319, 655] on input "slide progress" at bounding box center [277, 652] width 84 height 10
click at [1047, 650] on div "playback controls" at bounding box center [653, 652] width 840 height 14
click at [319, 654] on input "slide progress" at bounding box center [277, 652] width 84 height 10
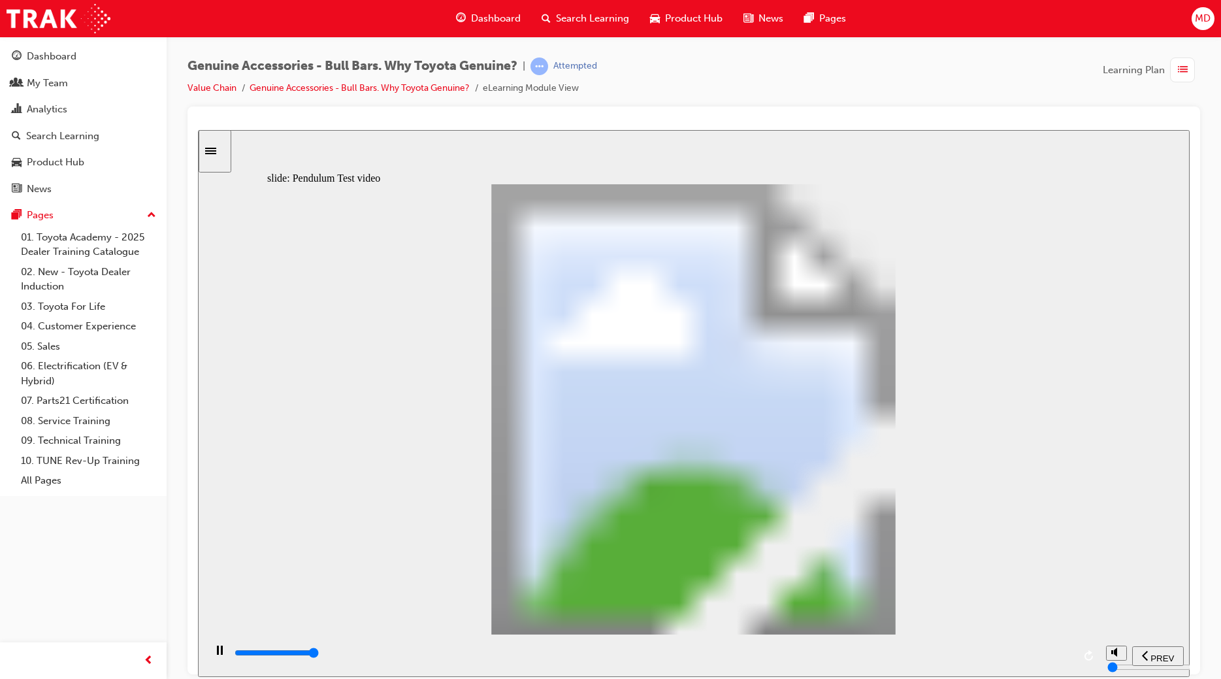
type input "8500"
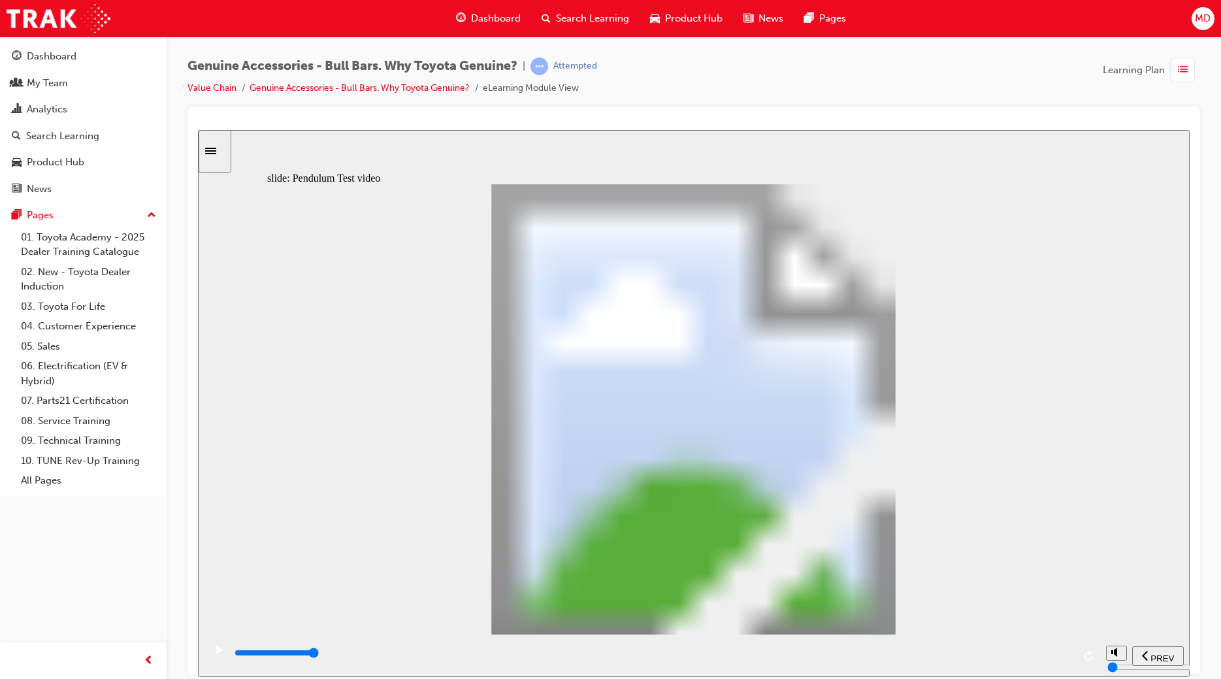
type input "102"
click at [1056, 658] on div "playback controls" at bounding box center [653, 652] width 840 height 14
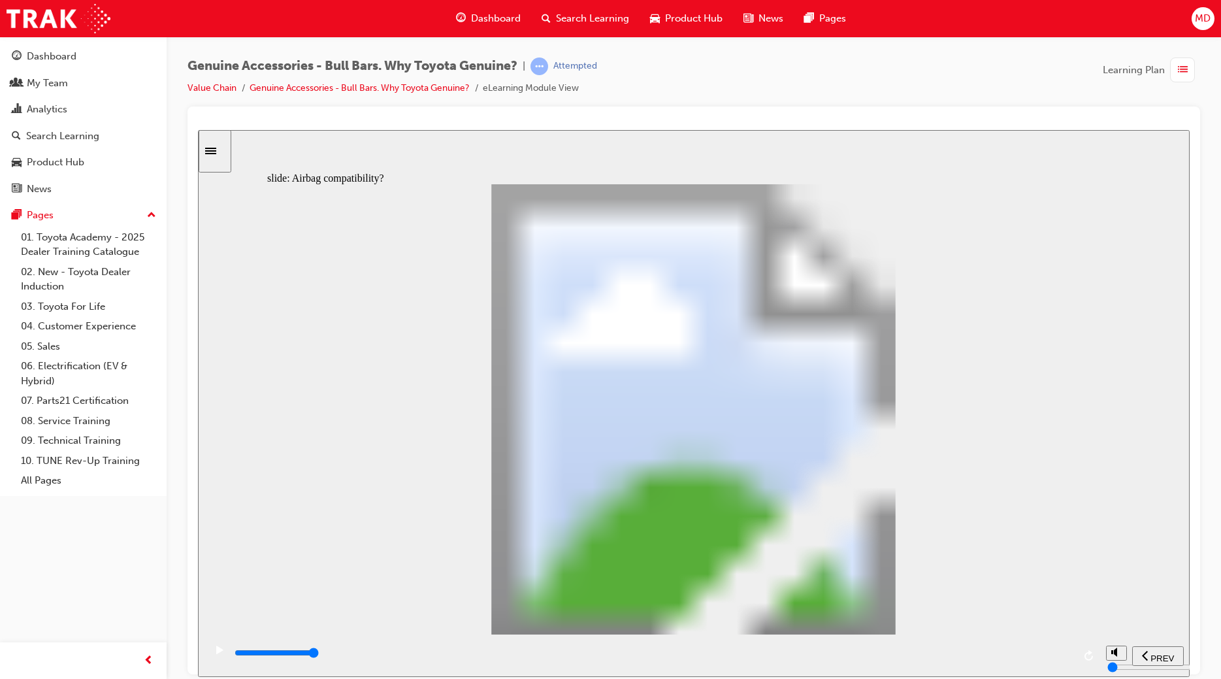
click at [1043, 659] on div "playback controls" at bounding box center [653, 652] width 840 height 14
click at [1049, 659] on div "playback controls" at bounding box center [653, 652] width 840 height 14
type input "21300"
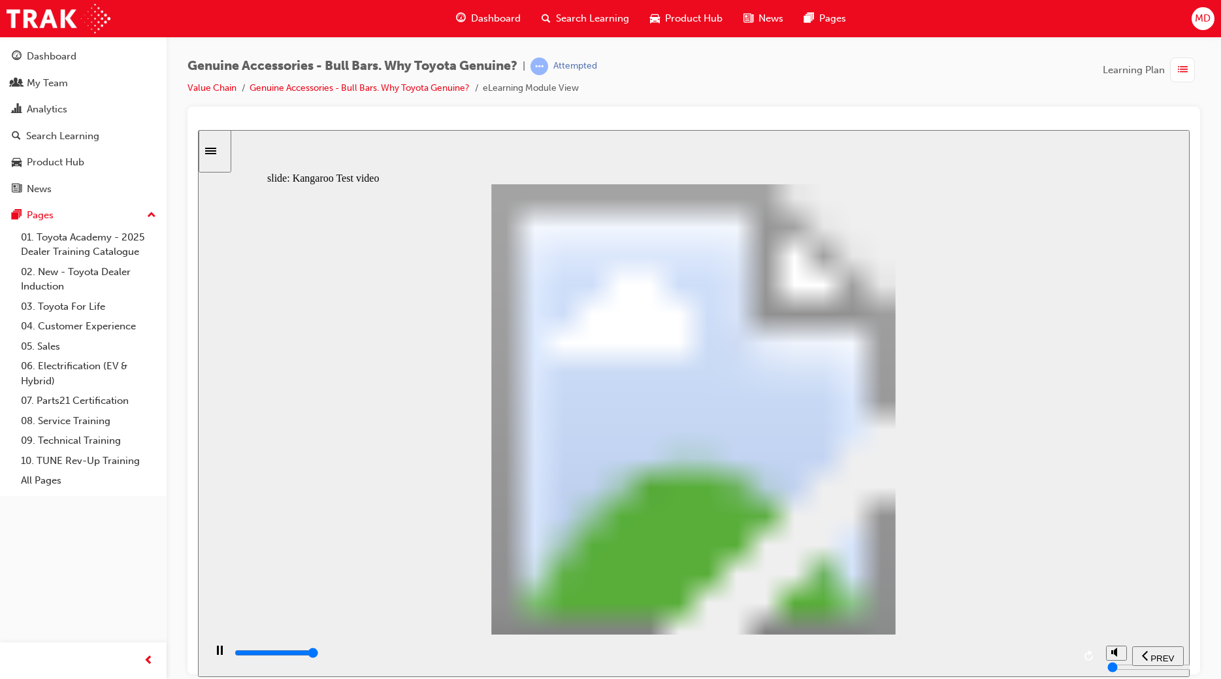
type input "0"
type input "21300"
type input "0"
type input "21300"
type input "0"
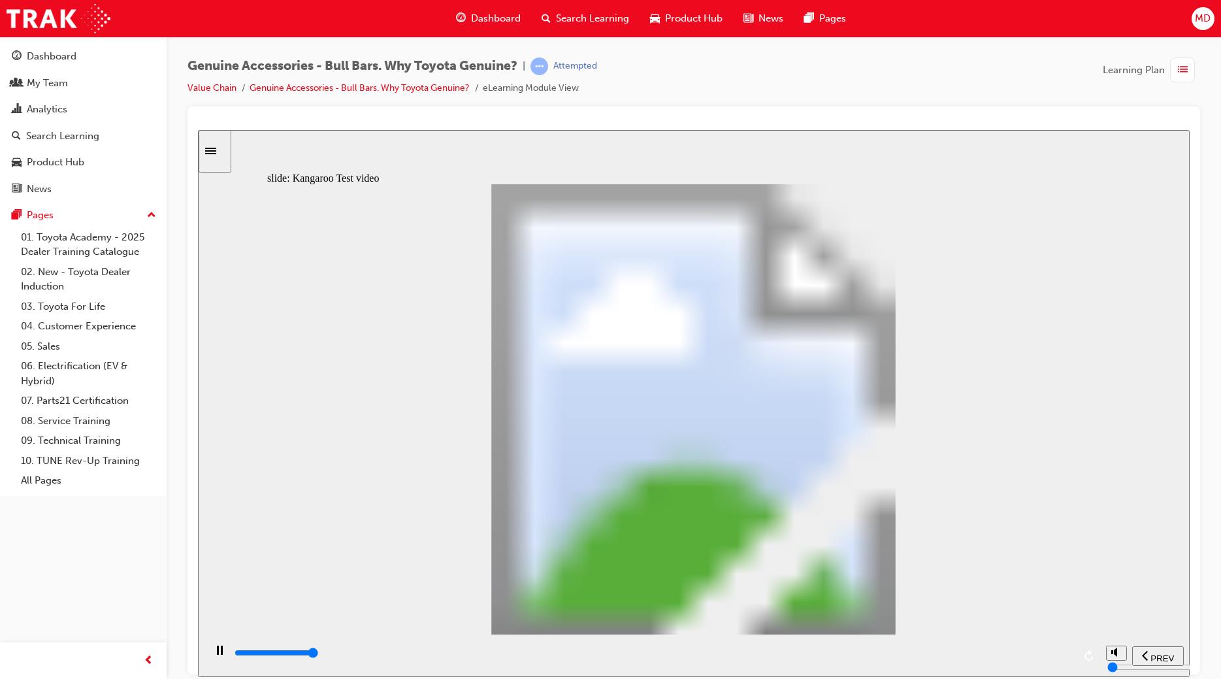
type input "21400"
type input "0"
type input "21400"
type input "0"
type input "21400"
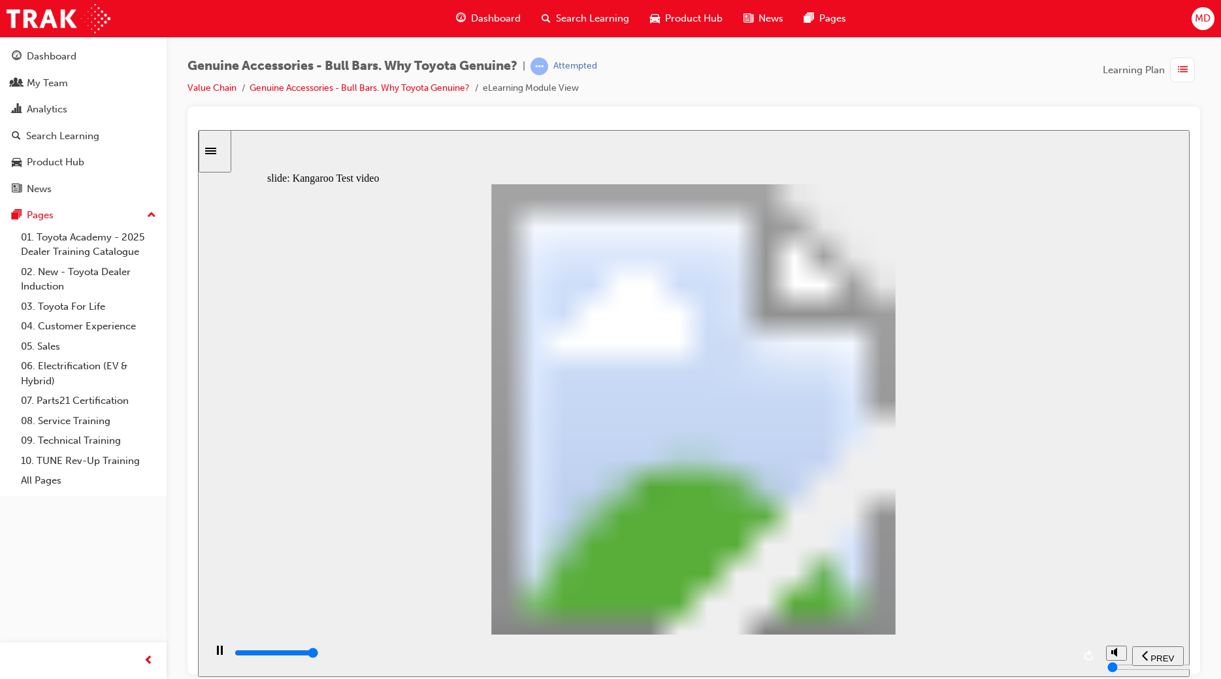
type input "0"
type input "21400"
type input "0"
type input "21400"
type input "0"
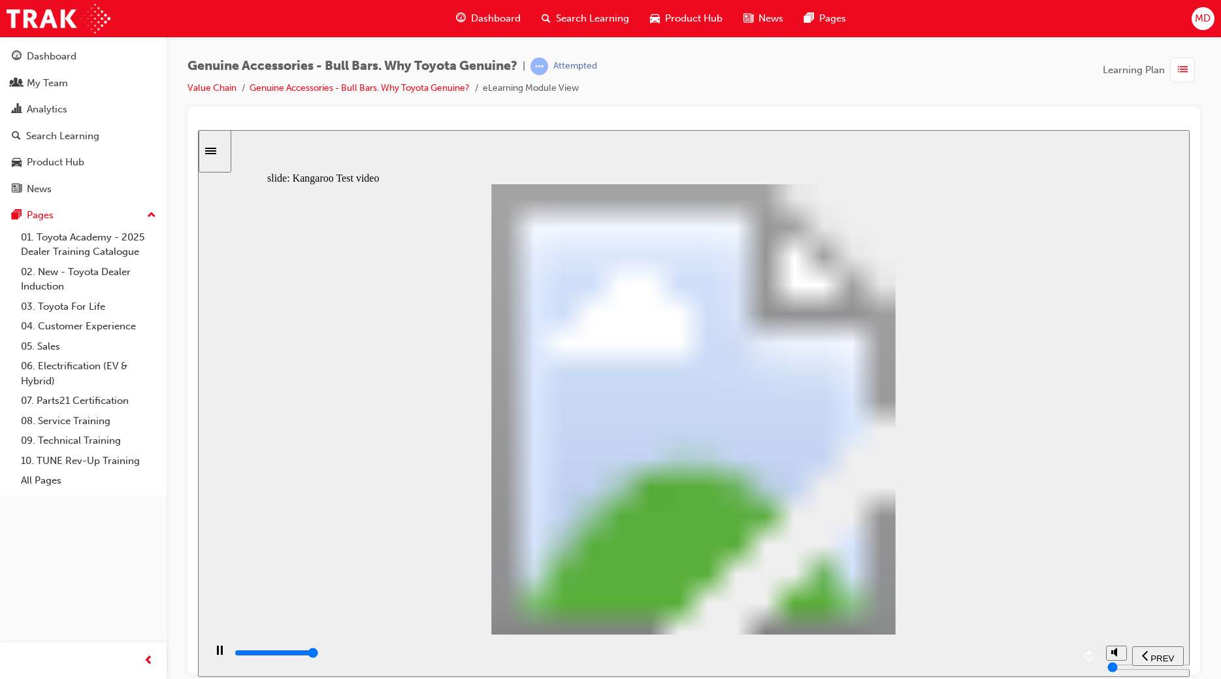
type input "21400"
type input "0"
type input "21500"
type input "0"
type input "21500"
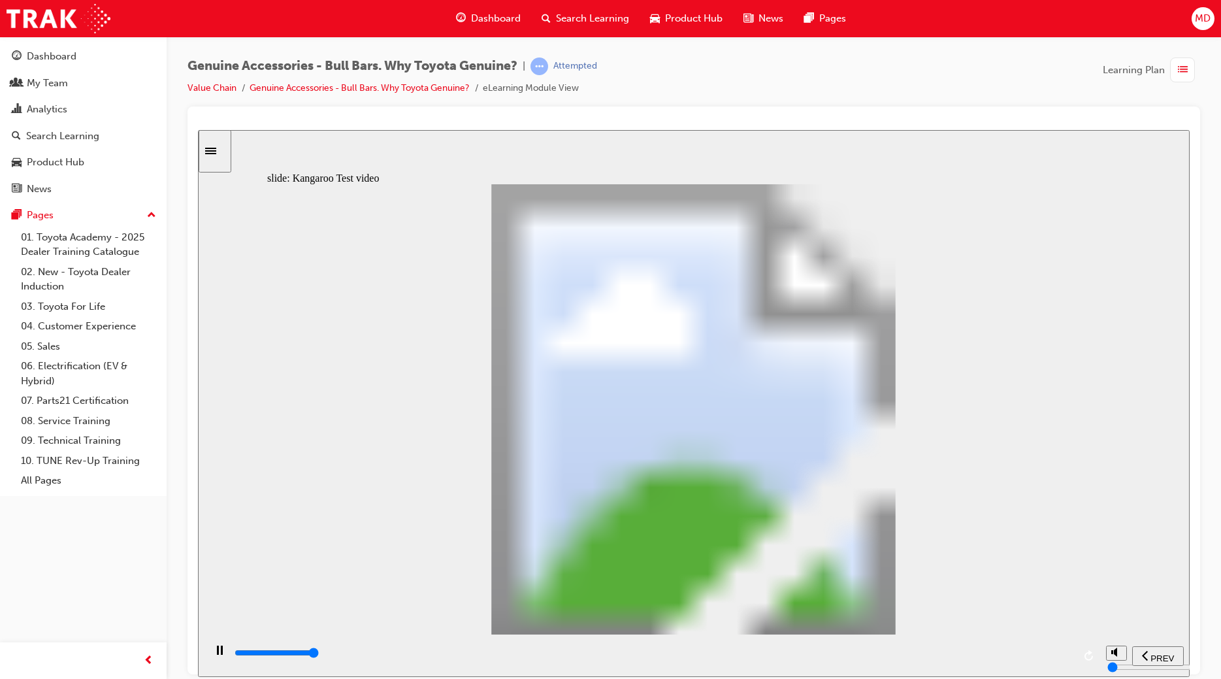
type input "0"
type input "21500"
type input "0"
type input "21500"
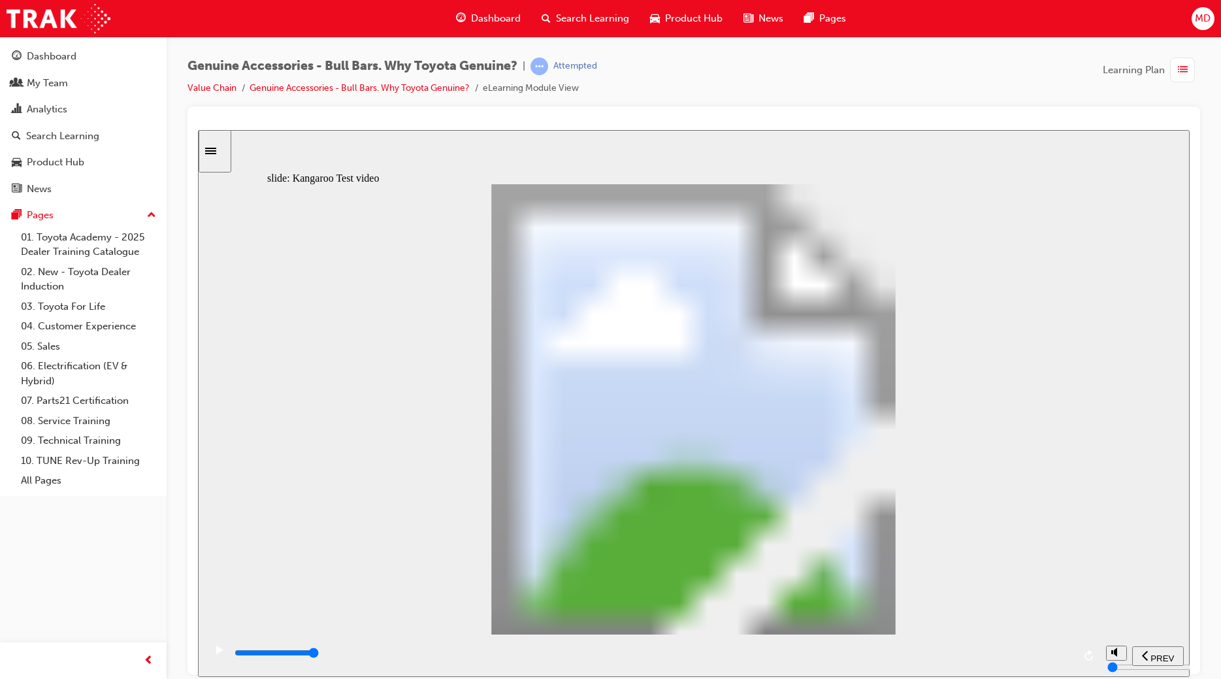
type input "1"
click at [1043, 652] on div "playback controls" at bounding box center [653, 652] width 840 height 14
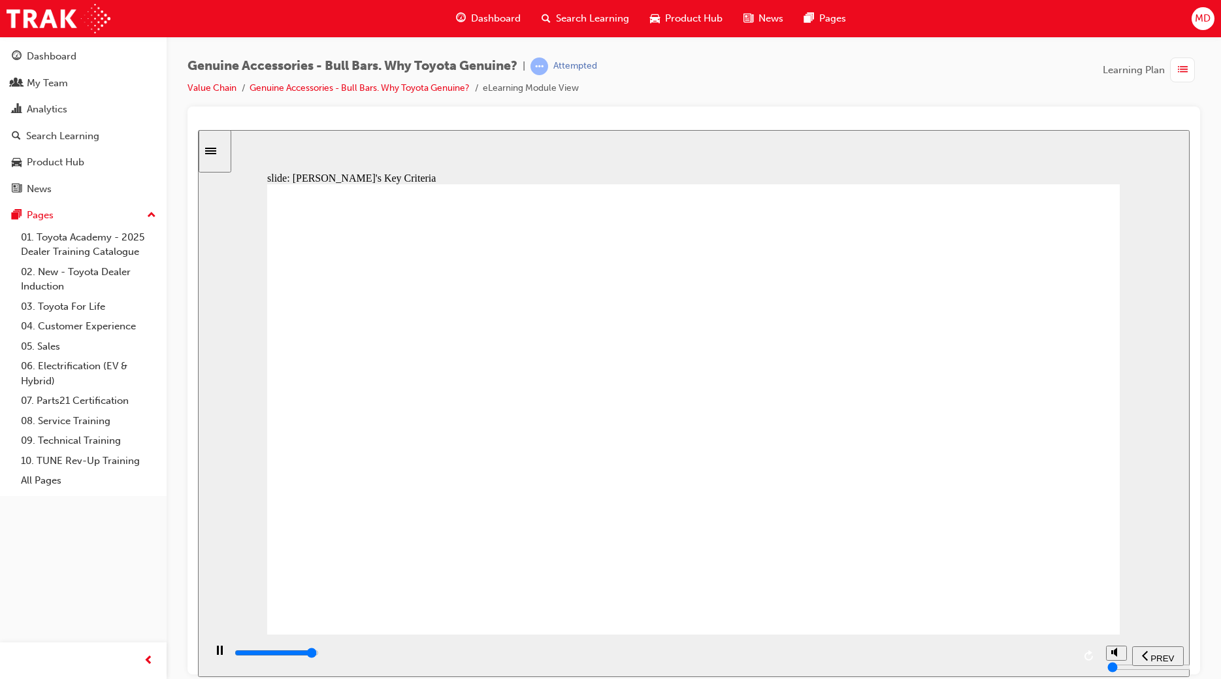
click at [319, 655] on input "slide progress" at bounding box center [277, 652] width 84 height 10
drag, startPoint x: 367, startPoint y: 514, endPoint x: 417, endPoint y: 516, distance: 49.7
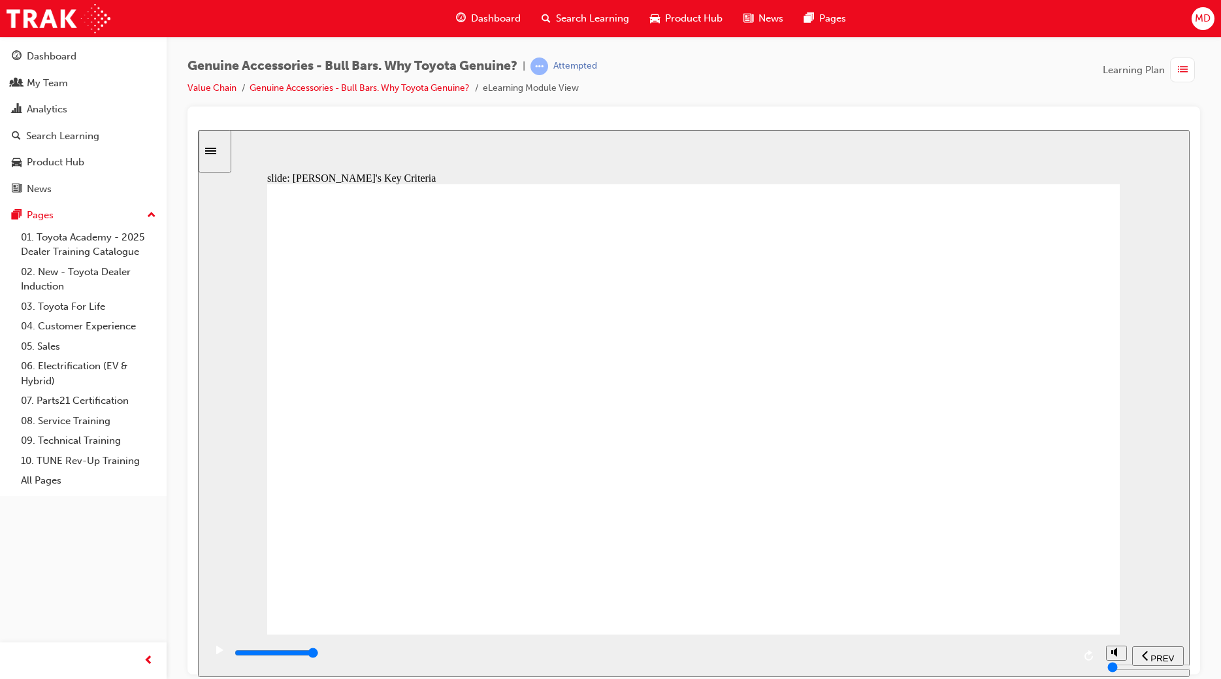
click at [1050, 652] on div "playback controls" at bounding box center [653, 652] width 840 height 14
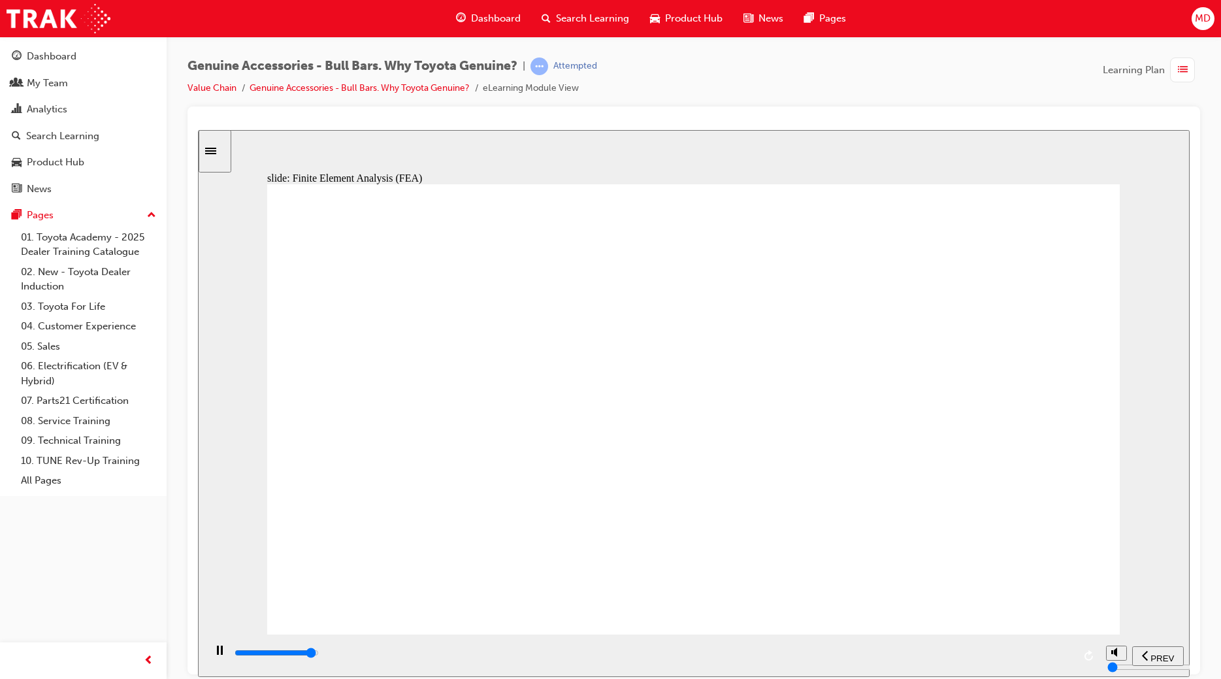
click at [1044, 656] on div "playback controls" at bounding box center [653, 652] width 840 height 14
click at [1049, 651] on div "playback controls" at bounding box center [653, 652] width 840 height 14
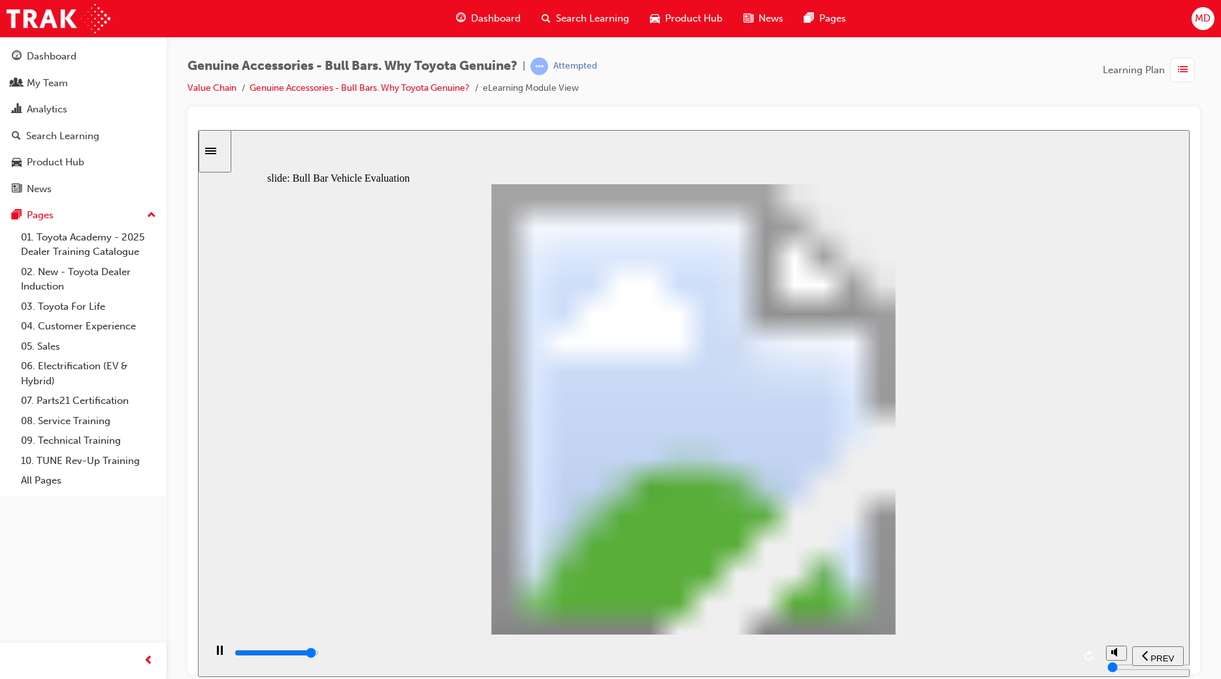
click at [1047, 652] on div "playback controls" at bounding box center [653, 652] width 840 height 14
click at [1050, 657] on div "playback controls" at bounding box center [653, 652] width 840 height 14
click at [1058, 646] on div "playback controls" at bounding box center [653, 655] width 840 height 20
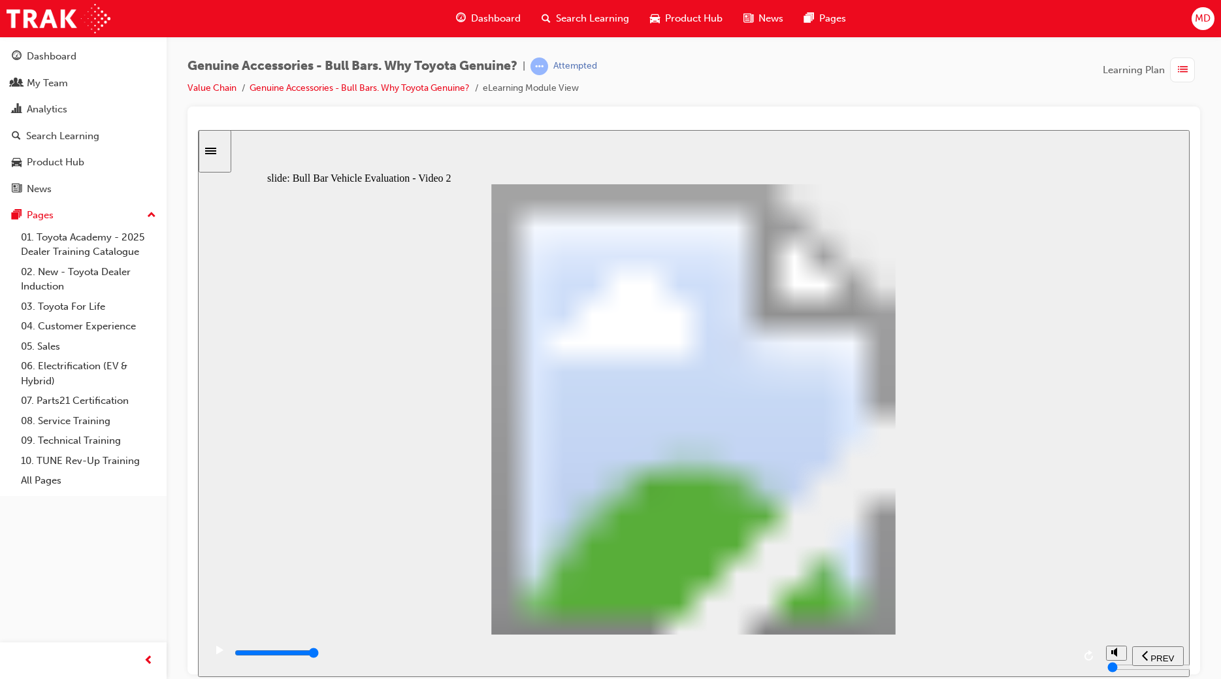
click at [1036, 653] on div "playback controls" at bounding box center [653, 652] width 840 height 14
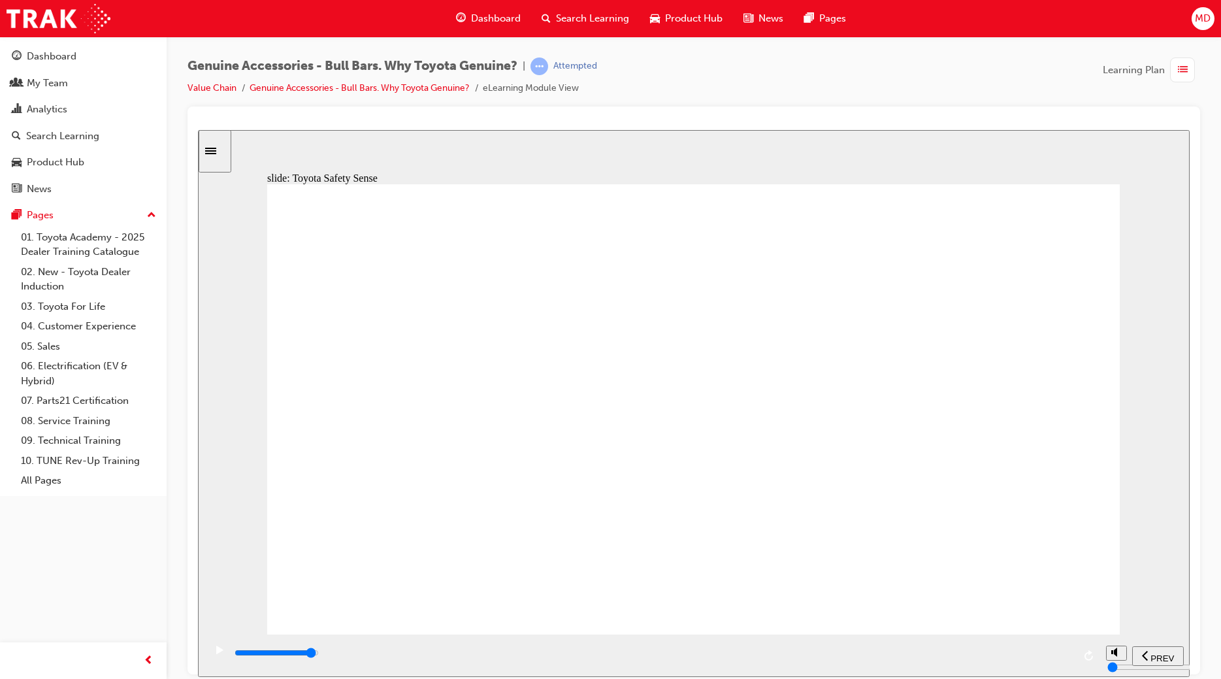
click at [1041, 653] on div "playback controls" at bounding box center [653, 652] width 840 height 14
click at [319, 654] on input "slide progress" at bounding box center [277, 652] width 84 height 10
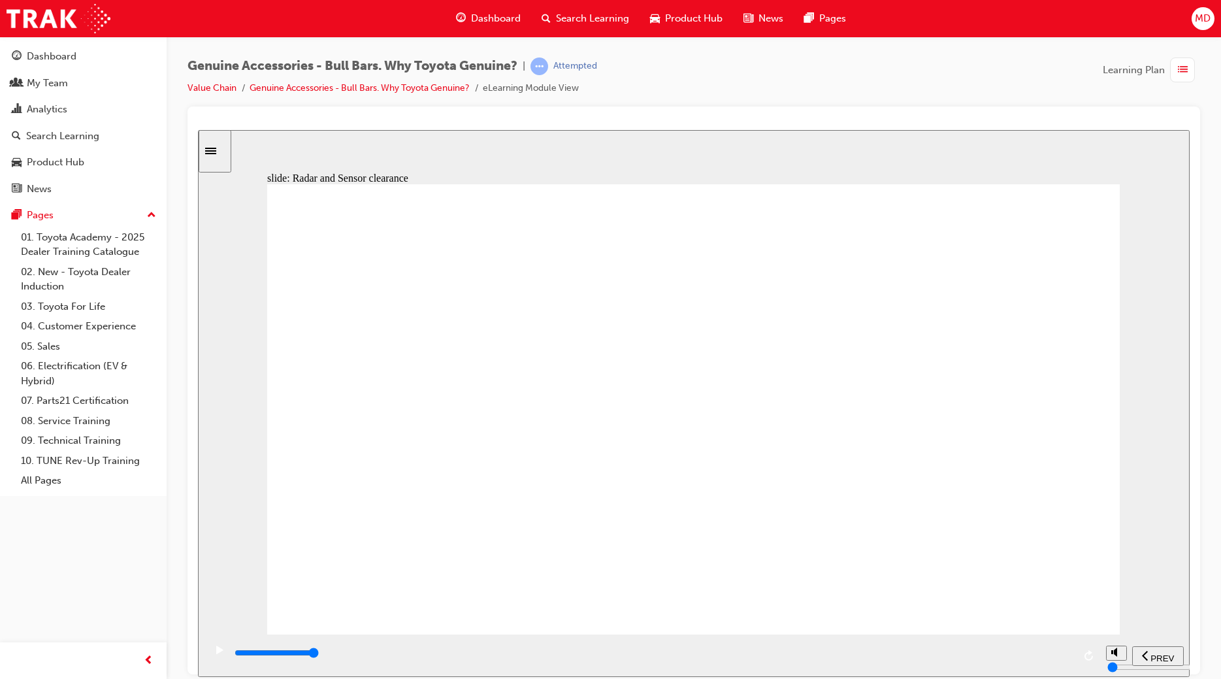
type input "3300"
click at [1041, 651] on div "playback controls" at bounding box center [653, 652] width 840 height 14
click at [1032, 651] on div "playback controls" at bounding box center [653, 652] width 840 height 14
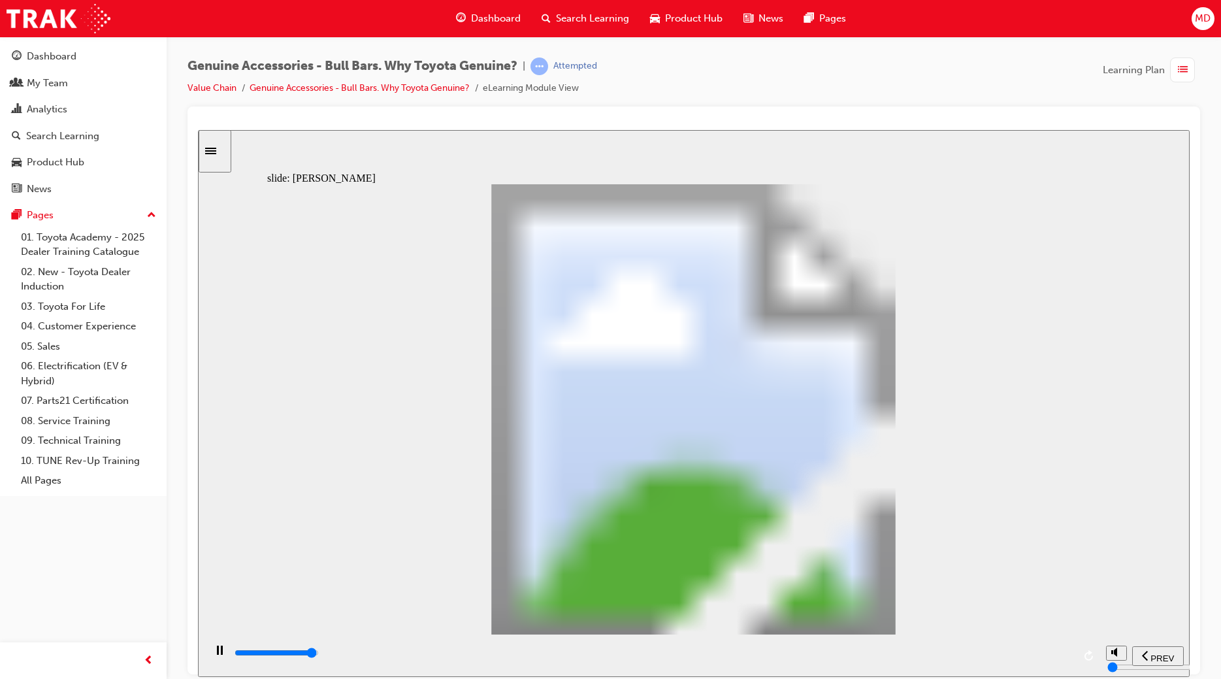
click at [1048, 653] on div "playback controls" at bounding box center [653, 652] width 840 height 14
click at [1047, 657] on div "playback controls" at bounding box center [653, 652] width 840 height 14
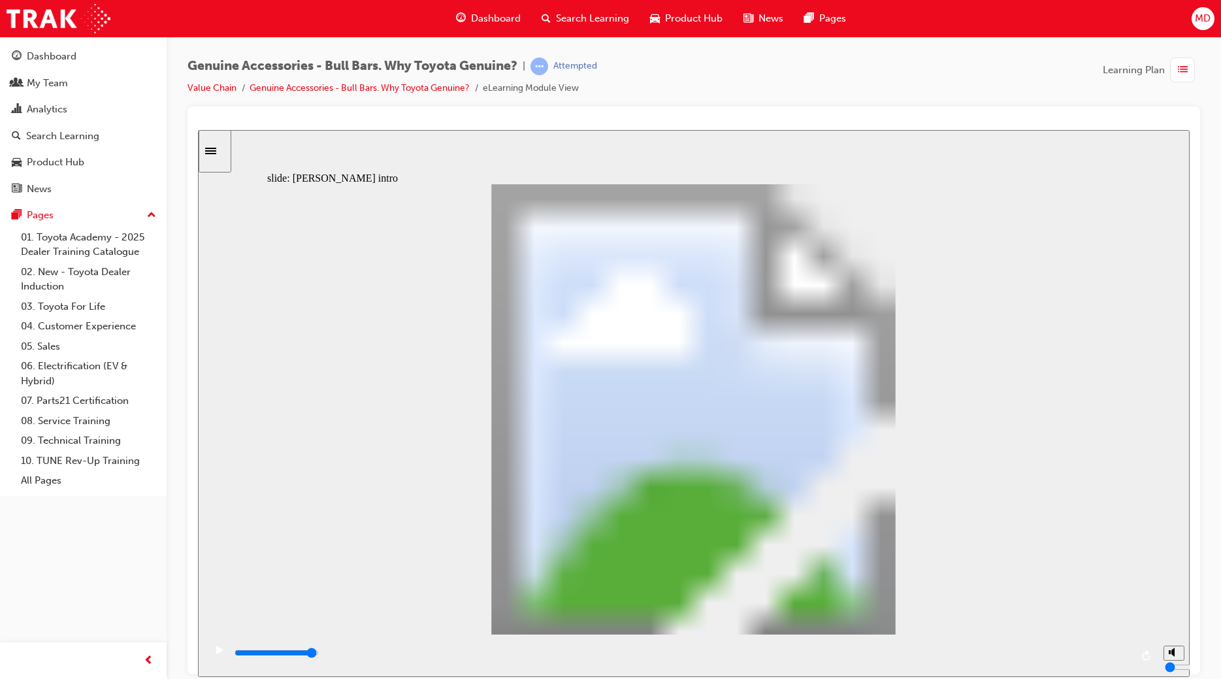
click at [1100, 651] on div "playback controls" at bounding box center [682, 652] width 898 height 14
click at [1098, 648] on div "playback controls" at bounding box center [682, 655] width 898 height 20
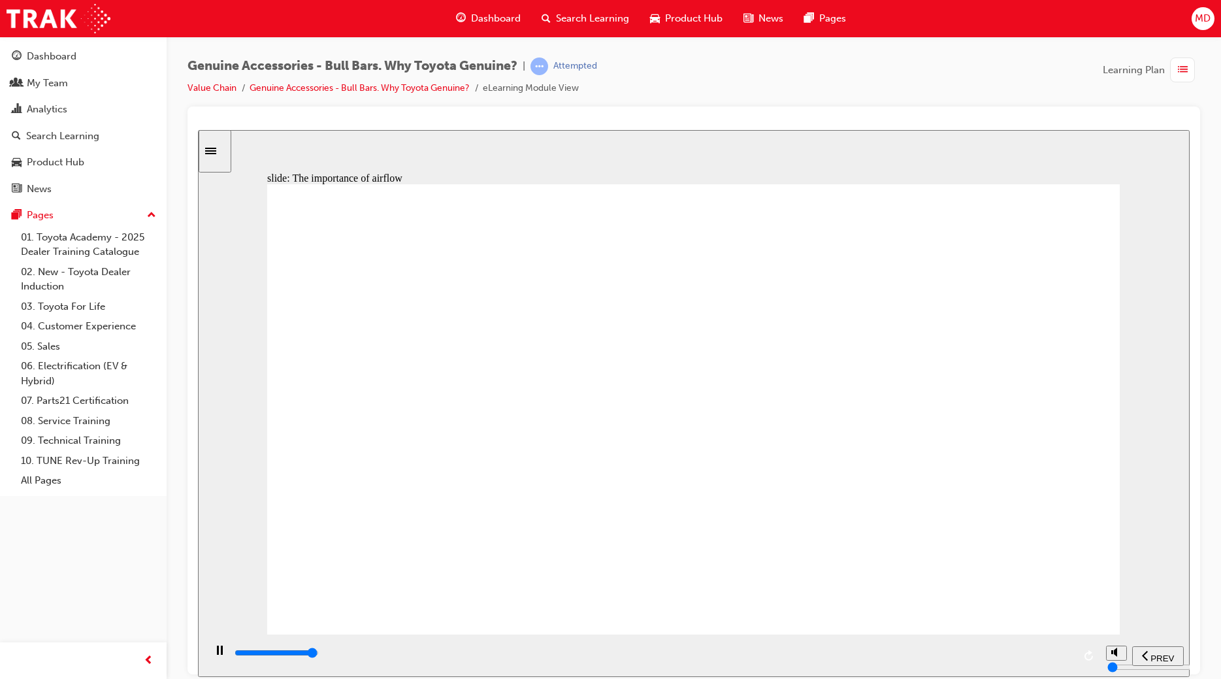
click at [1055, 653] on div "playback controls" at bounding box center [653, 652] width 840 height 14
click at [1052, 653] on div "playback controls" at bounding box center [653, 652] width 840 height 14
click at [1053, 653] on div "playback controls" at bounding box center [653, 652] width 840 height 14
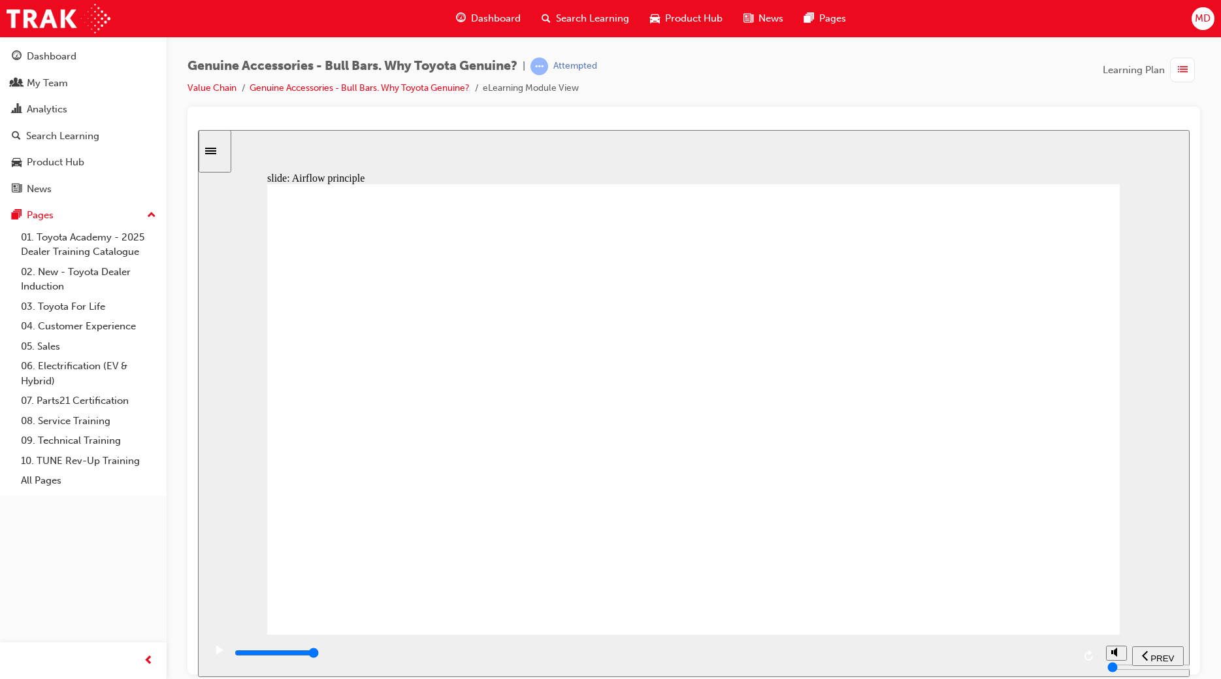
click at [1053, 656] on div "playback controls" at bounding box center [653, 652] width 840 height 14
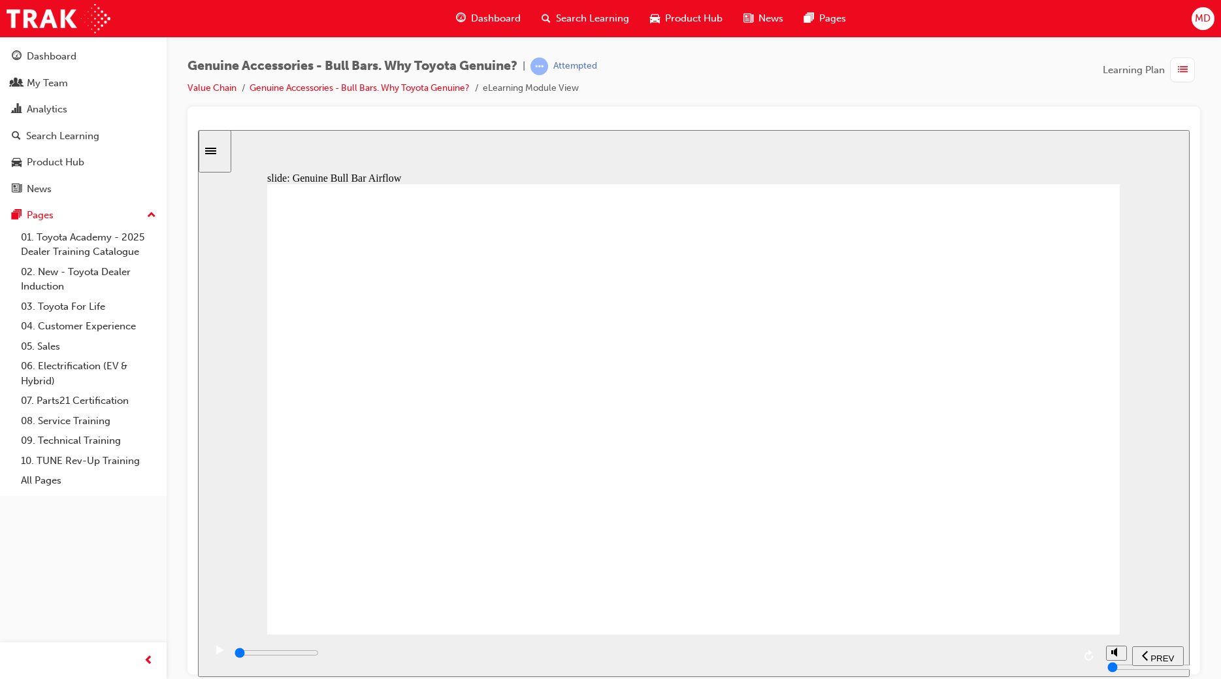
click at [319, 655] on input "slide progress" at bounding box center [277, 652] width 84 height 10
click at [1047, 653] on div "playback controls" at bounding box center [653, 652] width 840 height 14
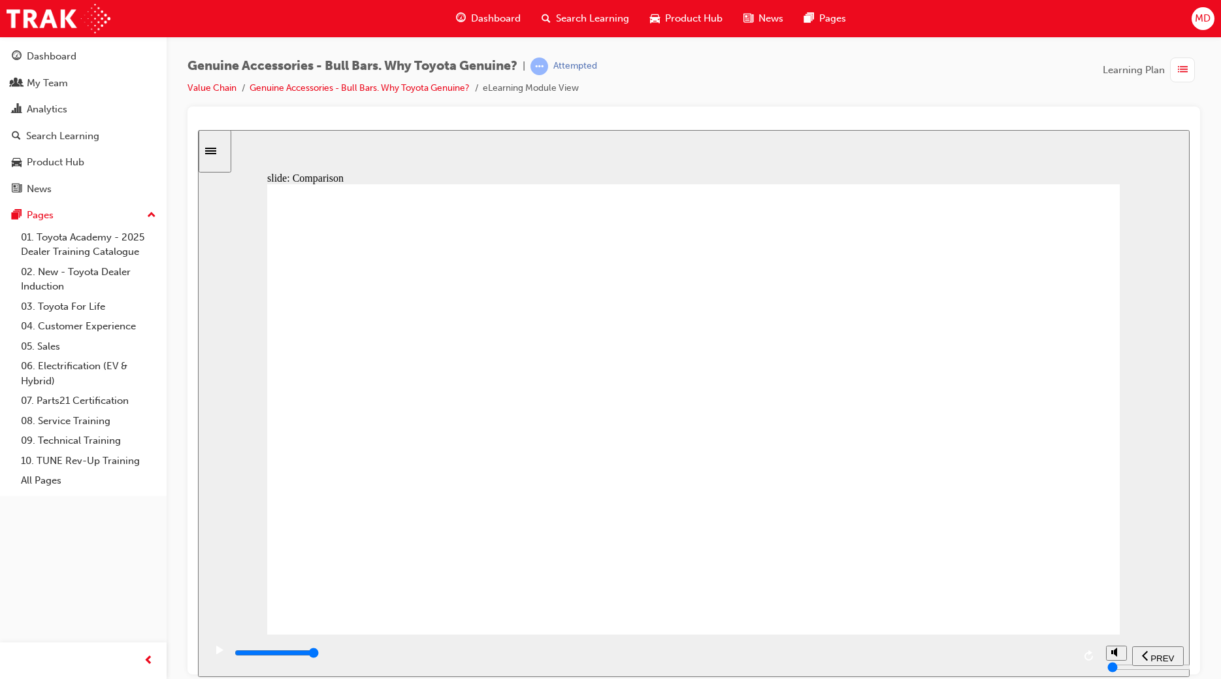
drag, startPoint x: 448, startPoint y: 402, endPoint x: 438, endPoint y: 404, distance: 9.4
click at [1046, 652] on div "playback controls" at bounding box center [653, 652] width 840 height 14
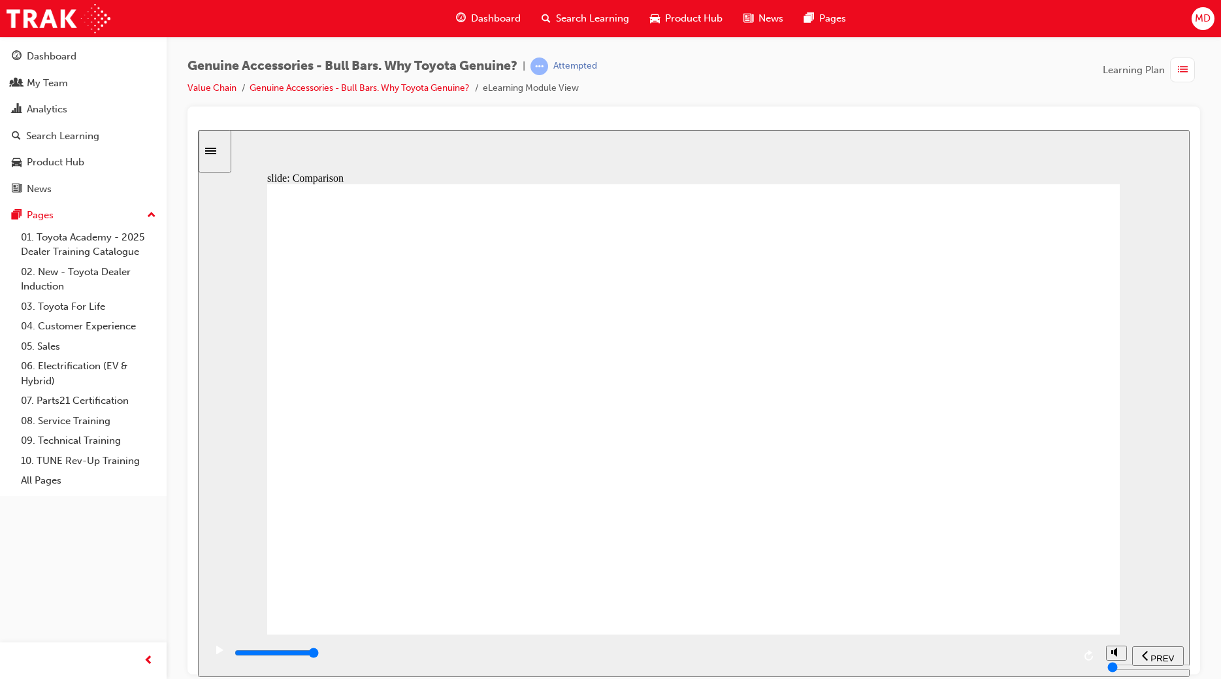
click at [1049, 651] on div "playback controls" at bounding box center [653, 652] width 840 height 14
click at [1052, 656] on div "playback controls" at bounding box center [653, 652] width 840 height 14
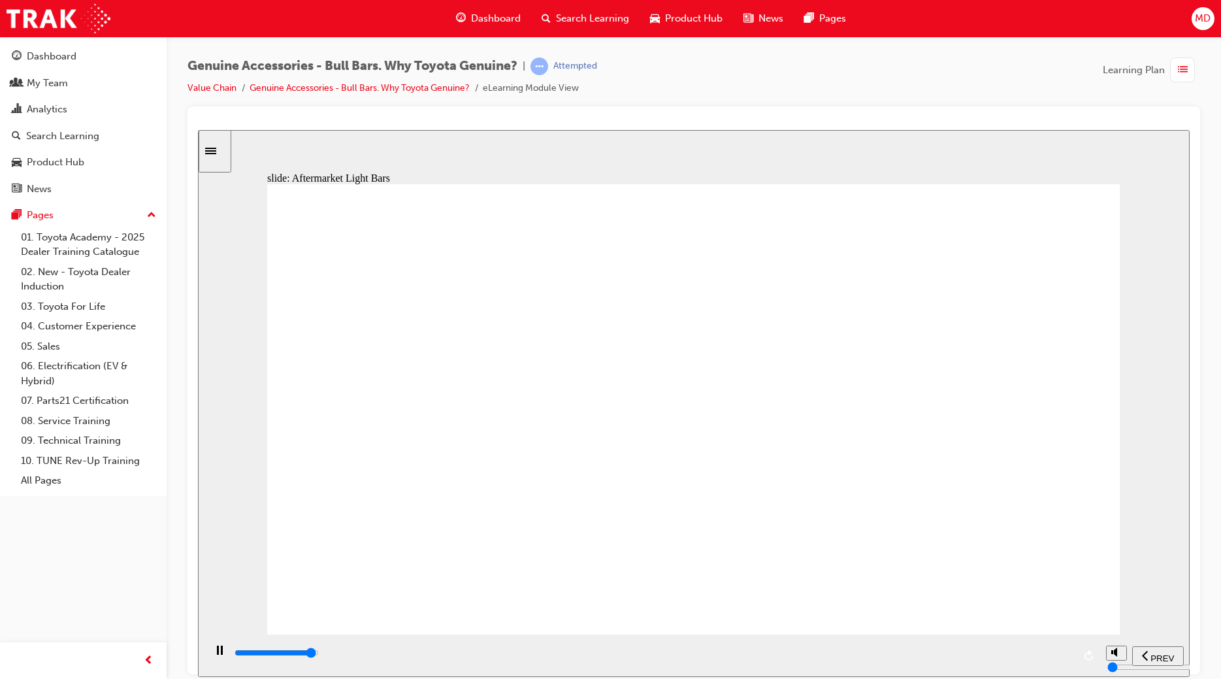
click at [1048, 653] on div "playback controls" at bounding box center [653, 652] width 840 height 14
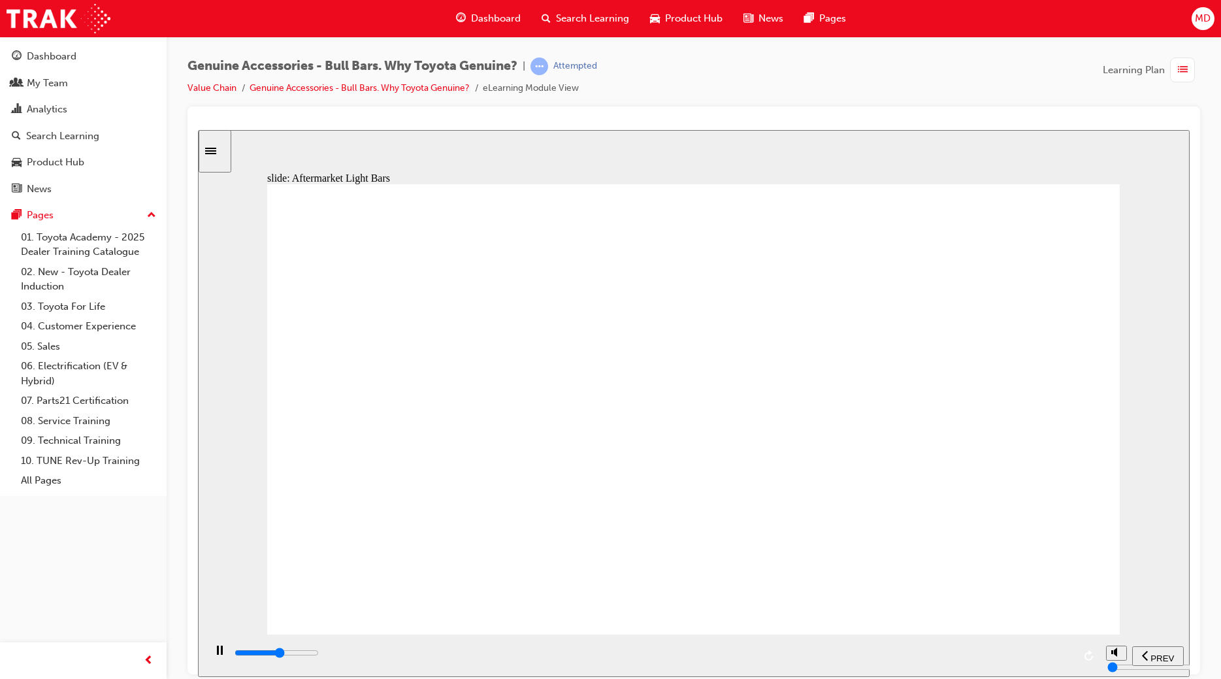
click at [1048, 652] on div "playback controls" at bounding box center [653, 652] width 840 height 14
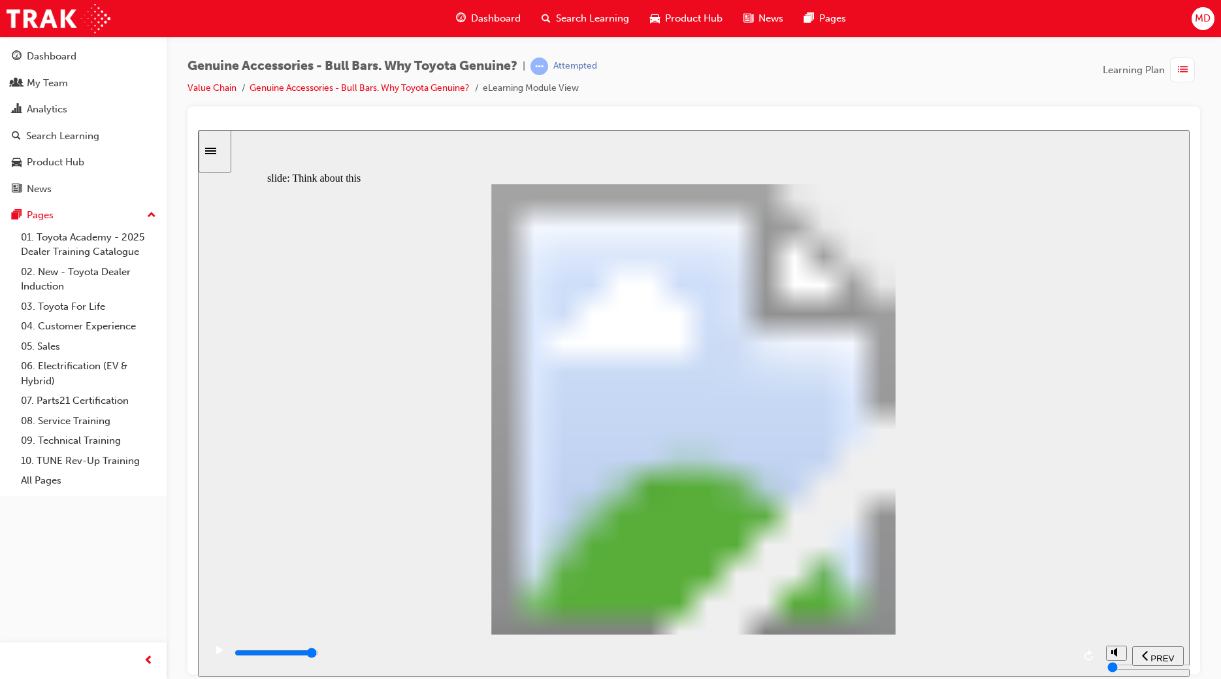
click at [319, 655] on input "slide progress" at bounding box center [277, 652] width 84 height 10
click at [1047, 653] on div "playback controls" at bounding box center [653, 652] width 840 height 14
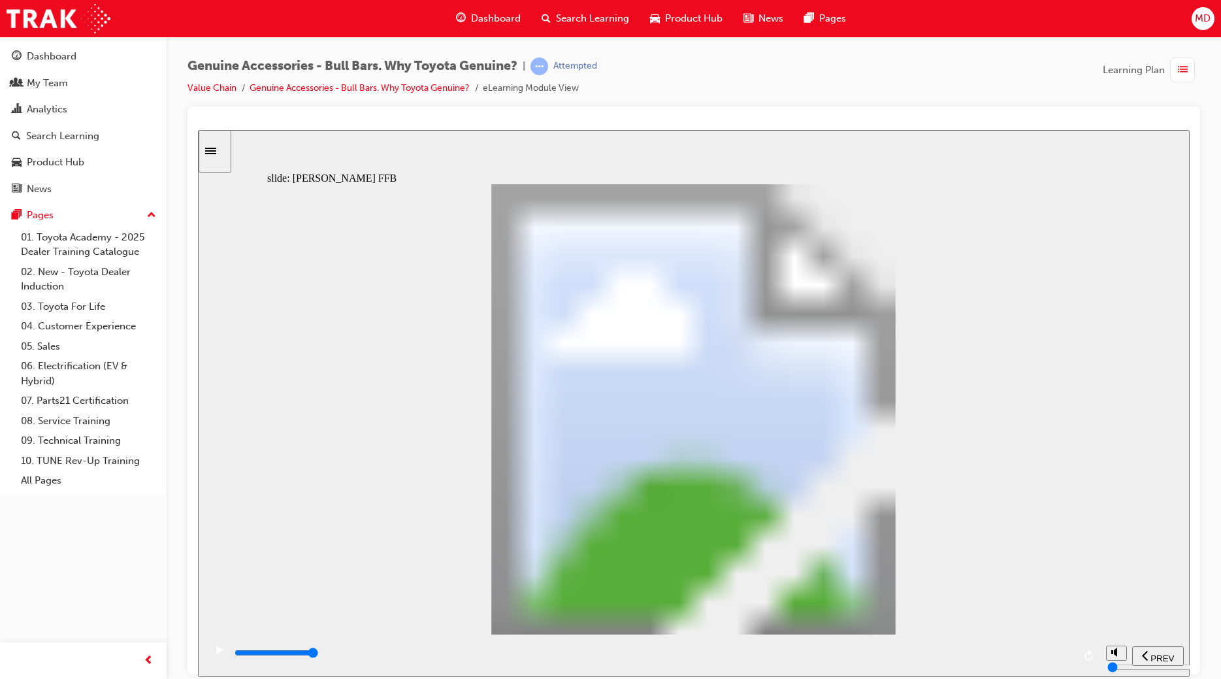
click at [1041, 651] on div "playback controls" at bounding box center [653, 652] width 840 height 14
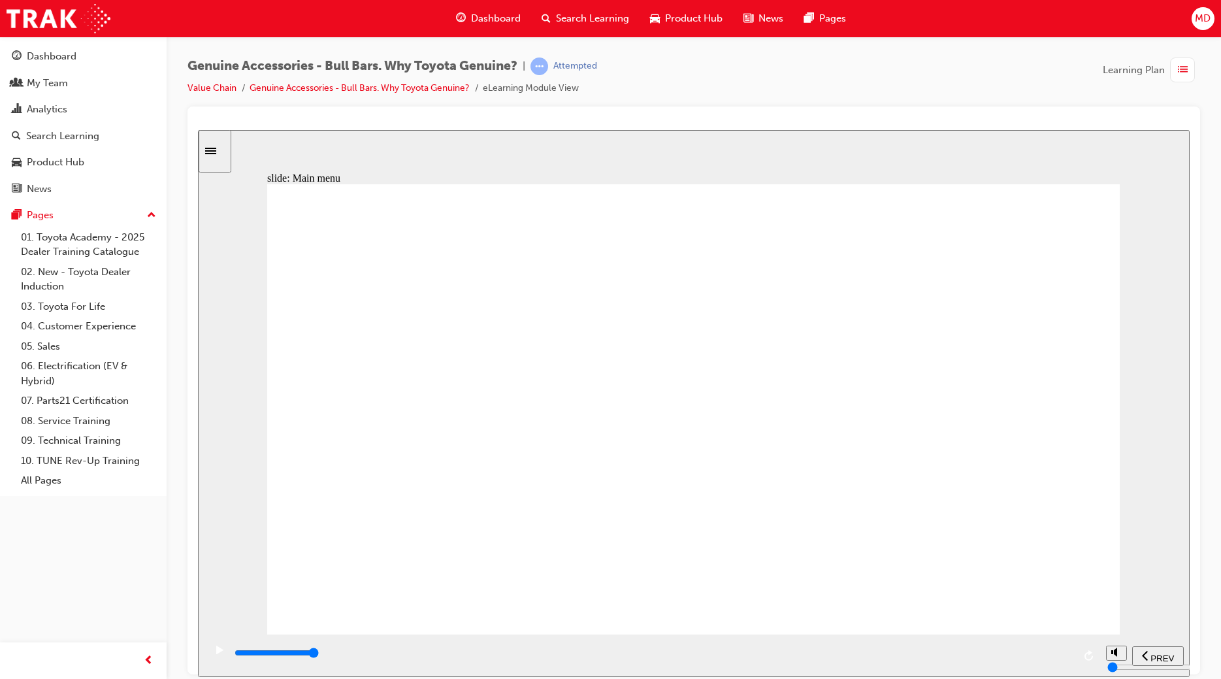
click at [1043, 658] on div "playback controls" at bounding box center [653, 652] width 840 height 14
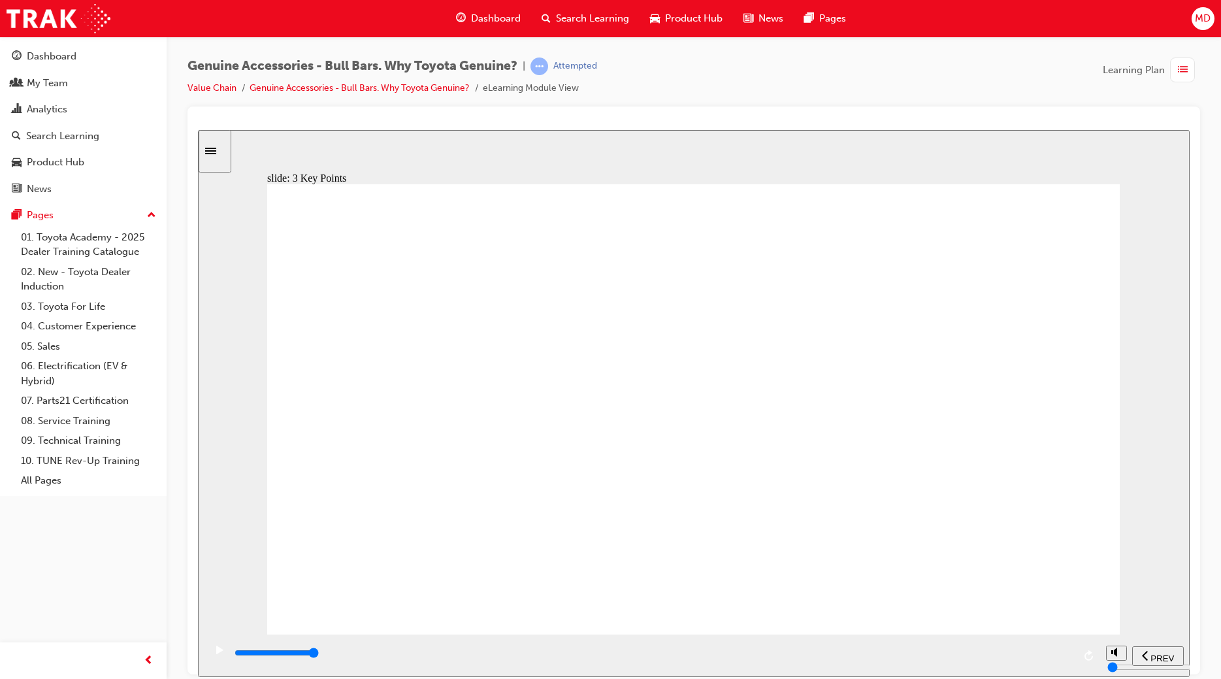
click at [319, 655] on input "slide progress" at bounding box center [277, 652] width 84 height 10
click at [1050, 657] on div "playback controls" at bounding box center [653, 652] width 840 height 14
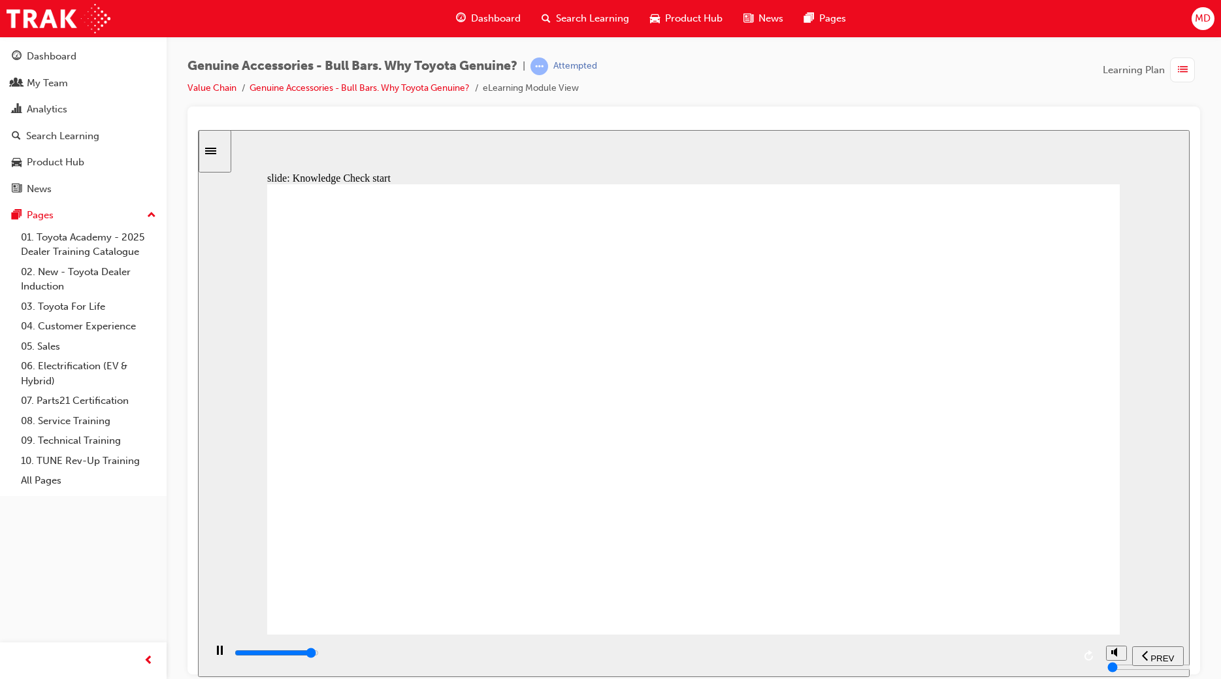
click at [1042, 647] on div "playback controls" at bounding box center [653, 655] width 840 height 20
type input "9300"
radio input "true"
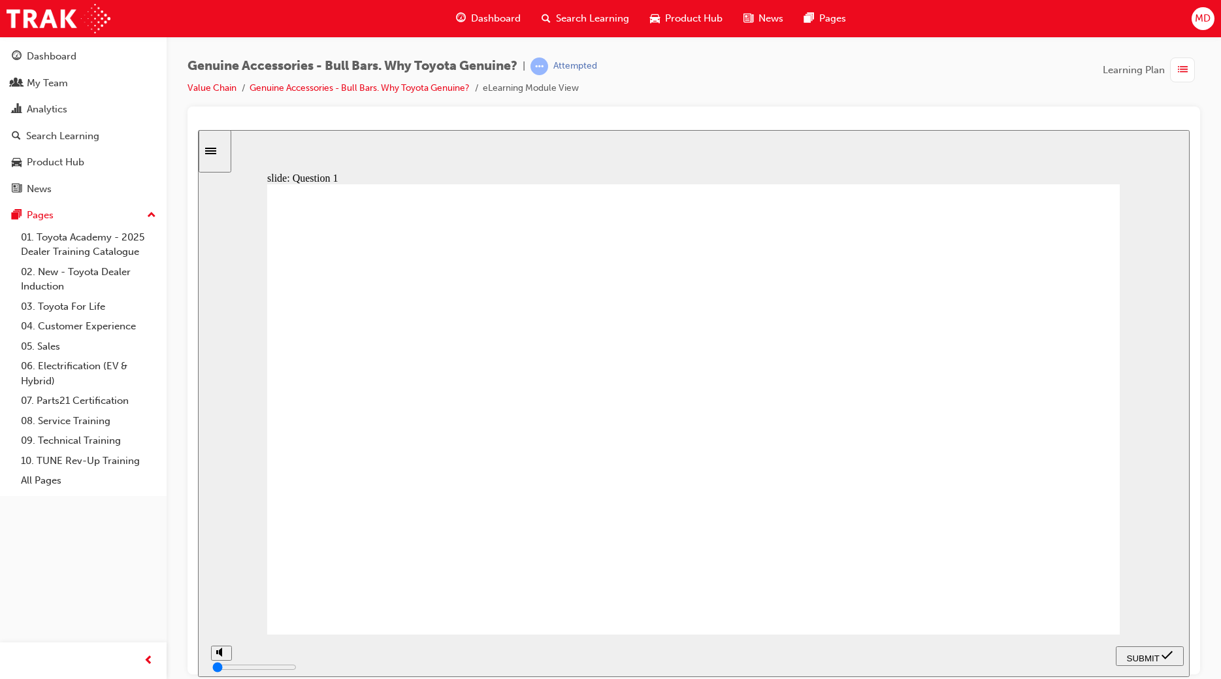
click at [1135, 657] on span "SUBMIT" at bounding box center [1143, 658] width 33 height 10
radio input "true"
click at [1139, 645] on nav "PREV NEXT SUBMIT" at bounding box center [1150, 655] width 68 height 42
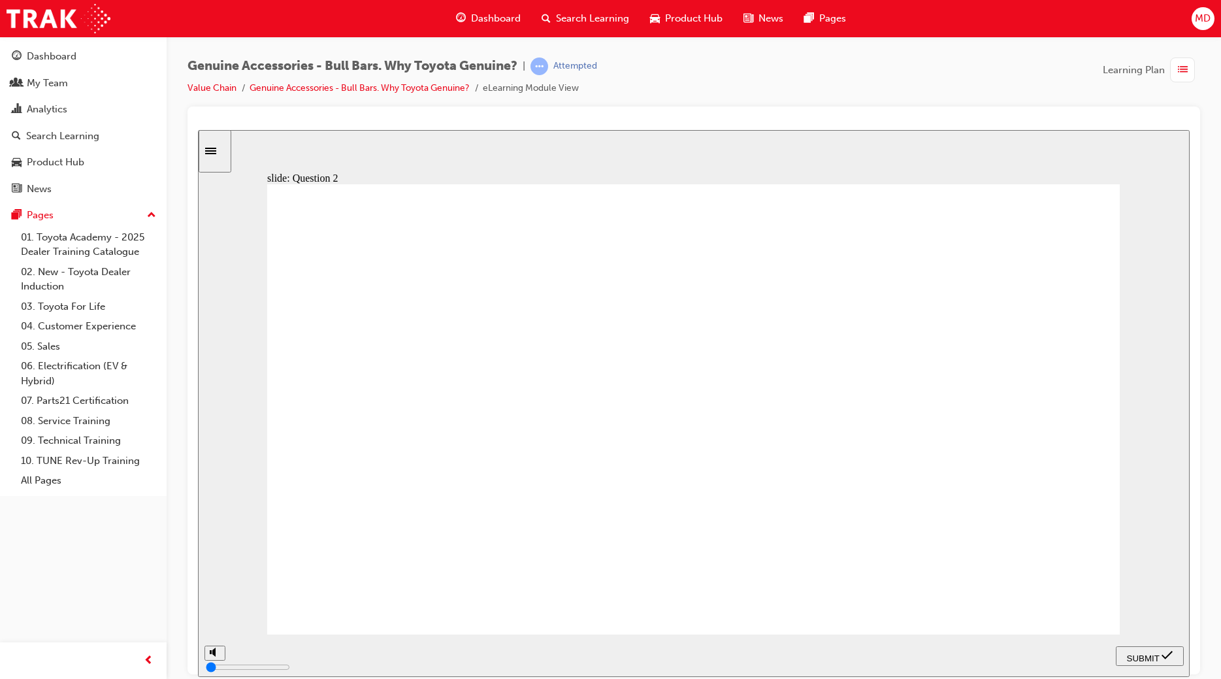
click at [1133, 653] on span "SUBMIT" at bounding box center [1143, 658] width 33 height 10
radio input "true"
click at [1133, 656] on span "SUBMIT" at bounding box center [1143, 658] width 33 height 10
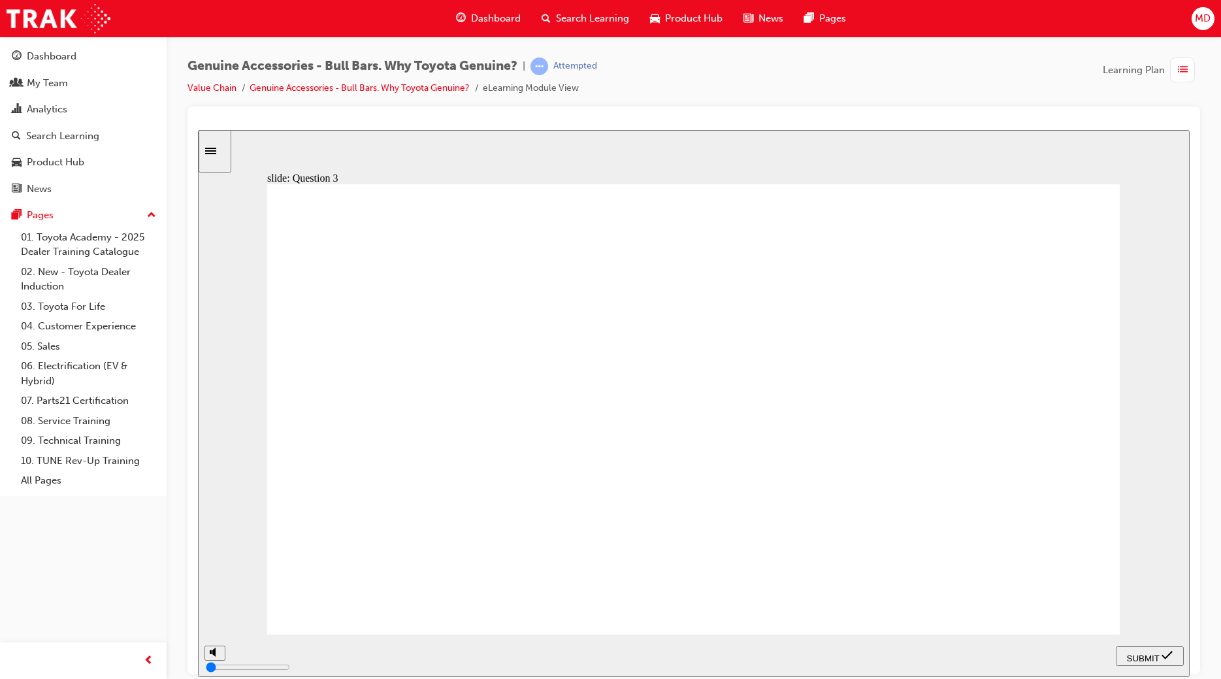
radio input "true"
click at [1132, 659] on span "SUBMIT" at bounding box center [1143, 658] width 33 height 10
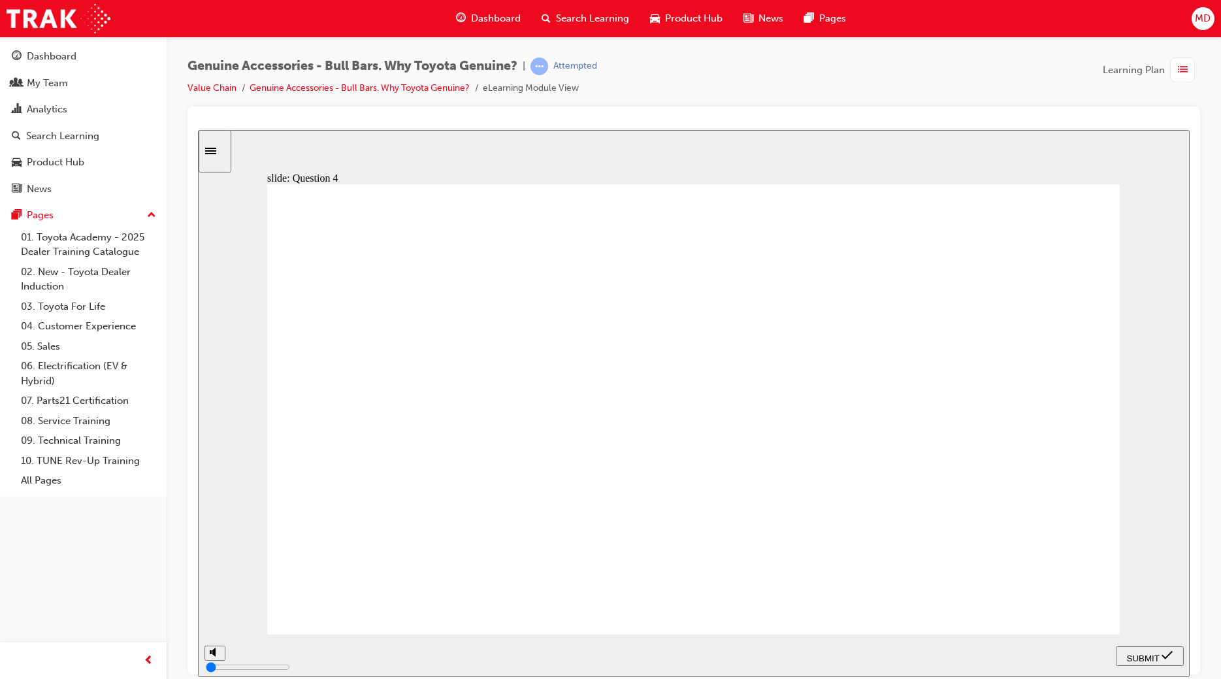
radio input "true"
click at [1145, 659] on span "SUBMIT" at bounding box center [1143, 658] width 33 height 10
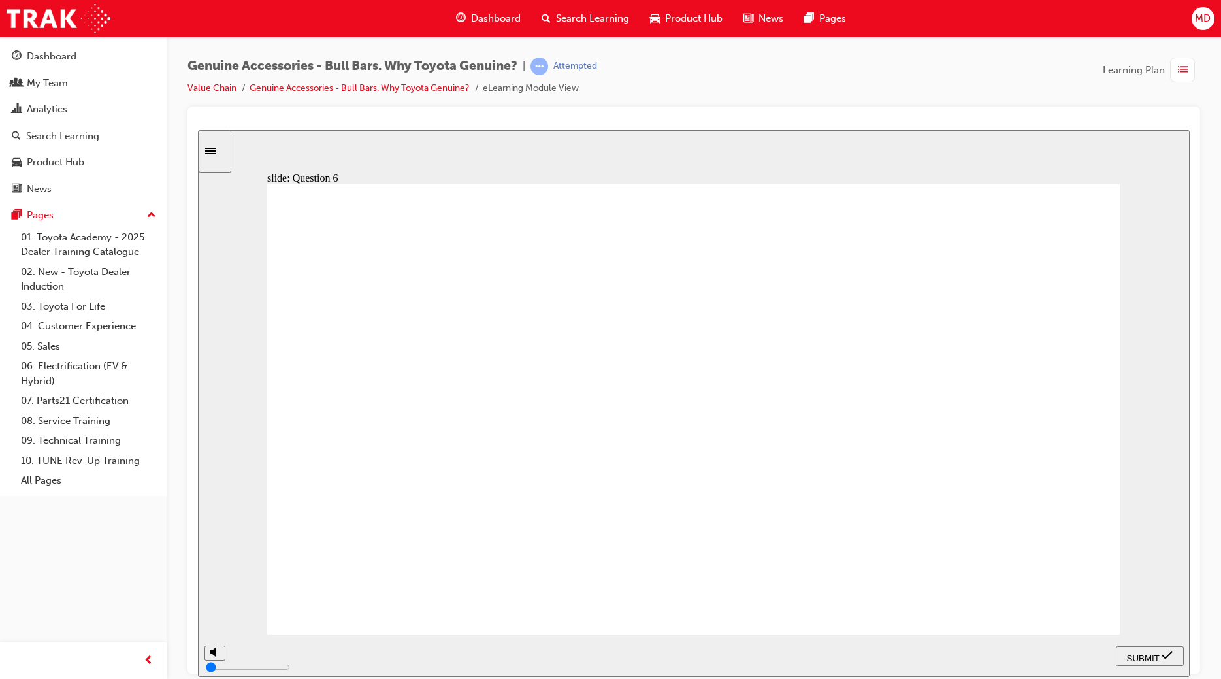
radio input "true"
click at [1130, 655] on span "SUBMIT" at bounding box center [1143, 658] width 33 height 10
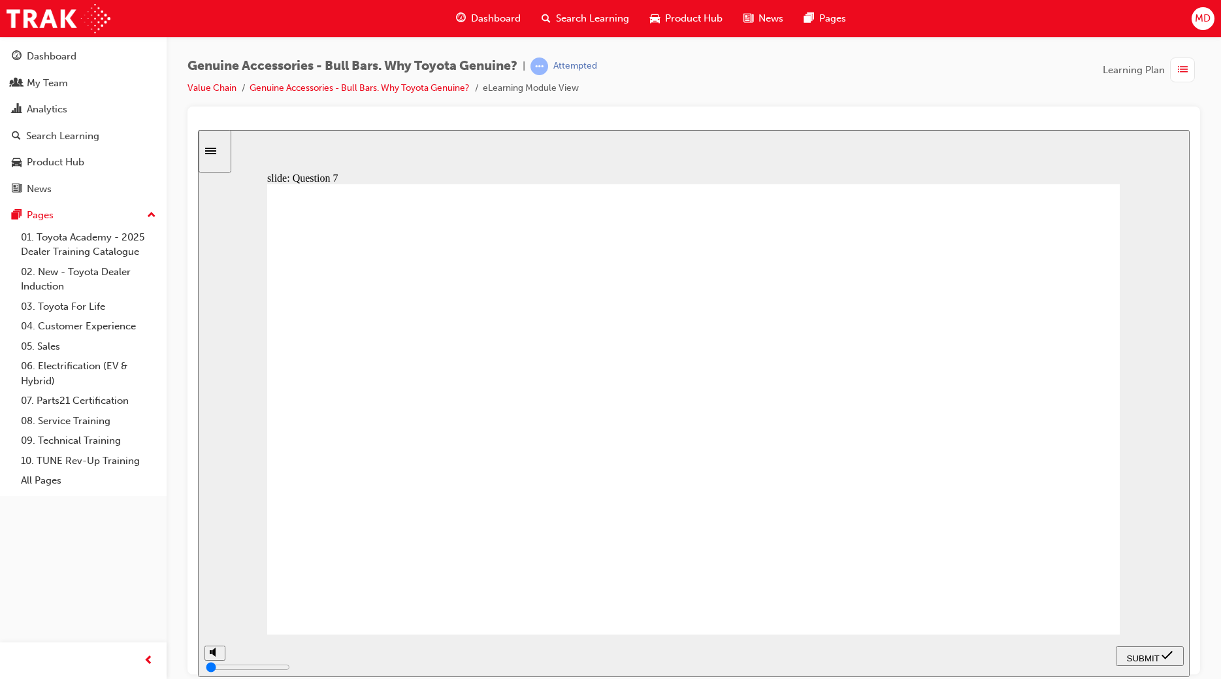
radio input "true"
click at [1135, 655] on span "SUBMIT" at bounding box center [1143, 658] width 33 height 10
click at [1037, 649] on div "playback controls" at bounding box center [653, 655] width 840 height 20
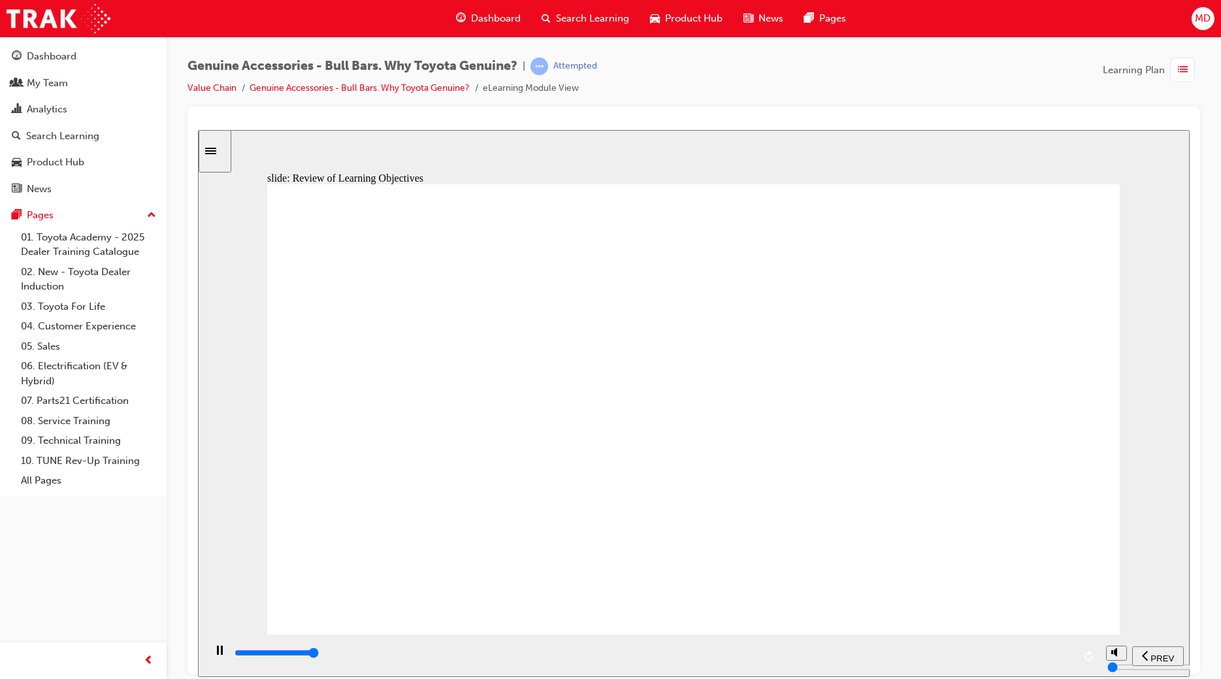
type input "23000"
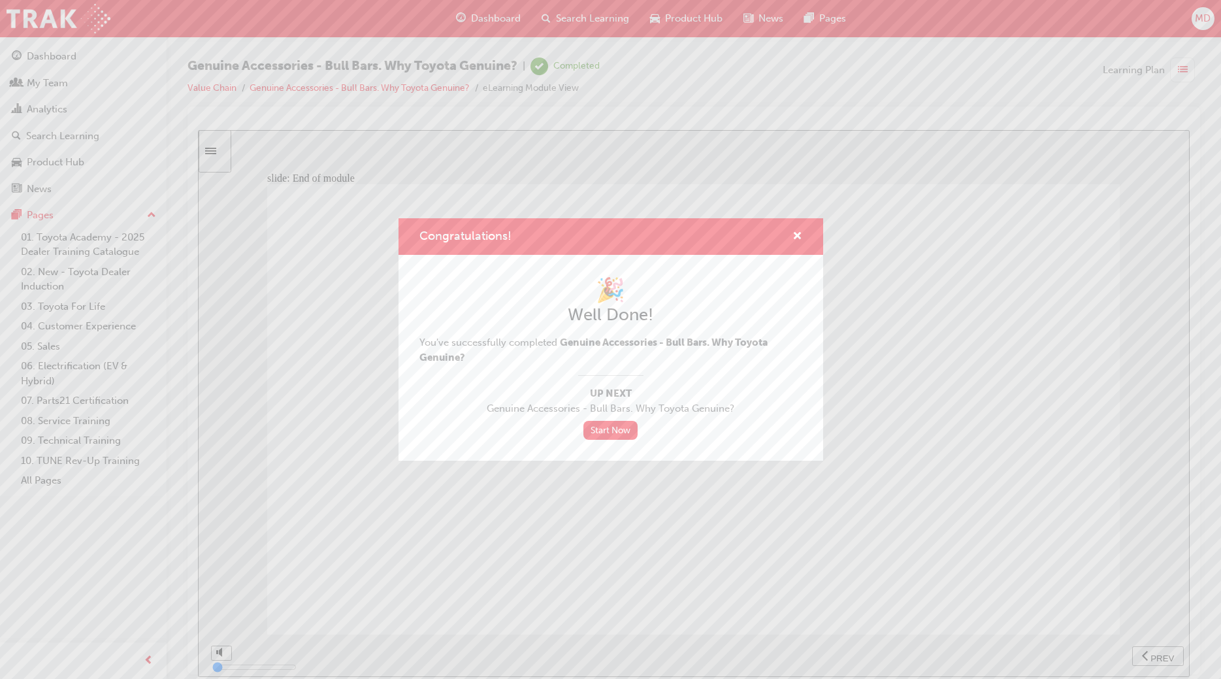
click at [930, 446] on div "Congratulations! 🎉 Well Done! You've successfully completed Genuine Accessories…" at bounding box center [610, 339] width 1221 height 679
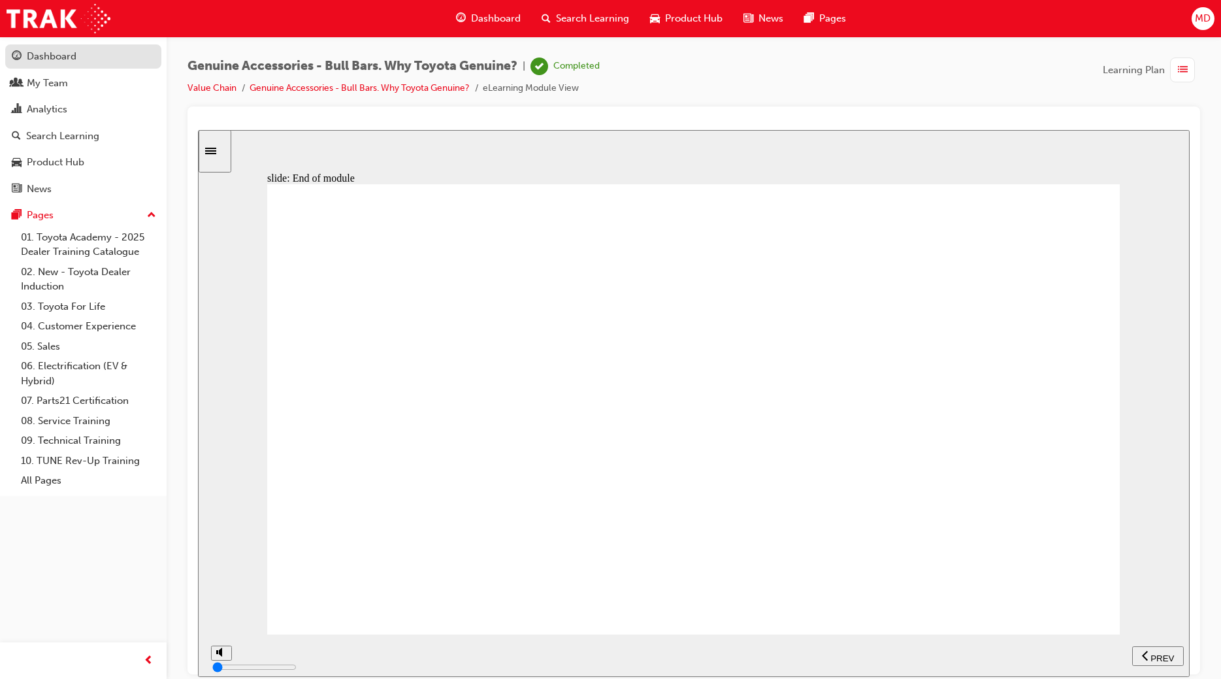
click at [52, 59] on div "Dashboard" at bounding box center [52, 56] width 50 height 15
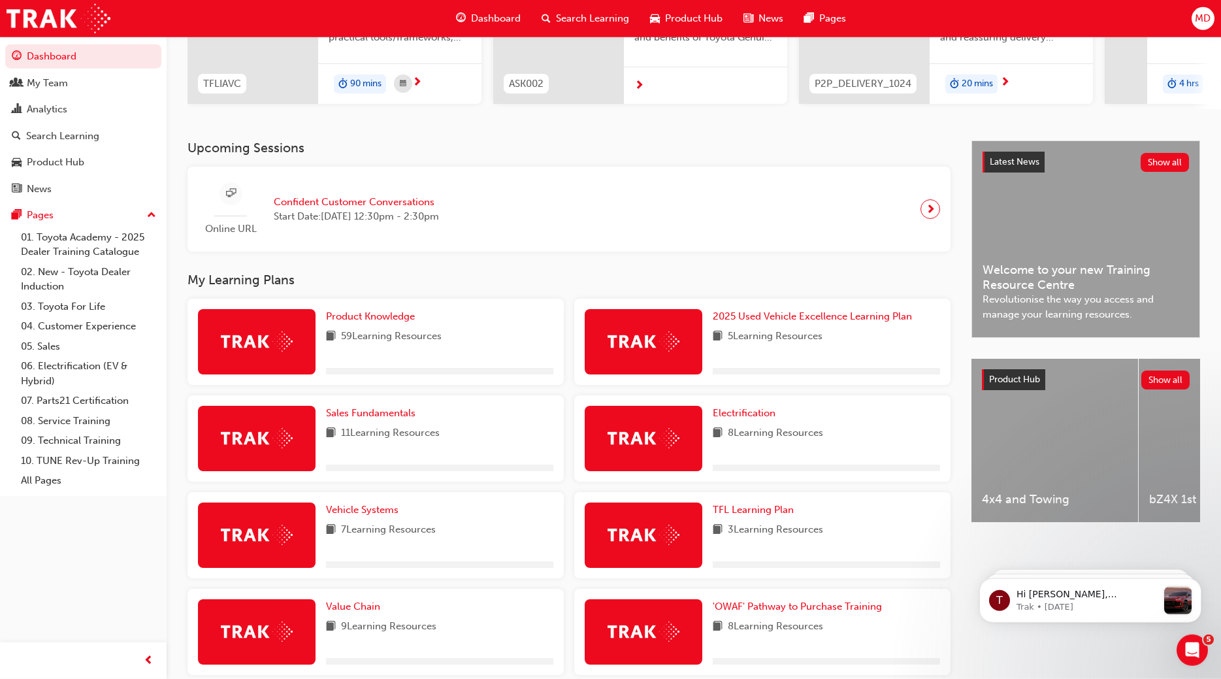
scroll to position [200, 0]
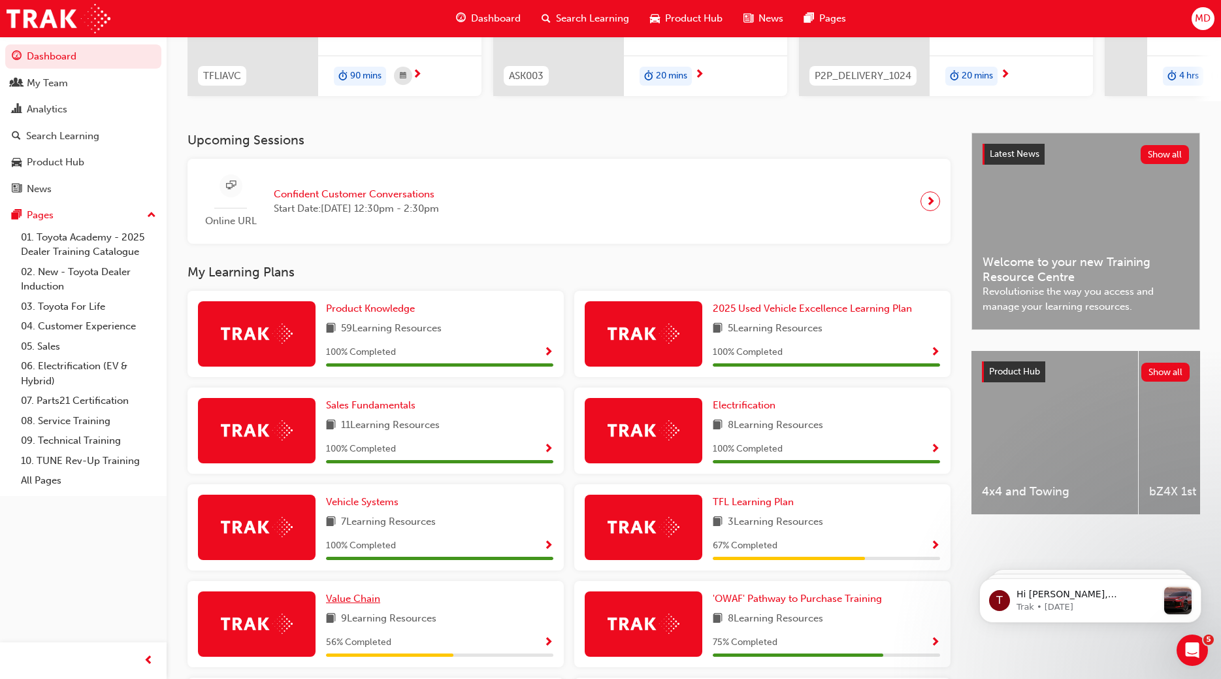
click at [360, 602] on span "Value Chain" at bounding box center [353, 599] width 54 height 12
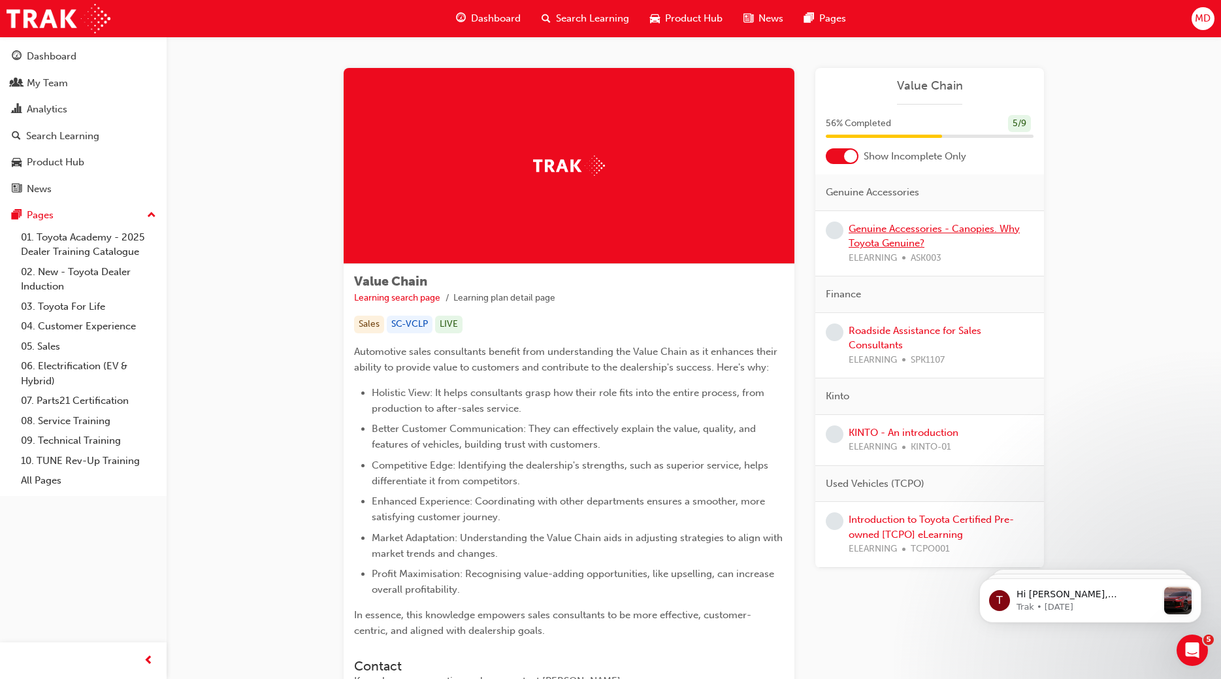
click at [905, 227] on link "Genuine Accessories - Canopies. Why Toyota Genuine?" at bounding box center [934, 236] width 171 height 27
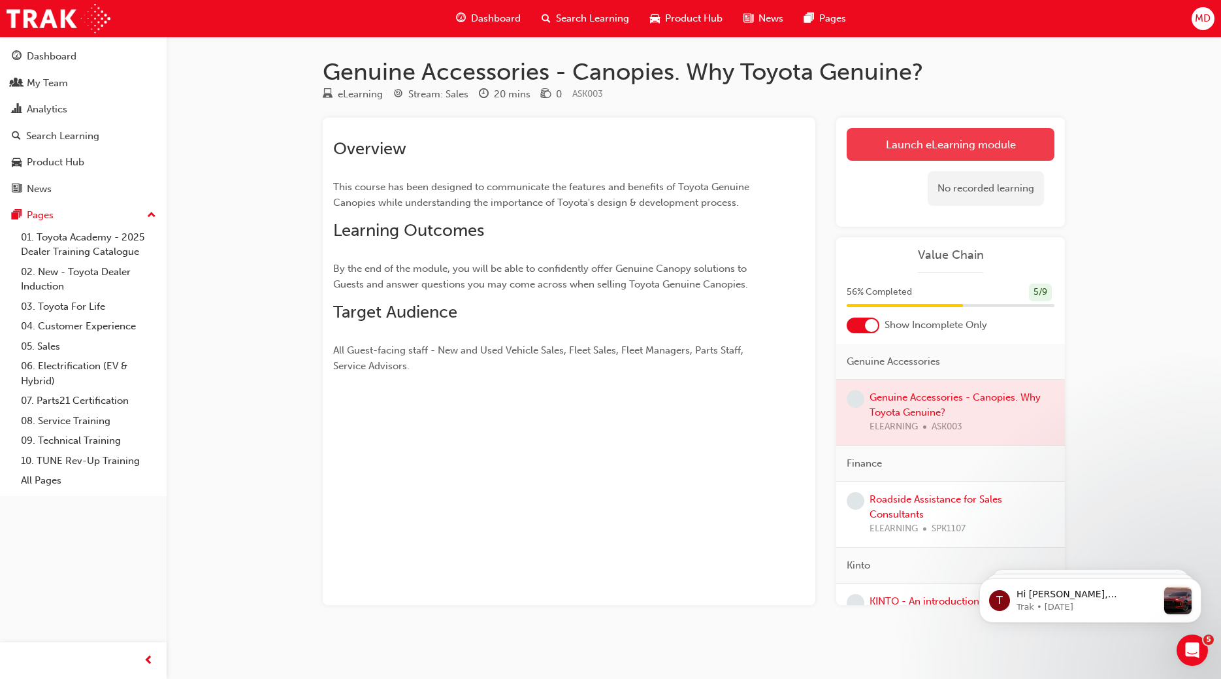
click at [987, 146] on link "Launch eLearning module" at bounding box center [951, 144] width 208 height 33
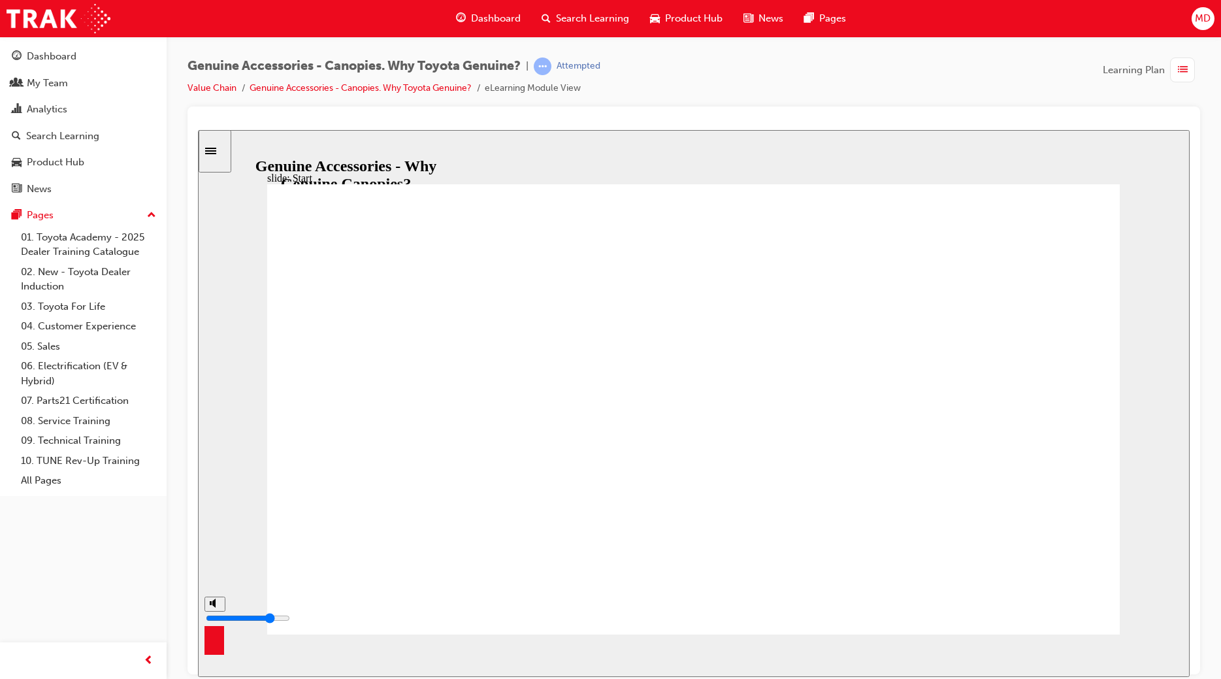
click at [212, 649] on div "misc controls" at bounding box center [214, 635] width 20 height 49
click at [214, 607] on polygon "volume" at bounding box center [213, 602] width 3 height 9
type input "0"
click at [1052, 656] on div "playback controls" at bounding box center [653, 652] width 840 height 14
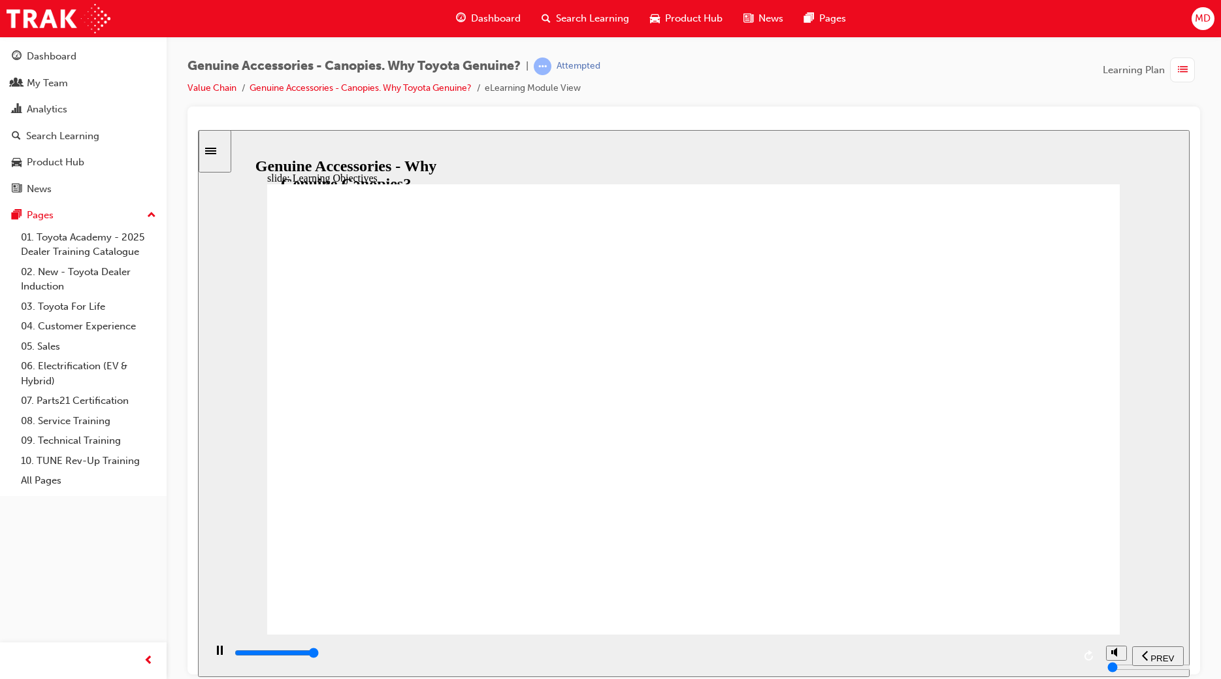
click at [1055, 653] on div "playback controls" at bounding box center [653, 652] width 840 height 14
click at [1054, 659] on div "playback controls" at bounding box center [653, 652] width 840 height 14
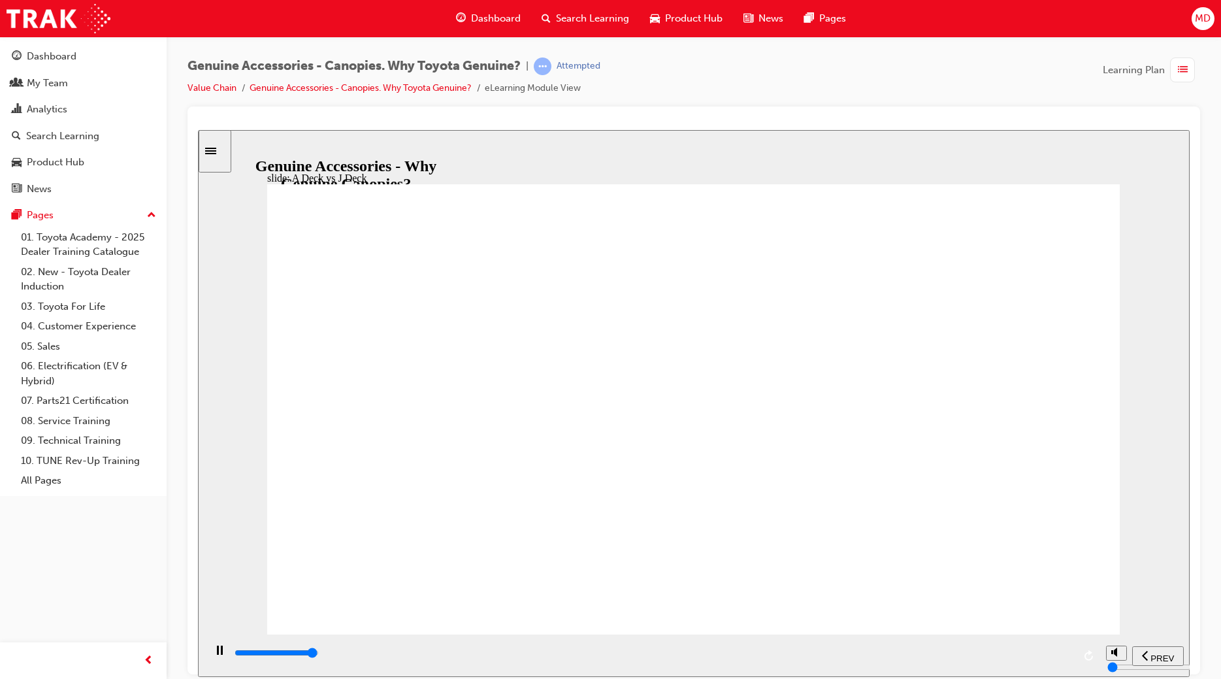
click at [319, 655] on input "slide progress" at bounding box center [277, 652] width 84 height 10
drag, startPoint x: 464, startPoint y: 331, endPoint x: 454, endPoint y: 341, distance: 14.8
click at [460, 334] on div "A Deck vs J Deck HiLux Tubs can be separated into 2 main categories: A Deck and…" at bounding box center [693, 415] width 853 height 462
click at [1045, 656] on div "playback controls" at bounding box center [653, 652] width 840 height 14
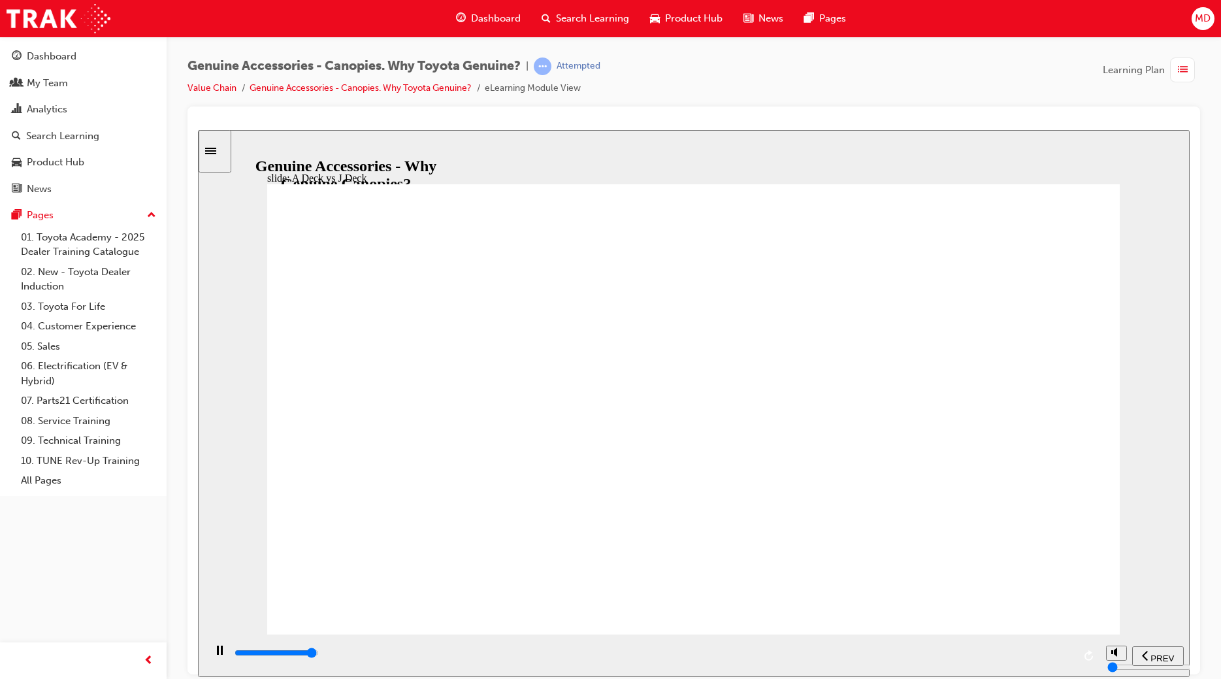
click at [1052, 653] on div "playback controls" at bounding box center [653, 652] width 840 height 14
drag, startPoint x: 977, startPoint y: 425, endPoint x: 969, endPoint y: 427, distance: 7.4
click at [319, 654] on input "slide progress" at bounding box center [277, 652] width 84 height 10
drag, startPoint x: 397, startPoint y: 567, endPoint x: 391, endPoint y: 569, distance: 6.8
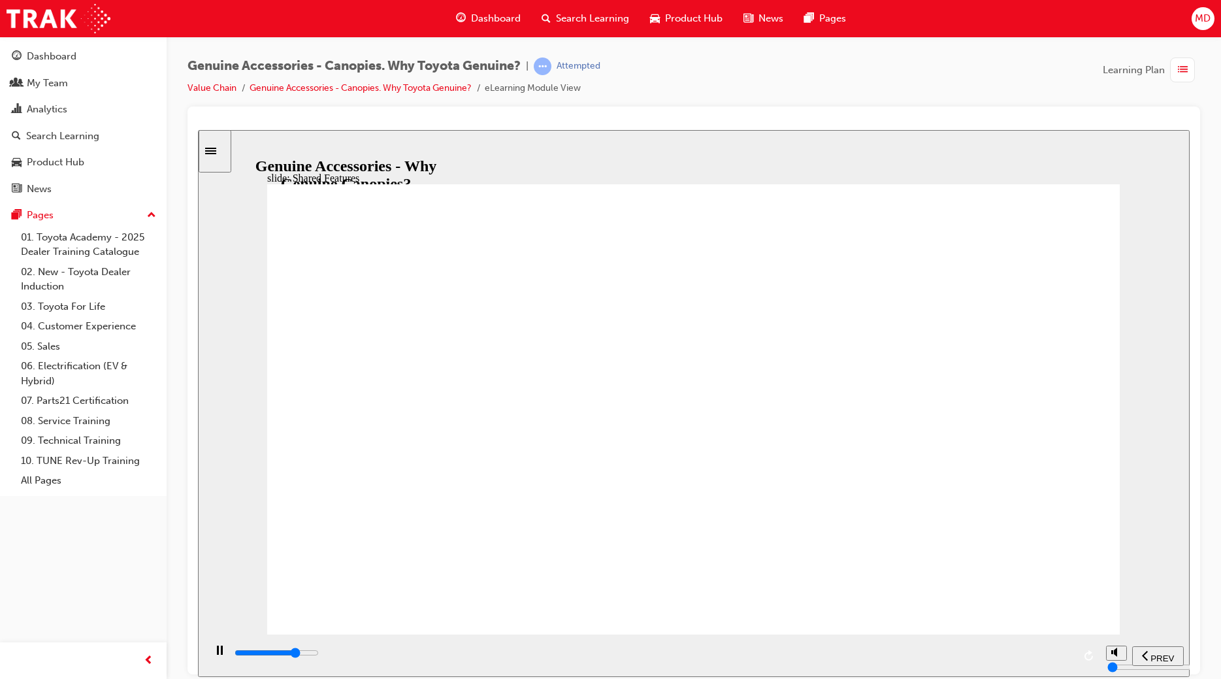
drag, startPoint x: 827, startPoint y: 570, endPoint x: 817, endPoint y: 572, distance: 10.6
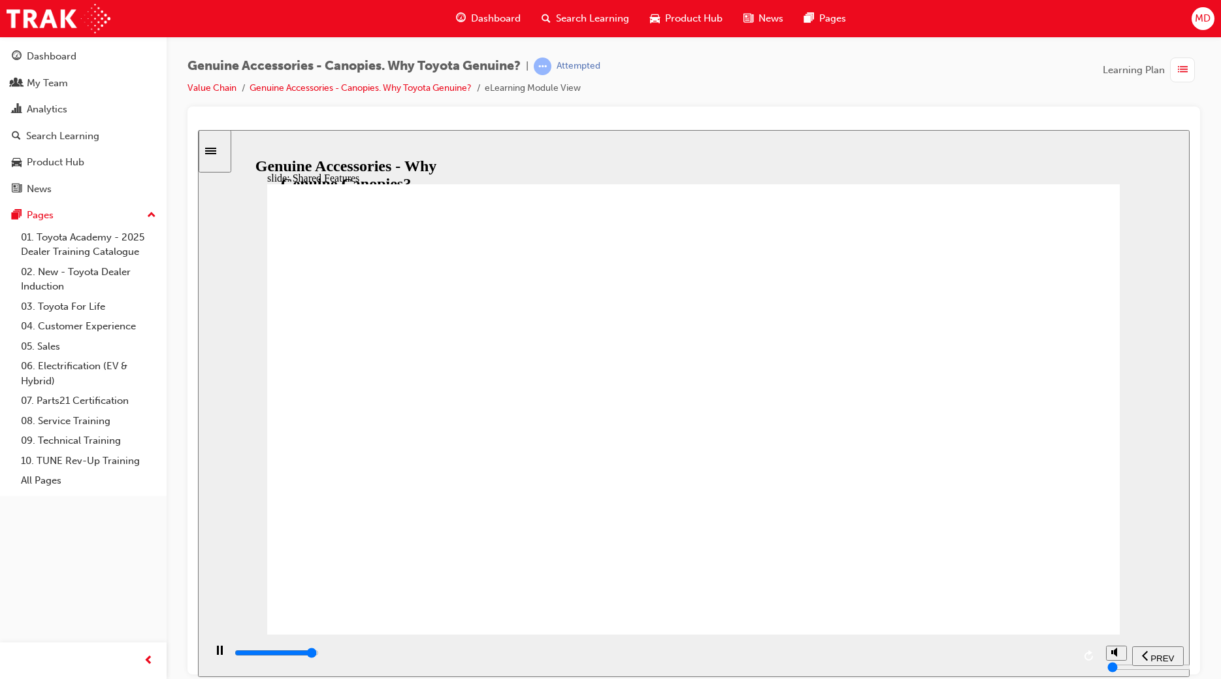
click at [1048, 659] on div "playback controls" at bounding box center [653, 652] width 840 height 14
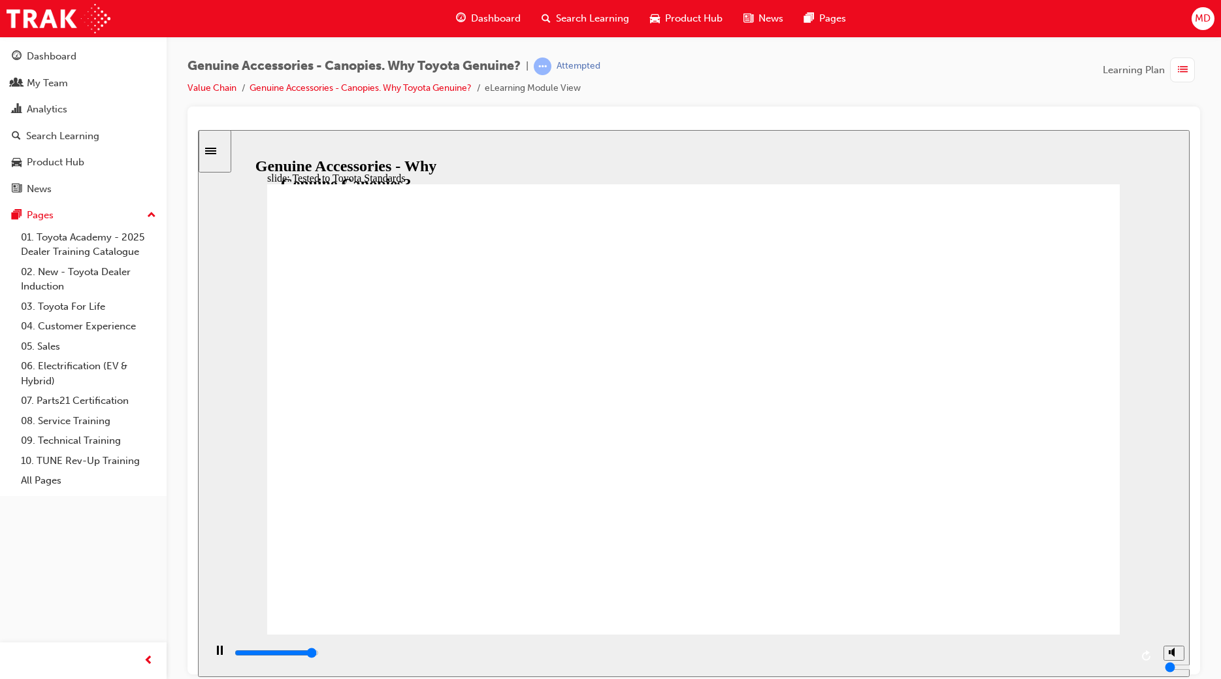
click at [1109, 656] on div "playback controls" at bounding box center [682, 652] width 898 height 14
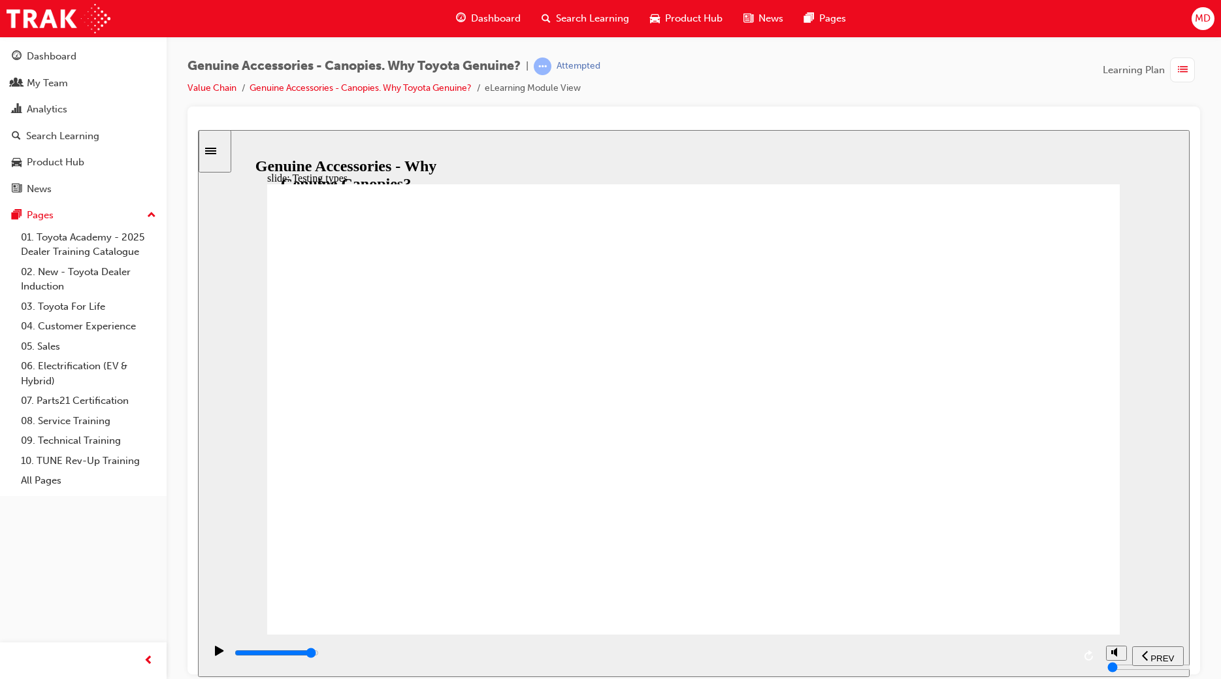
click at [319, 654] on input "slide progress" at bounding box center [277, 652] width 84 height 10
click at [319, 655] on input "slide progress" at bounding box center [277, 652] width 84 height 10
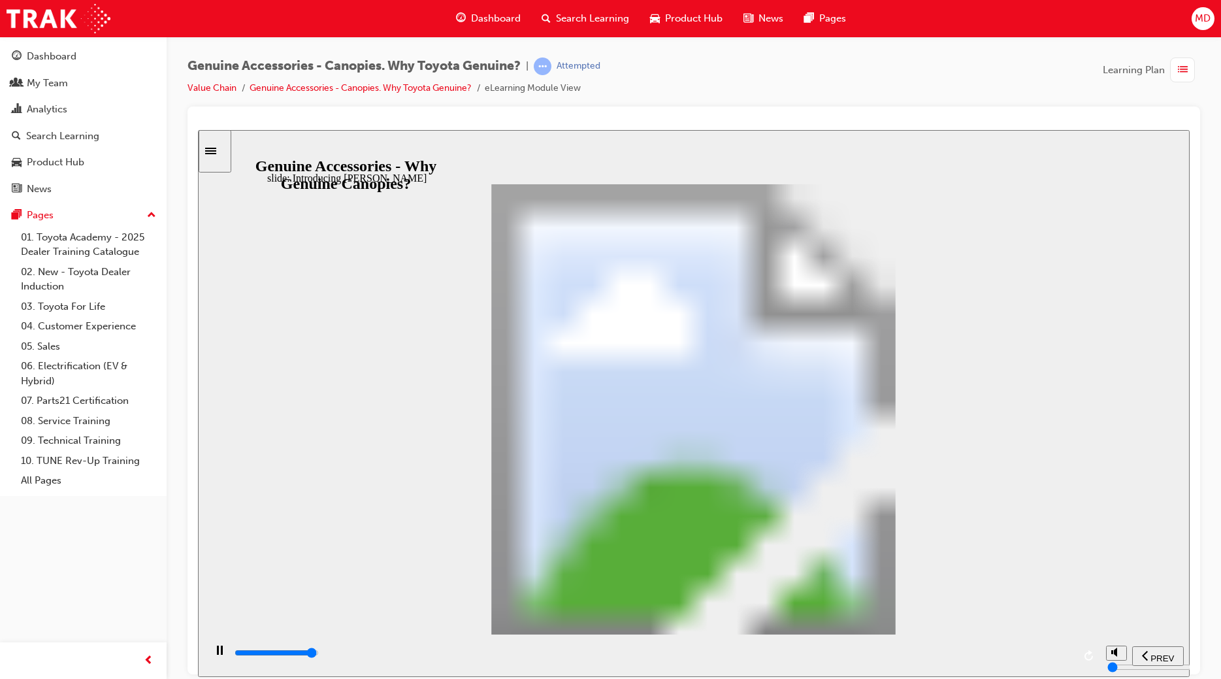
click at [1047, 653] on div "playback controls" at bounding box center [653, 652] width 840 height 14
click at [1049, 657] on div "playback controls" at bounding box center [653, 652] width 840 height 14
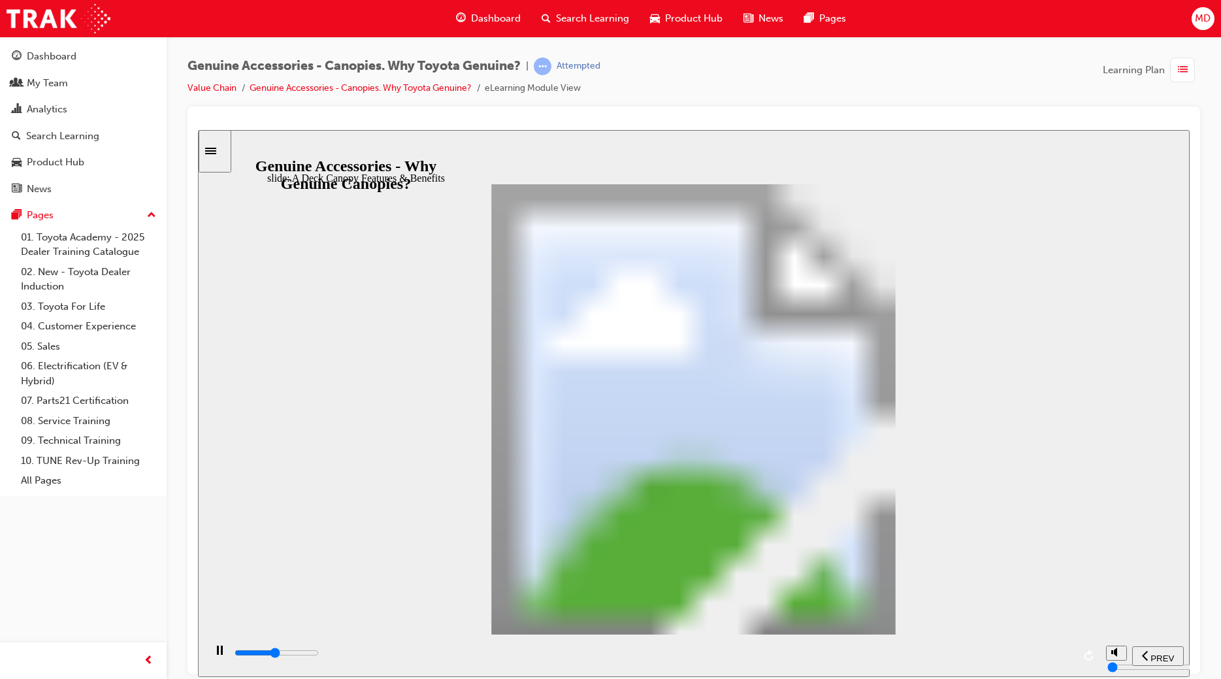
click at [1047, 657] on div "playback controls" at bounding box center [653, 652] width 840 height 14
click at [1045, 647] on div "playback controls" at bounding box center [653, 655] width 840 height 20
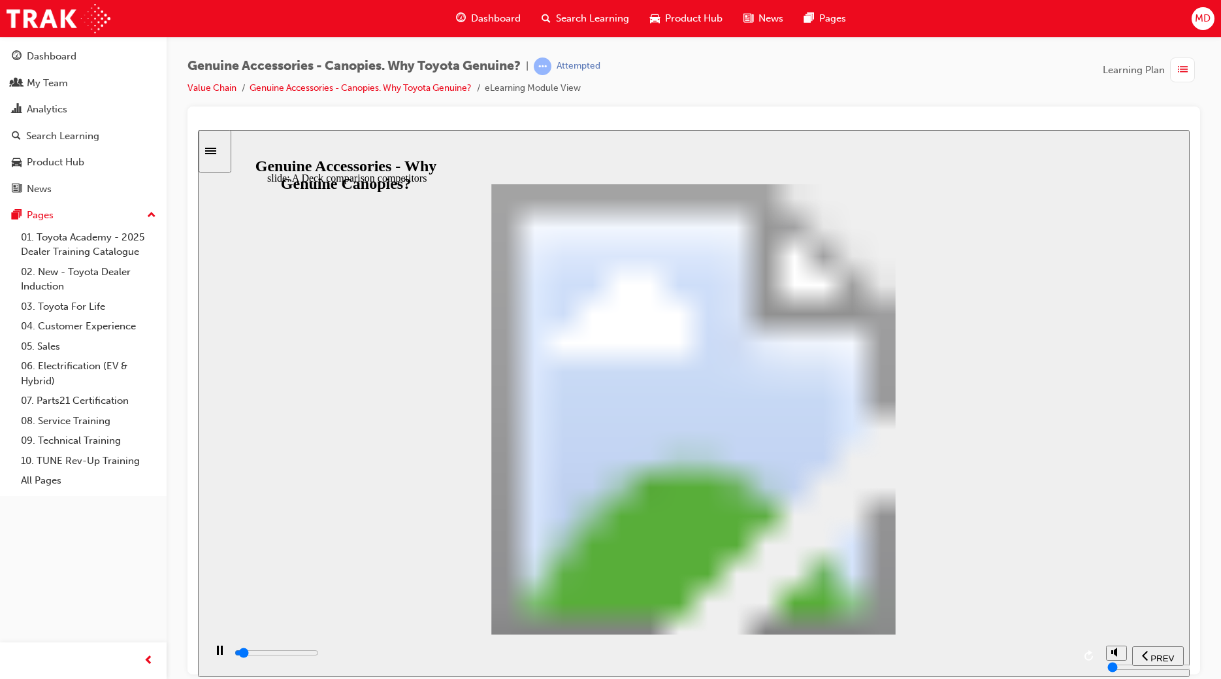
click at [1055, 653] on div "playback controls" at bounding box center [653, 652] width 840 height 14
click at [1051, 657] on div "playback controls" at bounding box center [653, 652] width 840 height 14
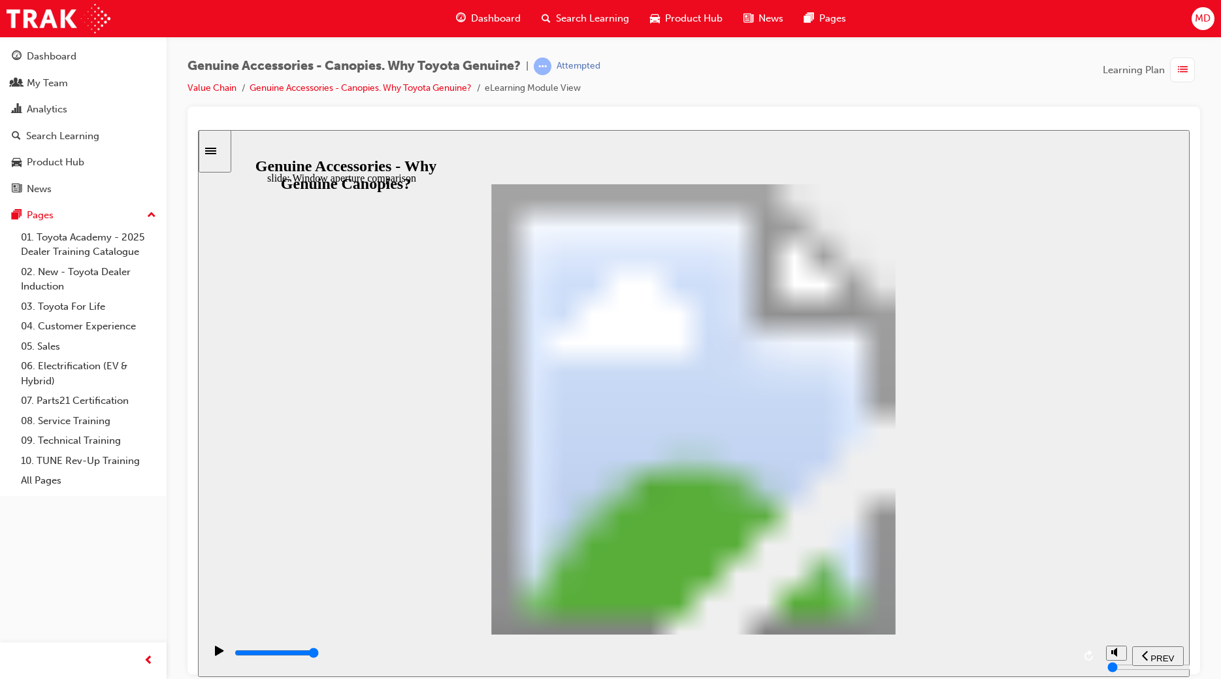
click at [1047, 653] on div "playback controls" at bounding box center [653, 652] width 840 height 14
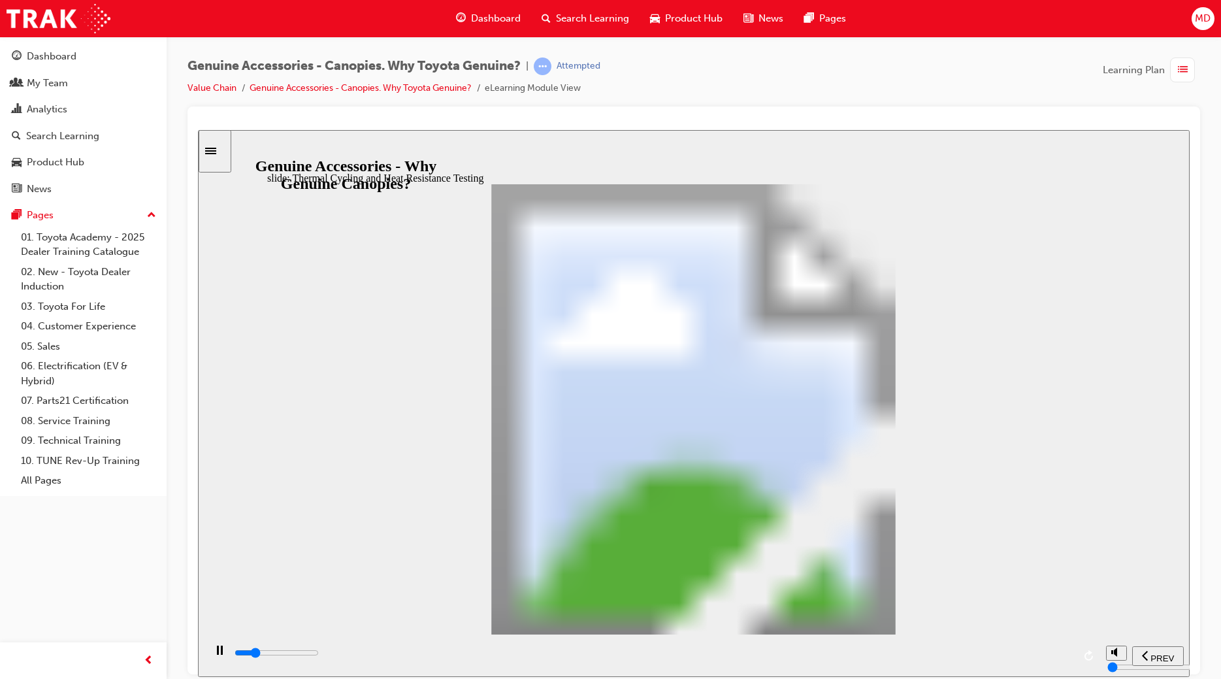
click at [1041, 657] on div "playback controls" at bounding box center [653, 652] width 840 height 14
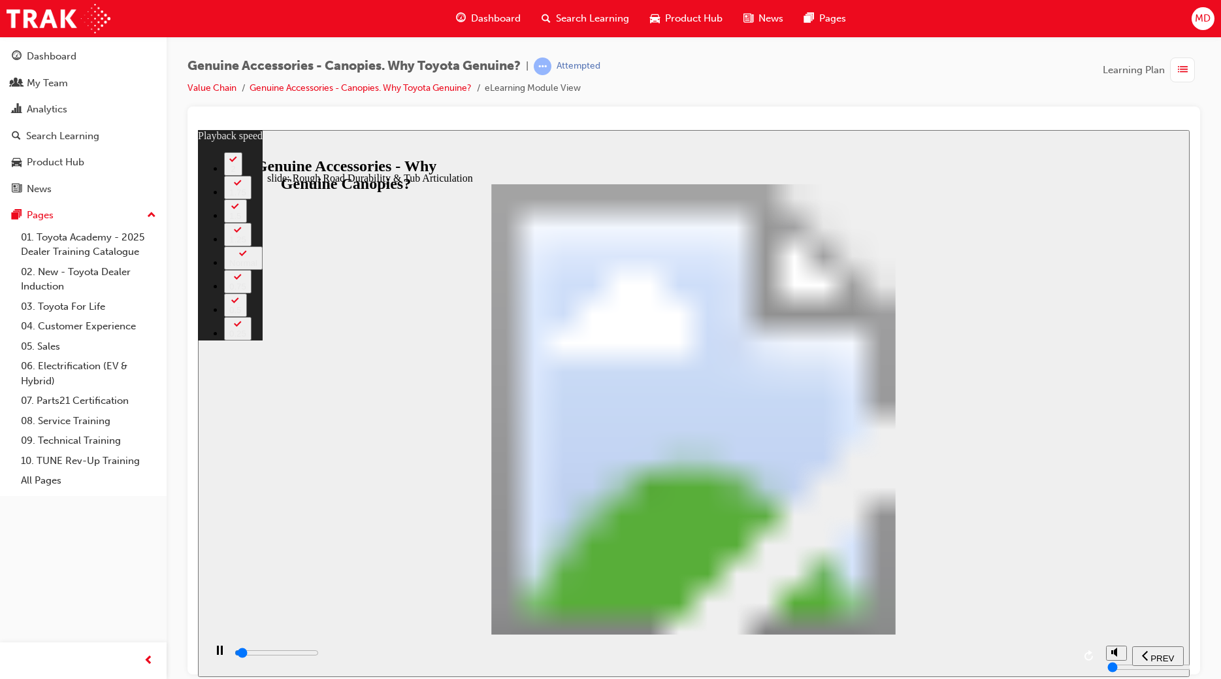
type input "1300"
type input "0"
type input "1300"
type input "0"
type input "1300"
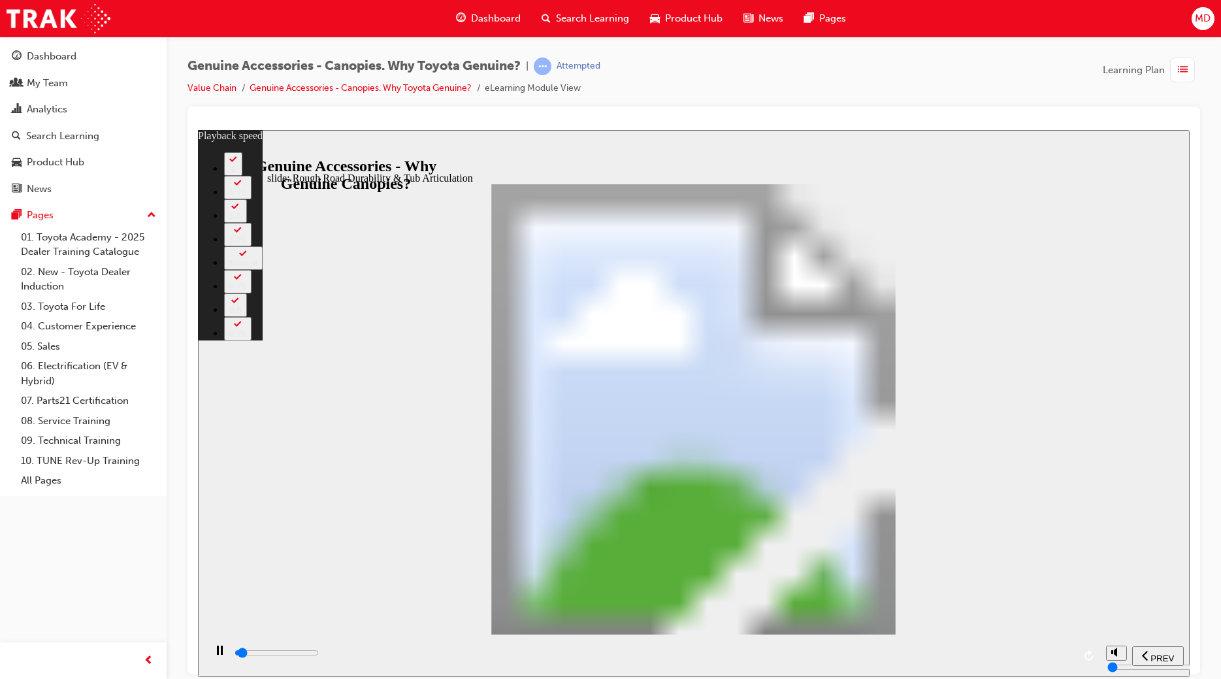
type input "0"
type input "1300"
type input "0"
type input "1400"
type input "0"
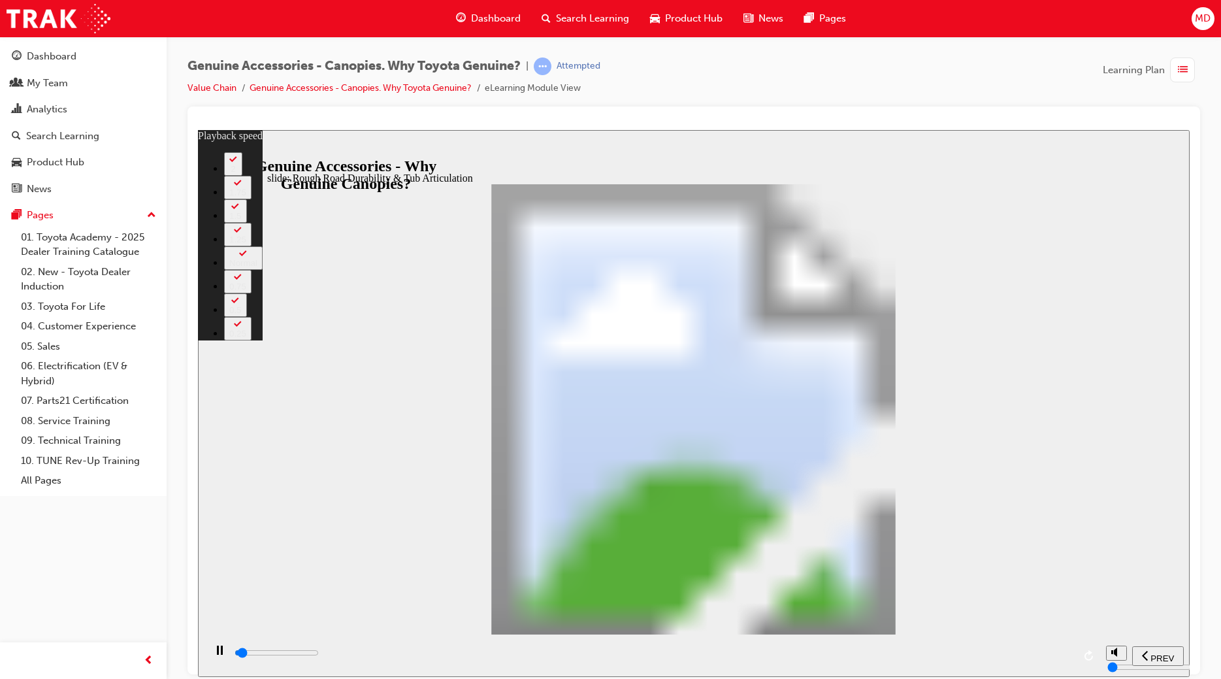
type input "1400"
type input "0"
type input "1400"
type input "0"
type input "1400"
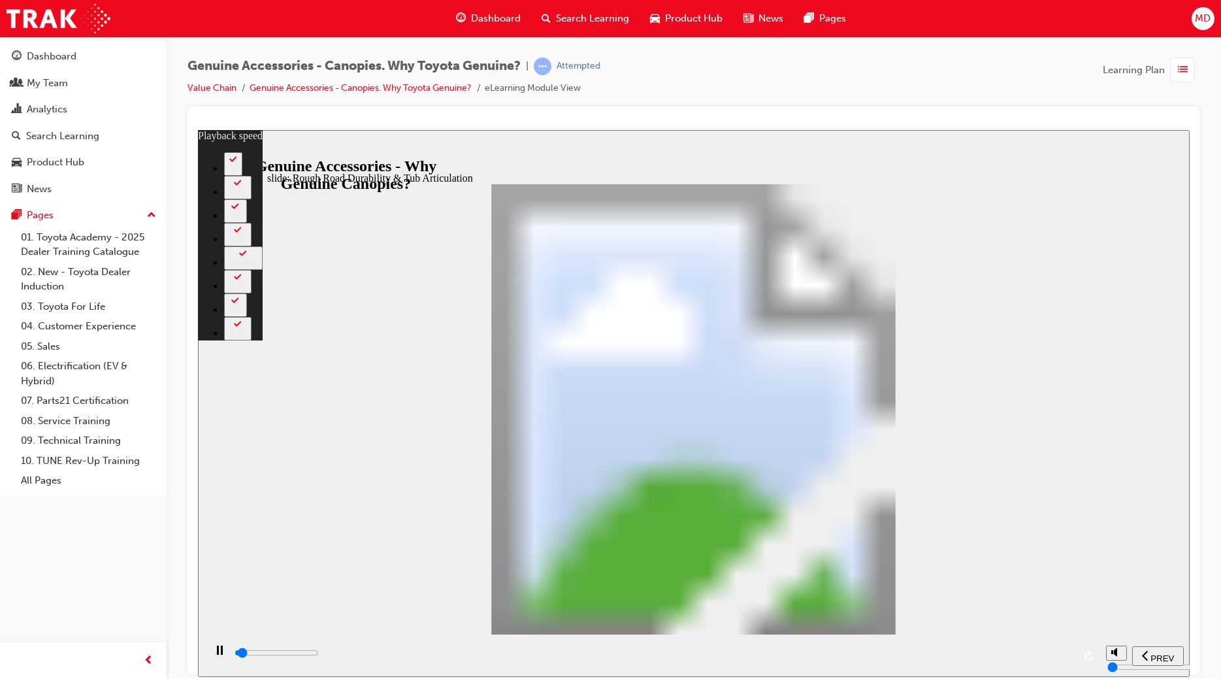
type input "0"
type input "1400"
type input "0"
type input "1500"
type input "0"
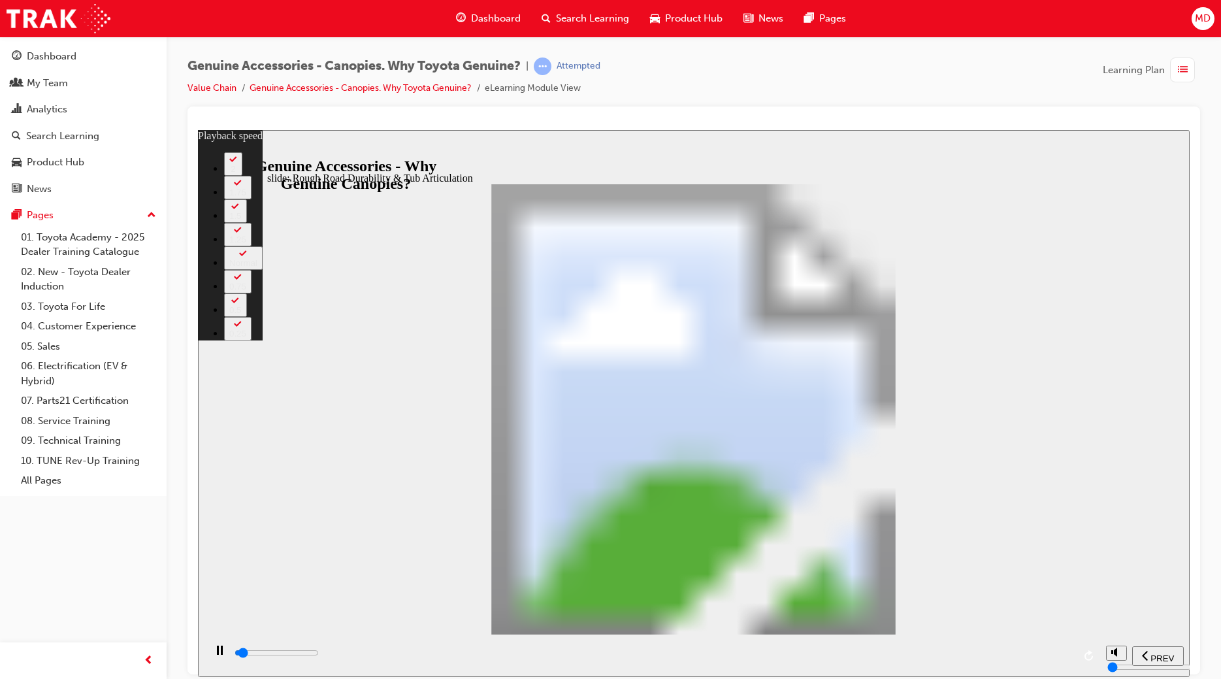
type input "1500"
type input "0"
type input "1500"
type input "0"
type input "1500"
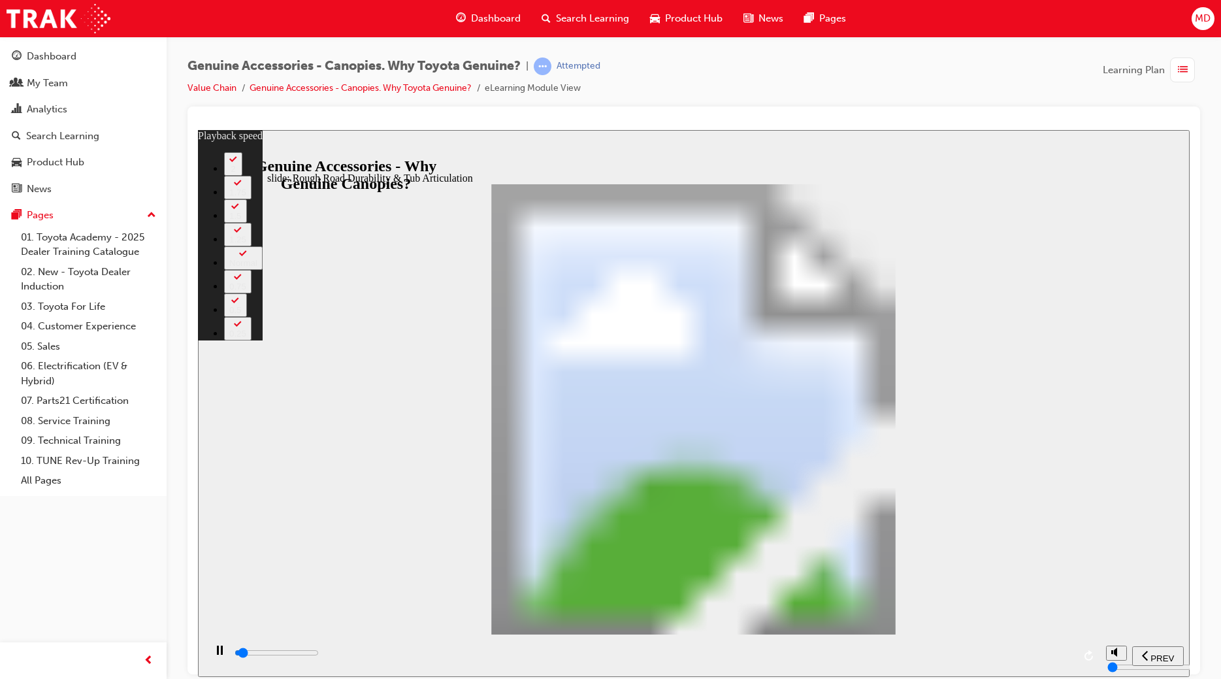
type input "0"
type input "1500"
type input "0"
type input "1600"
type input "0"
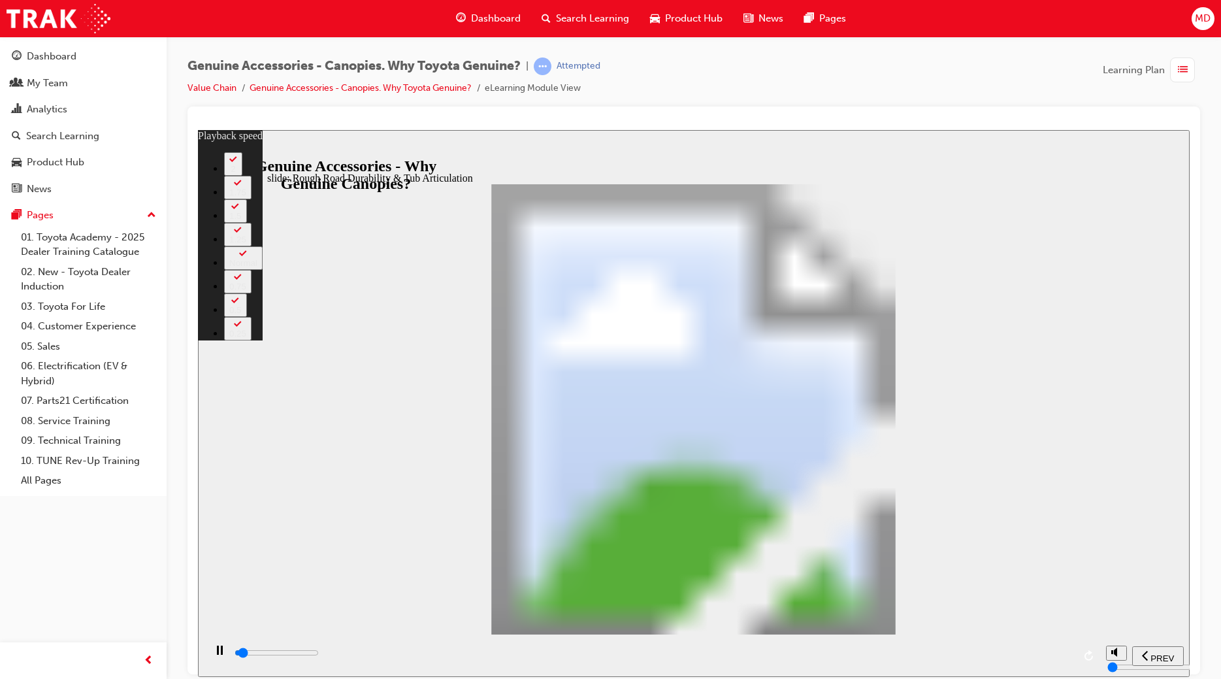
type input "1600"
type input "0"
type input "1600"
type input "0"
type input "1600"
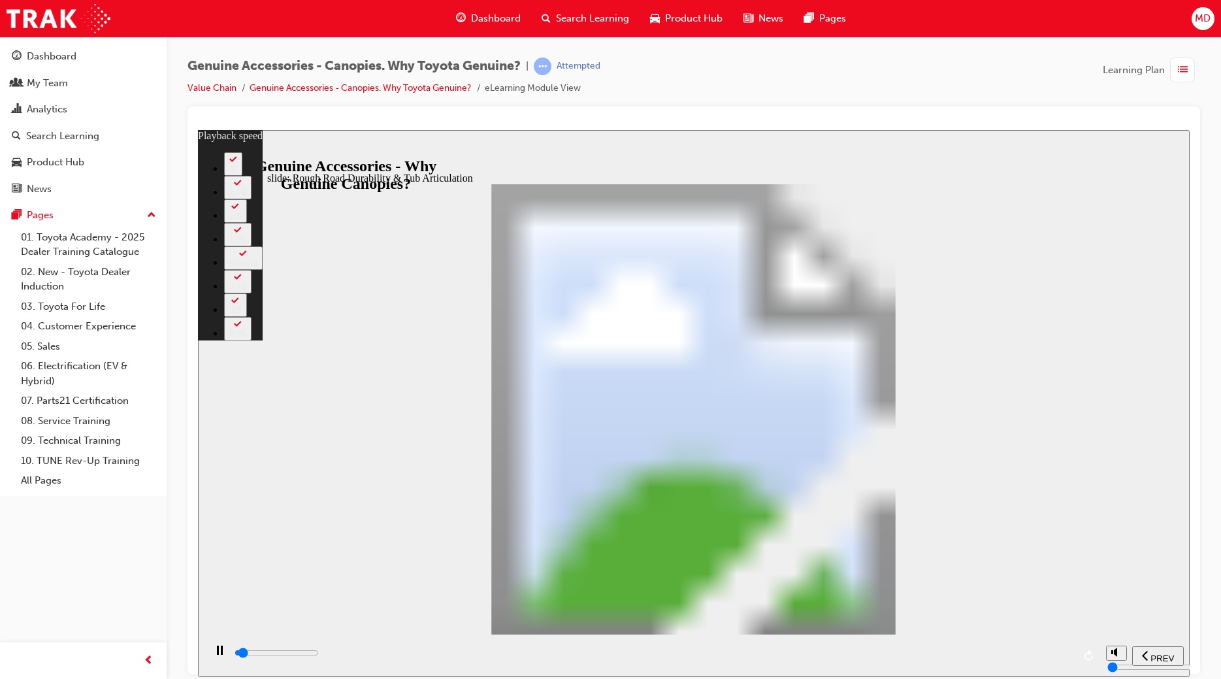
type input "0"
type input "1600"
type input "0"
type input "1600"
type input "0"
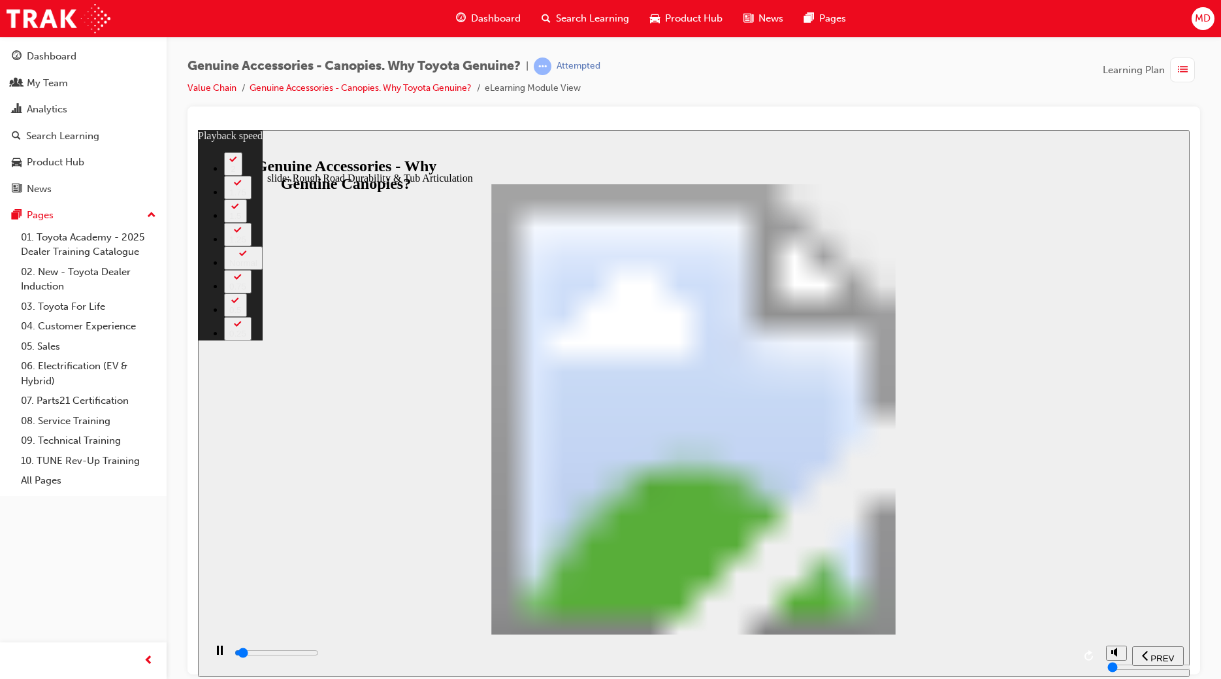
type input "1700"
type input "0"
type input "1700"
type input "0"
type input "1700"
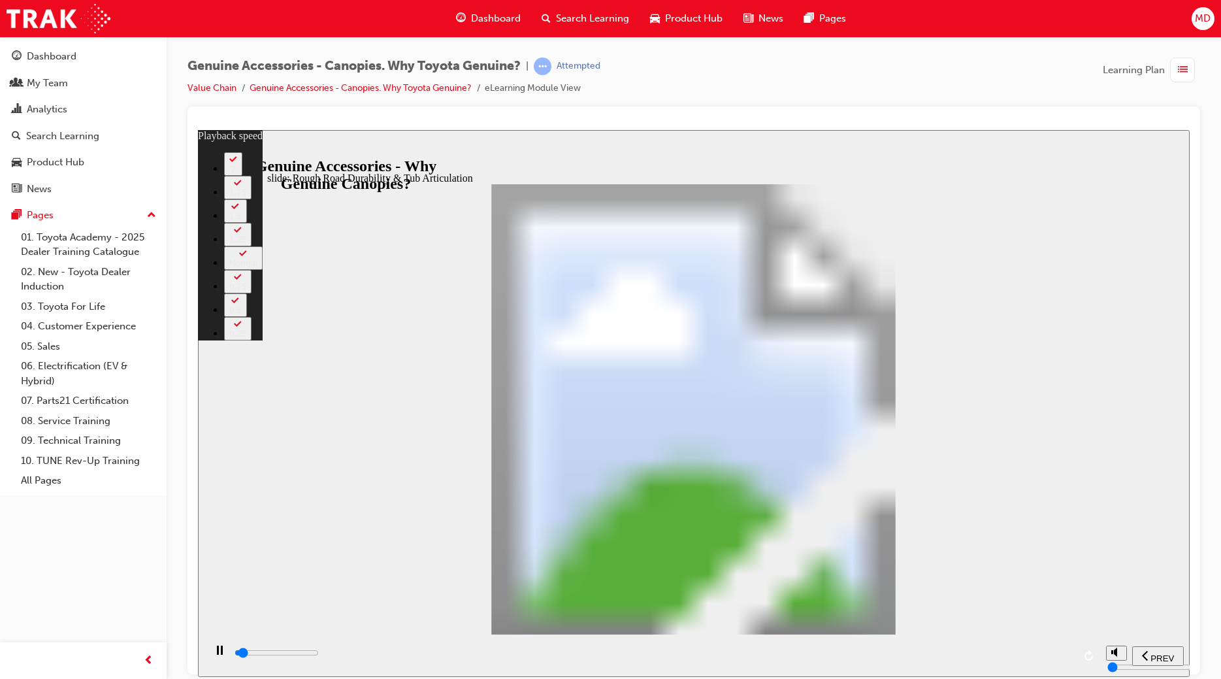
type input "0"
type input "1700"
type input "0"
type input "1700"
type input "0"
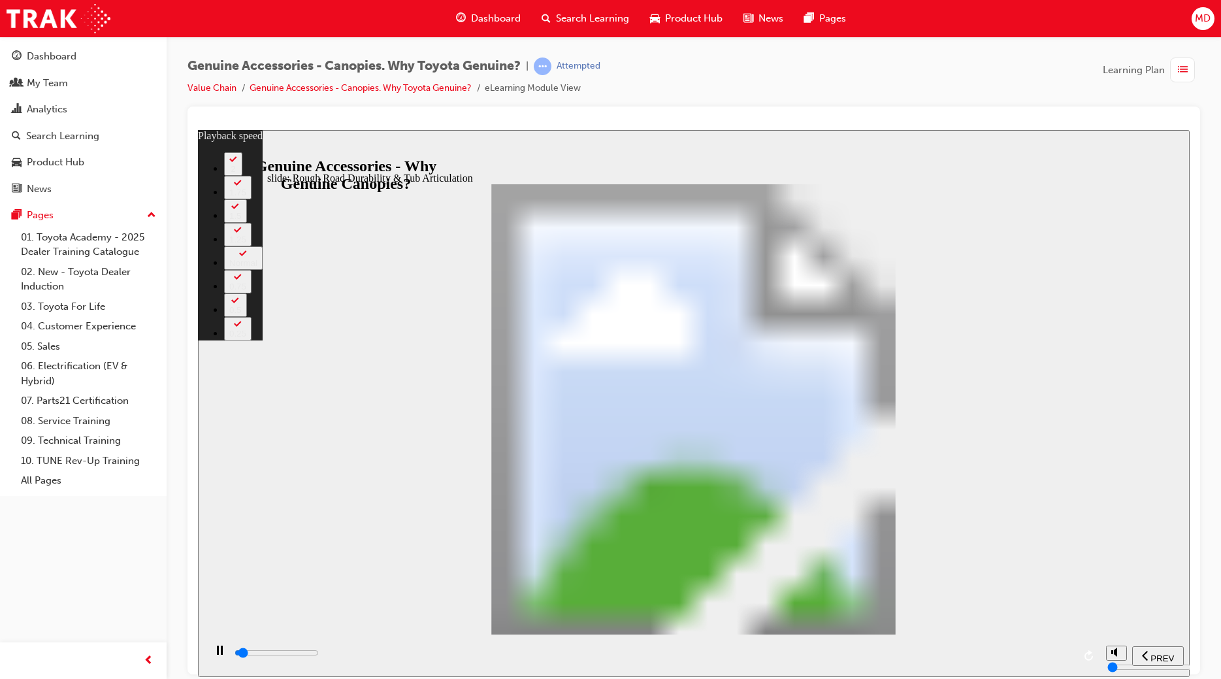
type input "1800"
type input "0"
type input "1800"
type input "0"
type input "1800"
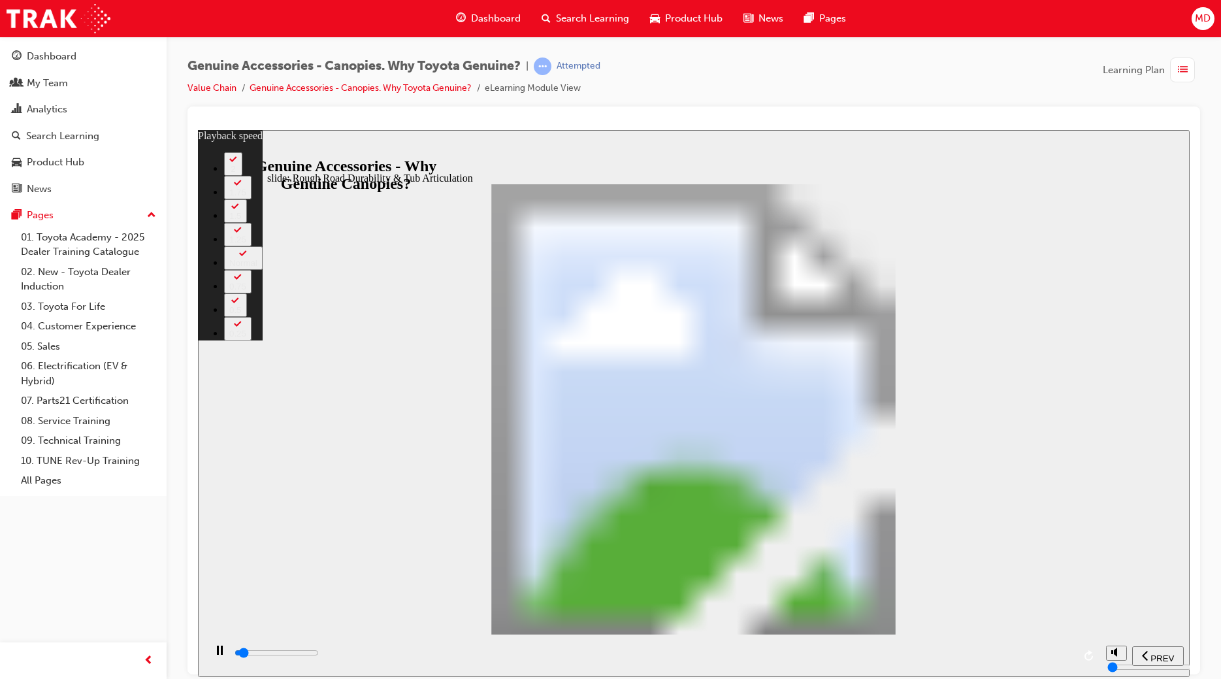
type input "0"
type input "1800"
type input "0"
type input "1800"
type input "0"
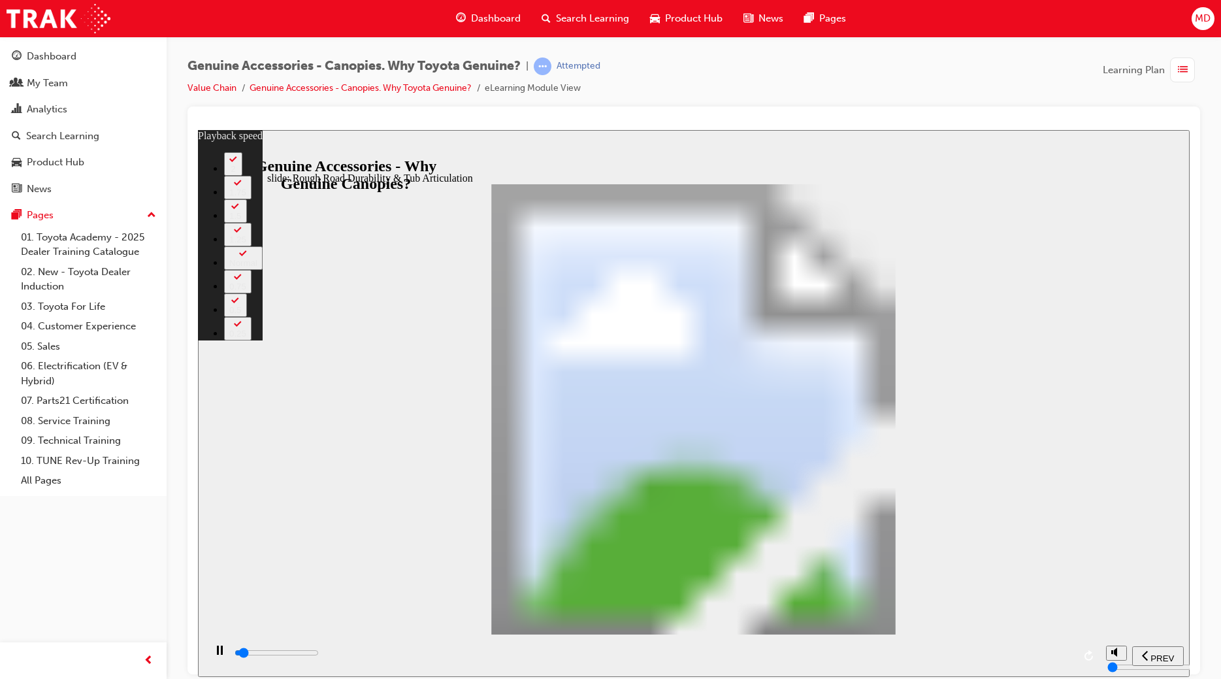
type input "1900"
type input "1"
type input "1900"
type input "1"
type input "1900"
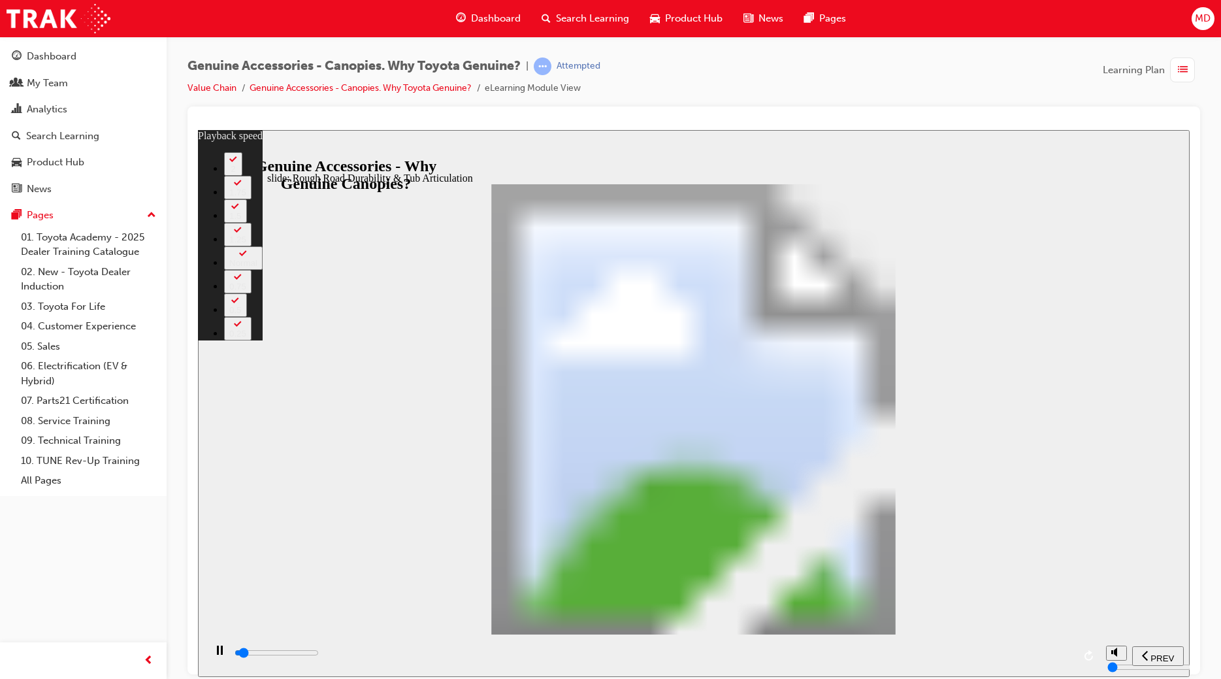
type input "1"
type input "1900"
type input "1"
type input "1900"
type input "1"
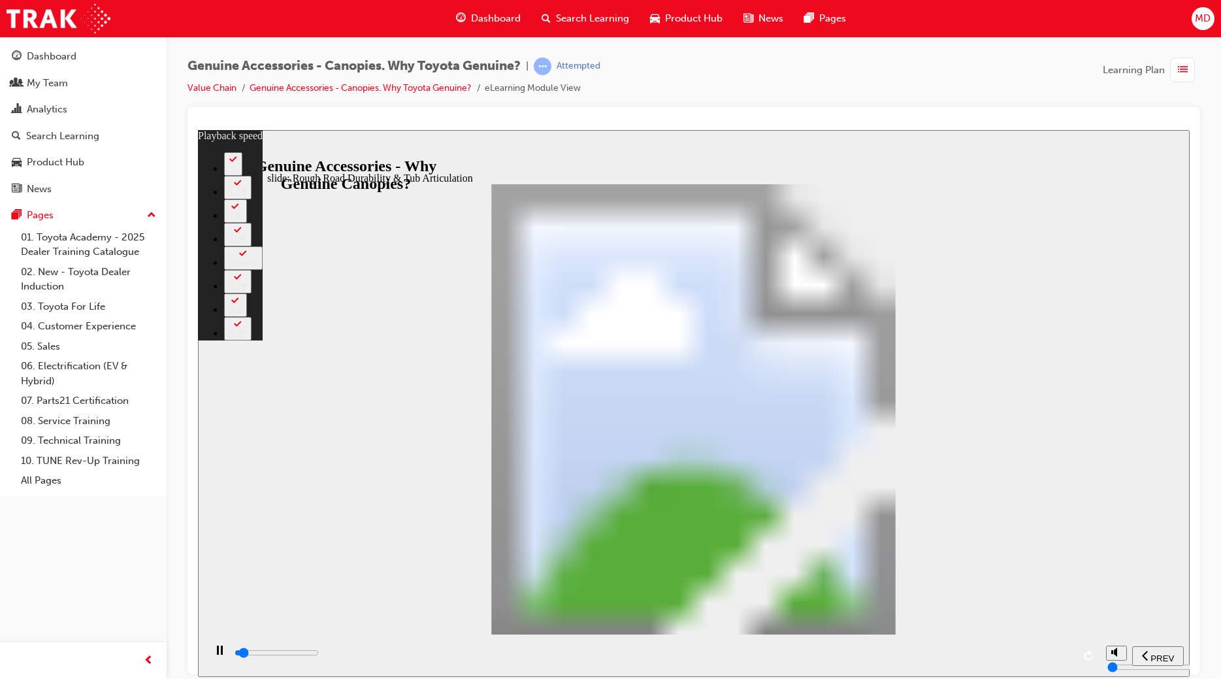
type input "1900"
type input "1"
type input "2000"
type input "1"
type input "2000"
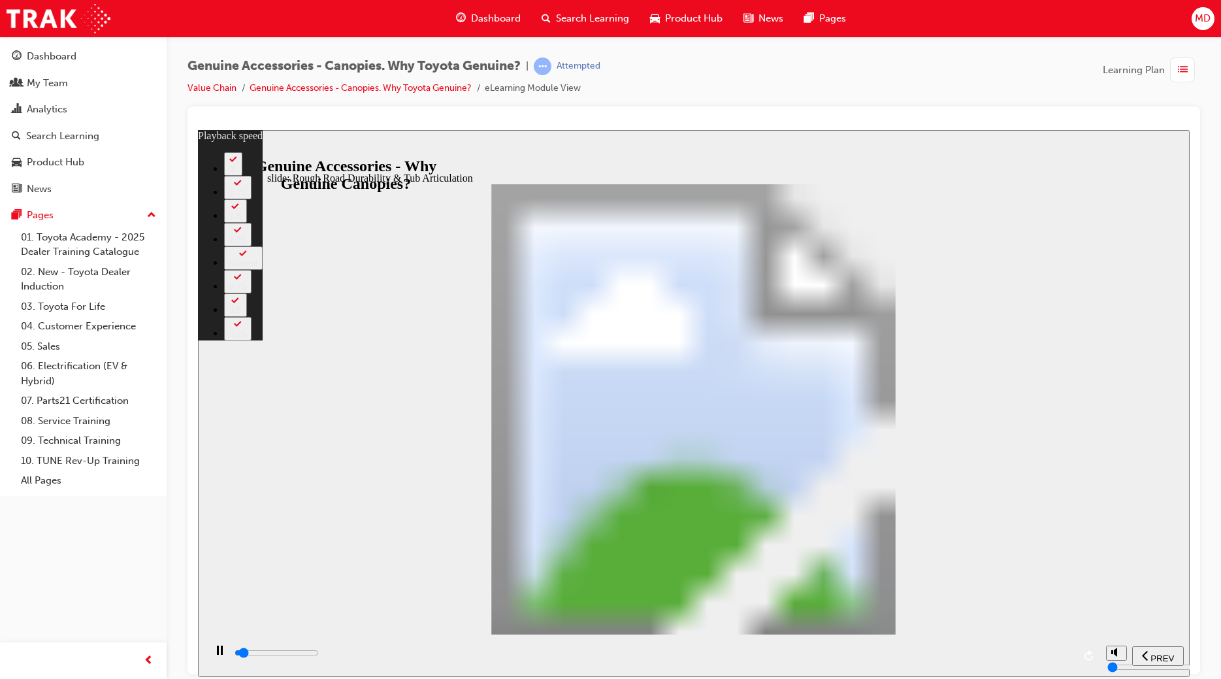
type input "1"
type input "2000"
type input "1"
type input "2000"
type input "1"
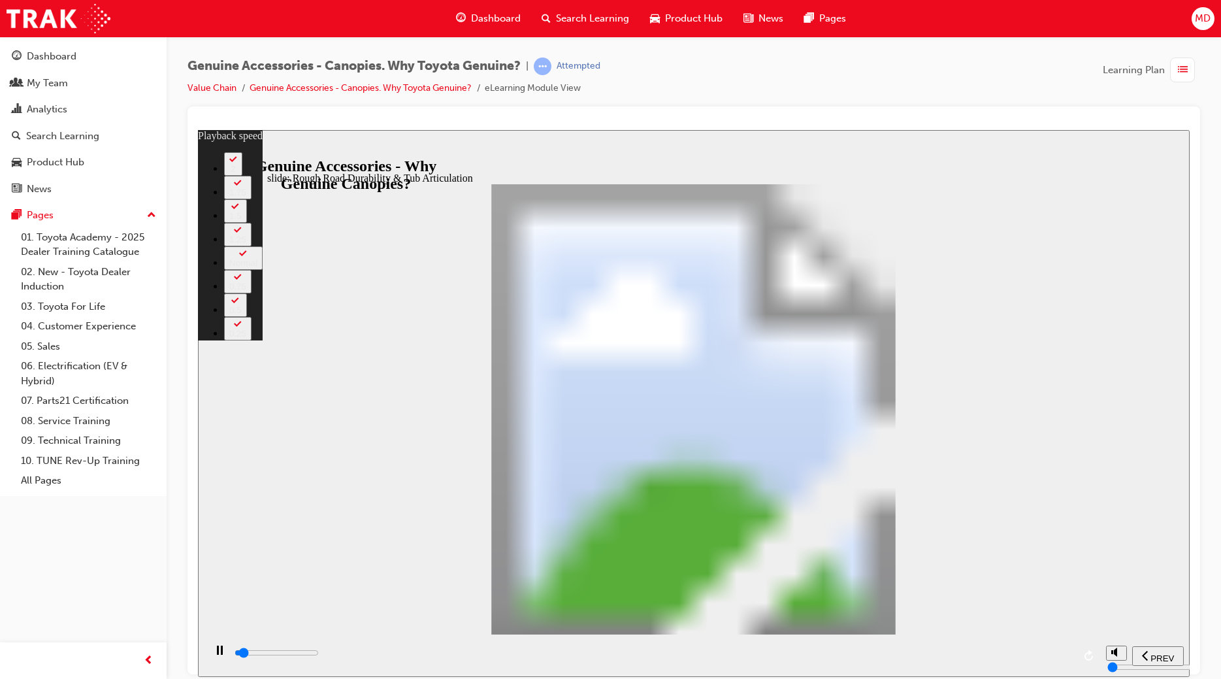
type input "2000"
type input "1"
type input "2100"
type input "1"
type input "2100"
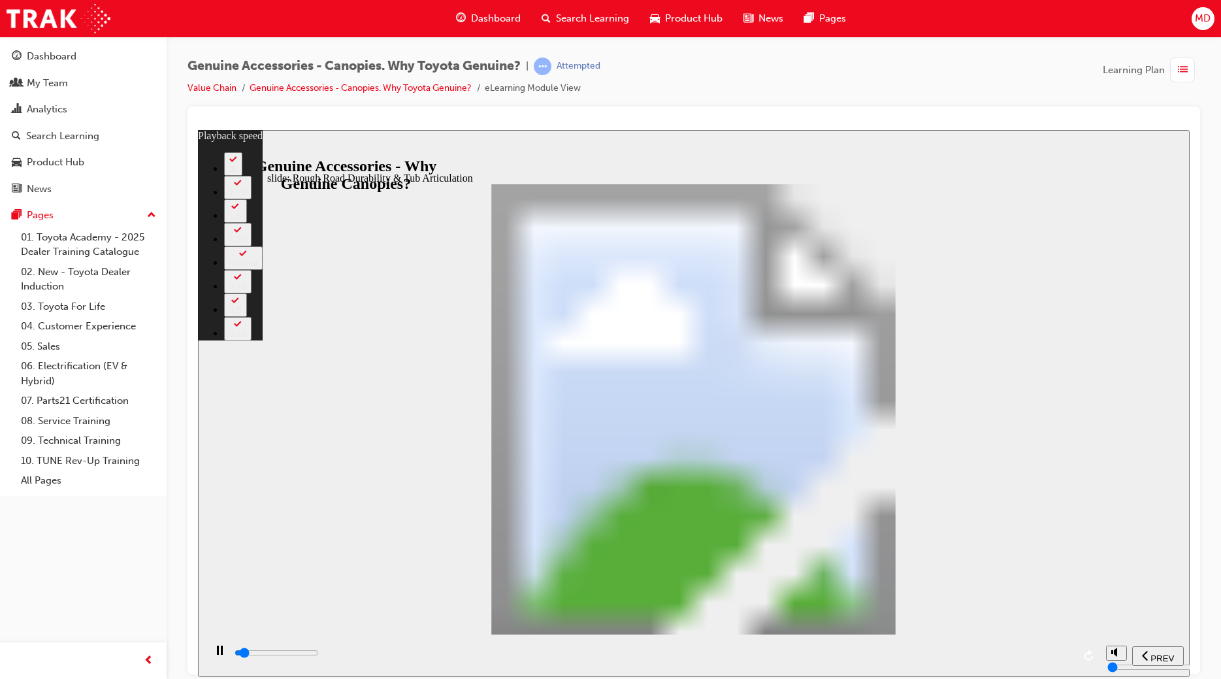
type input "1"
type input "2100"
type input "1"
type input "2100"
type input "1"
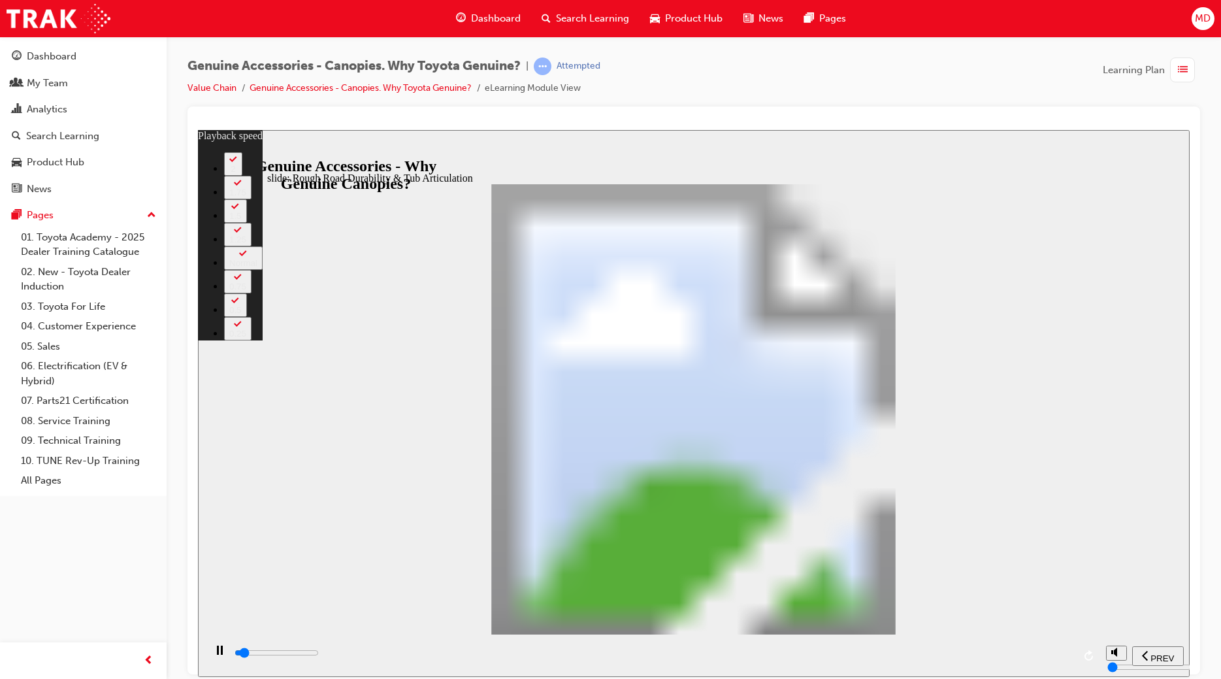
type input "2100"
type input "1"
type input "2200"
type input "1"
type input "2200"
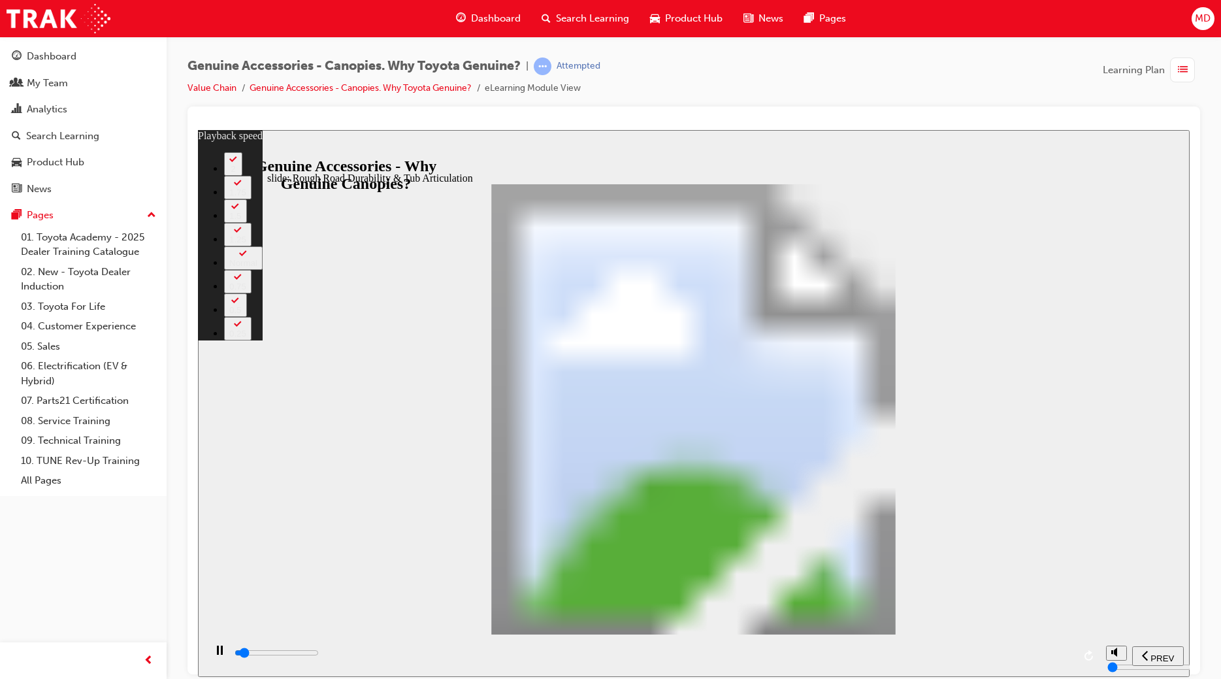
type input "1"
type input "2200"
type input "1"
type input "2200"
type input "1"
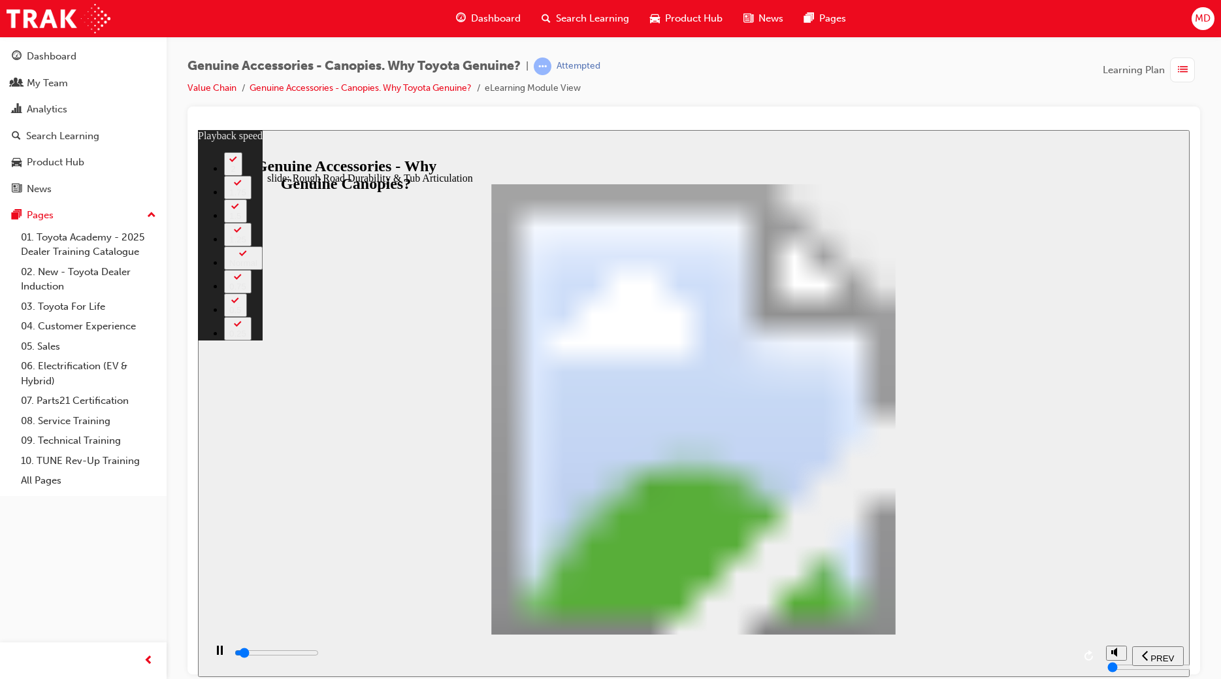
type input "2200"
type input "1"
type input "2200"
type input "1"
type input "2300"
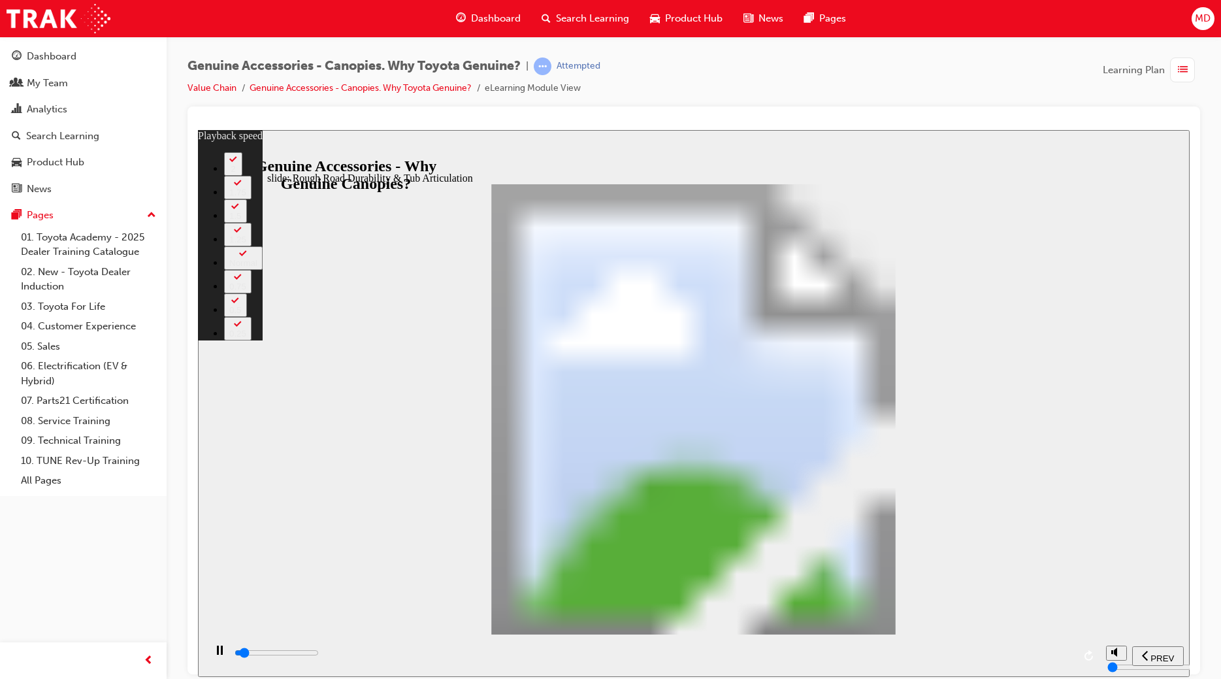
type input "1"
type input "2400"
type input "1"
type input "2700"
type input "2"
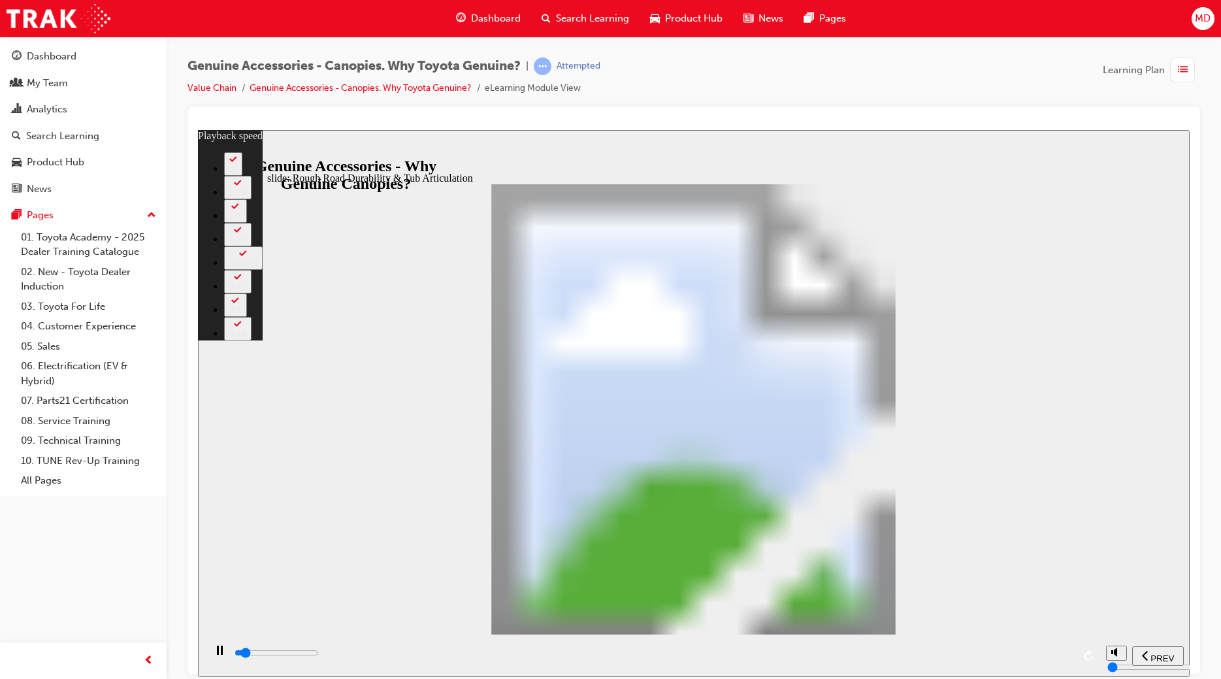
type input "3000"
type input "2"
type input "3300"
type input "2"
type input "3600"
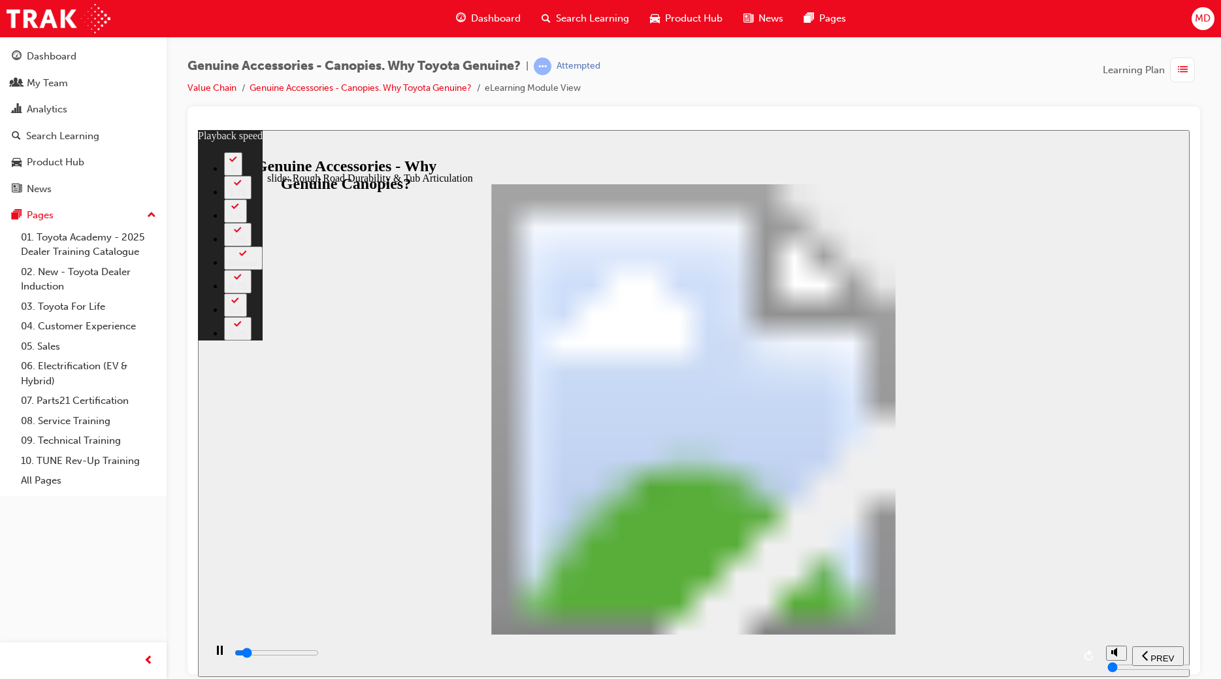
type input "2"
type input "3900"
type input "3"
type input "4000"
type input "3"
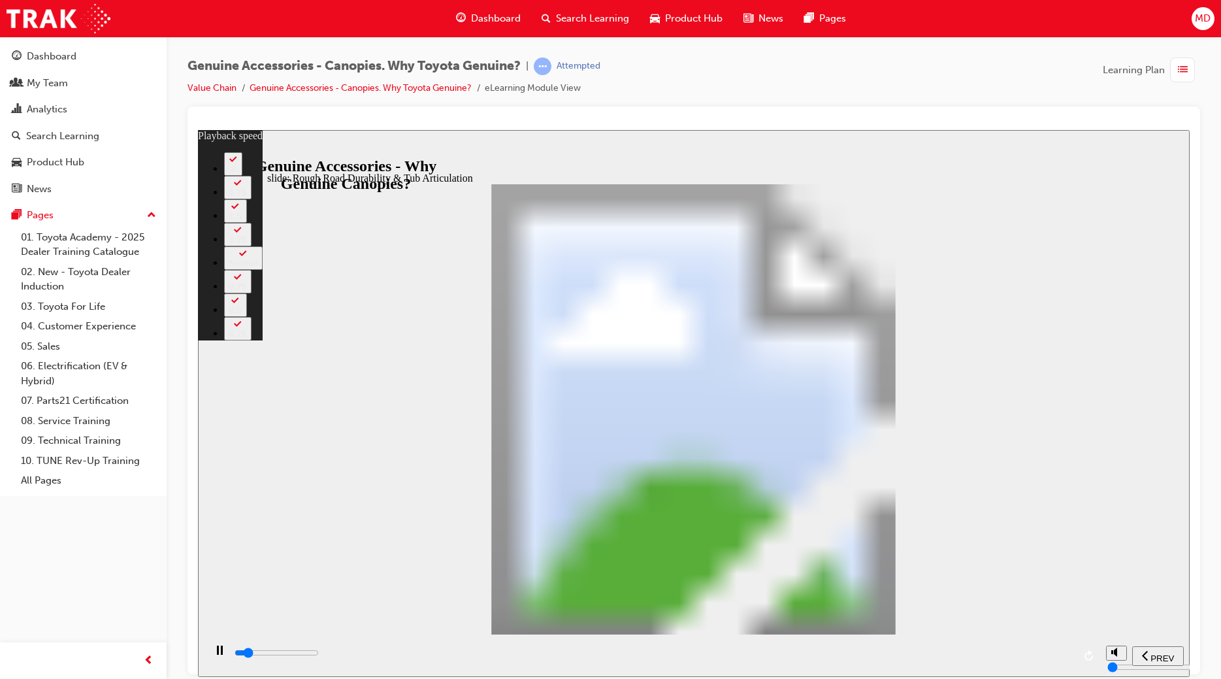
type input "4100"
type input "3"
type input "4400"
type input "3"
type input "4700"
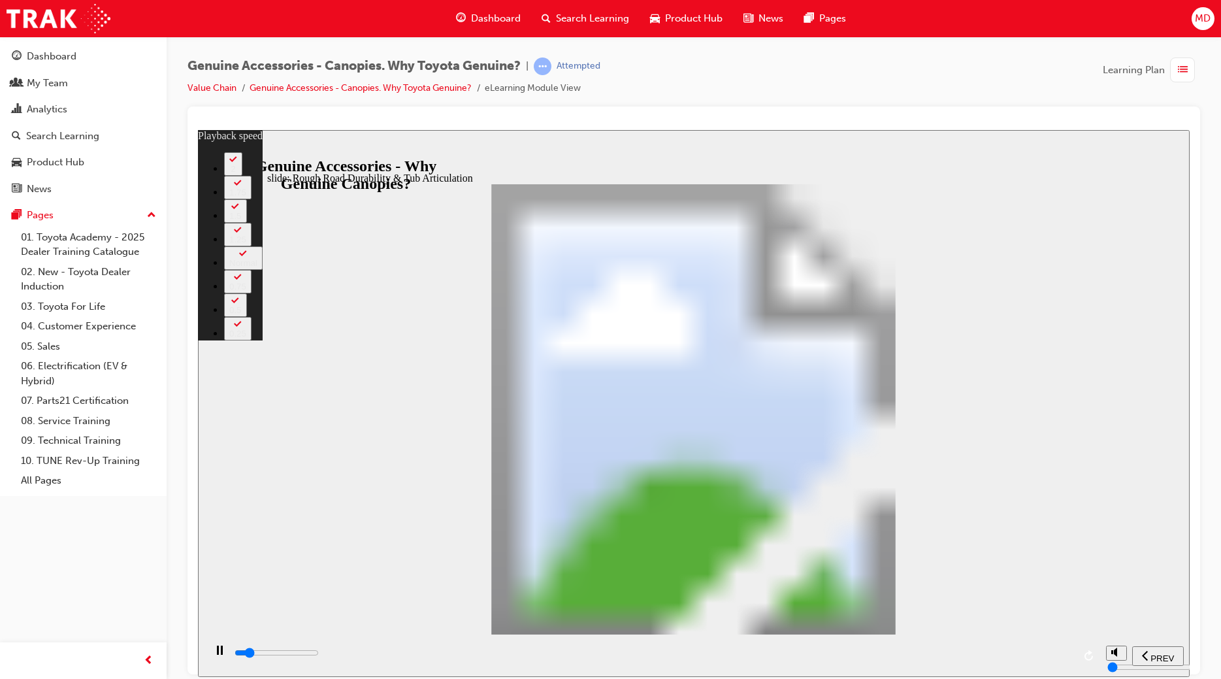
type input "4"
type input "5000"
type input "4"
type input "5300"
type input "4"
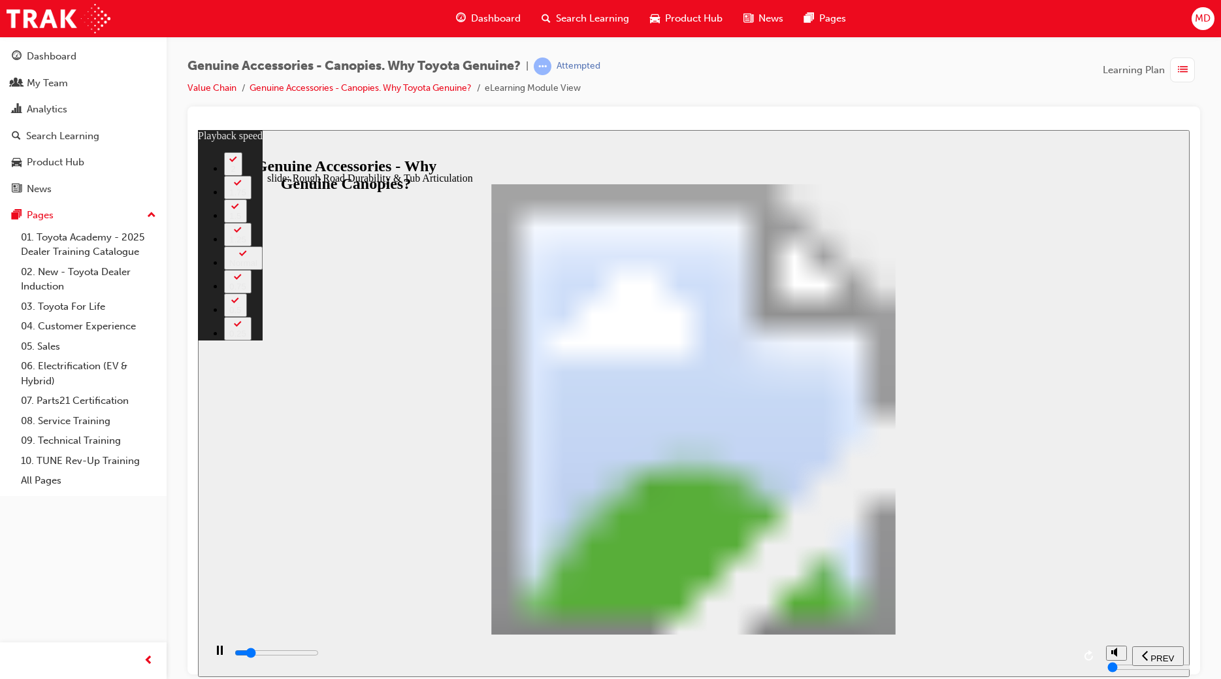
type input "5500"
type input "4"
type input "5800"
type input "5"
type input "6100"
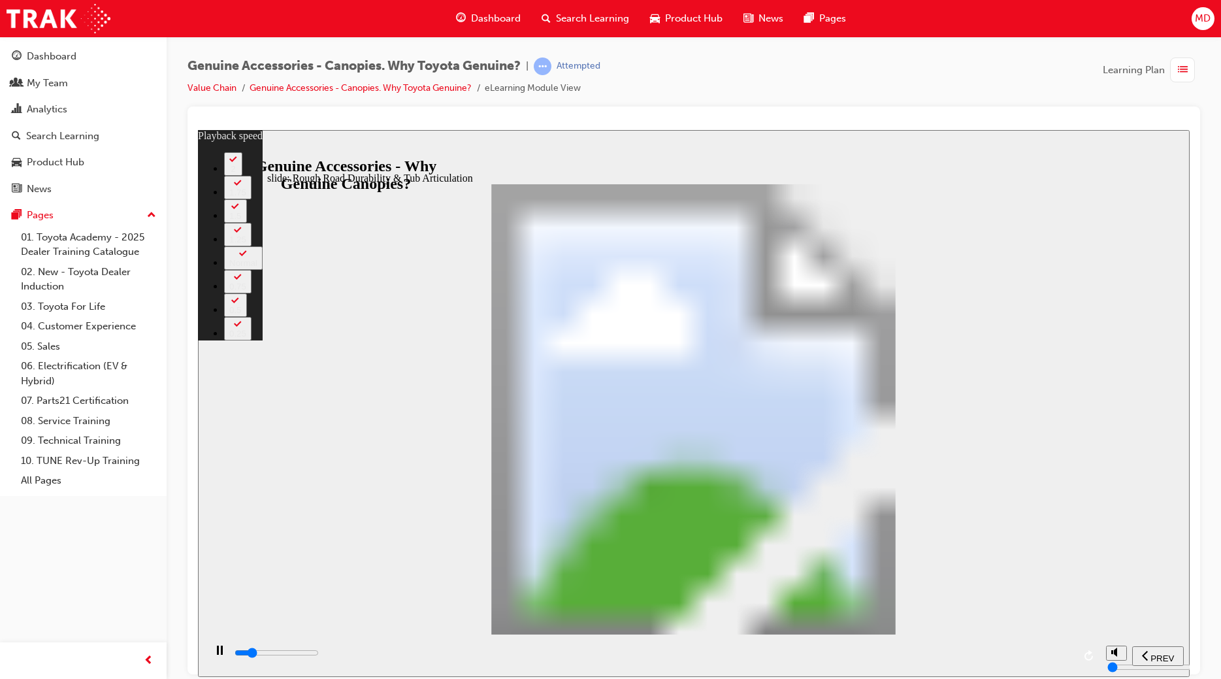
type input "5"
type input "6400"
type input "5"
type input "6700"
type input "5"
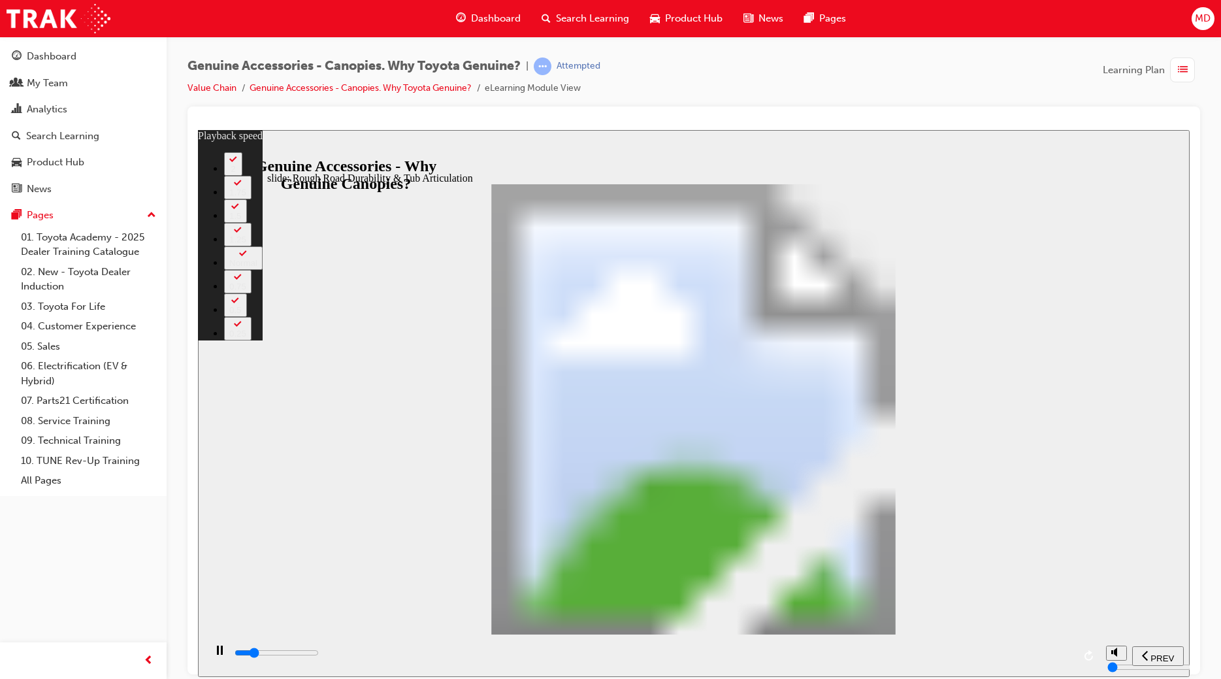
type input "7000"
type input "6"
type input "7200"
type input "6"
type input "7500"
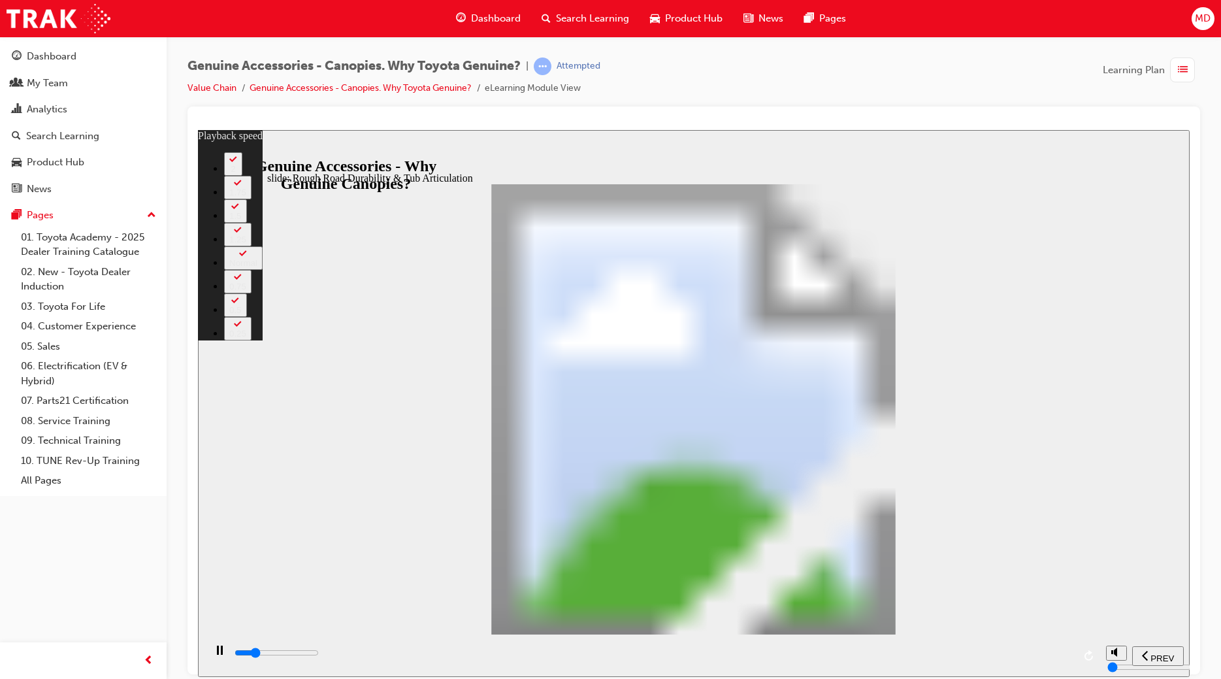
type input "6"
type input "7500"
type input "6"
type input "7500"
type input "6"
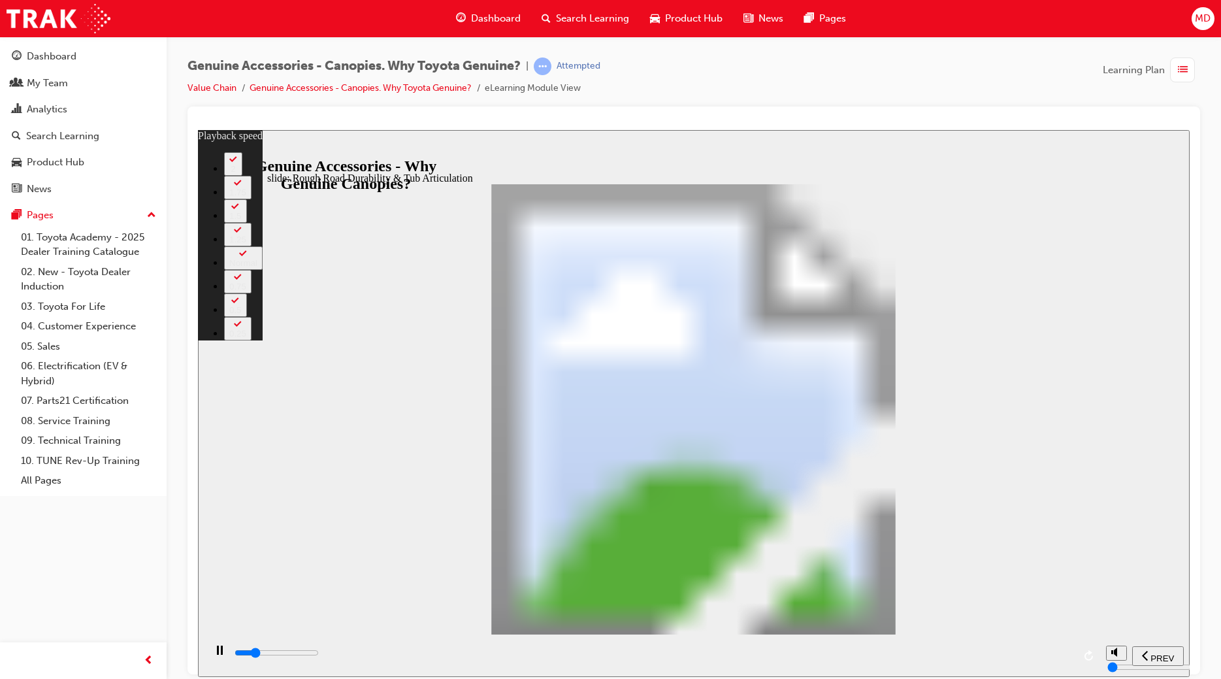
type input "7800"
type input "7"
type input "8100"
type input "7"
type input "8400"
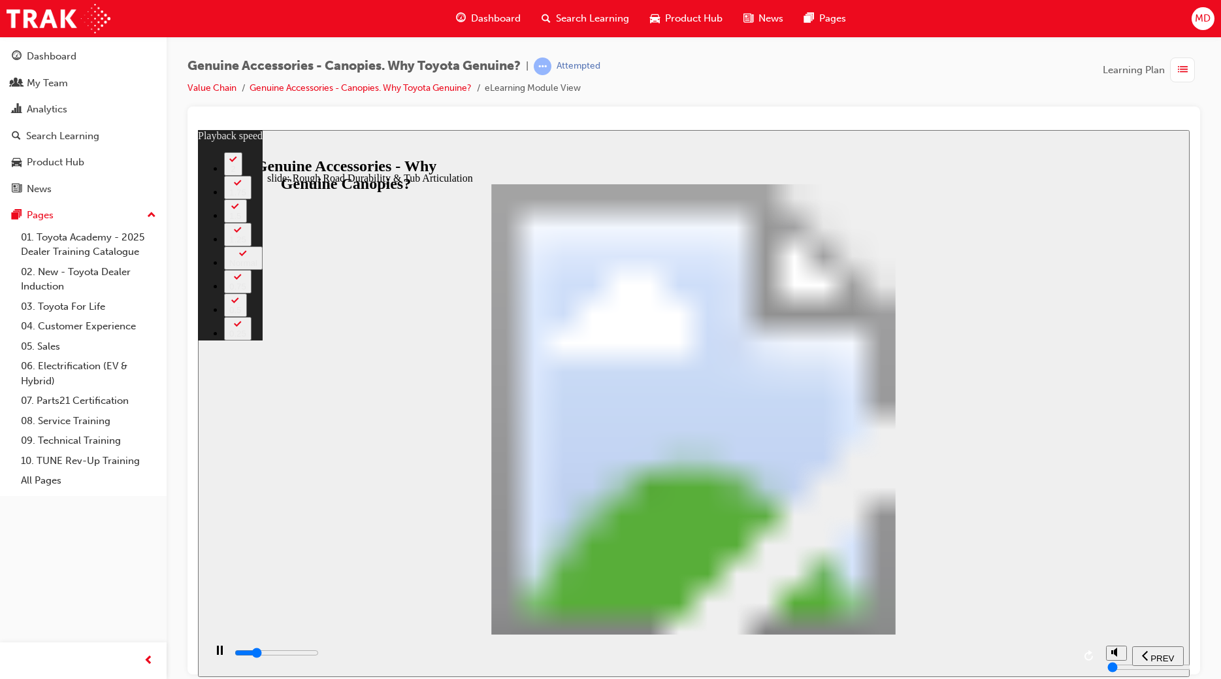
type input "7"
type input "8500"
type input "7"
type input "8600"
type input "7"
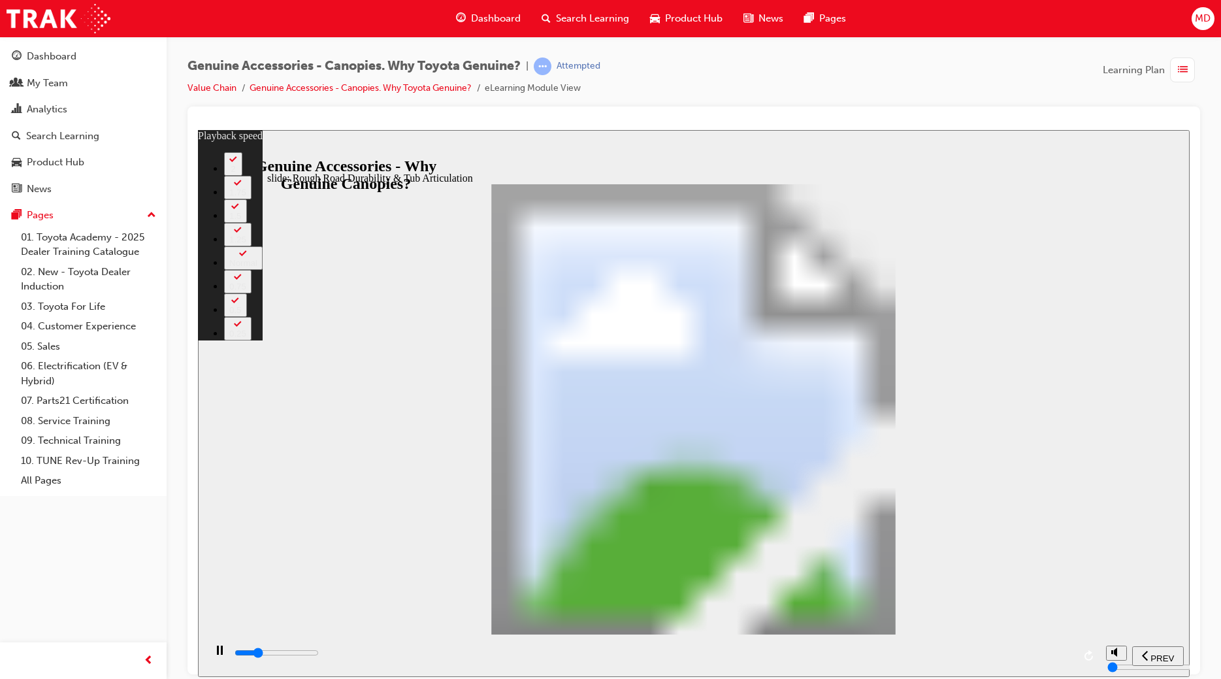
type input "8900"
type input "8"
type input "9200"
type input "8"
type input "9300"
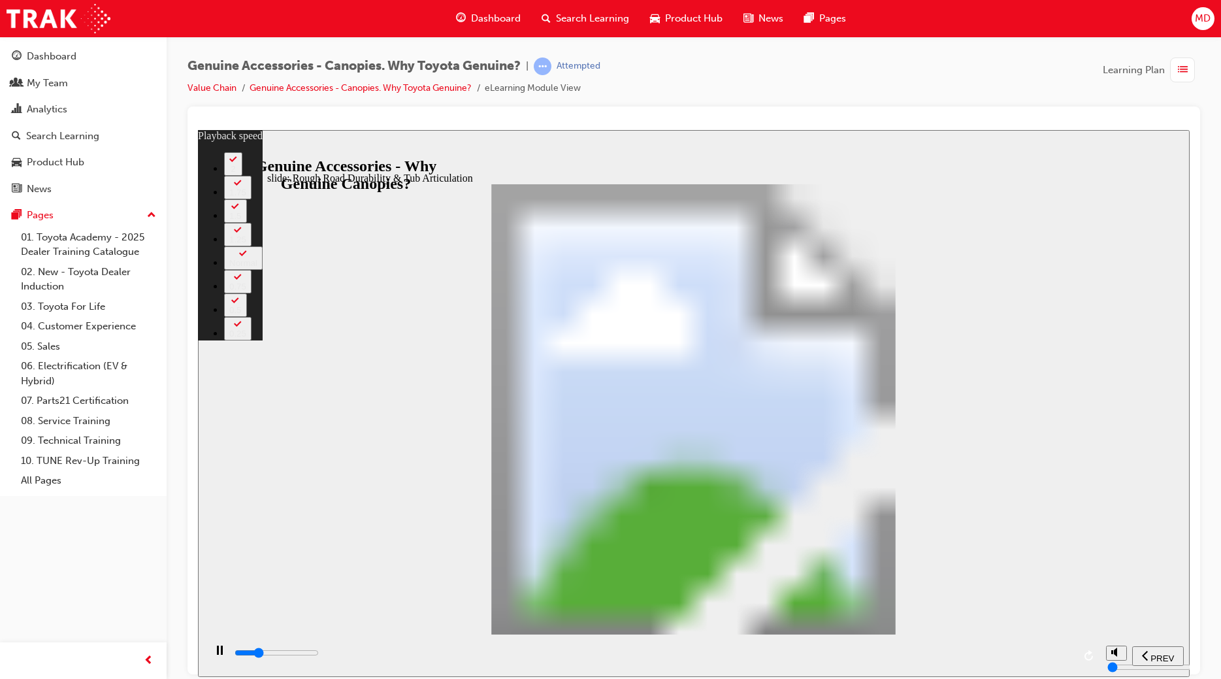
type input "8"
type input "9500"
type input "8"
type input "9800"
type input "9"
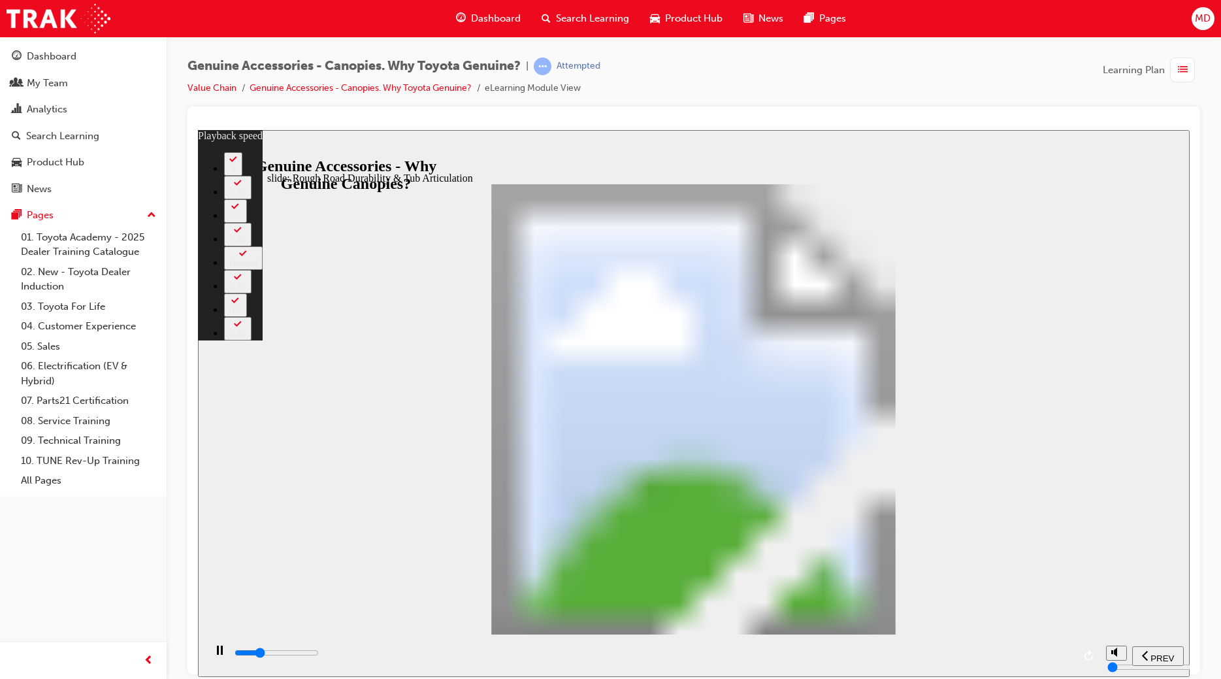
type input "10000"
type input "9"
type input "10300"
type input "9"
type input "34700"
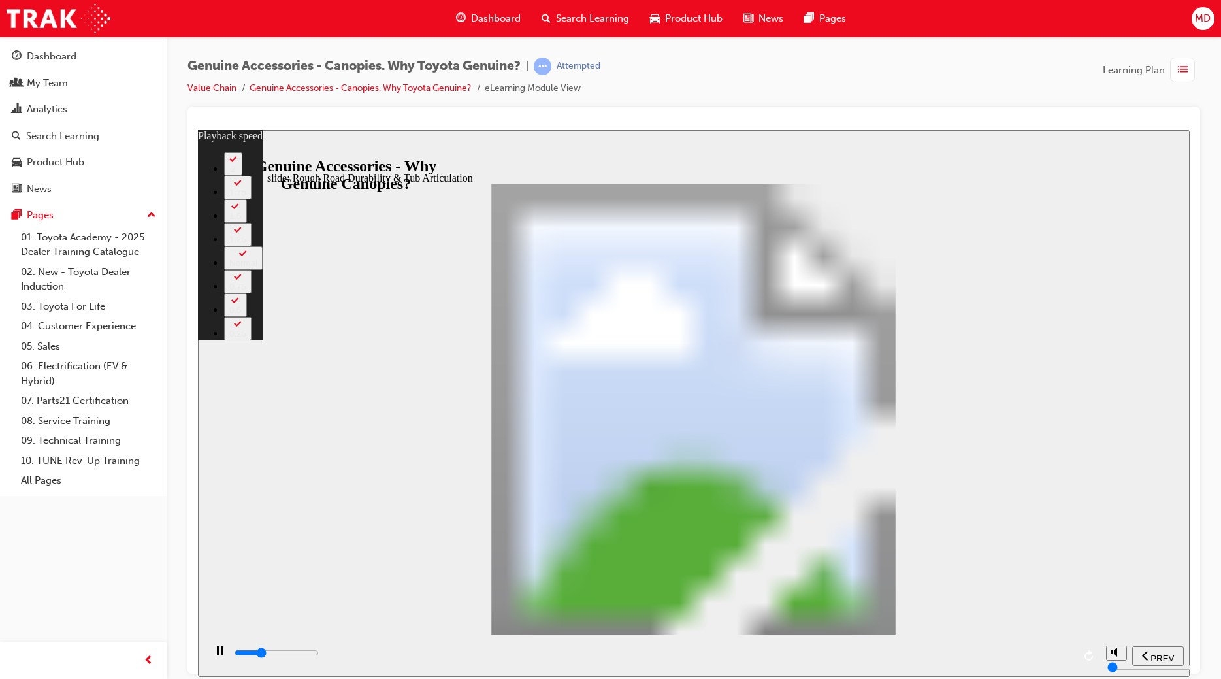
type input "34"
click at [1043, 647] on div "playback controls" at bounding box center [653, 655] width 840 height 20
type input "34800"
type input "34"
type input "34800"
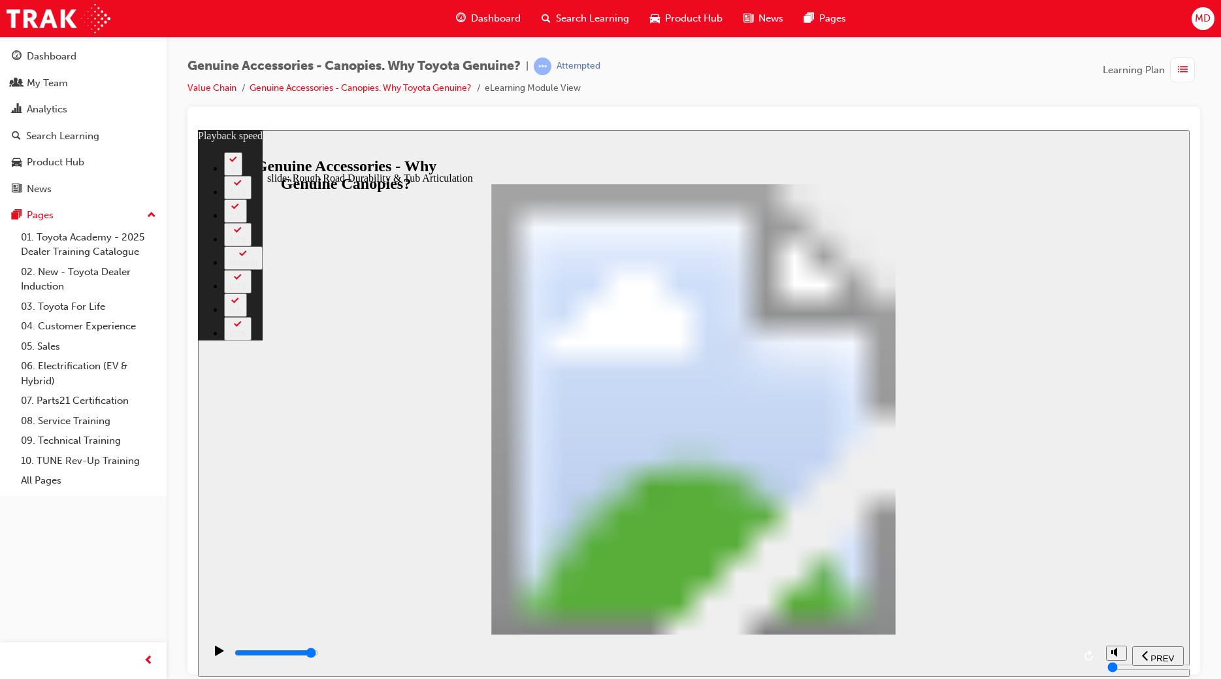
type input "34"
type input "34900"
type input "34"
type input "35100"
type input "34"
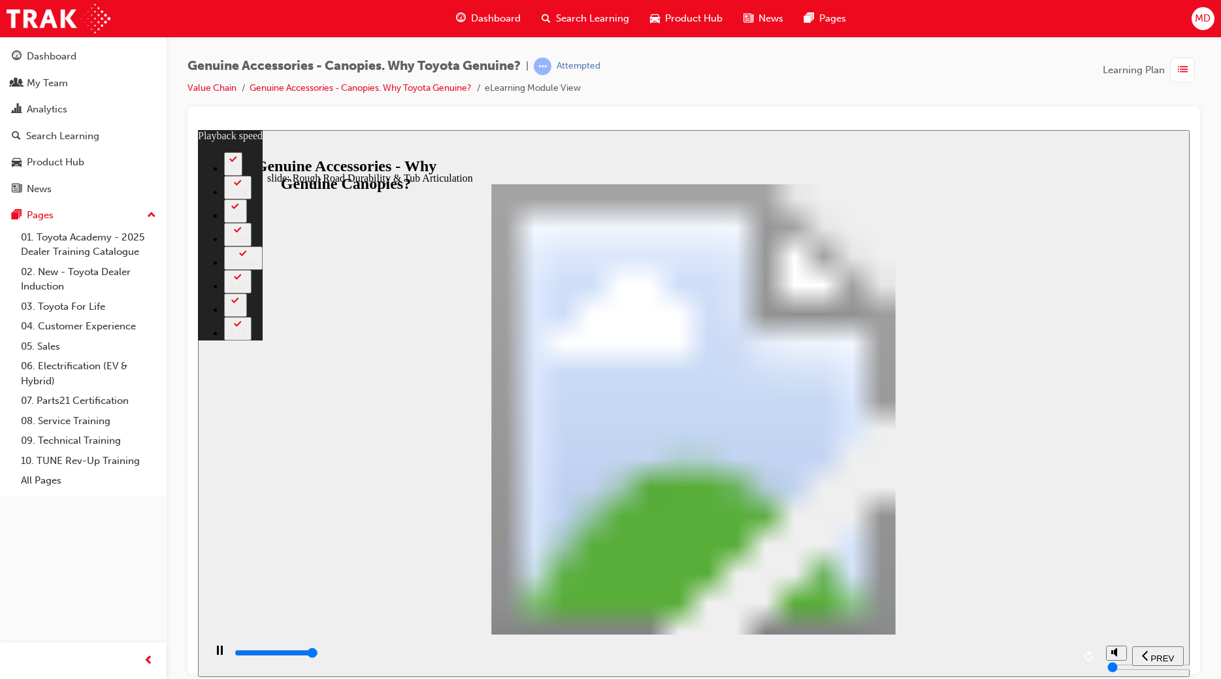
type input "35300"
type input "34"
type input "35600"
type input "35"
type input "35900"
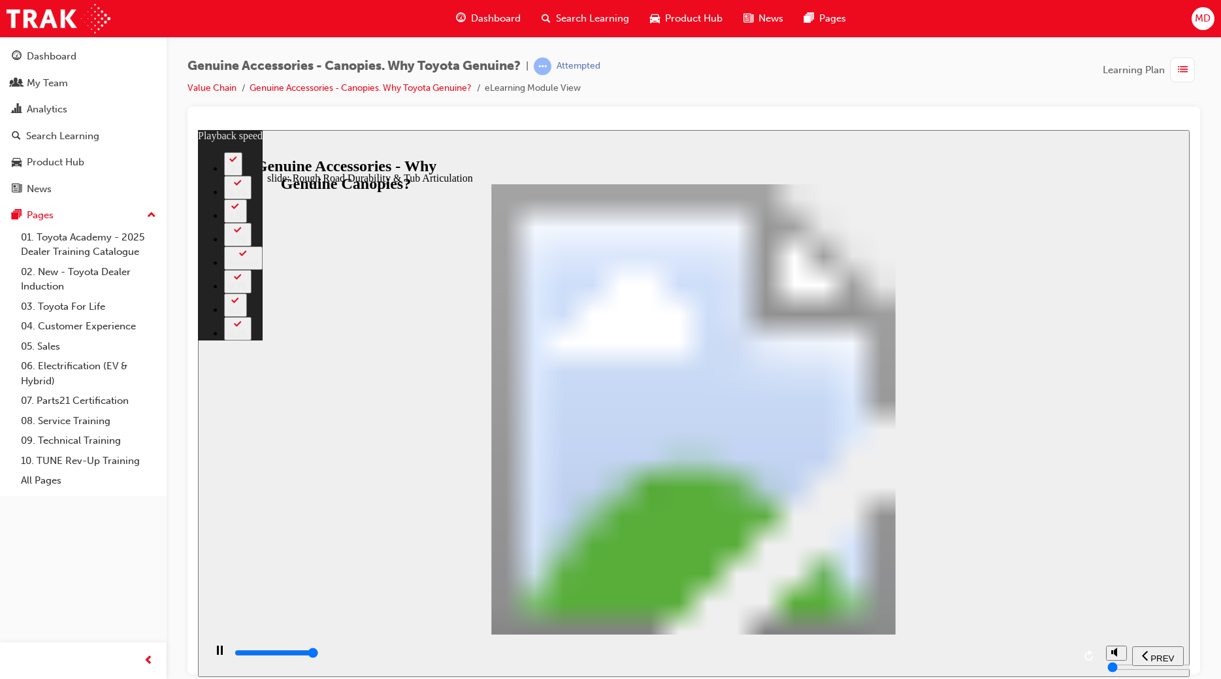
type input "35"
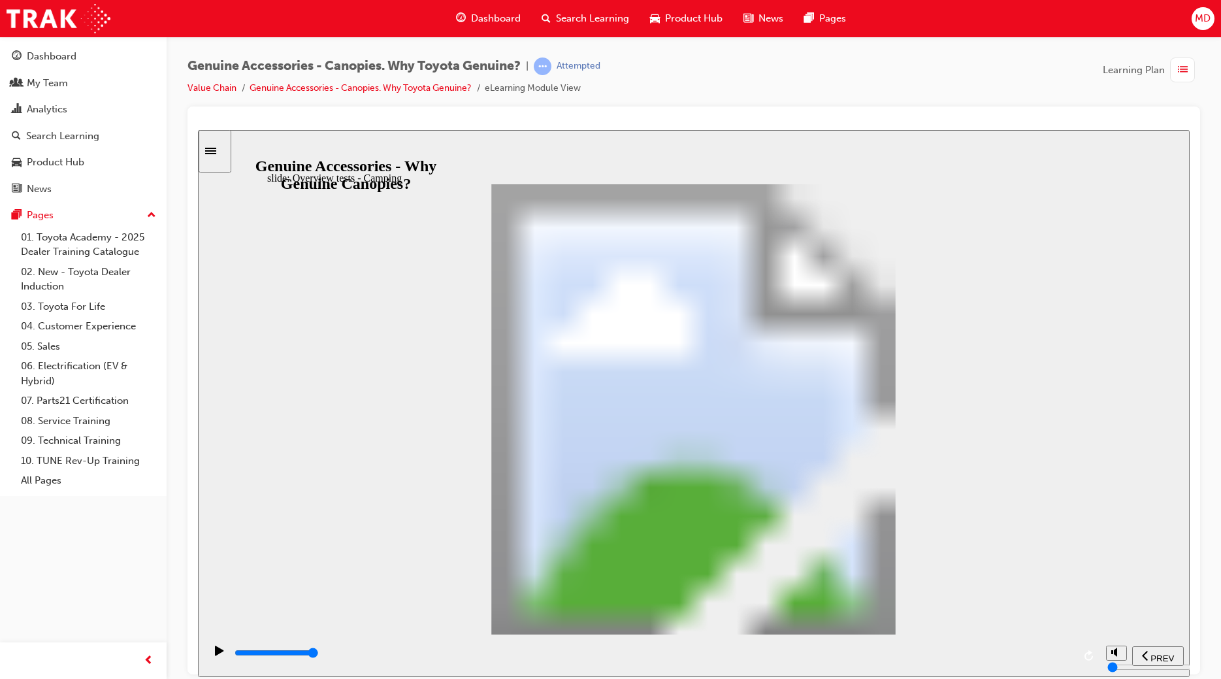
click at [1053, 653] on div "playback controls" at bounding box center [653, 652] width 840 height 14
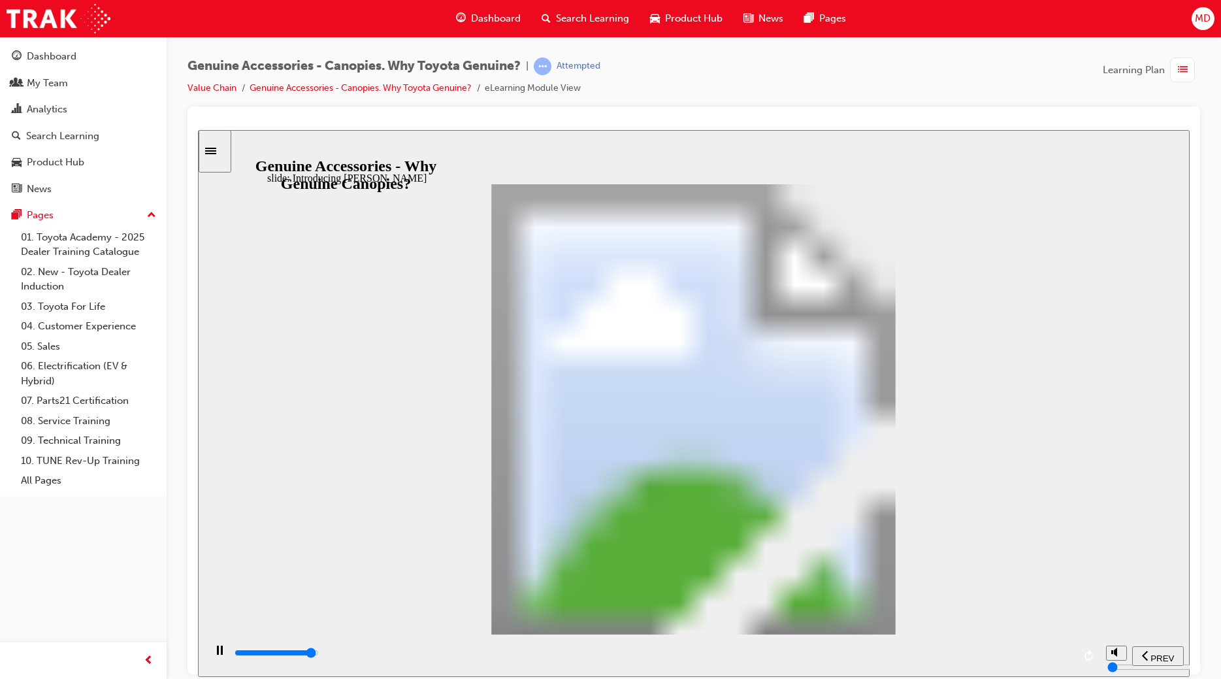
click at [1047, 657] on div "playback controls" at bounding box center [653, 652] width 840 height 14
click at [1053, 657] on div "playback controls" at bounding box center [653, 652] width 840 height 14
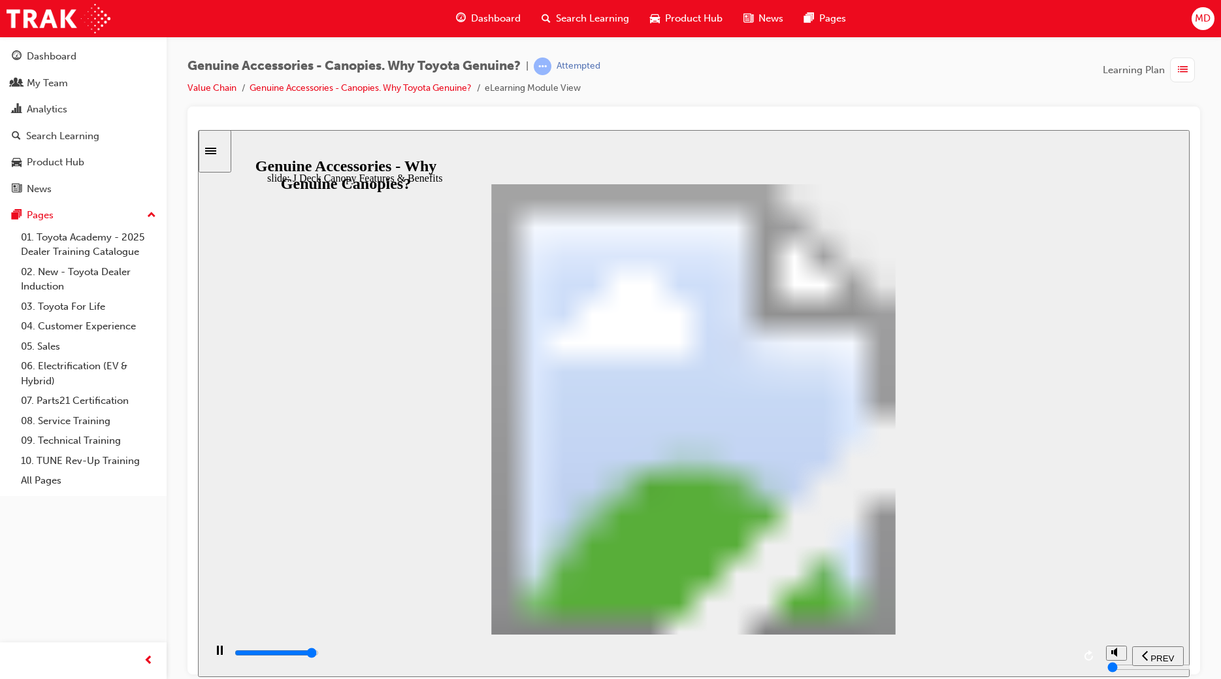
click at [1052, 653] on div "playback controls" at bounding box center [653, 652] width 840 height 14
click at [319, 655] on input "slide progress" at bounding box center [277, 652] width 84 height 10
click at [1049, 653] on div "playback controls" at bounding box center [653, 652] width 840 height 14
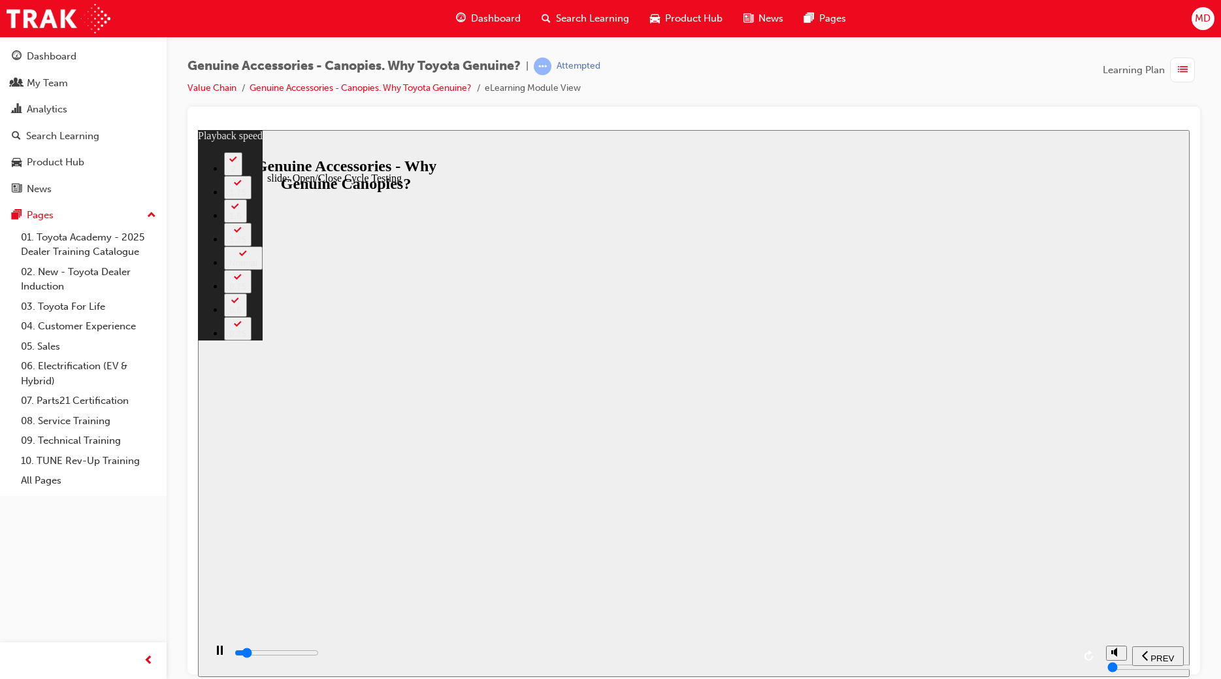
click at [1048, 653] on div "playback controls" at bounding box center [653, 652] width 840 height 14
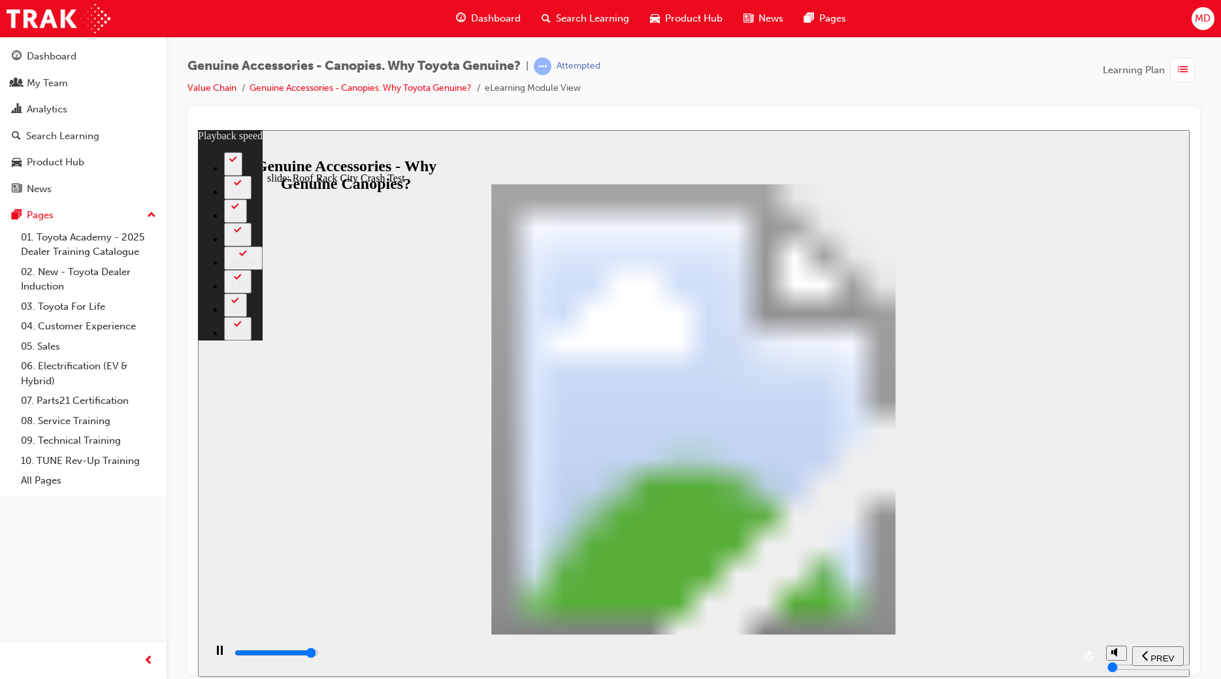
click at [1046, 660] on div "playback controls" at bounding box center [653, 652] width 840 height 14
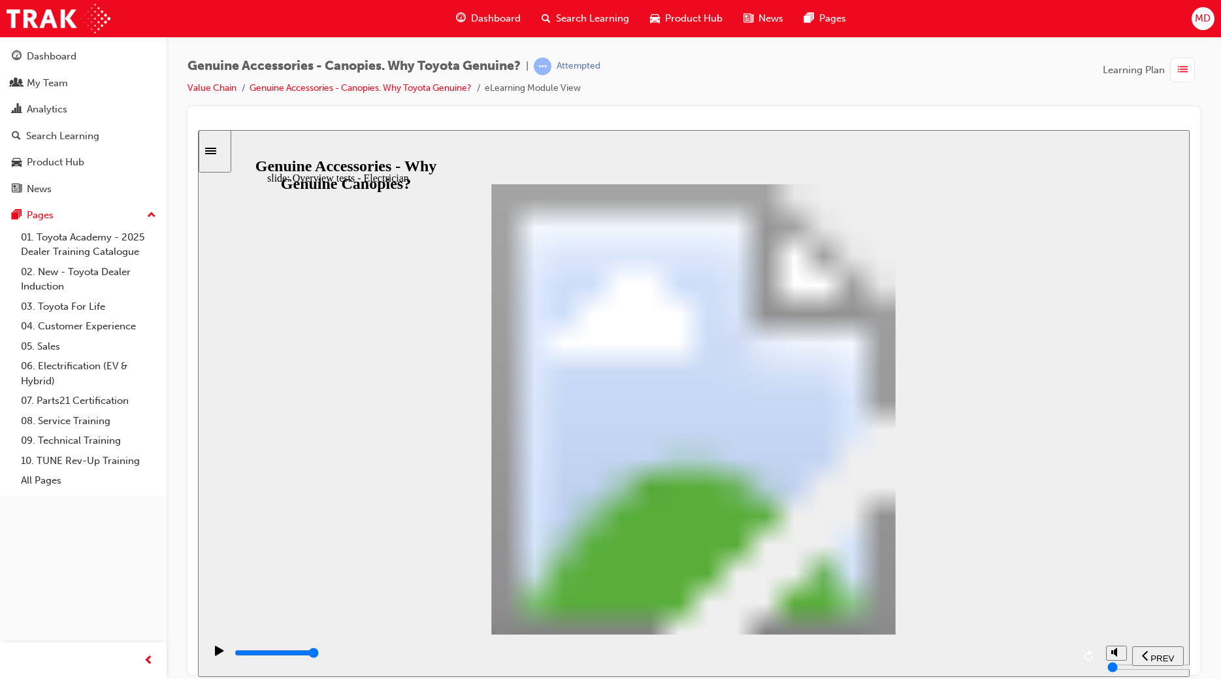
click at [319, 653] on input "slide progress" at bounding box center [277, 652] width 84 height 10
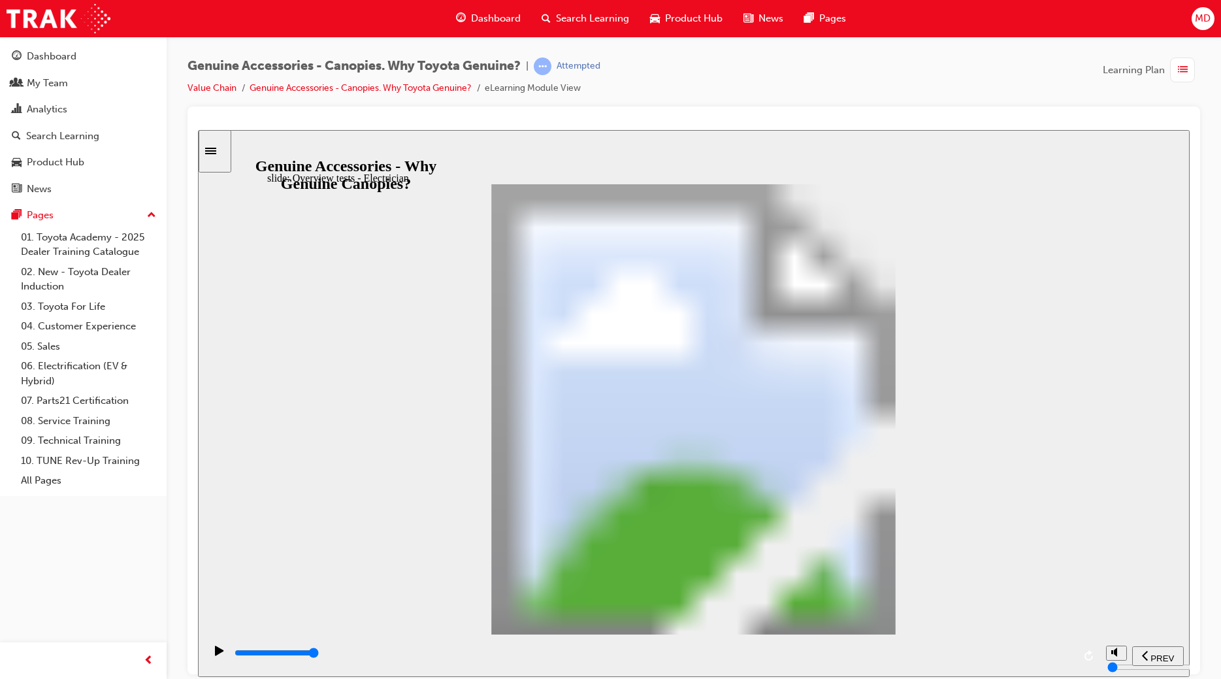
click at [1052, 658] on div "playback controls" at bounding box center [653, 652] width 840 height 14
click at [319, 654] on input "slide progress" at bounding box center [277, 652] width 84 height 10
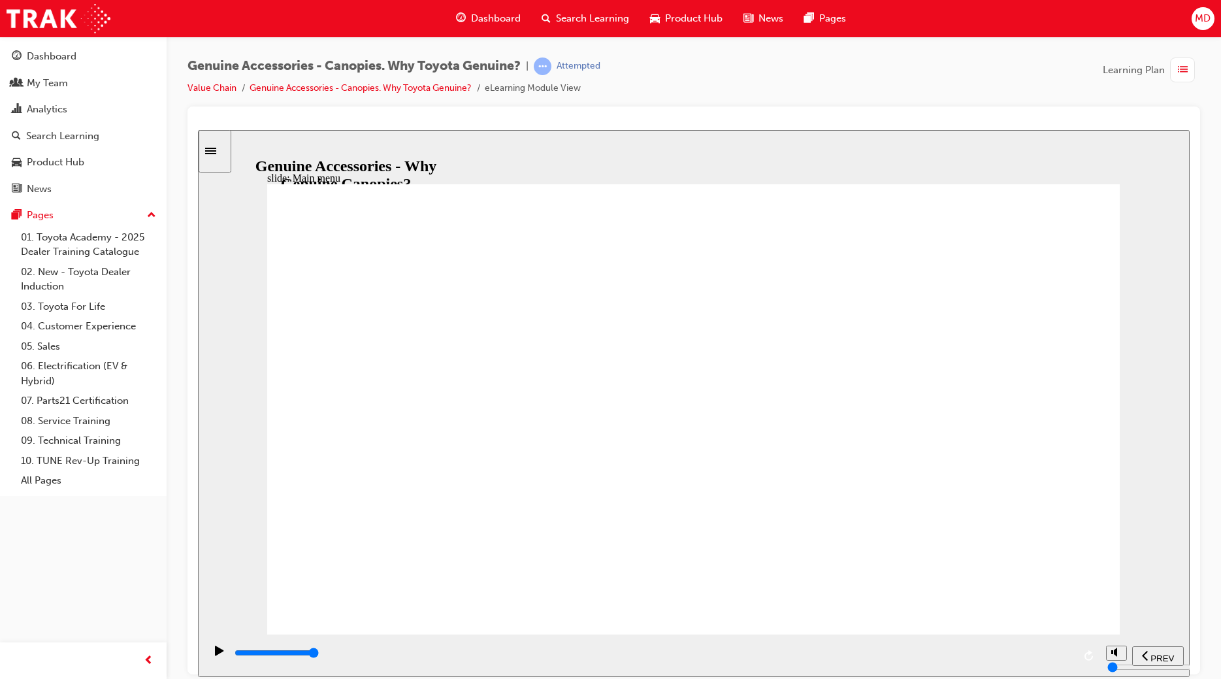
click at [319, 655] on input "slide progress" at bounding box center [277, 652] width 84 height 10
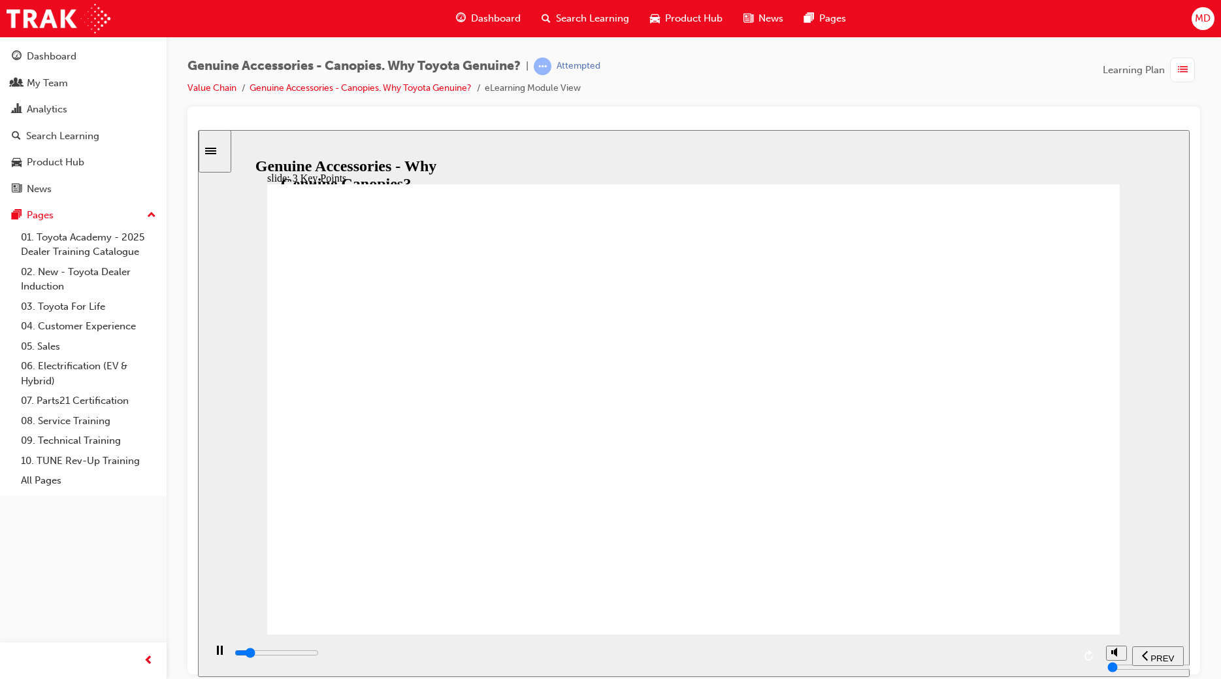
click at [1047, 651] on div "playback controls" at bounding box center [653, 652] width 840 height 14
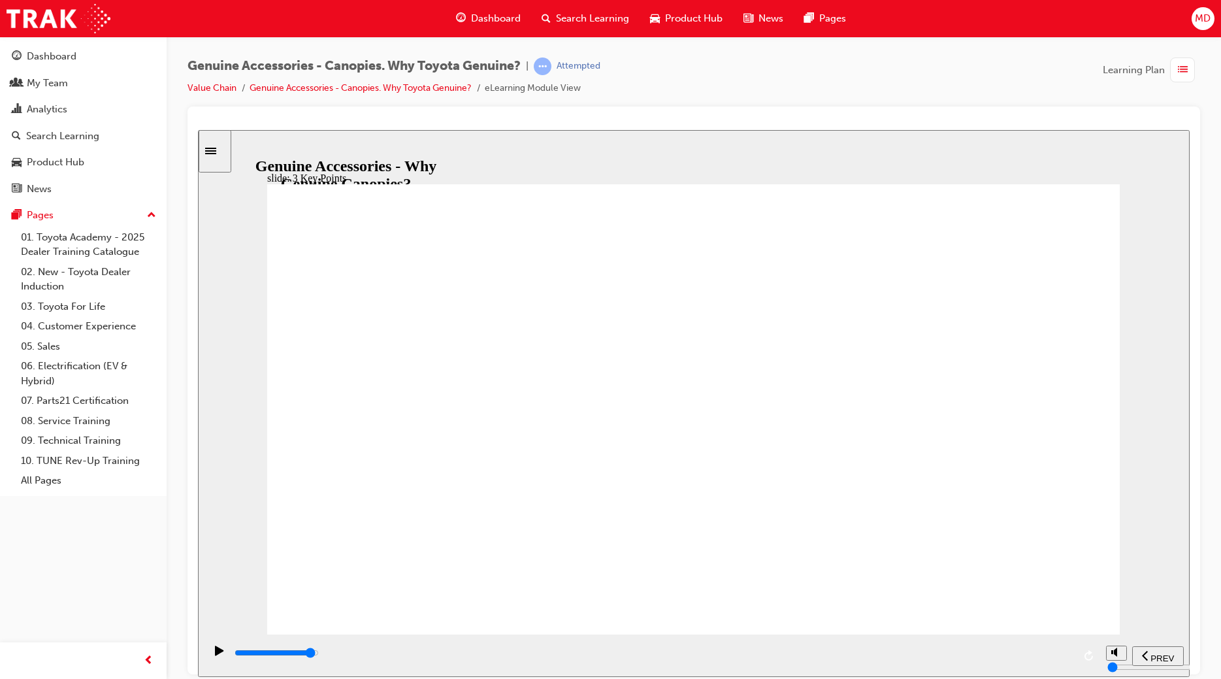
click at [319, 655] on input "slide progress" at bounding box center [277, 652] width 84 height 10
click at [1052, 655] on div "playback controls" at bounding box center [653, 652] width 840 height 14
click at [1046, 658] on div "playback controls" at bounding box center [653, 652] width 840 height 14
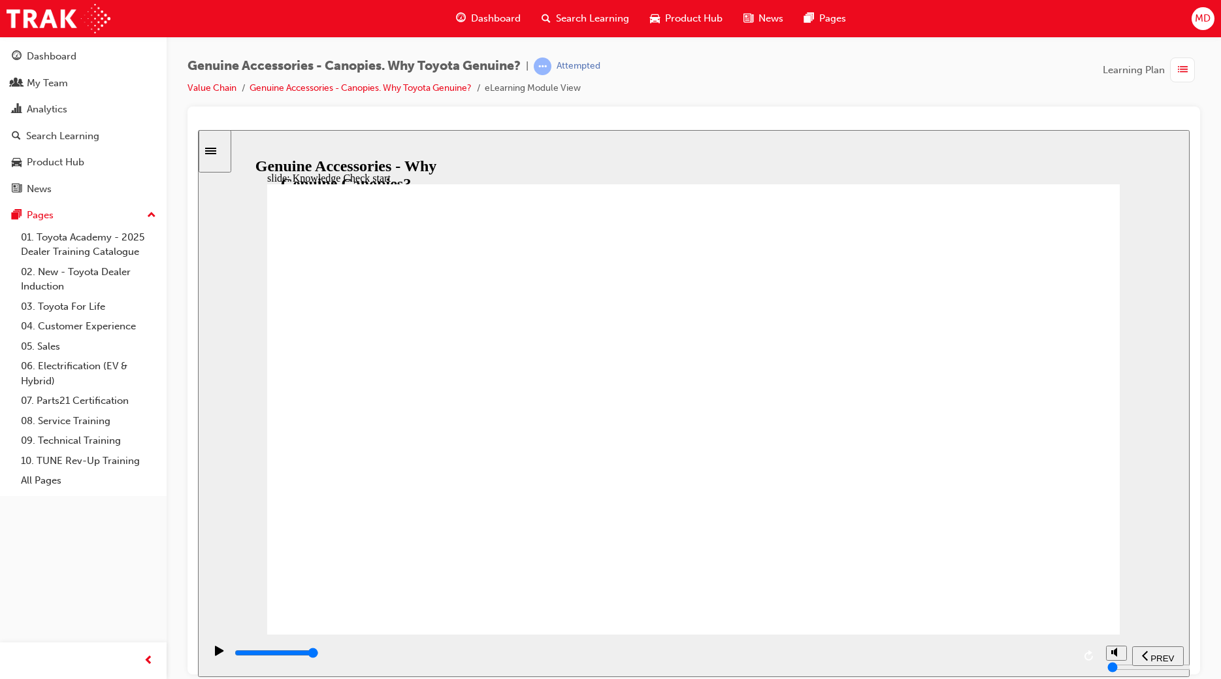
click at [1139, 657] on span "SUBMIT" at bounding box center [1143, 658] width 33 height 10
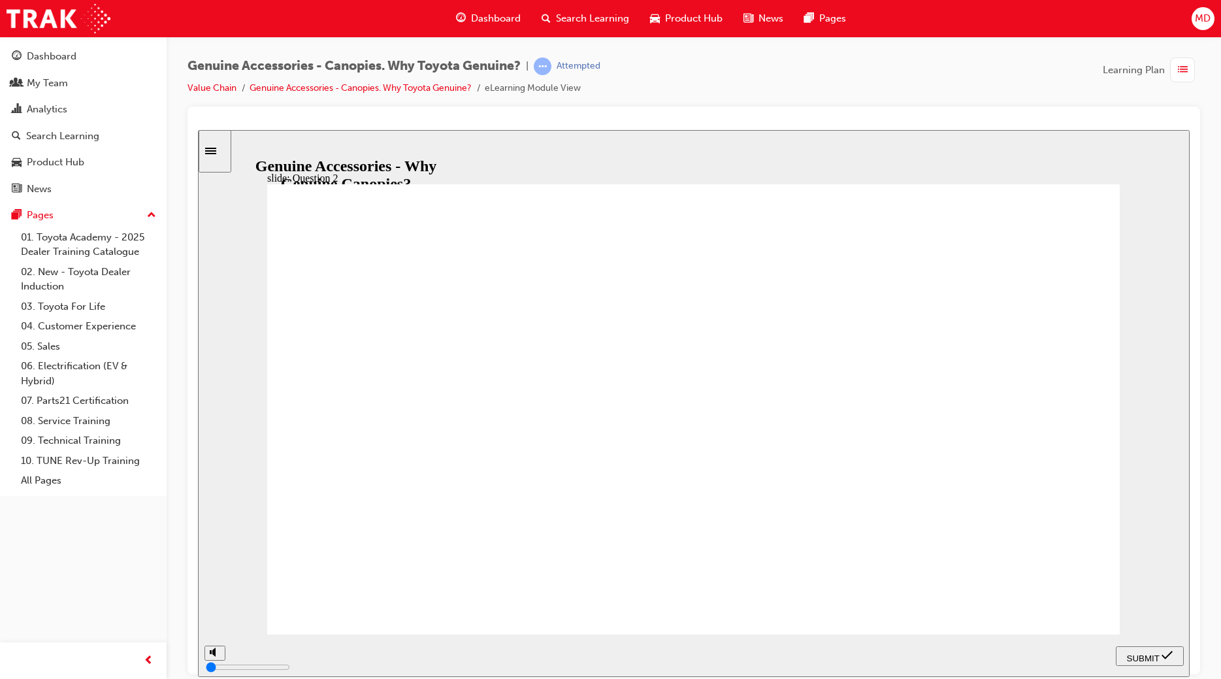
click at [1133, 661] on div "SUBMIT" at bounding box center [1149, 656] width 57 height 14
click at [1133, 653] on span "SUBMIT" at bounding box center [1143, 658] width 33 height 10
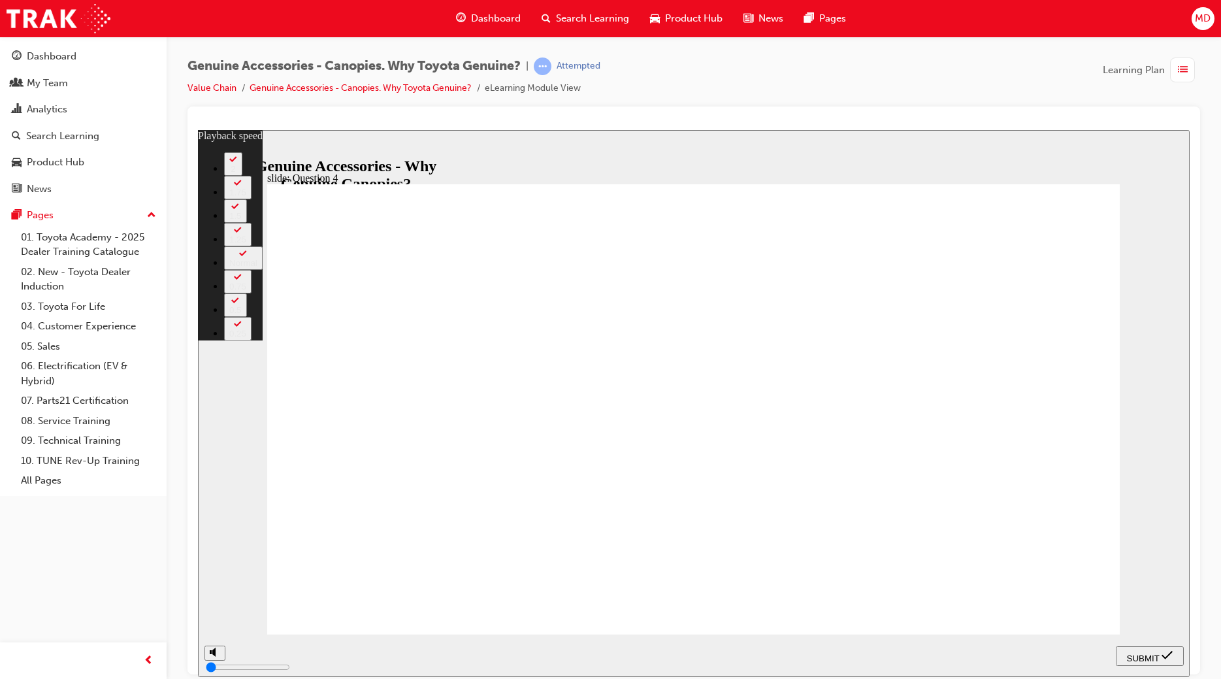
click at [1132, 658] on span "SUBMIT" at bounding box center [1143, 658] width 33 height 10
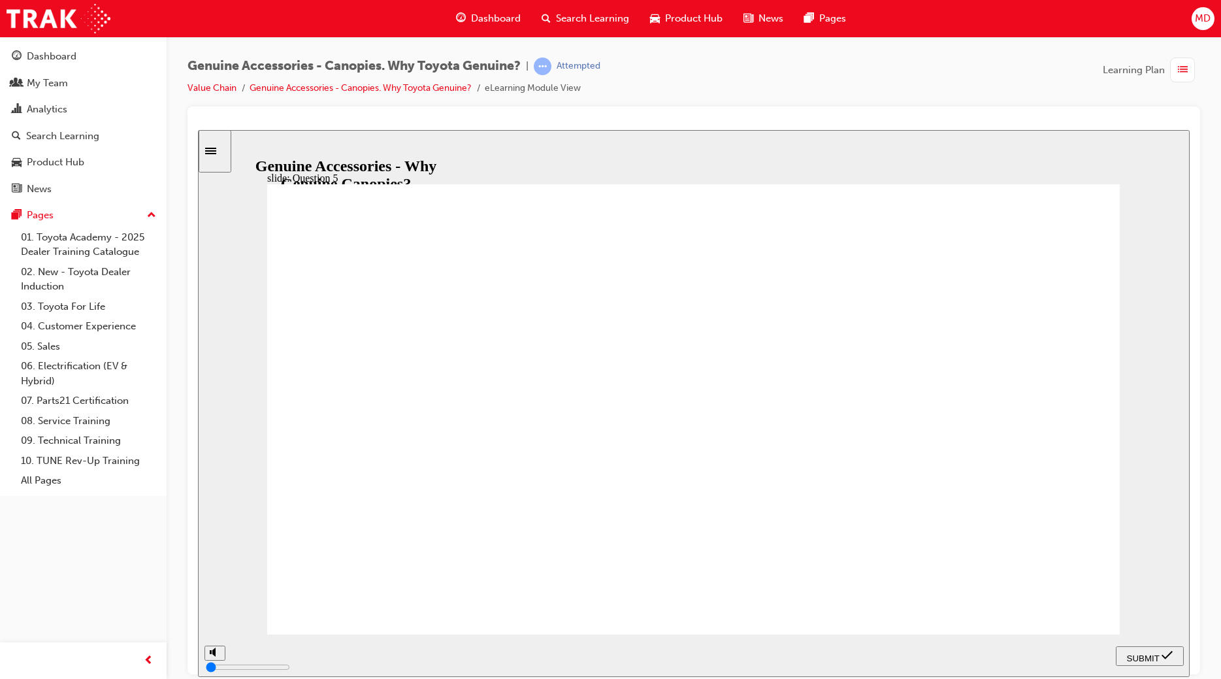
click at [1136, 657] on span "SUBMIT" at bounding box center [1143, 658] width 33 height 10
click at [1132, 643] on nav "PREV NEXT SUBMIT" at bounding box center [1150, 655] width 68 height 42
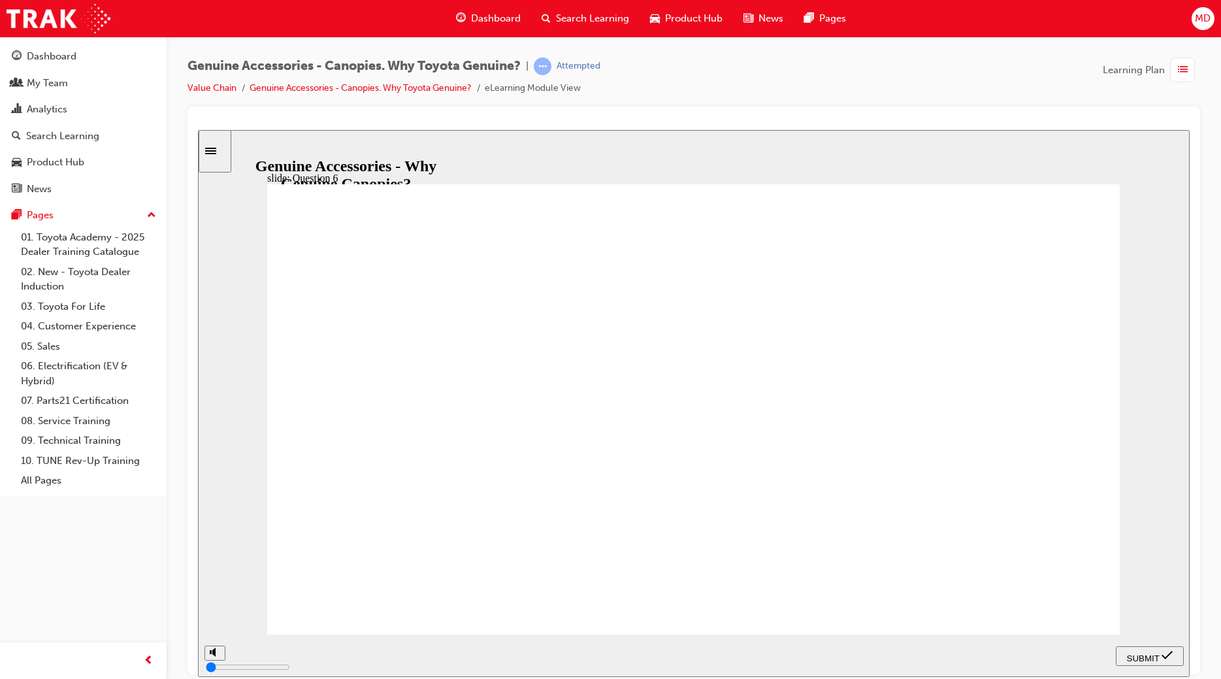
click at [1128, 653] on span "SUBMIT" at bounding box center [1143, 658] width 33 height 10
radio input "true"
click at [1141, 654] on span "SUBMIT" at bounding box center [1143, 658] width 33 height 10
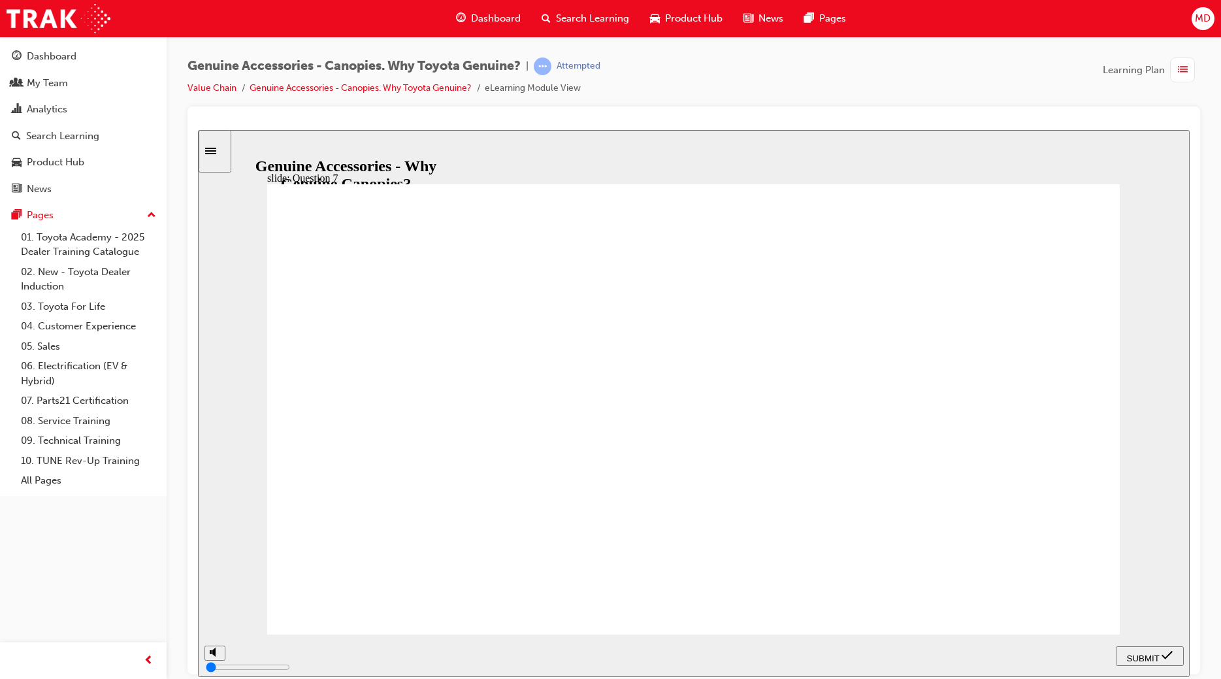
radio input "true"
click at [1147, 649] on div "SUBMIT" at bounding box center [1149, 656] width 57 height 14
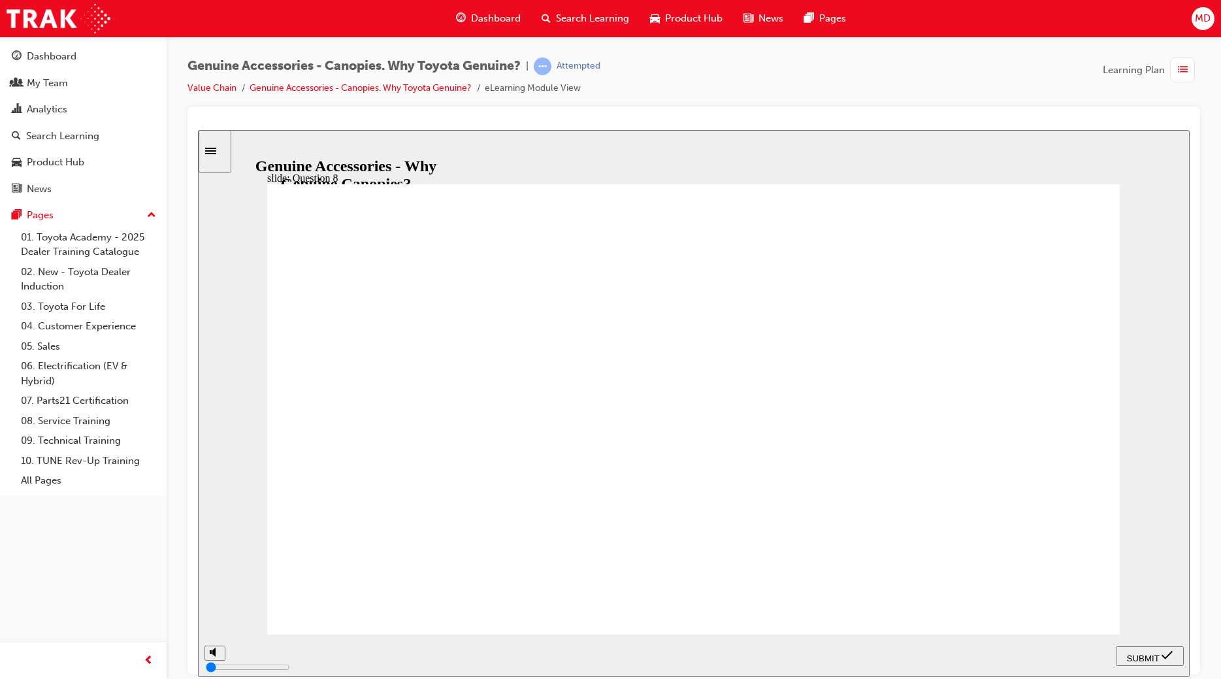
radio input "true"
click at [1133, 657] on span "SUBMIT" at bounding box center [1143, 658] width 33 height 10
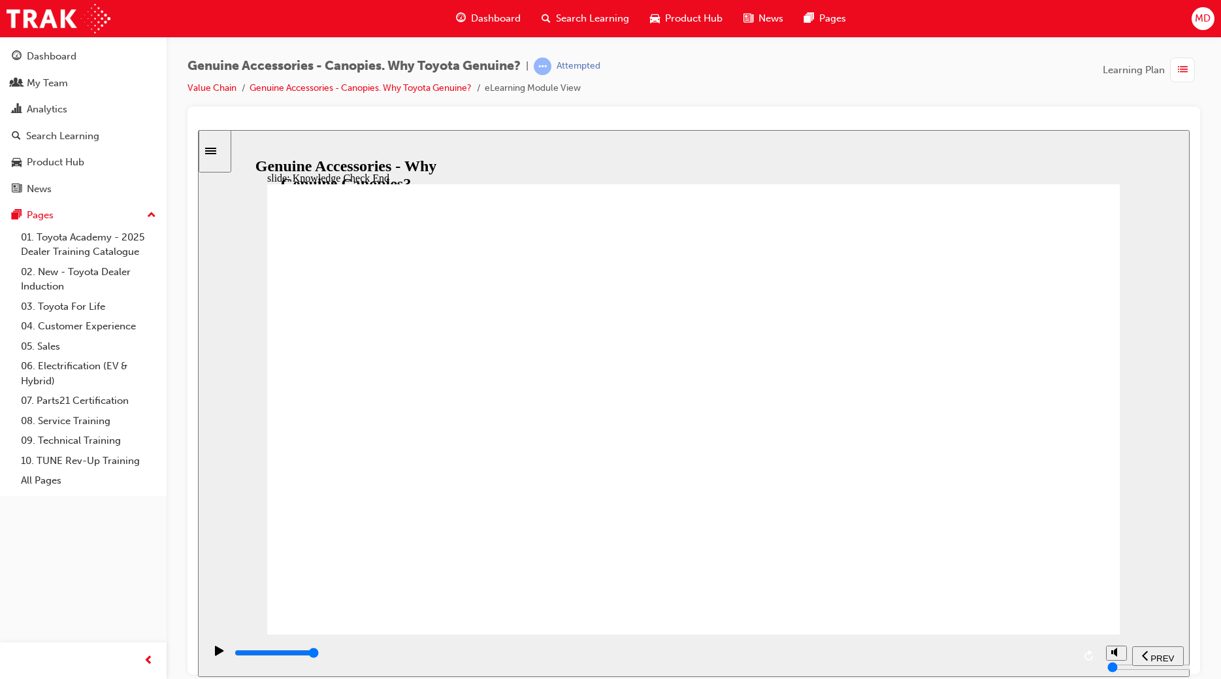
click at [1041, 648] on div "playback controls" at bounding box center [653, 655] width 840 height 20
click at [1046, 648] on div "playback controls" at bounding box center [653, 655] width 840 height 20
type input "11500"
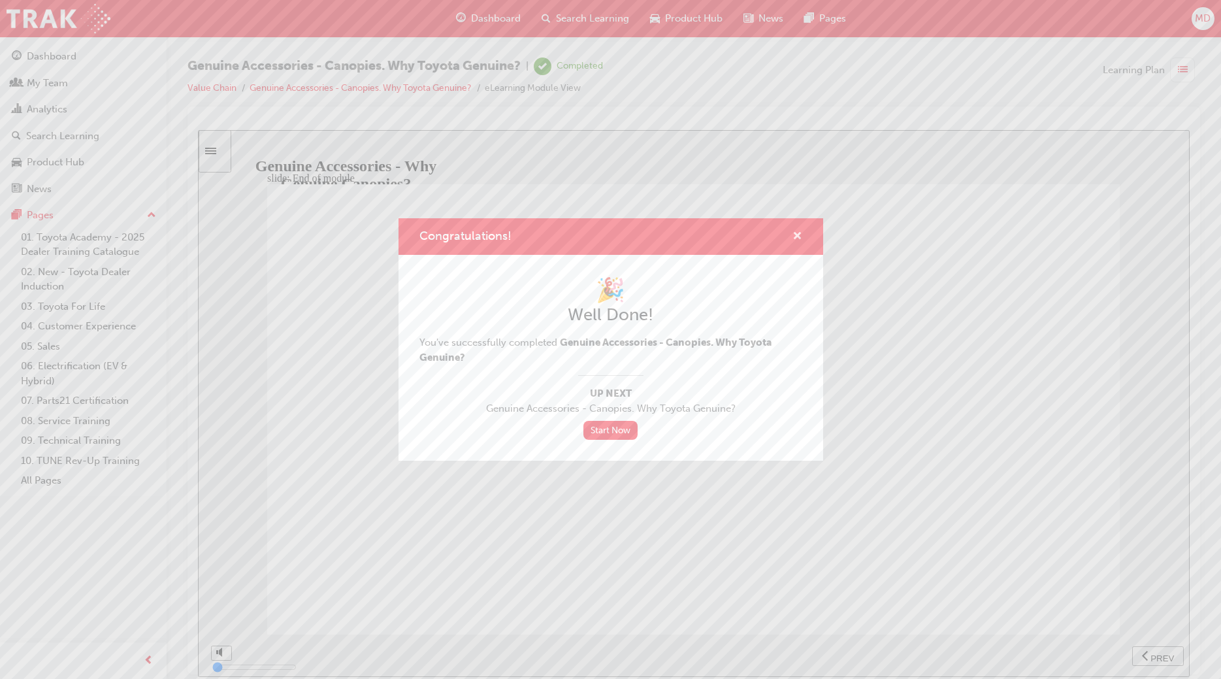
click at [799, 234] on span "cross-icon" at bounding box center [797, 237] width 10 height 12
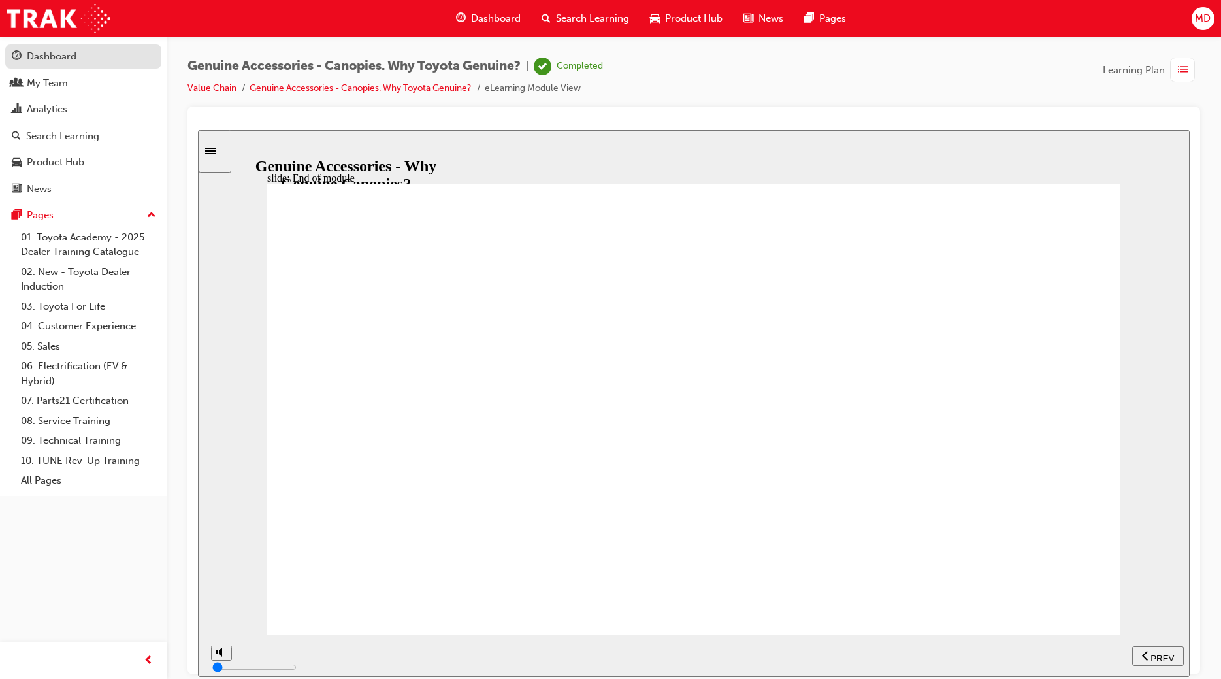
click at [60, 61] on div "Dashboard" at bounding box center [52, 56] width 50 height 15
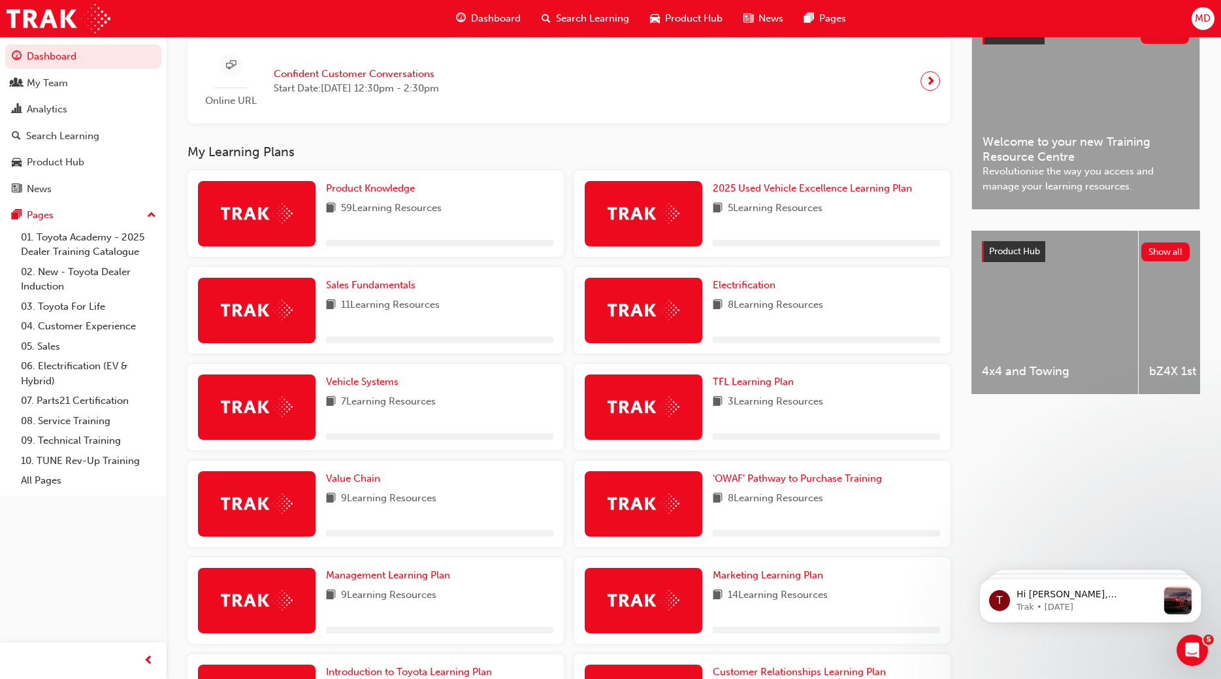
scroll to position [333, 0]
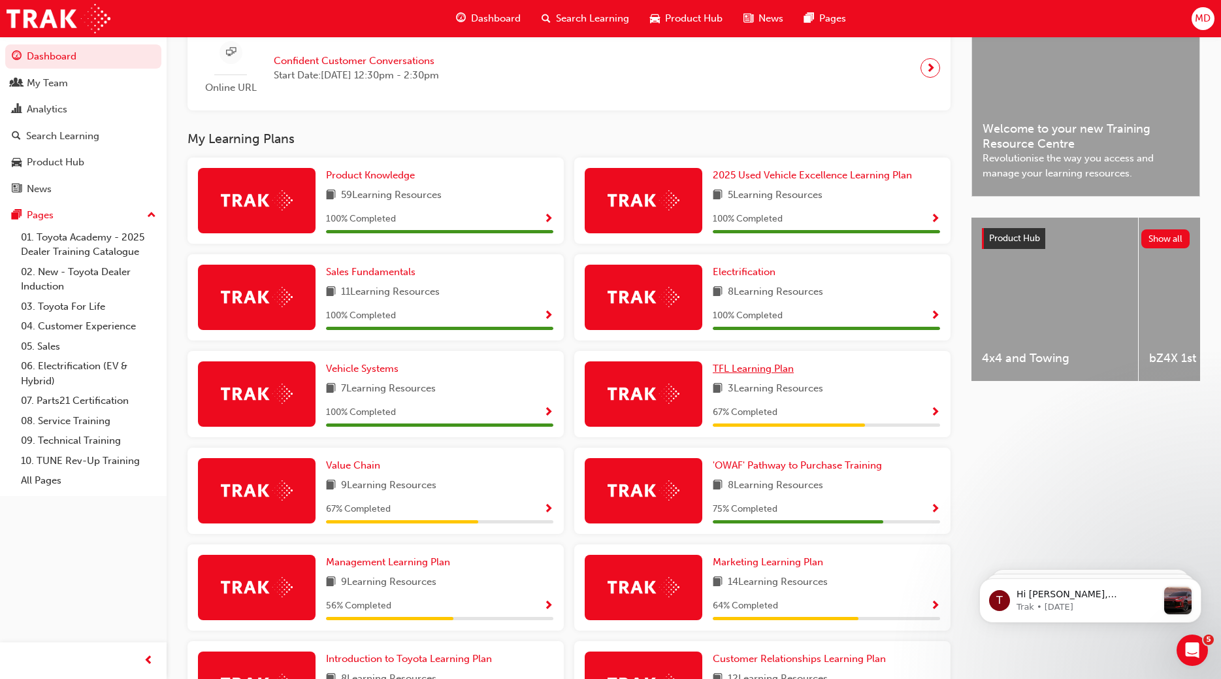
click at [757, 368] on span "TFL Learning Plan" at bounding box center [753, 369] width 81 height 12
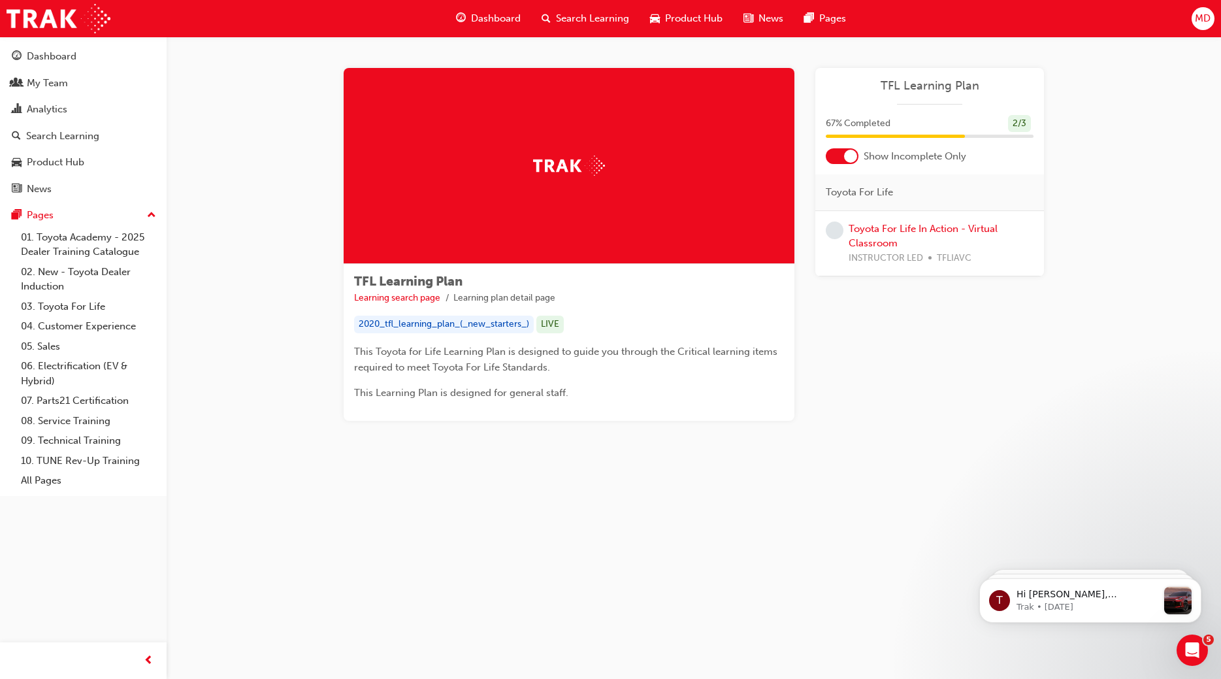
click at [488, 15] on span "Dashboard" at bounding box center [496, 18] width 50 height 15
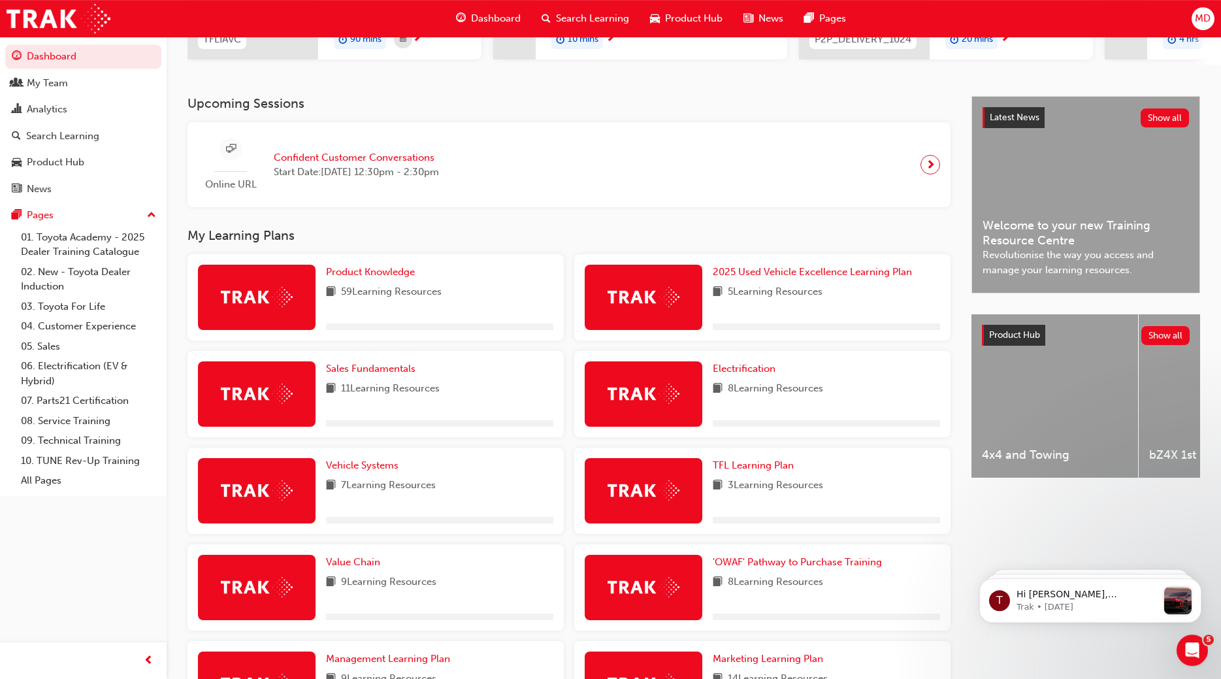
scroll to position [267, 0]
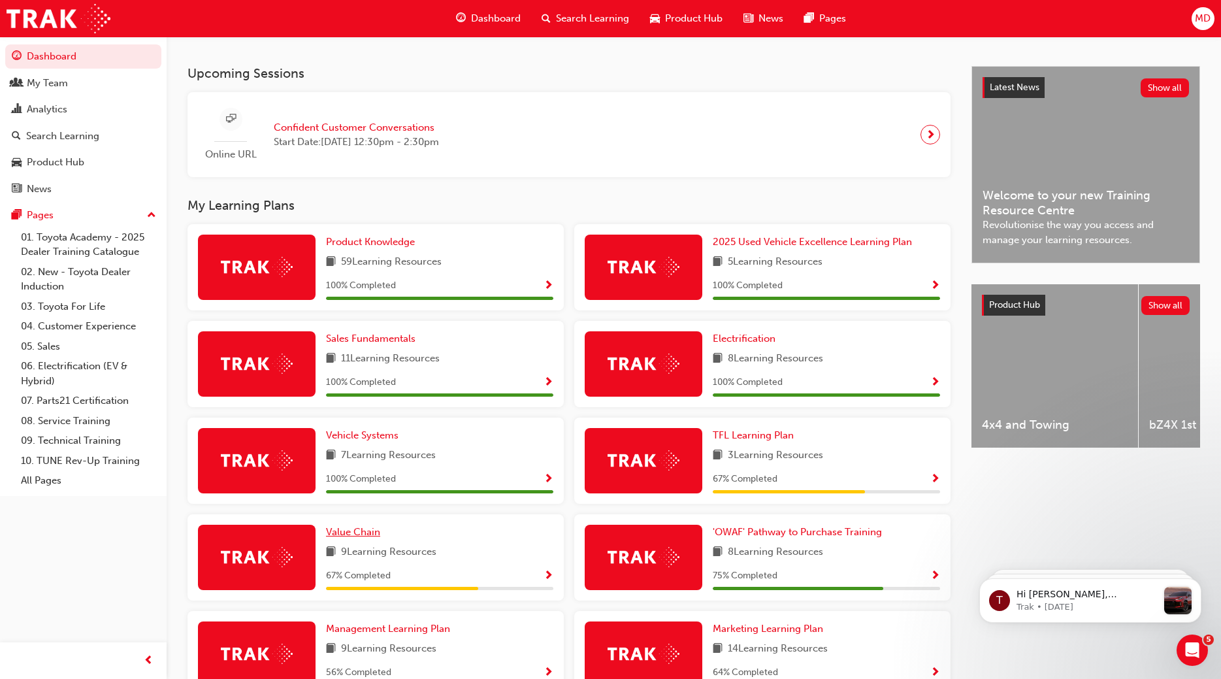
click at [345, 534] on span "Value Chain" at bounding box center [353, 532] width 54 height 12
